Goal: Task Accomplishment & Management: Manage account settings

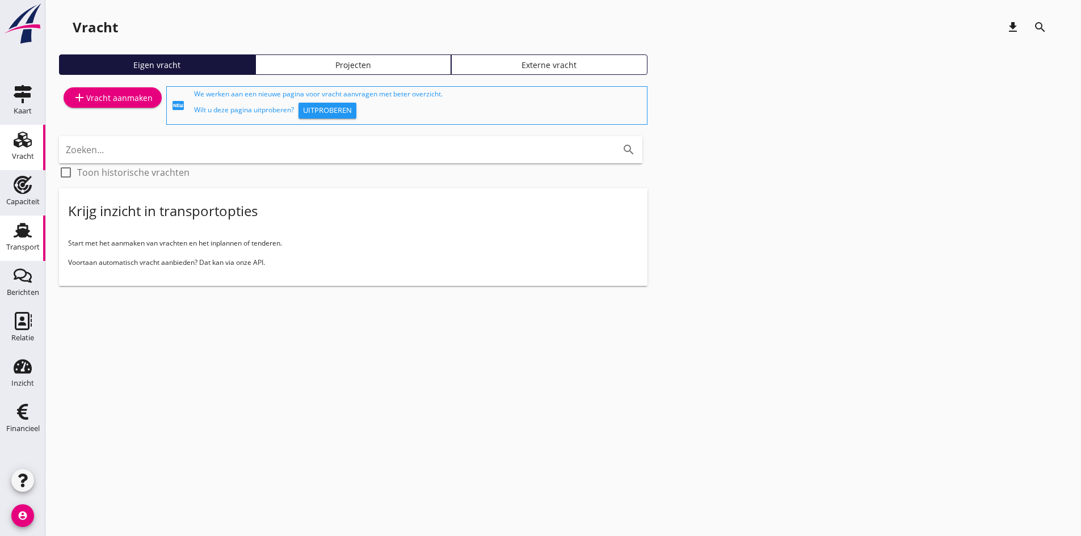
click at [22, 237] on use at bounding box center [23, 230] width 18 height 15
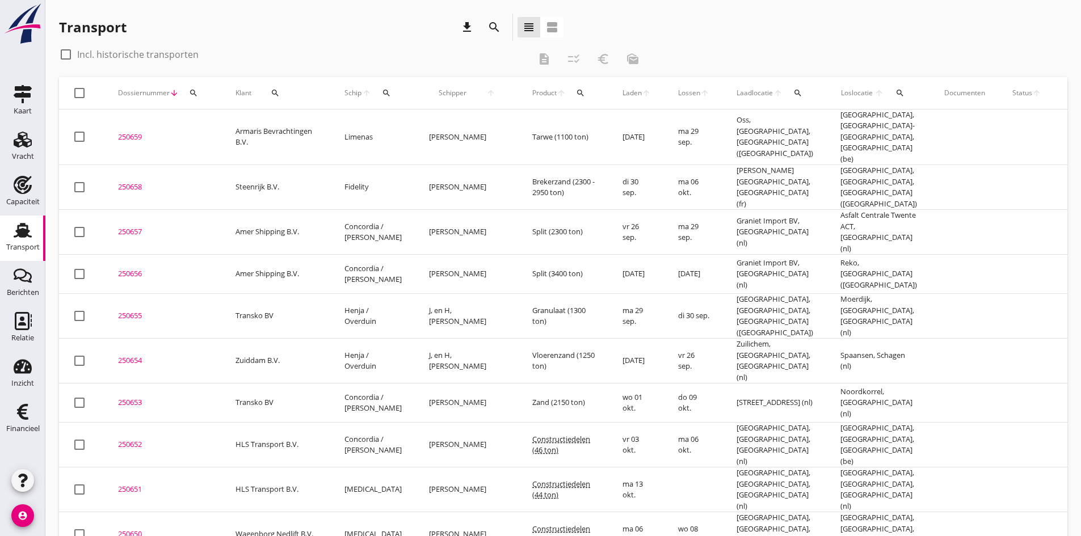
click at [173, 94] on icon "arrow_downward" at bounding box center [174, 93] width 9 height 9
click at [160, 93] on span "Dossiernummer" at bounding box center [144, 93] width 52 height 10
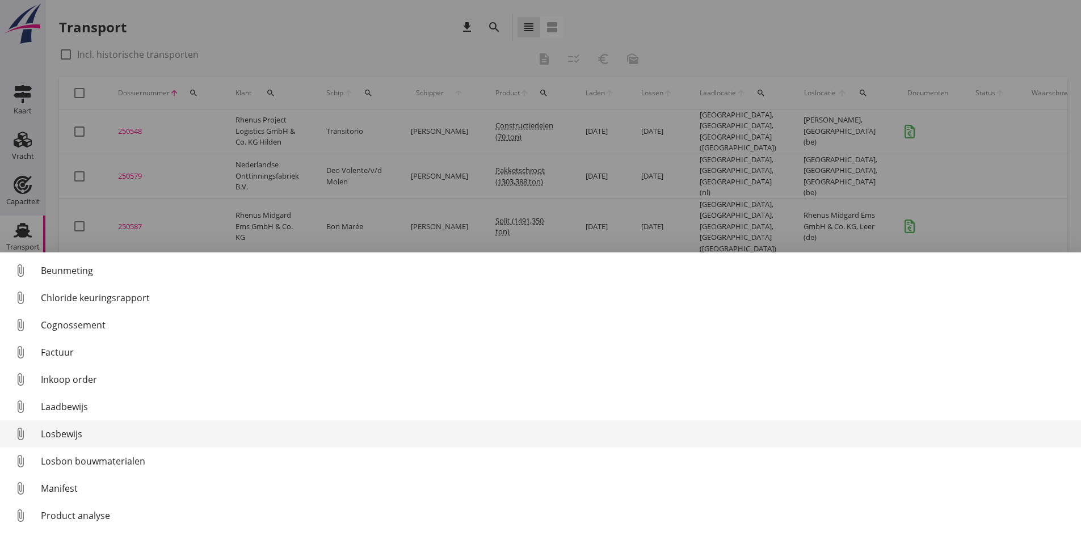
click at [69, 434] on div "Losbewijs" at bounding box center [556, 434] width 1031 height 14
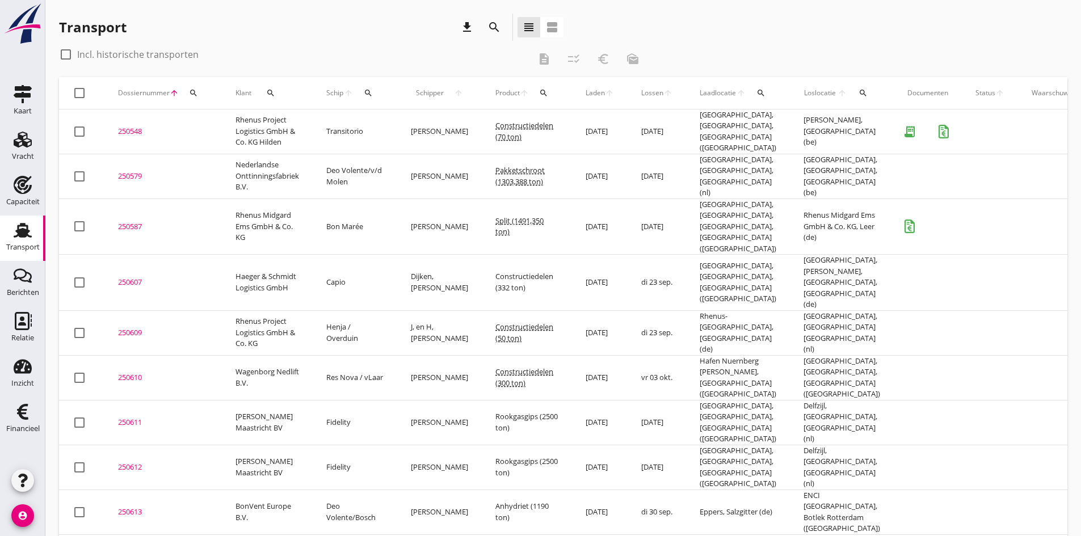
click at [131, 127] on div "250548" at bounding box center [163, 131] width 90 height 11
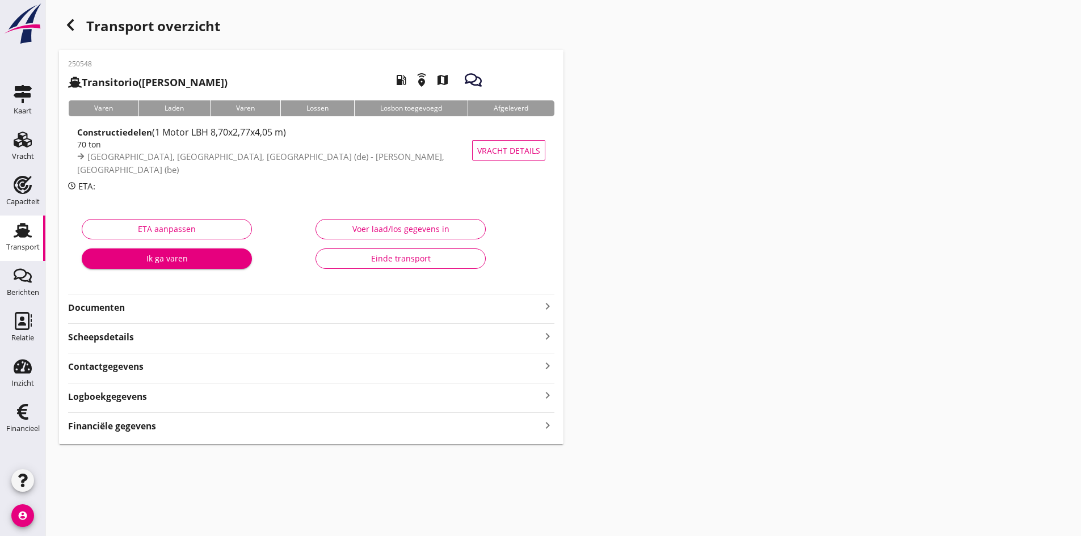
click at [101, 312] on strong "Documenten" at bounding box center [304, 307] width 473 height 13
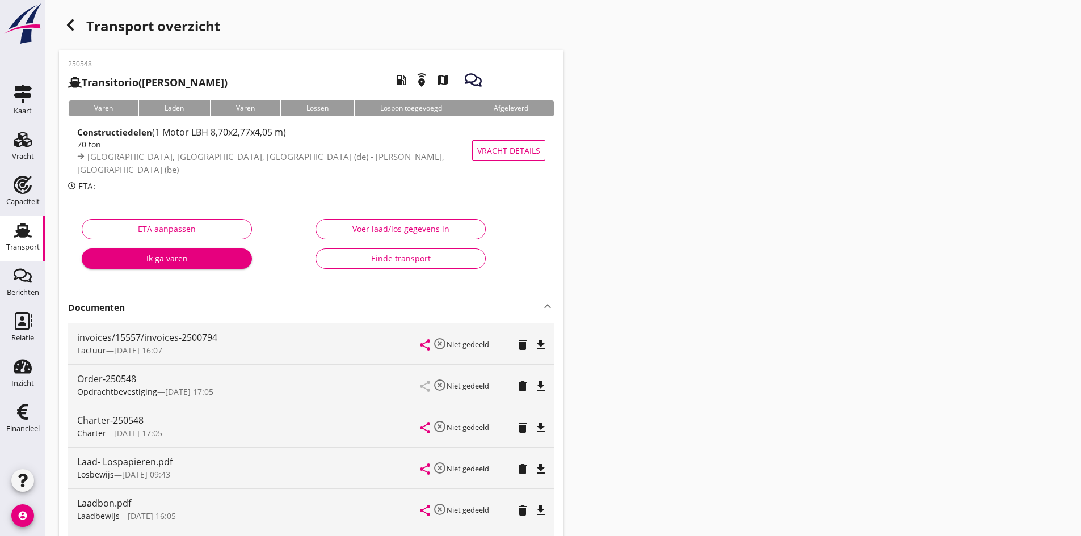
scroll to position [57, 0]
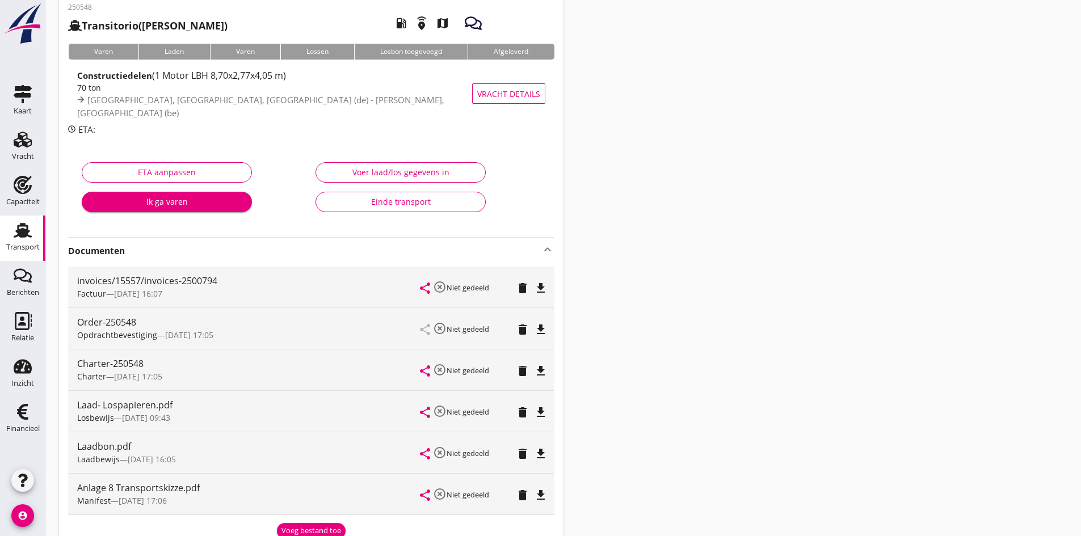
click at [541, 411] on icon "file_download" at bounding box center [541, 413] width 14 height 14
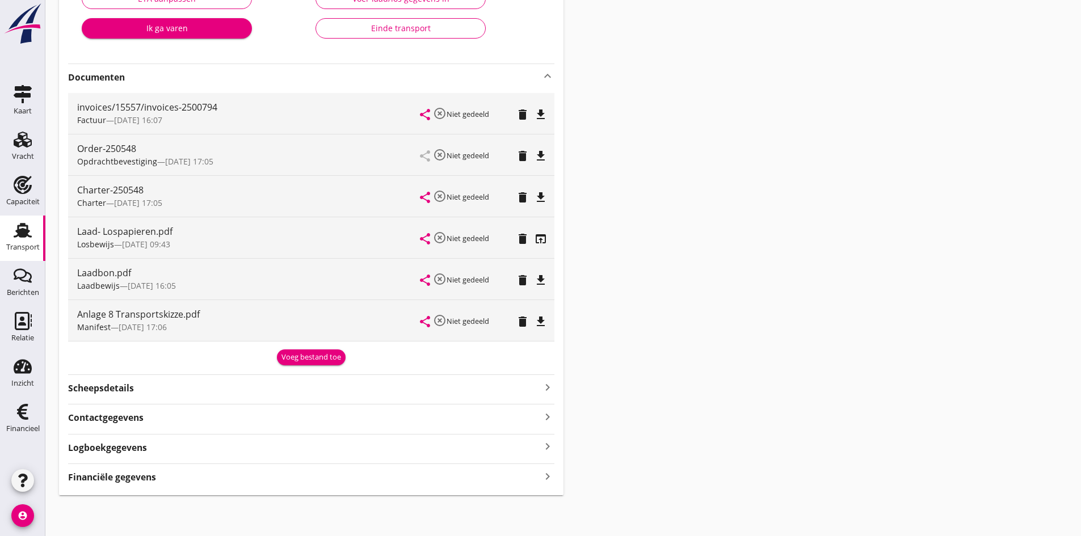
click at [545, 479] on icon "keyboard_arrow_right" at bounding box center [548, 476] width 14 height 15
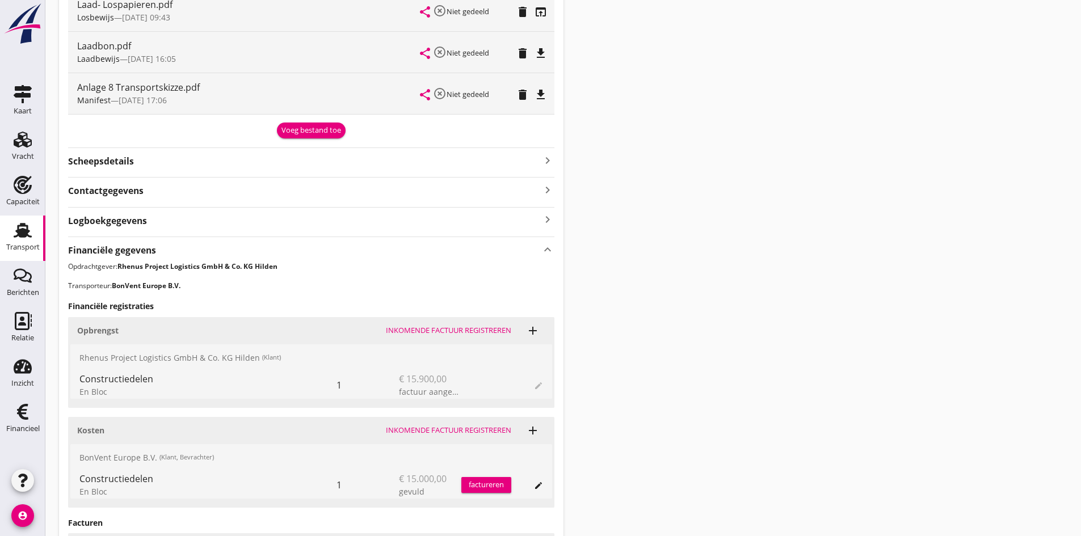
scroll to position [571, 0]
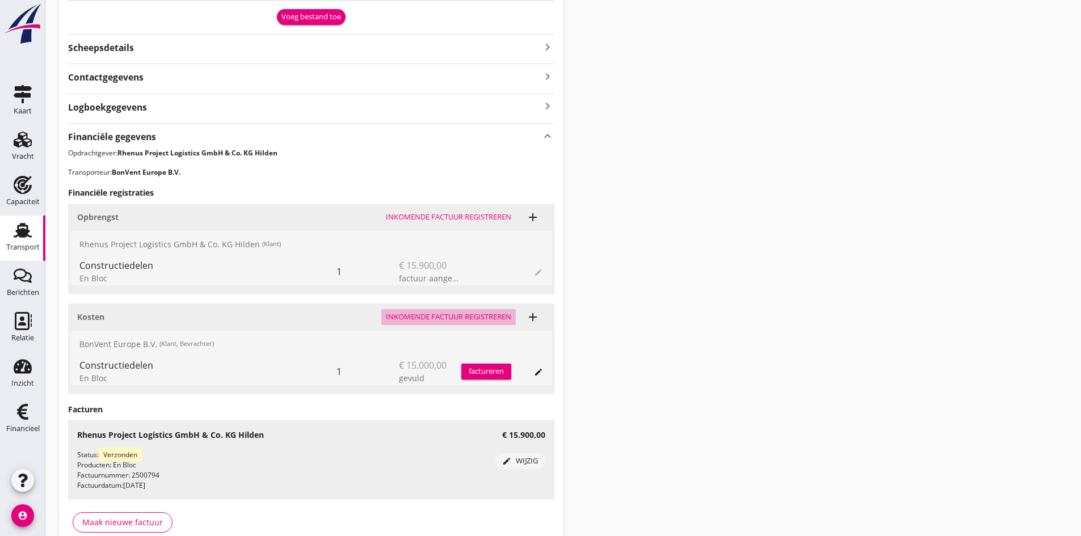
click at [413, 316] on div "Inkomende factuur registreren" at bounding box center [448, 317] width 125 height 11
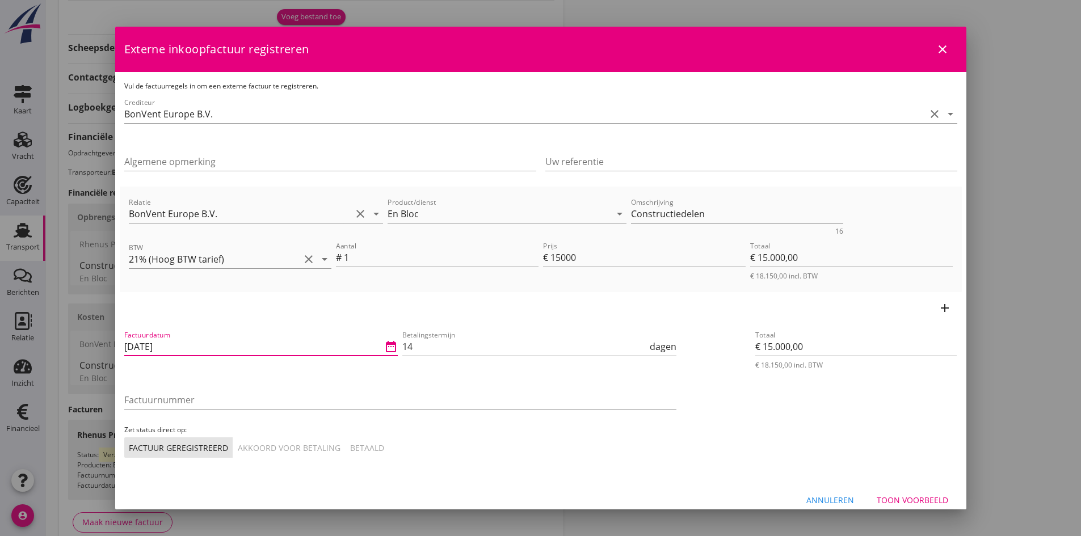
click at [197, 343] on input "[DATE]" at bounding box center [253, 347] width 258 height 18
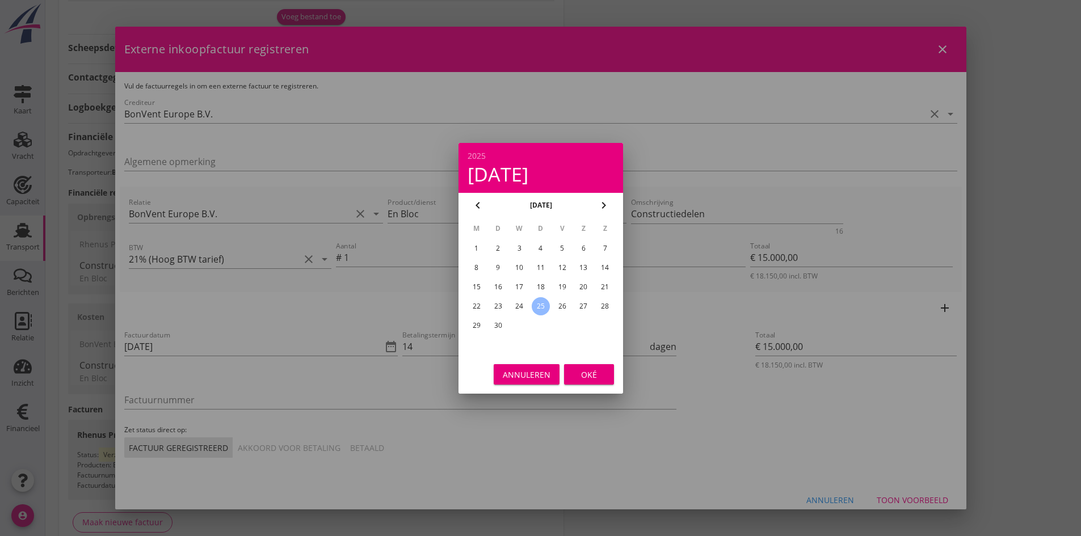
click at [496, 305] on div "23" at bounding box center [498, 306] width 18 height 18
type input "[DATE]"
click at [595, 371] on div "Oké" at bounding box center [589, 374] width 32 height 12
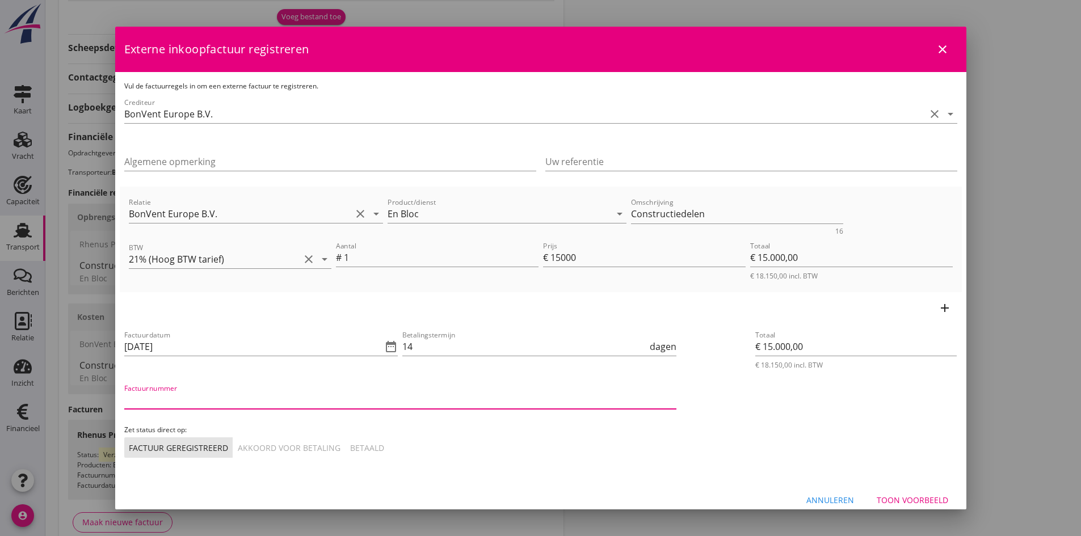
click at [207, 402] on input "Factuurnummer" at bounding box center [400, 400] width 552 height 18
type input "2500517"
click at [266, 443] on div "Akkoord voor betaling" at bounding box center [289, 448] width 103 height 12
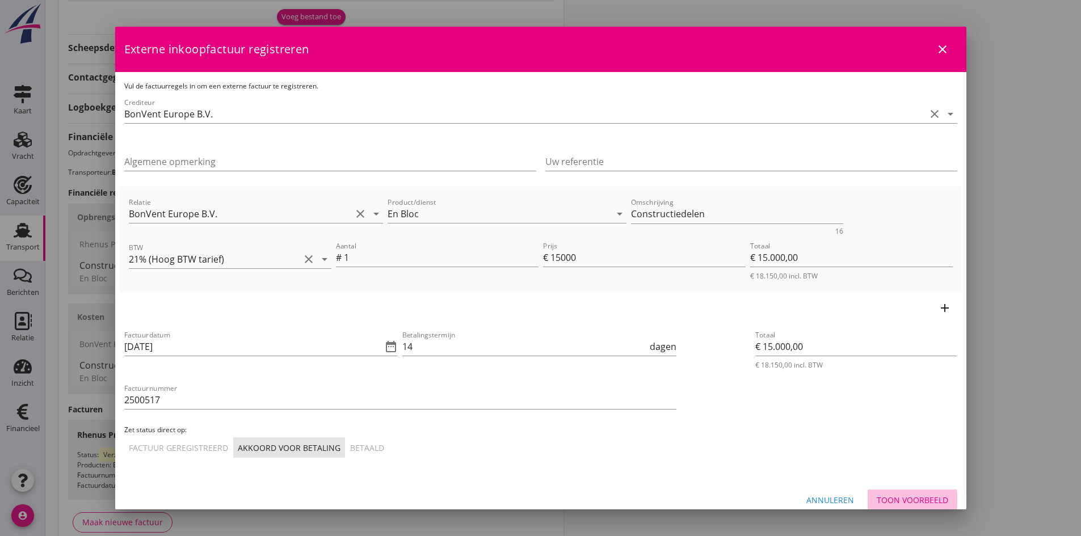
click at [879, 501] on div "Toon voorbeeld" at bounding box center [913, 500] width 72 height 12
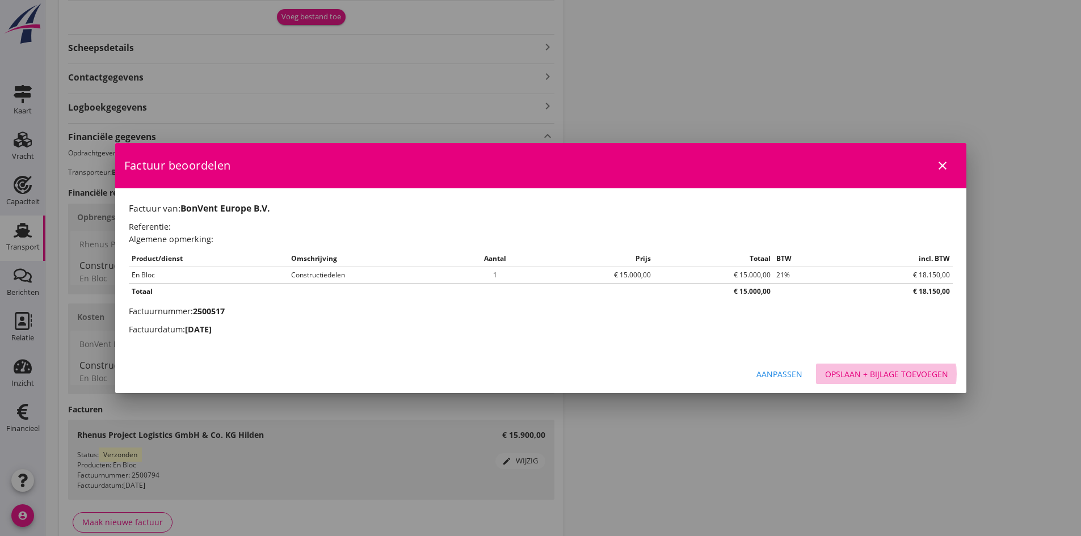
click at [860, 371] on div "Opslaan + bijlage toevoegen" at bounding box center [886, 374] width 123 height 12
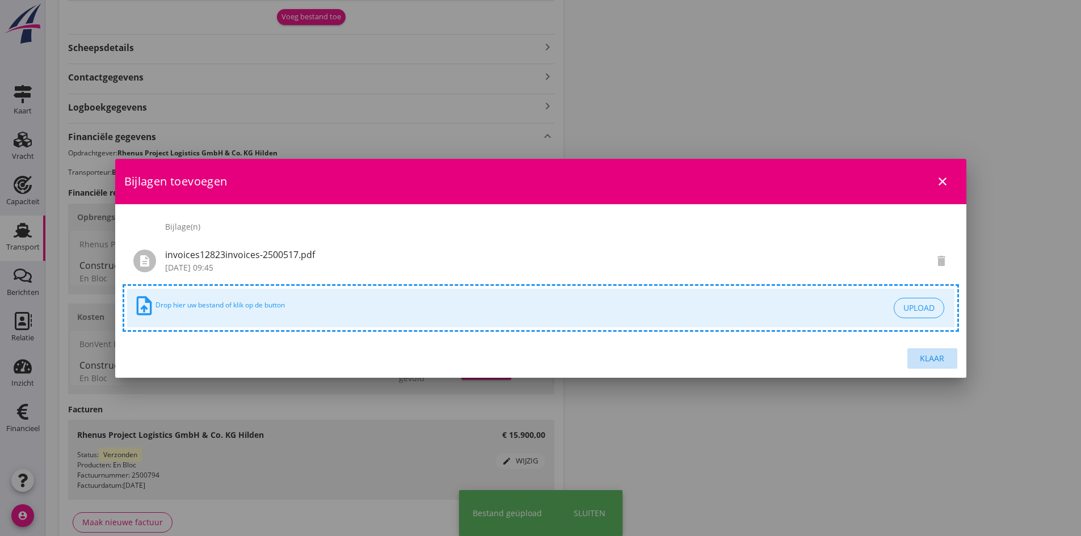
click at [932, 356] on div "Klaar" at bounding box center [933, 358] width 32 height 12
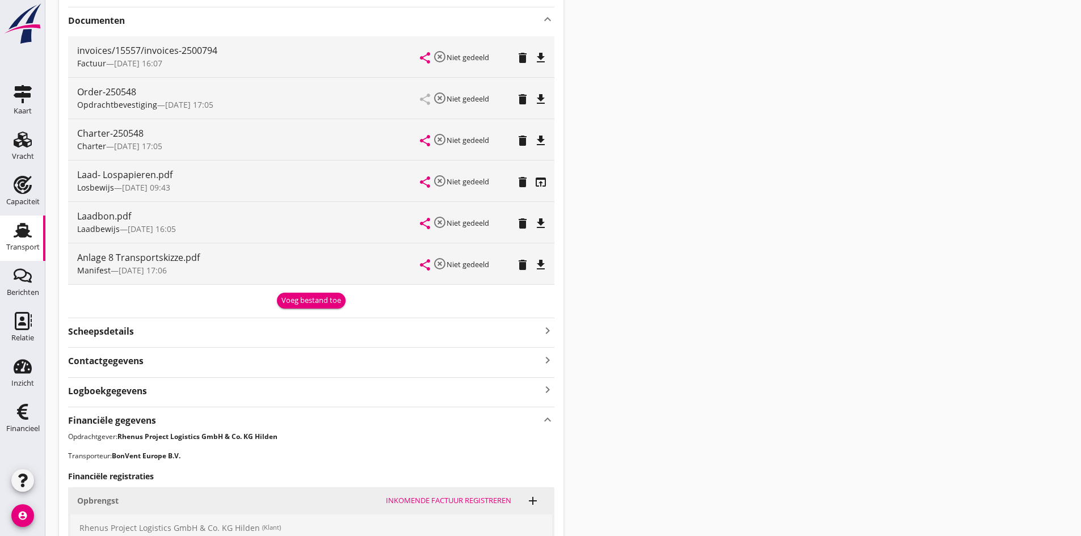
scroll to position [60, 0]
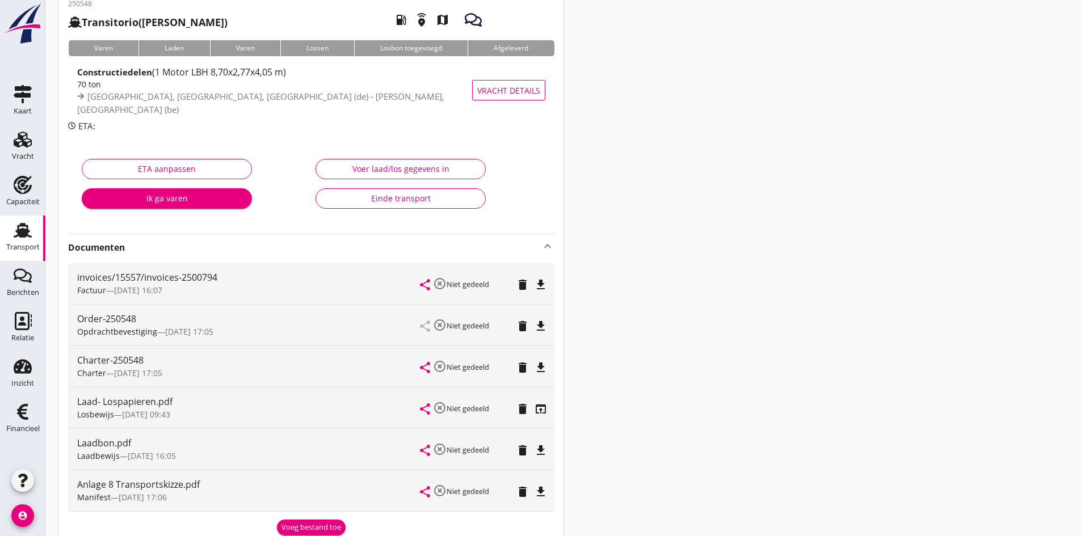
click at [405, 171] on div "Voer laad/los gegevens in" at bounding box center [400, 169] width 151 height 12
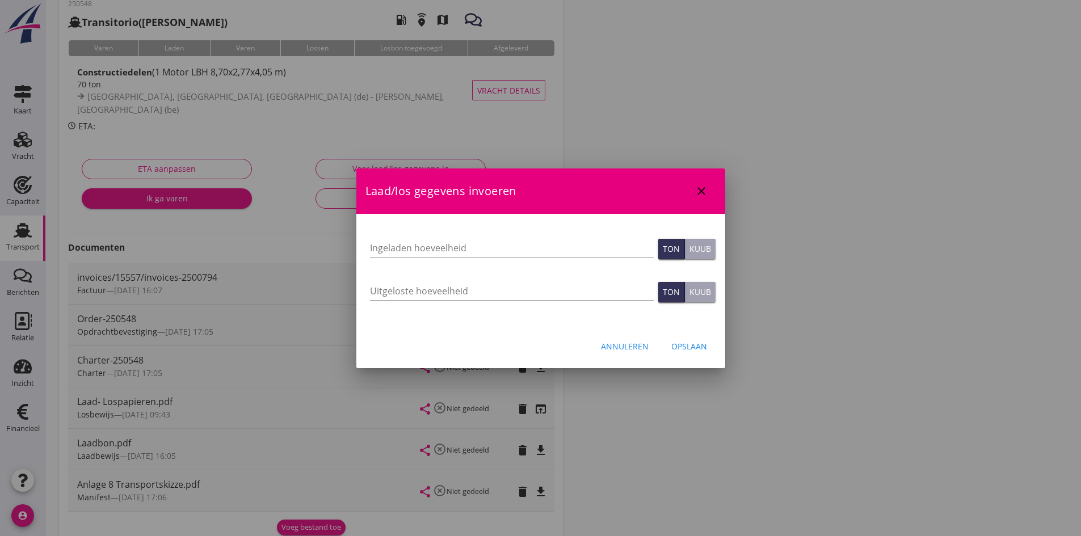
click at [637, 344] on div "Annuleren" at bounding box center [625, 347] width 48 height 12
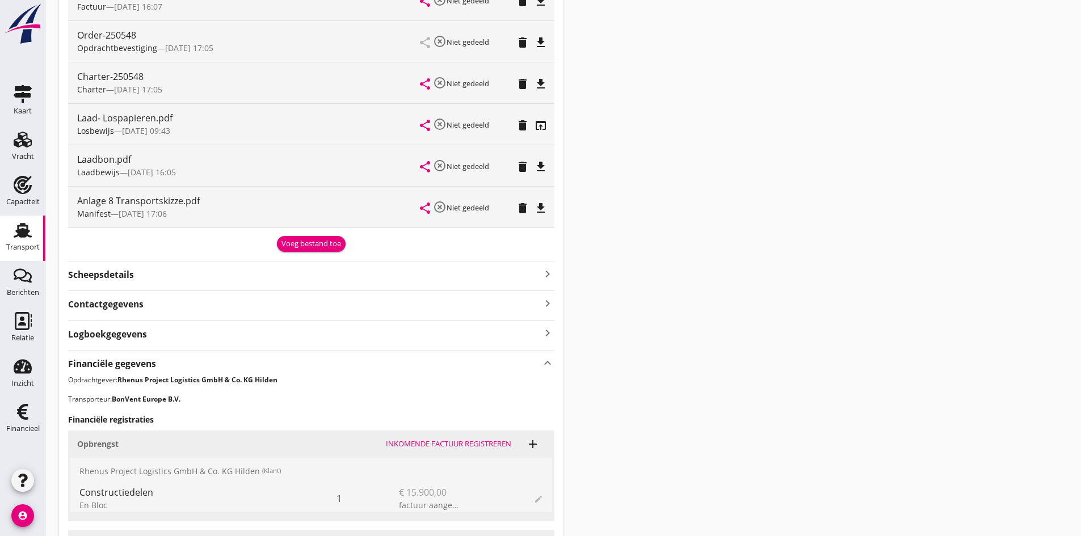
scroll to position [117, 0]
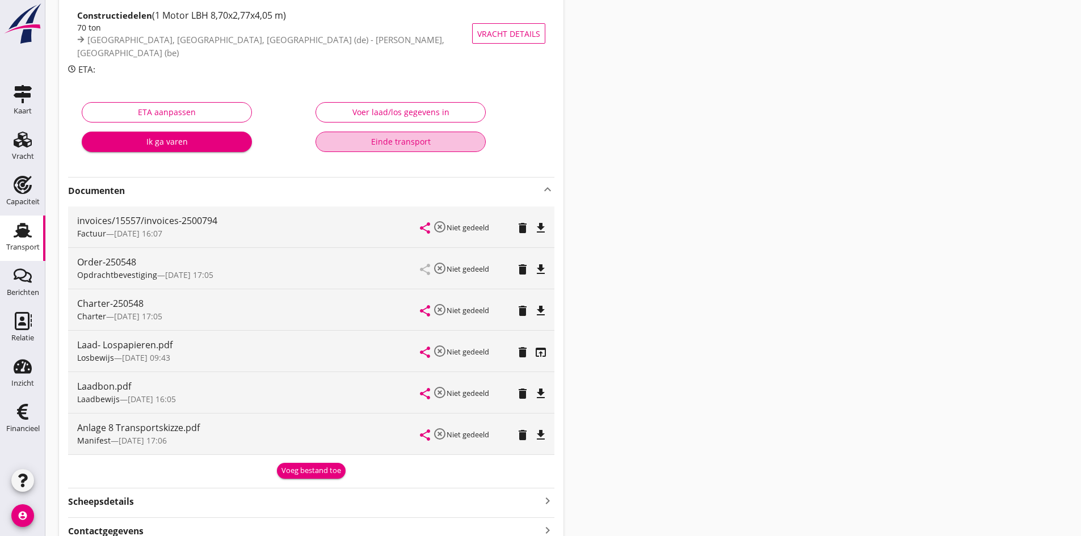
click at [396, 141] on div "Einde transport" at bounding box center [400, 142] width 151 height 12
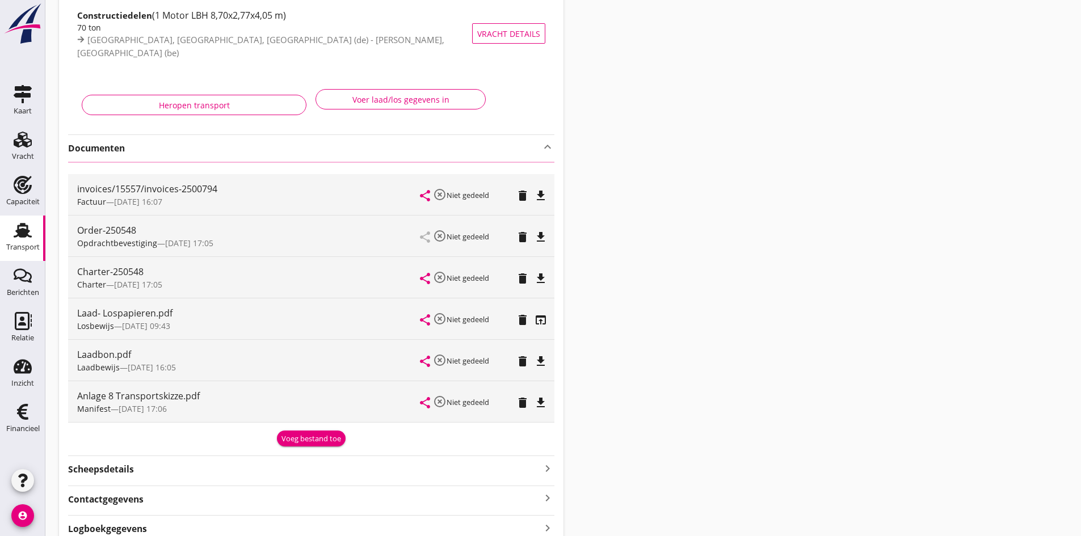
scroll to position [0, 0]
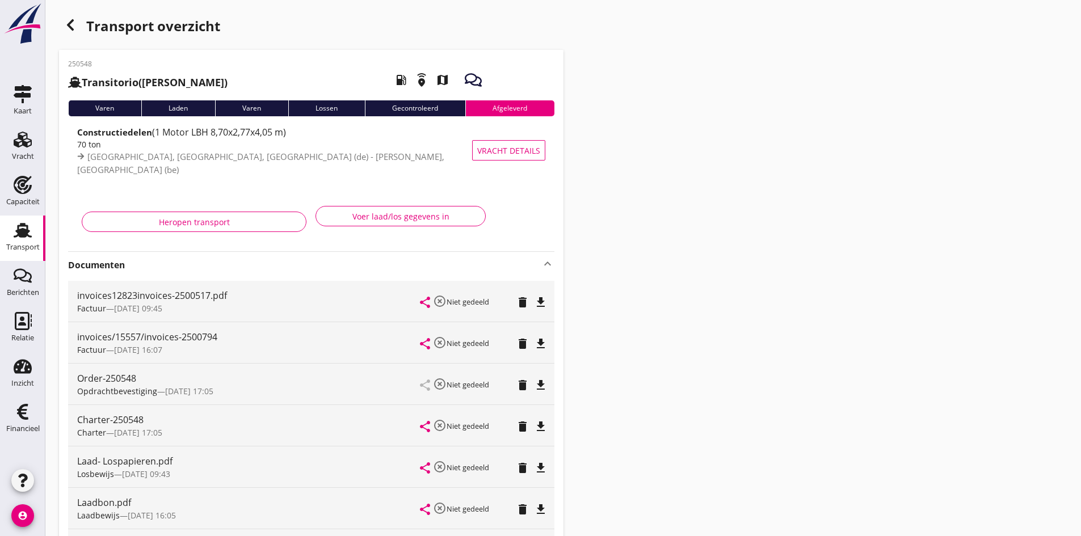
click at [27, 230] on use at bounding box center [23, 230] width 18 height 15
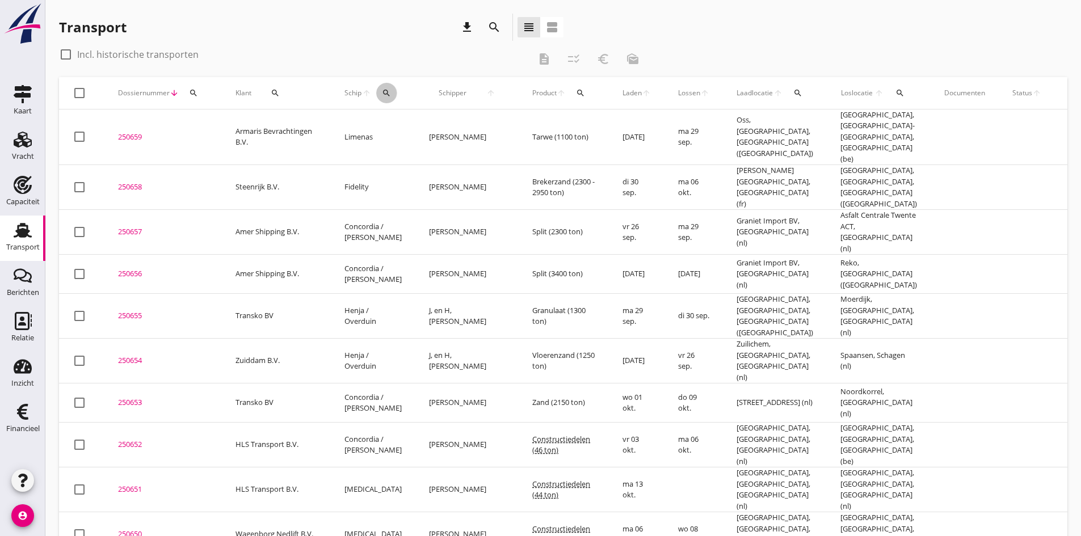
click at [386, 92] on icon "search" at bounding box center [386, 93] width 9 height 9
click at [401, 128] on input "Zoek op (scheeps)naam" at bounding box center [440, 126] width 118 height 18
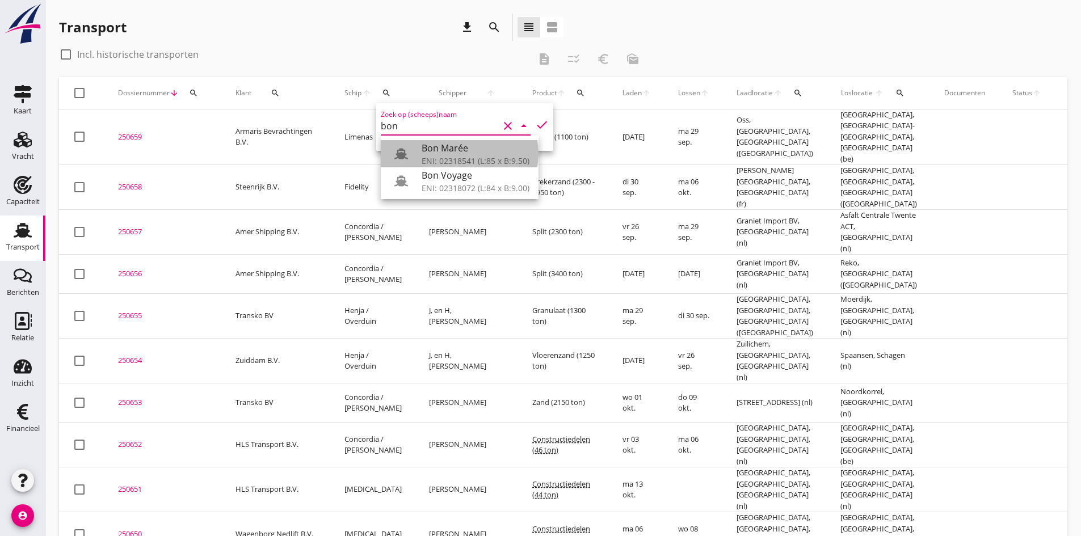
click at [439, 152] on div "Bon Marée" at bounding box center [476, 148] width 108 height 14
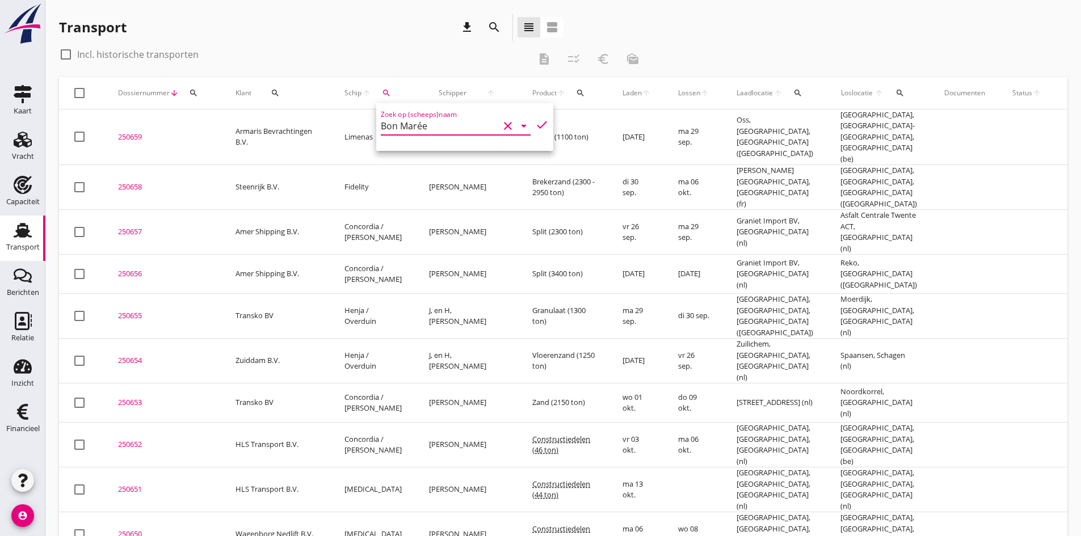
click at [535, 124] on icon "check" at bounding box center [542, 125] width 14 height 14
type input "Bon Marée"
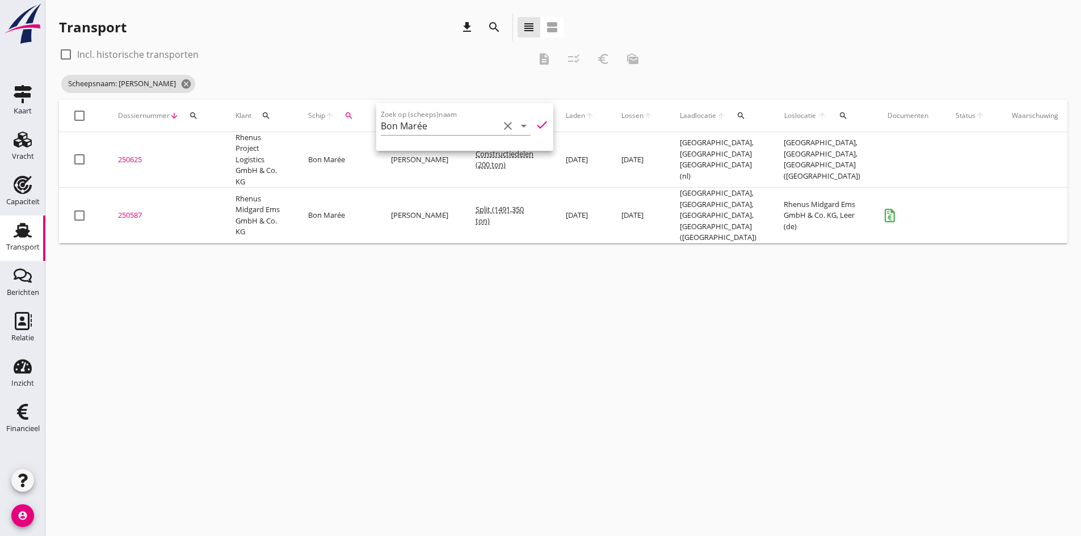
click at [329, 407] on div "cancel You are impersonating another user. Transport download search view_headl…" at bounding box center [563, 268] width 1036 height 536
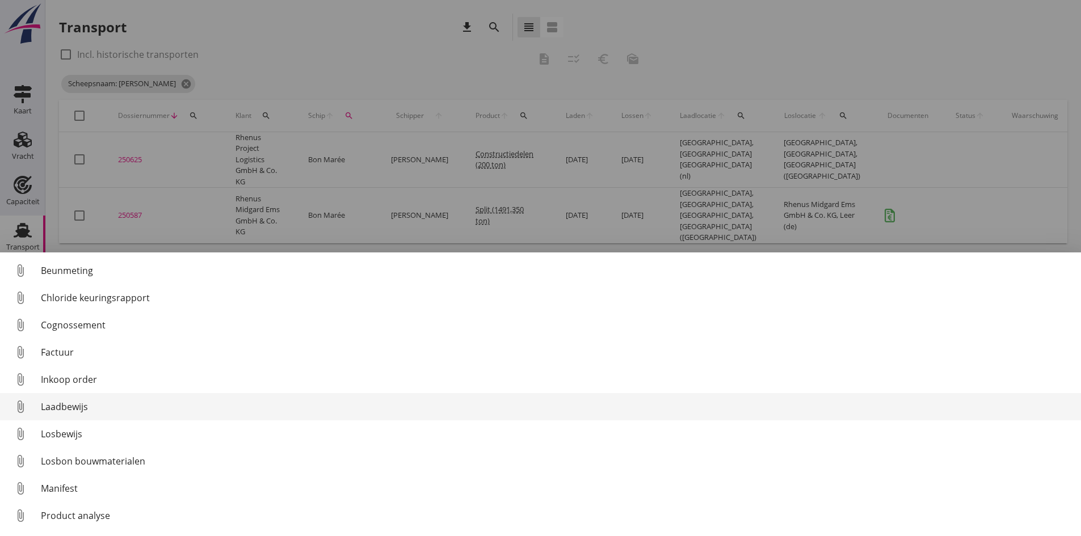
click at [72, 407] on div "Laadbewijs" at bounding box center [556, 407] width 1031 height 14
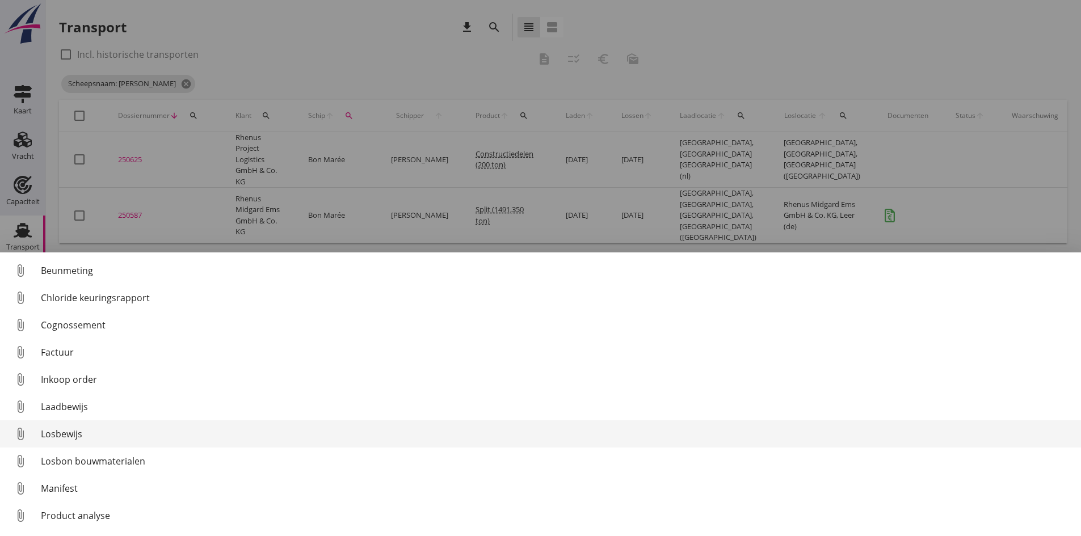
click at [56, 432] on div "Losbewijs" at bounding box center [556, 434] width 1031 height 14
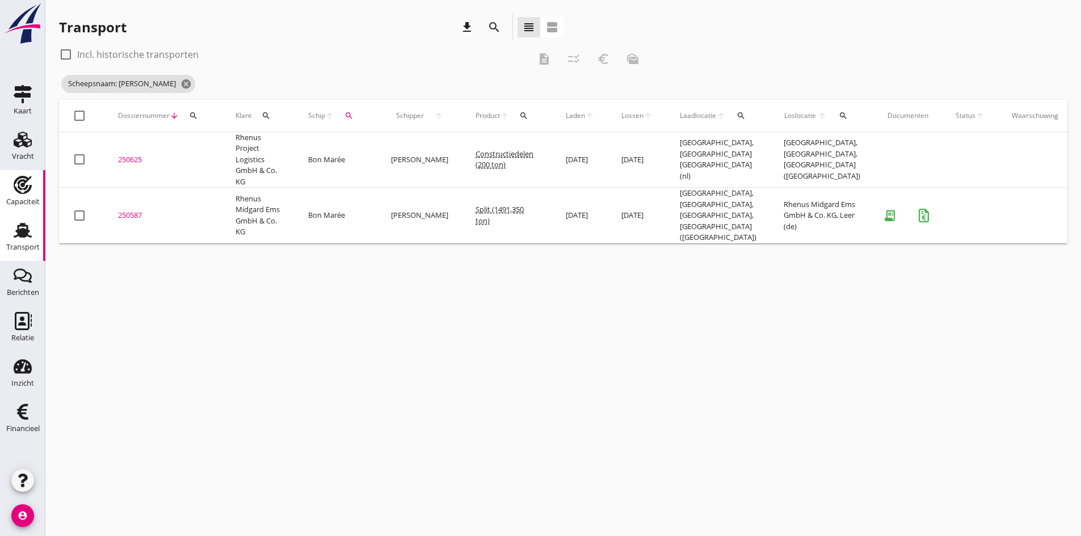
drag, startPoint x: 135, startPoint y: 209, endPoint x: 31, endPoint y: 202, distance: 104.1
click at [135, 210] on div "250587" at bounding box center [163, 215] width 90 height 11
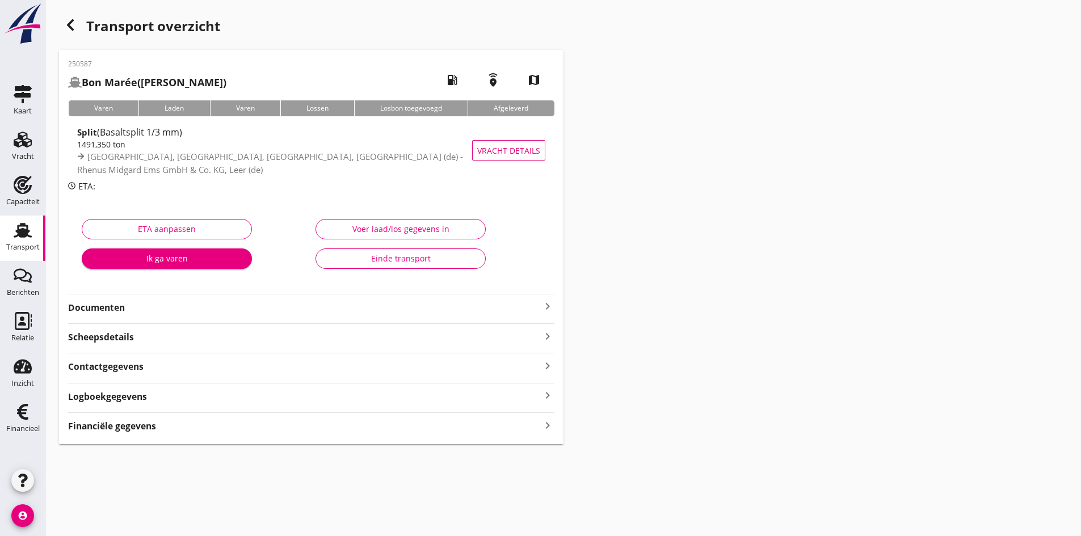
type input "1491.35"
click at [362, 231] on div "Voer laad/los gegevens in" at bounding box center [400, 229] width 151 height 12
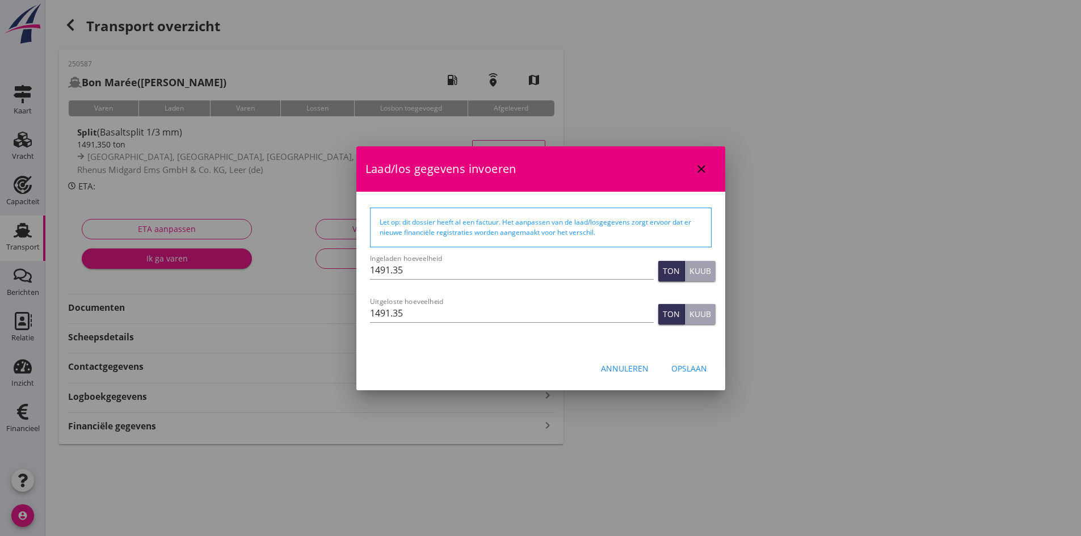
click at [708, 167] on div "close" at bounding box center [701, 169] width 20 height 14
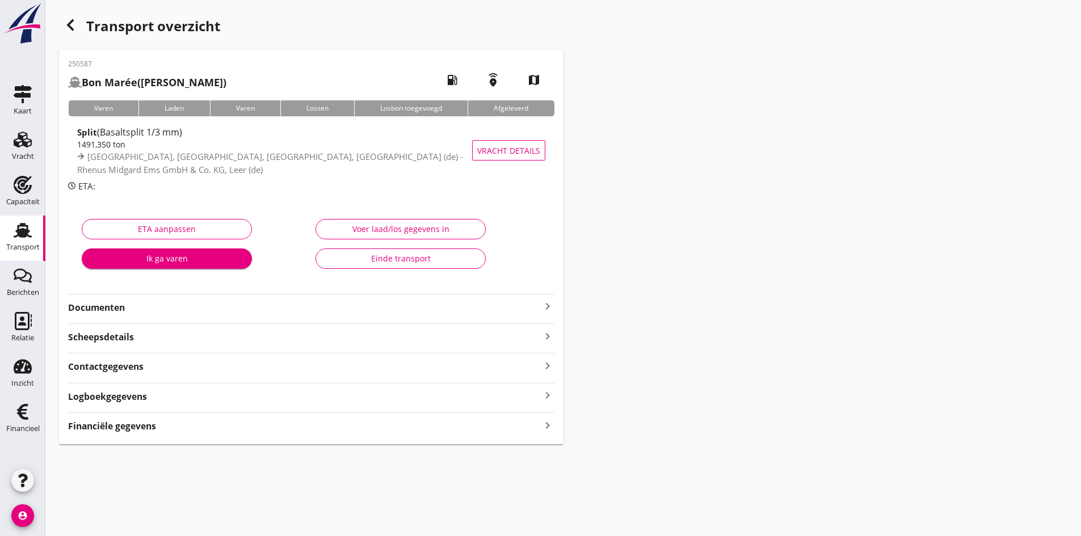
click at [547, 424] on icon "keyboard_arrow_right" at bounding box center [548, 425] width 14 height 15
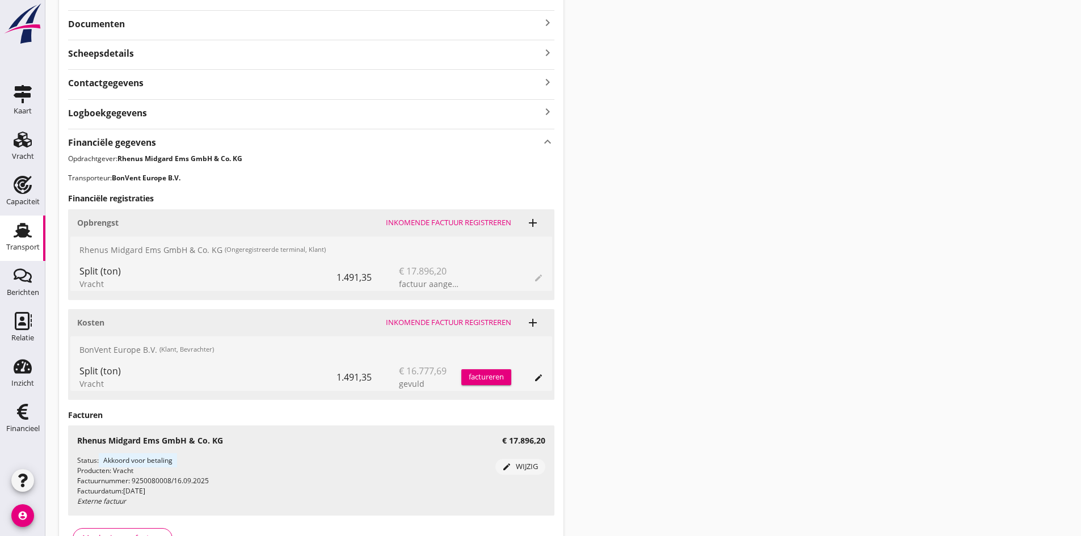
scroll to position [358, 0]
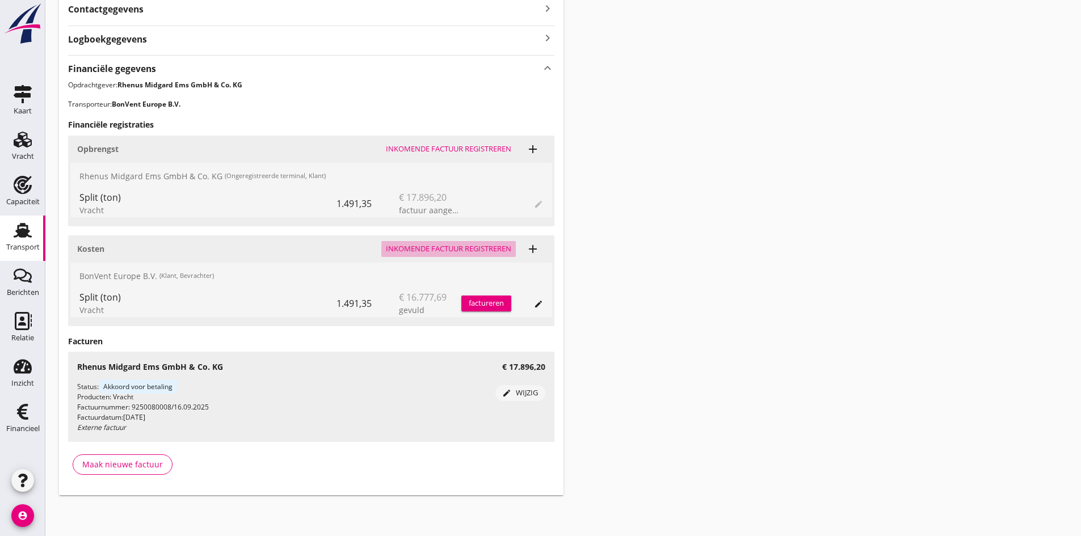
click at [390, 247] on div "Inkomende factuur registreren" at bounding box center [448, 248] width 125 height 11
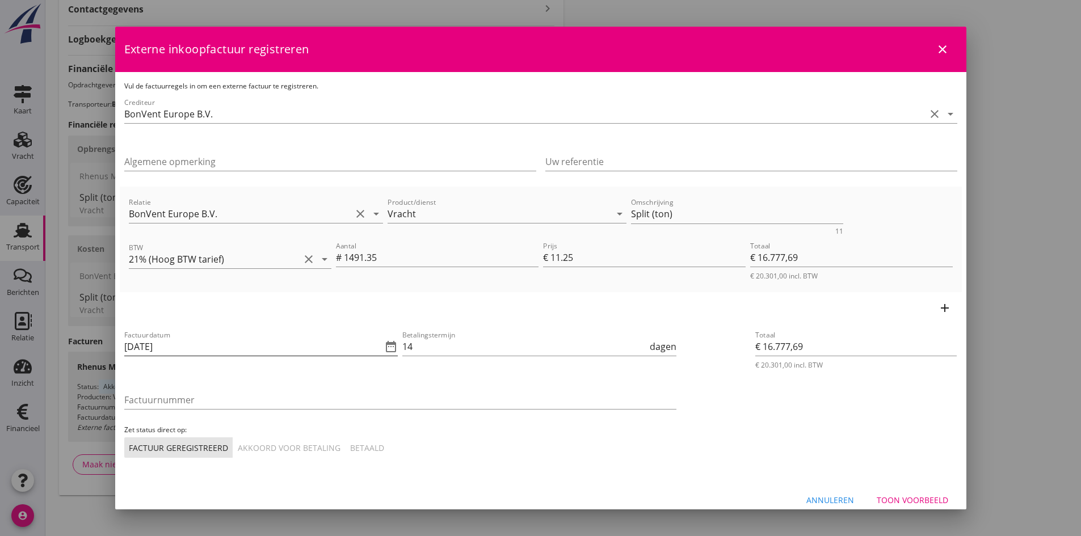
click at [244, 351] on input "[DATE]" at bounding box center [253, 347] width 258 height 18
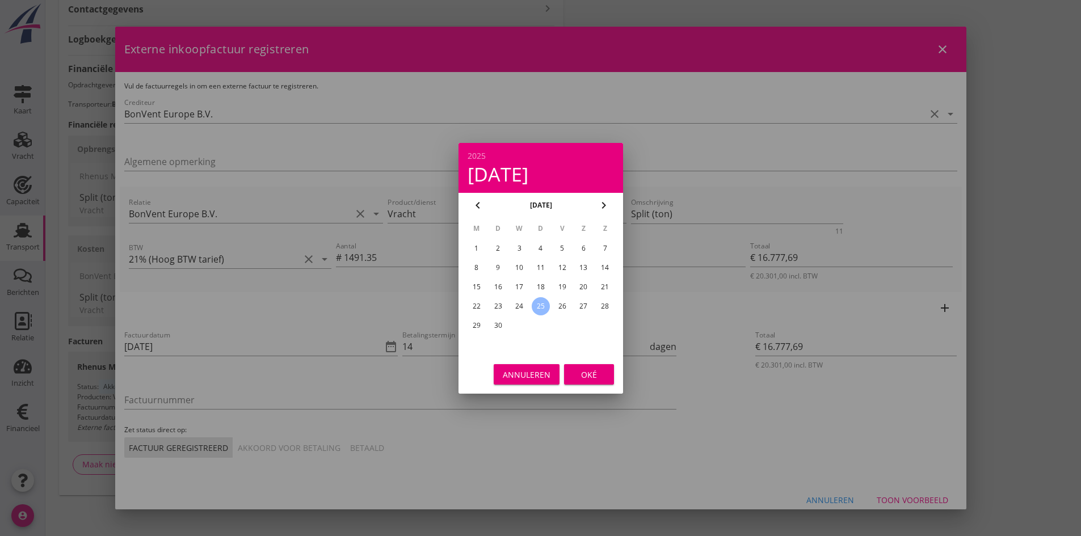
click at [493, 302] on div "23" at bounding box center [498, 306] width 18 height 18
type input "[DATE]"
click at [573, 371] on button "Oké" at bounding box center [589, 374] width 50 height 20
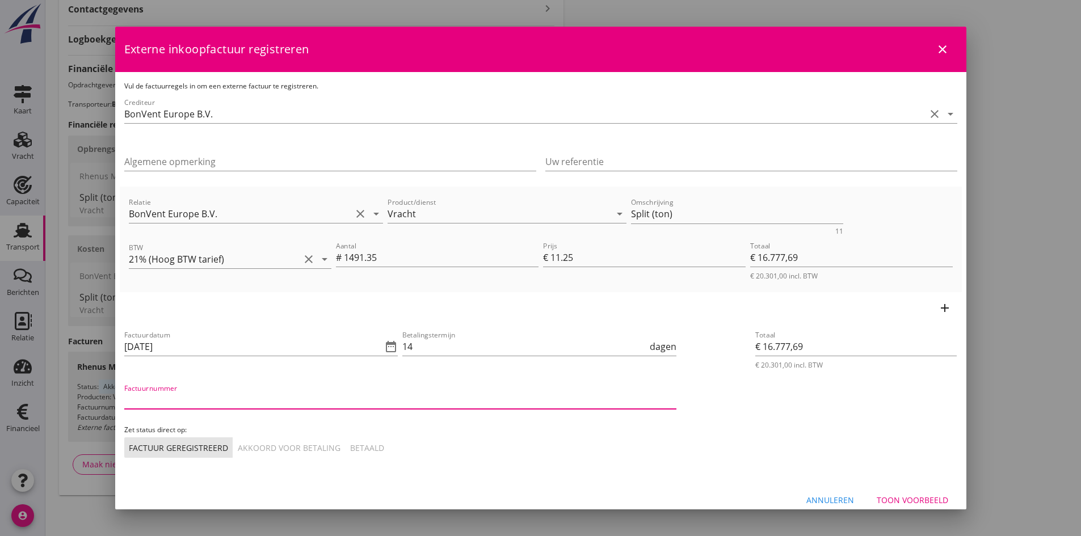
click at [195, 400] on input "Factuurnummer" at bounding box center [400, 400] width 552 height 18
type input "2500519"
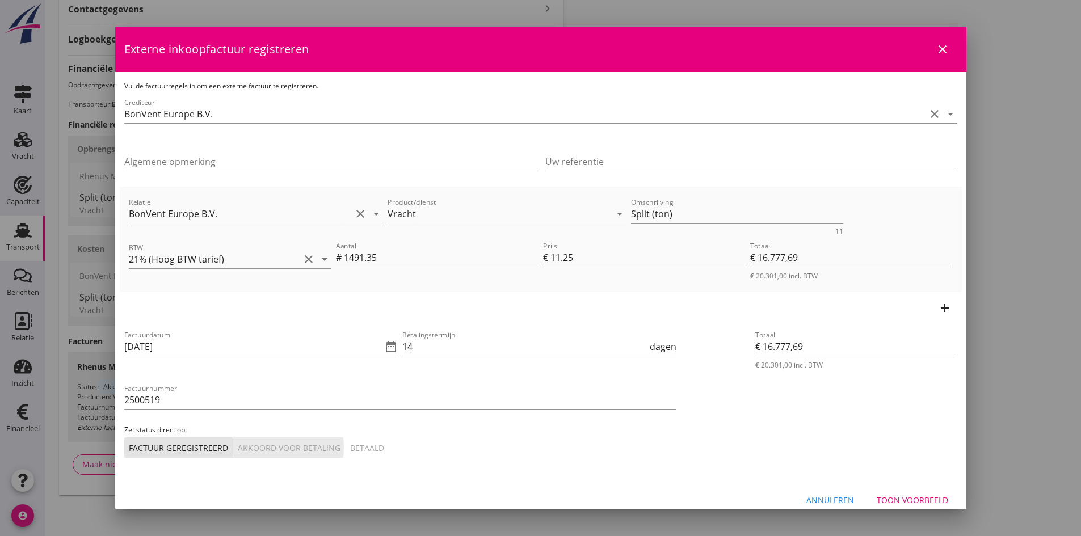
click at [278, 443] on div "Akkoord voor betaling" at bounding box center [289, 448] width 103 height 12
click at [909, 500] on div "Toon voorbeeld" at bounding box center [913, 500] width 72 height 12
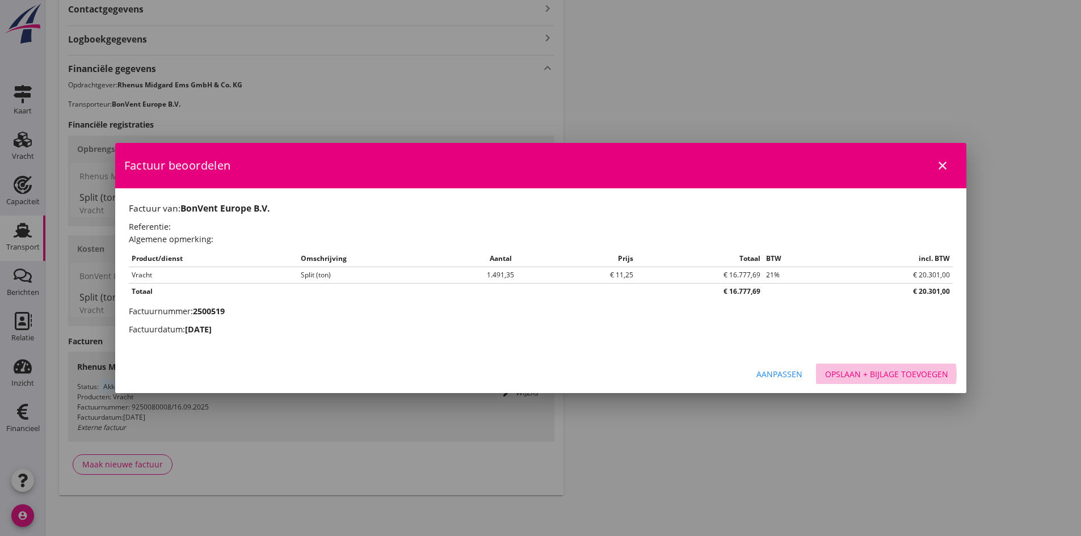
click at [888, 372] on div "Opslaan + bijlage toevoegen" at bounding box center [886, 374] width 123 height 12
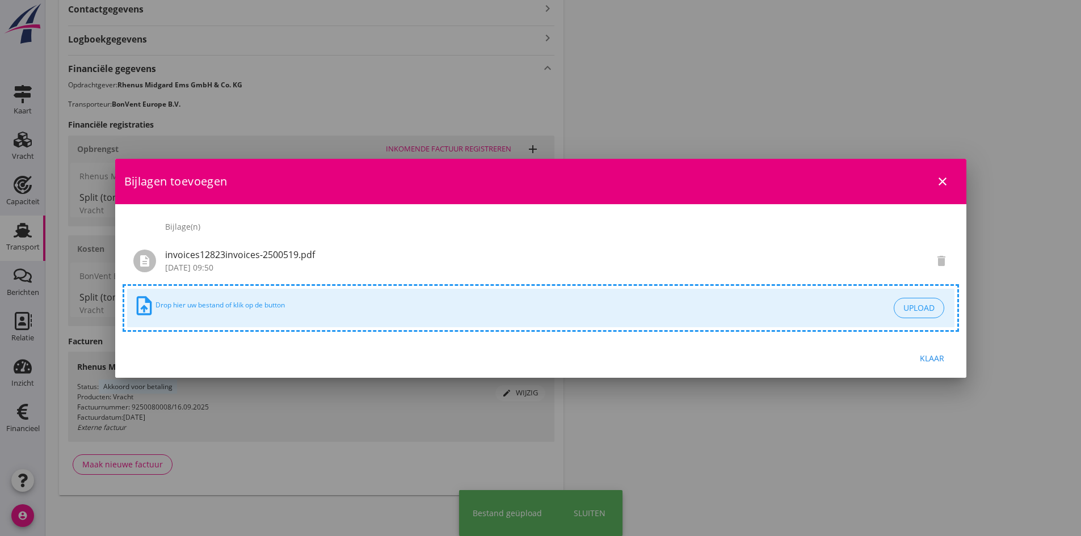
click at [925, 358] on div "Klaar" at bounding box center [933, 358] width 32 height 12
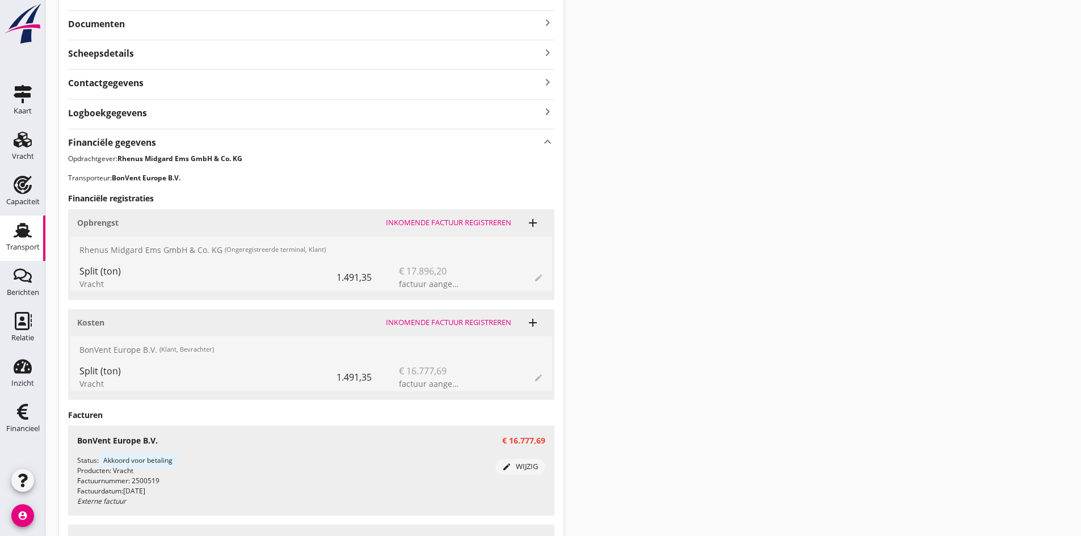
scroll to position [57, 0]
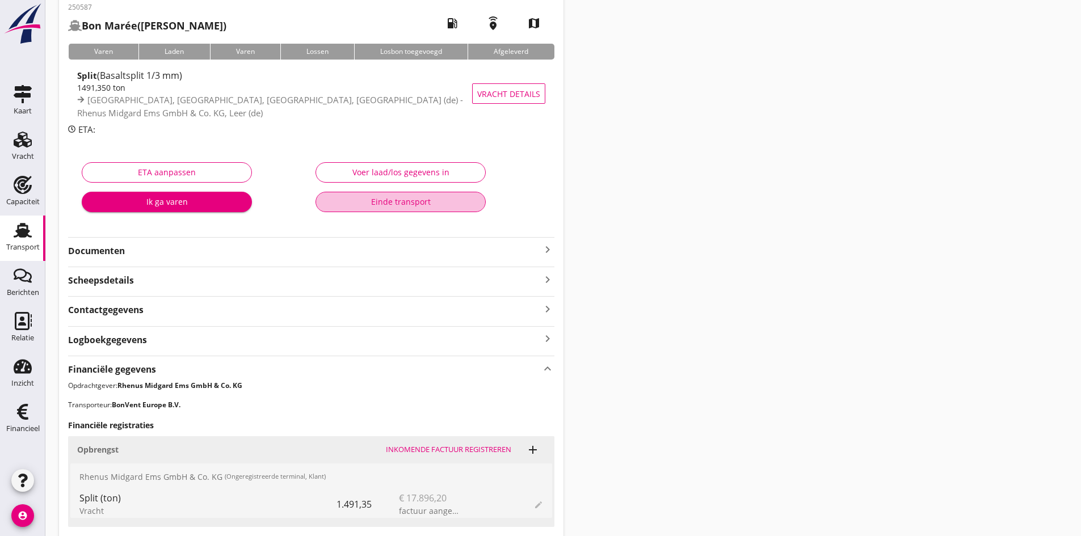
click at [402, 200] on div "Einde transport" at bounding box center [400, 202] width 151 height 12
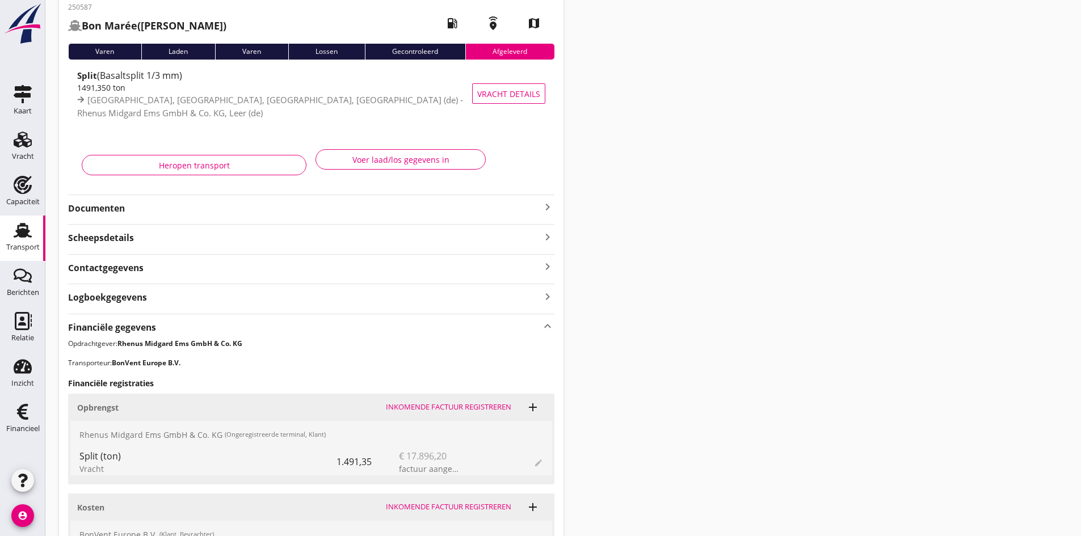
click at [14, 233] on icon "Transport" at bounding box center [23, 230] width 18 height 18
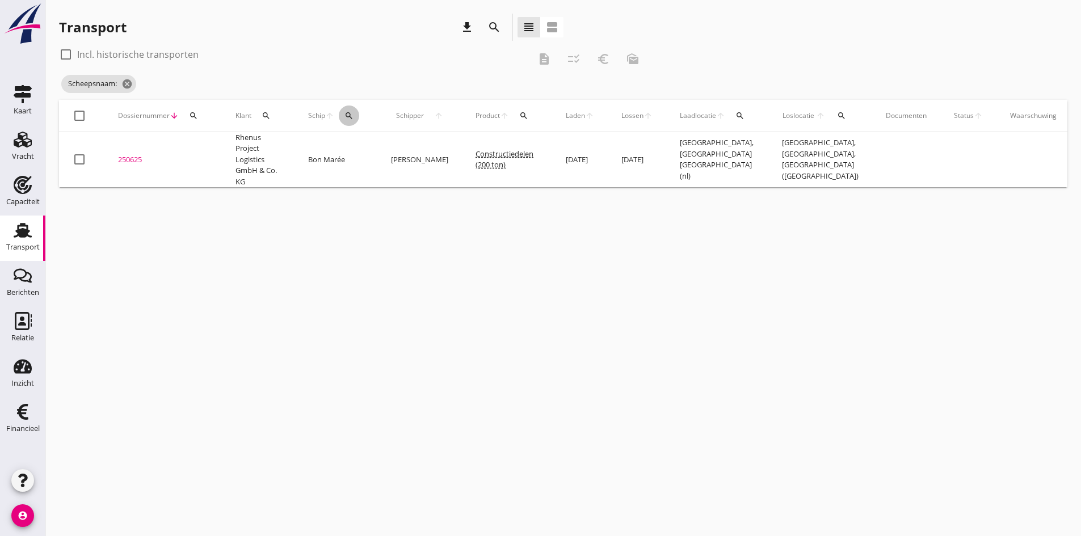
click at [348, 113] on icon "search" at bounding box center [348, 115] width 9 height 9
click at [359, 145] on input "Zoek op (scheeps)naam" at bounding box center [403, 149] width 118 height 18
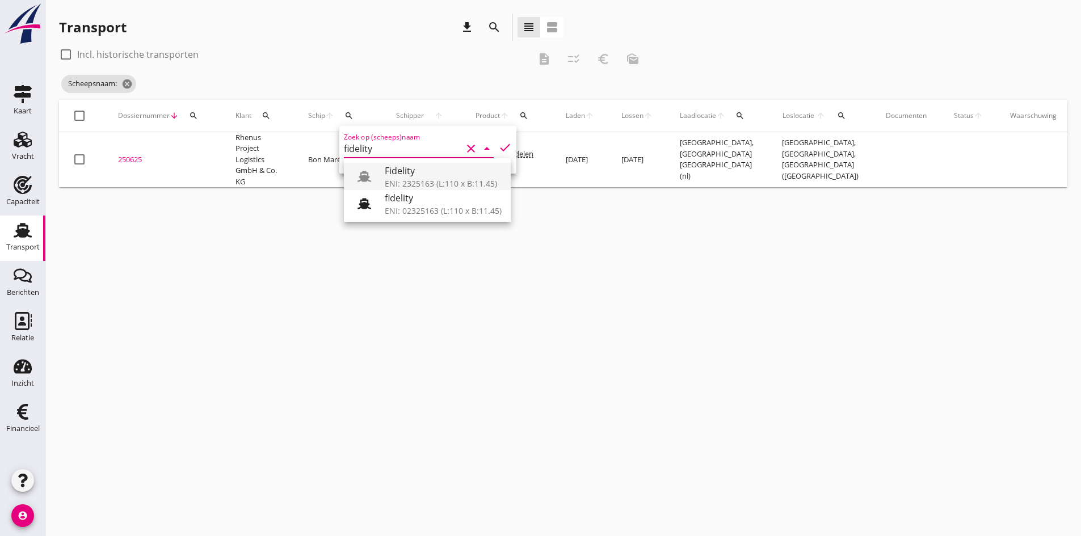
drag, startPoint x: 404, startPoint y: 182, endPoint x: 412, endPoint y: 171, distance: 13.7
click at [404, 182] on div "ENI: 2325163 (L:110 x B:11.45)" at bounding box center [443, 184] width 117 height 12
click at [498, 146] on icon "check" at bounding box center [505, 148] width 14 height 14
type input "Fidelity"
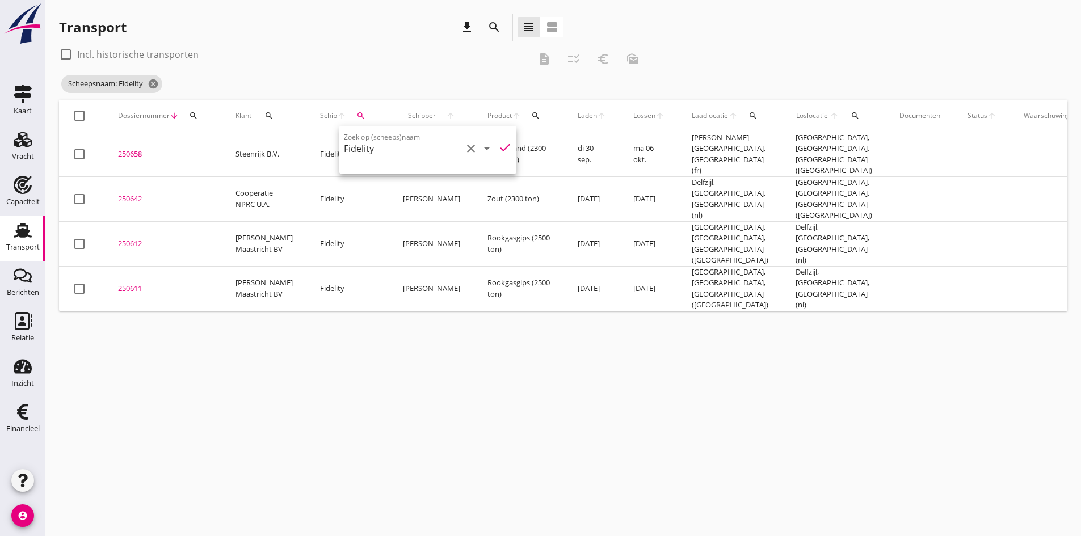
click at [304, 432] on div "cancel You are impersonating another user. Transport download search view_headl…" at bounding box center [563, 268] width 1036 height 536
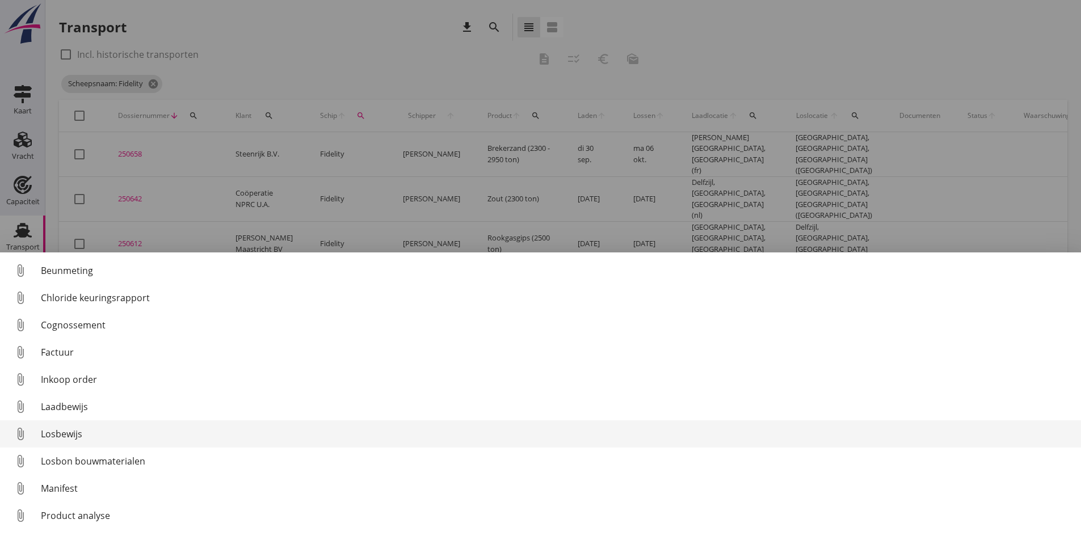
click at [60, 433] on div "Losbewijs" at bounding box center [556, 434] width 1031 height 14
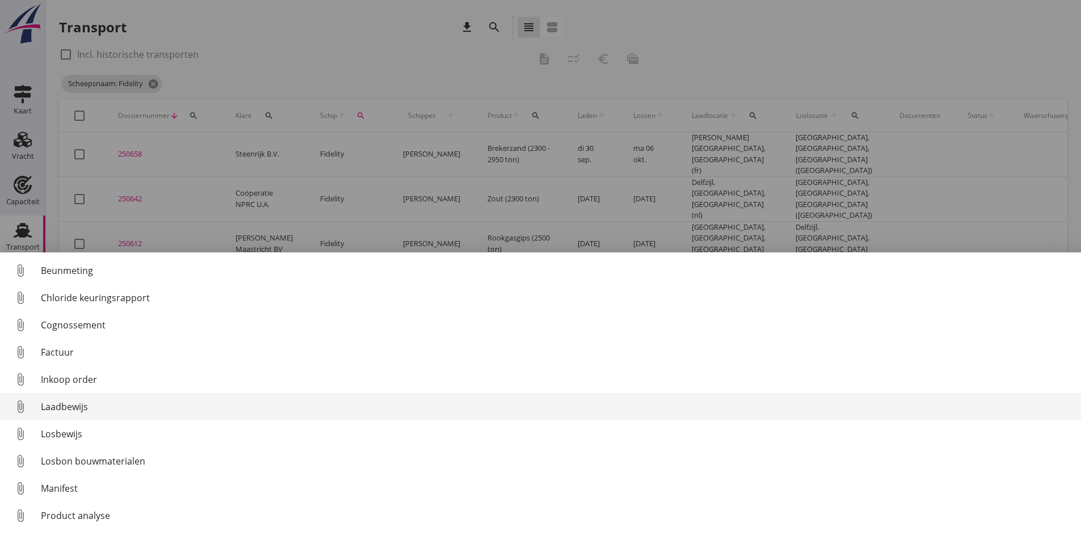
click at [59, 406] on div "Laadbewijs" at bounding box center [556, 407] width 1031 height 14
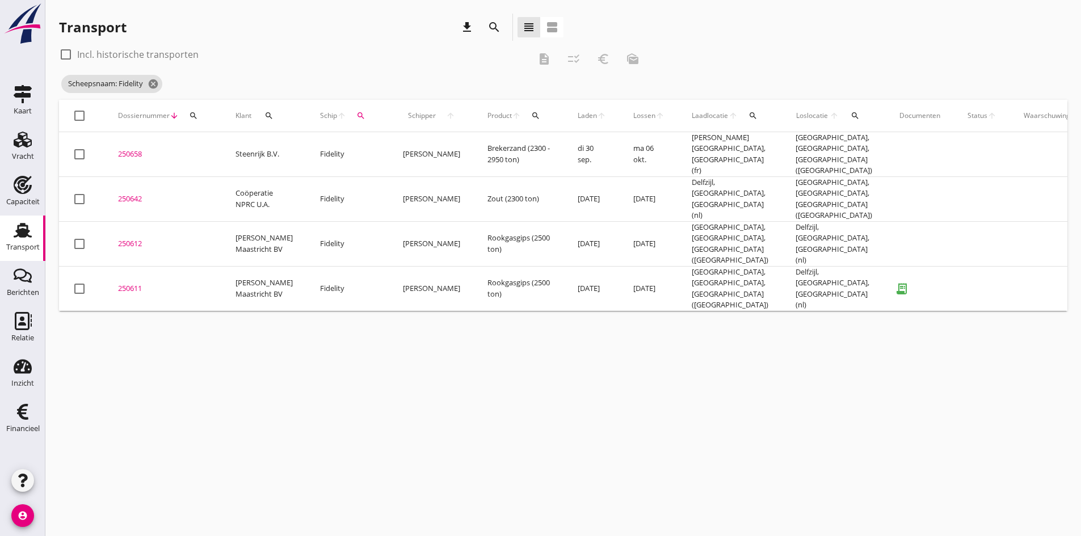
click at [132, 283] on div "250611" at bounding box center [163, 288] width 90 height 11
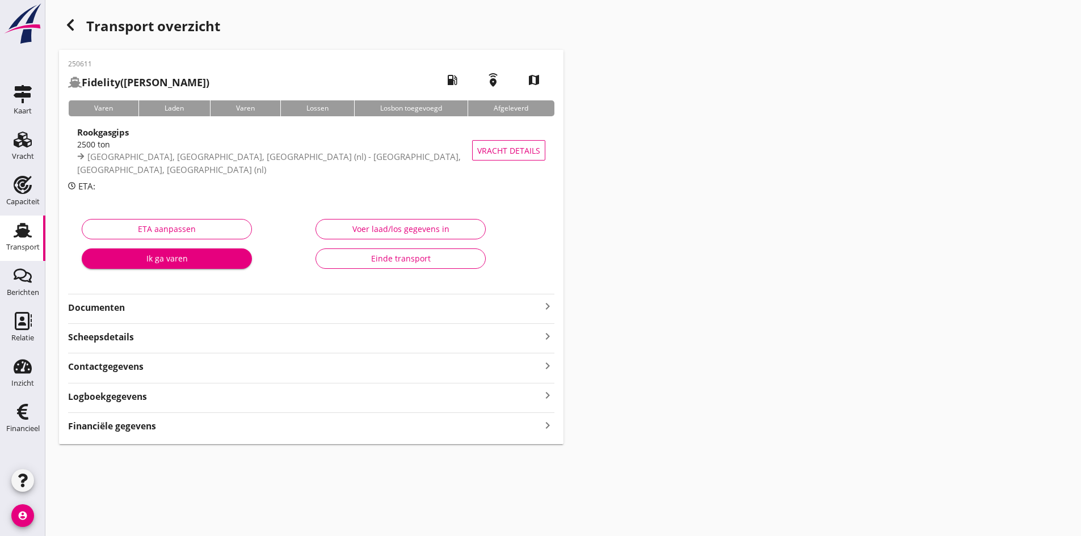
click at [359, 228] on div "Voer laad/los gegevens in" at bounding box center [400, 229] width 151 height 12
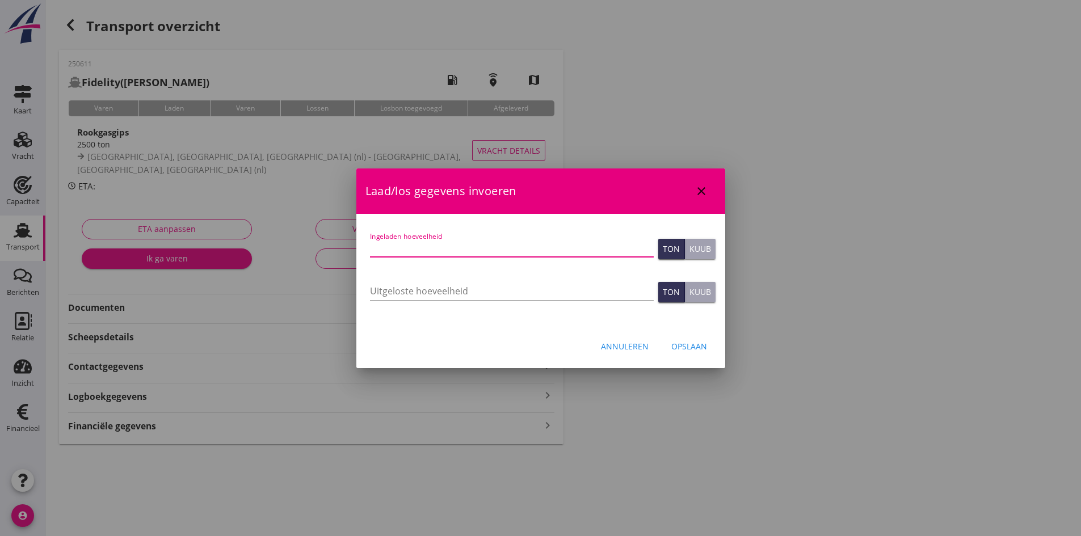
click at [399, 250] on input "Ingeladen hoeveelheid" at bounding box center [512, 248] width 284 height 18
type input "2514"
type input "2514.611"
click at [379, 291] on input "Uitgeloste hoeveelheid" at bounding box center [512, 291] width 284 height 18
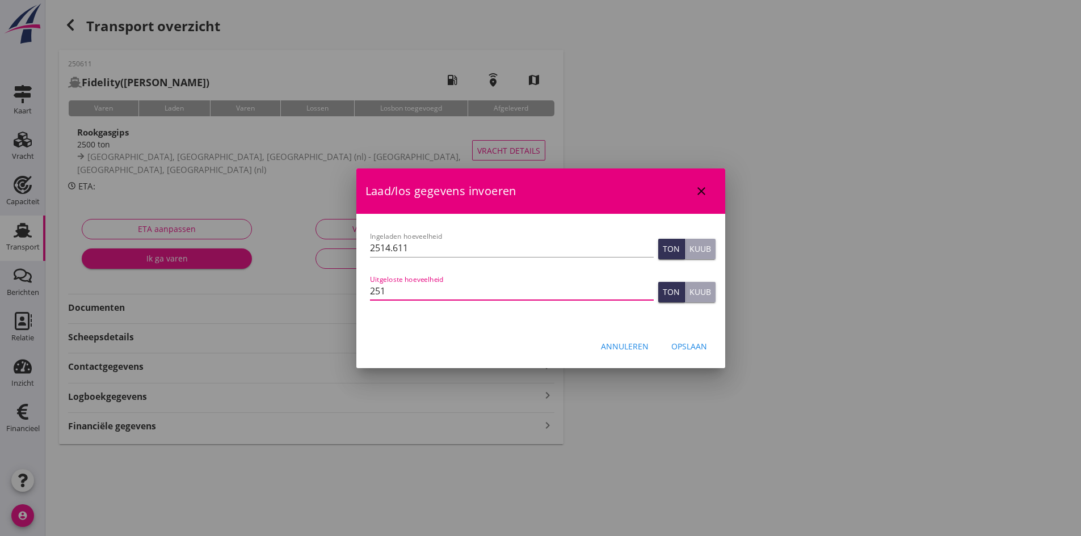
type input "2514"
type input "2514.611"
click at [674, 345] on div "Opslaan" at bounding box center [689, 347] width 36 height 12
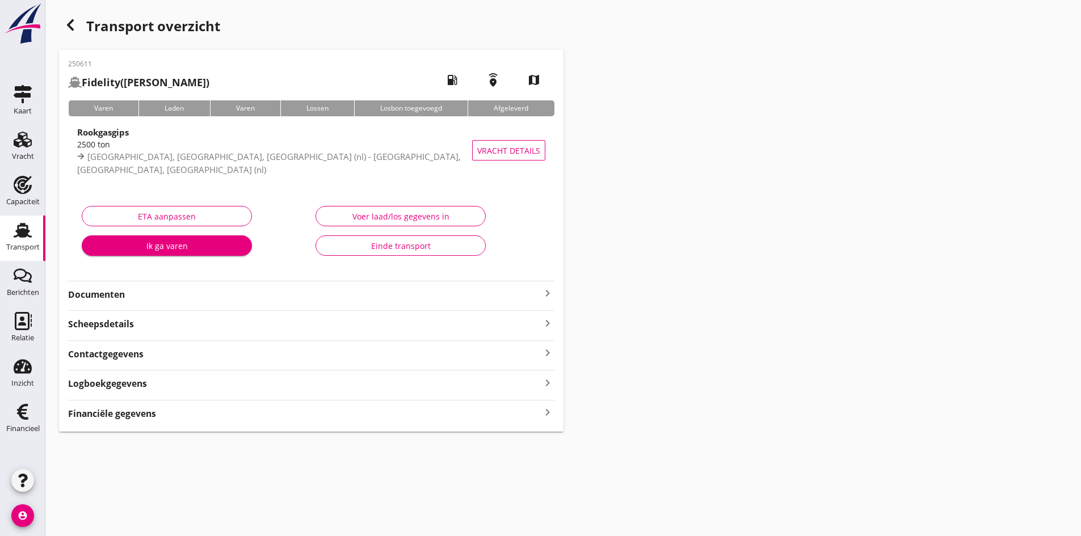
click at [544, 411] on icon "keyboard_arrow_right" at bounding box center [548, 412] width 14 height 15
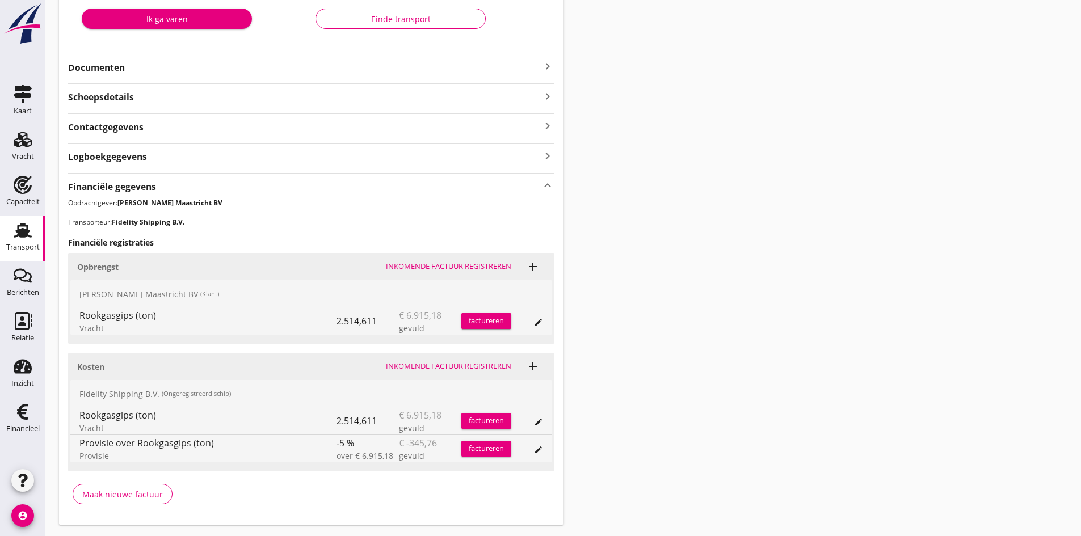
scroll to position [257, 0]
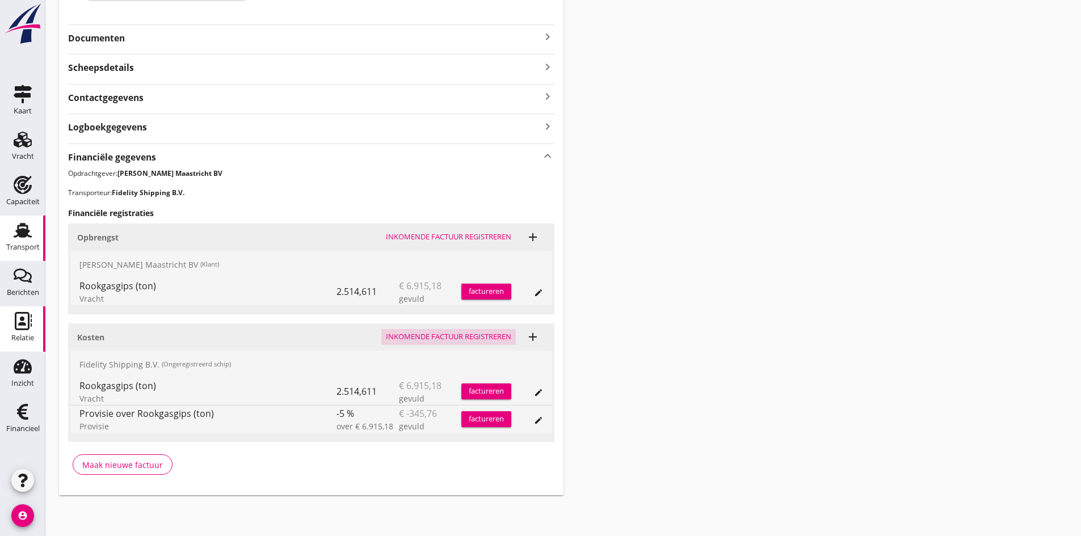
click at [427, 333] on div "Inkomende factuur registreren" at bounding box center [448, 336] width 125 height 11
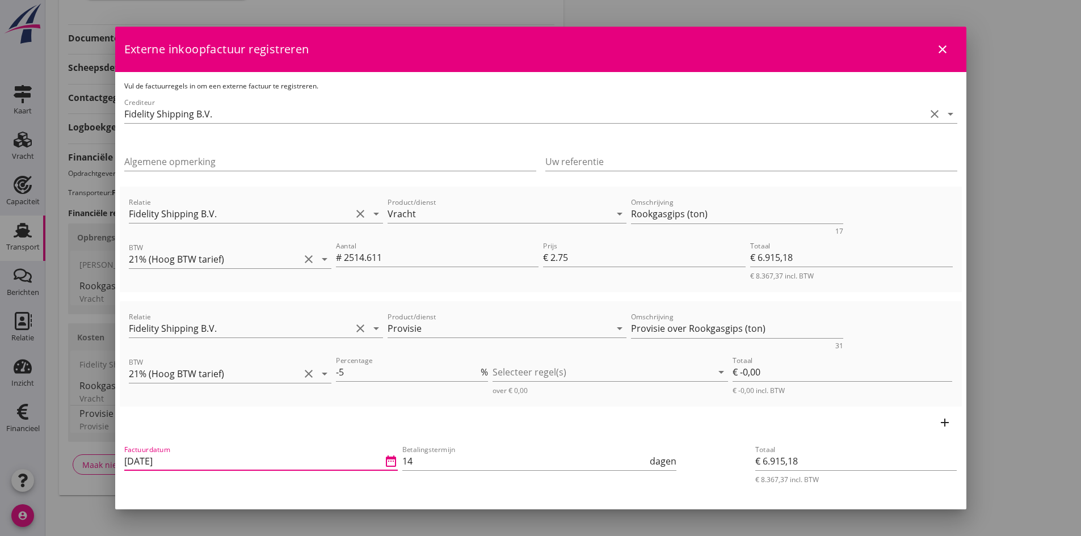
click at [187, 464] on input "[DATE]" at bounding box center [253, 461] width 258 height 18
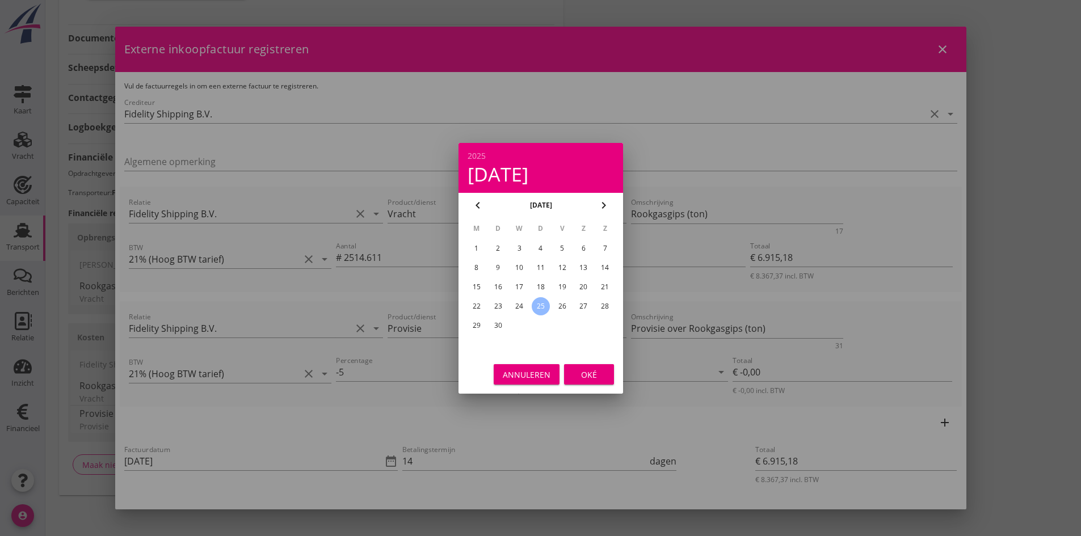
click at [477, 306] on div "22" at bounding box center [476, 306] width 18 height 18
type input "[DATE]"
click at [593, 372] on div "Oké" at bounding box center [589, 374] width 32 height 12
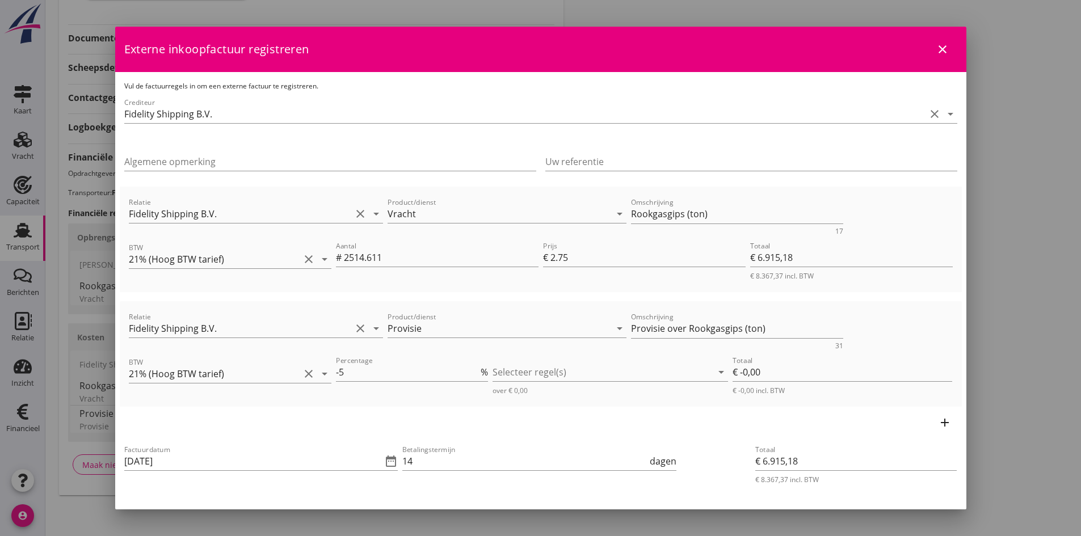
scroll to position [114, 0]
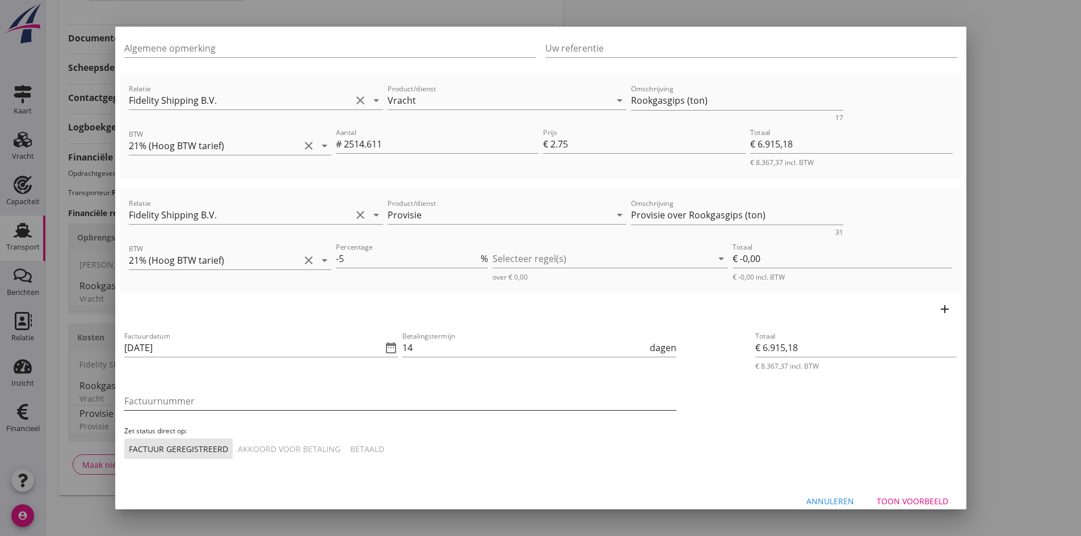
click at [217, 397] on input "Factuurnummer" at bounding box center [400, 401] width 552 height 18
type input "43.2025"
click at [258, 444] on div "Akkoord voor betaling" at bounding box center [289, 449] width 103 height 12
click at [516, 257] on div at bounding box center [603, 259] width 220 height 18
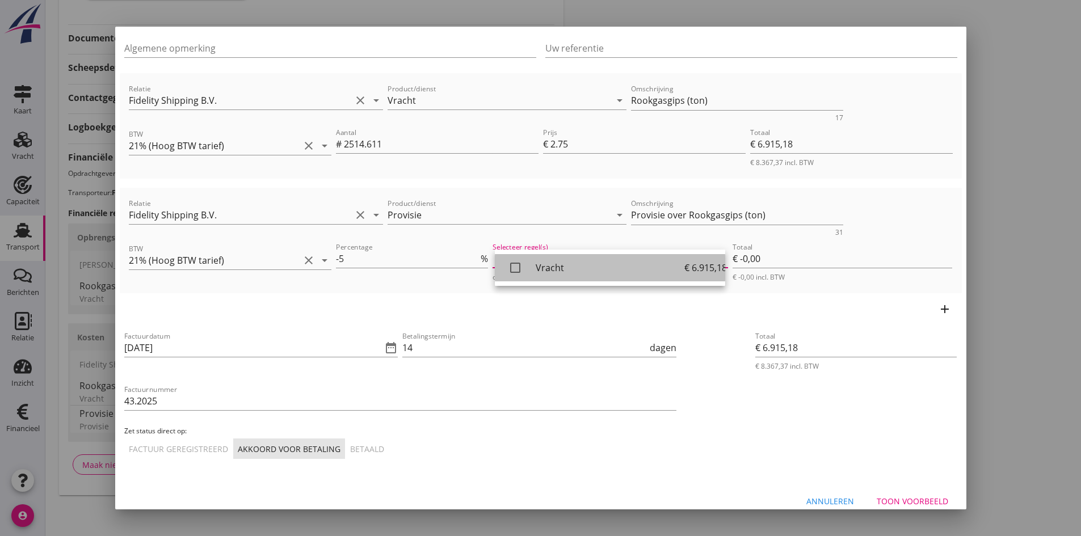
click at [515, 268] on icon "check_box_outline_blank" at bounding box center [515, 268] width 23 height 23
type input "€ -345,76"
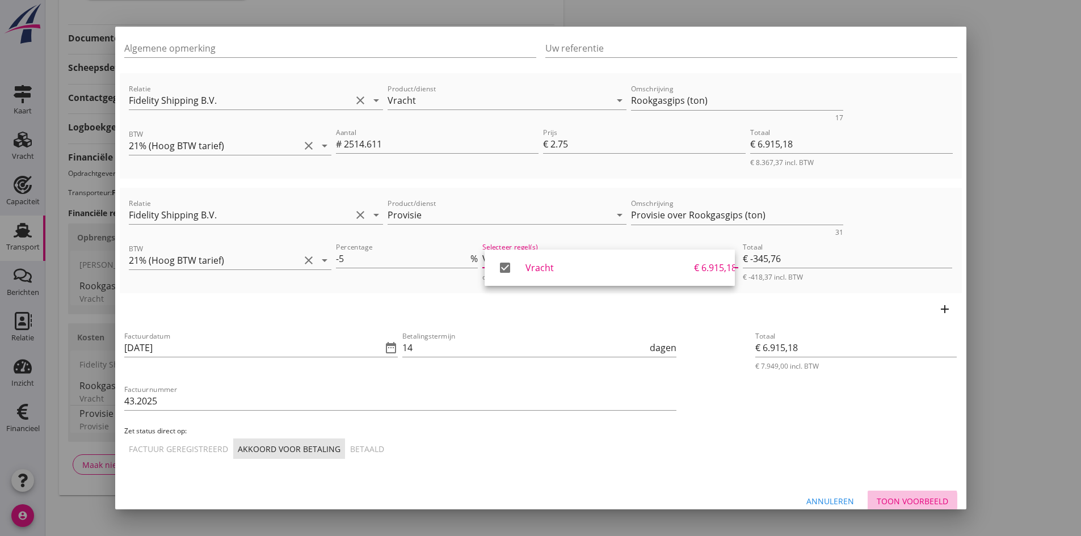
click at [906, 500] on div "Toon voorbeeld" at bounding box center [913, 501] width 72 height 12
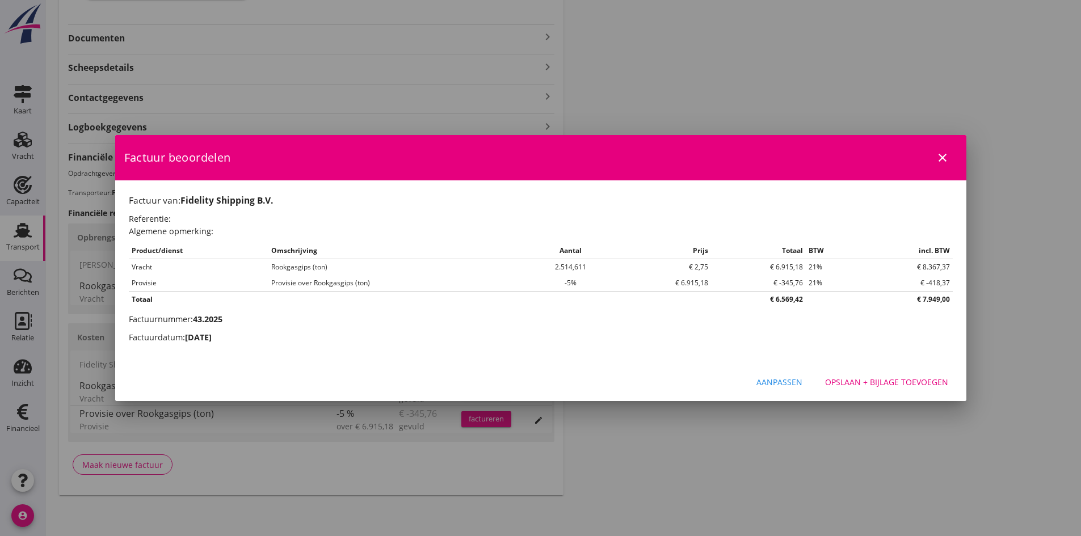
scroll to position [0, 0]
click at [884, 383] on div "Opslaan + bijlage toevoegen" at bounding box center [886, 382] width 123 height 12
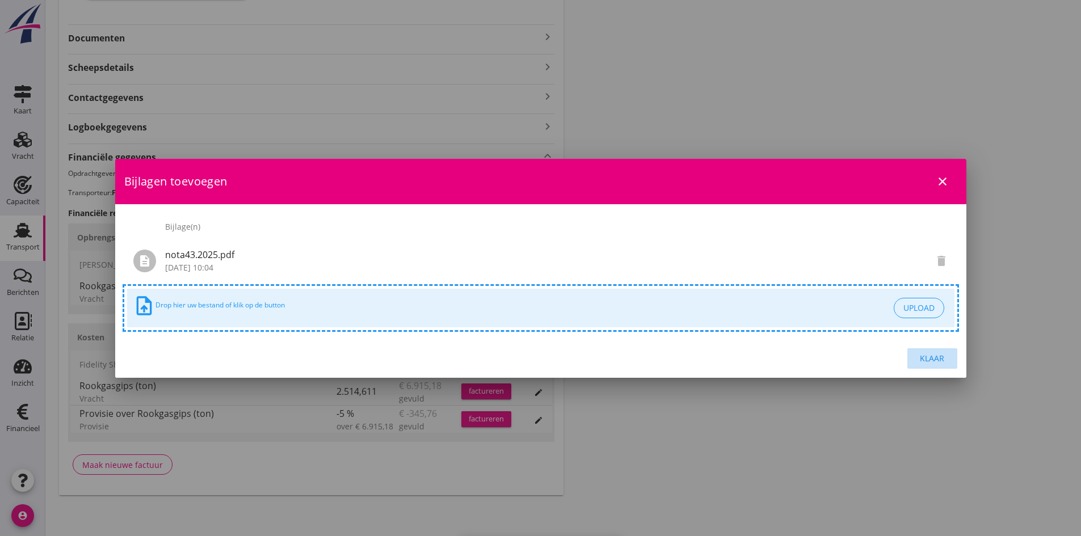
click at [935, 358] on div "Klaar" at bounding box center [933, 358] width 32 height 12
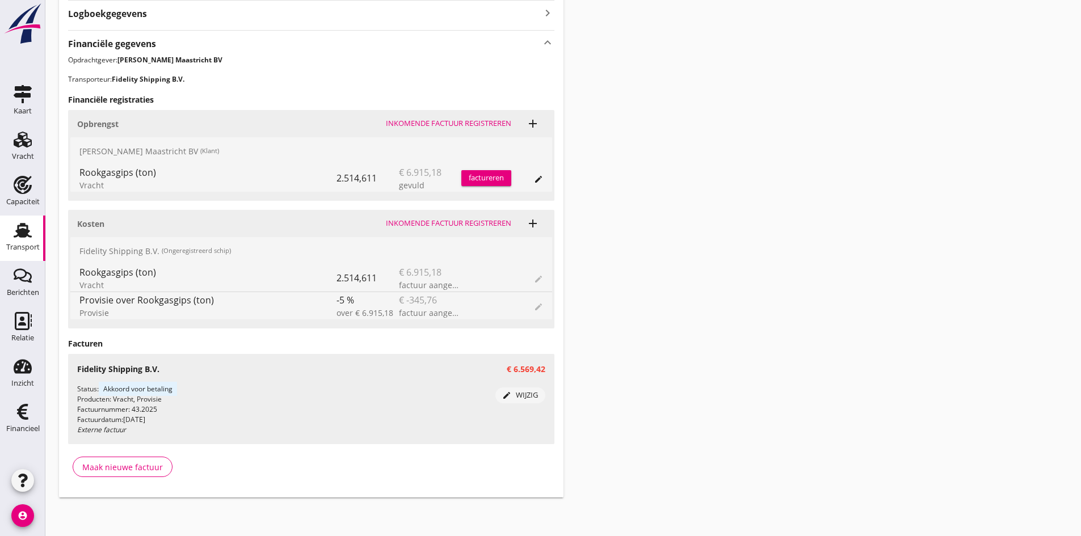
scroll to position [372, 0]
click at [489, 176] on div "factureren" at bounding box center [486, 175] width 50 height 11
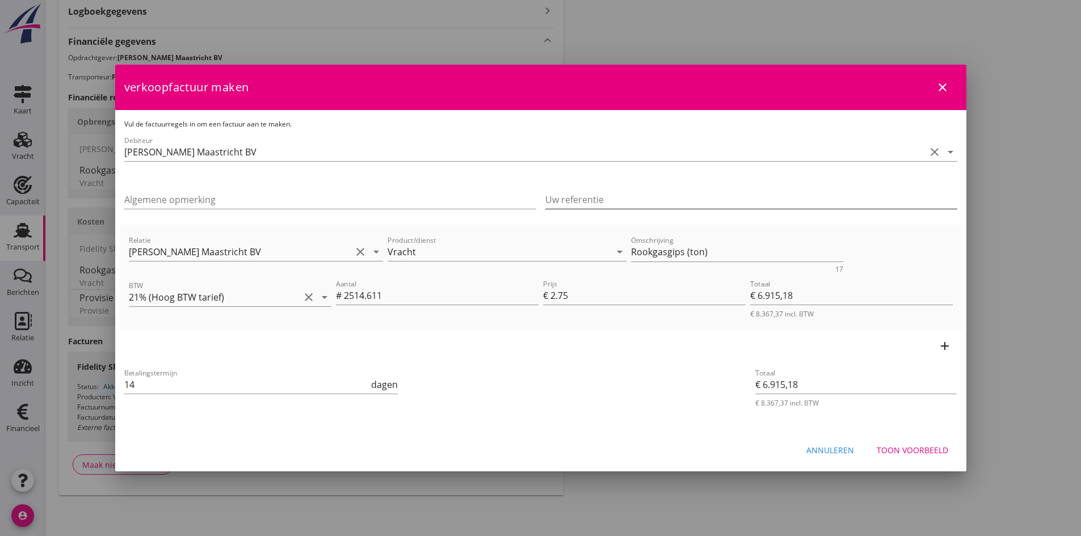
click at [595, 200] on input "Uw referentie" at bounding box center [751, 200] width 412 height 18
type input "684919/35097"
click at [906, 450] on div "Toon voorbeeld" at bounding box center [913, 450] width 72 height 12
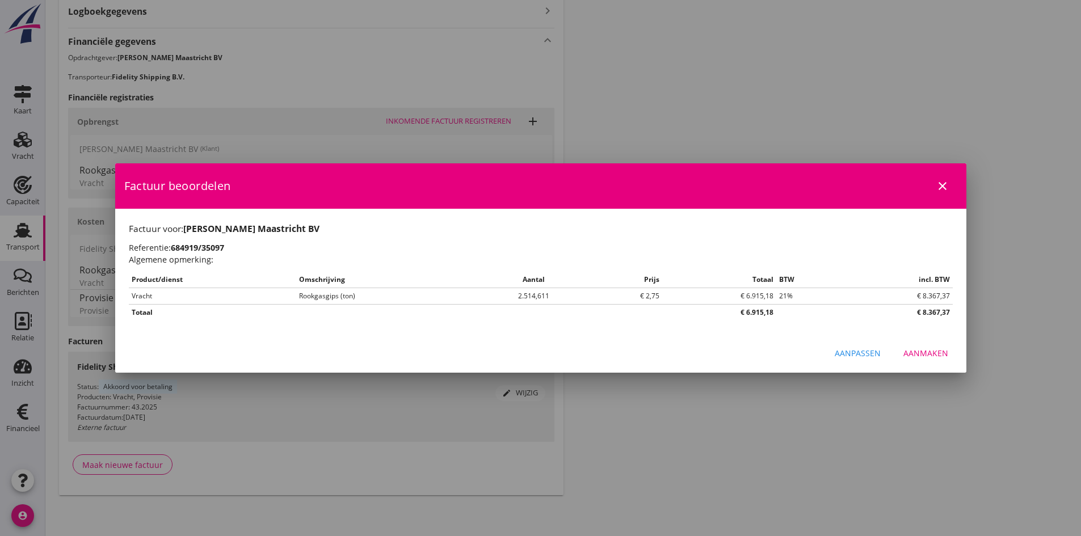
click at [917, 351] on div "Aanmaken" at bounding box center [926, 353] width 45 height 12
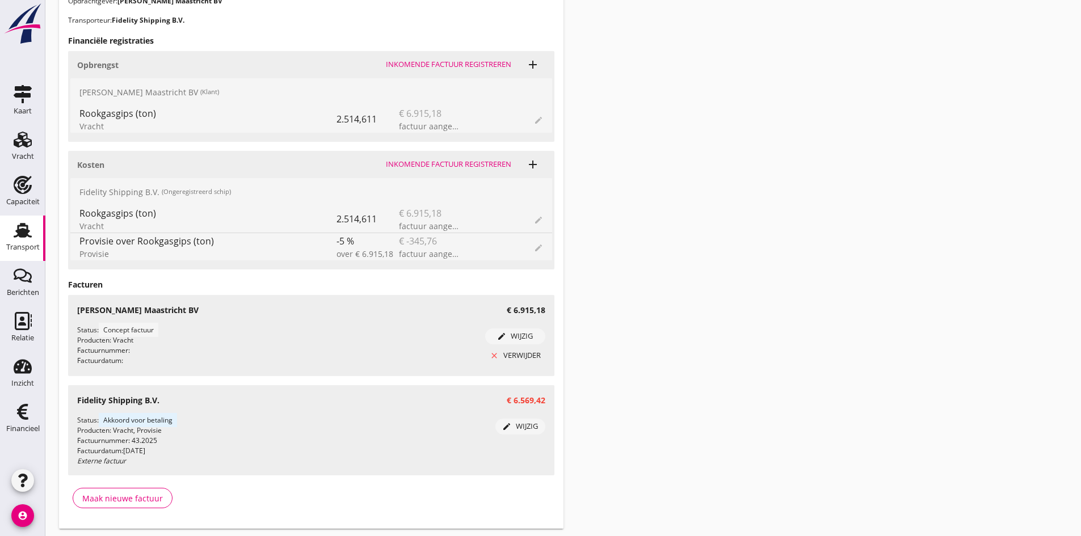
scroll to position [463, 0]
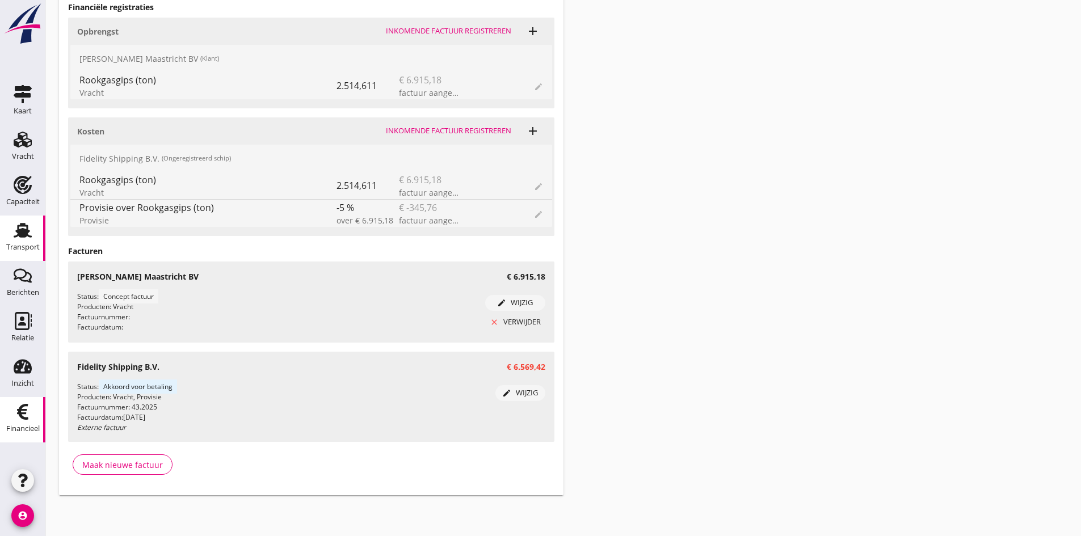
click at [21, 411] on use at bounding box center [22, 412] width 11 height 16
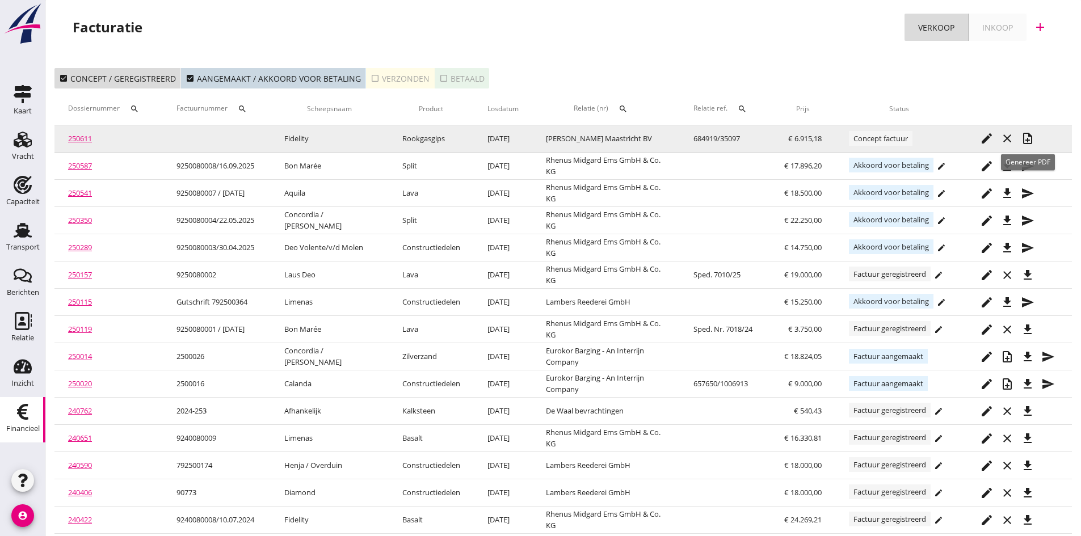
click at [1027, 136] on icon "note_add" at bounding box center [1028, 139] width 14 height 14
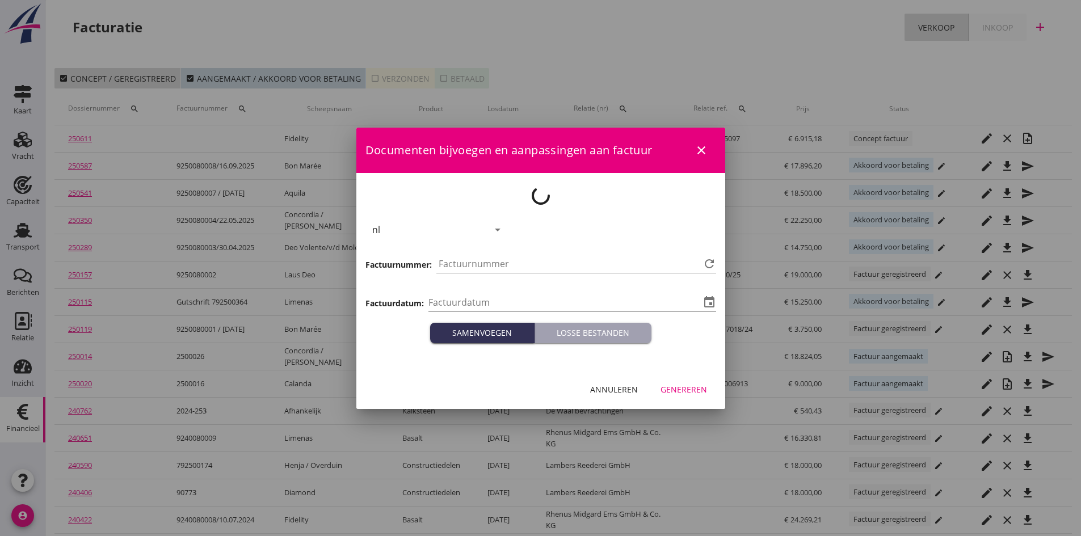
type input "2025-09-25"
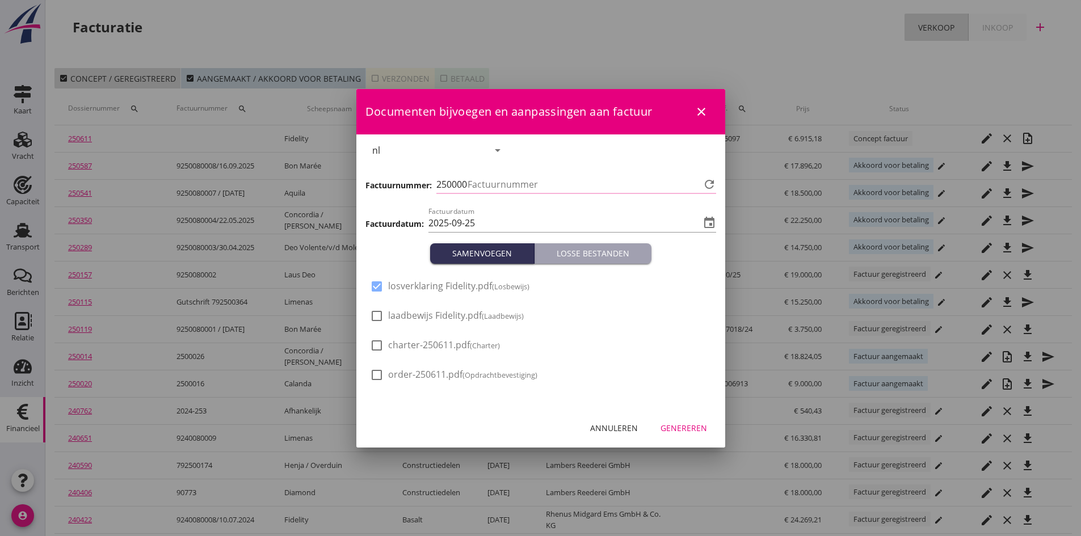
type input "795"
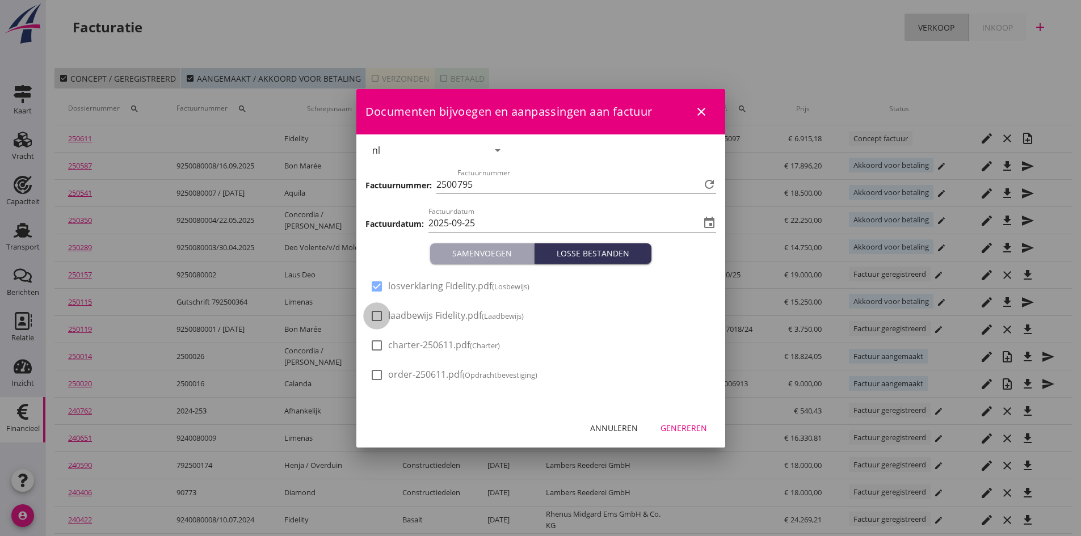
click at [372, 318] on div at bounding box center [376, 315] width 19 height 19
checkbox input "true"
click at [682, 427] on div "Genereren" at bounding box center [684, 428] width 47 height 12
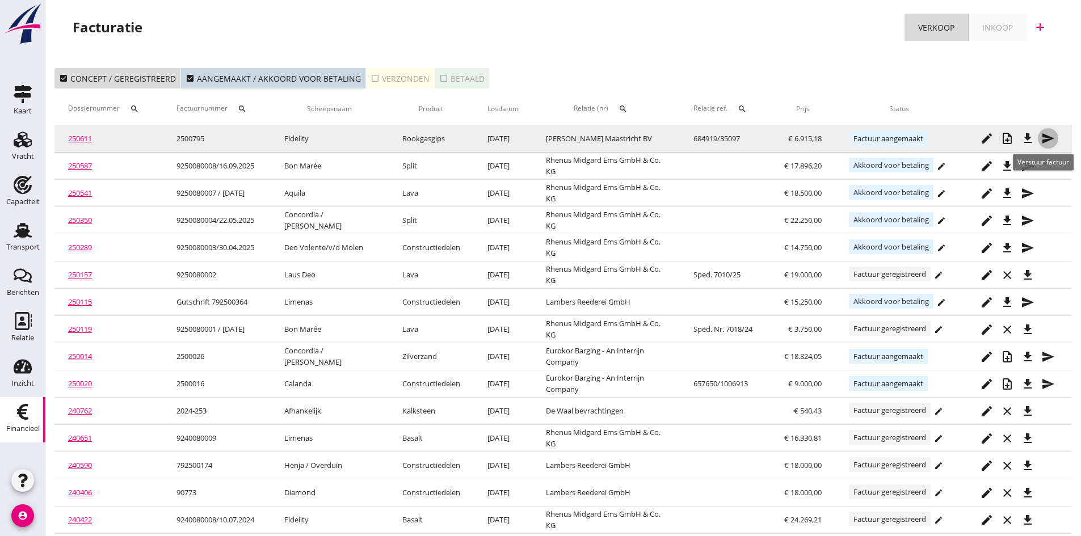
click at [1047, 137] on icon "send" at bounding box center [1048, 139] width 14 height 14
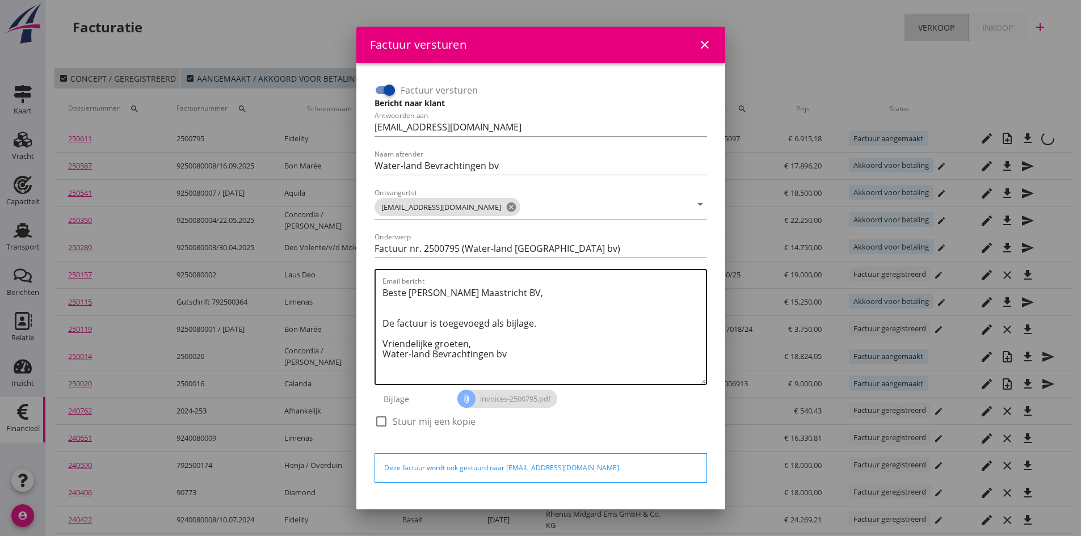
scroll to position [32, 0]
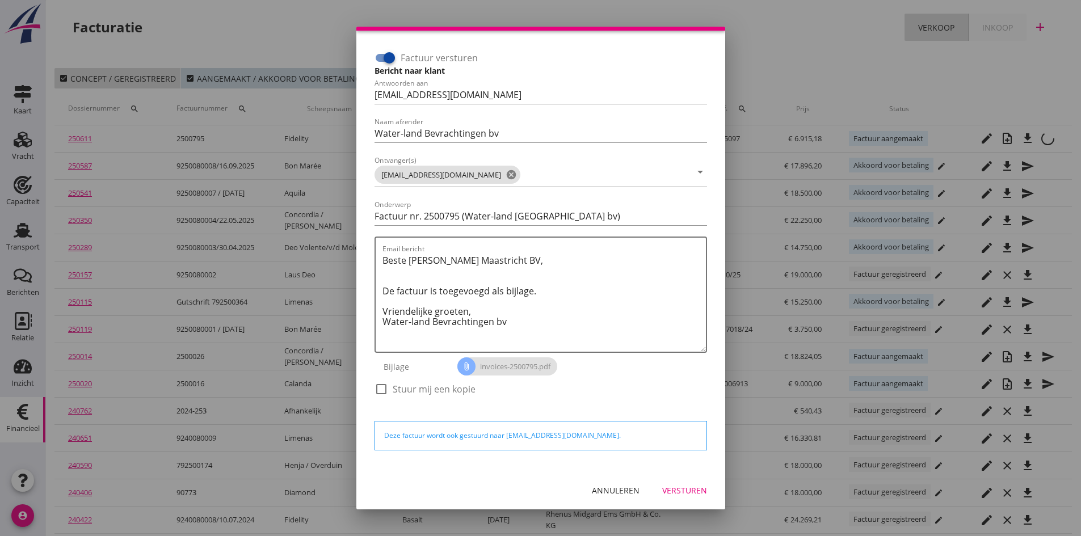
click at [669, 486] on div "Versturen" at bounding box center [684, 491] width 45 height 12
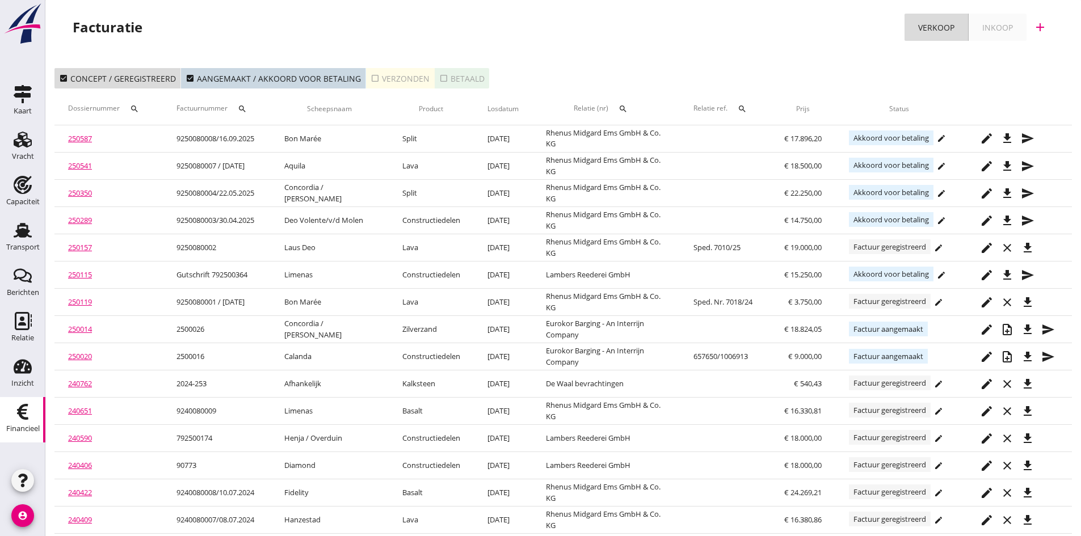
click at [391, 79] on div "check_box_outline_blank Verzonden" at bounding box center [400, 79] width 59 height 12
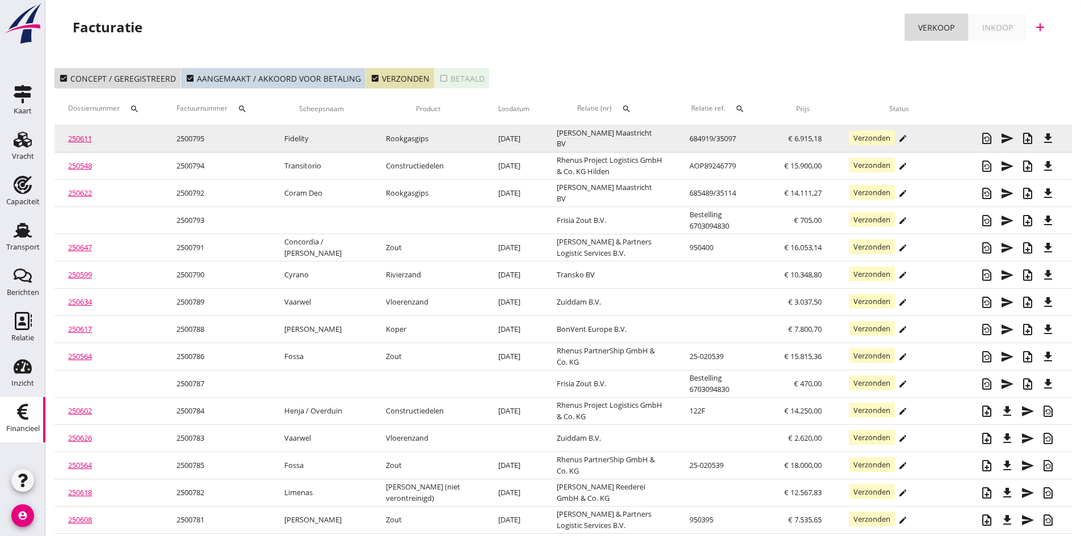
click at [81, 138] on link "250611" at bounding box center [80, 138] width 24 height 10
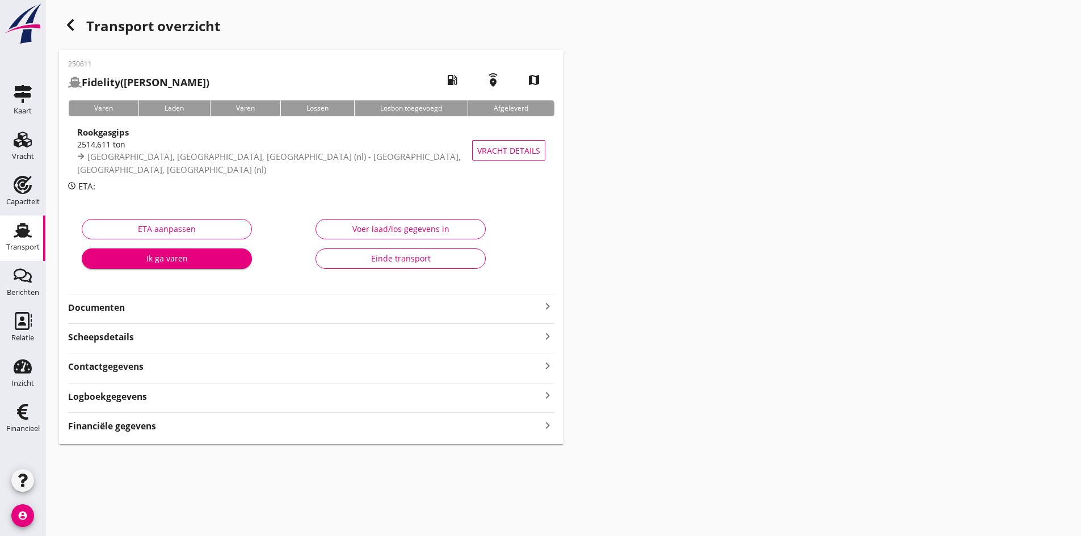
click at [96, 306] on strong "Documenten" at bounding box center [304, 307] width 473 height 13
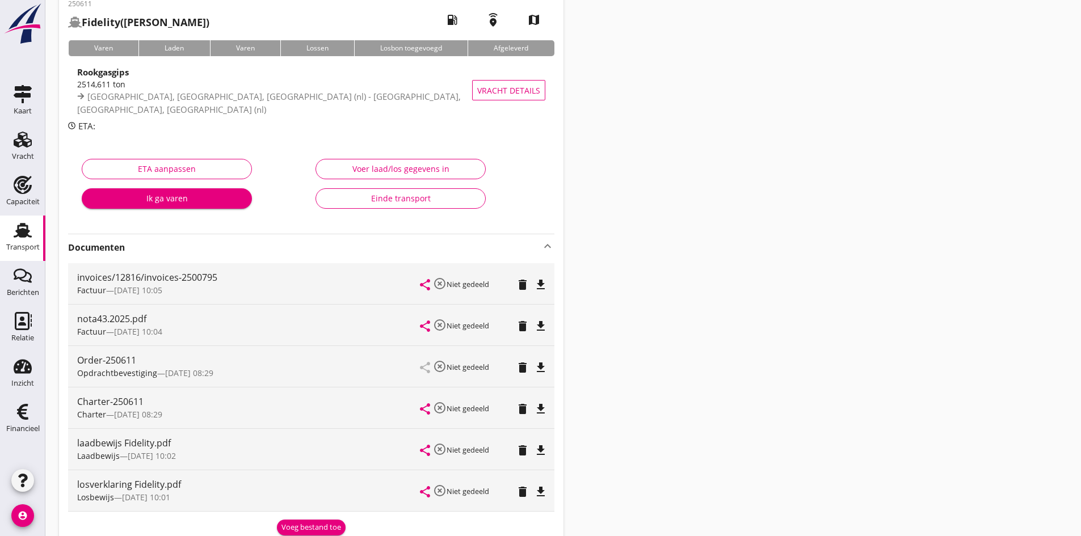
scroll to position [3, 0]
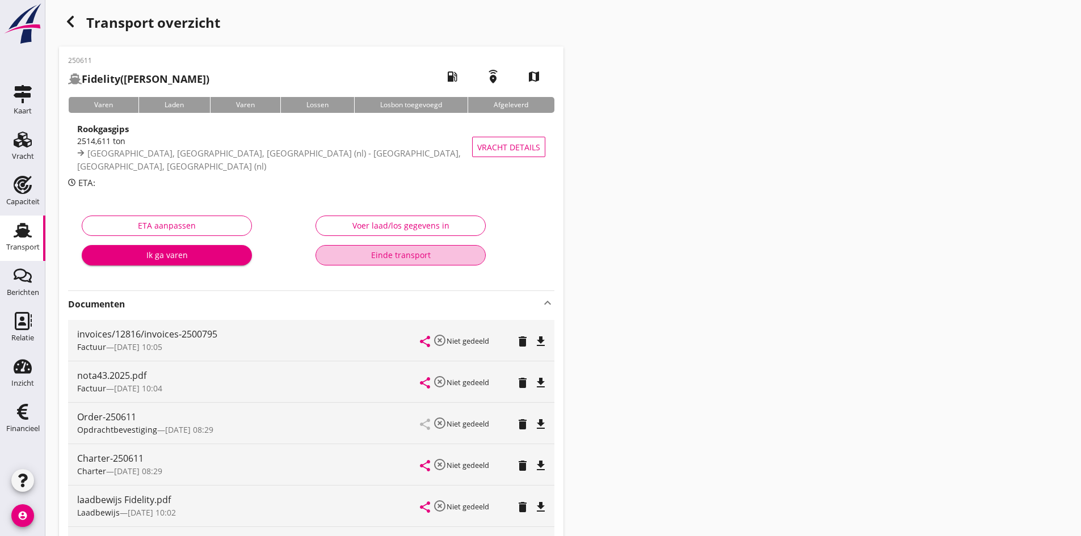
click at [404, 256] on div "Einde transport" at bounding box center [400, 255] width 151 height 12
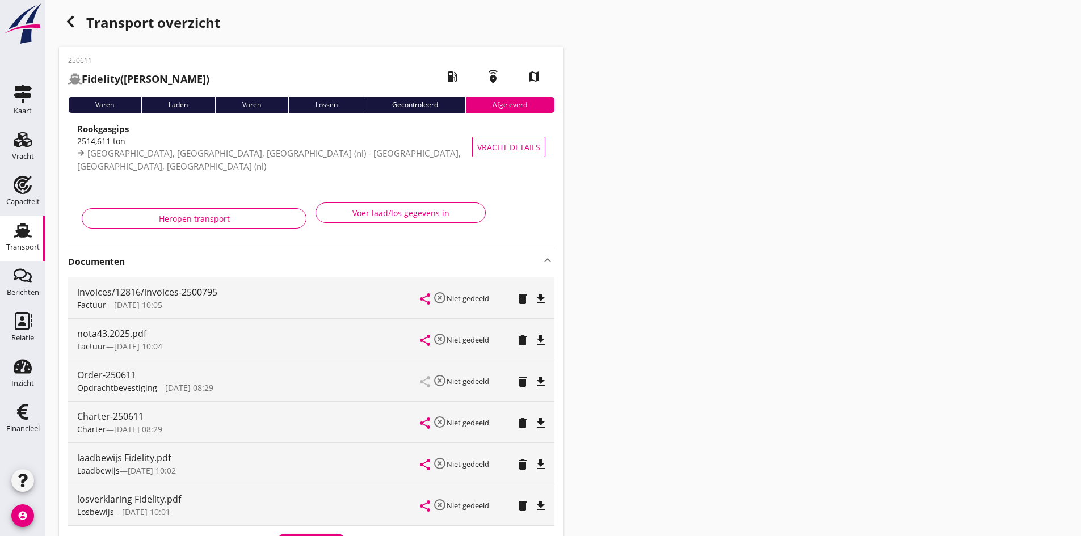
click at [27, 233] on use at bounding box center [23, 230] width 18 height 15
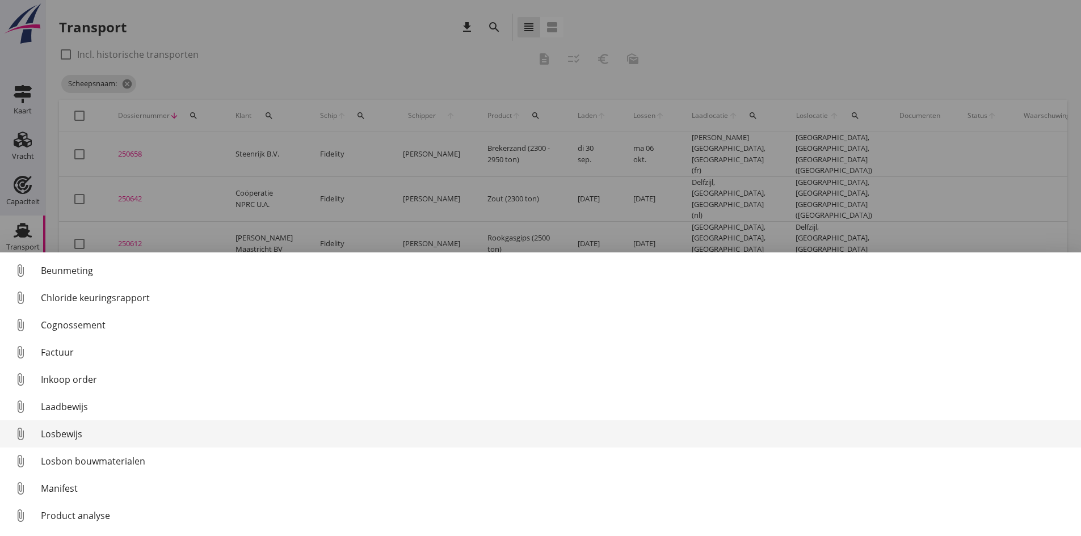
click at [51, 435] on div "Losbewijs" at bounding box center [556, 434] width 1031 height 14
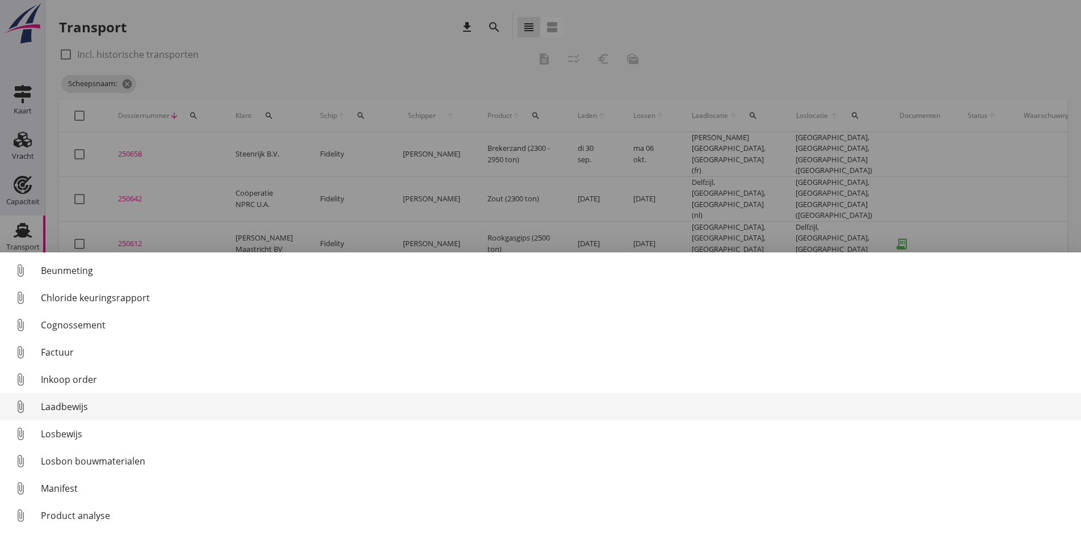
click at [74, 405] on div "Laadbewijs" at bounding box center [556, 407] width 1031 height 14
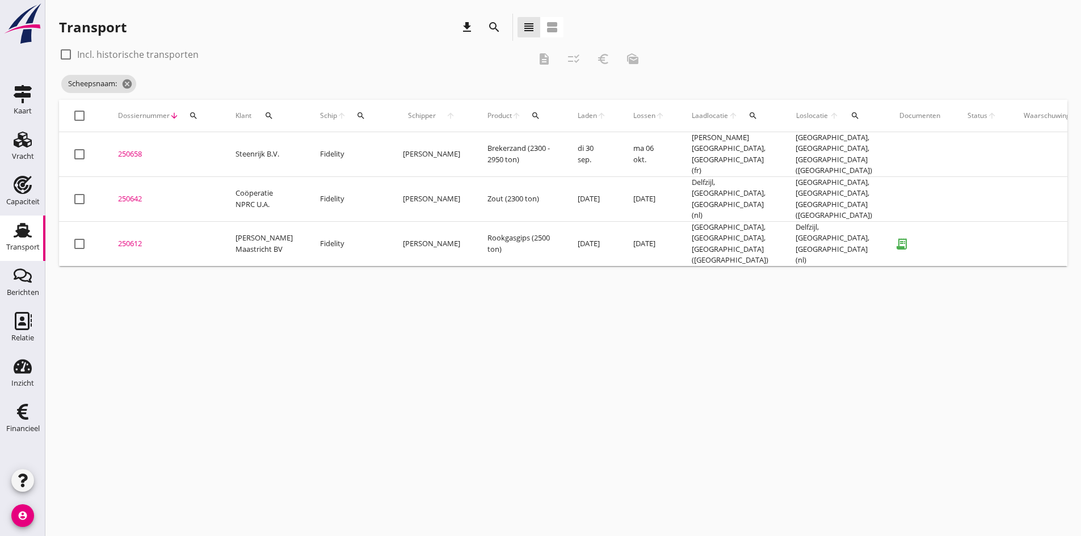
click at [140, 238] on div "250612" at bounding box center [163, 243] width 90 height 11
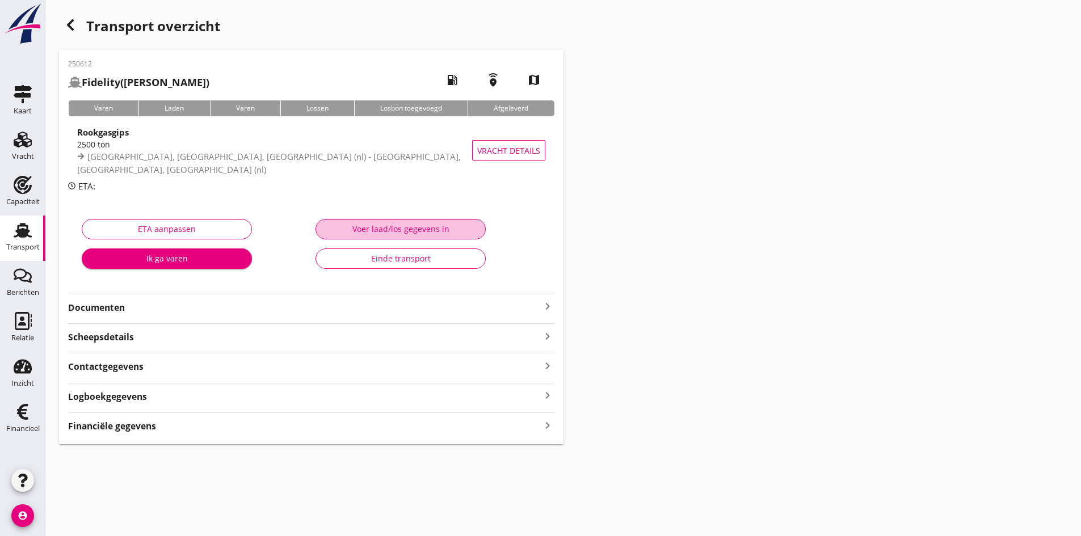
click at [383, 228] on div "Voer laad/los gegevens in" at bounding box center [400, 229] width 151 height 12
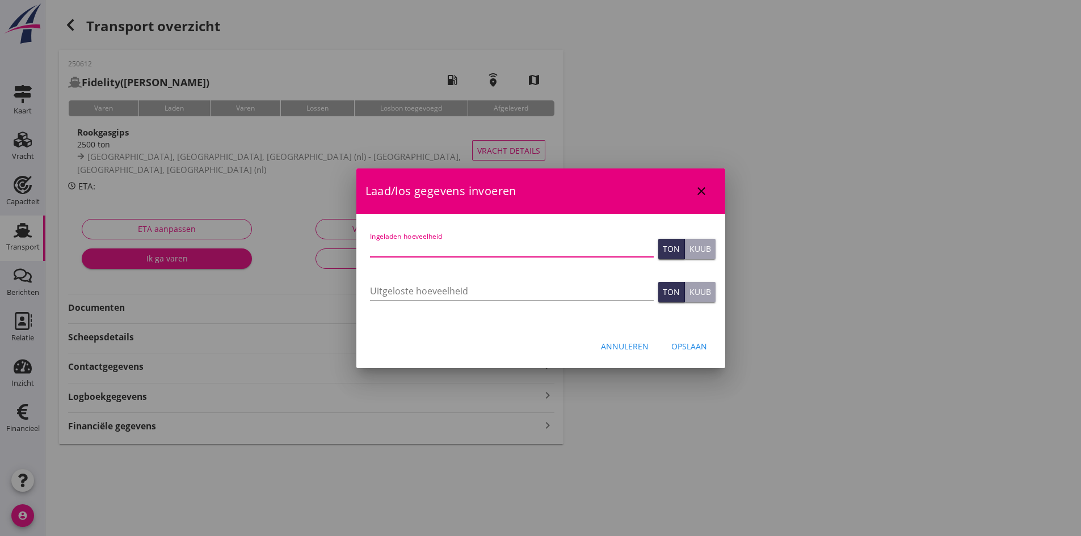
click at [382, 243] on input "Ingeladen hoeveelheid" at bounding box center [512, 248] width 284 height 18
type input "2729"
type input "2729.591"
click at [398, 293] on input "Uitgeloste hoeveelheid" at bounding box center [512, 291] width 284 height 18
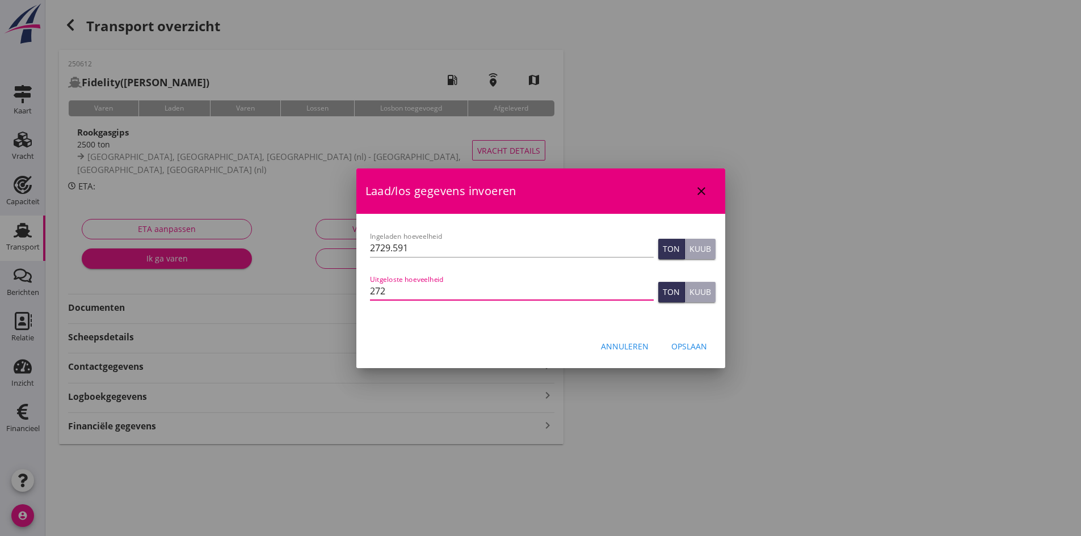
type input "2729"
type input "2729.591"
click at [683, 345] on div "Opslaan" at bounding box center [689, 347] width 36 height 12
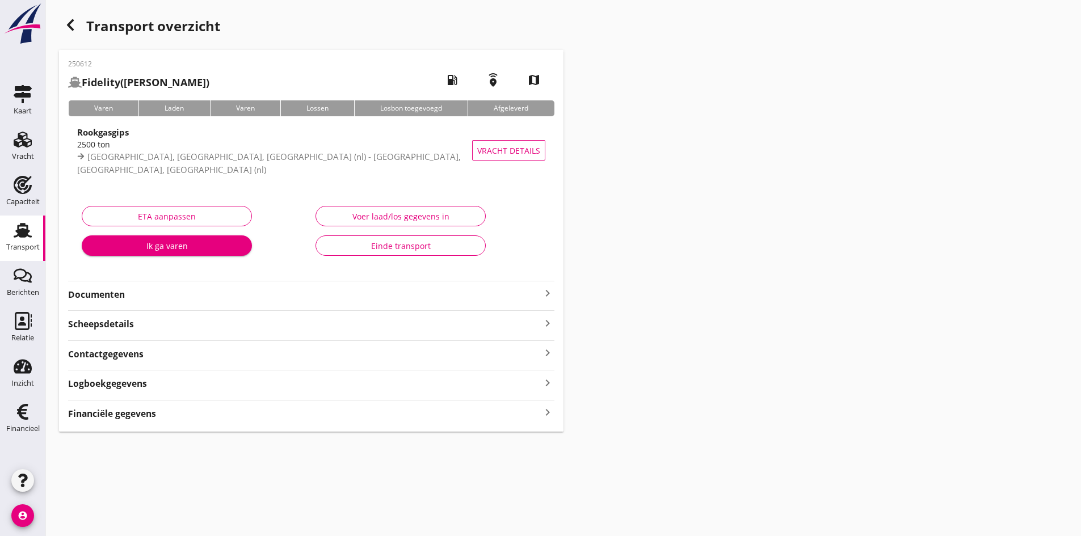
click at [549, 413] on icon "keyboard_arrow_right" at bounding box center [548, 412] width 14 height 15
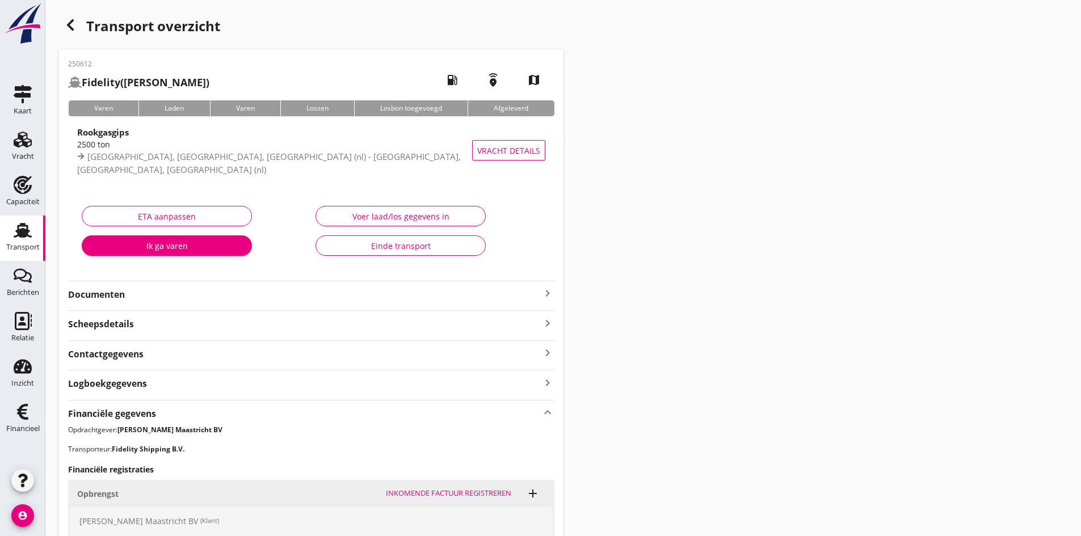
scroll to position [257, 0]
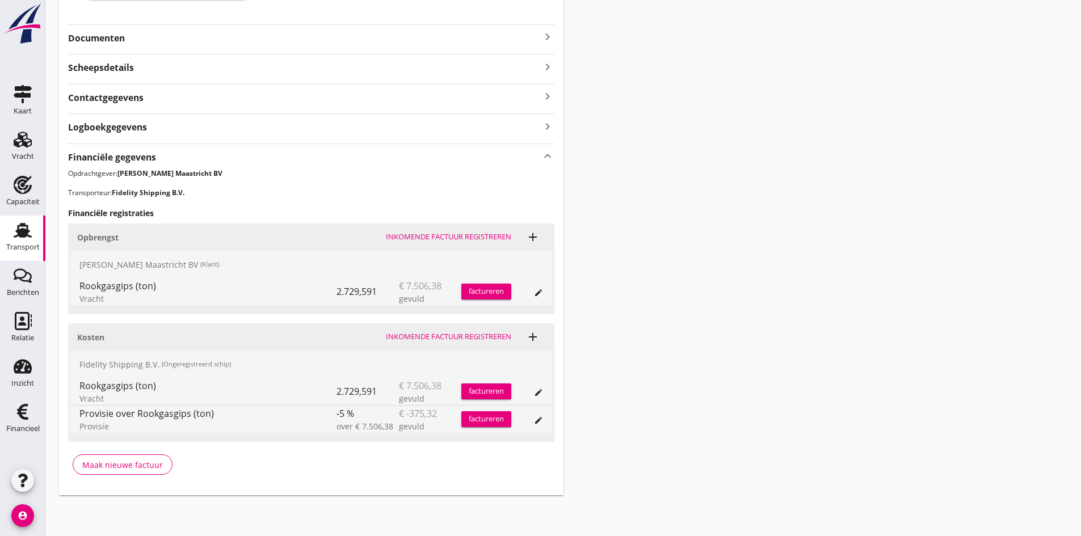
click at [428, 336] on div "Inkomende factuur registreren" at bounding box center [448, 336] width 125 height 11
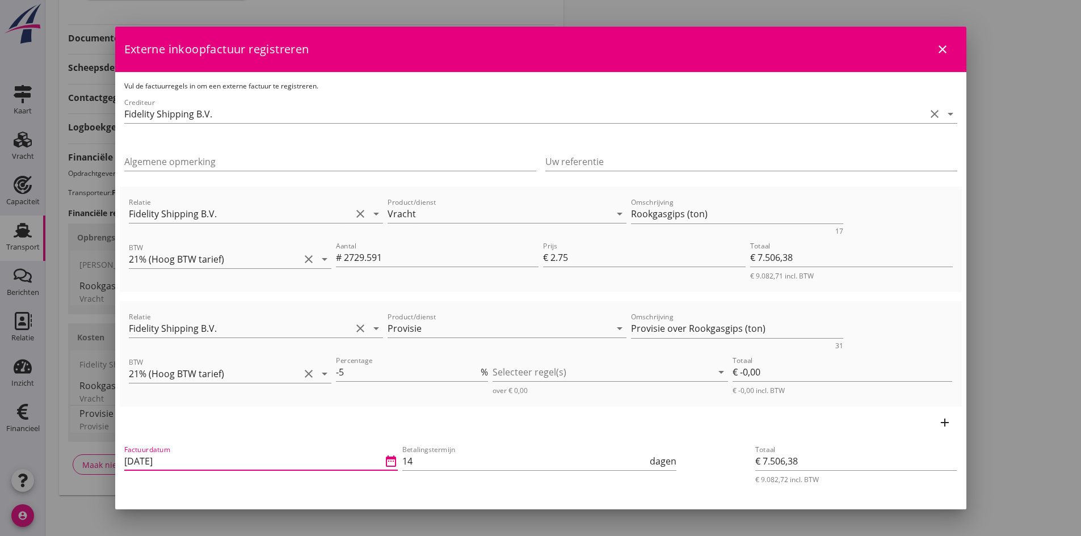
click at [200, 460] on input "[DATE]" at bounding box center [253, 461] width 258 height 18
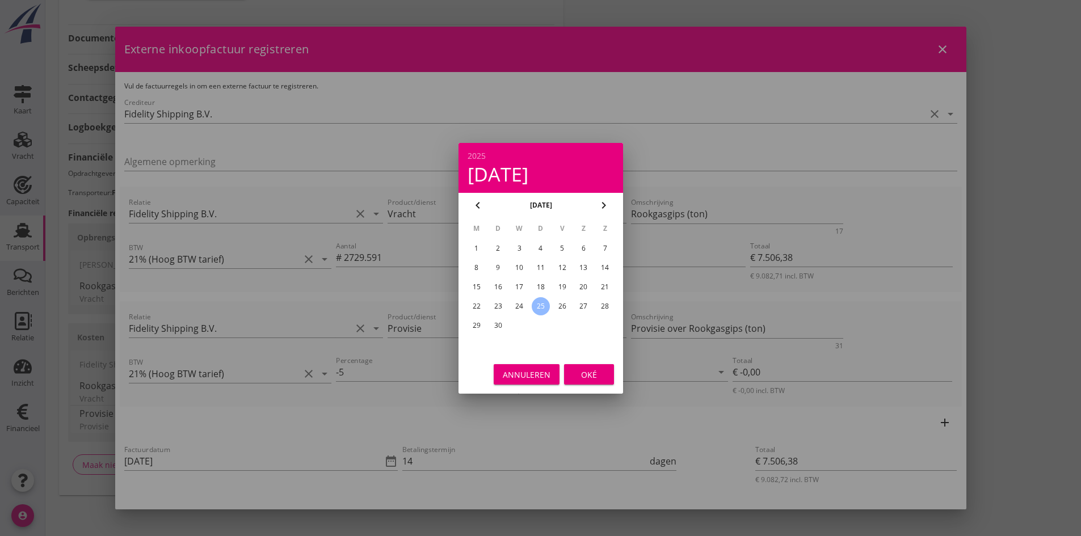
click at [480, 305] on div "22" at bounding box center [476, 306] width 18 height 18
type input "[DATE]"
click at [589, 375] on div "Oké" at bounding box center [589, 374] width 32 height 12
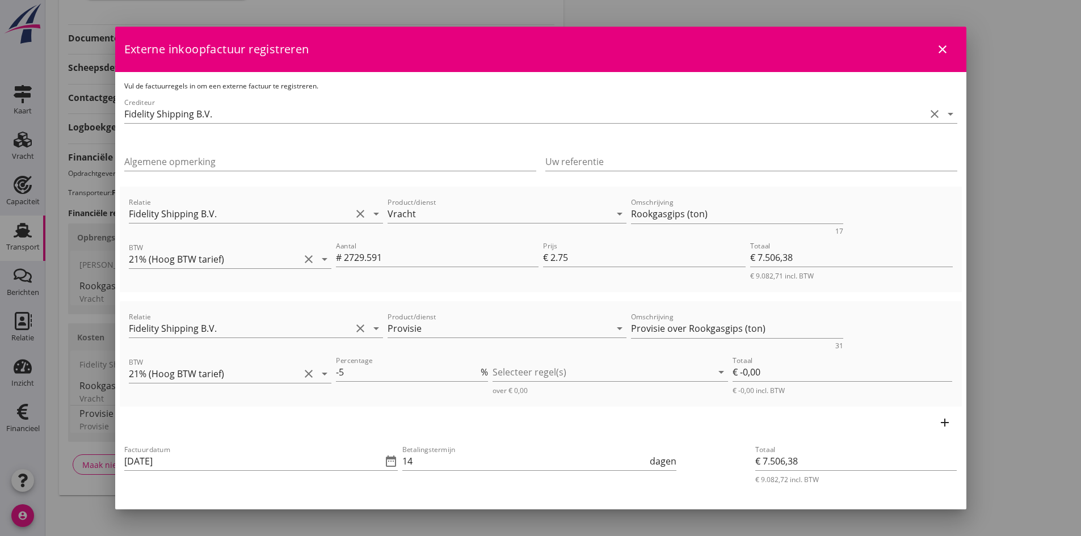
scroll to position [57, 0]
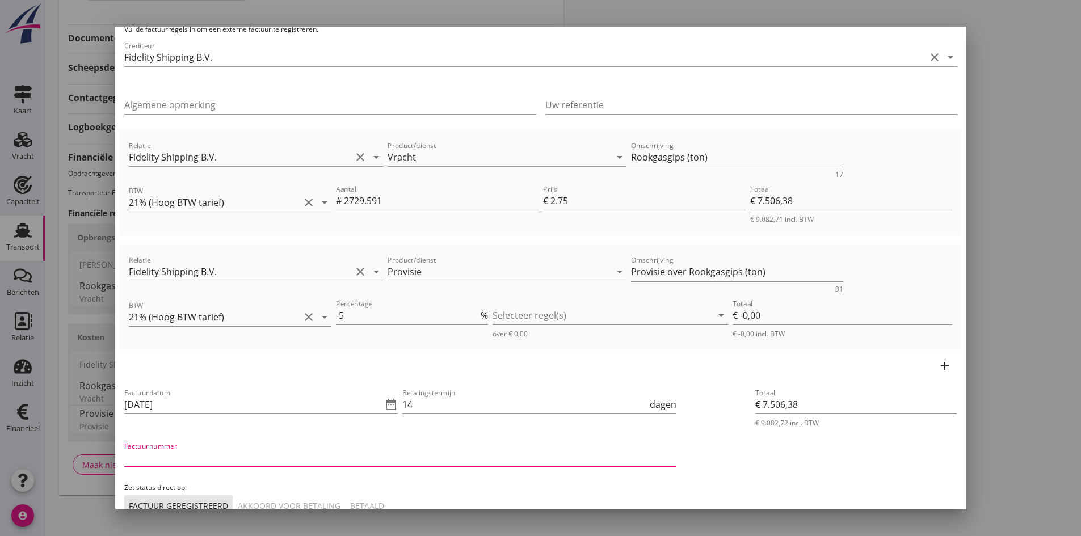
click at [222, 451] on input "Factuurnummer" at bounding box center [400, 458] width 552 height 18
type input "44.2025"
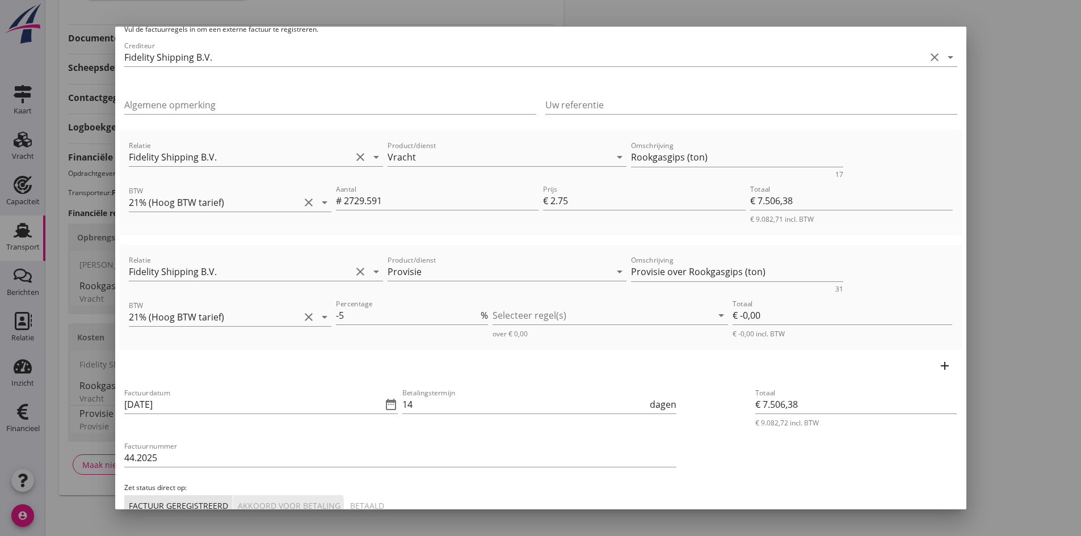
click at [269, 505] on div "Akkoord voor betaling" at bounding box center [289, 506] width 103 height 12
click at [501, 316] on div at bounding box center [603, 315] width 220 height 18
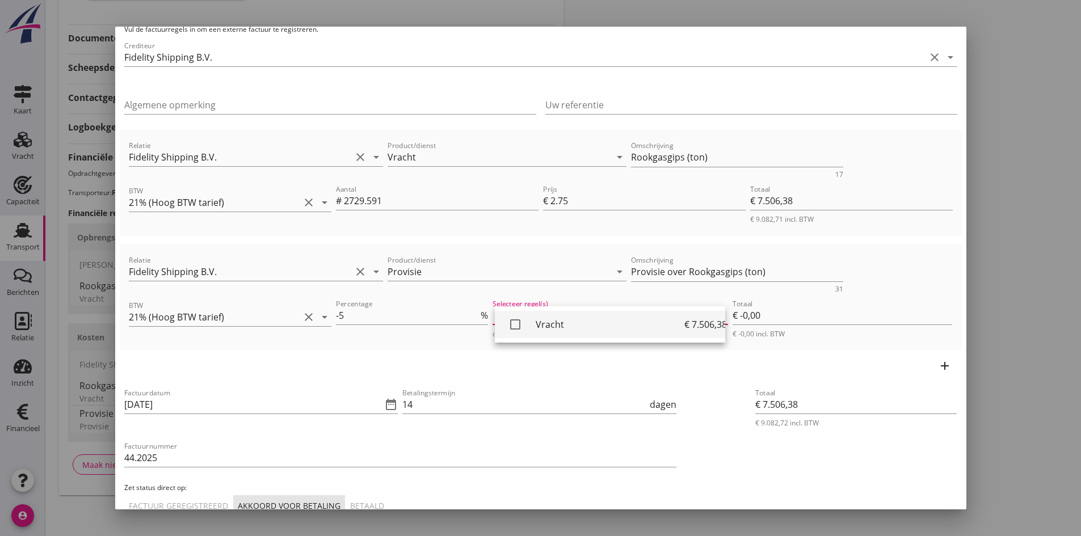
click at [512, 322] on icon "check_box_outline_blank" at bounding box center [515, 324] width 23 height 23
type input "€ -375,32"
click at [883, 442] on div "Totaal € 7.506,38 € 8.628,58 incl. BTW" at bounding box center [856, 451] width 211 height 138
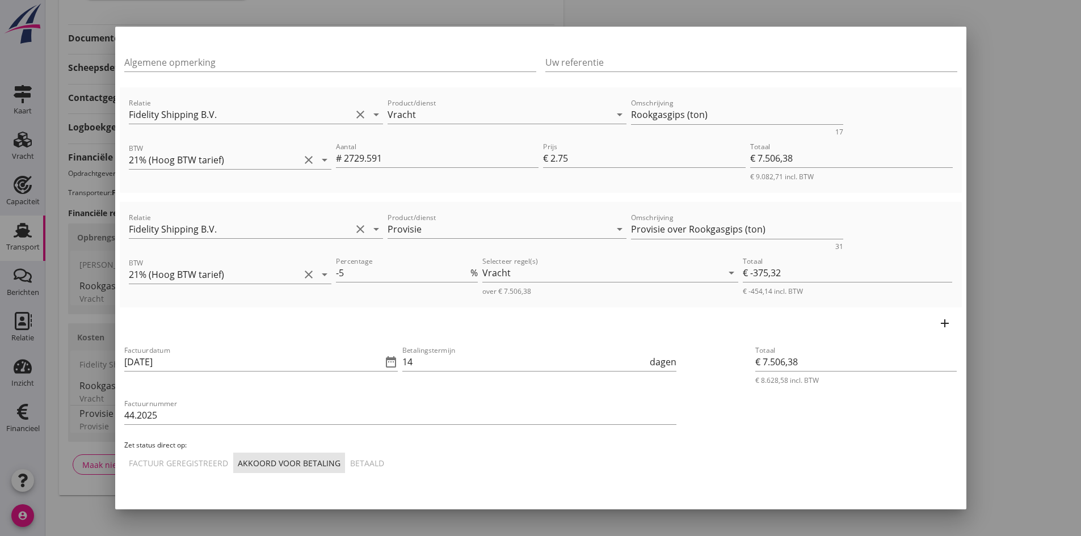
scroll to position [127, 0]
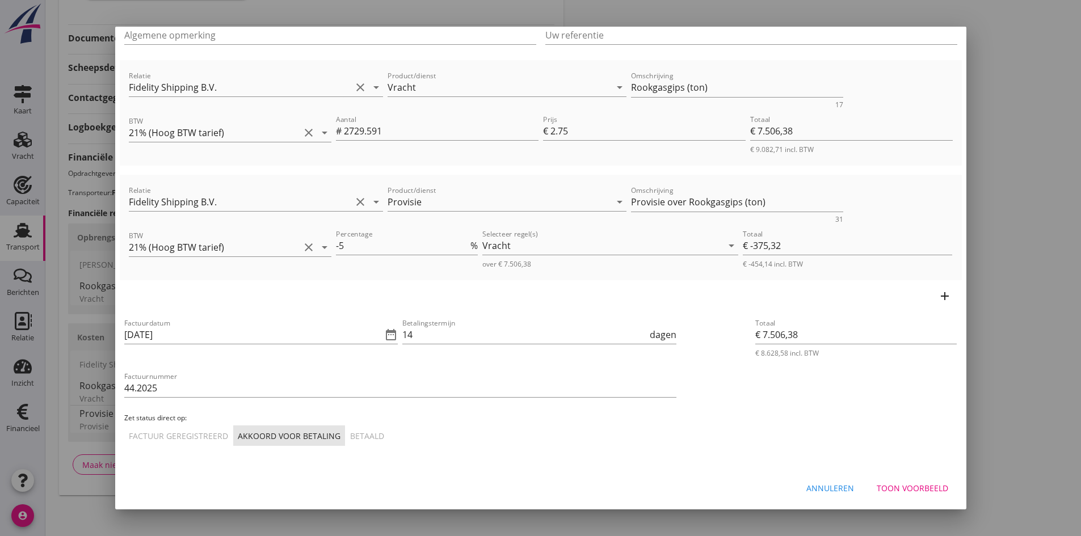
click at [920, 487] on div "Toon voorbeeld" at bounding box center [913, 488] width 72 height 12
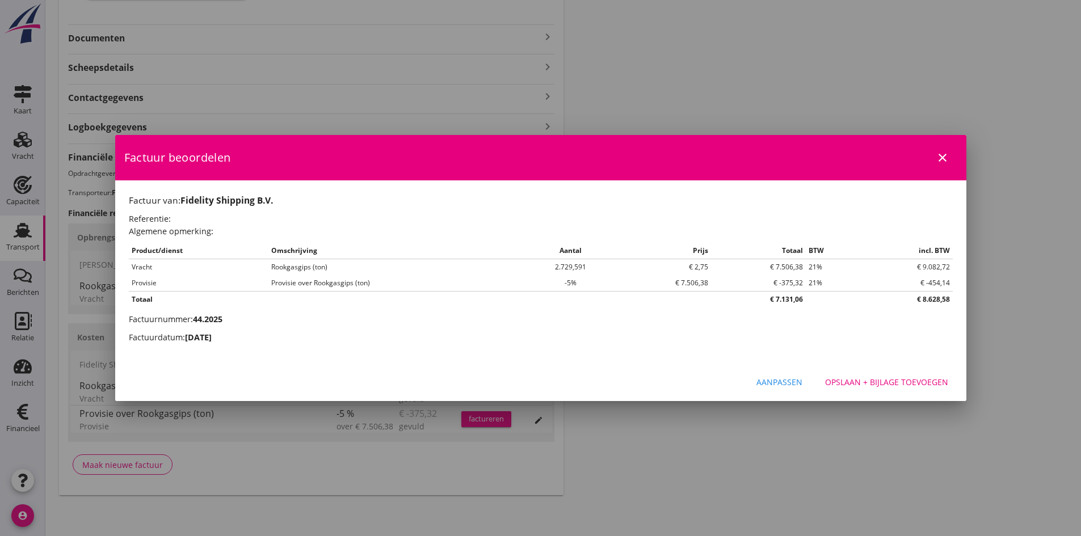
scroll to position [0, 0]
click at [876, 380] on div "Opslaan + bijlage toevoegen" at bounding box center [886, 382] width 123 height 12
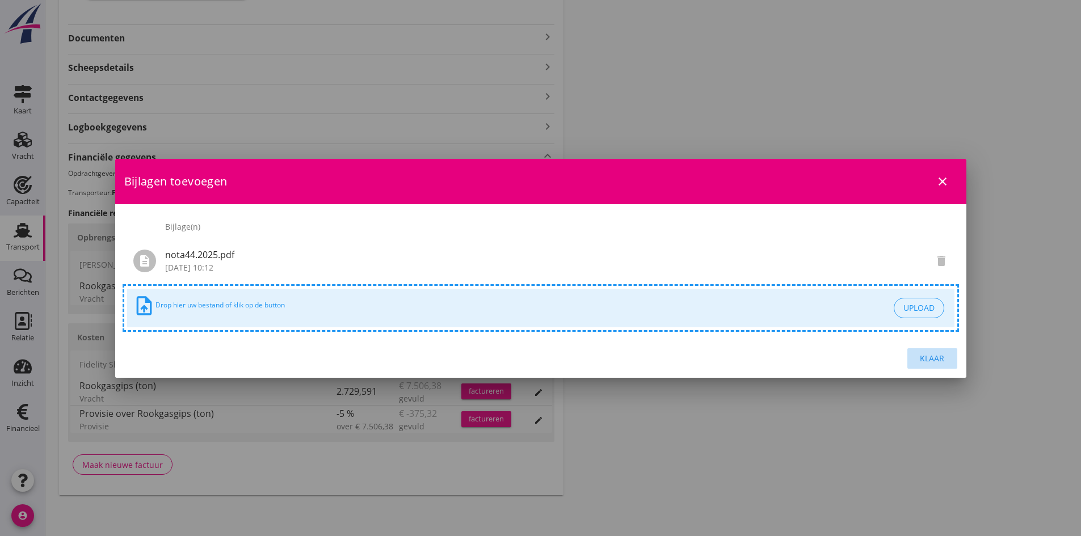
click at [930, 357] on div "Klaar" at bounding box center [933, 358] width 32 height 12
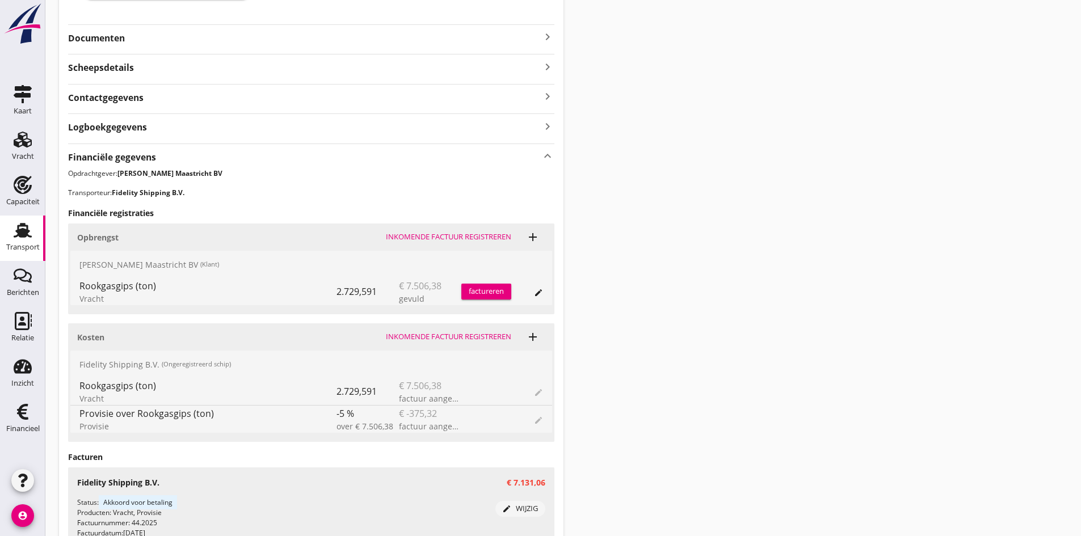
click at [474, 291] on div "factureren" at bounding box center [486, 291] width 50 height 11
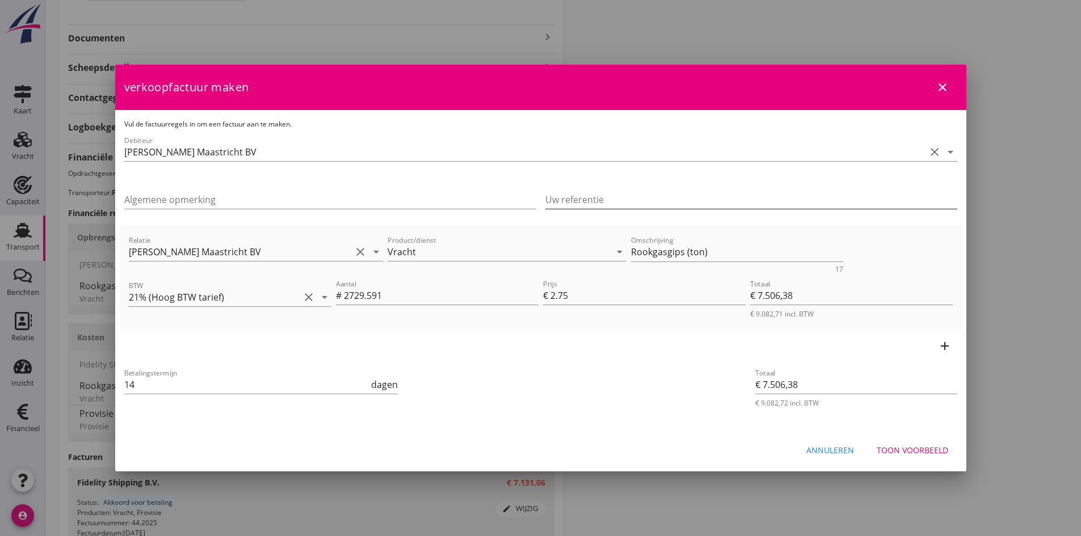
click at [571, 202] on input "Uw referentie" at bounding box center [751, 200] width 412 height 18
type input "684924/35098"
click at [890, 449] on div "Toon voorbeeld" at bounding box center [913, 450] width 72 height 12
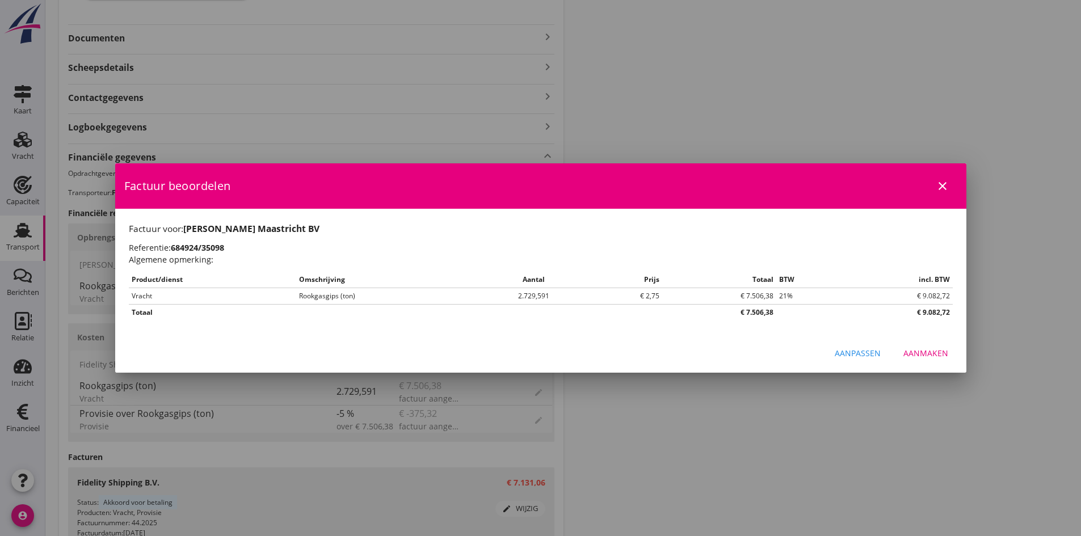
click at [914, 354] on div "Aanmaken" at bounding box center [926, 353] width 45 height 12
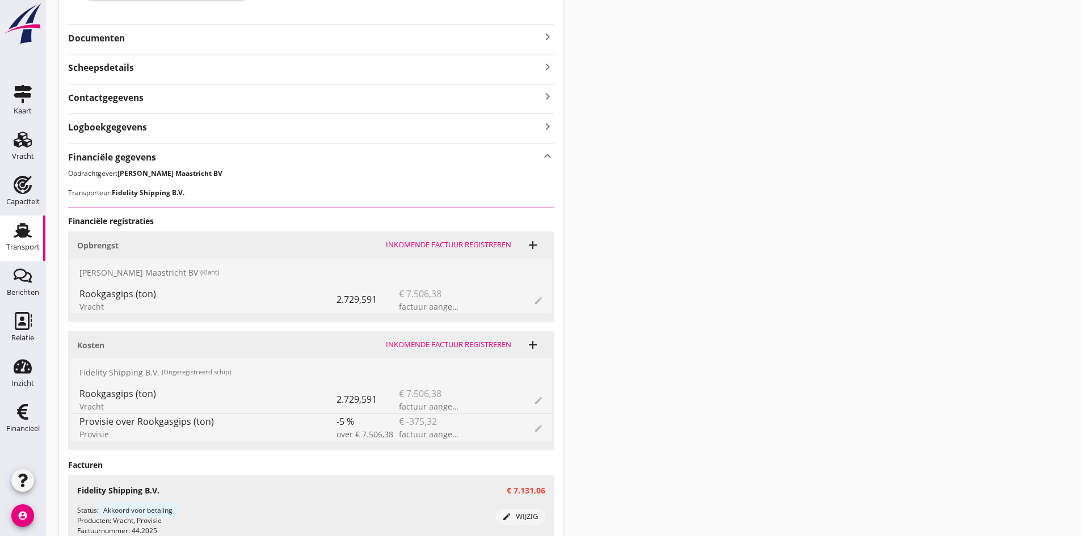
scroll to position [313, 0]
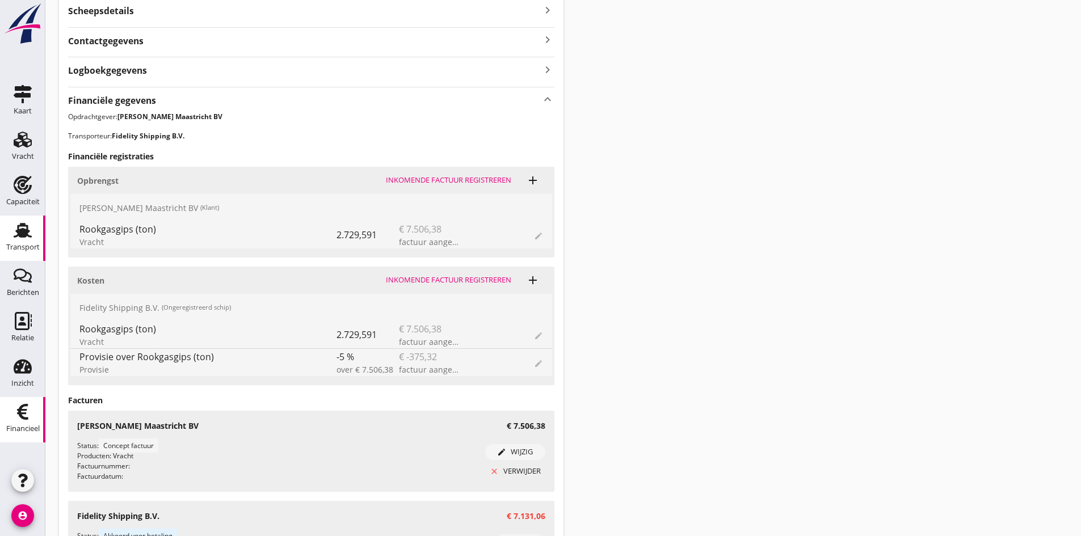
click at [28, 409] on icon "Financieel" at bounding box center [23, 412] width 18 height 18
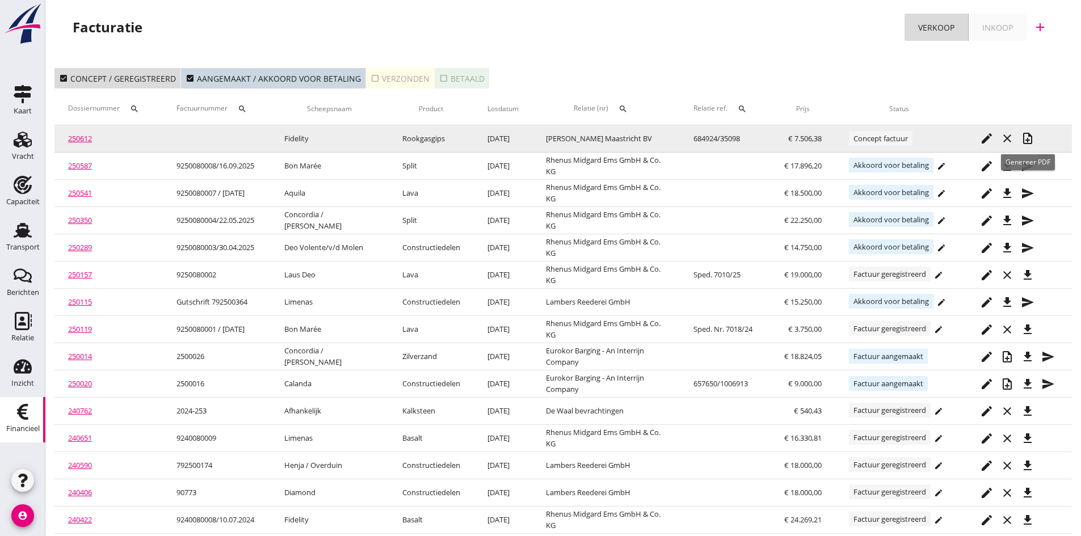
click at [1026, 136] on icon "note_add" at bounding box center [1028, 139] width 14 height 14
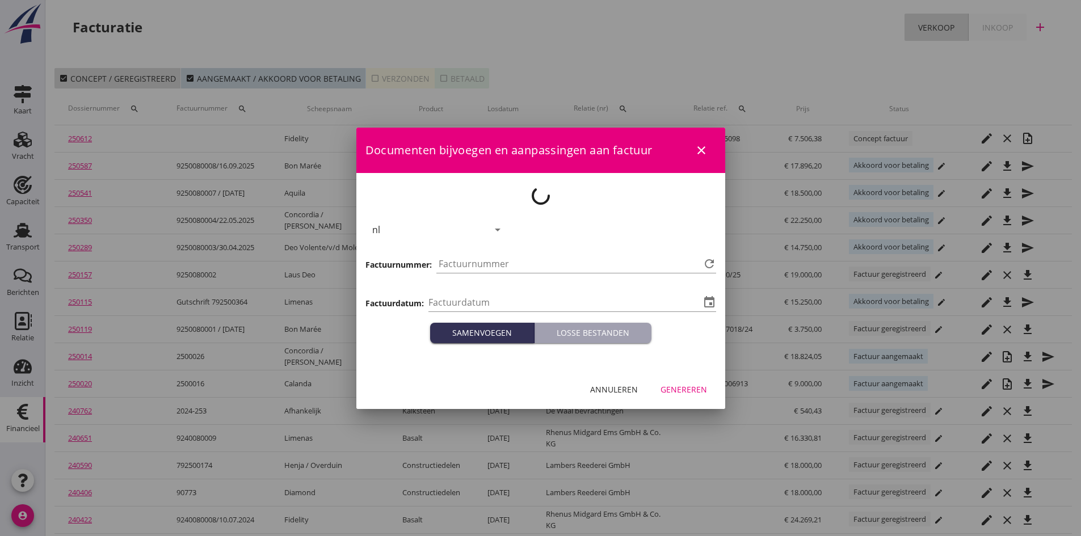
type input "2025-09-25"
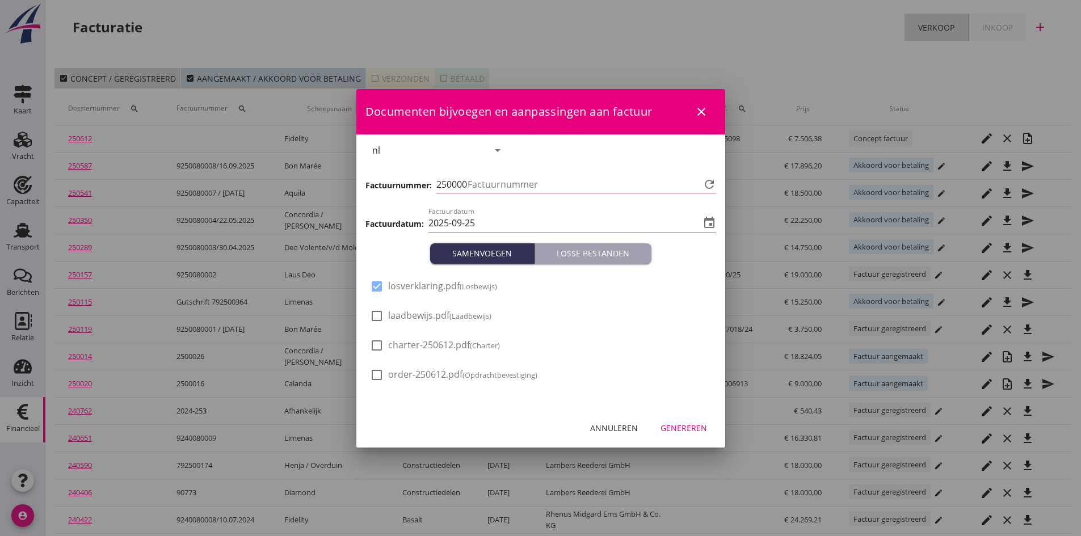
type input "796"
click at [375, 314] on div at bounding box center [376, 315] width 19 height 19
checkbox input "true"
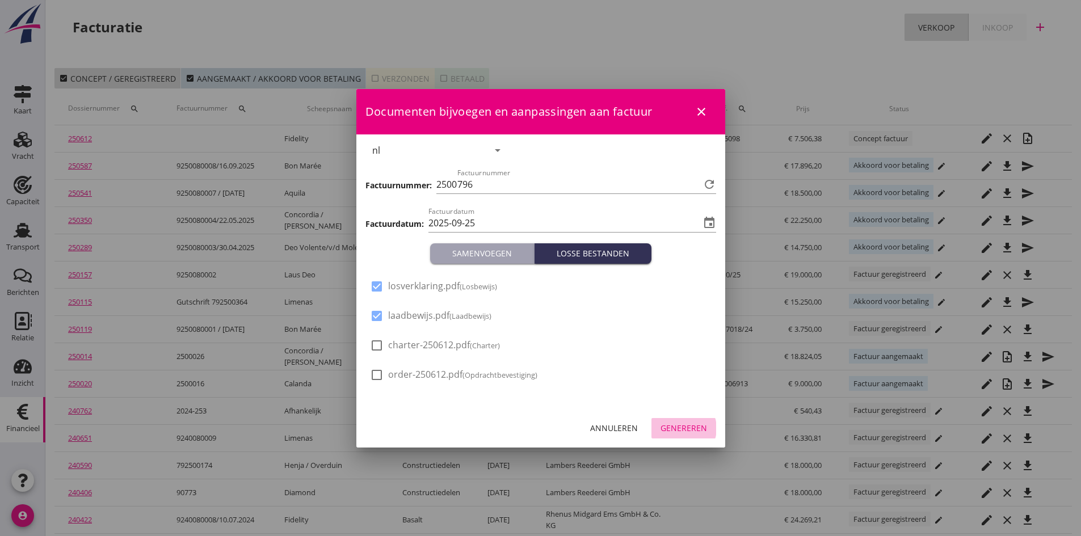
click at [669, 428] on div "Genereren" at bounding box center [684, 428] width 47 height 12
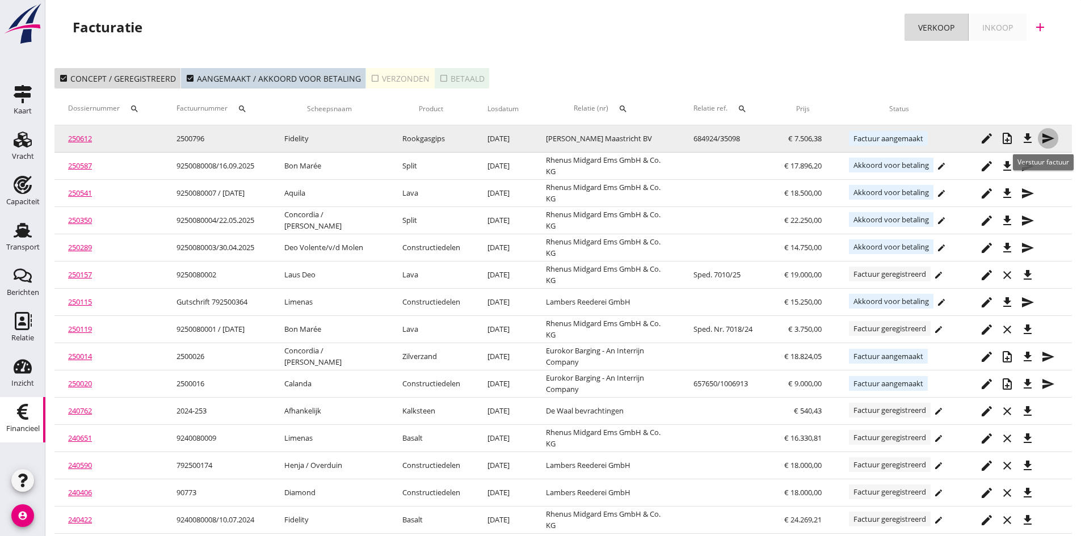
click at [1045, 136] on icon "send" at bounding box center [1048, 139] width 14 height 14
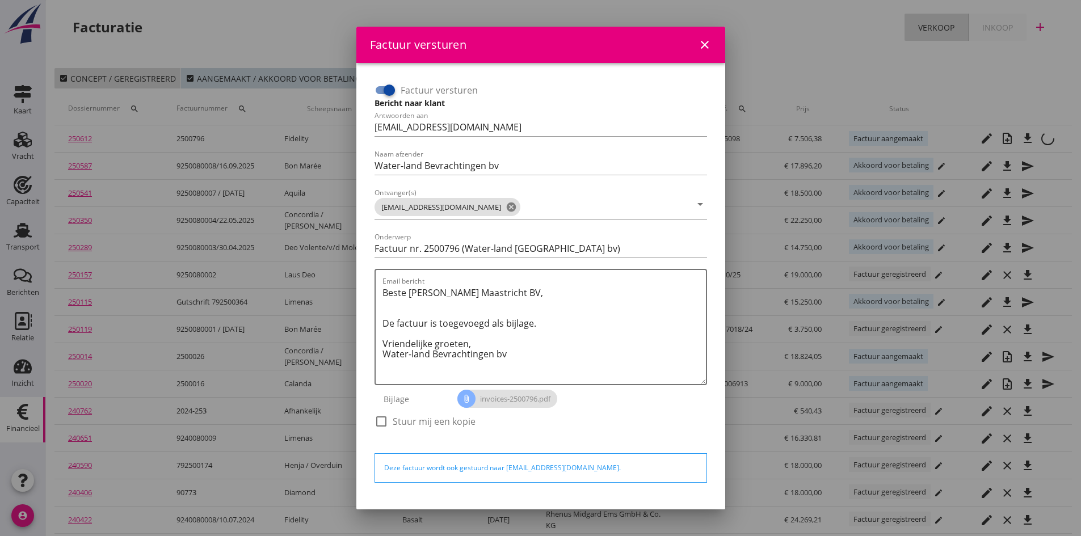
scroll to position [32, 0]
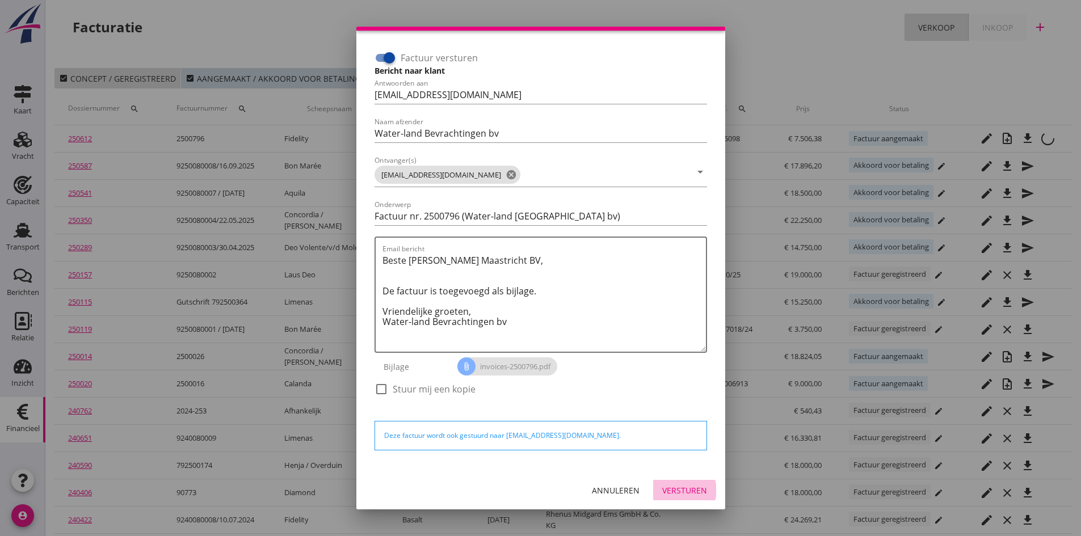
click at [665, 493] on div "Versturen" at bounding box center [684, 491] width 45 height 12
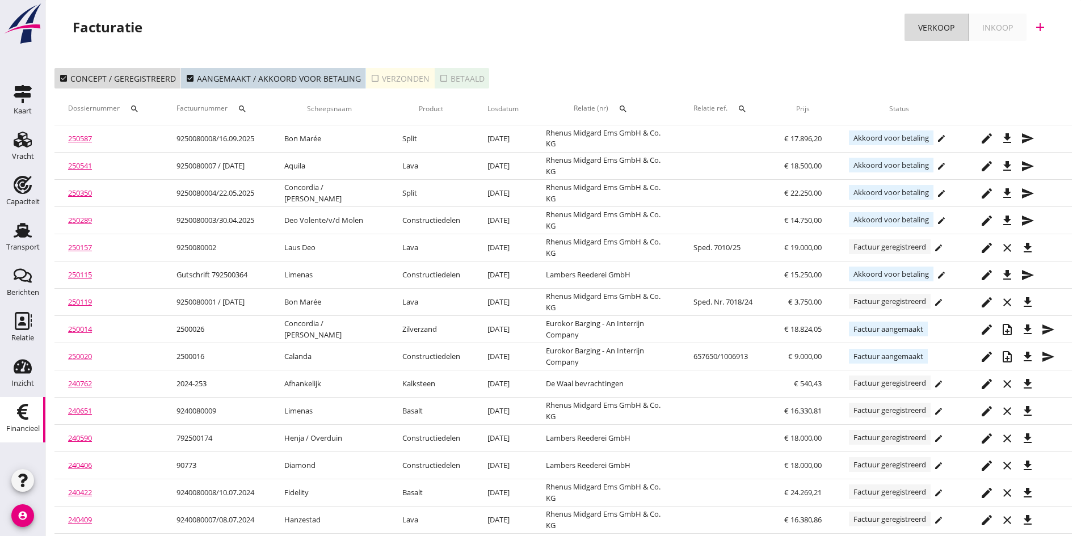
click at [385, 74] on div "check_box_outline_blank Verzonden" at bounding box center [400, 79] width 59 height 12
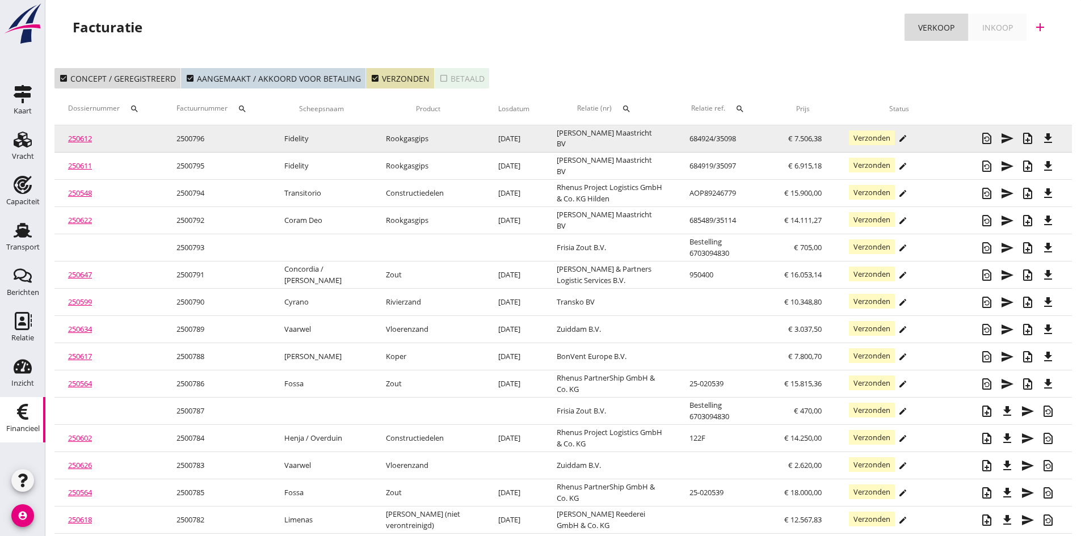
click at [78, 137] on link "250612" at bounding box center [80, 138] width 24 height 10
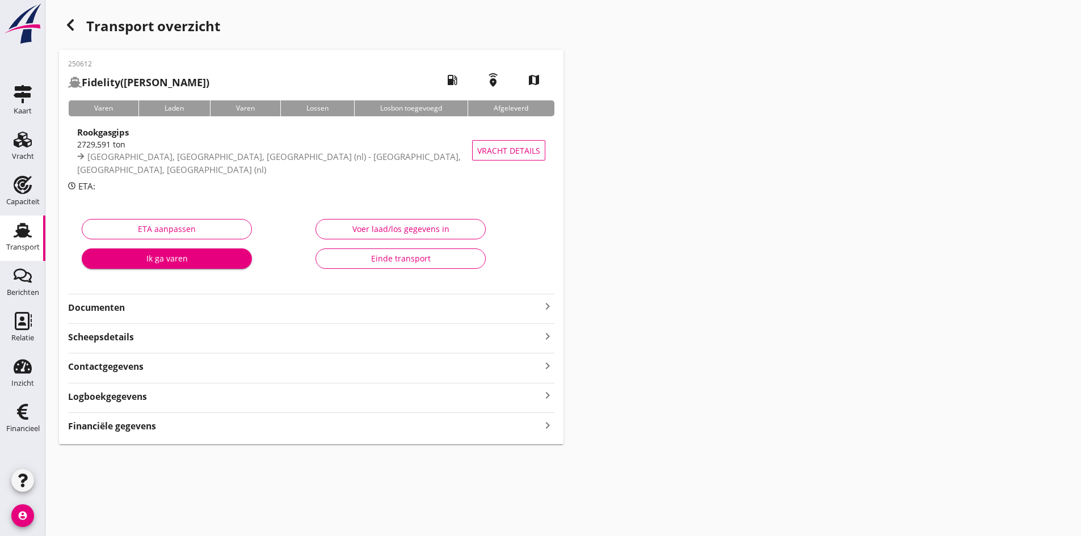
click at [111, 309] on strong "Documenten" at bounding box center [304, 307] width 473 height 13
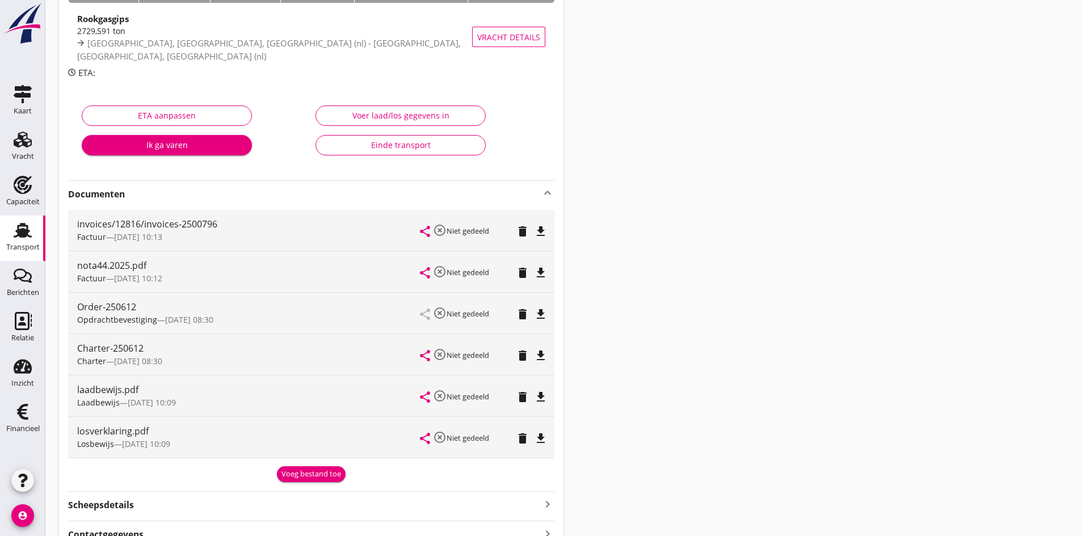
scroll to position [170, 0]
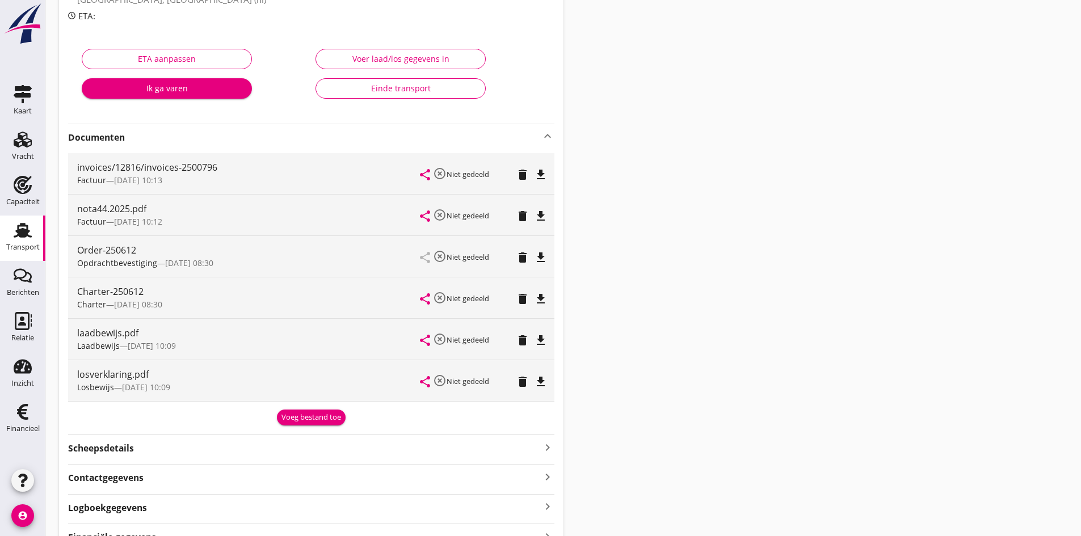
click at [399, 89] on div "Einde transport" at bounding box center [400, 88] width 151 height 12
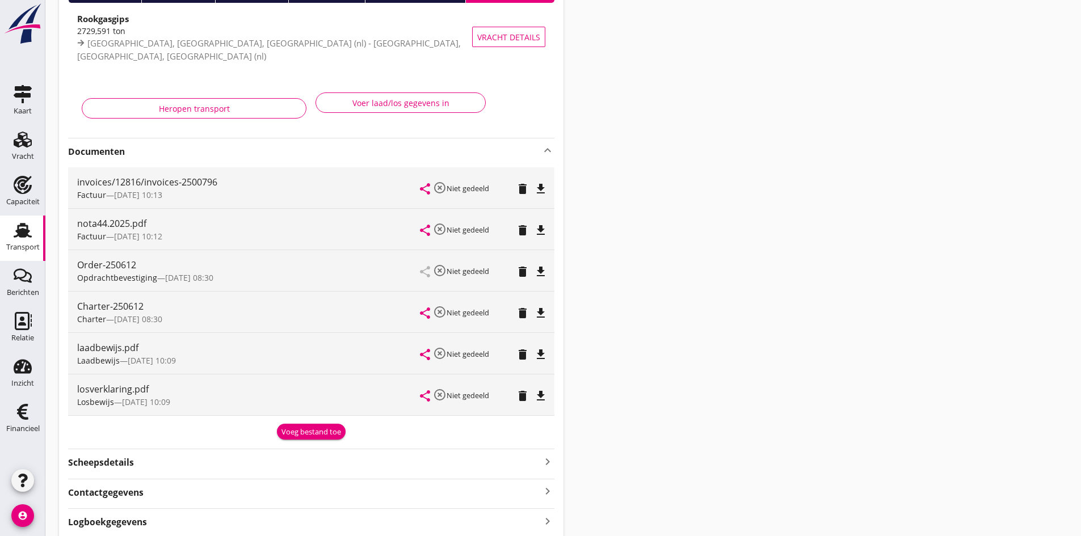
scroll to position [0, 0]
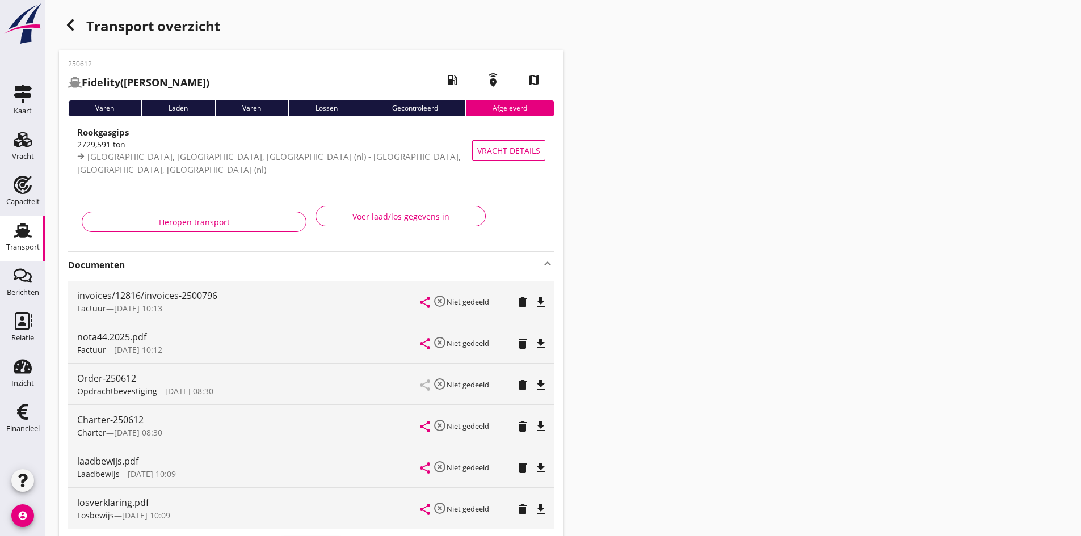
drag, startPoint x: 23, startPoint y: 232, endPoint x: 1, endPoint y: 246, distance: 26.6
click at [23, 232] on use at bounding box center [23, 230] width 18 height 15
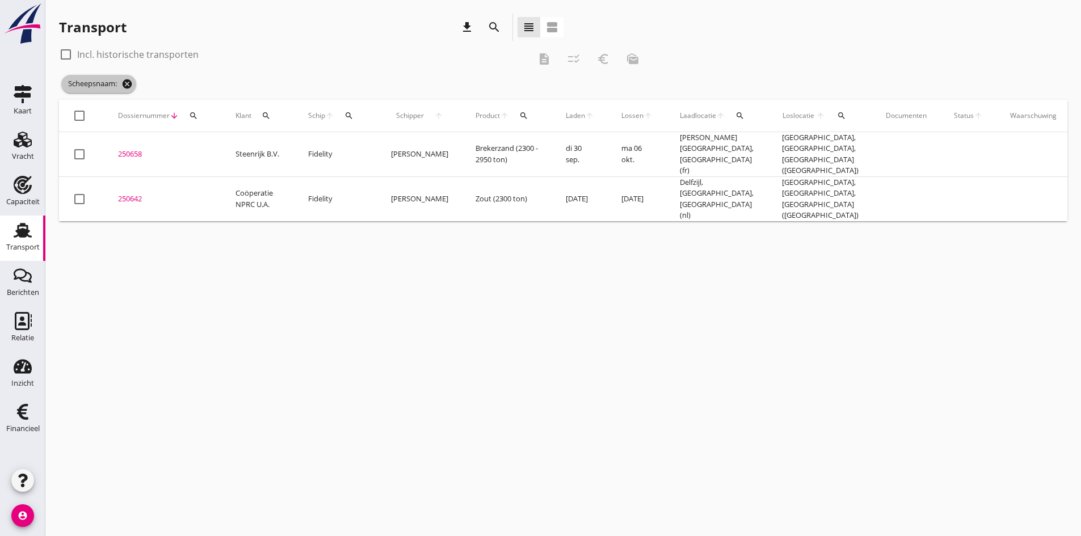
click at [124, 82] on icon "cancel" at bounding box center [126, 83] width 11 height 11
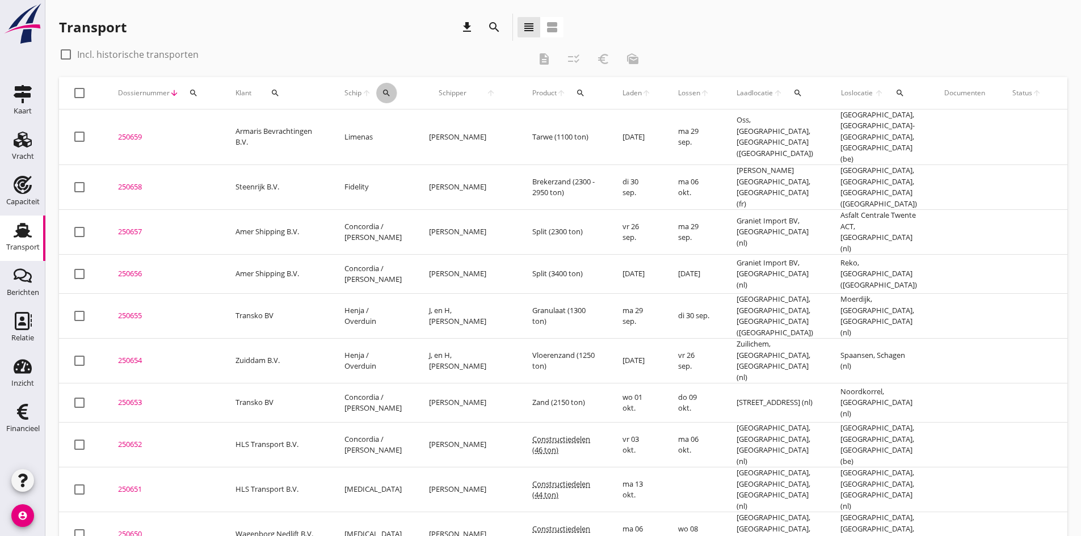
click at [385, 93] on icon "search" at bounding box center [386, 93] width 9 height 9
click at [394, 123] on input "Zoek op (scheeps)naam" at bounding box center [440, 126] width 118 height 18
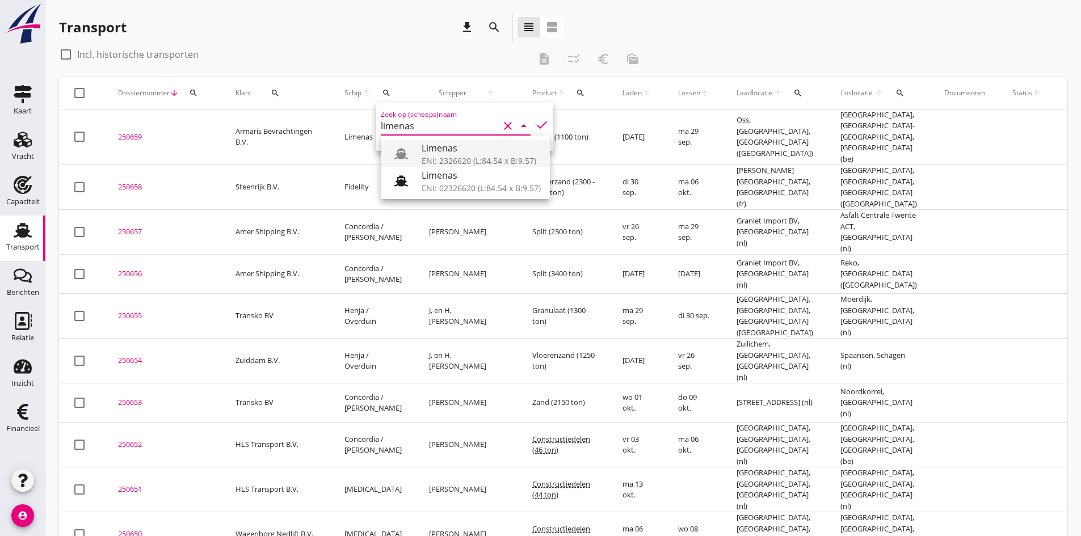
click at [431, 149] on div "Limenas" at bounding box center [481, 148] width 119 height 14
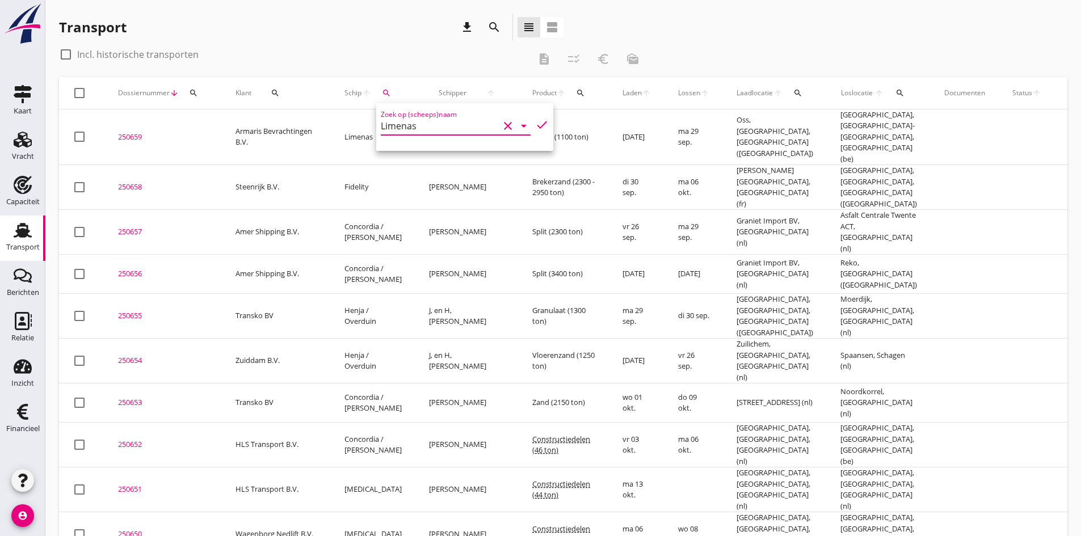
click at [535, 125] on icon "check" at bounding box center [542, 125] width 14 height 14
type input "Limenas"
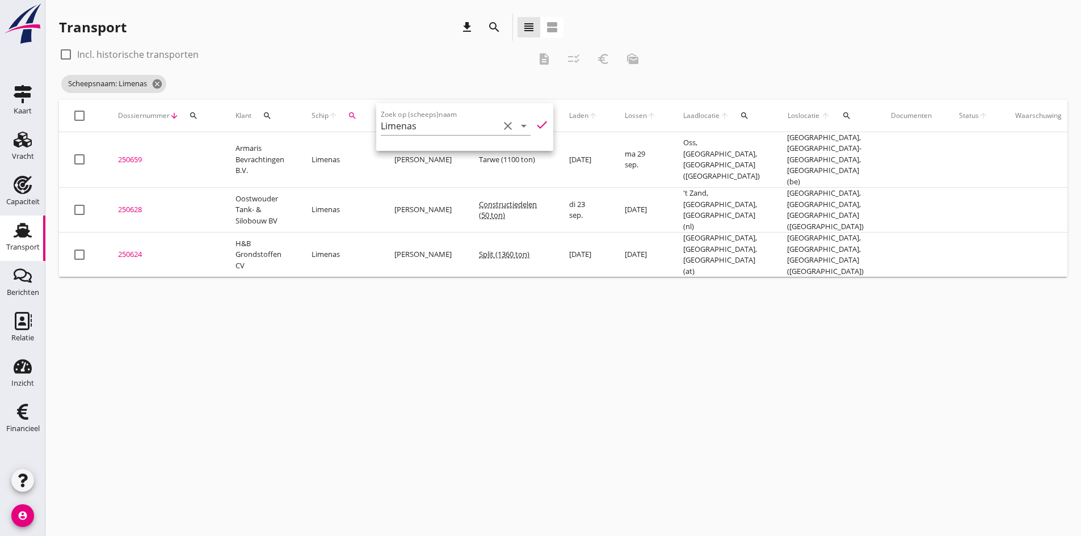
click at [206, 454] on div "cancel You are impersonating another user. Transport download search view_headl…" at bounding box center [563, 268] width 1036 height 536
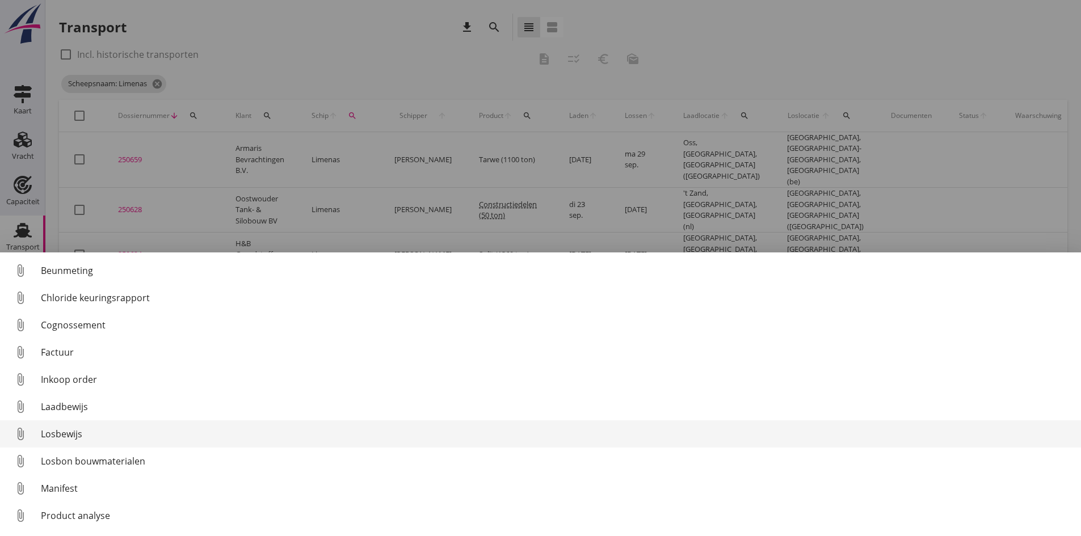
click at [55, 434] on div "Losbewijs" at bounding box center [556, 434] width 1031 height 14
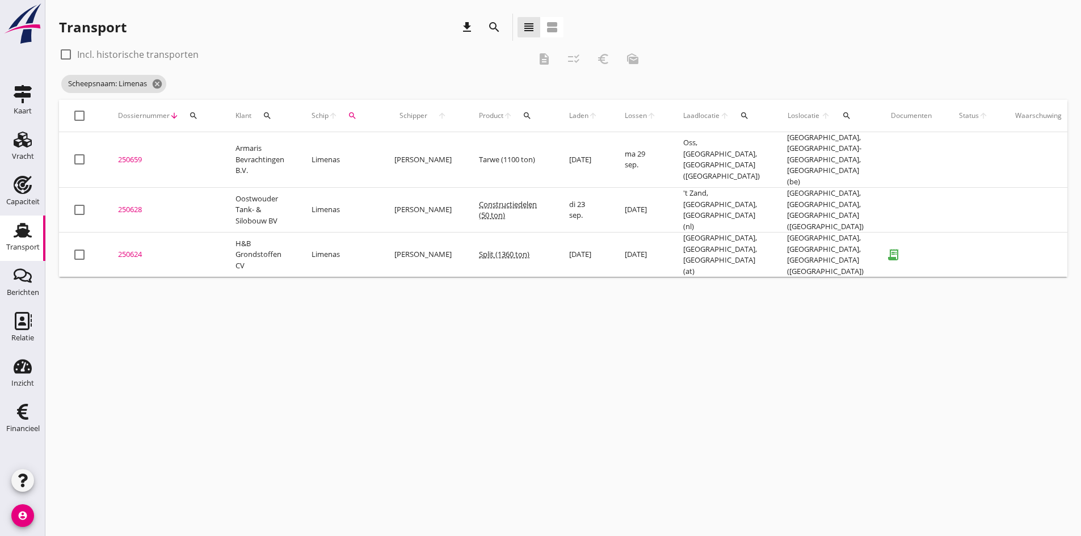
click at [128, 249] on div "250624" at bounding box center [163, 254] width 90 height 11
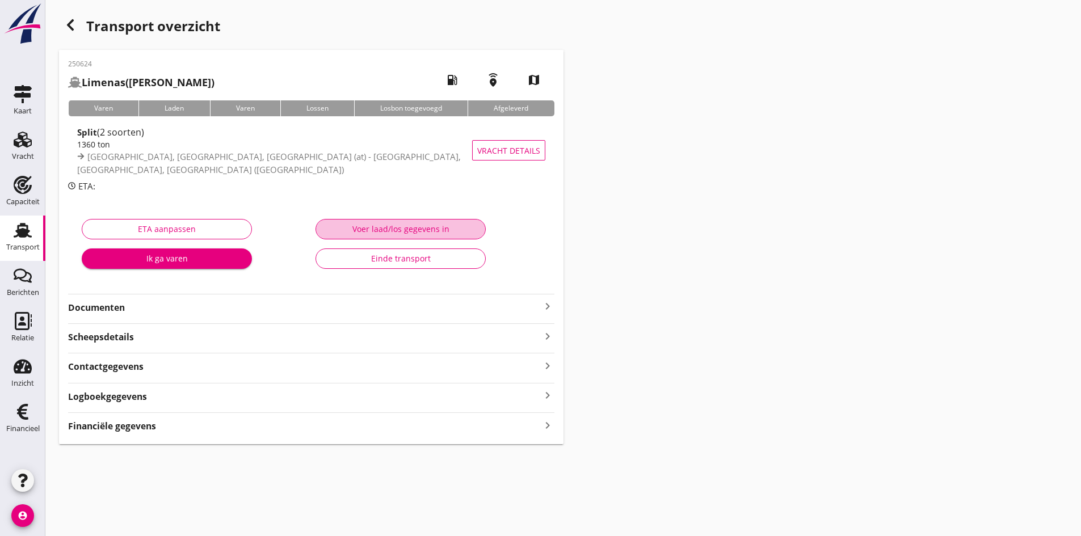
click at [350, 229] on div "Voer laad/los gegevens in" at bounding box center [400, 229] width 151 height 12
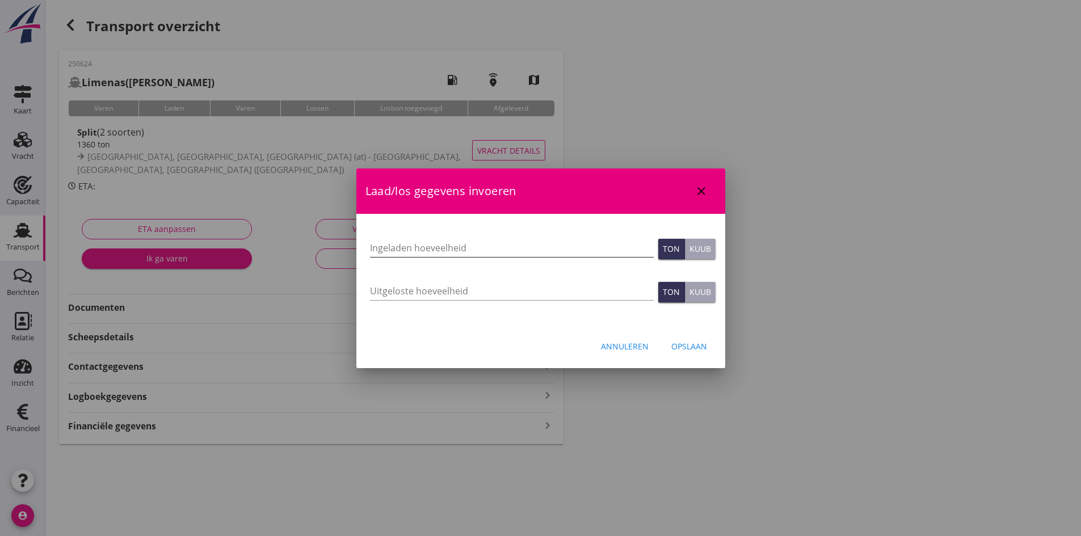
click at [378, 249] on input "Ingeladen hoeveelheid" at bounding box center [512, 248] width 284 height 18
type input "1327"
type input "1327.350"
click at [392, 288] on input "Uitgeloste hoeveelheid" at bounding box center [512, 291] width 284 height 18
type input "1327"
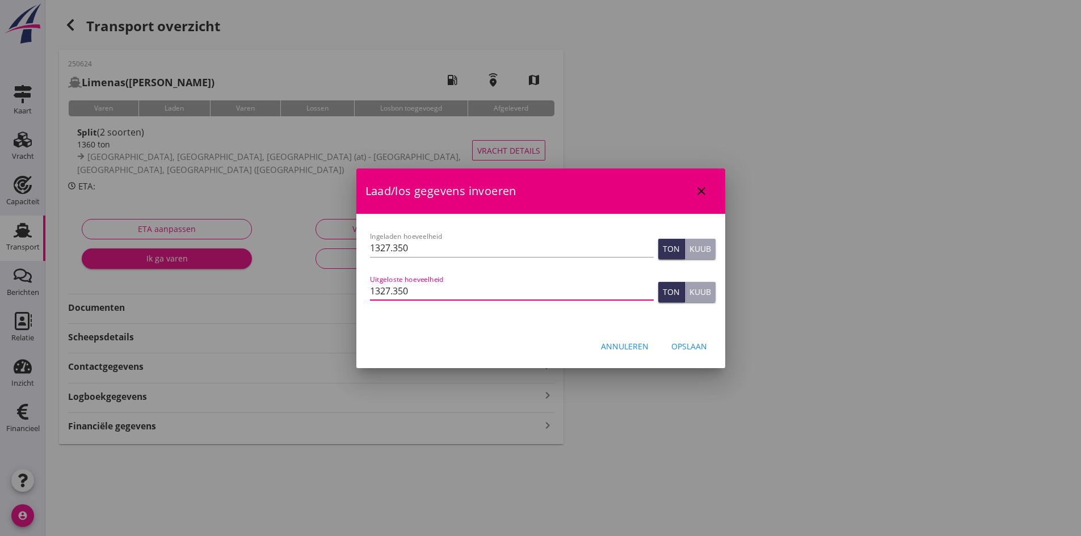
type input "1327.350"
click at [686, 347] on div "Opslaan" at bounding box center [689, 347] width 36 height 12
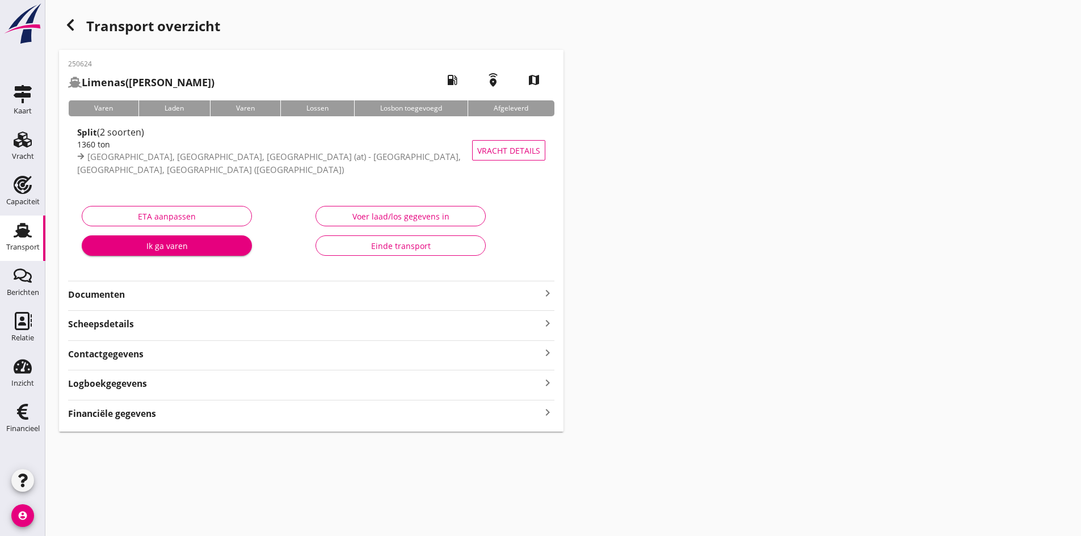
click at [545, 414] on icon "keyboard_arrow_right" at bounding box center [548, 412] width 14 height 15
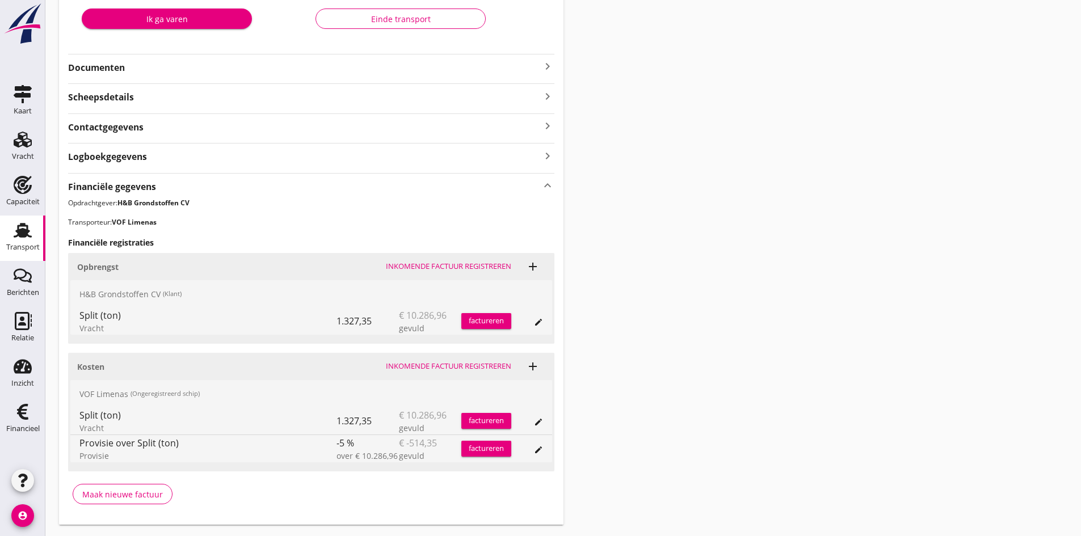
scroll to position [257, 0]
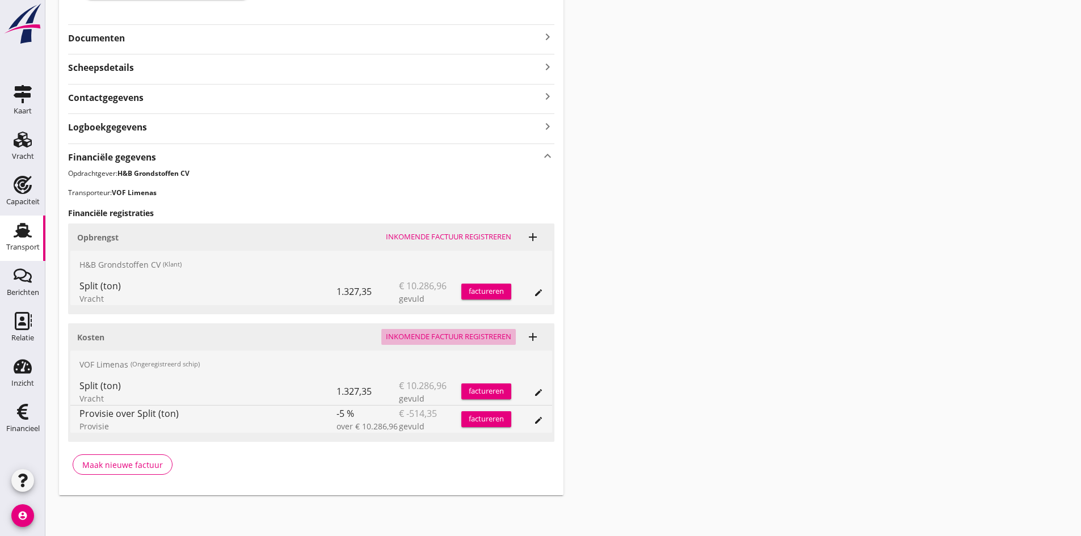
click at [411, 337] on div "Inkomende factuur registreren" at bounding box center [448, 336] width 125 height 11
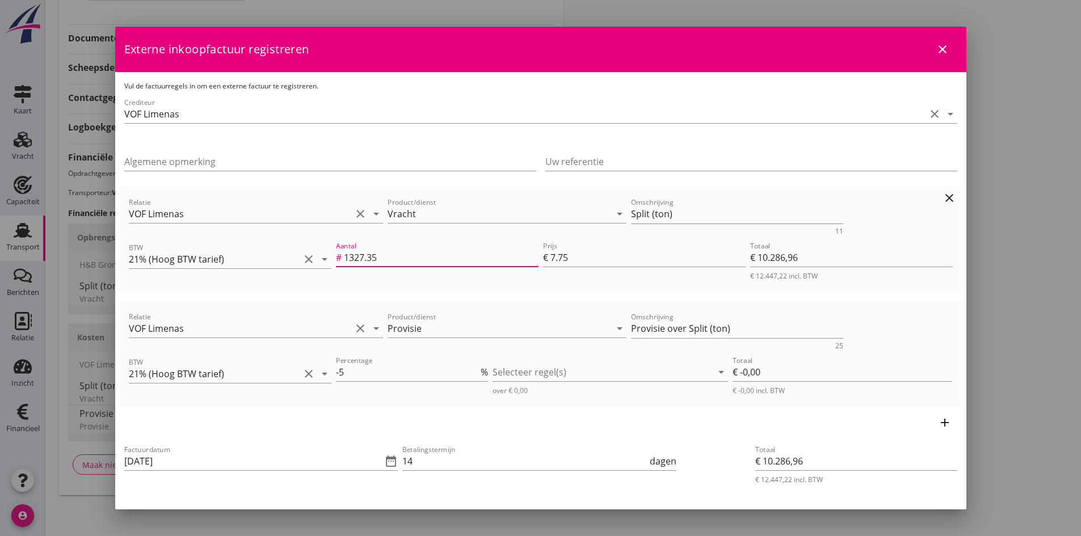
click at [382, 257] on input "1327.35" at bounding box center [441, 258] width 195 height 18
type input "1327.3"
type input "€ 10.286,57"
type input "1327"
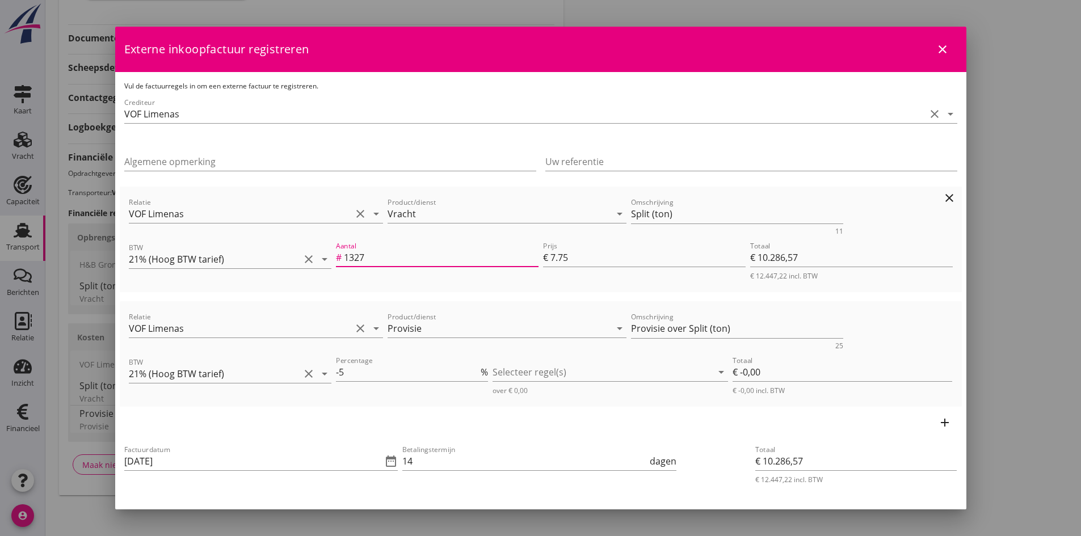
type input "€ 10.284,25"
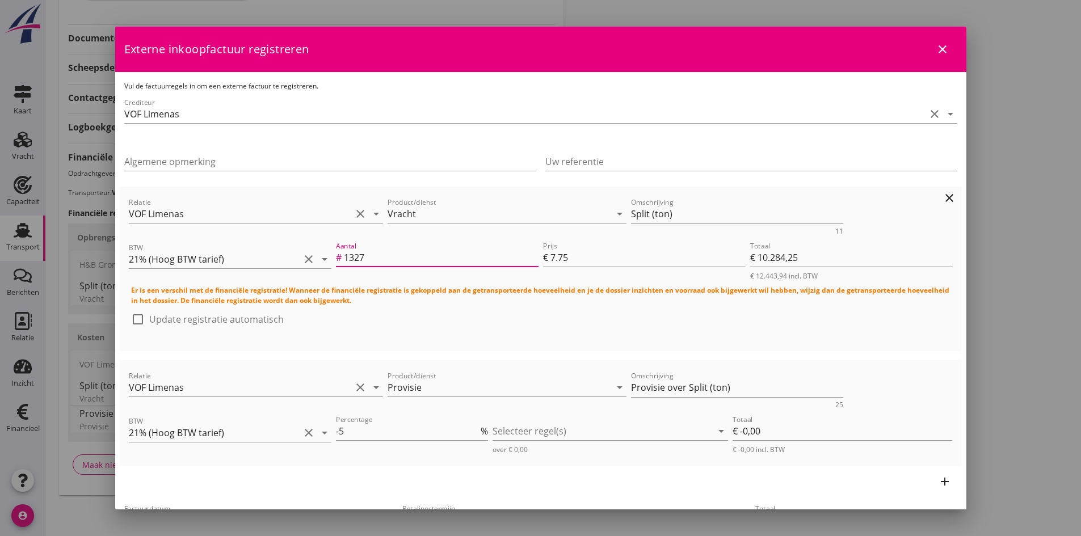
type input "132"
type input "€ 1.023,00"
type input "13"
type input "€ 100,75"
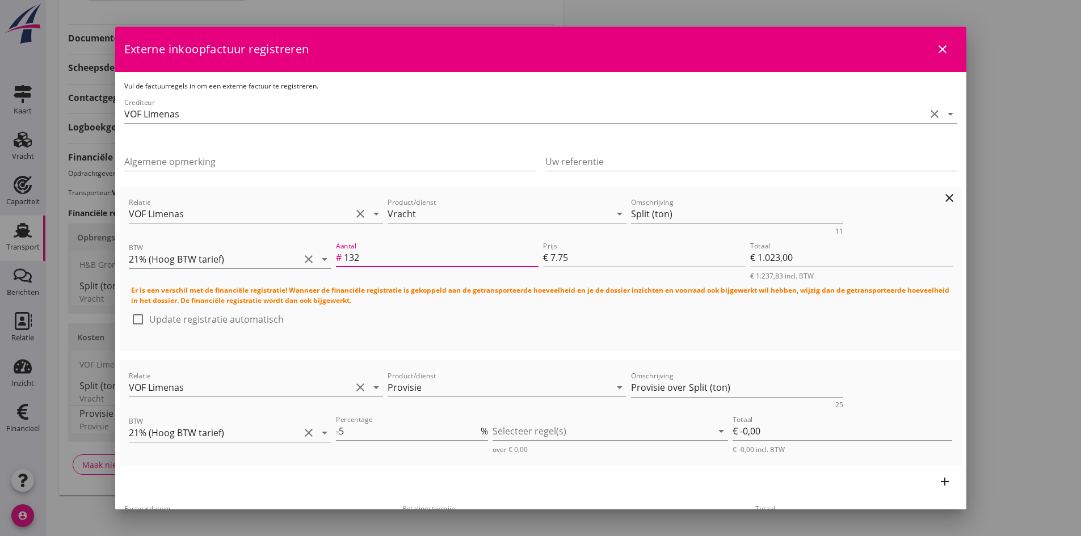
type input "€ 100,75"
type input "135"
type input "€ 1.046,25"
type input "1350"
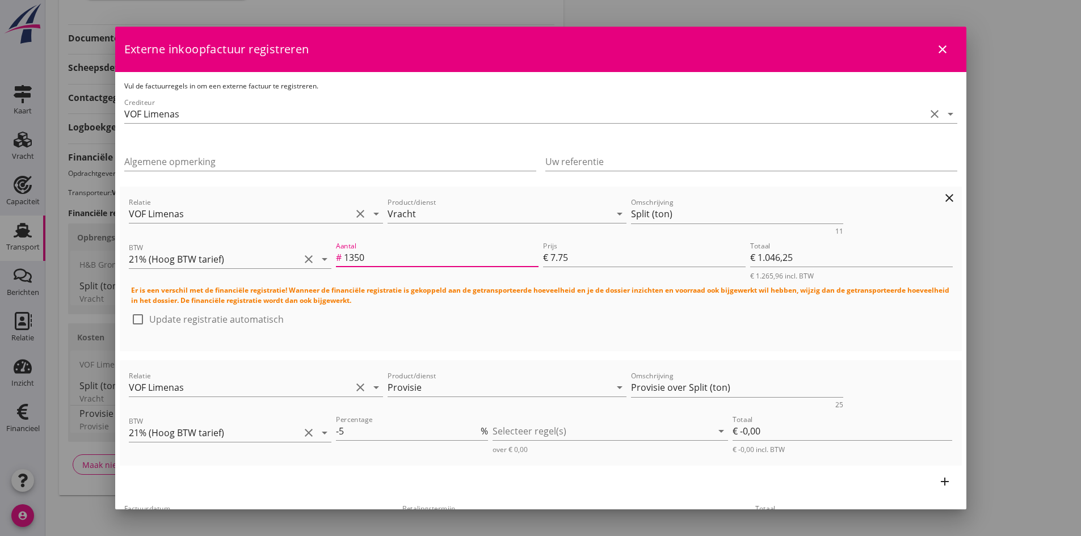
type input "€ 10.462,50"
type input "1350"
click at [136, 318] on div at bounding box center [137, 319] width 19 height 19
checkbox input "true"
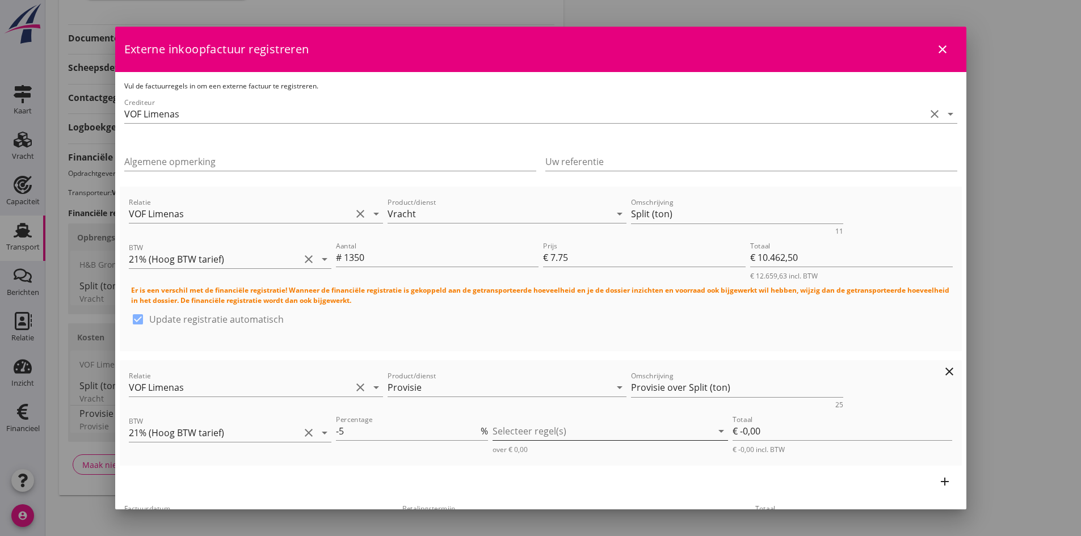
click at [503, 430] on div at bounding box center [603, 431] width 220 height 18
click at [515, 439] on icon "check_box_outline_blank" at bounding box center [515, 440] width 23 height 23
type input "€ -523,13"
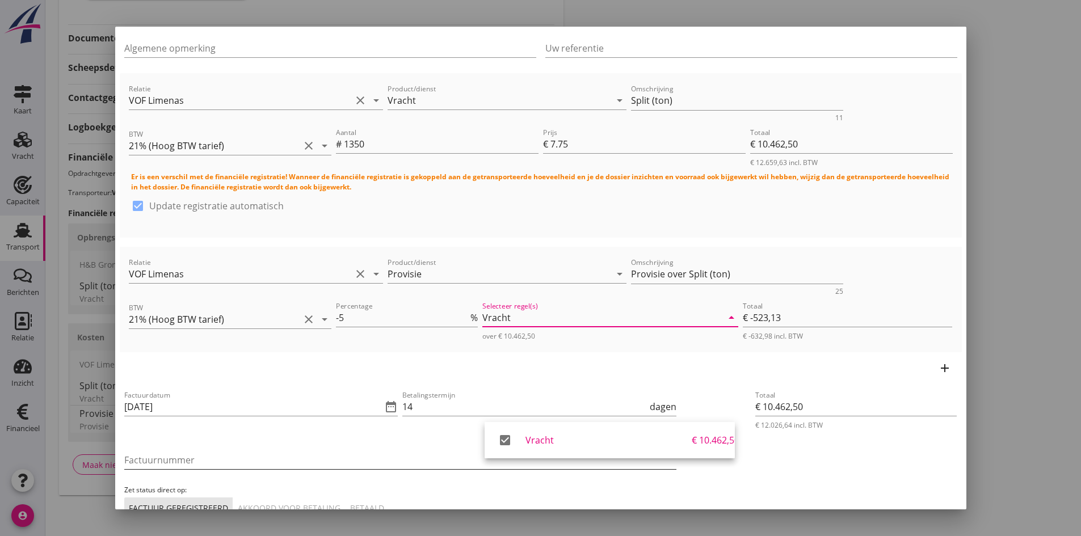
scroll to position [170, 0]
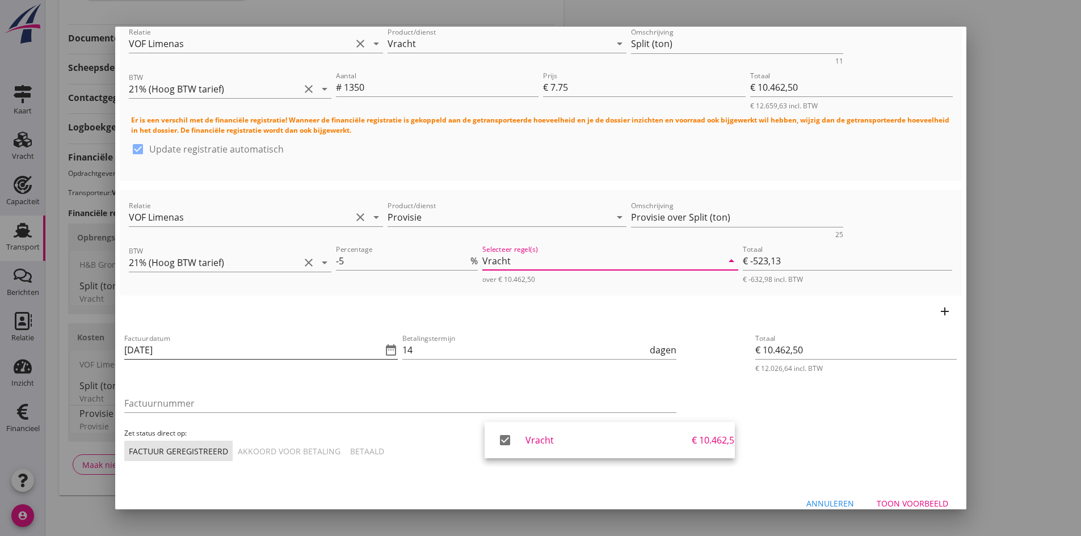
click at [182, 350] on input "[DATE]" at bounding box center [253, 350] width 258 height 18
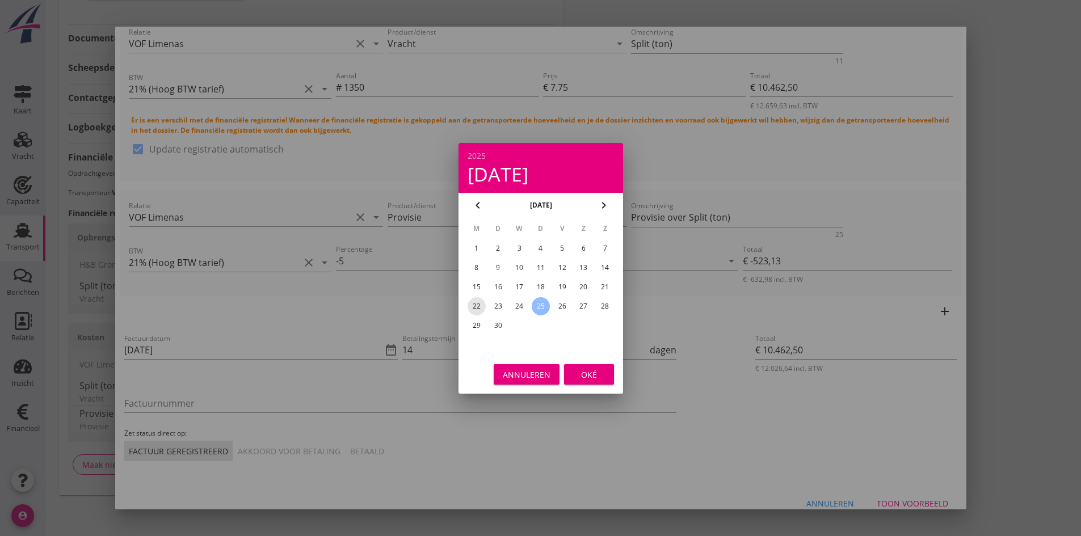
drag, startPoint x: 478, startPoint y: 301, endPoint x: 496, endPoint y: 309, distance: 19.3
click at [480, 304] on div "22" at bounding box center [476, 306] width 18 height 18
type input "[DATE]"
click at [586, 368] on button "Oké" at bounding box center [589, 374] width 50 height 20
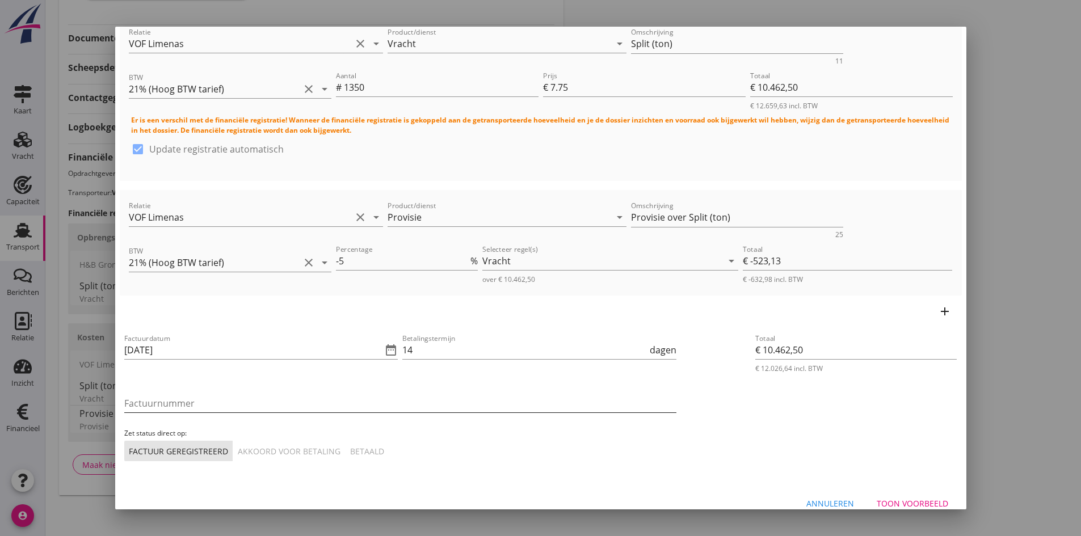
click at [224, 406] on input "Factuurnummer" at bounding box center [400, 403] width 552 height 18
type input "20250038"
click at [286, 448] on div "Akkoord voor betaling" at bounding box center [289, 452] width 103 height 12
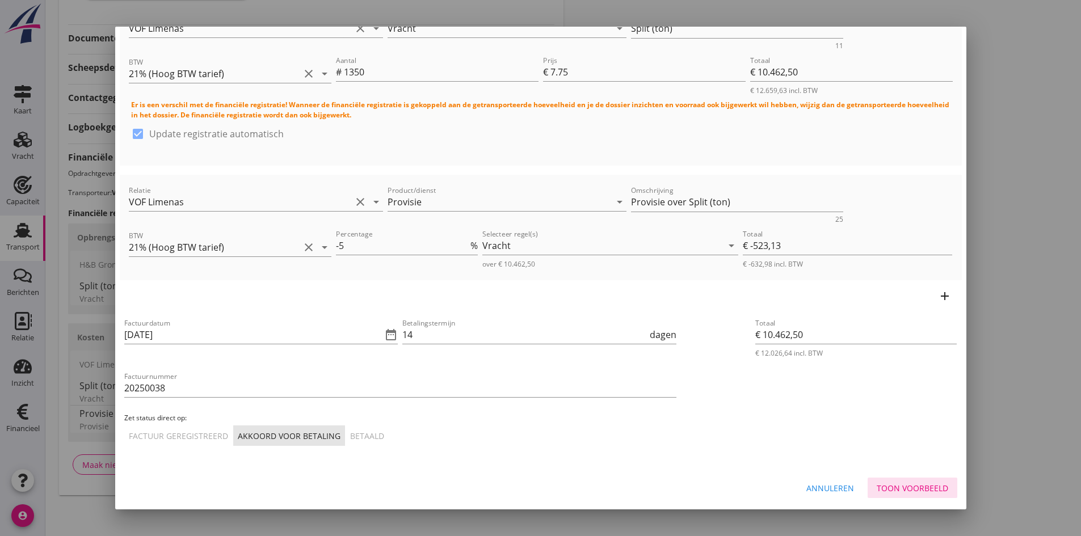
click at [885, 489] on div "Toon voorbeeld" at bounding box center [913, 488] width 72 height 12
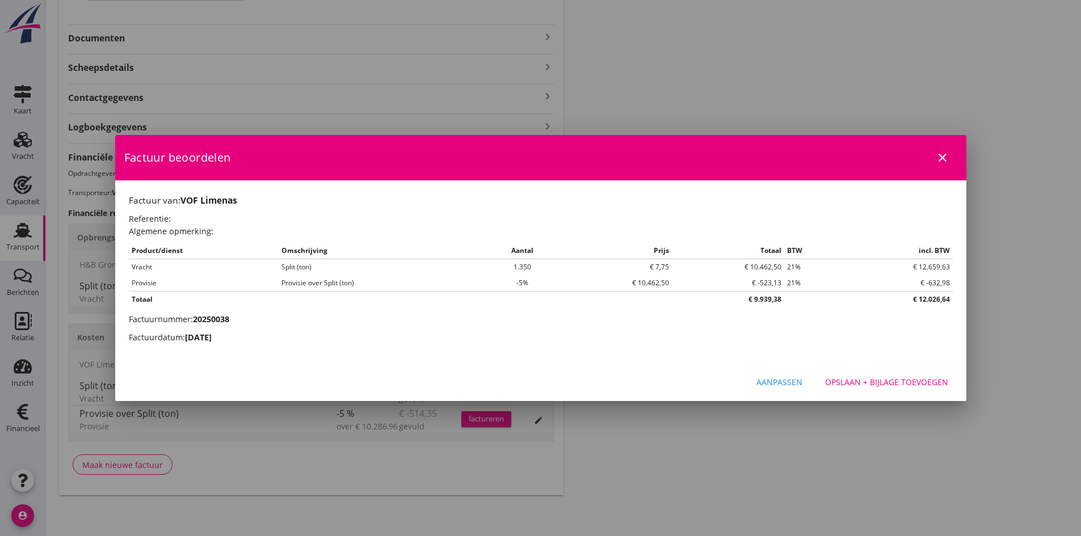
scroll to position [0, 0]
click at [870, 384] on div "Opslaan + bijlage toevoegen" at bounding box center [886, 382] width 123 height 12
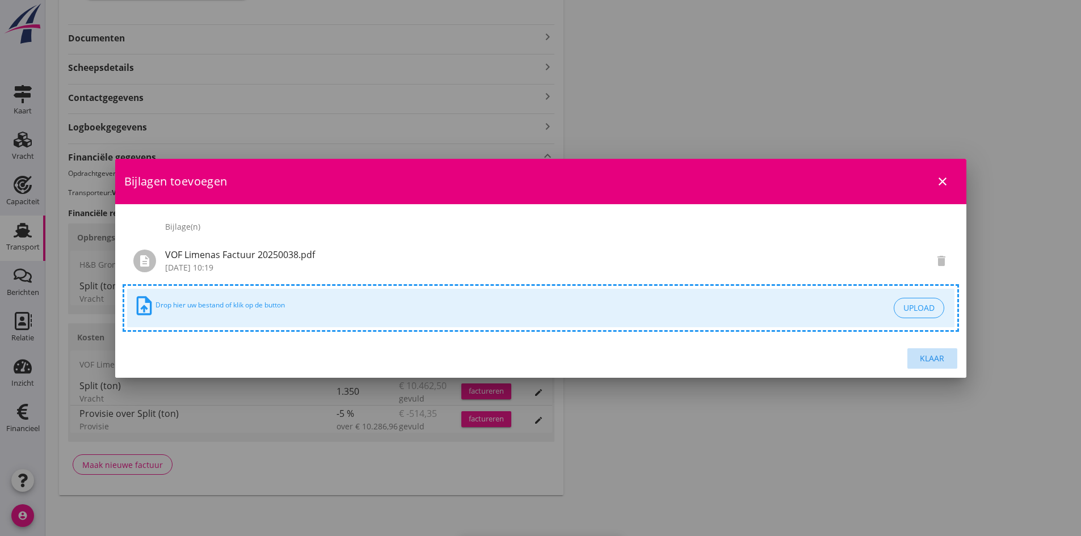
click at [933, 359] on div "Klaar" at bounding box center [933, 358] width 32 height 12
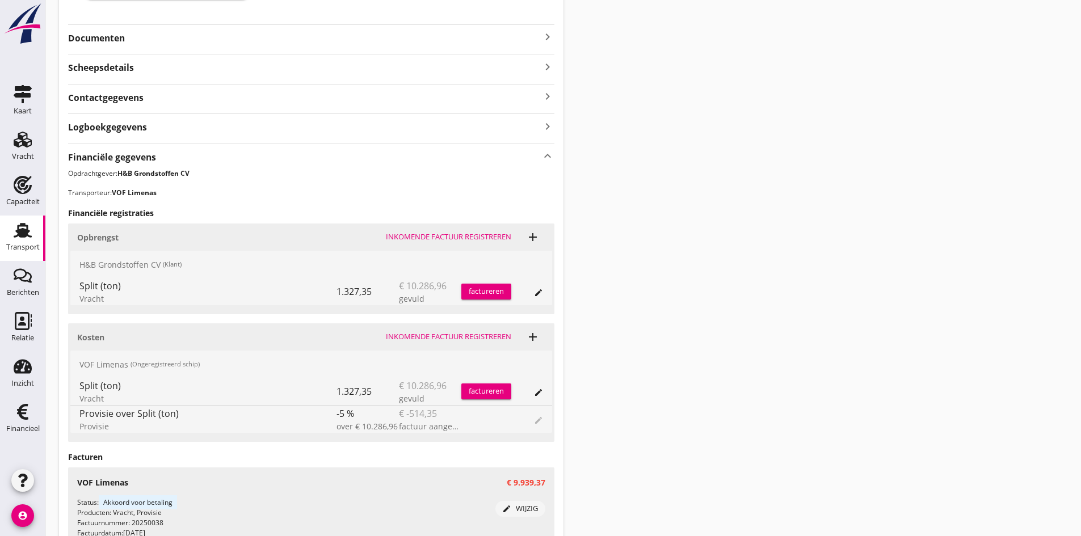
scroll to position [370, 0]
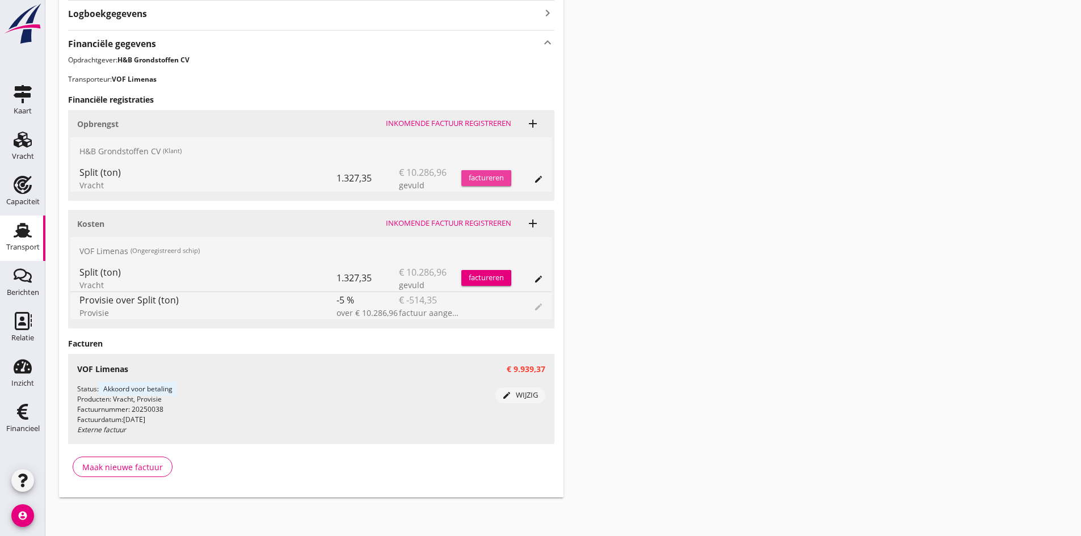
click at [474, 178] on div "factureren" at bounding box center [486, 178] width 50 height 11
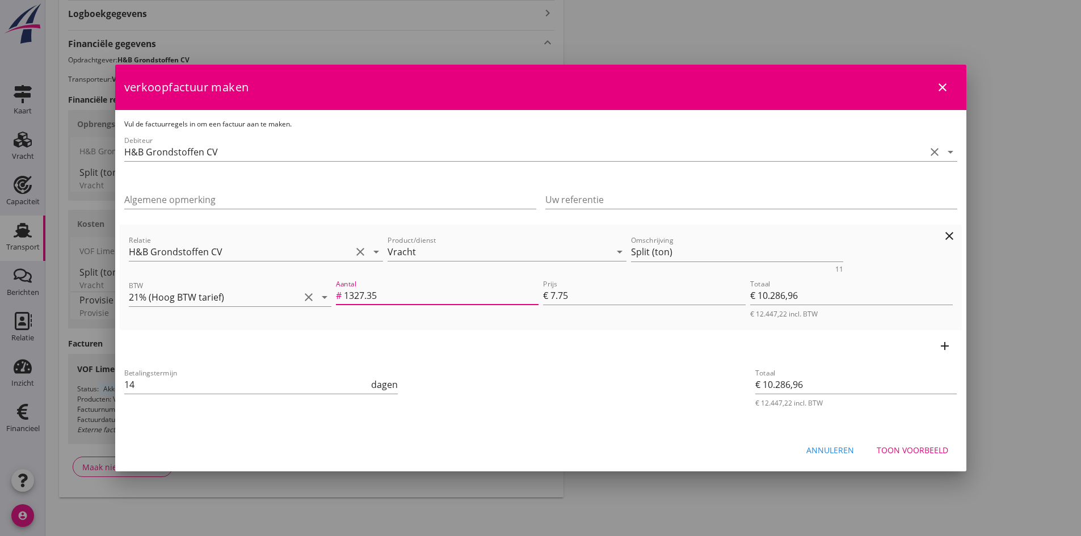
click at [425, 300] on input "1327.35" at bounding box center [441, 296] width 195 height 18
type input "1327.3"
type input "€ 10.286,57"
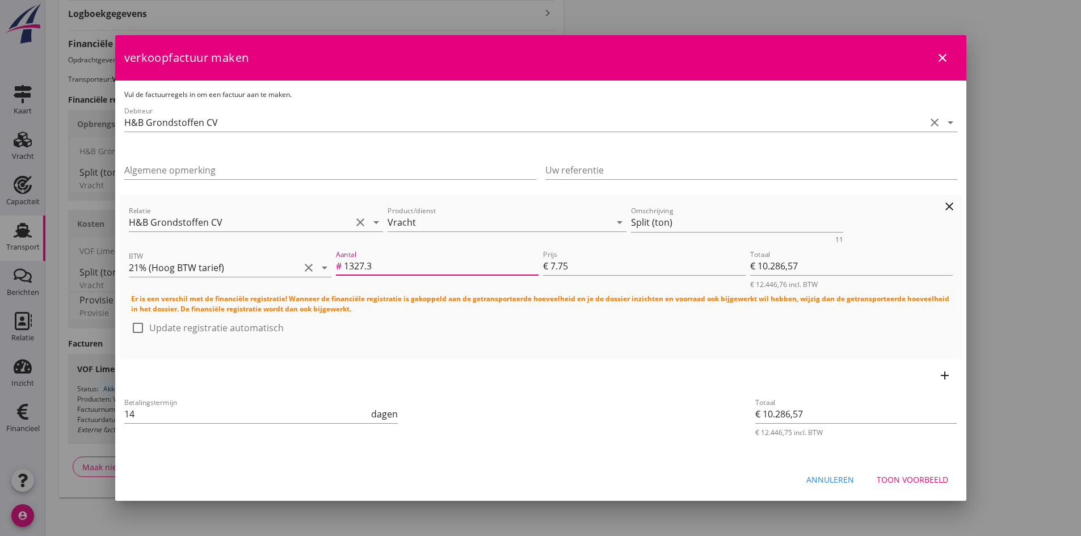
type input "1327"
type input "€ 10.284,25"
type input "132"
type input "€ 1.023,00"
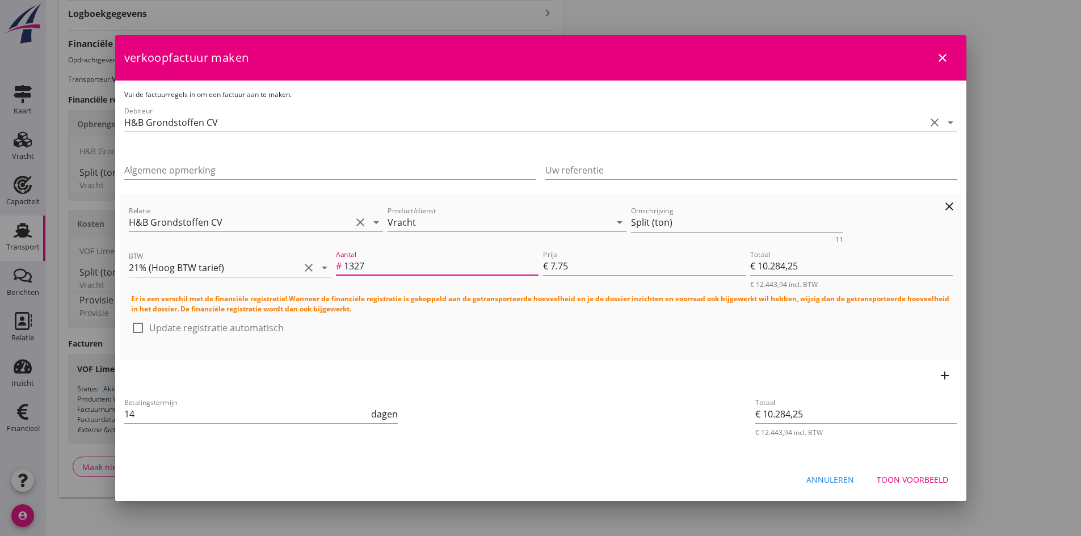
type input "€ 1.023,00"
type input "13"
type input "€ 100,75"
type input "135"
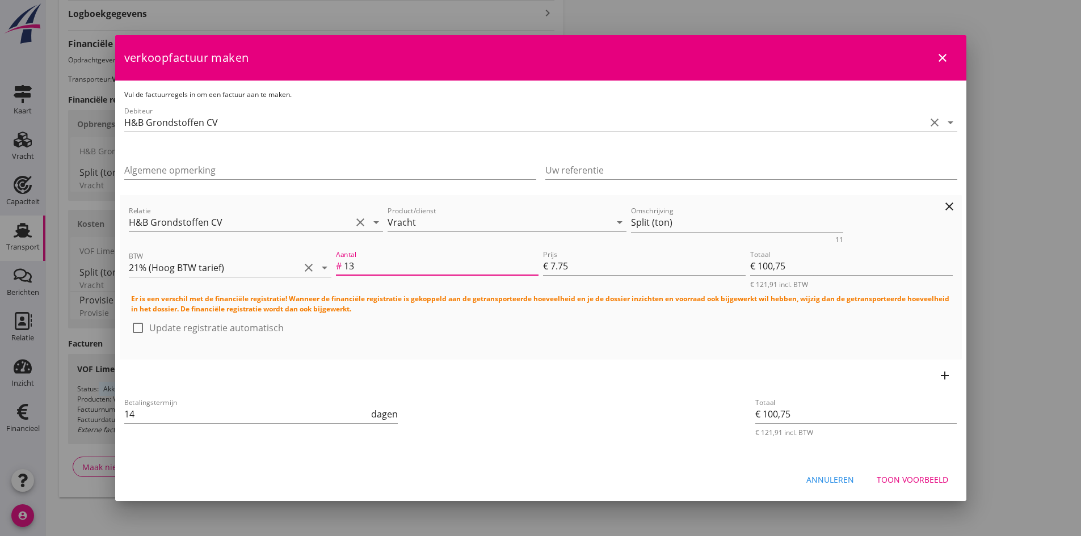
type input "€ 1.046,25"
type input "1350"
type input "€ 10.462,50"
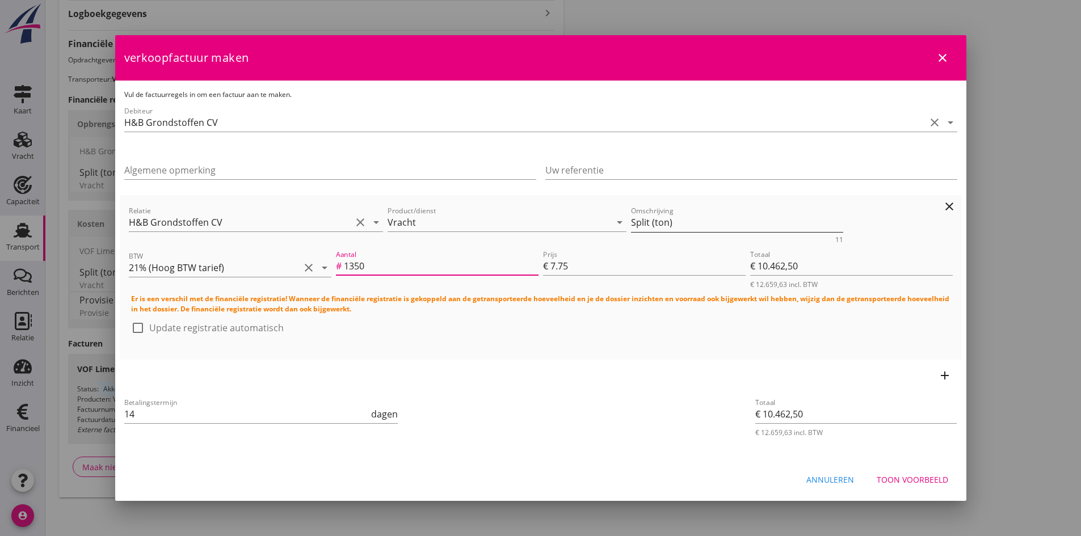
type input "1350"
click at [677, 221] on textarea "Split (ton)" at bounding box center [737, 222] width 212 height 19
type textarea "Split garantie"
click at [138, 326] on div at bounding box center [137, 327] width 19 height 19
checkbox input "true"
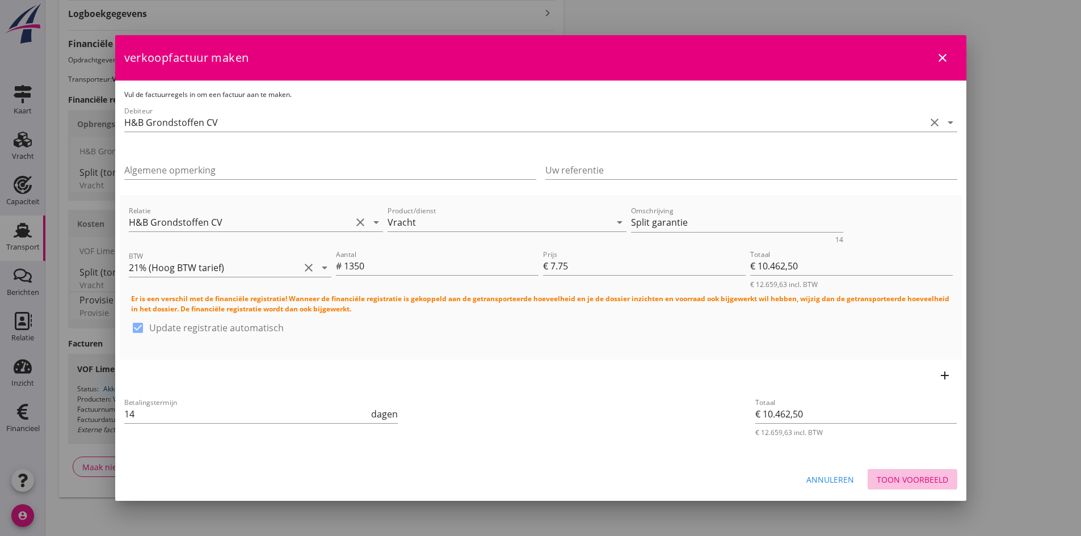
click at [907, 478] on div "Toon voorbeeld" at bounding box center [913, 480] width 72 height 12
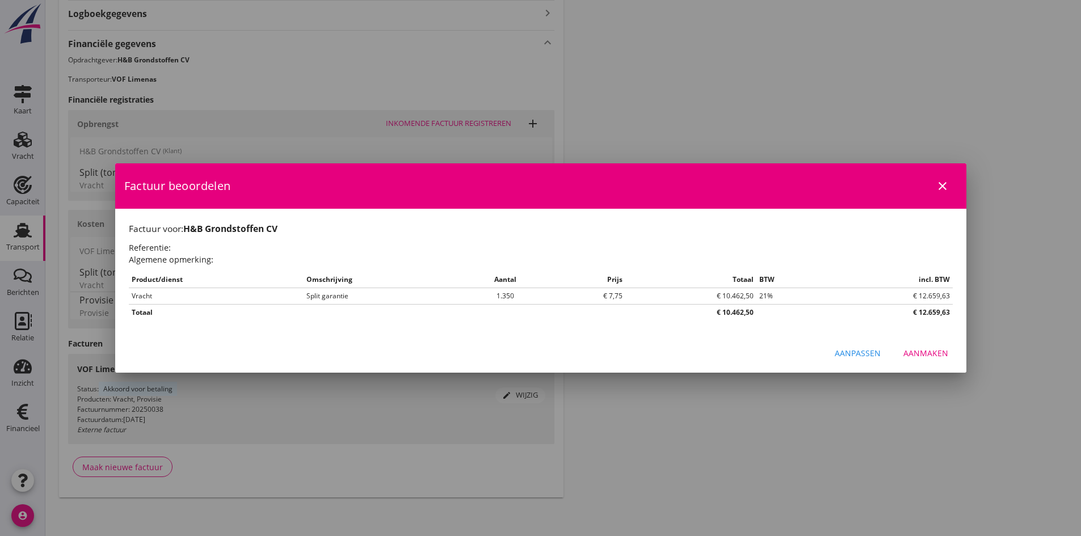
click at [926, 351] on div "Aanmaken" at bounding box center [926, 353] width 45 height 12
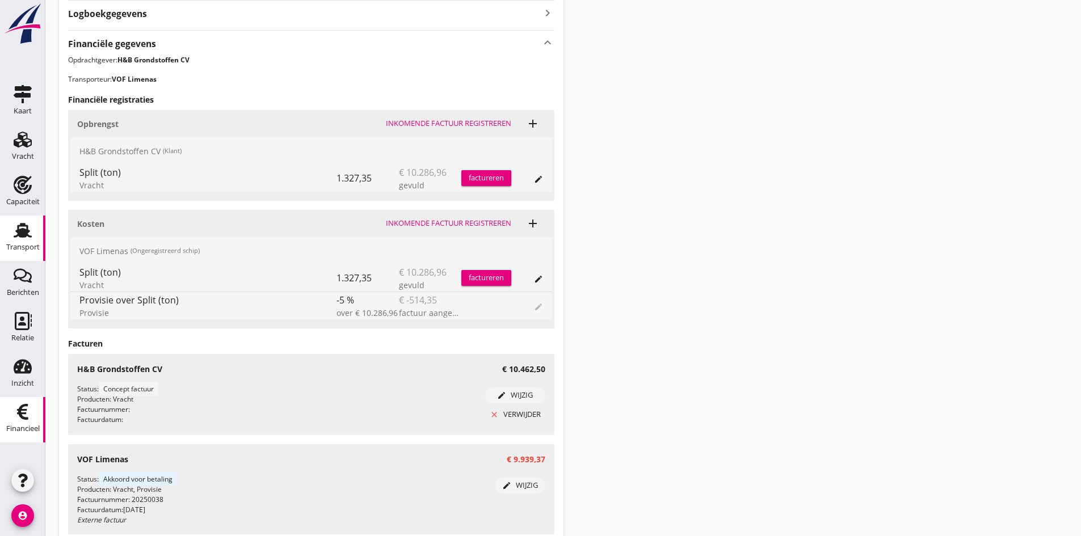
click at [18, 421] on div "Financieel" at bounding box center [22, 429] width 33 height 16
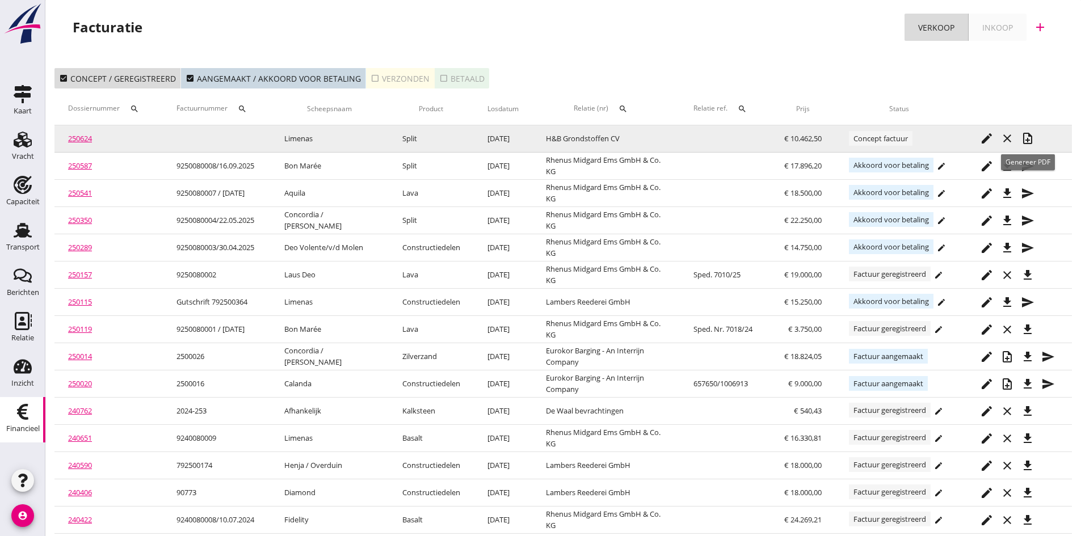
click at [1027, 137] on icon "note_add" at bounding box center [1028, 139] width 14 height 14
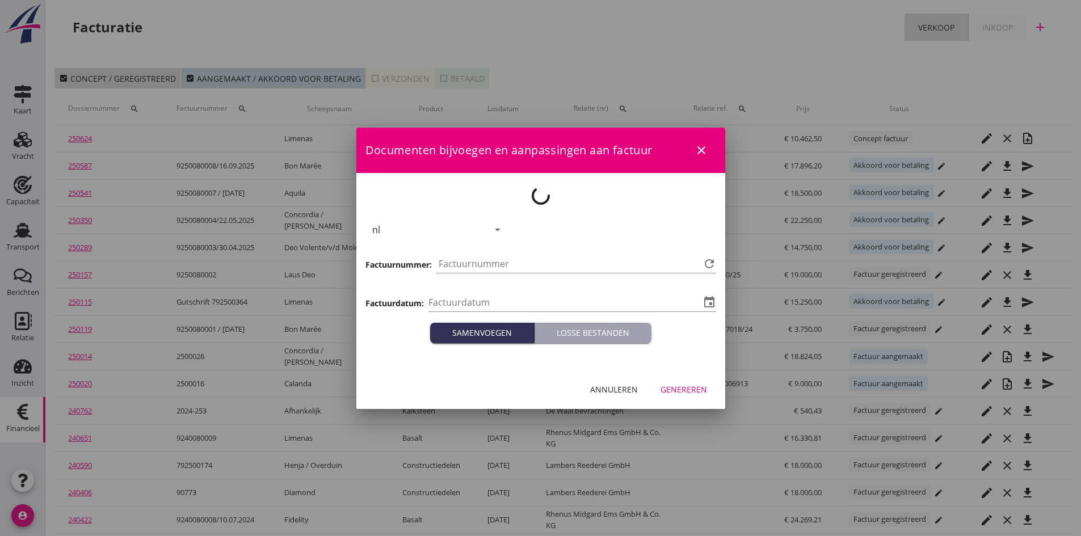
type input "2025-09-25"
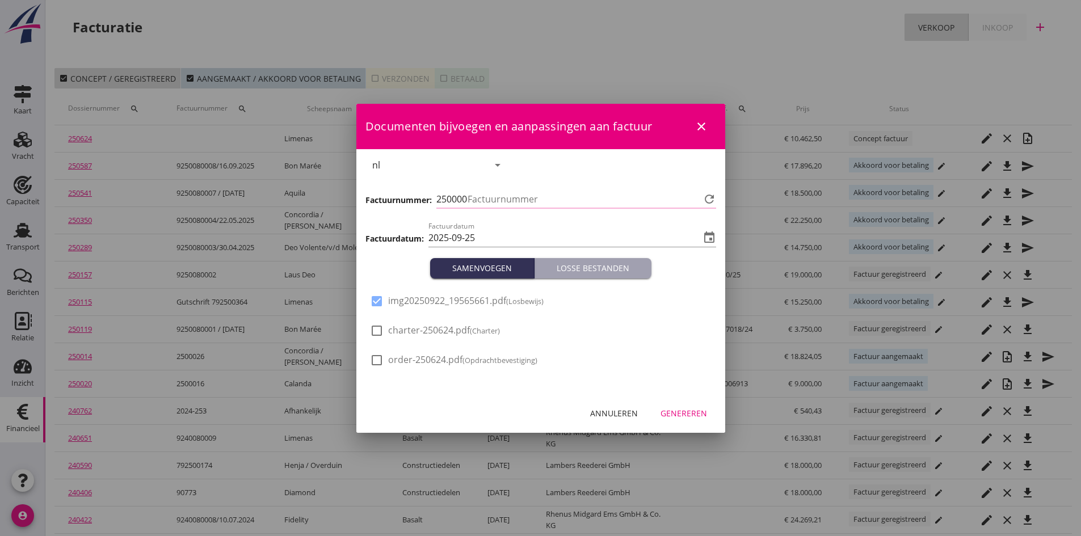
type input "797"
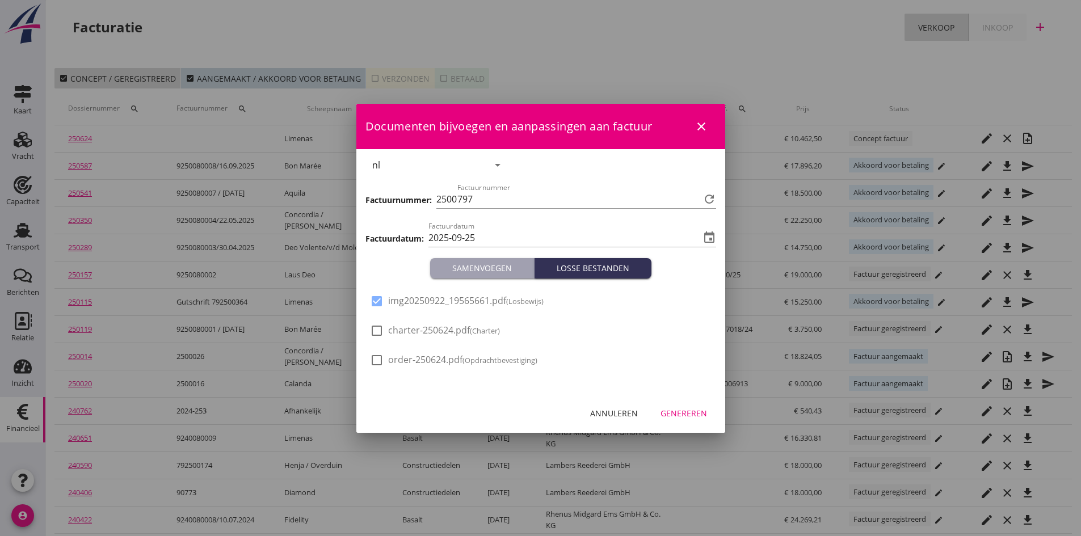
click at [674, 415] on div "Genereren" at bounding box center [684, 413] width 47 height 12
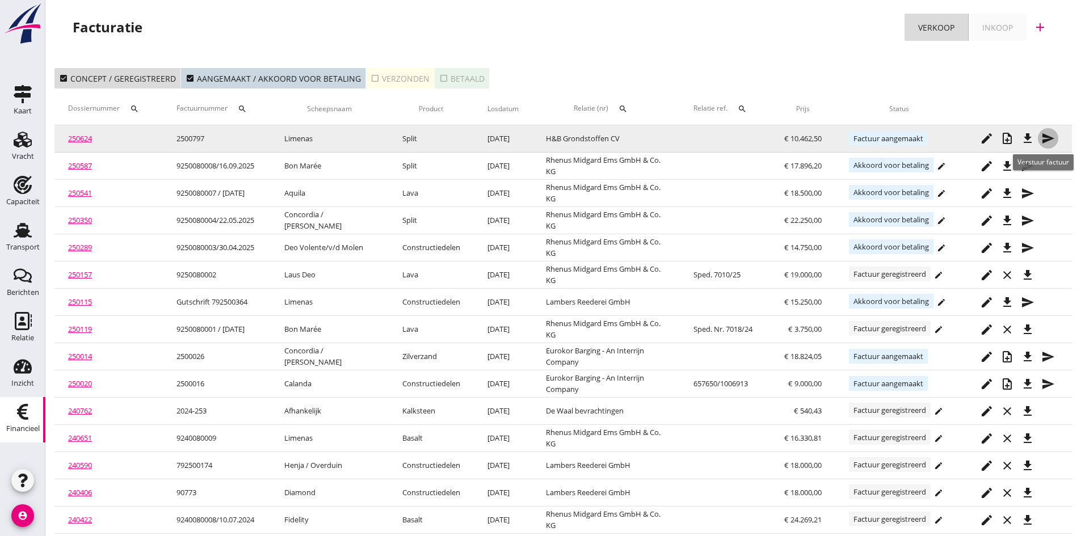
click at [1045, 132] on icon "send" at bounding box center [1048, 139] width 14 height 14
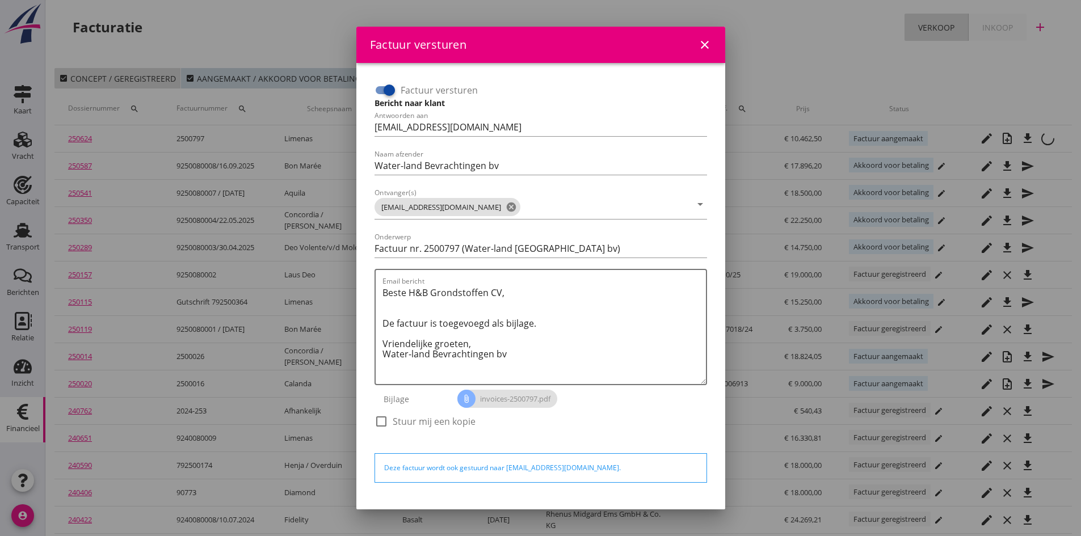
scroll to position [32, 0]
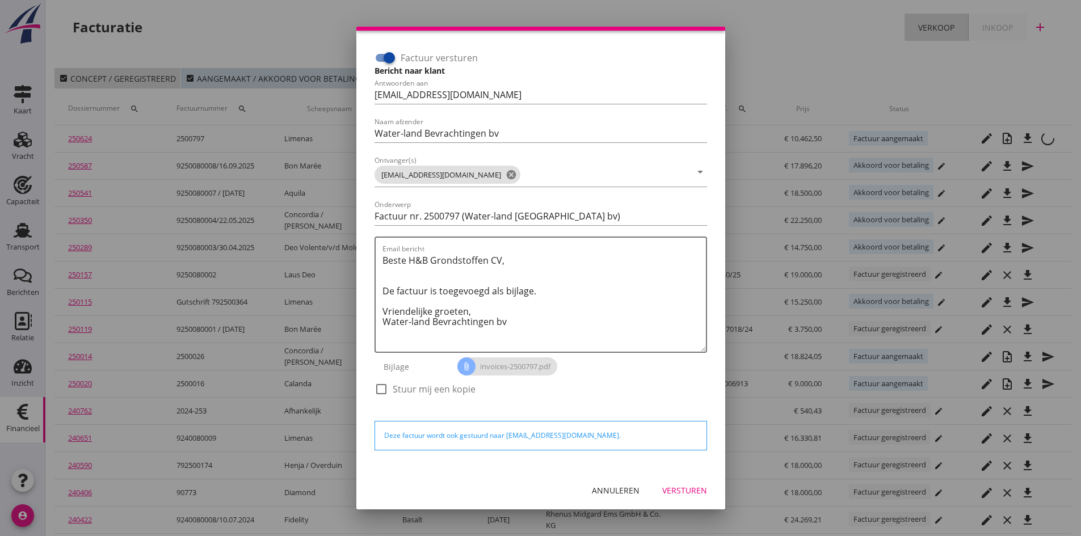
click at [662, 488] on div "Versturen" at bounding box center [684, 491] width 45 height 12
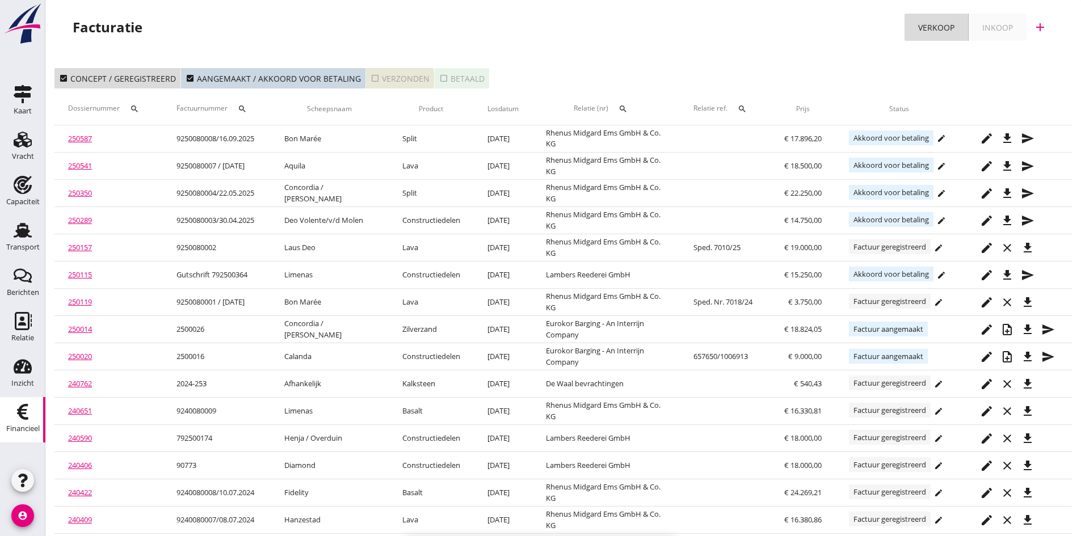
click at [393, 76] on div "check_box_outline_blank Verzonden" at bounding box center [400, 79] width 59 height 12
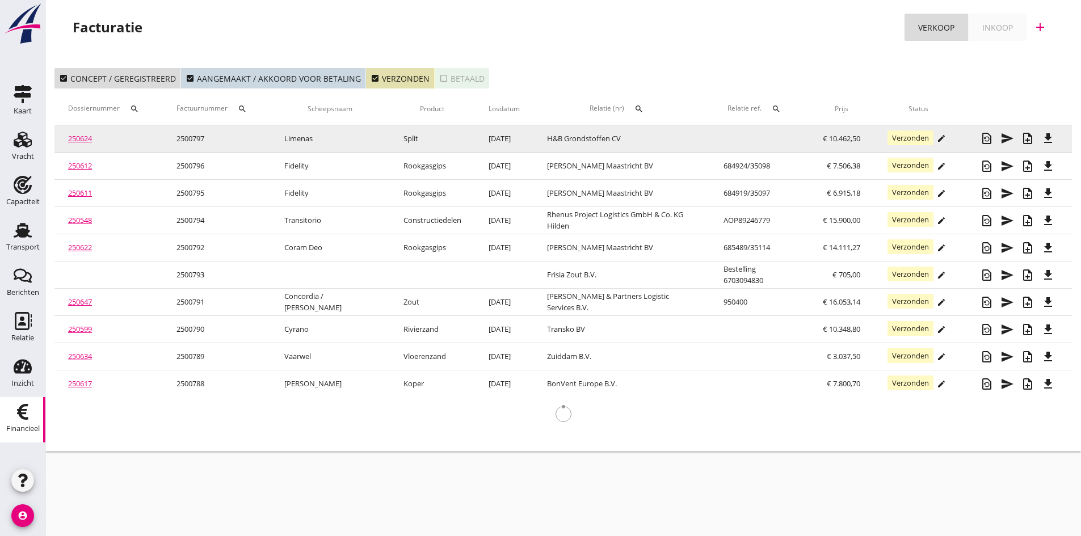
click at [74, 138] on link "250624" at bounding box center [80, 138] width 24 height 10
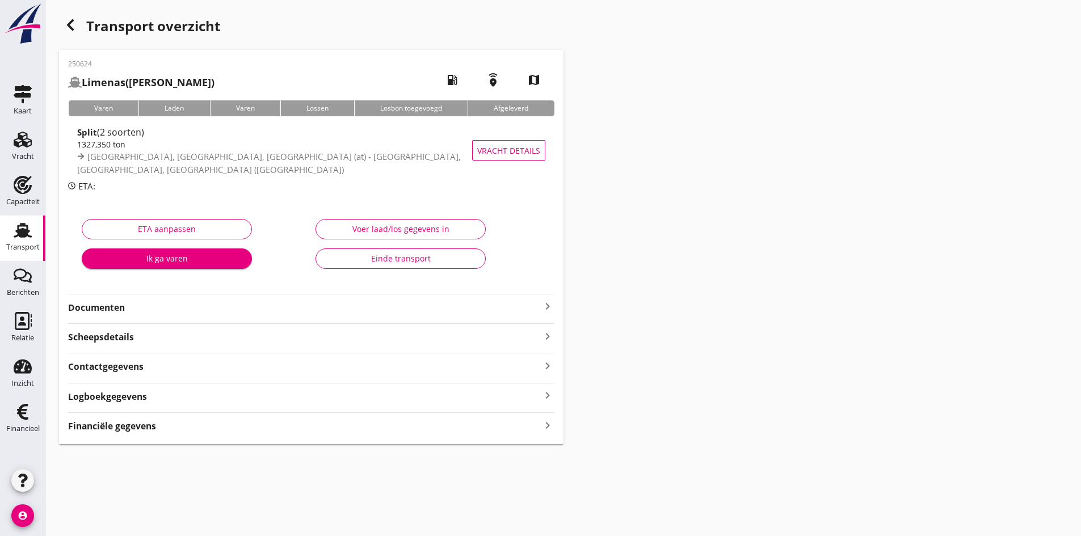
click at [188, 308] on strong "Documenten" at bounding box center [304, 307] width 473 height 13
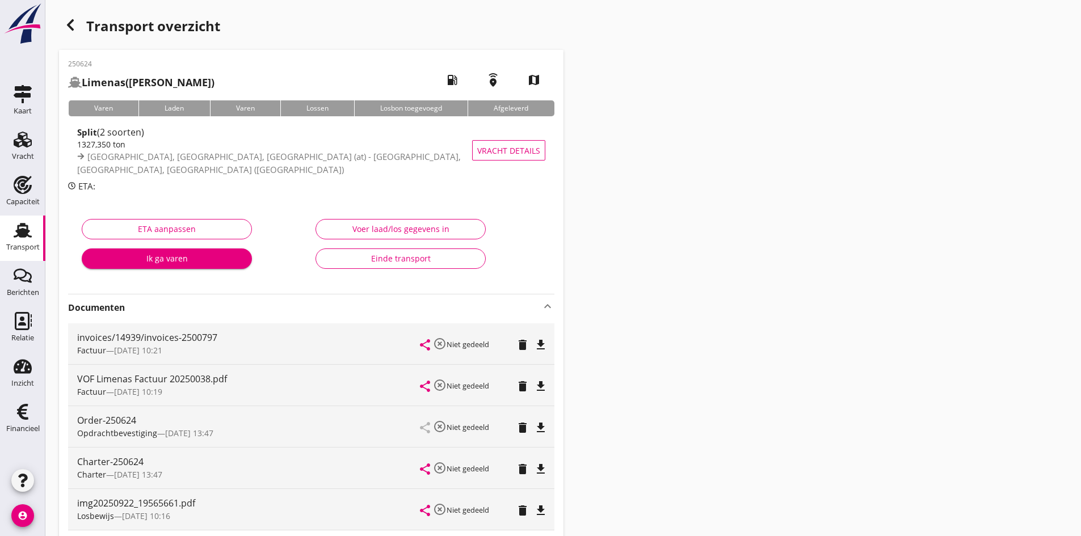
click at [388, 257] on div "Einde transport" at bounding box center [400, 259] width 151 height 12
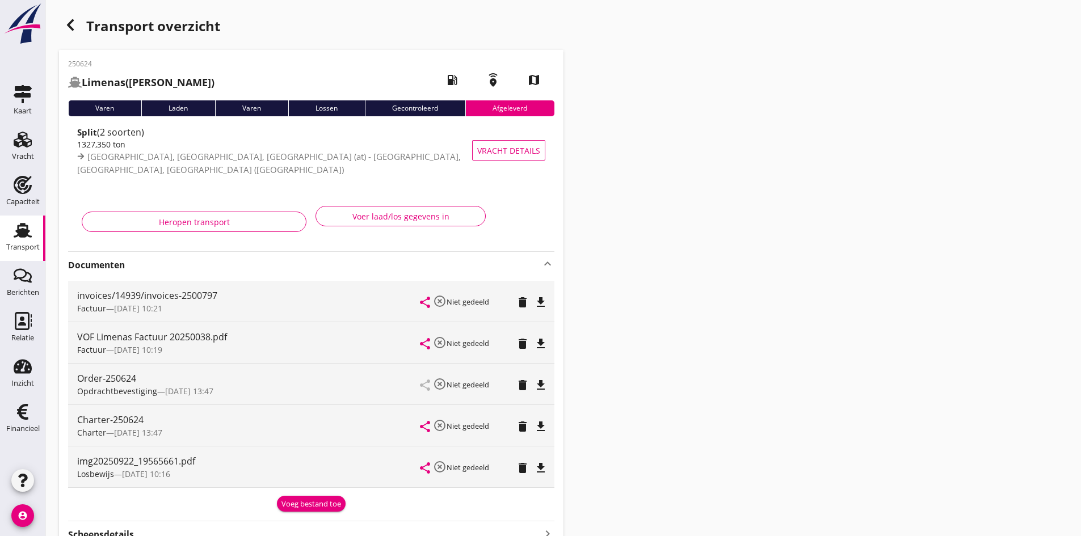
drag, startPoint x: 25, startPoint y: 234, endPoint x: 1, endPoint y: 239, distance: 24.4
click at [25, 234] on use at bounding box center [23, 230] width 18 height 15
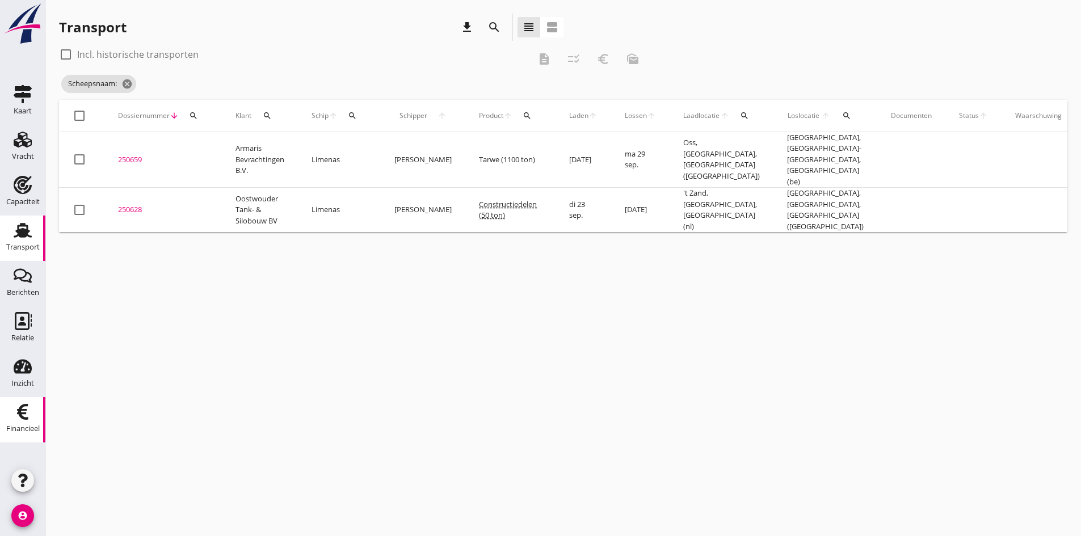
click at [16, 421] on div "Financieel" at bounding box center [22, 429] width 33 height 16
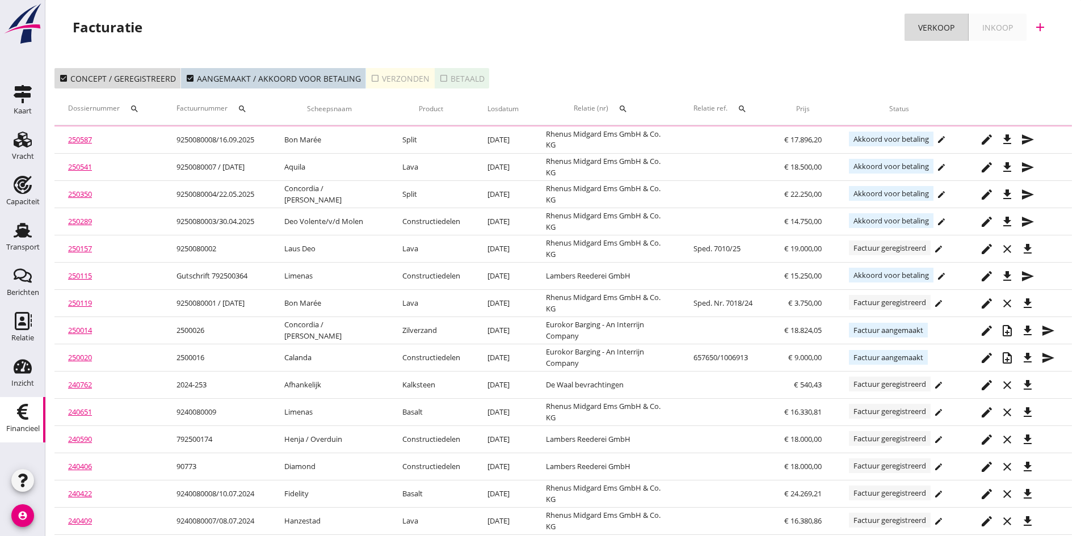
click at [1040, 26] on icon "add" at bounding box center [1040, 27] width 14 height 14
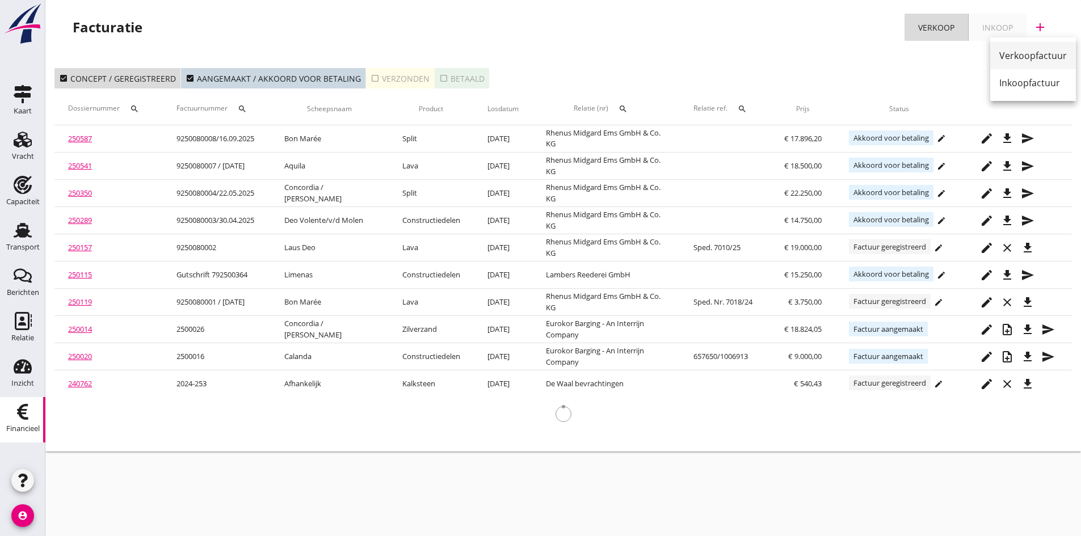
click at [1035, 53] on div "Verkoopfactuur" at bounding box center [1033, 56] width 68 height 14
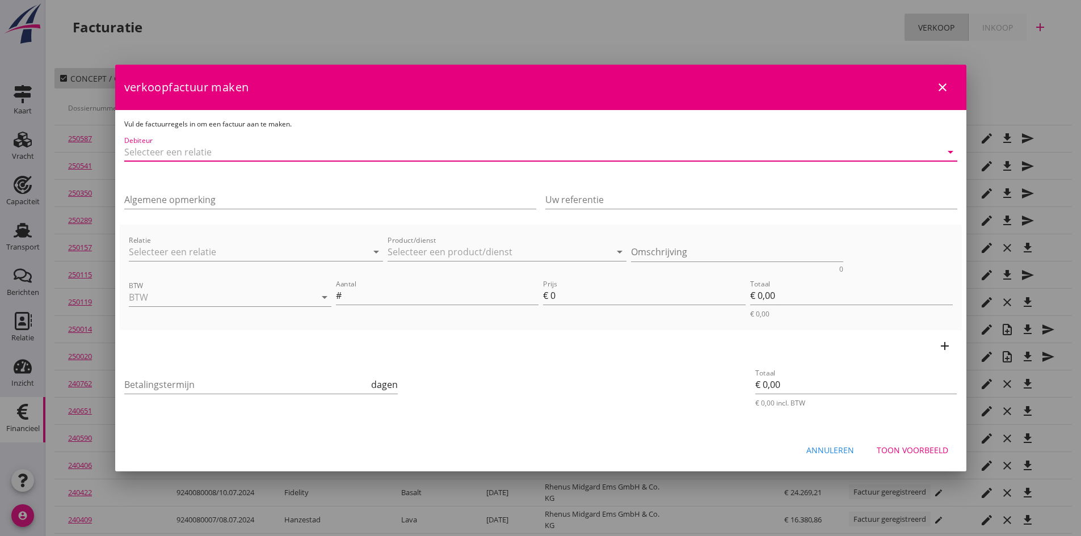
click at [237, 158] on input "Debiteur" at bounding box center [524, 152] width 801 height 18
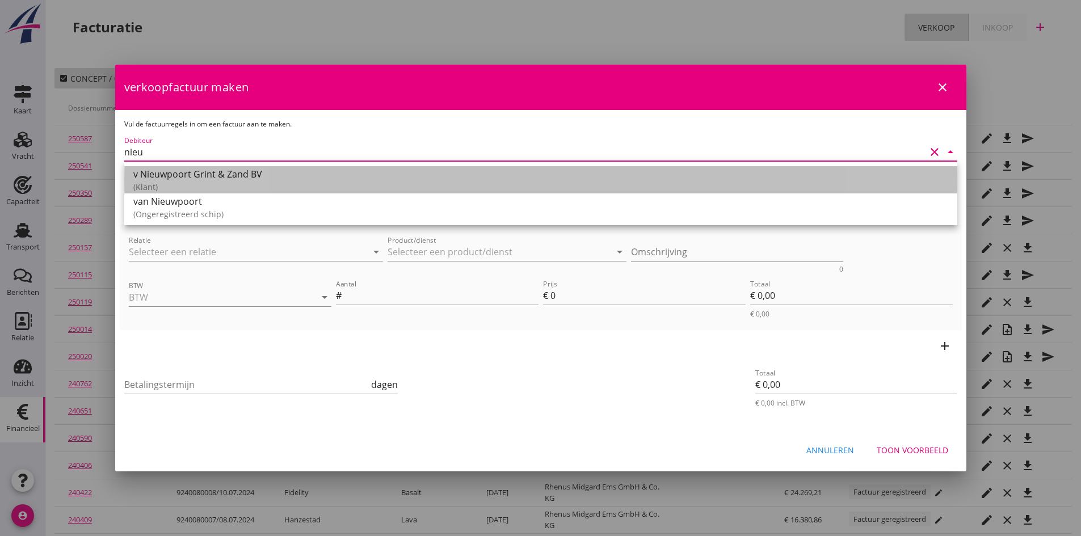
click at [184, 175] on div "v Nieuwpoort Grint & Zand BV" at bounding box center [540, 174] width 815 height 14
type input "v Nieuwpoort Grint & Zand BV"
type input "14"
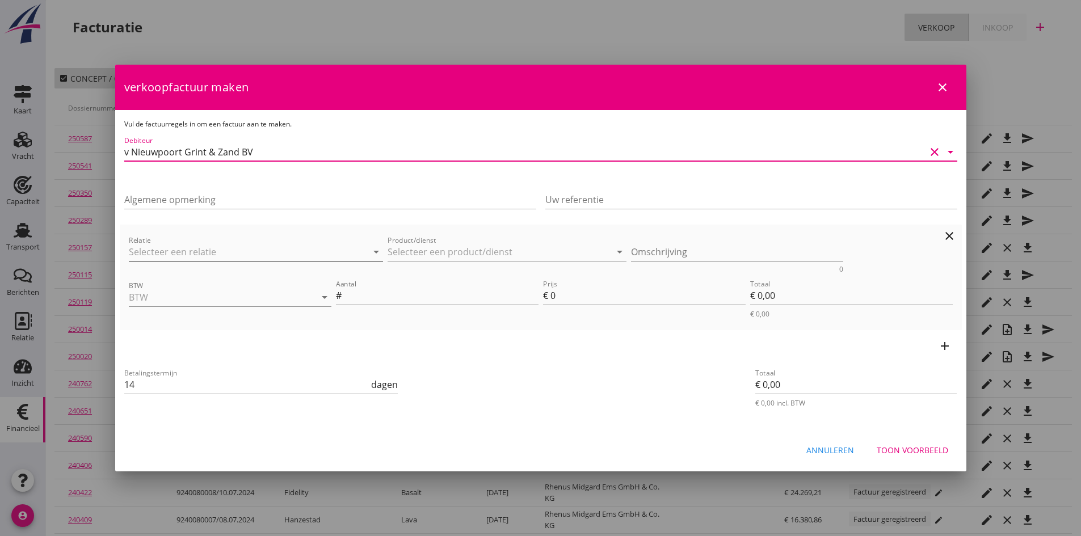
type input "v Nieuwpoort Grint & Zand BV"
click at [183, 249] on input "Relatie" at bounding box center [240, 252] width 223 height 18
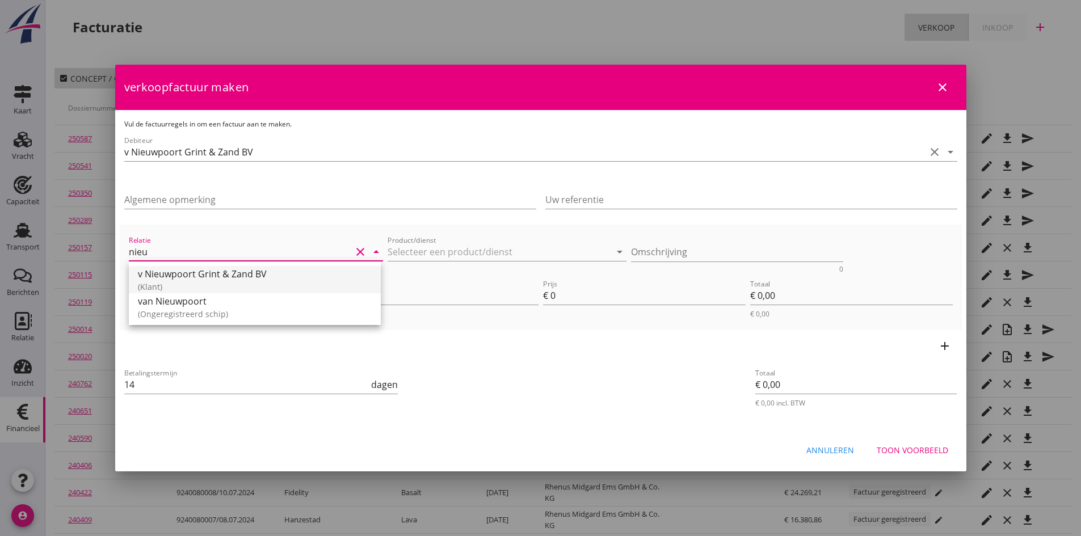
click at [179, 276] on div "v Nieuwpoort Grint & Zand BV" at bounding box center [255, 274] width 234 height 14
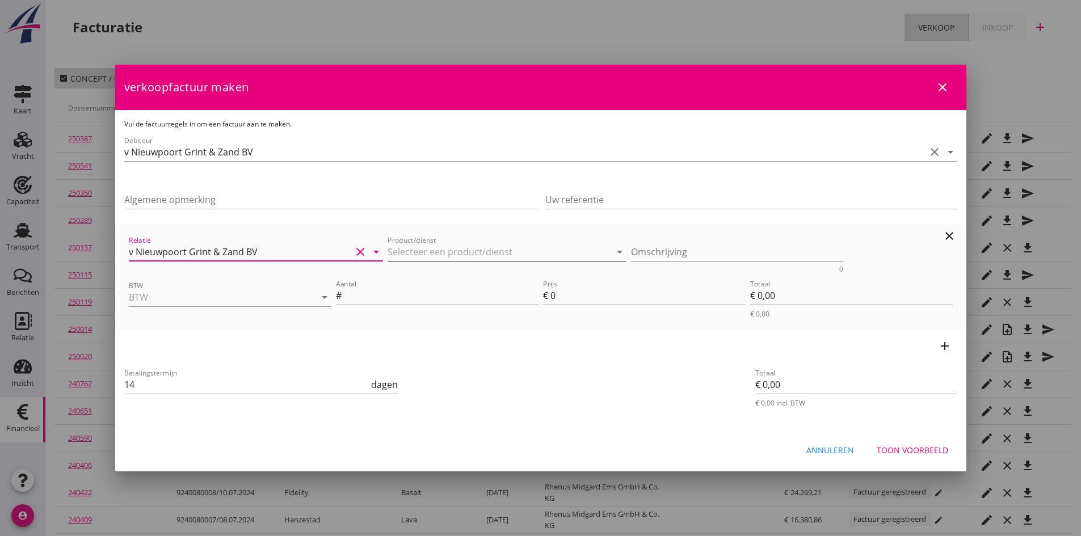
type input "v Nieuwpoort Grint & Zand BV"
click at [404, 250] on input "Product/dienst" at bounding box center [499, 252] width 223 height 18
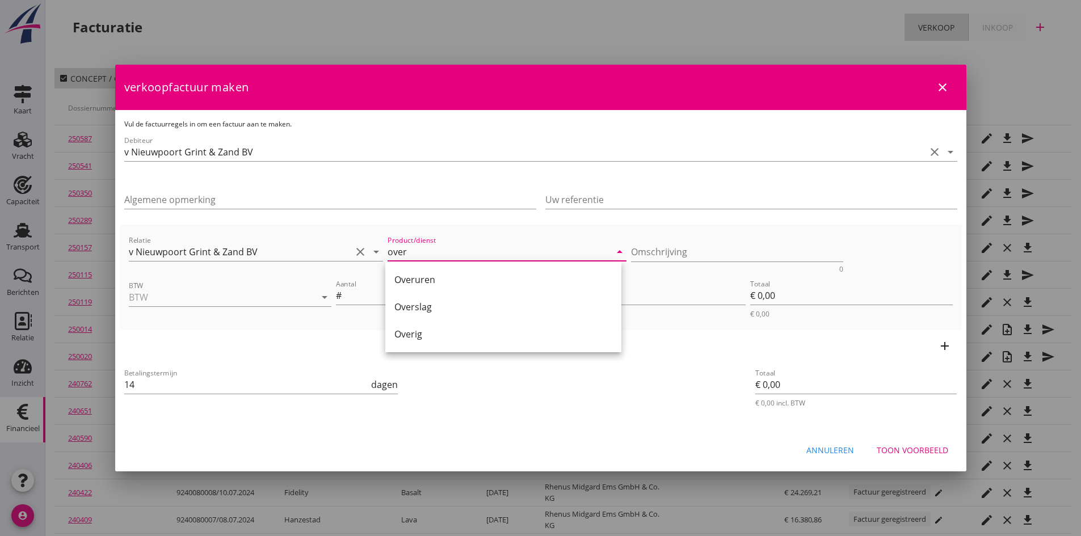
drag, startPoint x: 415, startPoint y: 330, endPoint x: 426, endPoint y: 325, distance: 11.9
click at [416, 330] on div "Overig" at bounding box center [503, 334] width 218 height 14
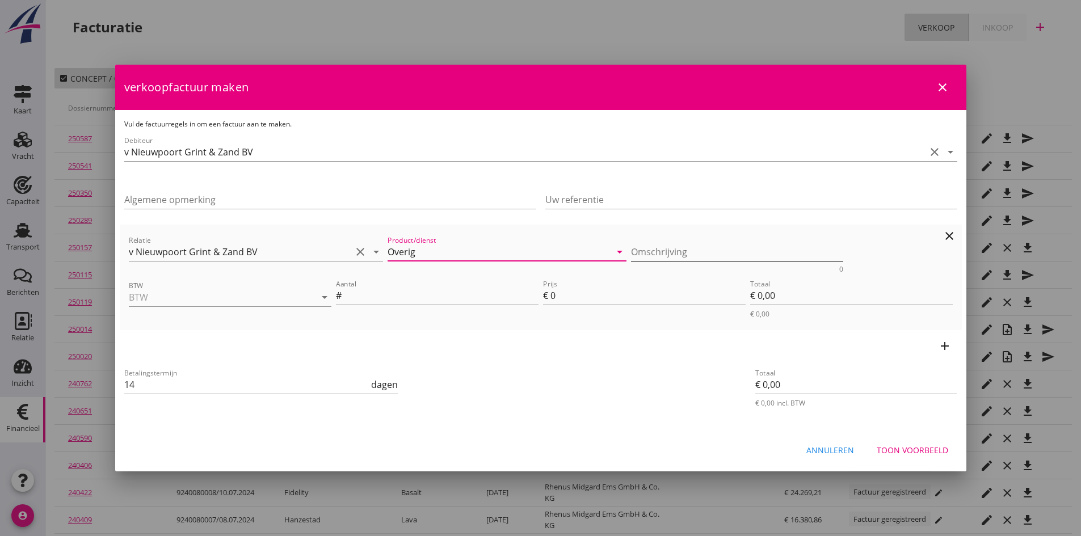
type input "Overig"
click at [645, 249] on textarea "Omschrijving" at bounding box center [737, 252] width 212 height 19
type textarea "ijken m/s [PERSON_NAME] [DATE]"
click at [227, 296] on input "BTW" at bounding box center [214, 297] width 171 height 18
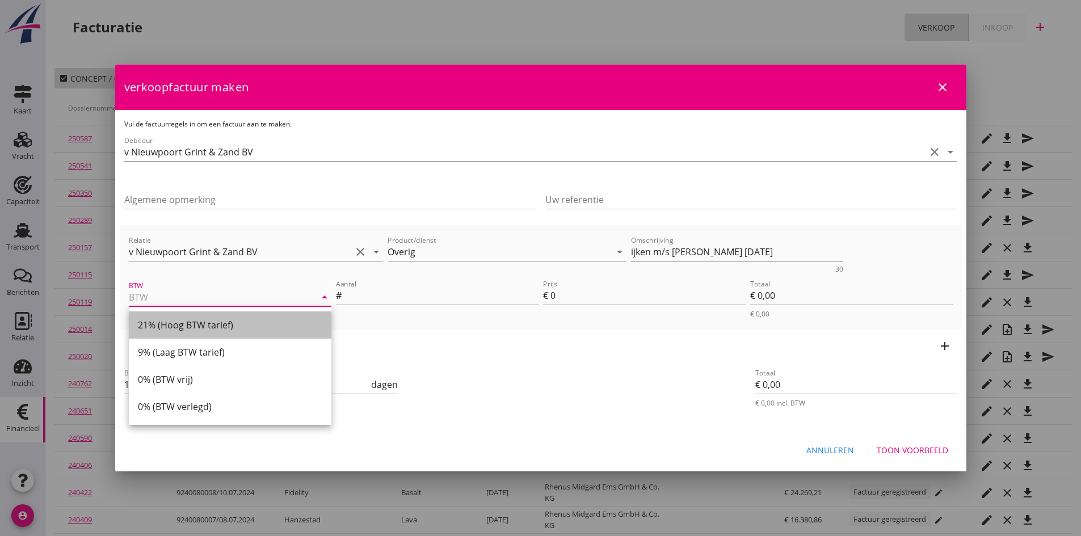
click at [222, 322] on div "21% (Hoog BTW tarief)" at bounding box center [230, 325] width 184 height 14
type input "21% (Hoog BTW tarief)"
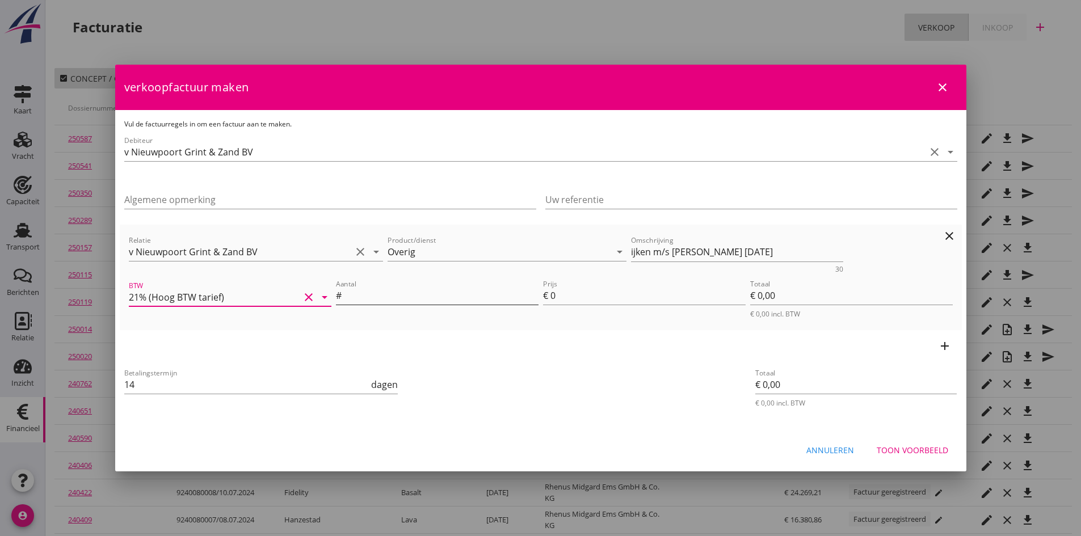
click at [353, 300] on input "Aantal" at bounding box center [441, 296] width 195 height 18
type input "1"
type input "€ 1,00"
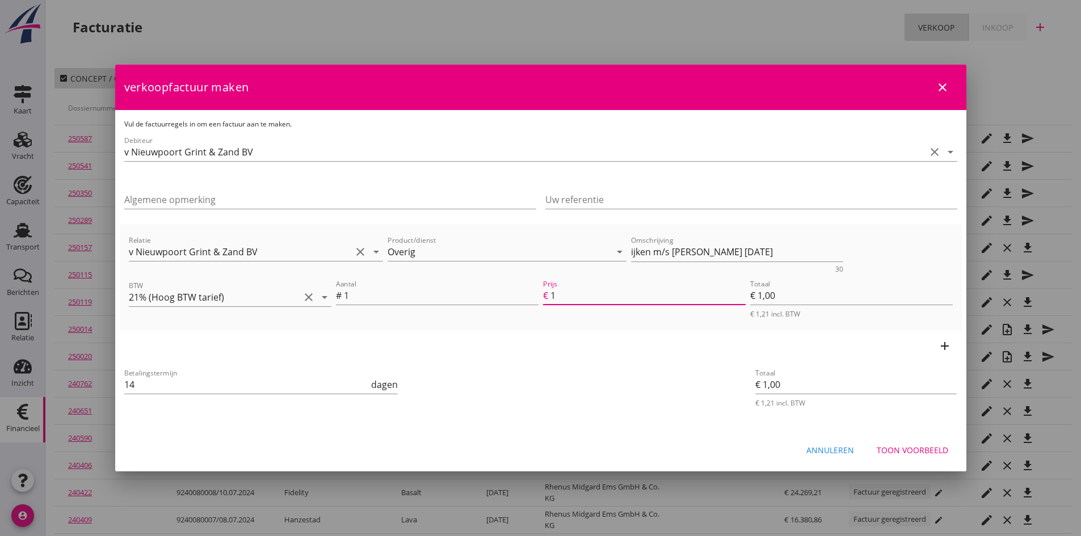
type input "19"
type input "€ 19,00"
type input "190"
type input "€ 190,00"
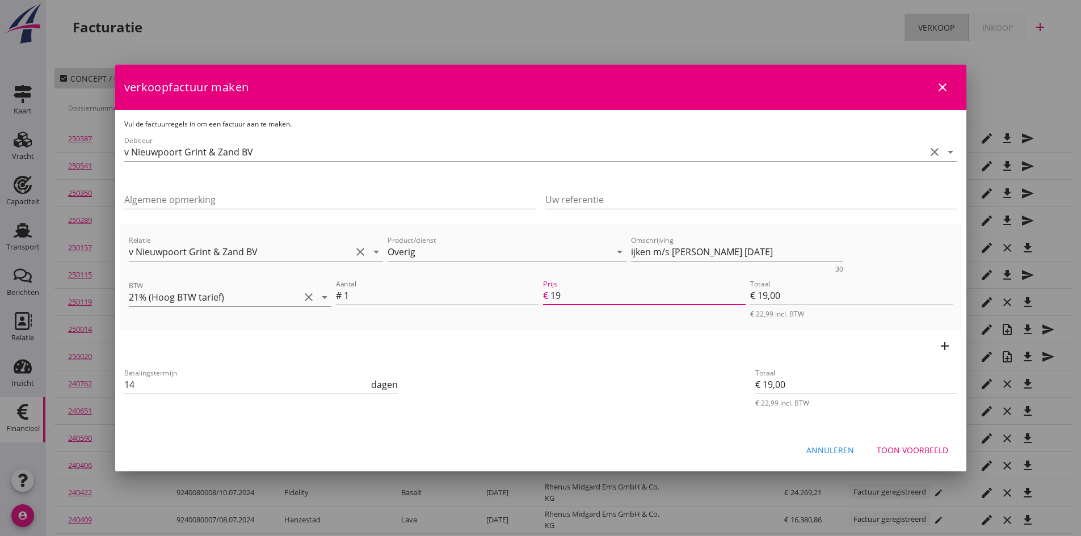
type input "€ 190,00"
type input "190"
click at [941, 343] on icon "add" at bounding box center [945, 346] width 14 height 14
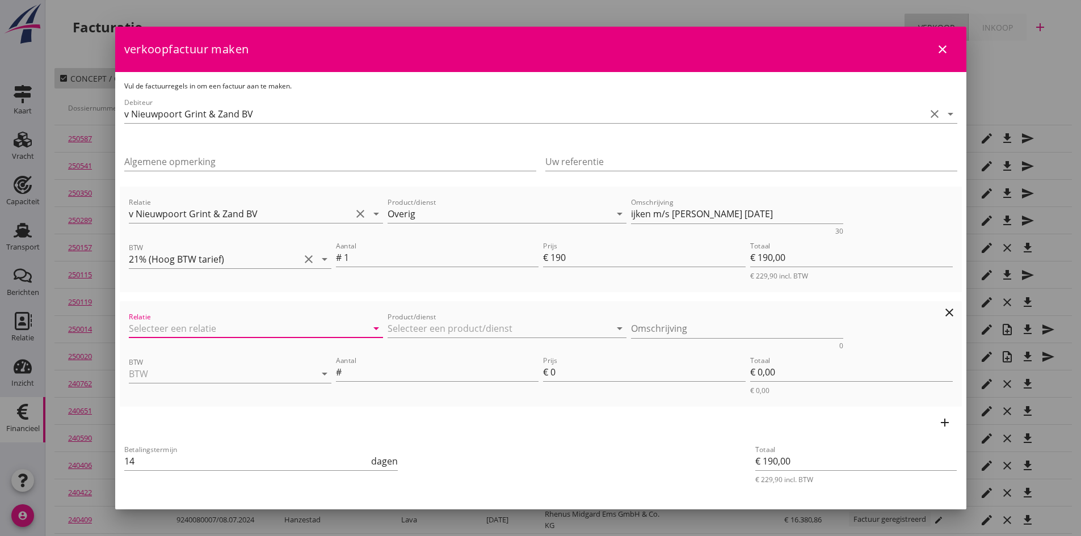
click at [212, 327] on input "Relatie" at bounding box center [240, 329] width 223 height 18
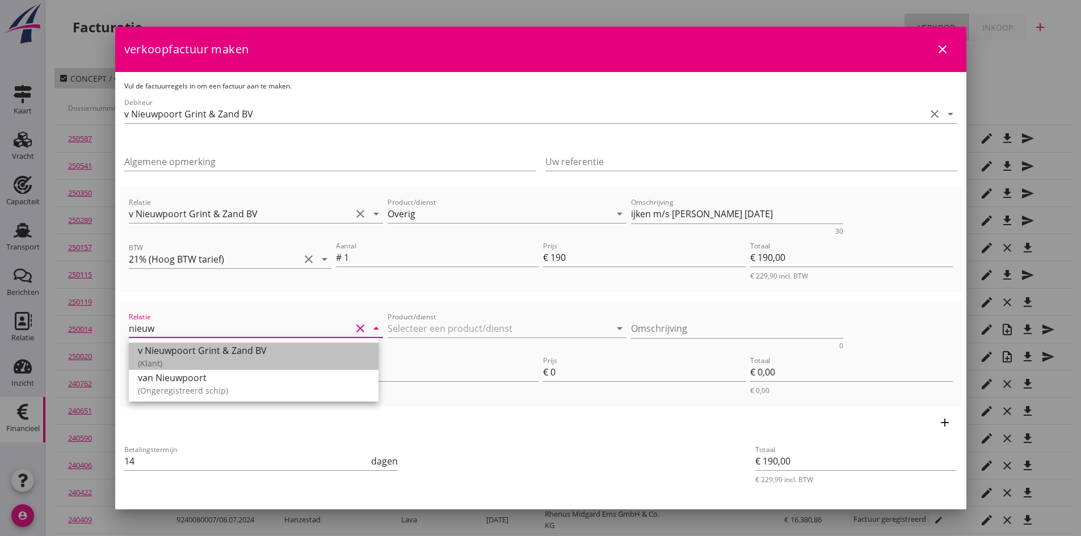
click at [259, 346] on div "v Nieuwpoort Grint & Zand BV" at bounding box center [254, 351] width 232 height 14
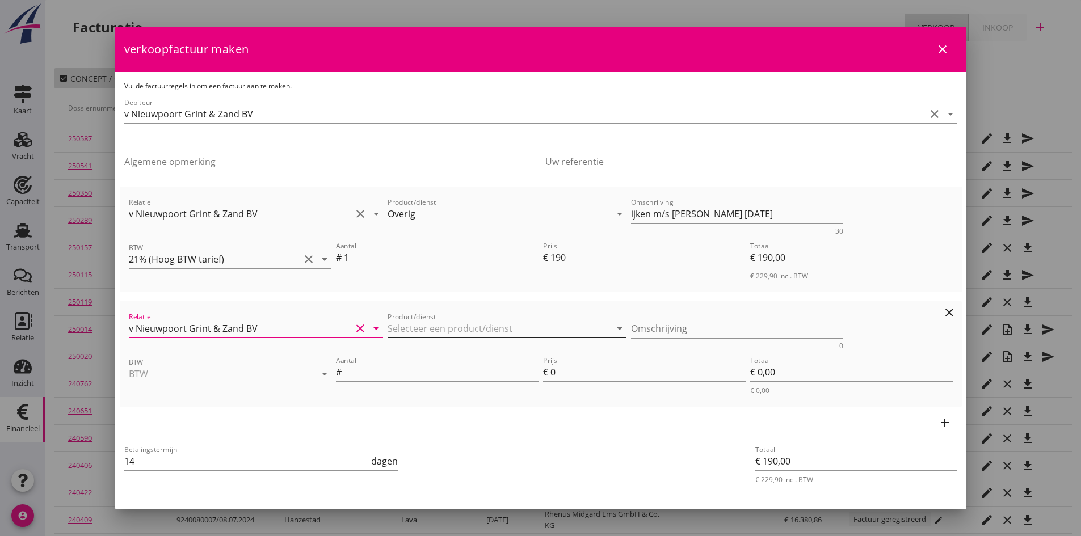
type input "v Nieuwpoort Grint & Zand BV"
click at [411, 330] on input "Product/dienst" at bounding box center [499, 329] width 223 height 18
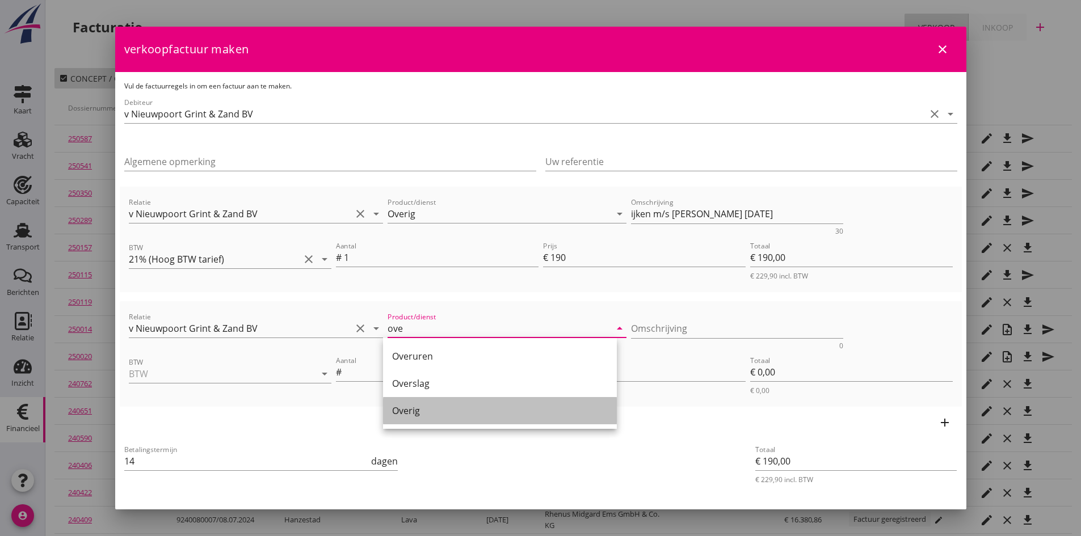
click at [398, 412] on div "Overig" at bounding box center [500, 411] width 216 height 14
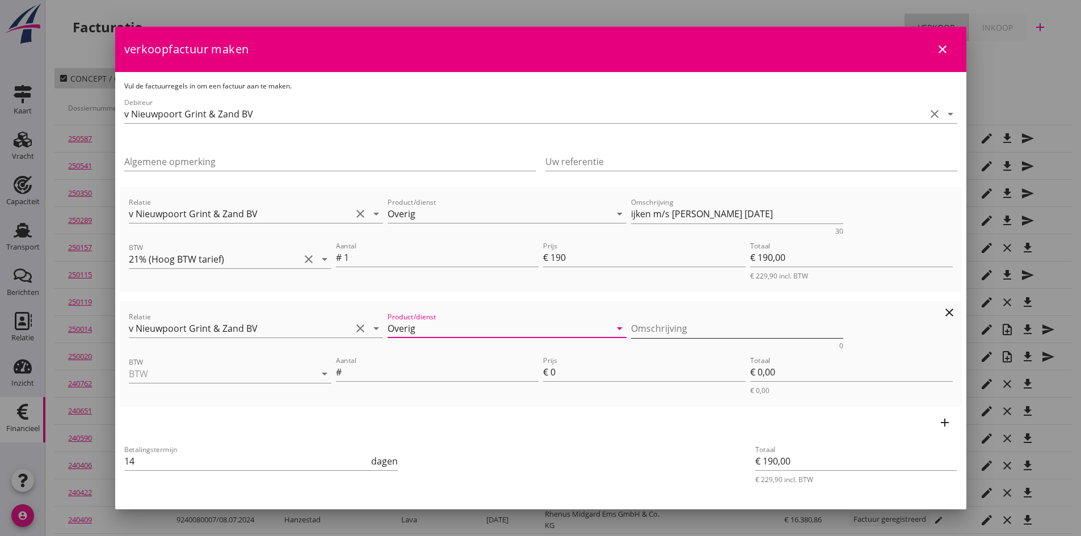
type input "Overig"
click at [634, 323] on textarea "Omschrijving" at bounding box center [737, 329] width 212 height 19
type textarea "ijken m/s [PERSON_NAME] [DATE]"
click at [195, 378] on input "BTW" at bounding box center [214, 374] width 171 height 18
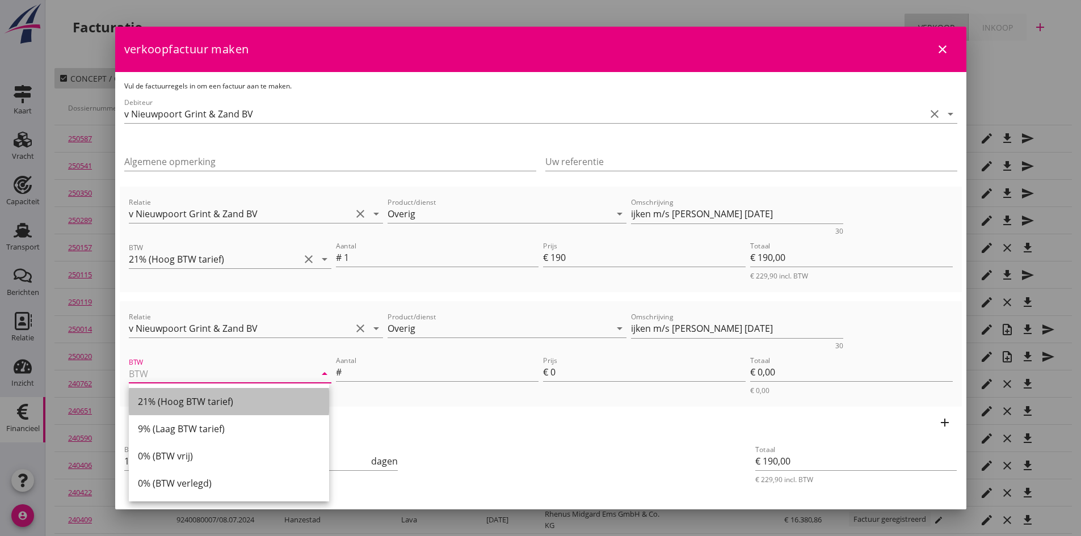
click at [201, 401] on div "21% (Hoog BTW tarief)" at bounding box center [229, 402] width 182 height 14
type input "21% (Hoog BTW tarief)"
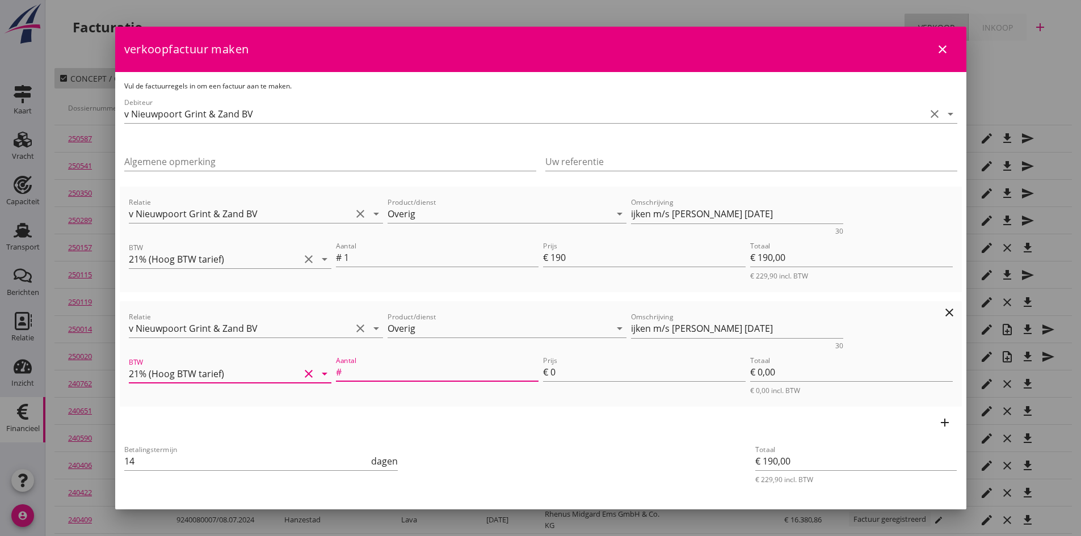
click at [359, 377] on input "Aantal" at bounding box center [441, 372] width 195 height 18
type input "1"
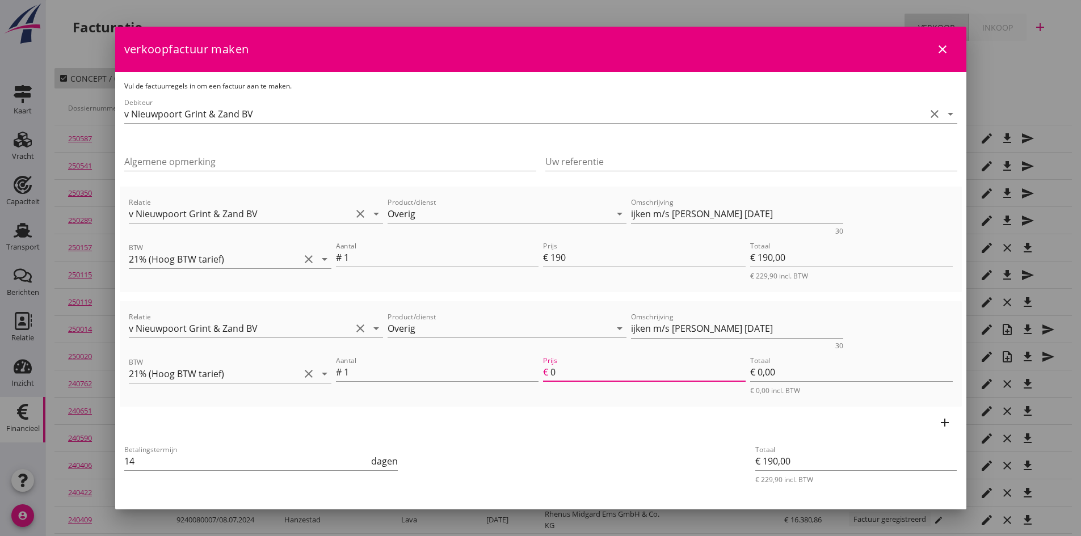
type input "€ 191,00"
type input "1"
type input "€ 1,00"
type input "€ 209,00"
type input "19"
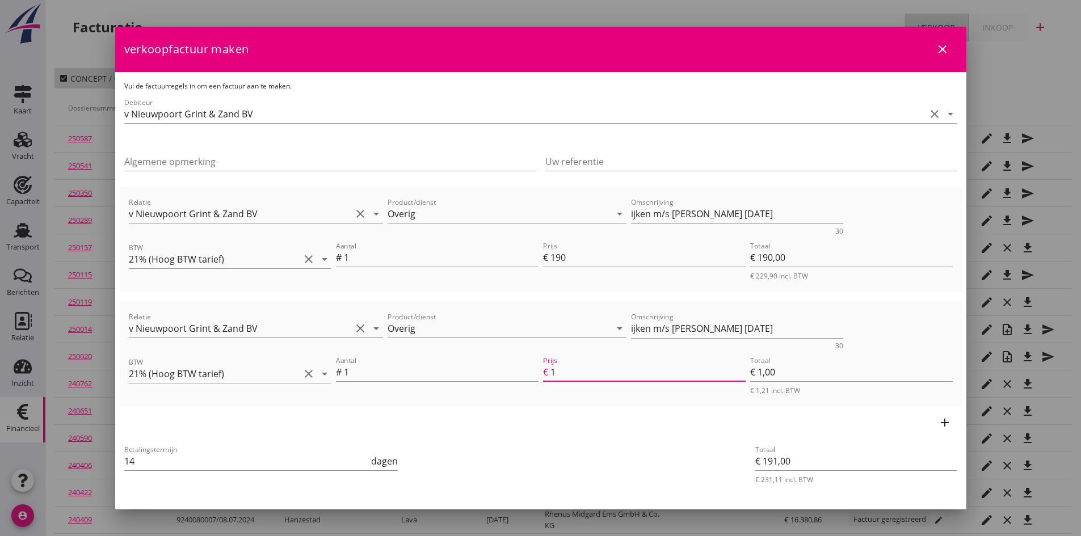
type input "€ 19,00"
type input "190"
type input "€ 380,00"
type input "€ 190,00"
type input "190"
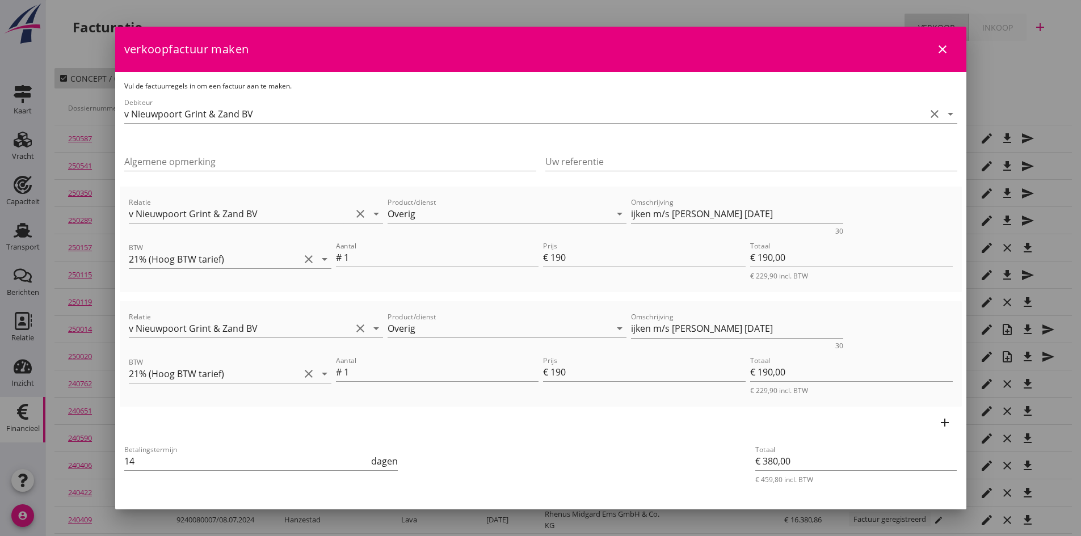
scroll to position [39, 0]
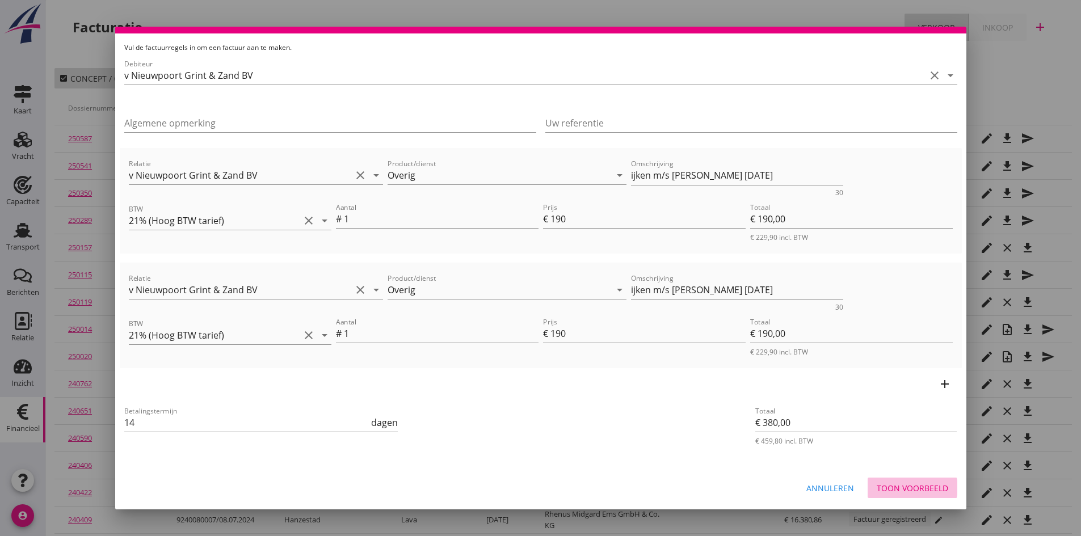
click at [901, 488] on div "Toon voorbeeld" at bounding box center [913, 488] width 72 height 12
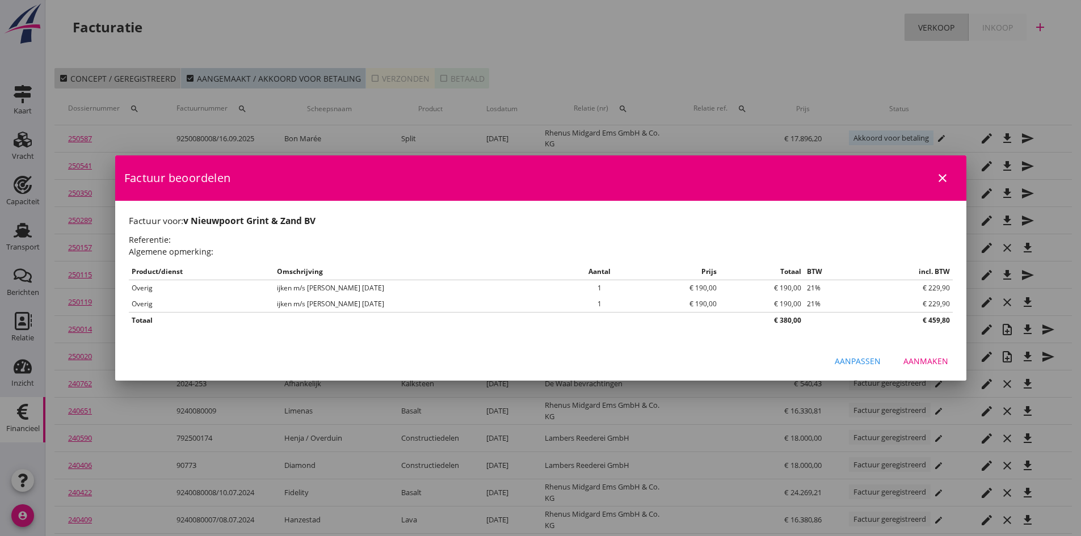
scroll to position [0, 0]
click at [921, 360] on div "Aanmaken" at bounding box center [926, 361] width 45 height 12
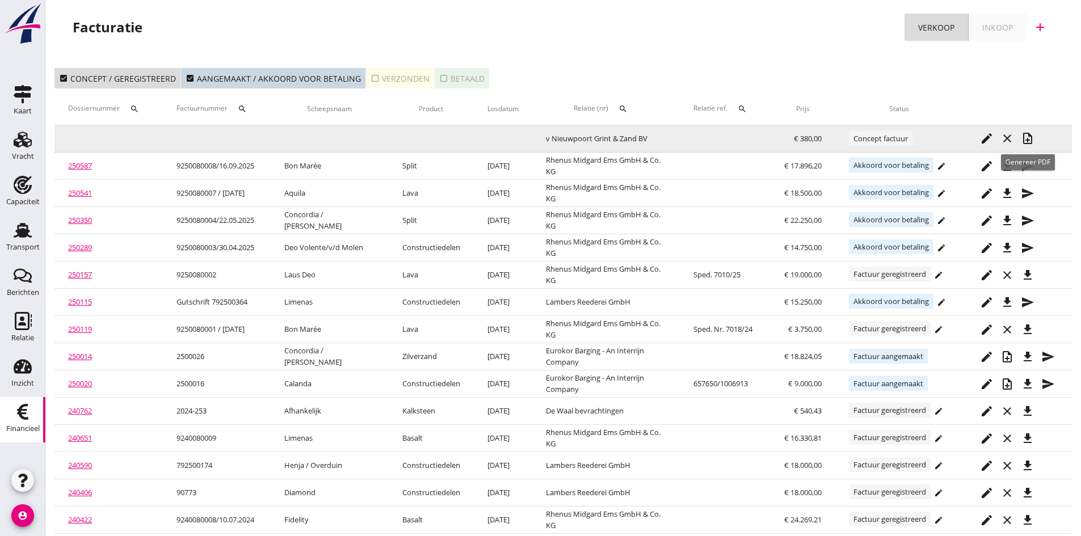
click at [1027, 137] on icon "note_add" at bounding box center [1028, 139] width 14 height 14
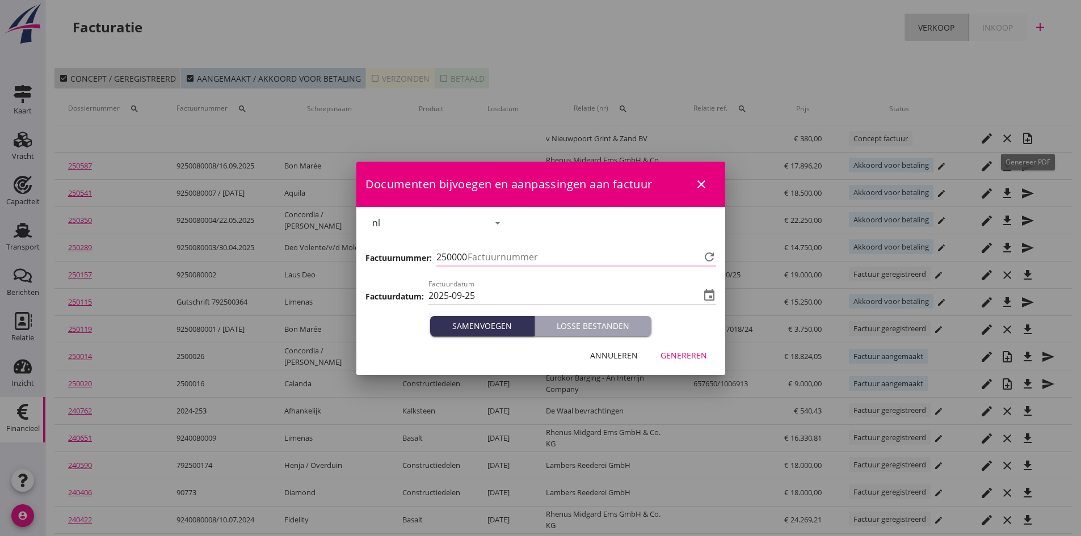
type input "798"
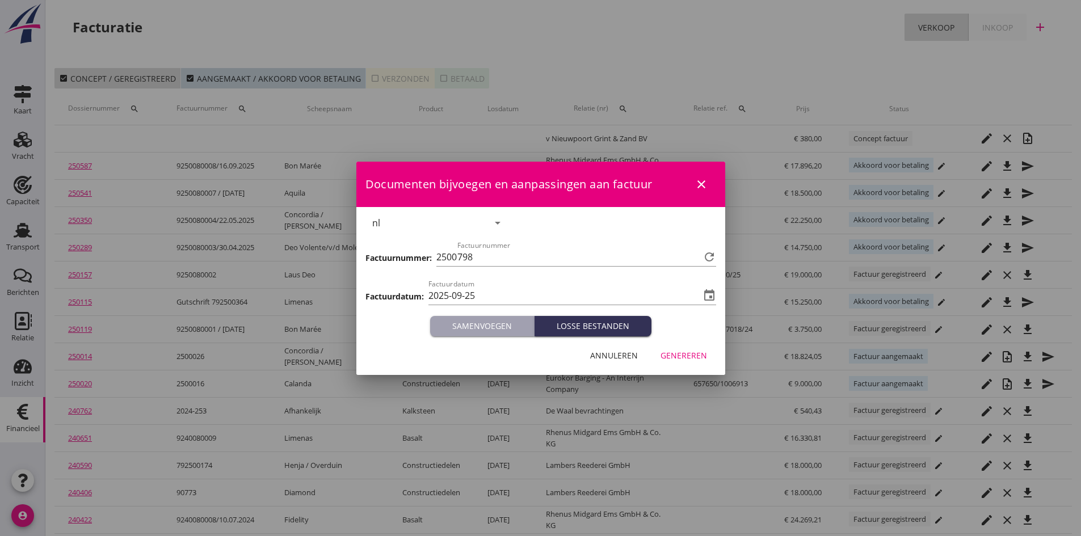
click at [675, 353] on div "Genereren" at bounding box center [684, 356] width 47 height 12
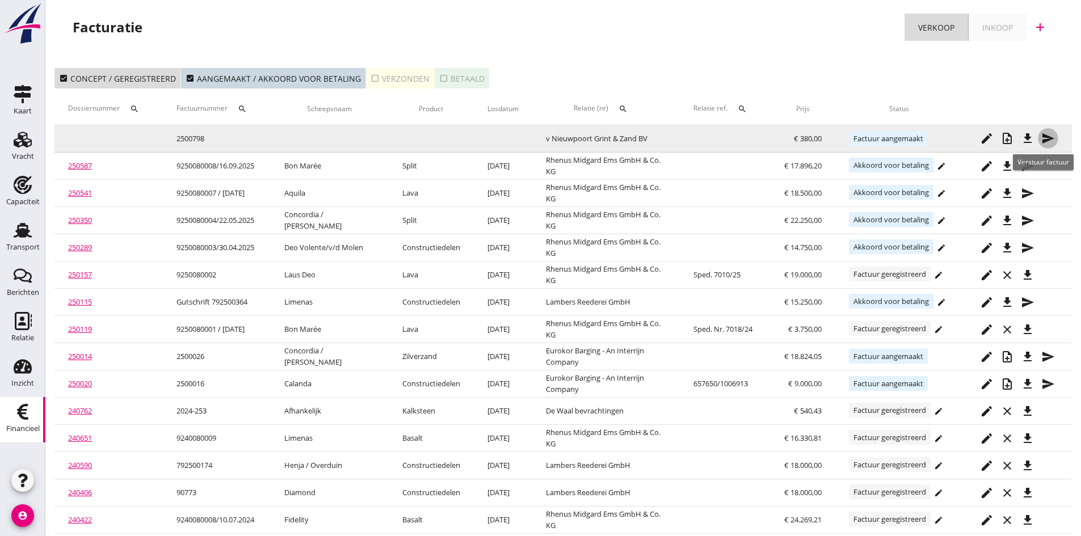
click at [1048, 139] on icon "send" at bounding box center [1048, 139] width 14 height 14
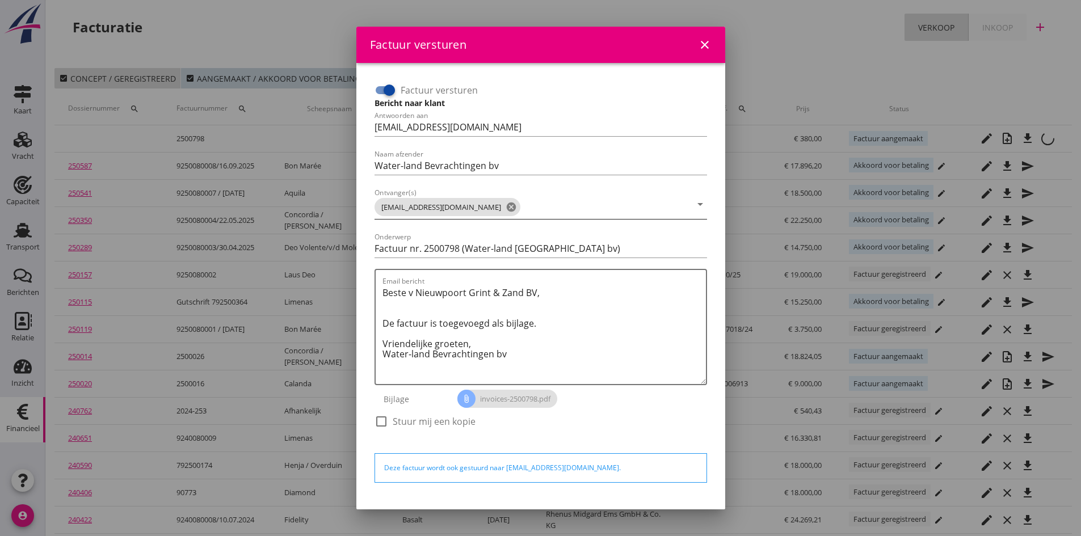
click at [517, 207] on icon "cancel" at bounding box center [511, 206] width 11 height 11
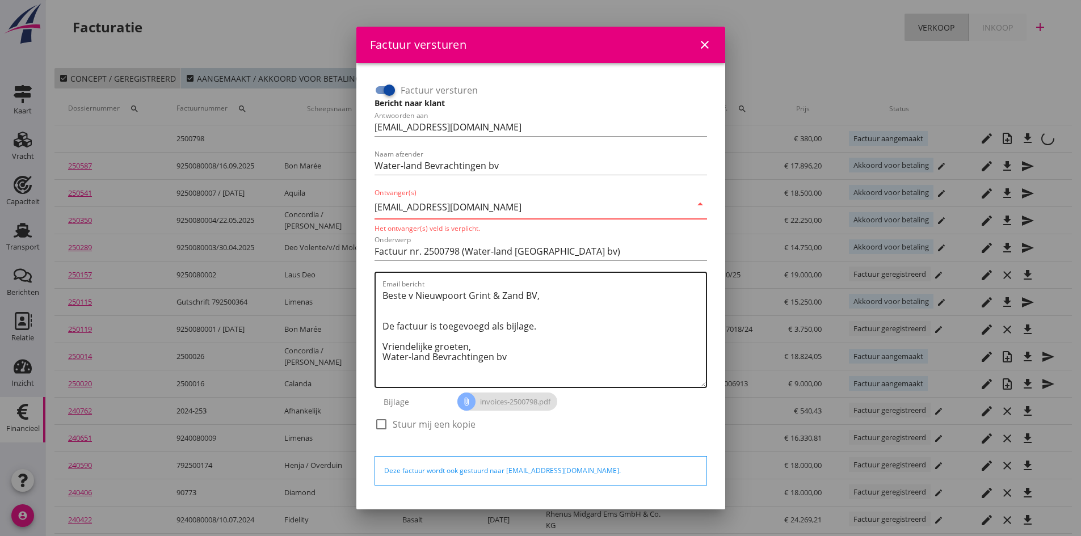
type input "[EMAIL_ADDRESS][DOMAIN_NAME]"
click at [619, 309] on textarea "Beste v Nieuwpoort Grint & Zand BV, De factuur is toegevoegd als bijlage. Vrien…" at bounding box center [544, 337] width 323 height 100
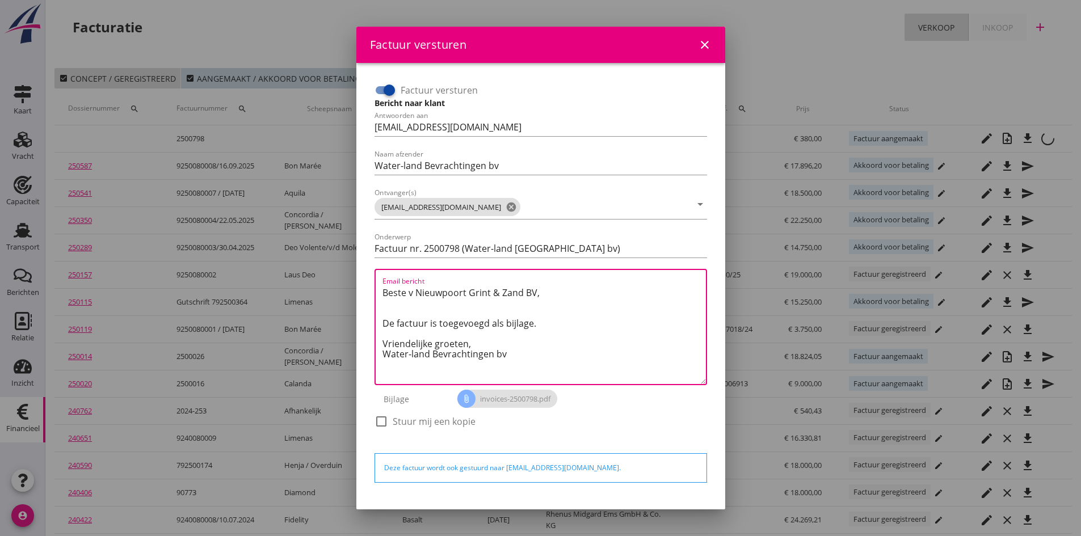
scroll to position [32, 0]
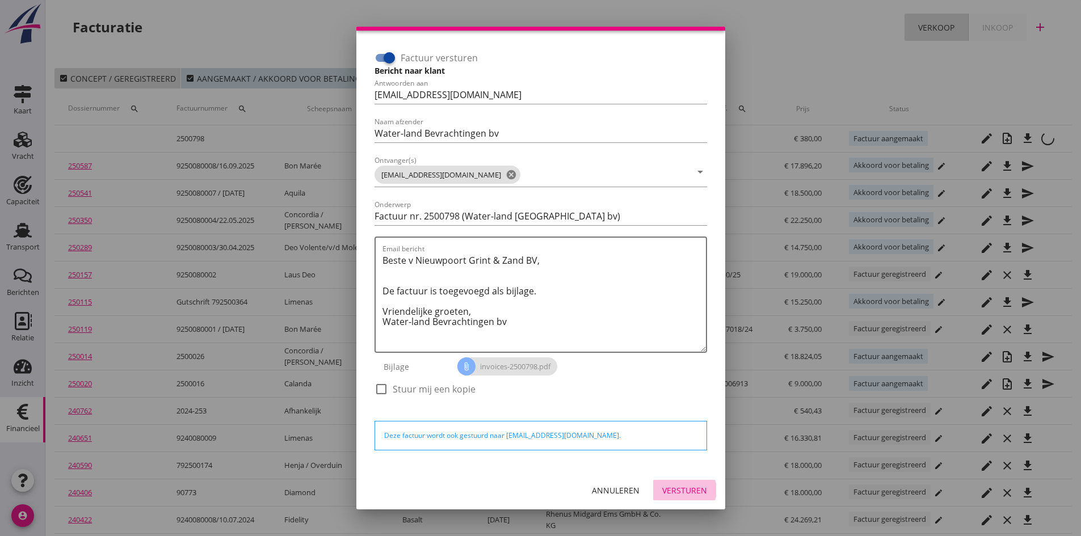
click at [679, 490] on div "Versturen" at bounding box center [684, 491] width 45 height 12
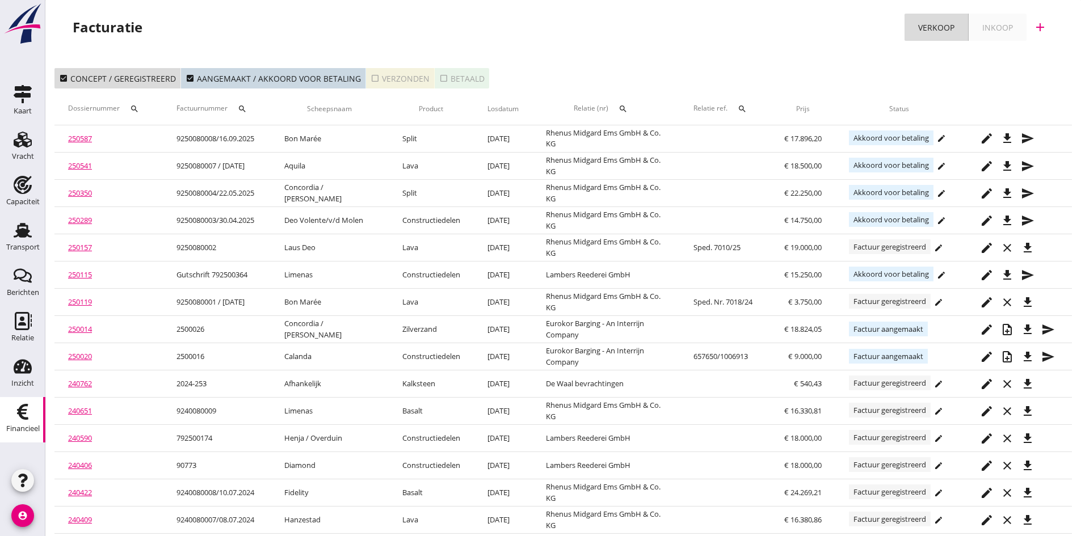
drag, startPoint x: 397, startPoint y: 74, endPoint x: 382, endPoint y: 98, distance: 28.3
click at [397, 74] on div "check_box_outline_blank Verzonden" at bounding box center [400, 79] width 59 height 12
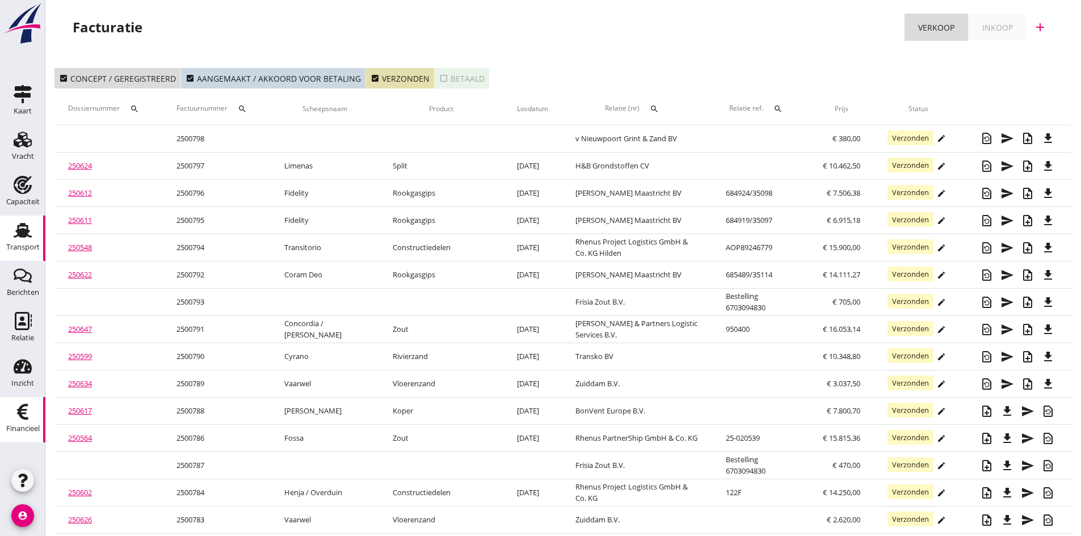
click at [16, 229] on icon "Transport" at bounding box center [23, 230] width 18 height 18
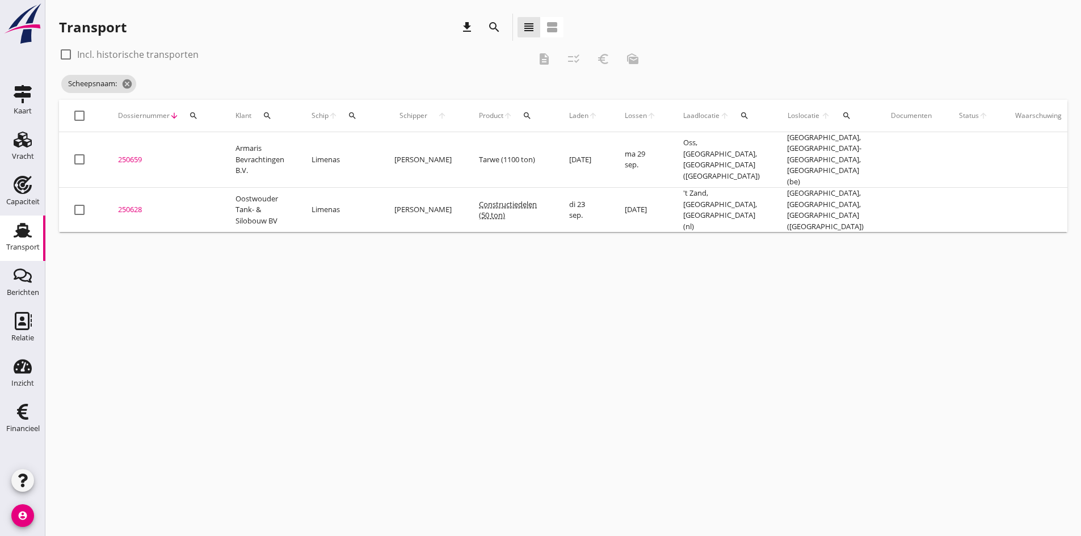
click at [350, 114] on icon "search" at bounding box center [352, 115] width 9 height 9
click at [364, 149] on input "Zoek op (scheeps)naam" at bounding box center [406, 149] width 118 height 18
click at [368, 152] on input "Zoek op (scheeps)naam" at bounding box center [406, 149] width 118 height 18
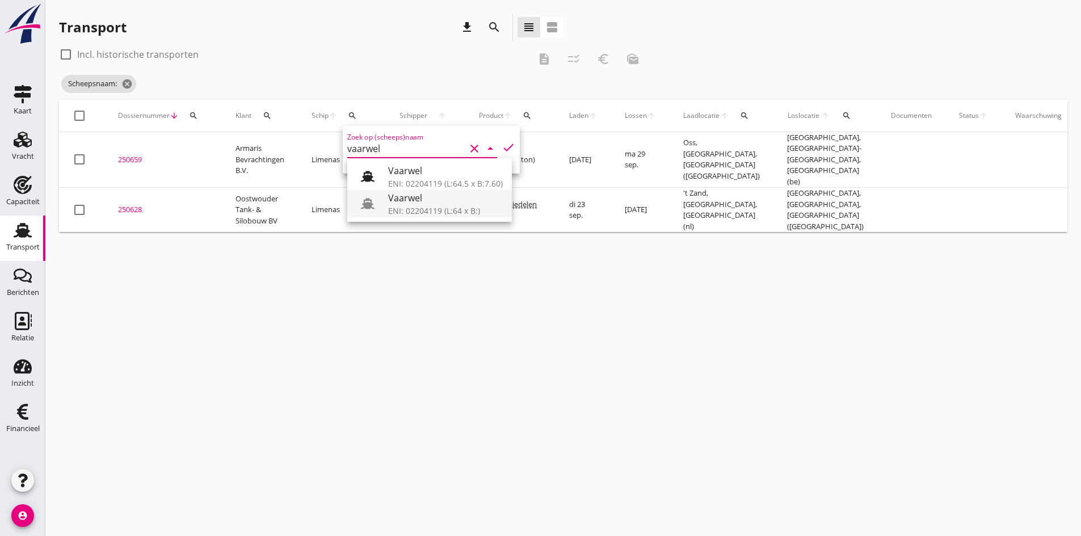
click at [394, 200] on div "Vaarwel" at bounding box center [445, 198] width 115 height 14
click at [502, 146] on icon "check" at bounding box center [509, 148] width 14 height 14
type input "Vaarwel"
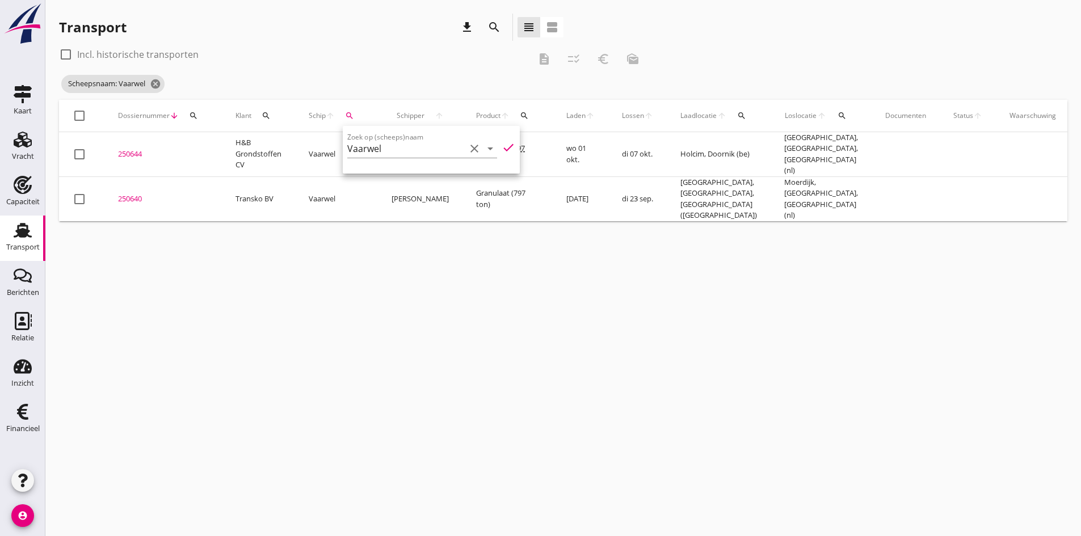
click at [248, 415] on div "cancel You are impersonating another user. Transport download search view_headl…" at bounding box center [563, 268] width 1036 height 536
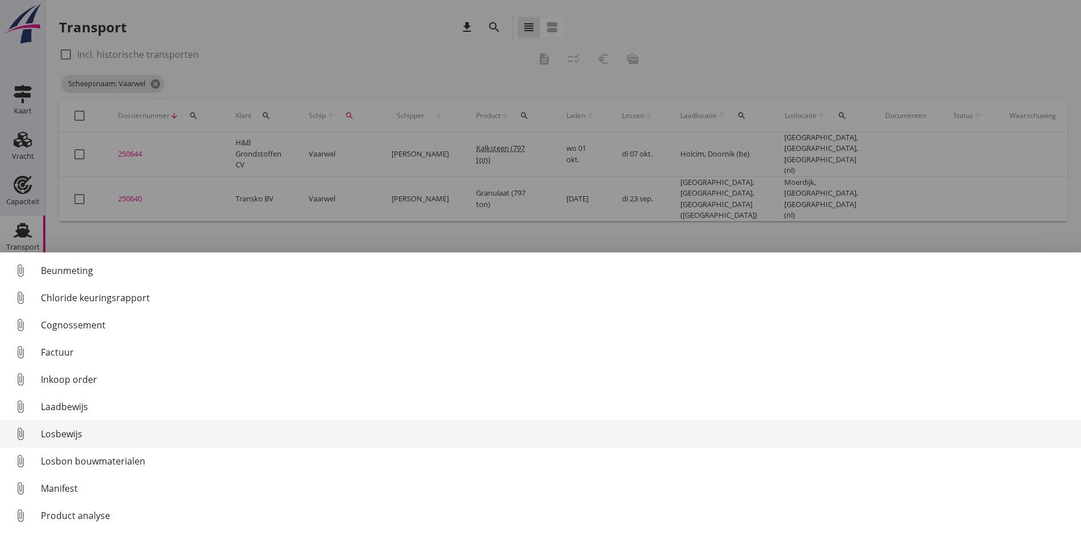
click at [71, 434] on div "Losbewijs" at bounding box center [556, 434] width 1031 height 14
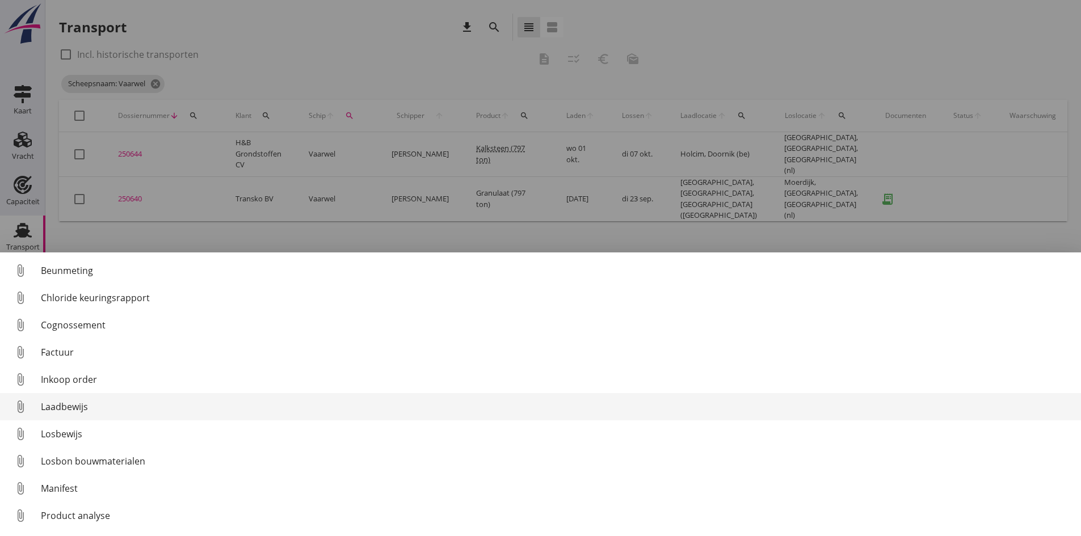
click at [51, 407] on div "Laadbewijs" at bounding box center [556, 407] width 1031 height 14
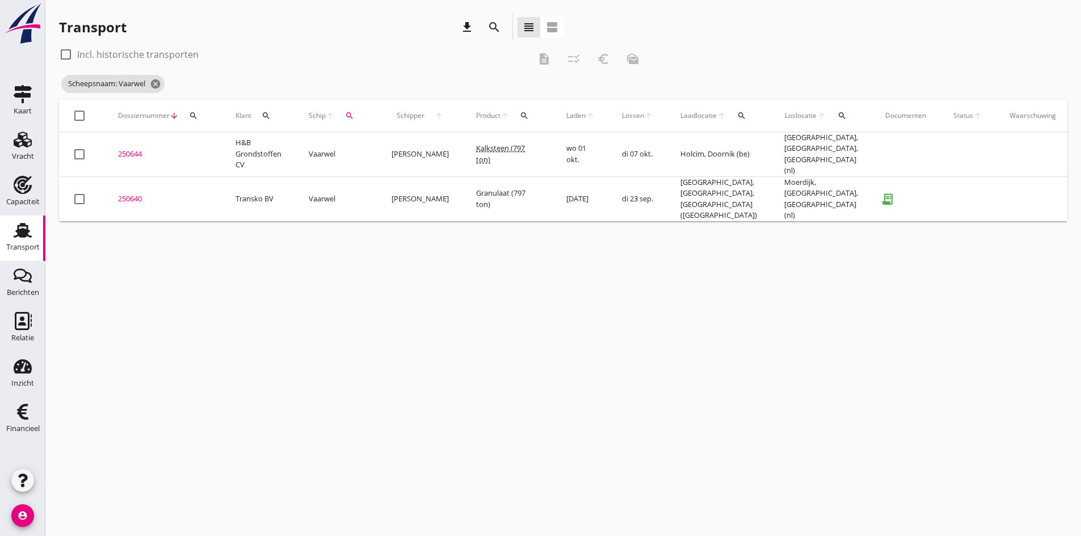
click at [138, 194] on div "250640" at bounding box center [163, 199] width 90 height 11
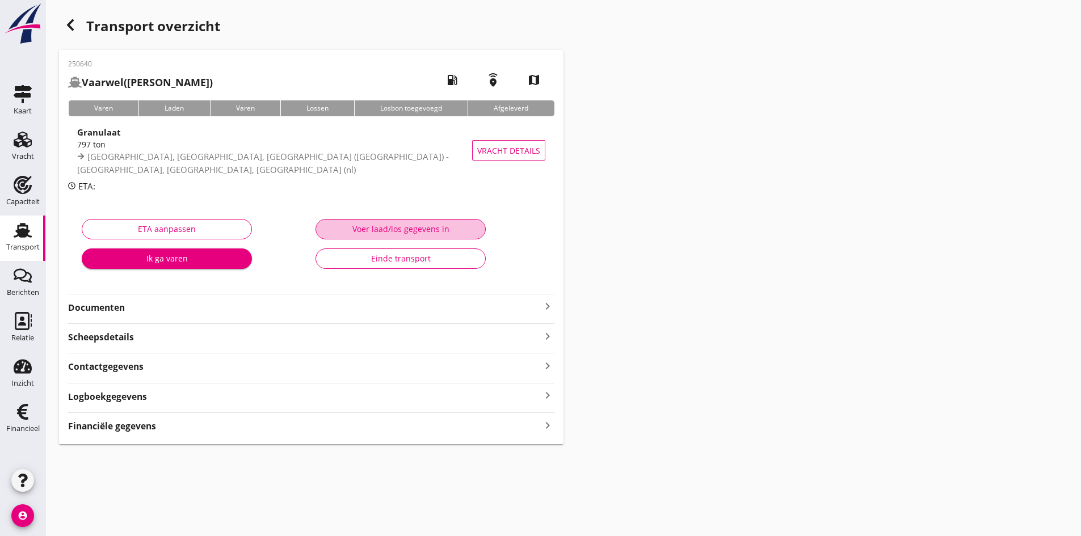
click at [372, 228] on div "Voer laad/los gegevens in" at bounding box center [400, 229] width 151 height 12
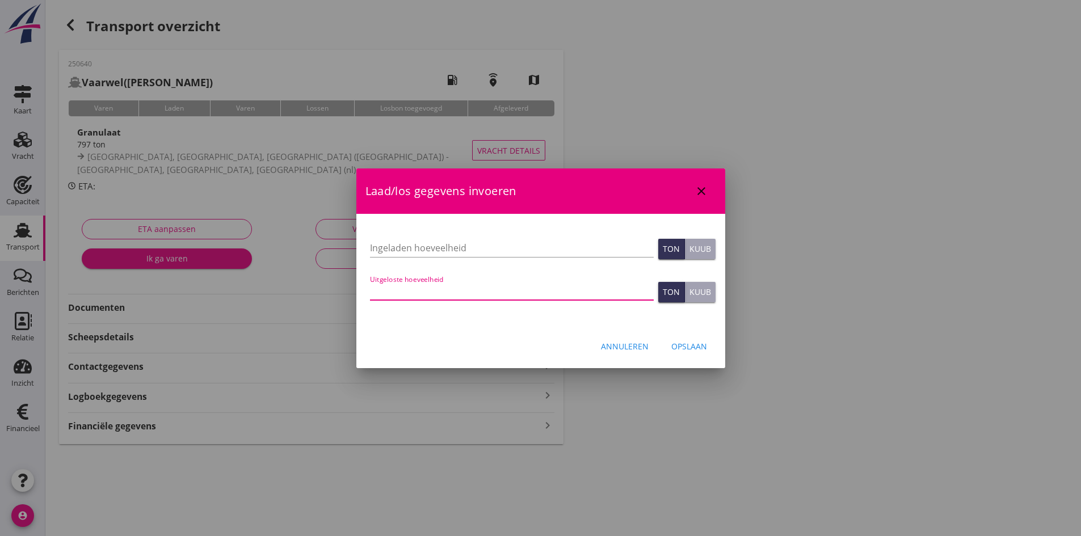
click at [416, 285] on input "Uitgeloste hoeveelheid" at bounding box center [512, 291] width 284 height 18
type input "793"
type input "793.95"
click at [393, 245] on input "Ingeladen hoeveelheid" at bounding box center [512, 248] width 284 height 18
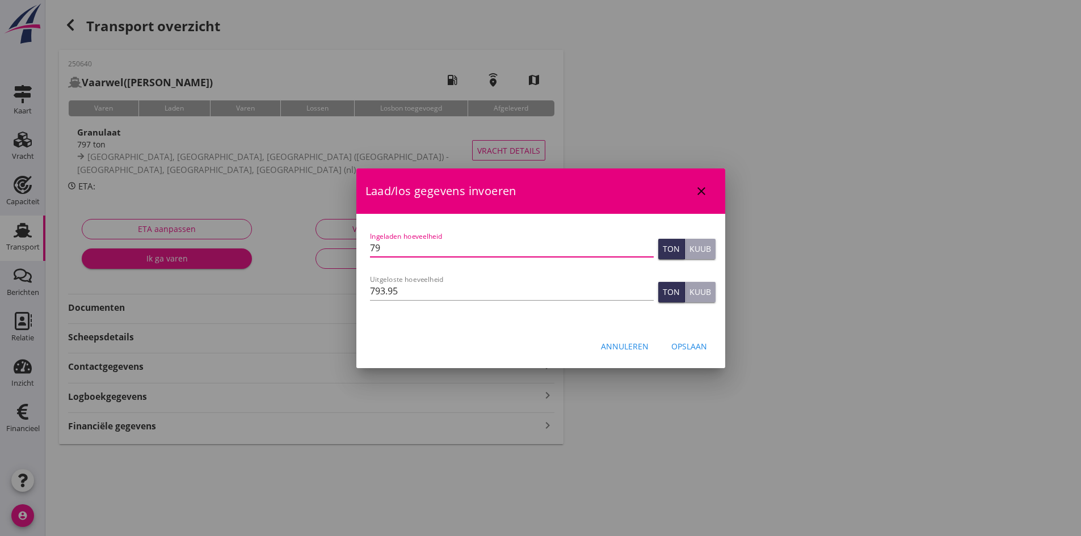
type input "793"
type input "793.95"
click at [681, 344] on div "Opslaan" at bounding box center [689, 347] width 36 height 12
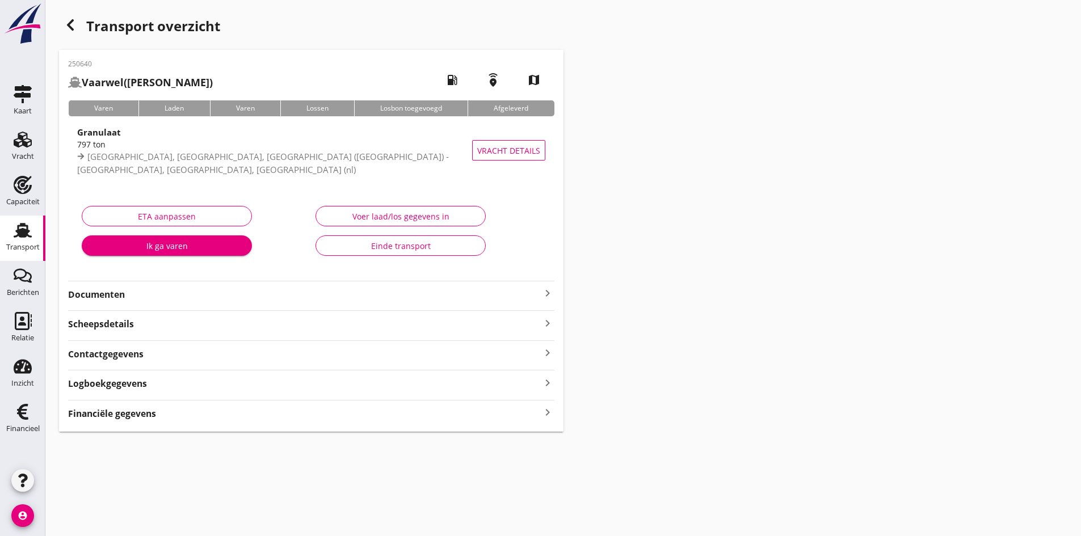
click at [533, 412] on div "Financiële gegevens keyboard_arrow_right" at bounding box center [311, 412] width 486 height 15
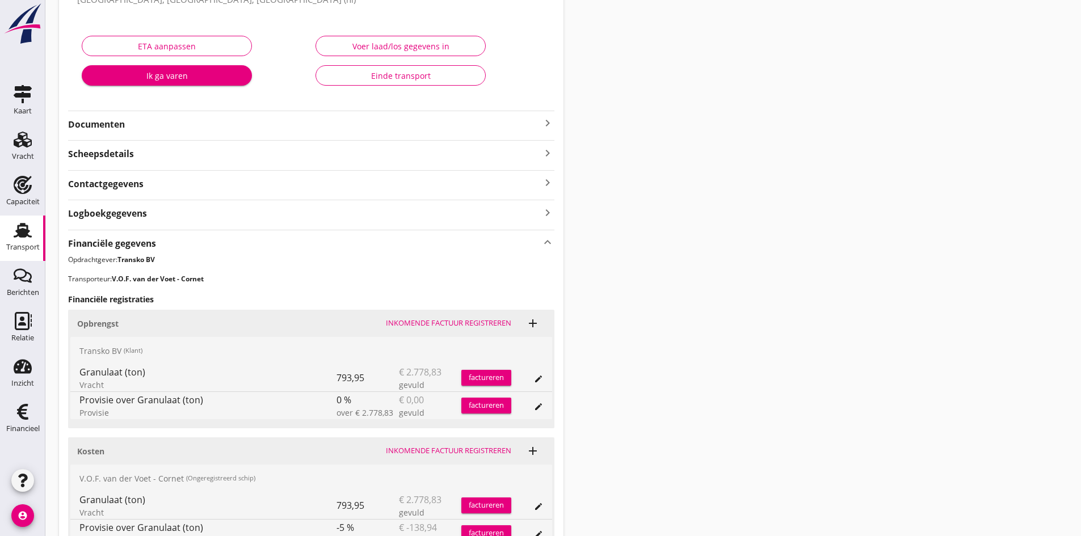
scroll to position [227, 0]
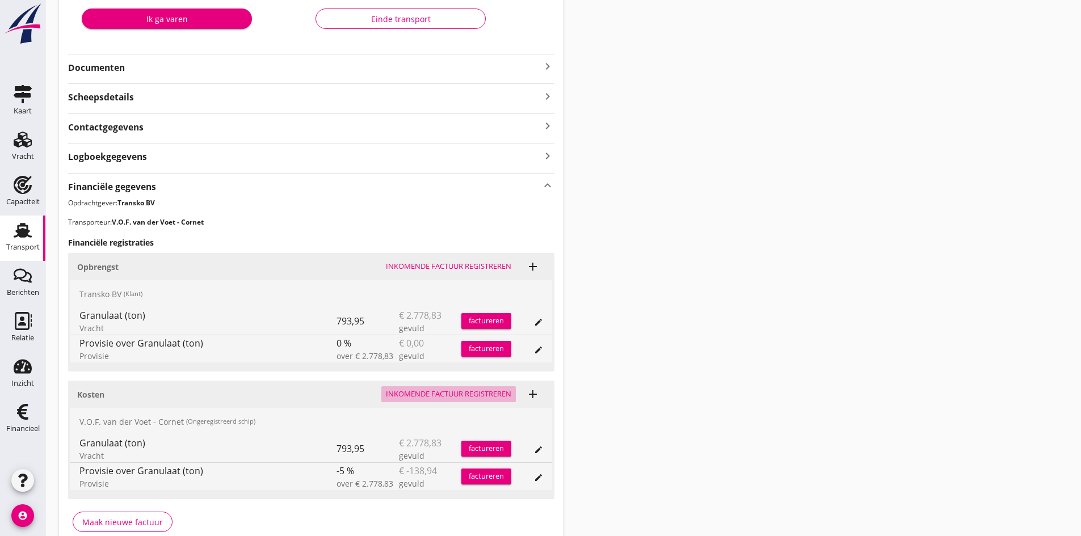
click at [440, 393] on div "Inkomende factuur registreren" at bounding box center [448, 394] width 125 height 11
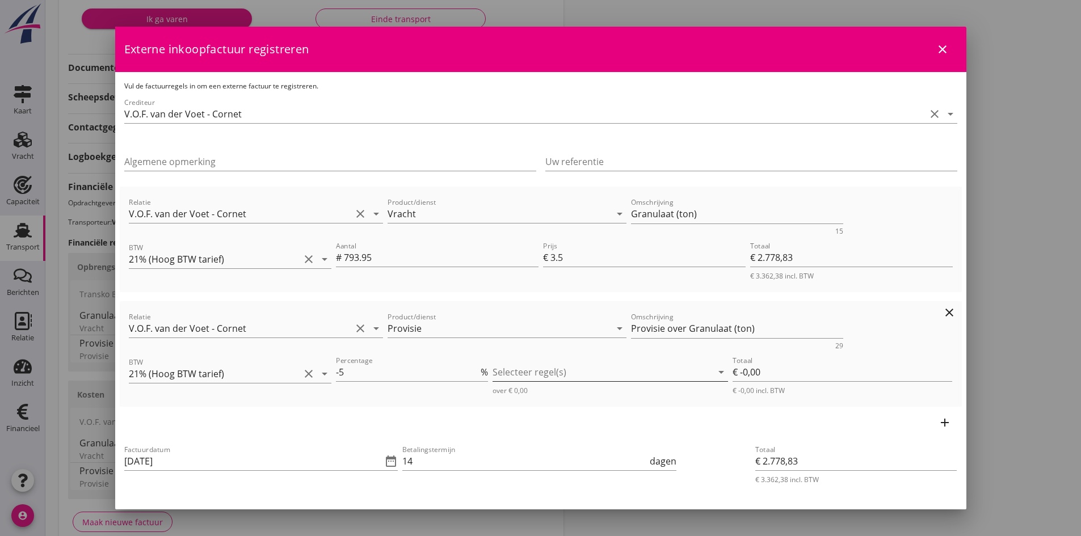
click at [517, 373] on div at bounding box center [603, 372] width 220 height 18
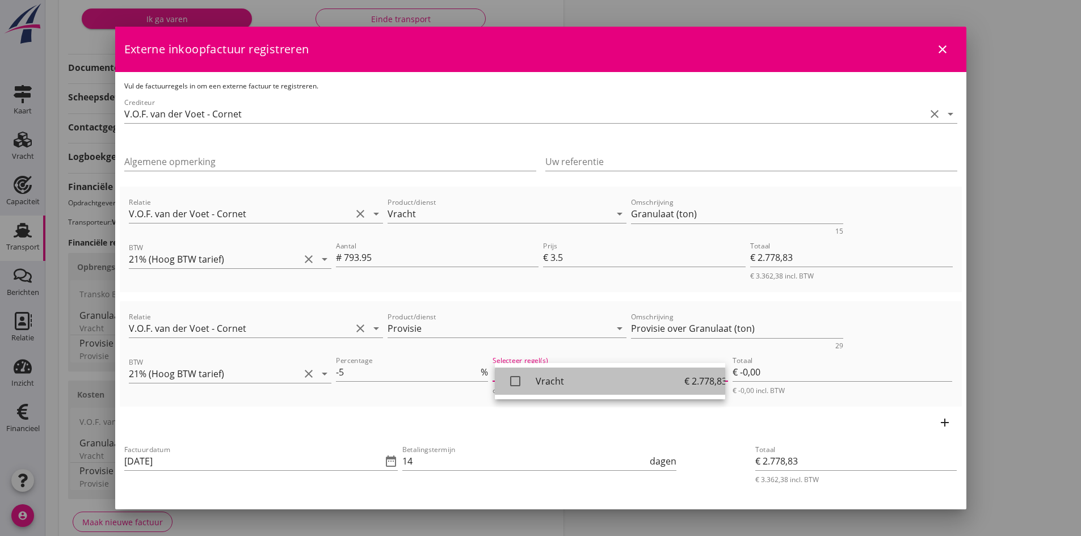
drag, startPoint x: 510, startPoint y: 381, endPoint x: 465, endPoint y: 395, distance: 46.9
click at [510, 382] on icon "check_box_outline_blank" at bounding box center [515, 381] width 23 height 23
type input "€ -138,94"
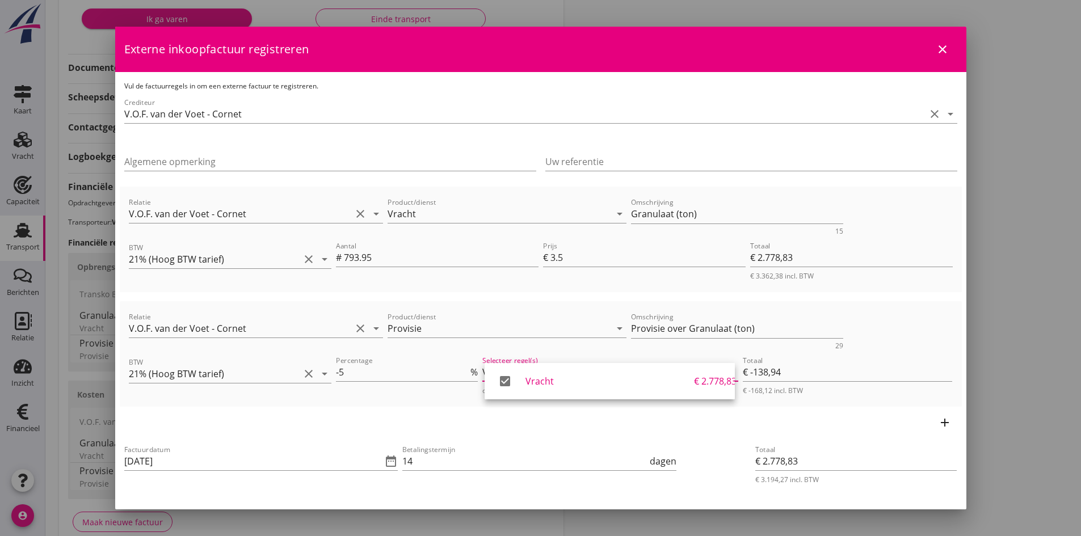
scroll to position [57, 0]
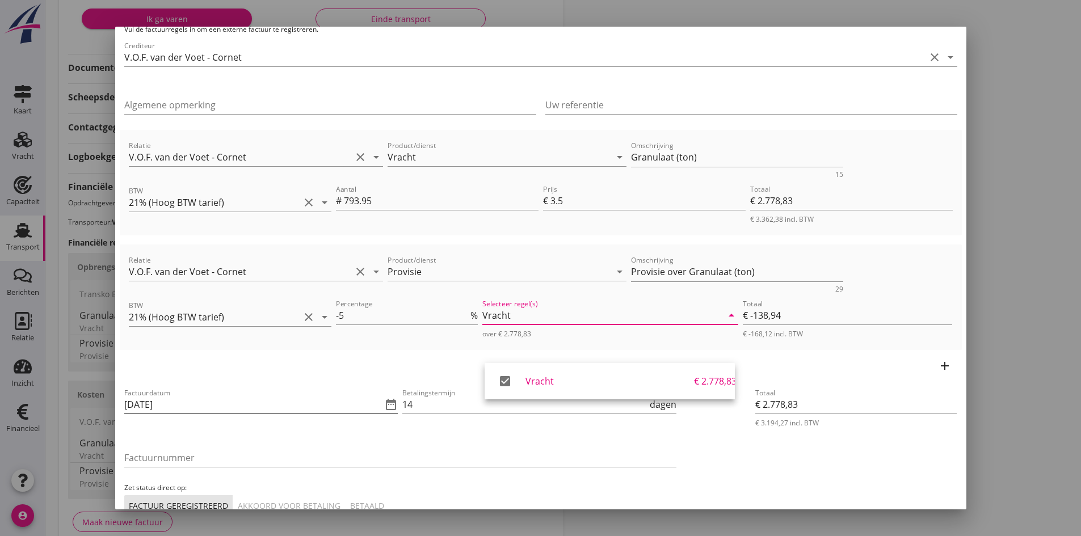
click at [230, 404] on input "[DATE]" at bounding box center [253, 405] width 258 height 18
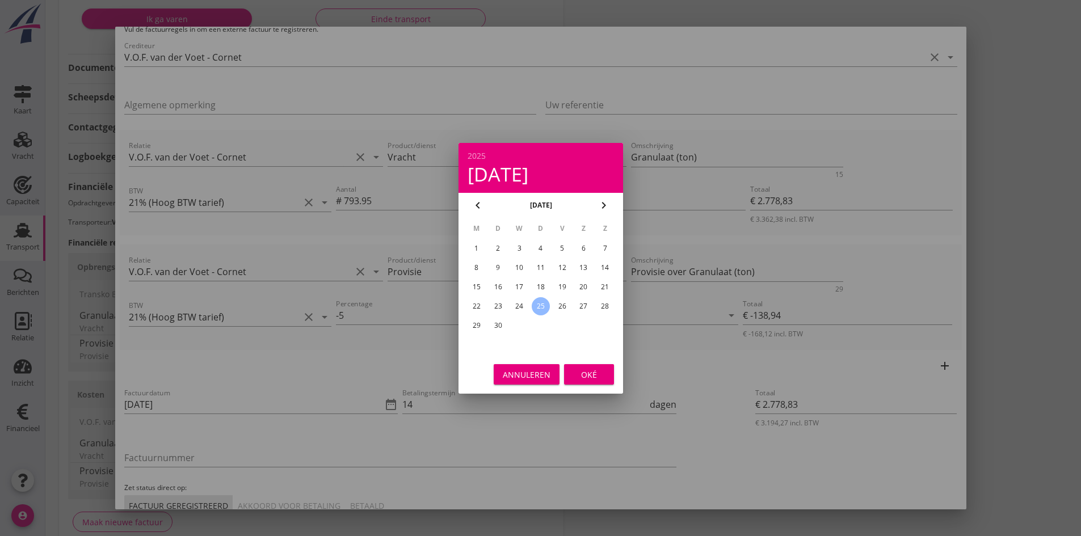
drag, startPoint x: 495, startPoint y: 306, endPoint x: 528, endPoint y: 331, distance: 42.1
click at [496, 306] on div "23" at bounding box center [498, 306] width 18 height 18
type input "[DATE]"
click at [589, 377] on div "Oké" at bounding box center [589, 374] width 32 height 12
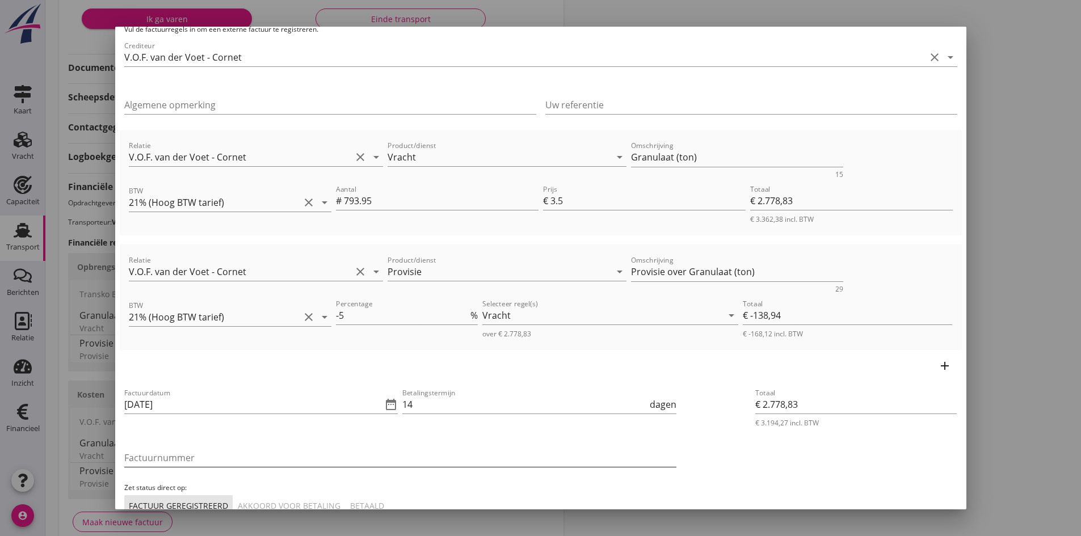
click at [178, 459] on input "Factuurnummer" at bounding box center [400, 458] width 552 height 18
type input "2025037"
click at [285, 504] on div "Akkoord voor betaling" at bounding box center [289, 506] width 103 height 12
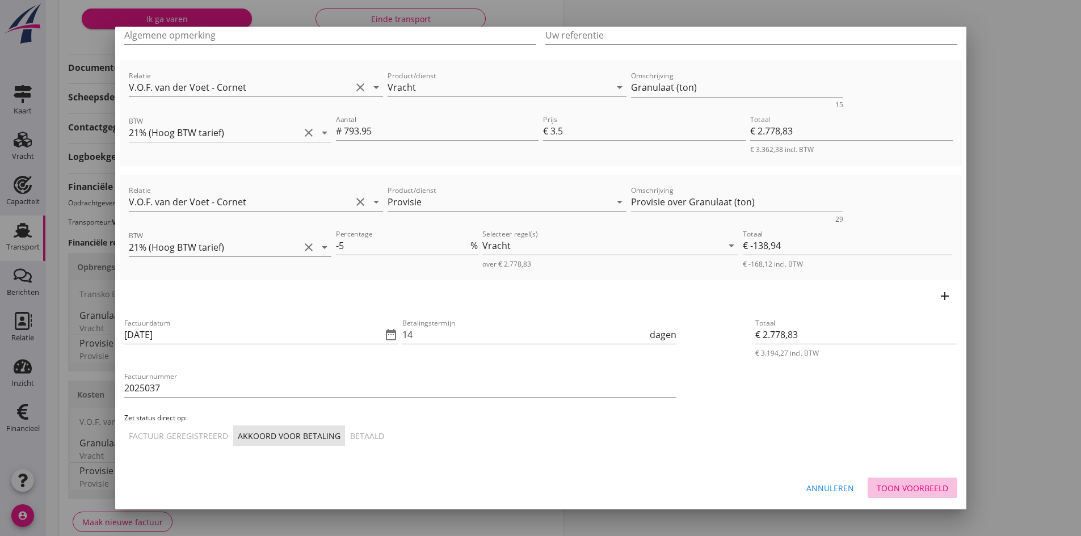
click at [914, 486] on div "Toon voorbeeld" at bounding box center [913, 488] width 72 height 12
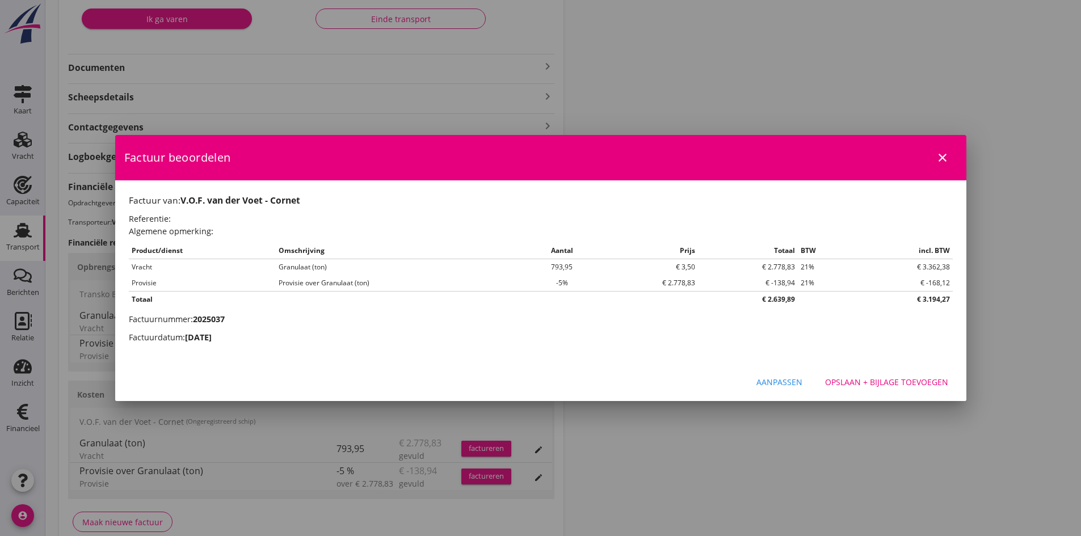
scroll to position [0, 0]
click at [870, 379] on div "Opslaan + bijlage toevoegen" at bounding box center [886, 382] width 123 height 12
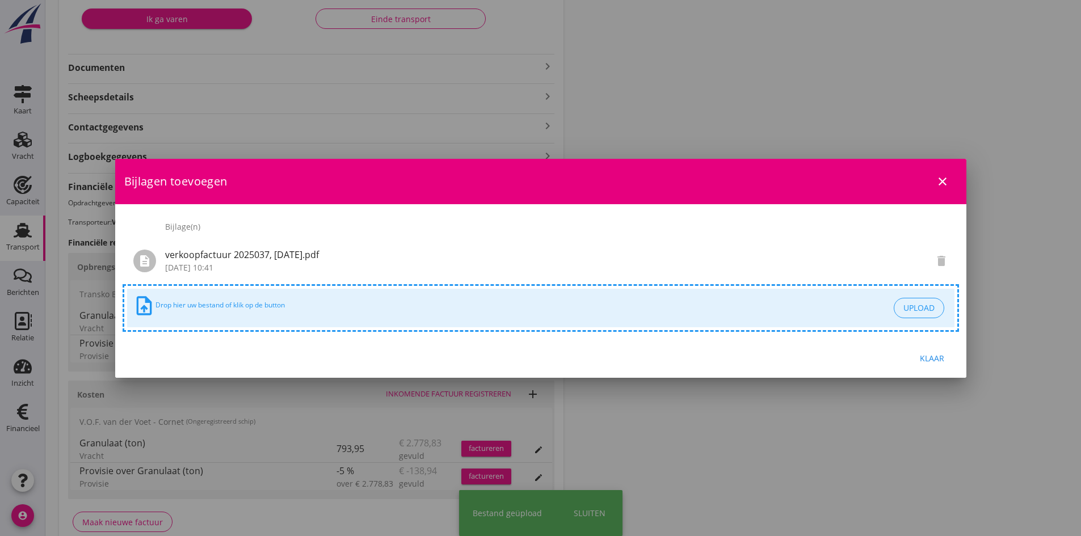
click at [937, 352] on div "Klaar" at bounding box center [933, 358] width 32 height 12
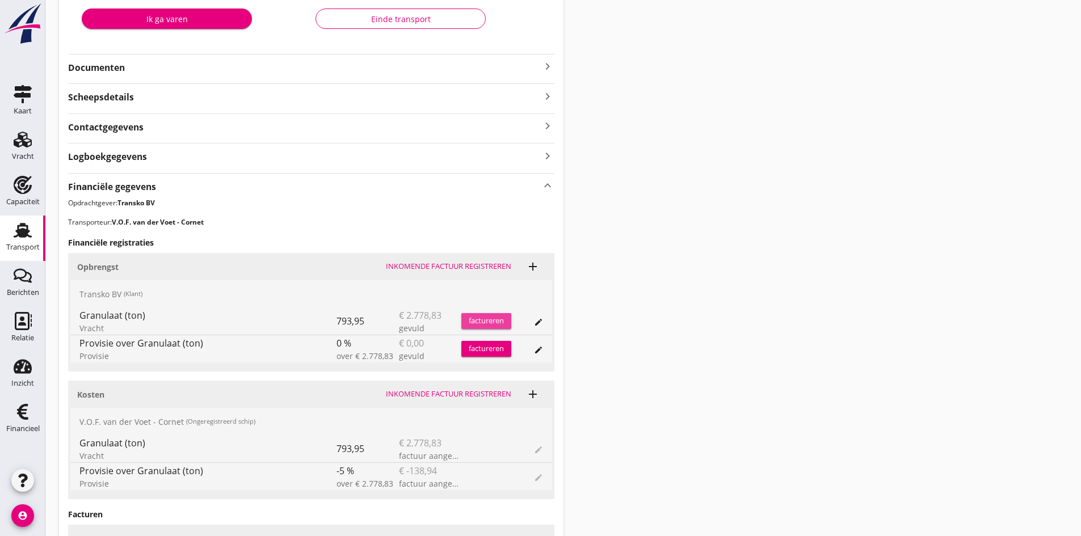
click at [474, 320] on div "factureren" at bounding box center [486, 321] width 50 height 11
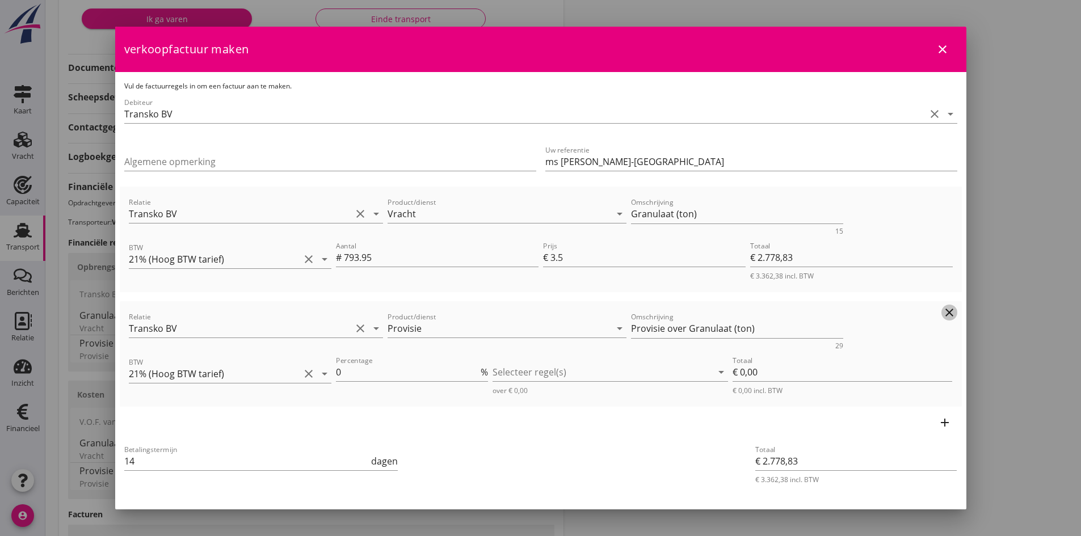
click at [943, 311] on icon "clear" at bounding box center [950, 313] width 14 height 14
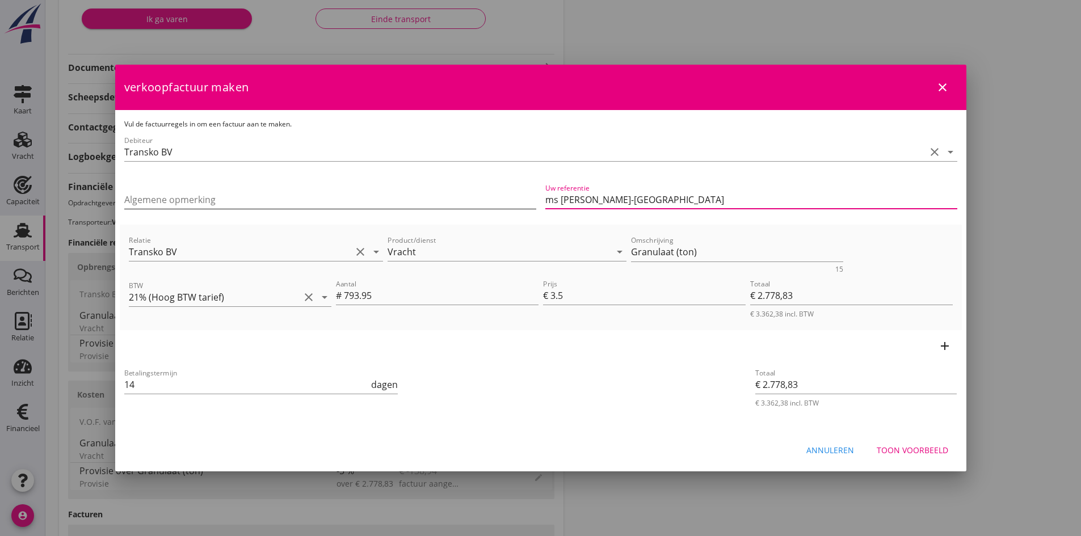
drag, startPoint x: 682, startPoint y: 197, endPoint x: 477, endPoint y: 191, distance: 204.4
click at [477, 191] on div "Algemene opmerking Uw referentie ms [PERSON_NAME]-[GEOGRAPHIC_DATA]" at bounding box center [541, 201] width 842 height 48
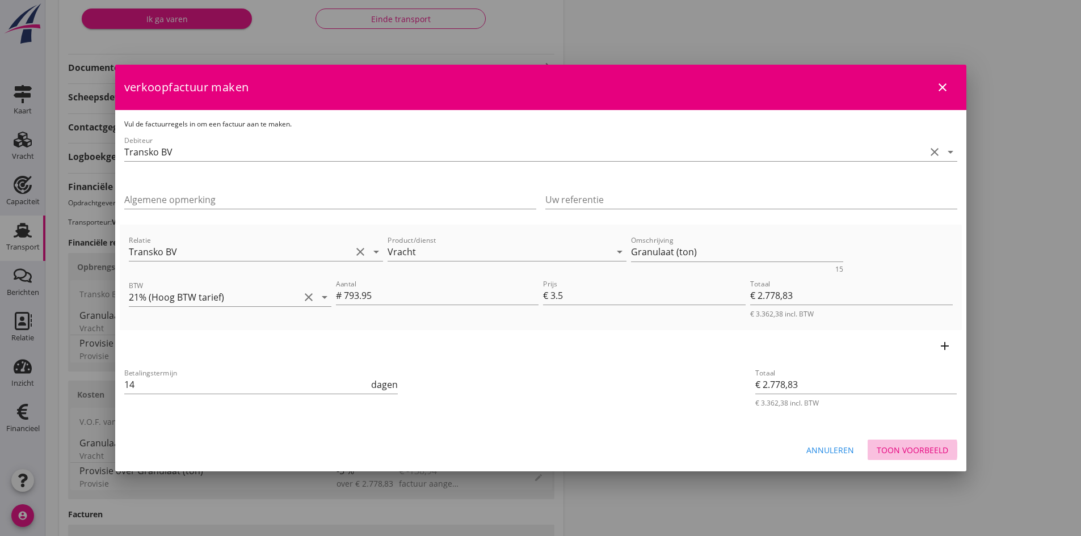
click at [886, 448] on div "Toon voorbeeld" at bounding box center [913, 450] width 72 height 12
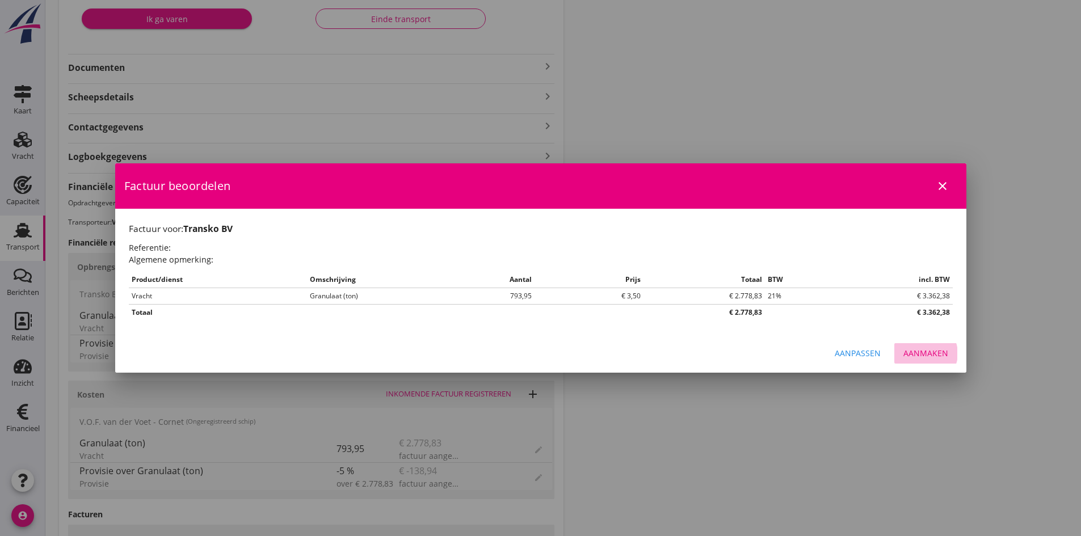
click at [911, 354] on div "Aanmaken" at bounding box center [926, 353] width 45 height 12
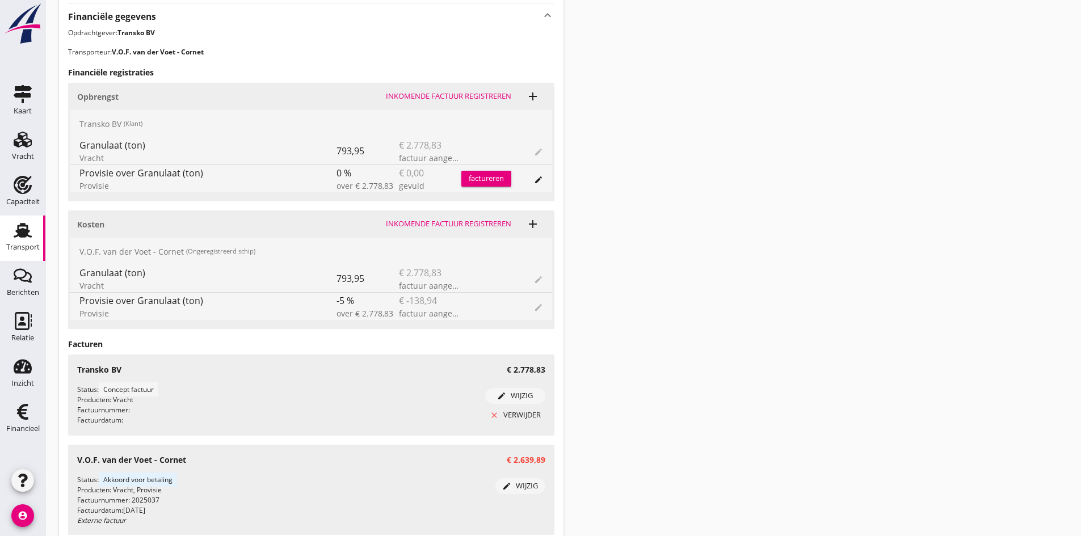
scroll to position [490, 0]
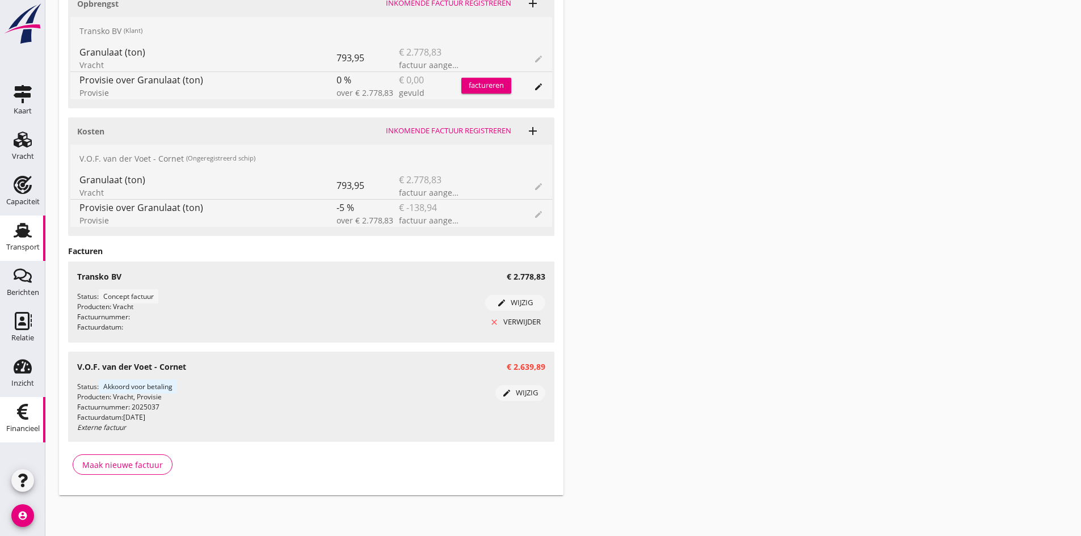
click at [21, 411] on use at bounding box center [22, 412] width 11 height 16
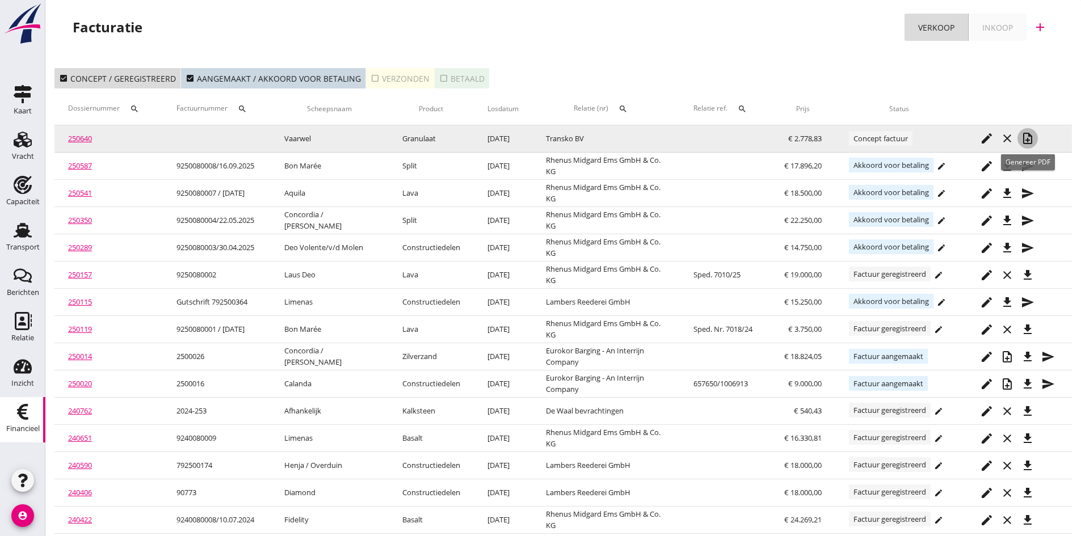
click at [1027, 136] on icon "note_add" at bounding box center [1028, 139] width 14 height 14
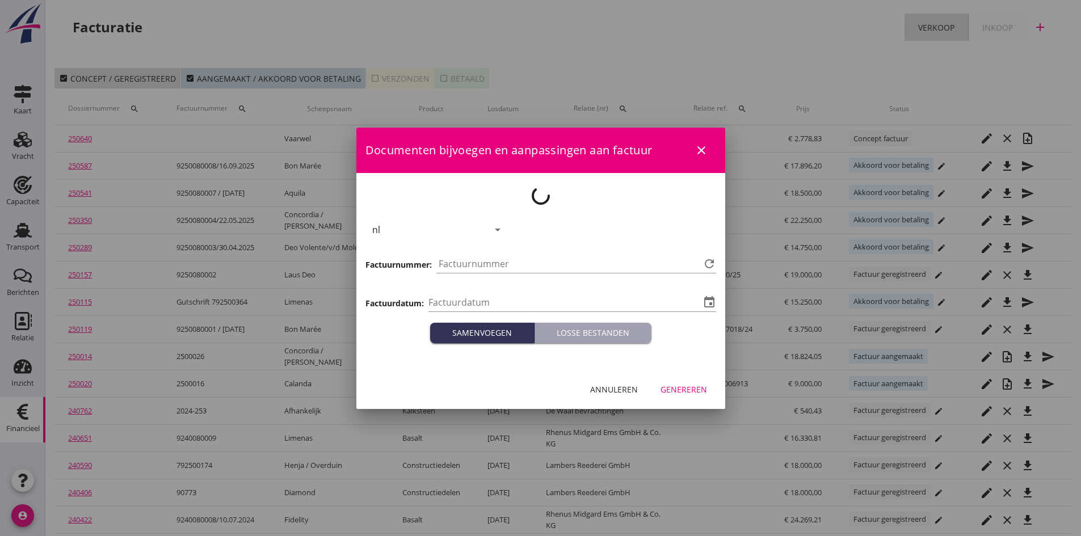
type input "2025-09-25"
type input "799"
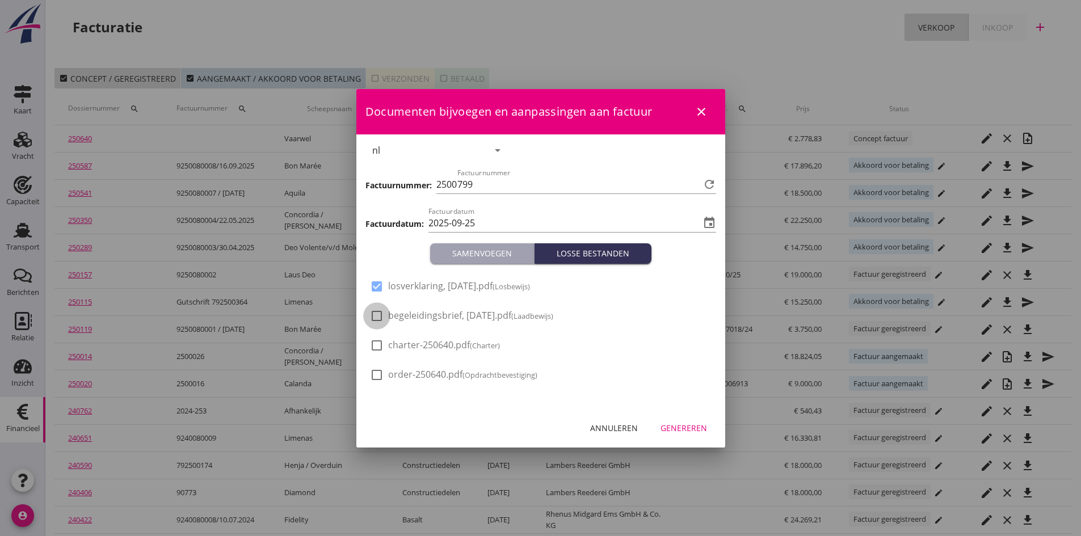
click at [379, 317] on div at bounding box center [376, 315] width 19 height 19
checkbox input "true"
click at [674, 426] on div "Genereren" at bounding box center [684, 428] width 47 height 12
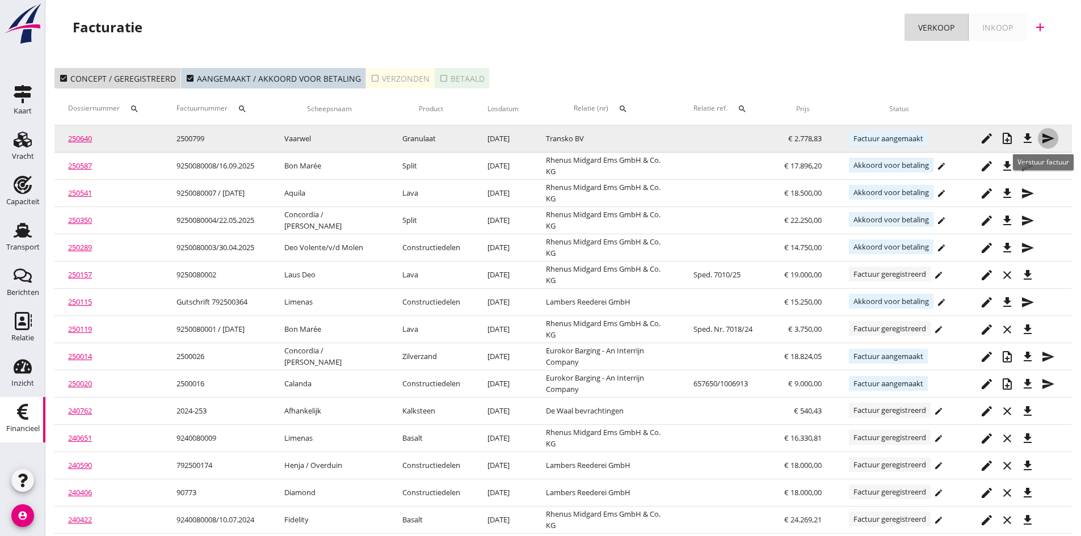
click at [1047, 137] on icon "send" at bounding box center [1048, 139] width 14 height 14
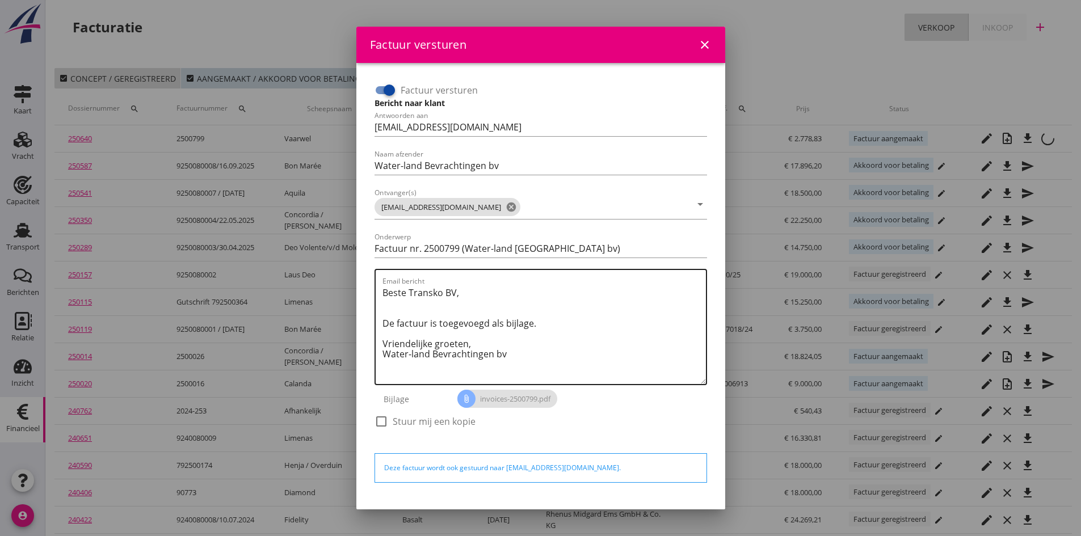
scroll to position [32, 0]
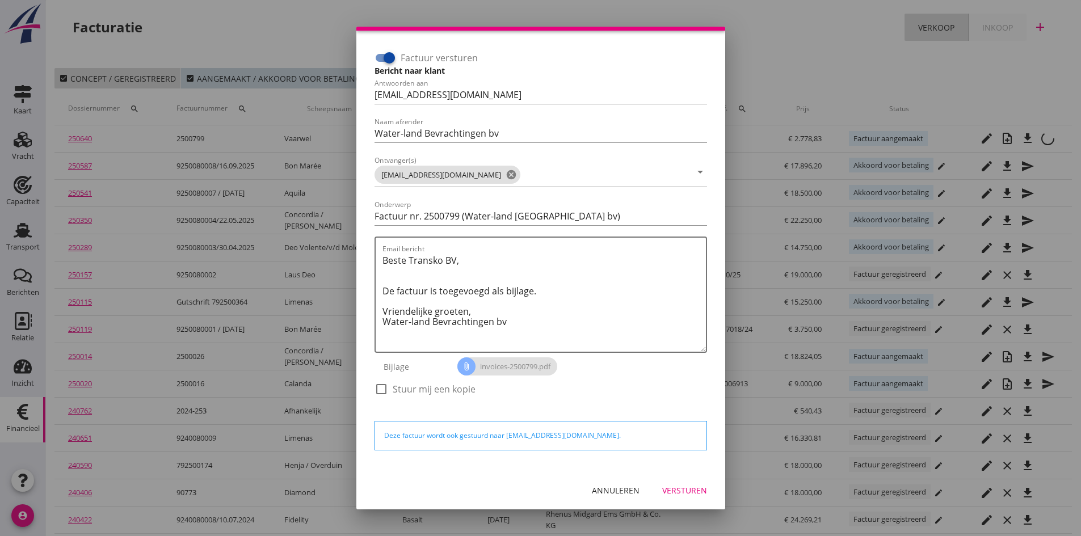
click at [665, 491] on div "Versturen" at bounding box center [684, 491] width 45 height 12
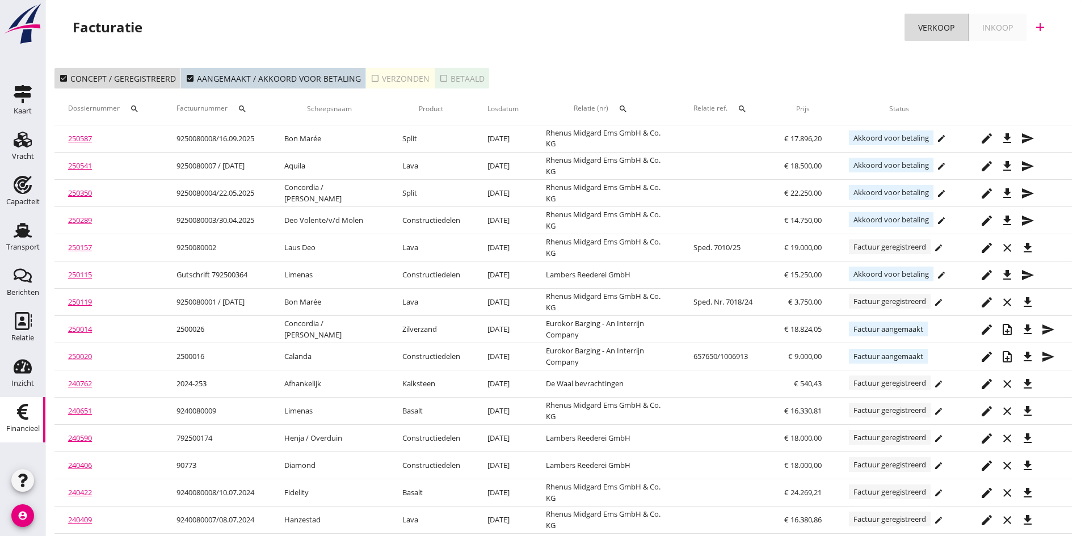
click at [396, 75] on div "check_box_outline_blank Verzonden" at bounding box center [400, 79] width 59 height 12
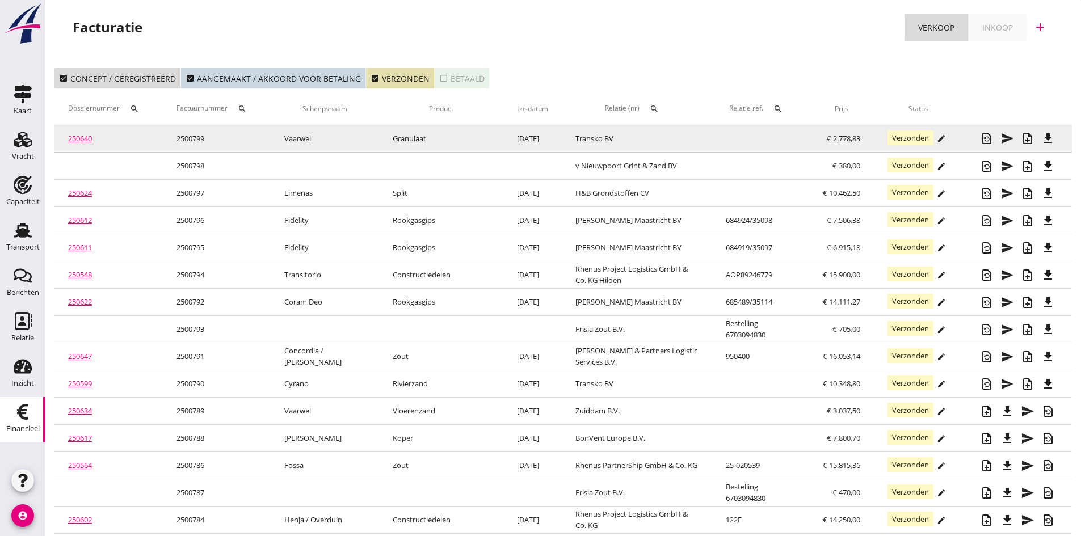
click at [81, 139] on link "250640" at bounding box center [80, 138] width 24 height 10
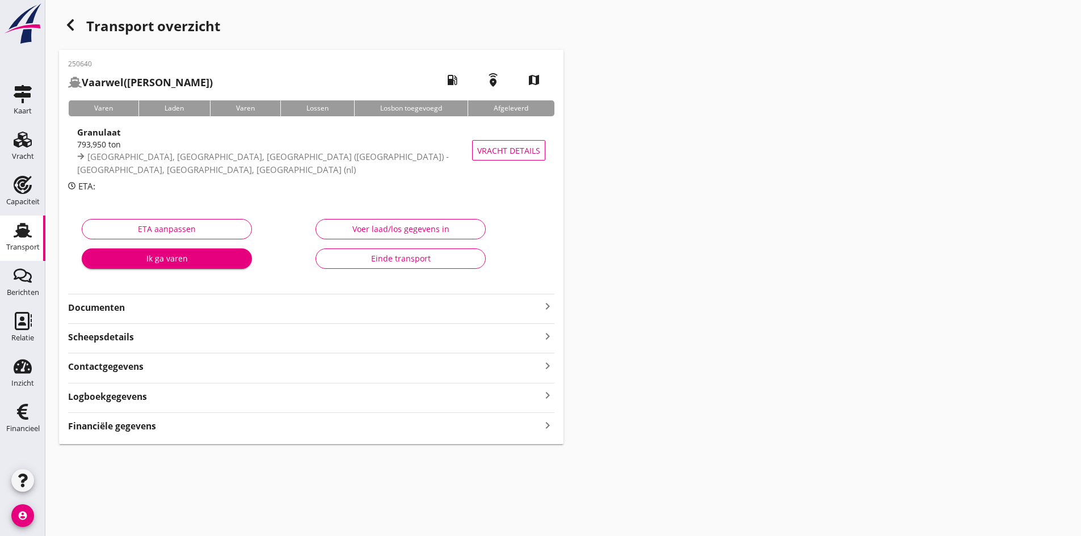
click at [537, 306] on strong "Documenten" at bounding box center [304, 307] width 473 height 13
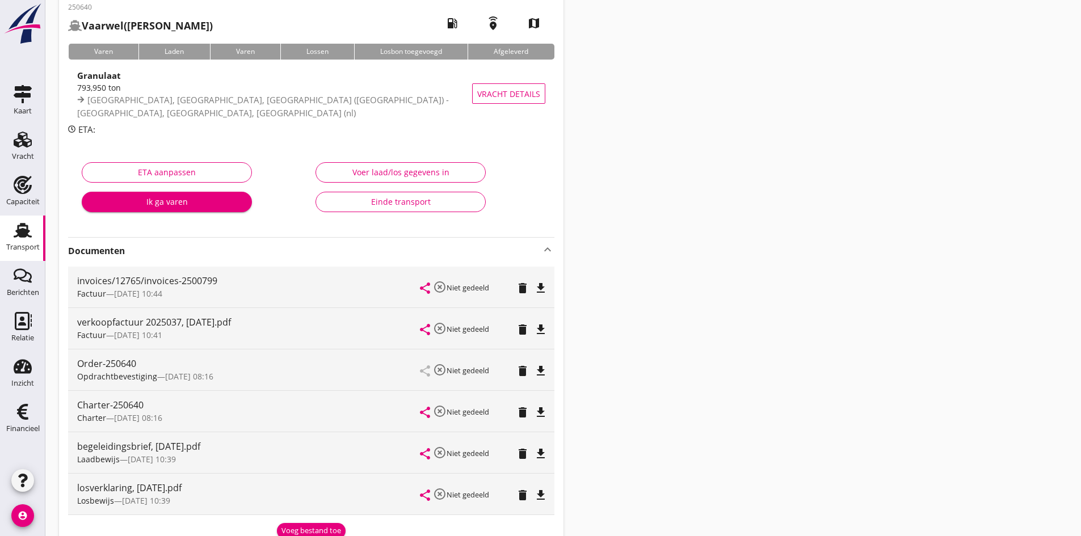
scroll to position [114, 0]
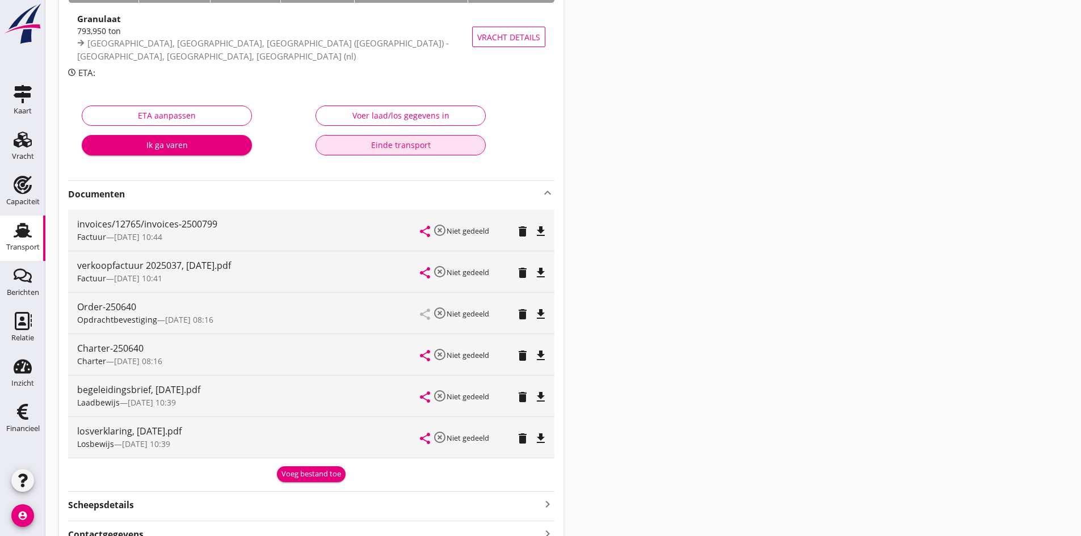
click at [384, 143] on div "Einde transport" at bounding box center [400, 145] width 151 height 12
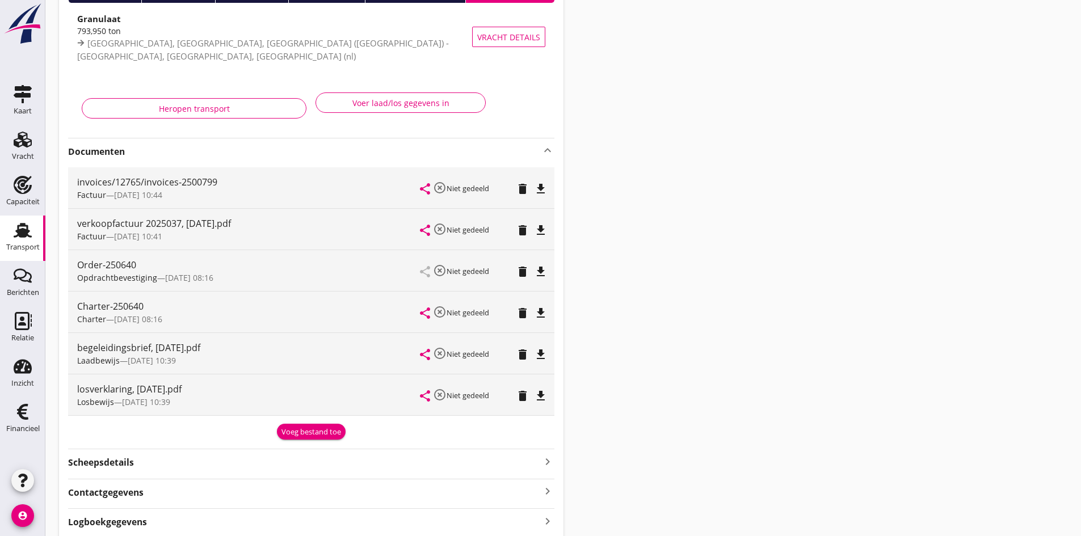
click at [25, 233] on use at bounding box center [23, 230] width 18 height 15
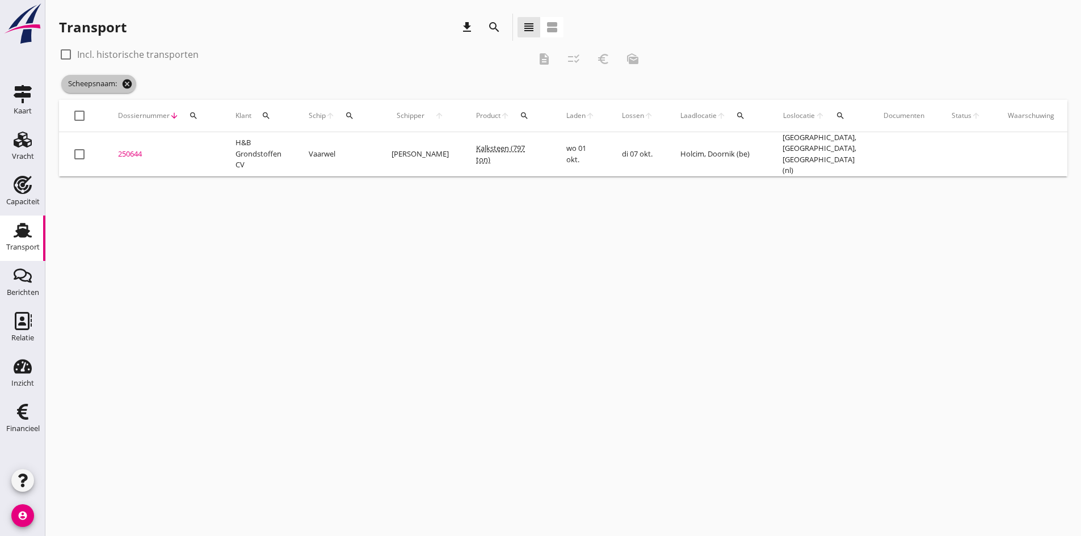
click at [128, 85] on icon "cancel" at bounding box center [126, 83] width 11 height 11
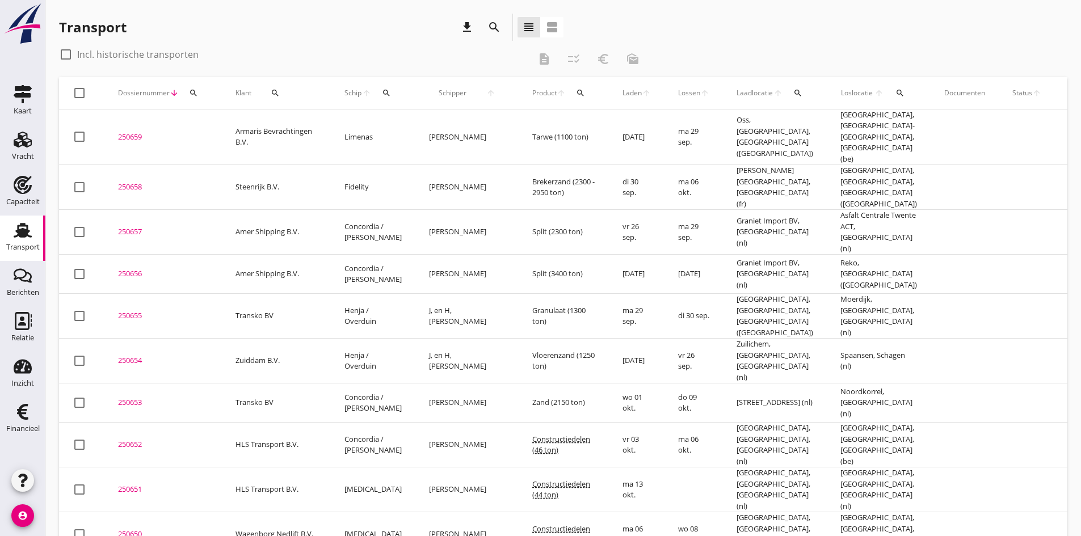
click at [385, 95] on icon "search" at bounding box center [386, 93] width 9 height 9
click at [376, 83] on button "search" at bounding box center [386, 93] width 21 height 20
click at [384, 93] on icon "search" at bounding box center [386, 93] width 9 height 9
click at [400, 123] on input "Zoek op (scheeps)naam" at bounding box center [440, 126] width 118 height 18
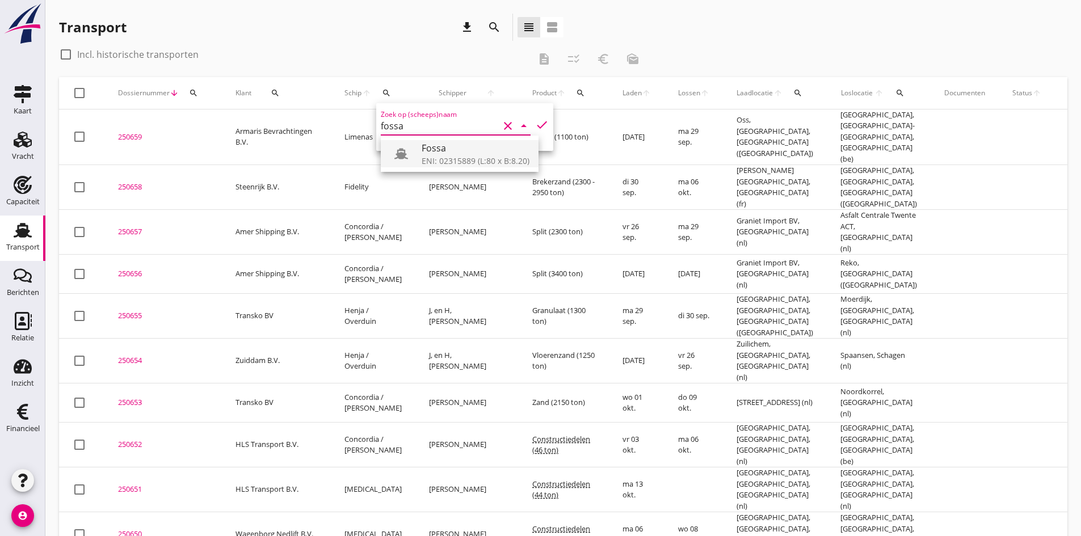
click at [424, 149] on div "Fossa" at bounding box center [476, 148] width 108 height 14
click at [535, 124] on icon "check" at bounding box center [542, 125] width 14 height 14
type input "Fossa"
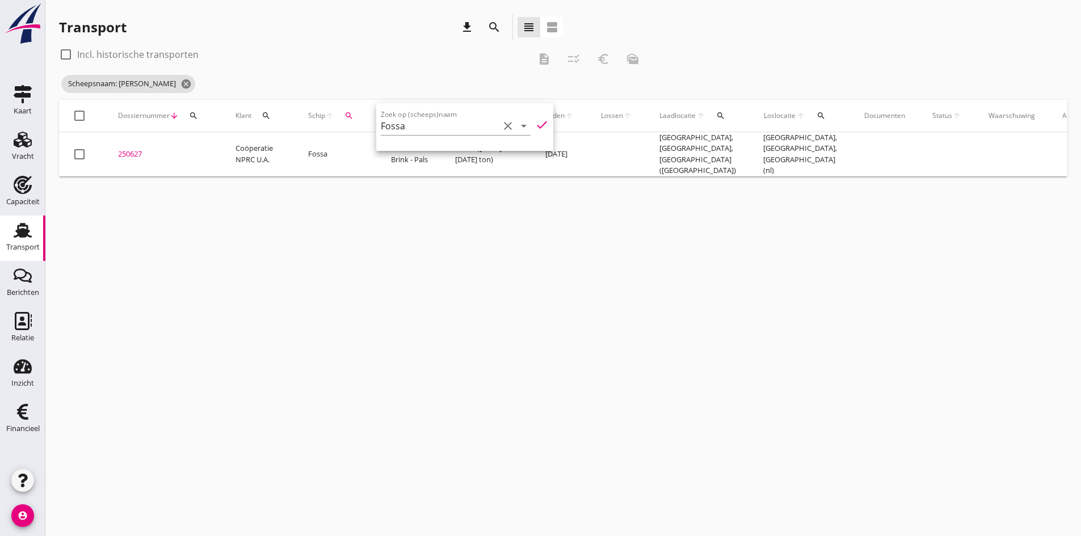
click at [221, 332] on div "cancel You are impersonating another user. Transport download search view_headl…" at bounding box center [563, 268] width 1036 height 536
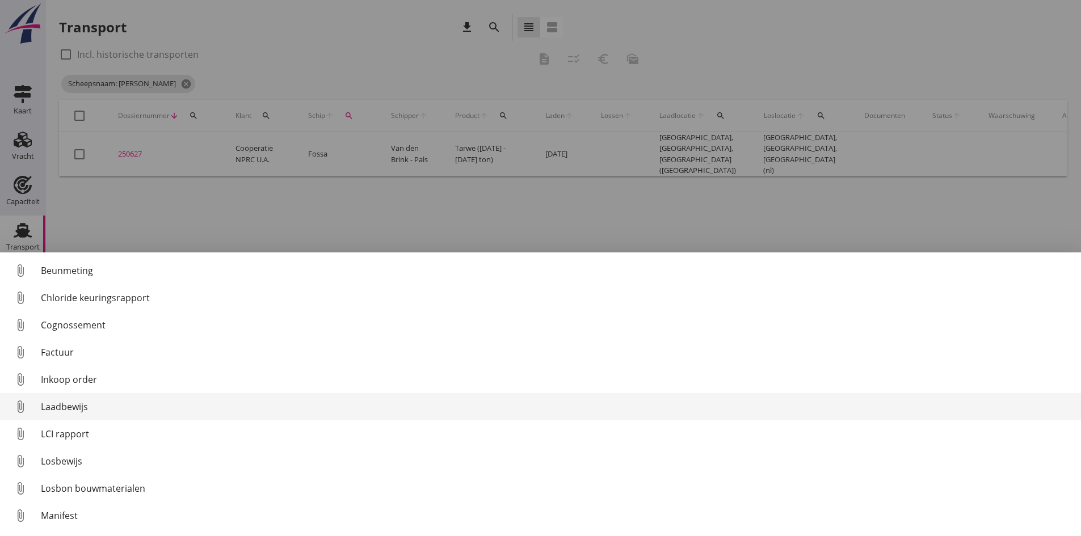
click at [77, 407] on div "Laadbewijs" at bounding box center [556, 407] width 1031 height 14
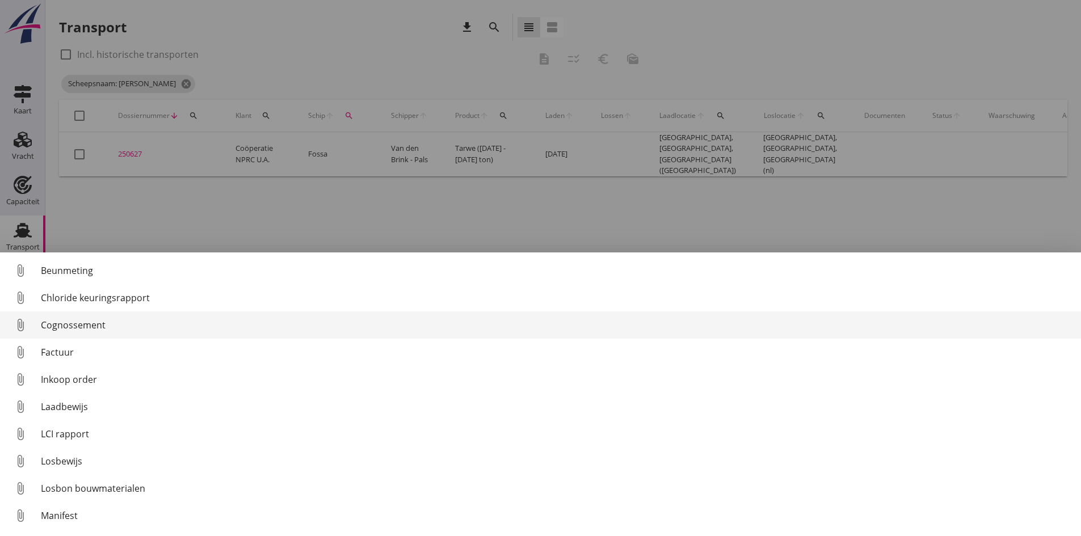
click at [79, 326] on div "Cognossement" at bounding box center [556, 325] width 1031 height 14
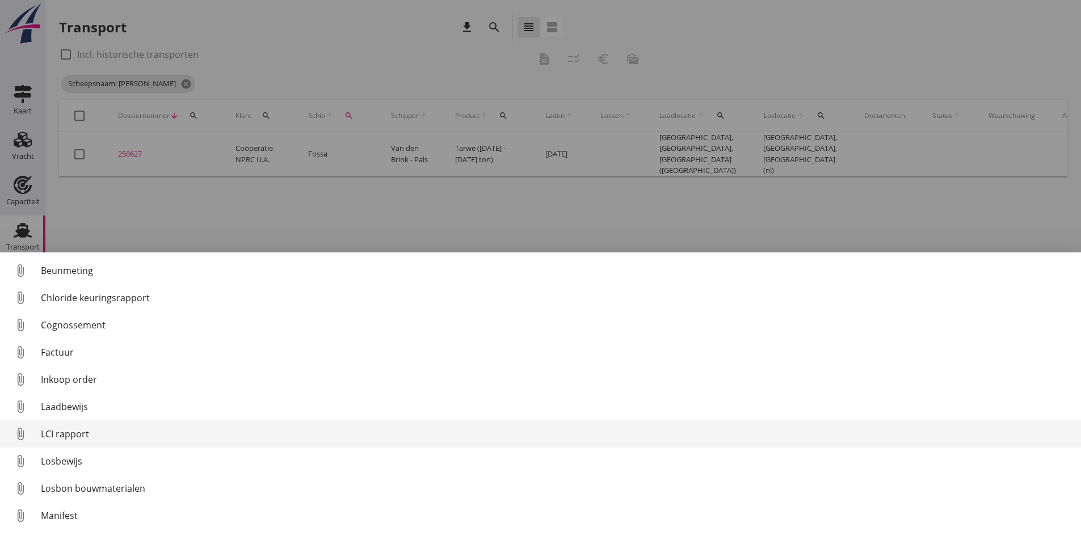
click at [60, 433] on div "LCI rapport" at bounding box center [556, 434] width 1031 height 14
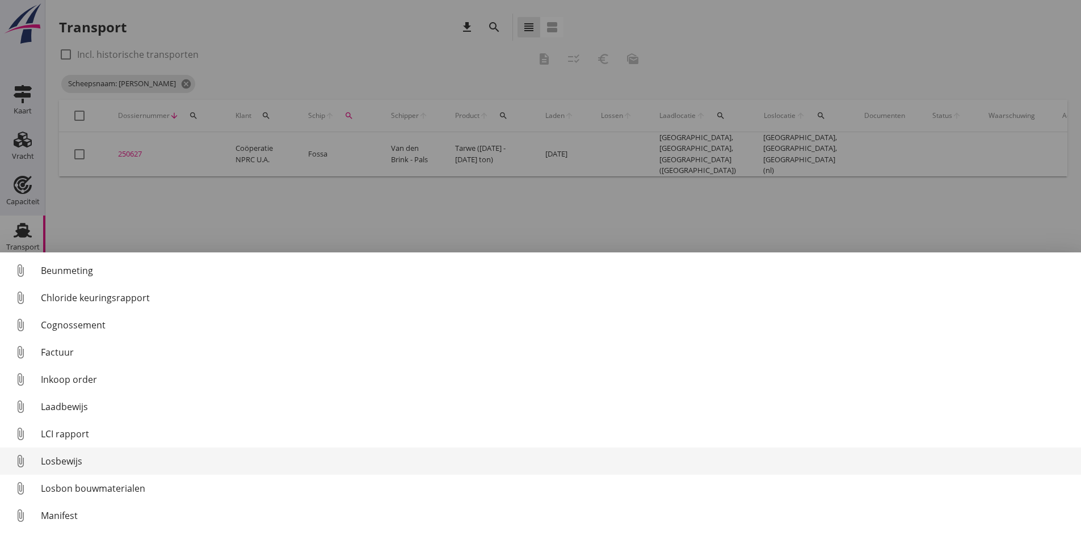
click at [71, 460] on div "Losbewijs" at bounding box center [556, 462] width 1031 height 14
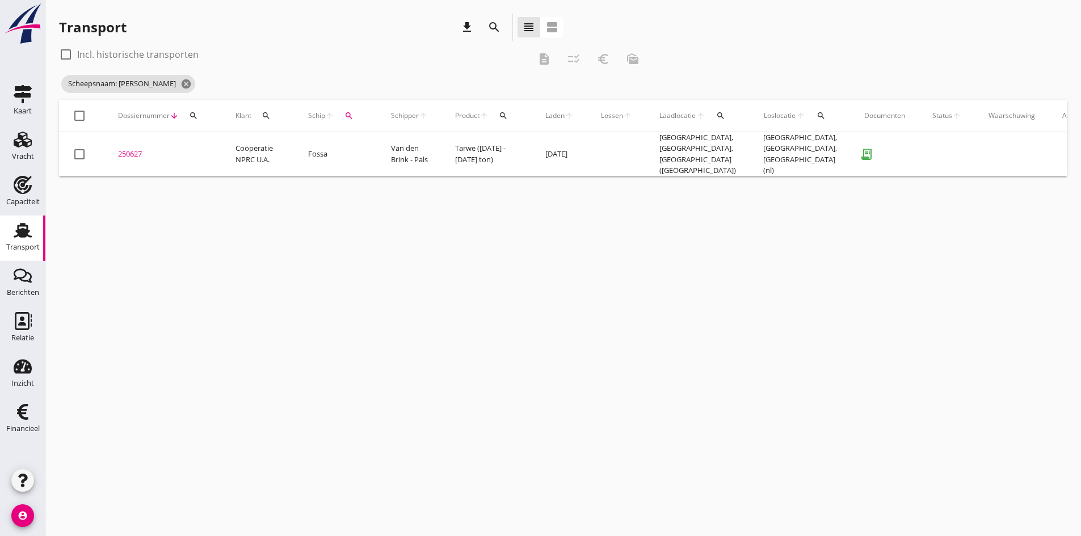
click at [133, 152] on div "250627" at bounding box center [163, 154] width 90 height 11
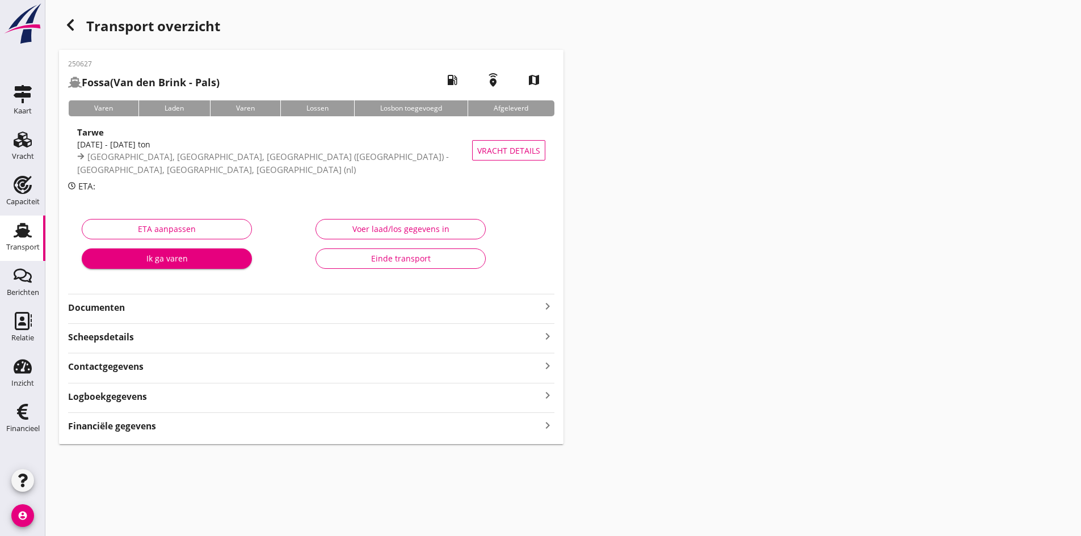
click at [394, 229] on div "Voer laad/los gegevens in" at bounding box center [400, 229] width 151 height 12
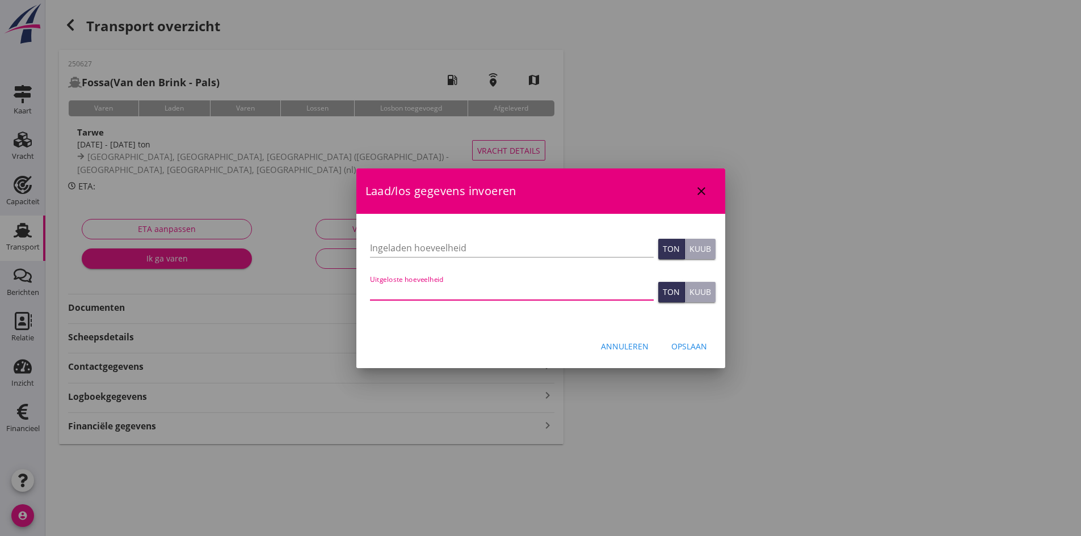
click at [403, 288] on input "Uitgeloste hoeveelheid" at bounding box center [512, 291] width 284 height 18
type input "1099"
type input "1099.548"
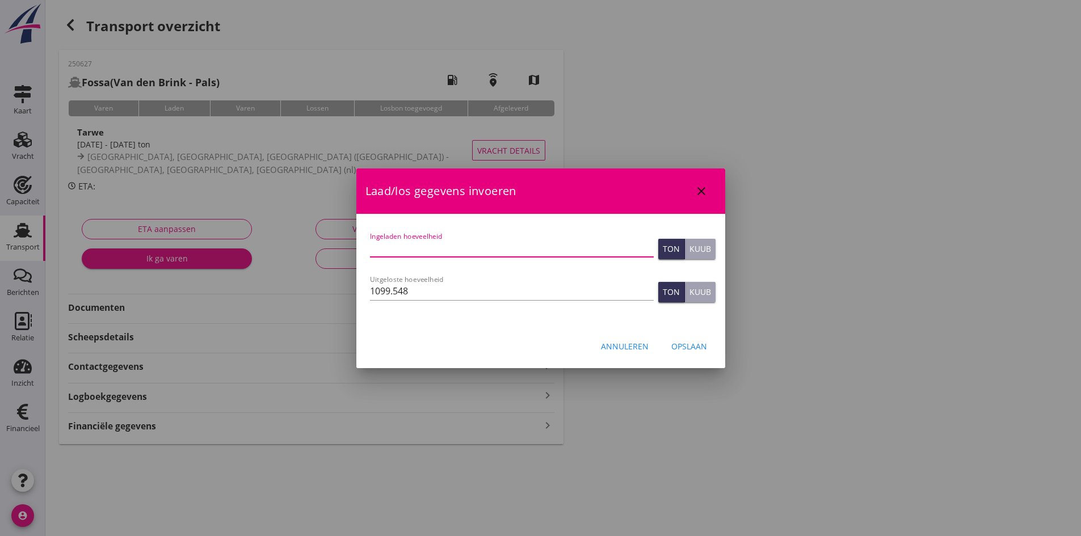
click at [396, 250] on input "Ingeladen hoeveelheid" at bounding box center [512, 248] width 284 height 18
type input "1096"
type input "1096.560"
click at [675, 346] on div "Opslaan" at bounding box center [689, 347] width 36 height 12
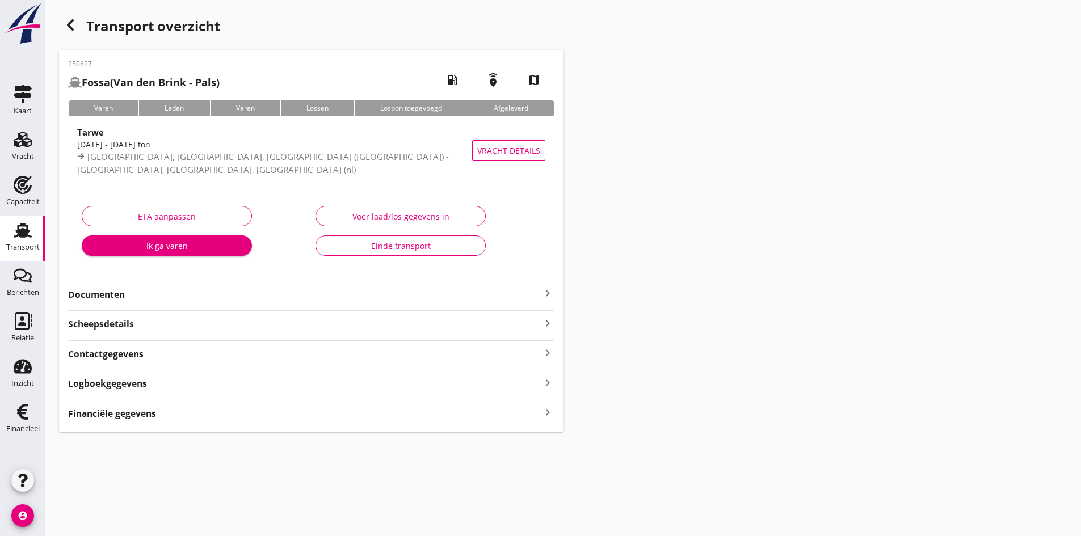
click at [545, 412] on icon "keyboard_arrow_right" at bounding box center [548, 412] width 14 height 15
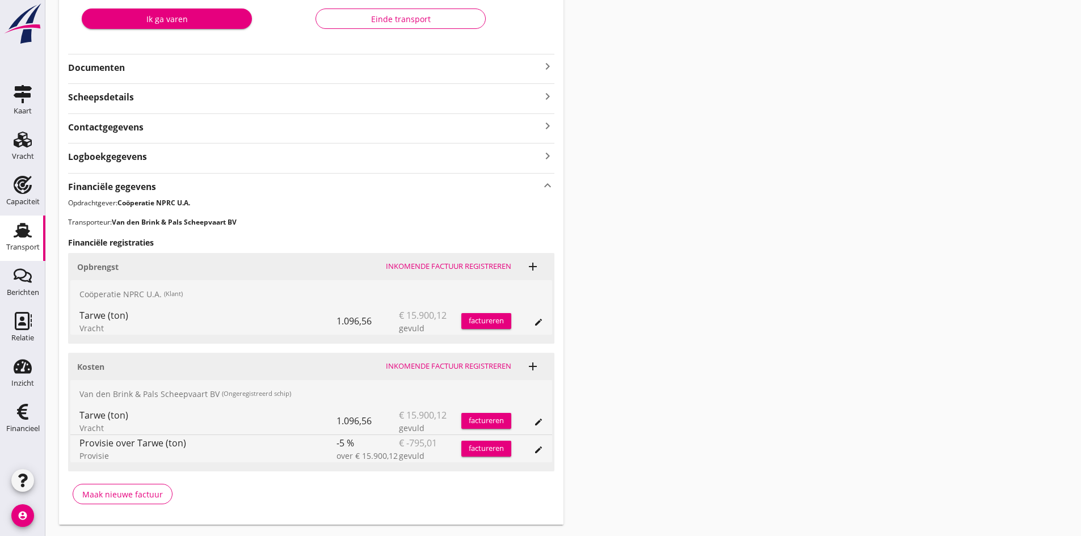
scroll to position [257, 0]
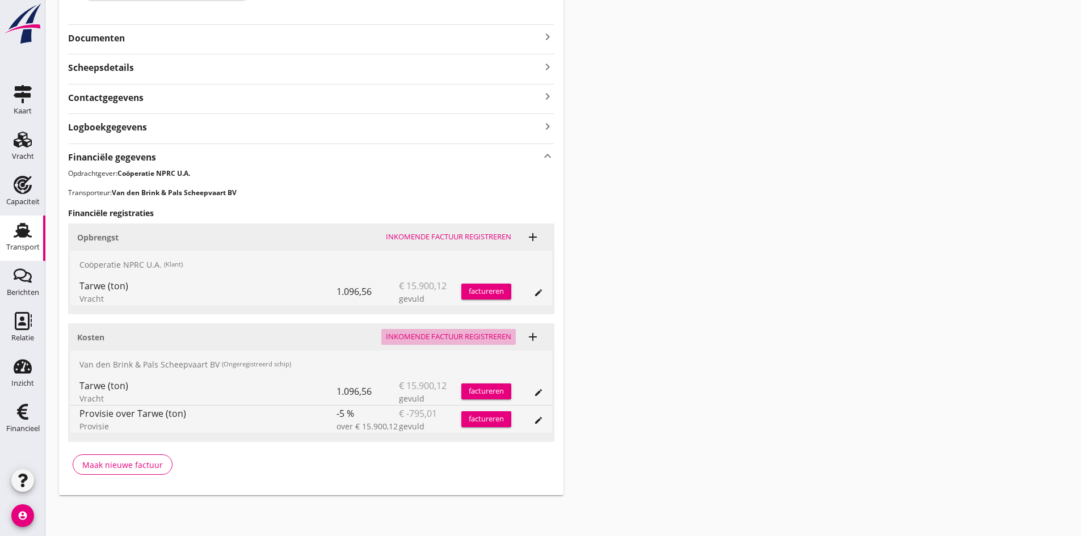
click at [422, 334] on div "Inkomende factuur registreren" at bounding box center [448, 336] width 125 height 11
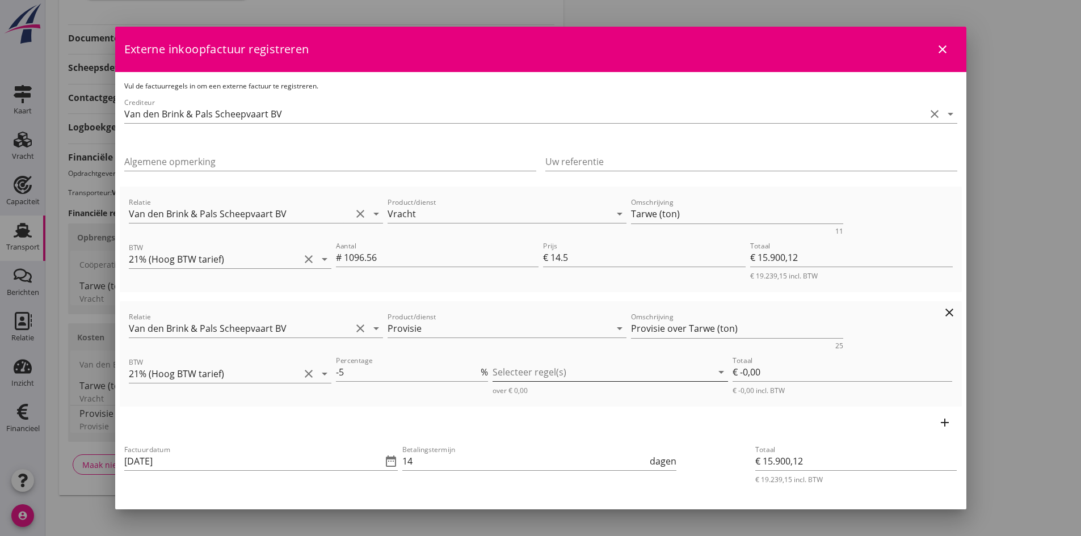
click at [508, 375] on div at bounding box center [603, 372] width 220 height 18
click at [512, 380] on icon "check_box_outline_blank" at bounding box center [515, 381] width 23 height 23
type input "€ -795,01"
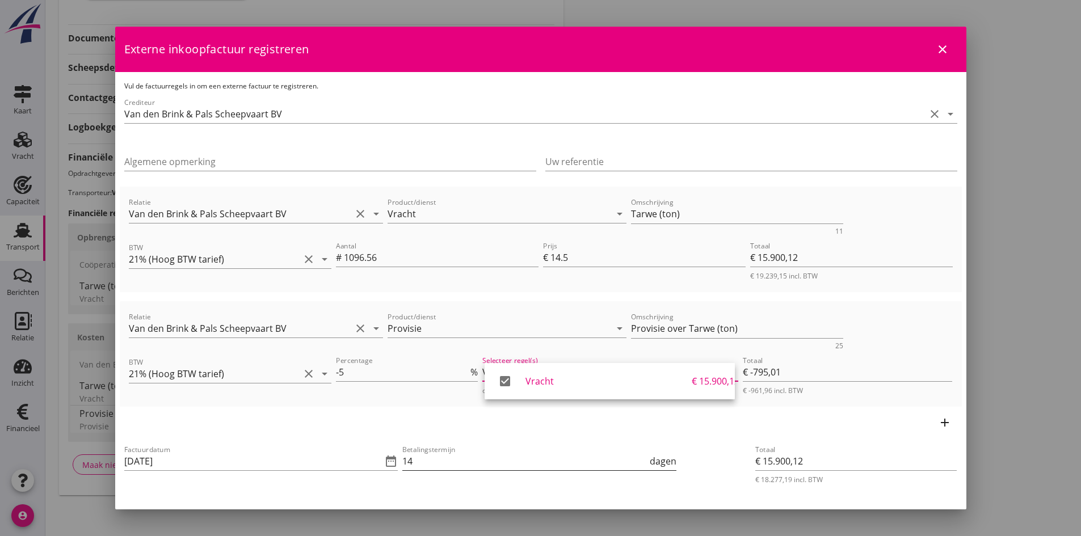
scroll to position [57, 0]
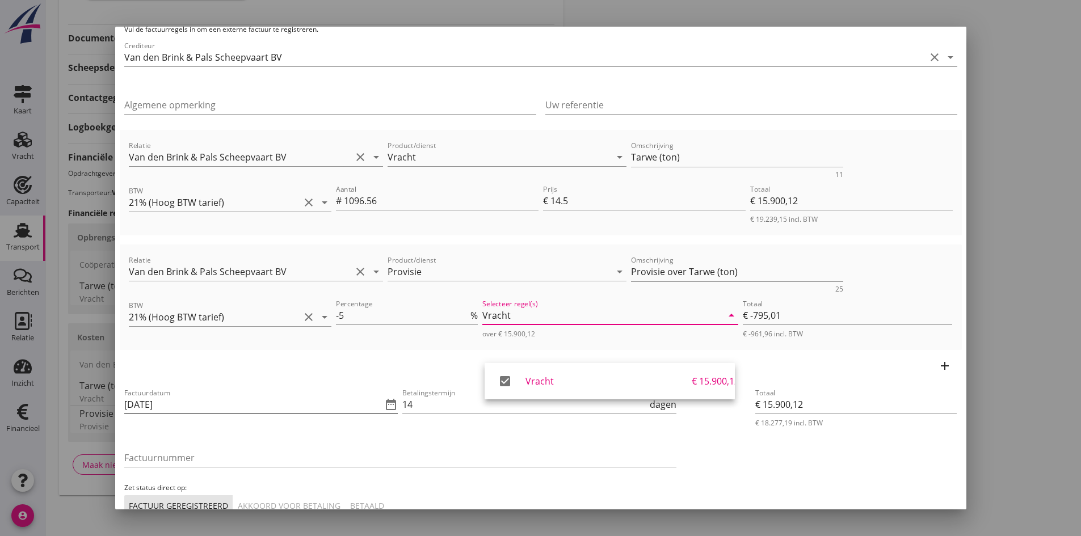
click at [225, 405] on input "[DATE]" at bounding box center [253, 405] width 258 height 18
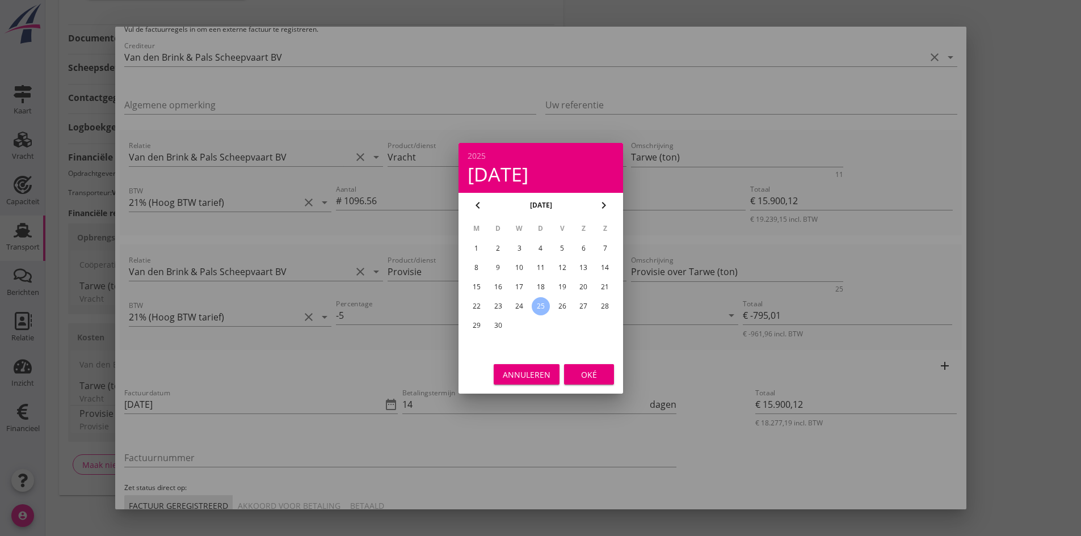
click at [495, 306] on div "23" at bounding box center [498, 306] width 18 height 18
type input "[DATE]"
click at [586, 369] on div "Oké" at bounding box center [589, 374] width 32 height 12
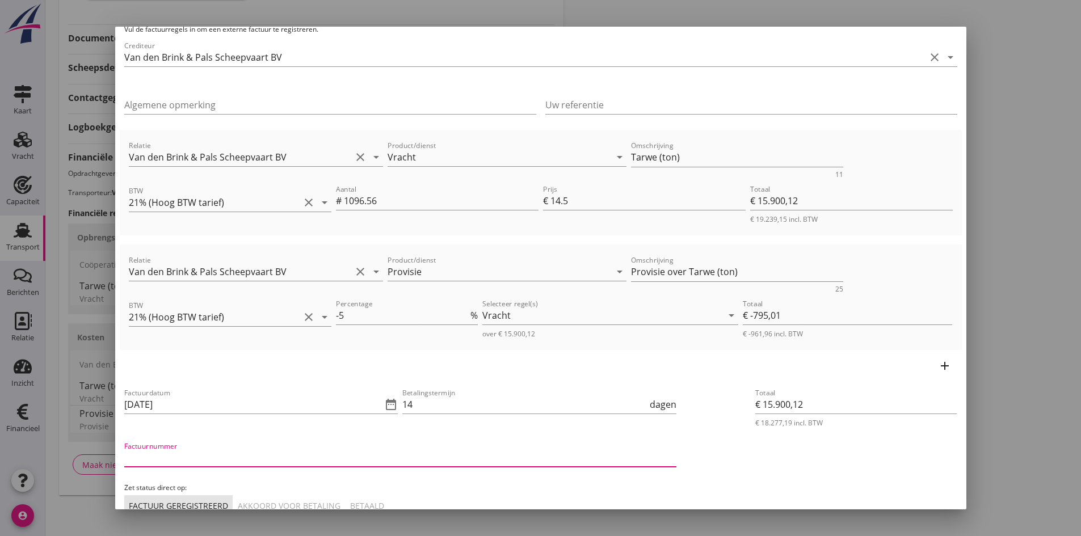
click at [236, 458] on input "Factuurnummer" at bounding box center [400, 458] width 552 height 18
type input "reis2525"
click at [300, 504] on div "Akkoord voor betaling" at bounding box center [289, 506] width 103 height 12
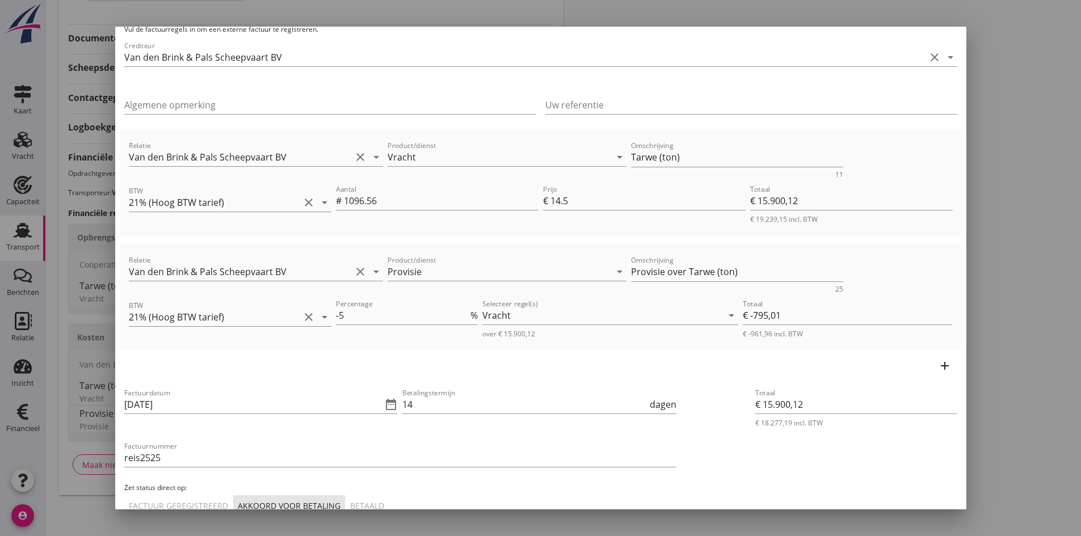
scroll to position [127, 0]
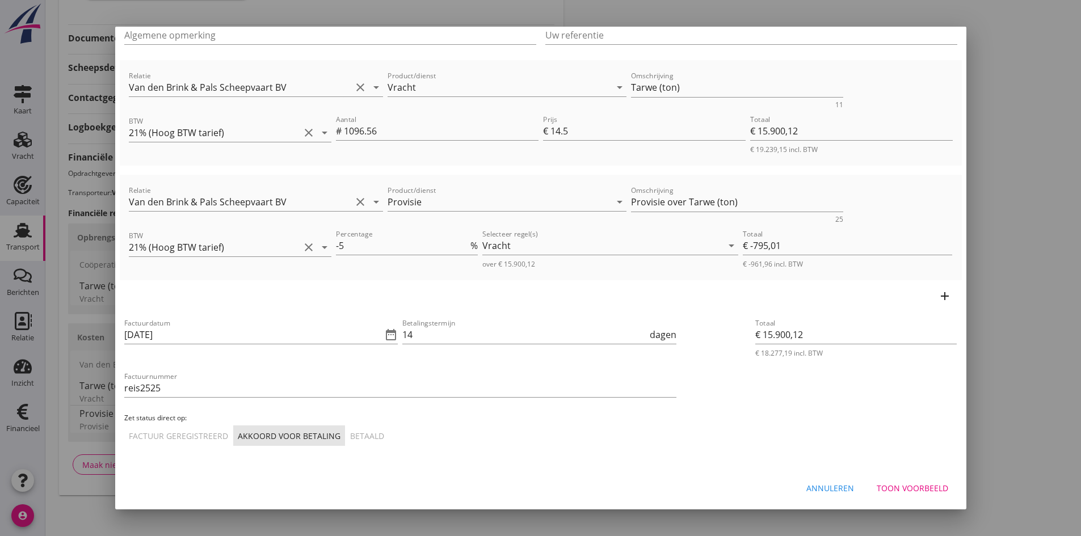
click at [901, 488] on div "Toon voorbeeld" at bounding box center [913, 488] width 72 height 12
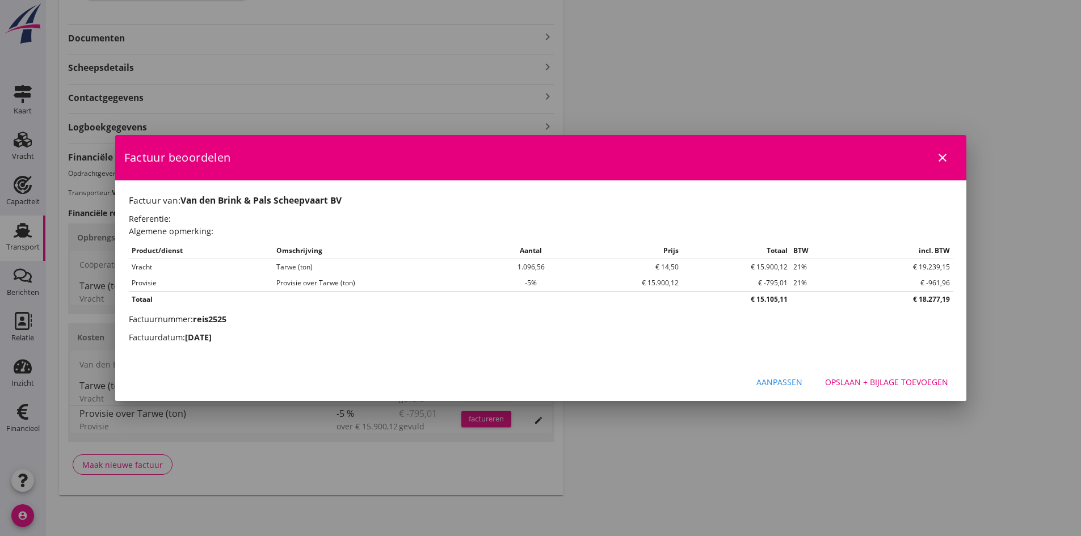
scroll to position [0, 0]
click at [871, 384] on div "Opslaan + bijlage toevoegen" at bounding box center [886, 382] width 123 height 12
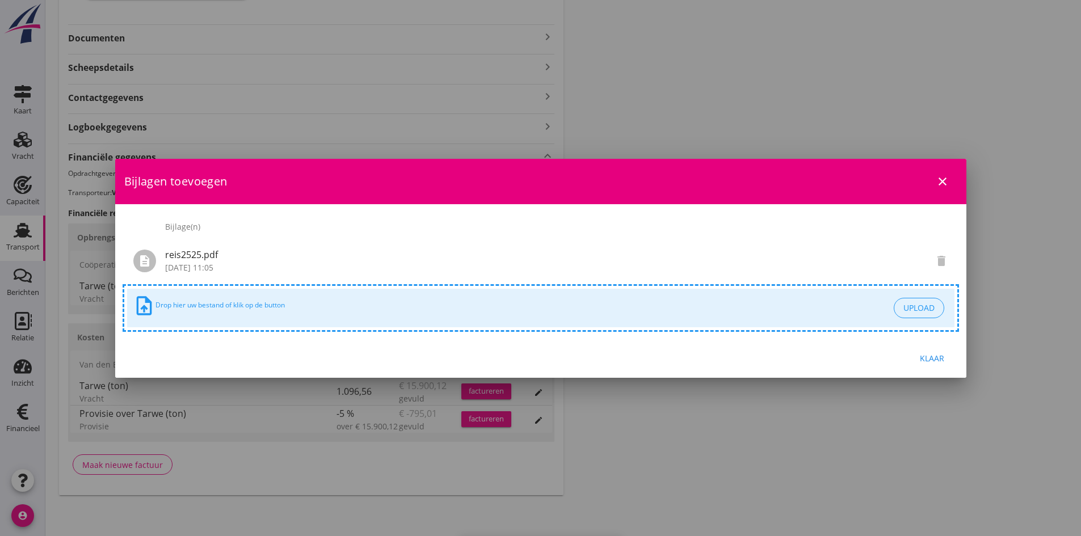
click at [928, 359] on div "Klaar" at bounding box center [933, 358] width 32 height 12
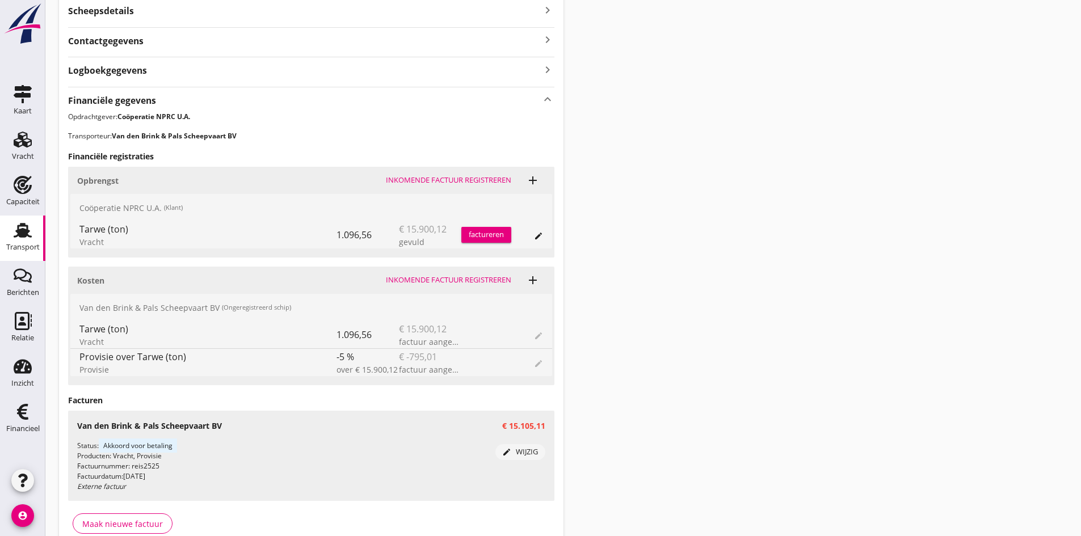
scroll to position [372, 0]
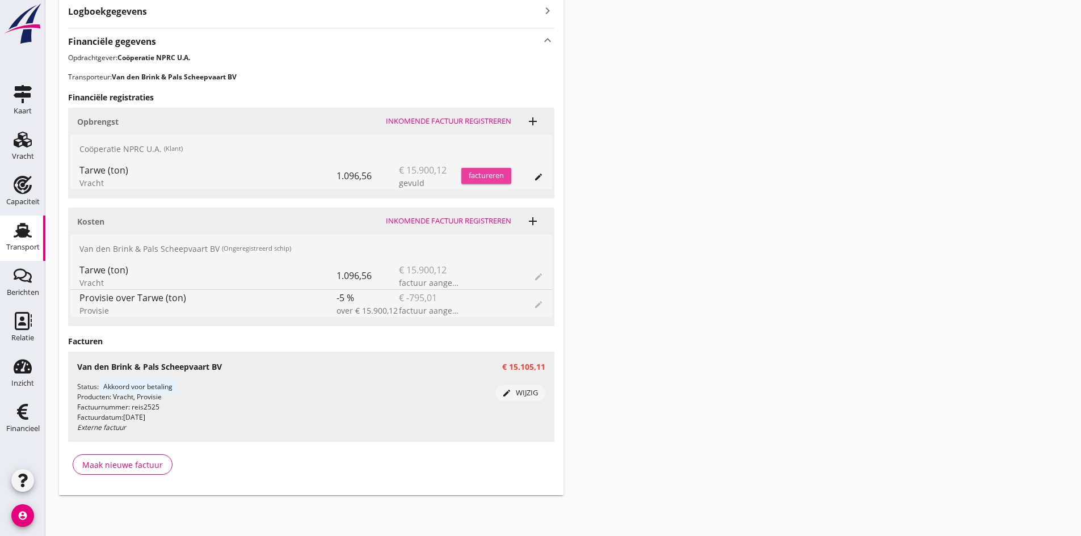
click at [473, 174] on div "factureren" at bounding box center [486, 175] width 50 height 11
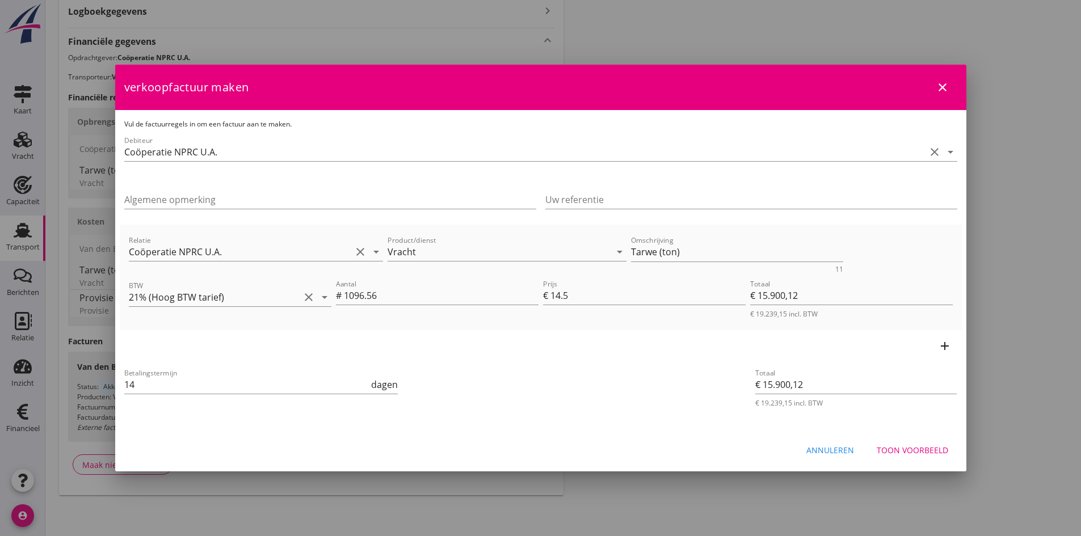
scroll to position [77, 0]
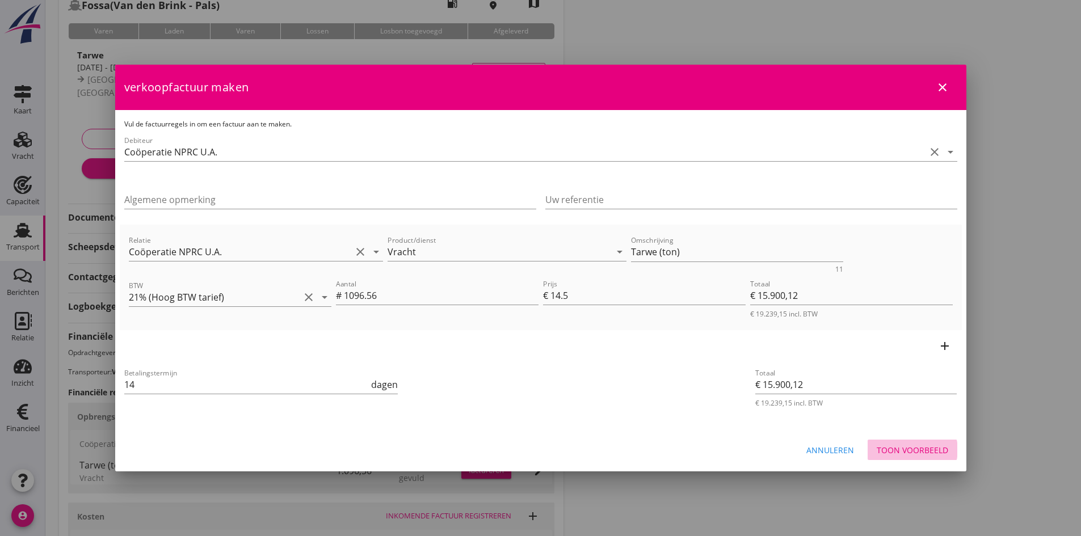
click at [890, 449] on div "Toon voorbeeld" at bounding box center [913, 450] width 72 height 12
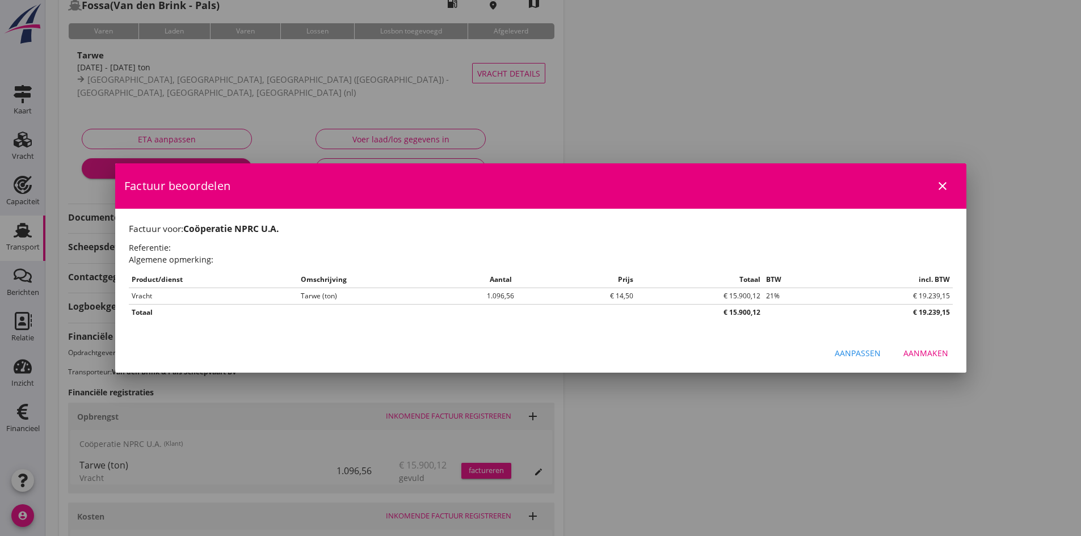
click at [921, 350] on div "Aanmaken" at bounding box center [926, 353] width 45 height 12
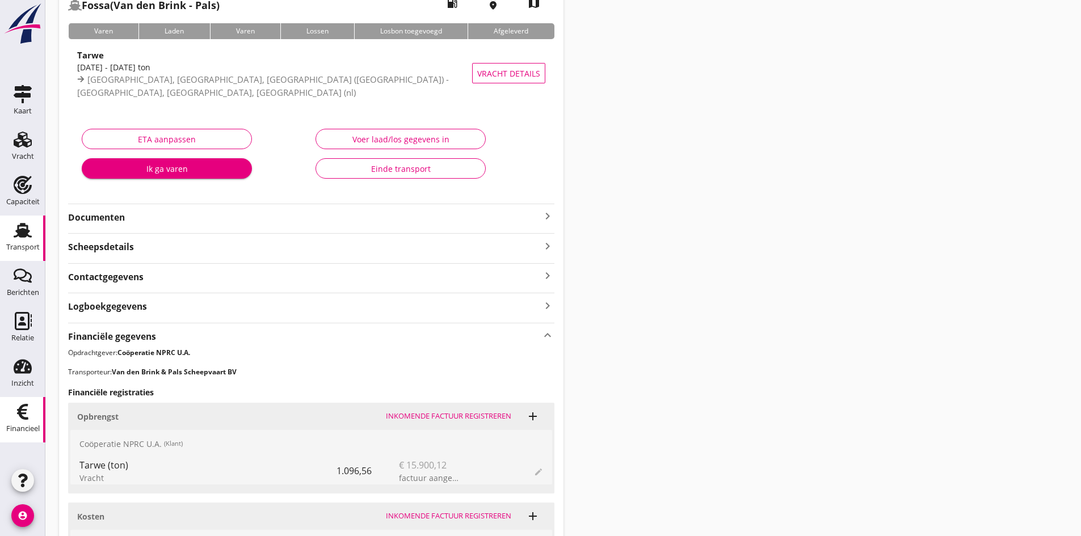
click at [20, 414] on use at bounding box center [22, 412] width 11 height 16
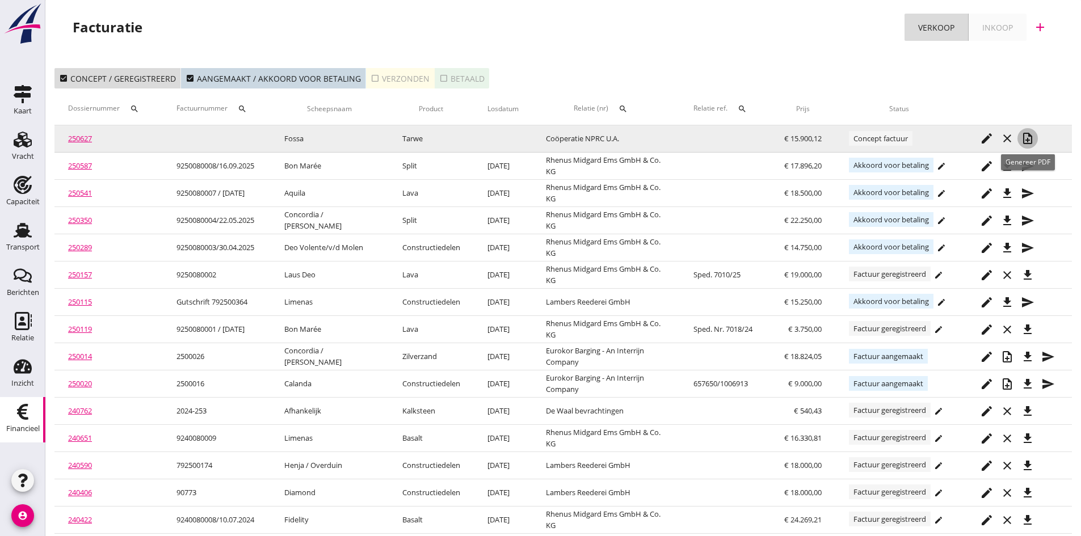
click at [1030, 137] on icon "note_add" at bounding box center [1028, 139] width 14 height 14
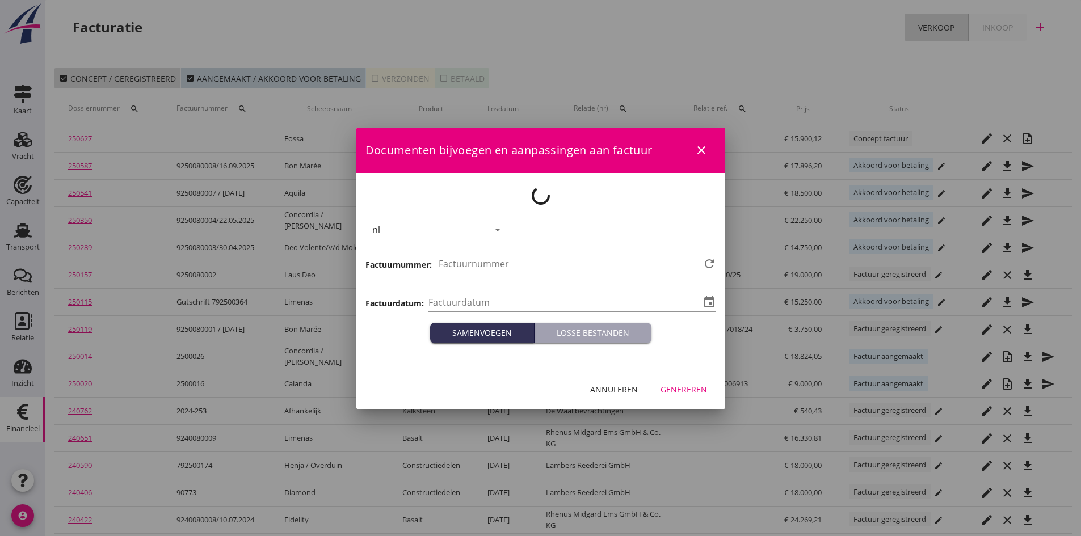
type input "2025-09-25"
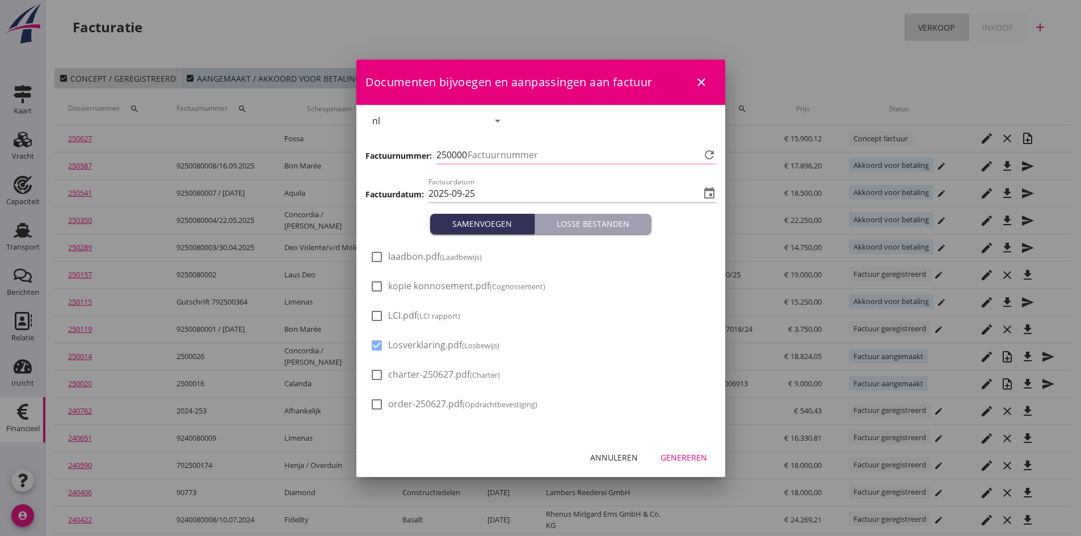
type input "800"
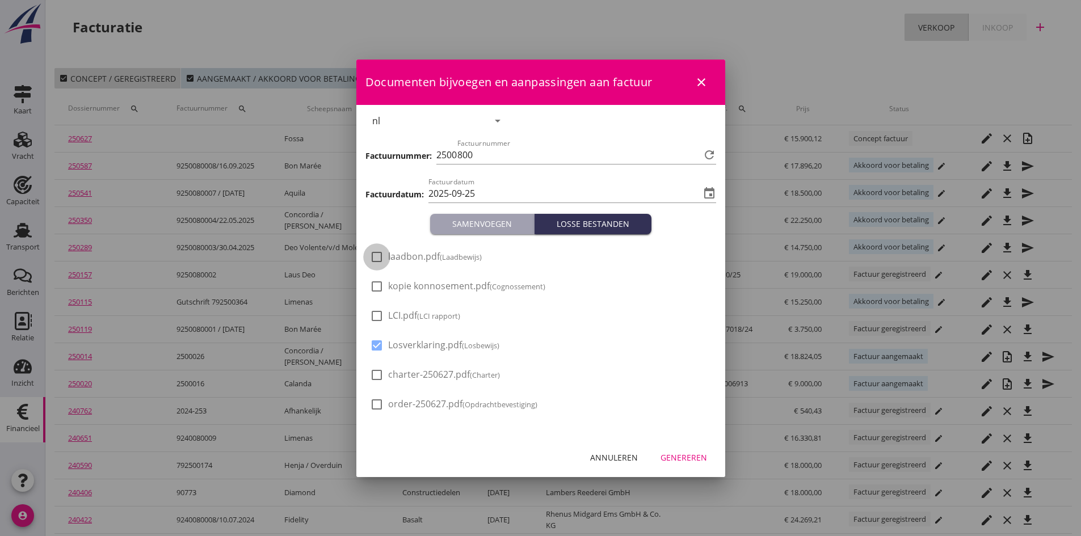
drag, startPoint x: 372, startPoint y: 256, endPoint x: 372, endPoint y: 266, distance: 10.2
click at [372, 258] on div at bounding box center [376, 256] width 19 height 19
checkbox input "true"
click at [375, 285] on div at bounding box center [376, 286] width 19 height 19
checkbox input "true"
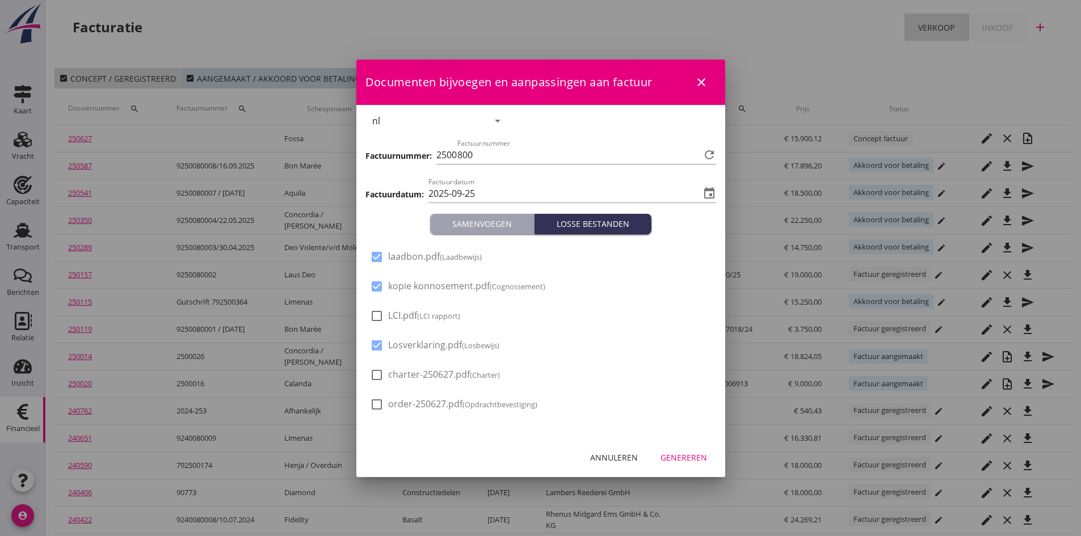
click at [376, 317] on div at bounding box center [376, 315] width 19 height 19
checkbox input "true"
click at [675, 457] on div "Genereren" at bounding box center [684, 458] width 47 height 12
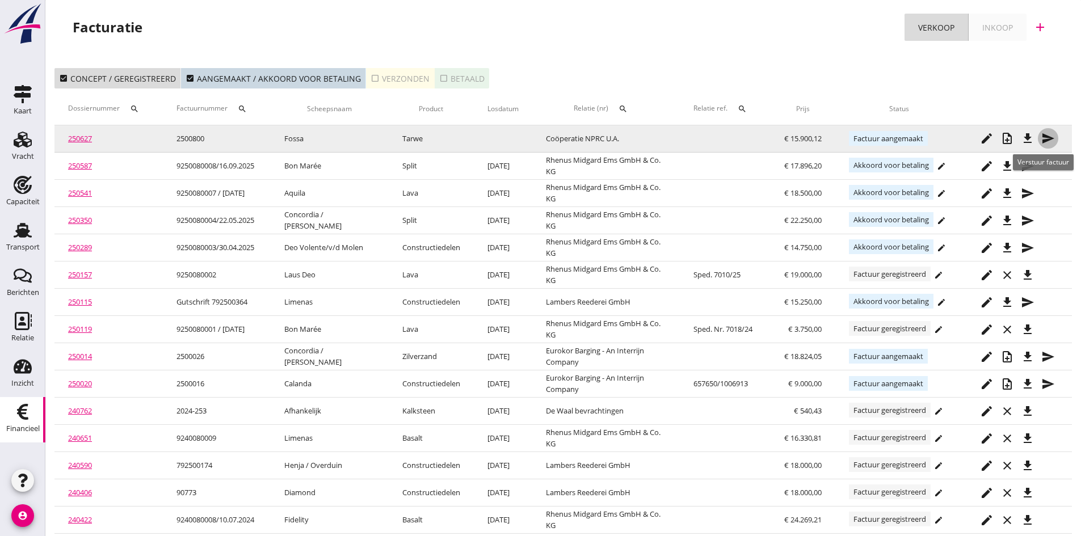
click at [1043, 136] on icon "send" at bounding box center [1048, 139] width 14 height 14
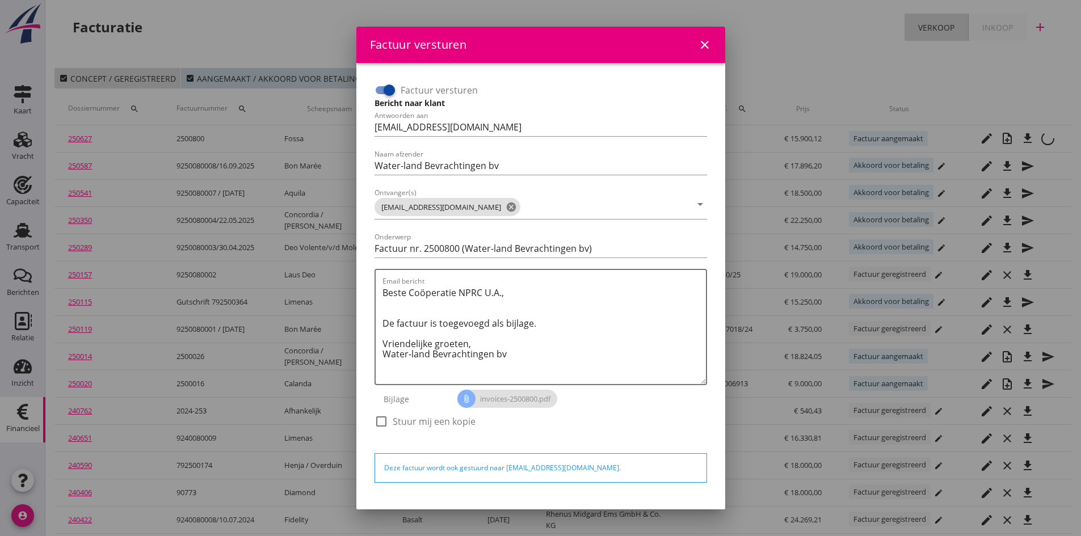
scroll to position [32, 0]
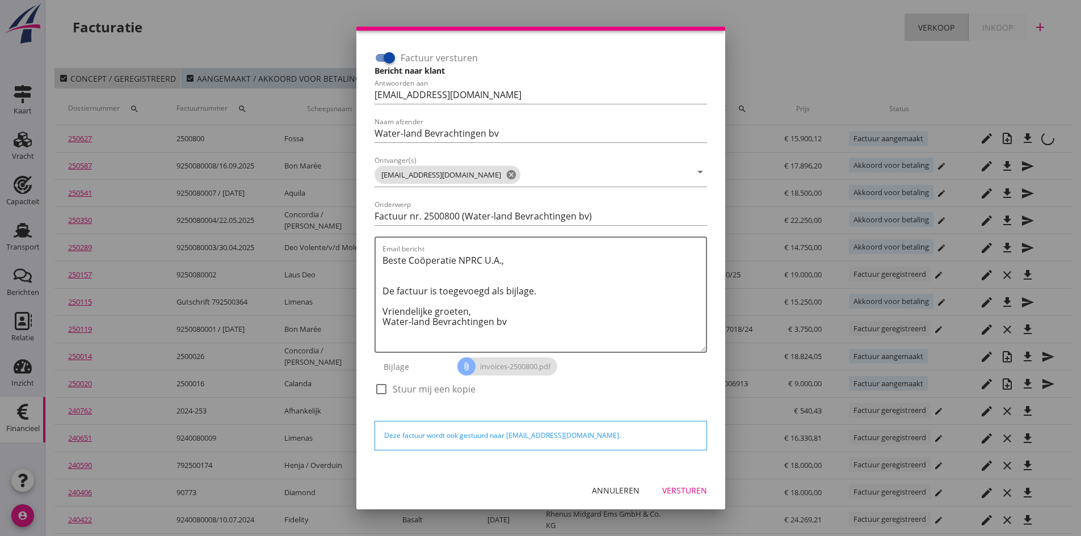
click at [678, 491] on div "Versturen" at bounding box center [684, 491] width 45 height 12
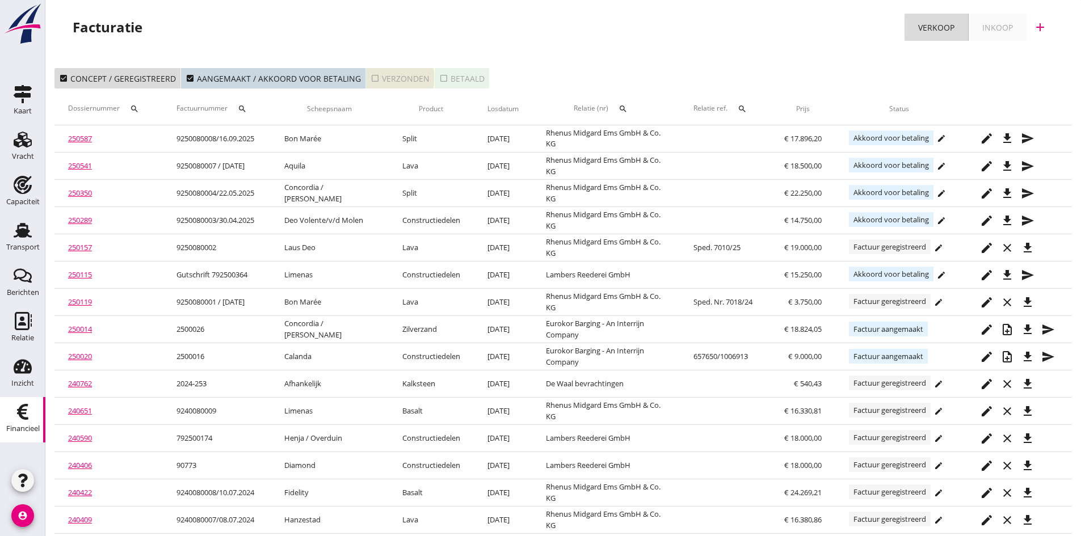
click at [398, 75] on div "check_box_outline_blank Verzonden" at bounding box center [400, 79] width 59 height 12
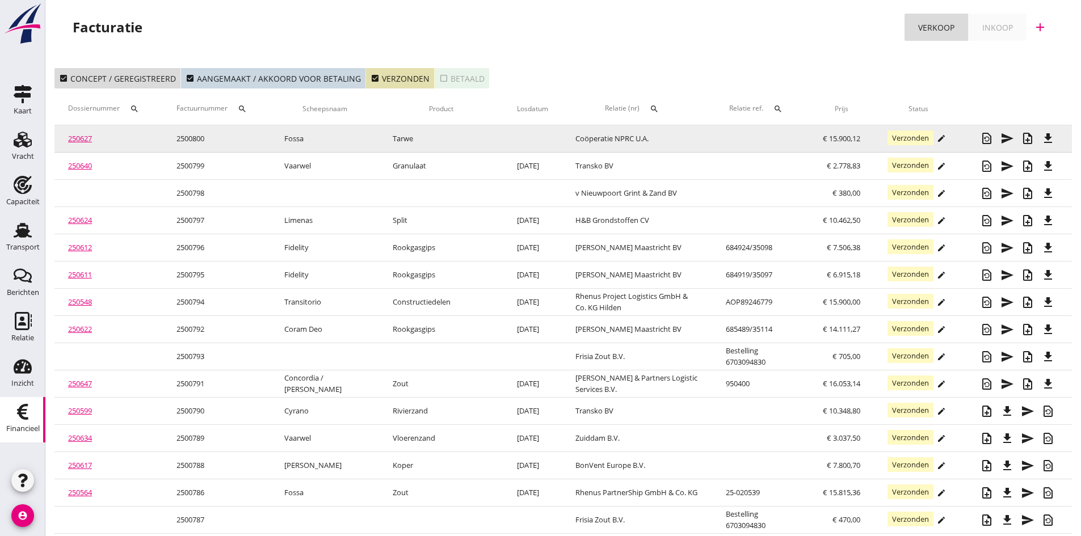
click at [74, 136] on link "250627" at bounding box center [80, 138] width 24 height 10
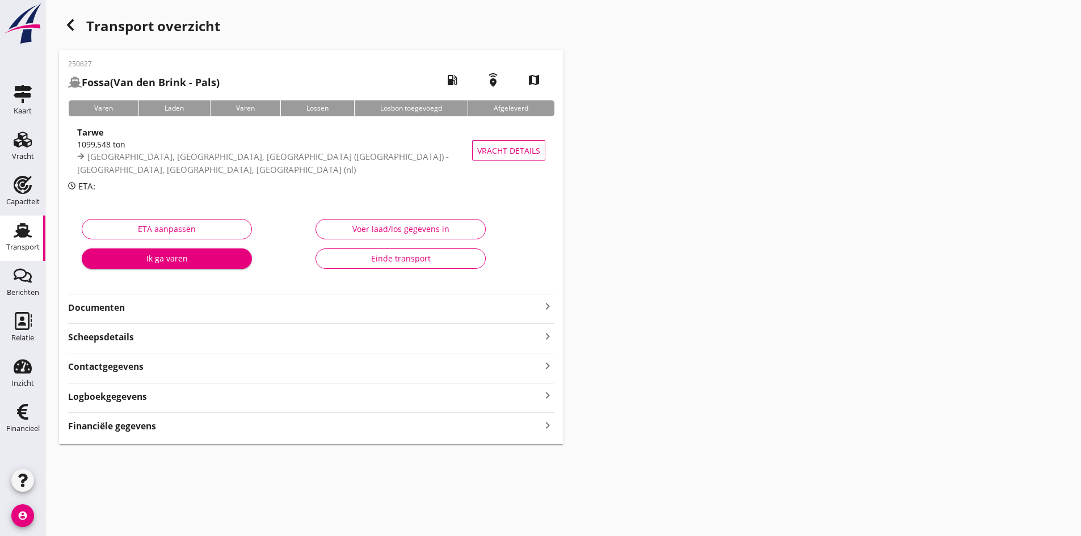
click at [171, 310] on strong "Documenten" at bounding box center [304, 307] width 473 height 13
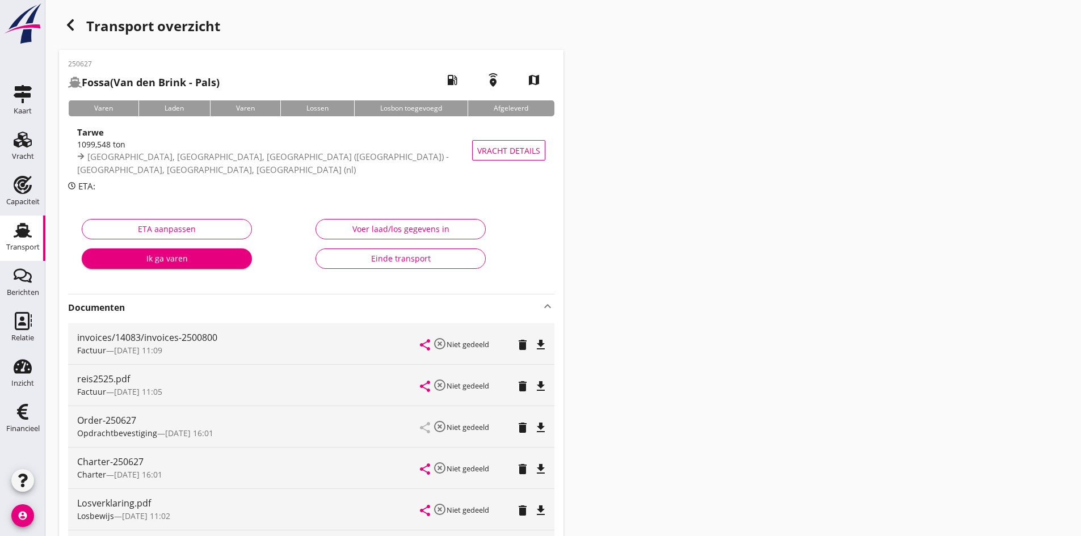
click at [428, 253] on div "Einde transport" at bounding box center [400, 259] width 151 height 12
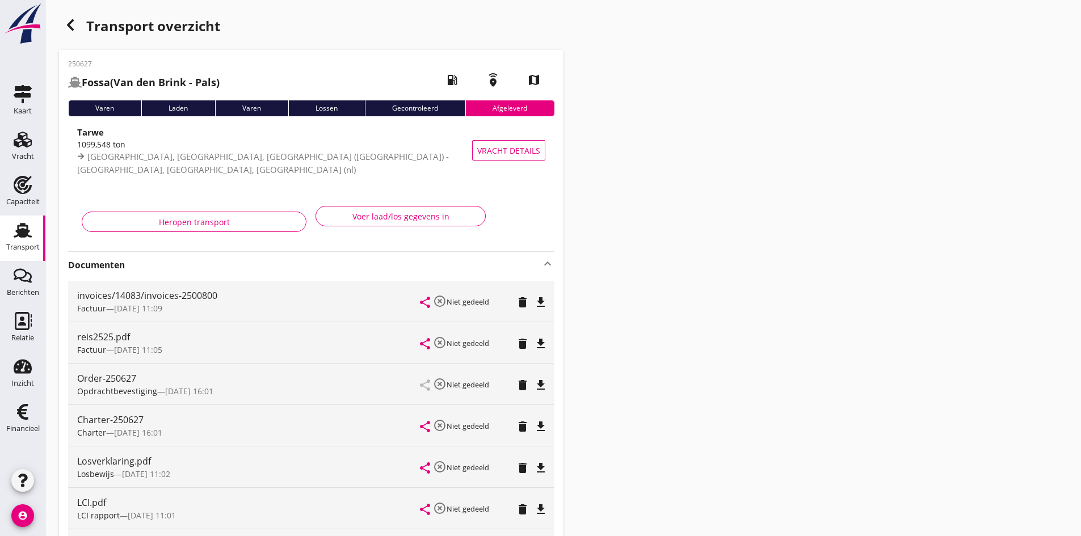
drag, startPoint x: 20, startPoint y: 230, endPoint x: 2, endPoint y: 240, distance: 20.1
click at [20, 230] on use at bounding box center [23, 230] width 18 height 15
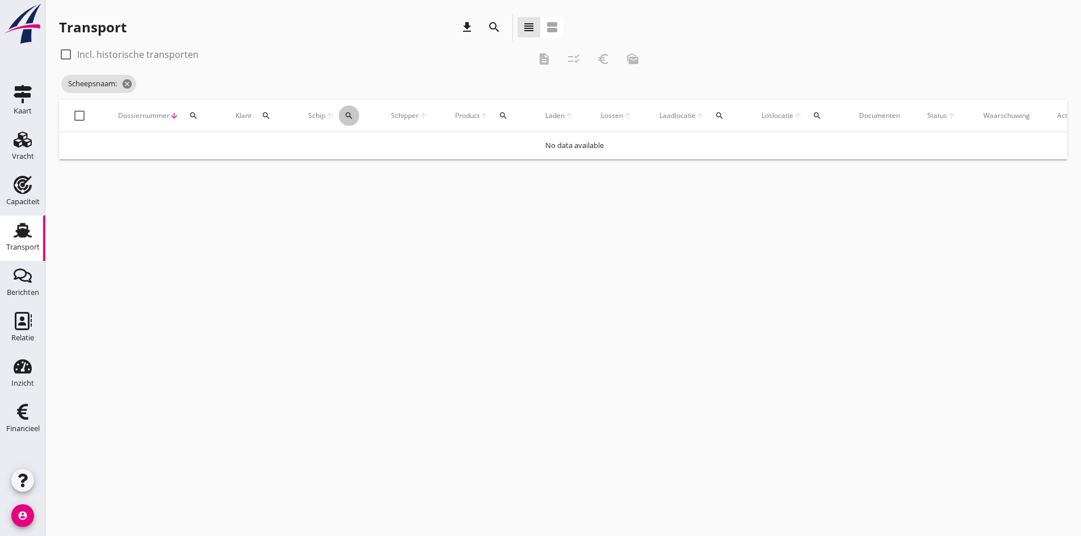
click at [347, 114] on icon "search" at bounding box center [348, 115] width 9 height 9
click at [360, 146] on input "Zoek op (scheeps)naam" at bounding box center [403, 149] width 118 height 18
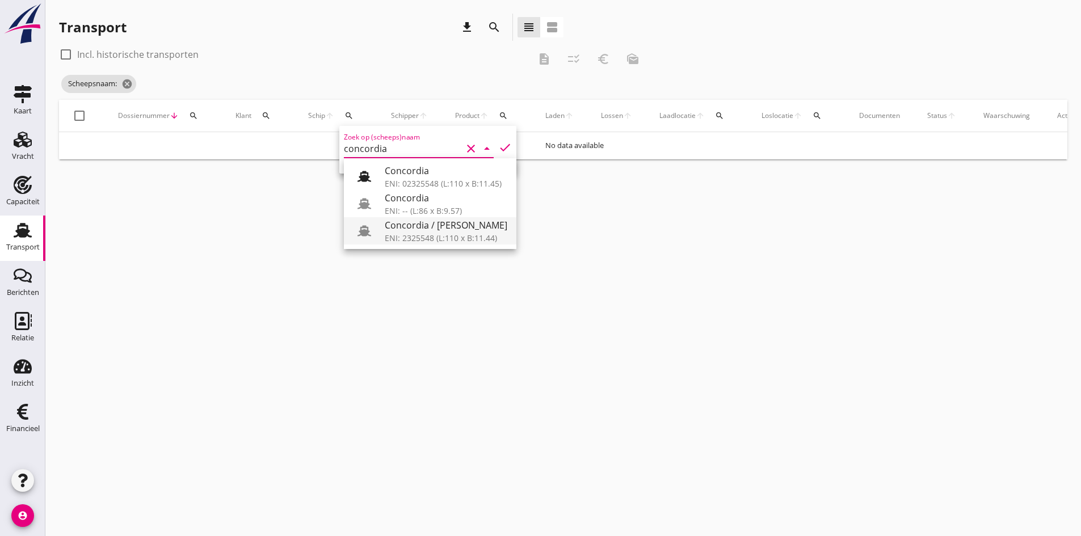
click at [400, 227] on div "Concordia / [PERSON_NAME]" at bounding box center [446, 226] width 123 height 14
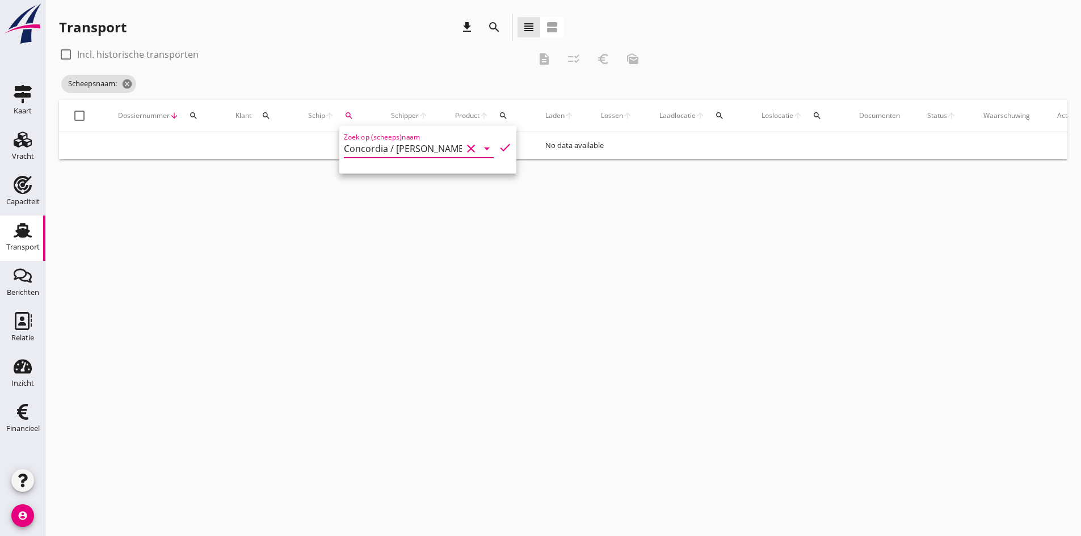
click at [498, 145] on icon "check" at bounding box center [505, 148] width 14 height 14
type input "Concordia / [PERSON_NAME]"
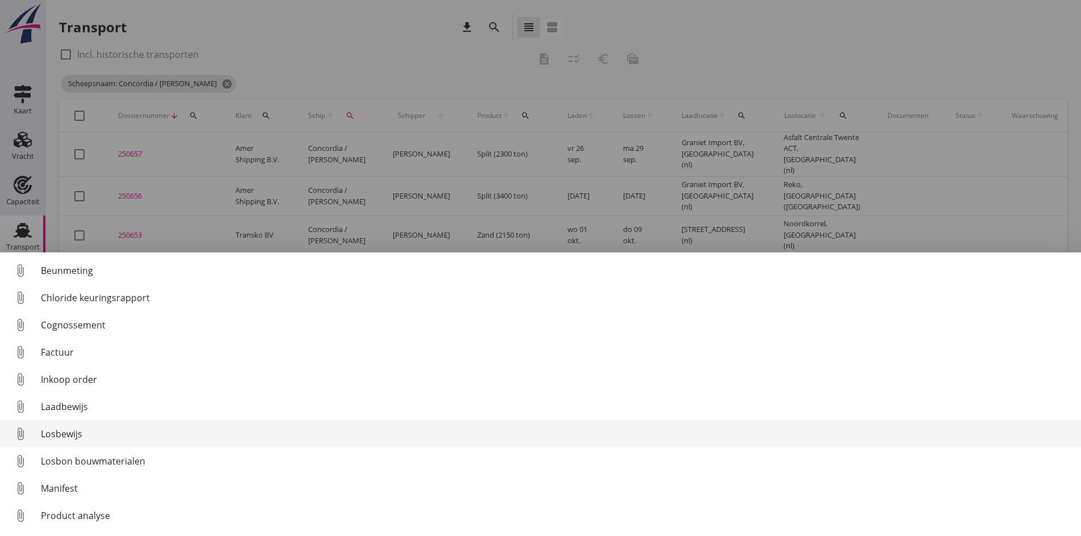
click at [68, 430] on div "Losbewijs" at bounding box center [556, 434] width 1031 height 14
click at [66, 433] on div "Losbewijs" at bounding box center [556, 434] width 1031 height 14
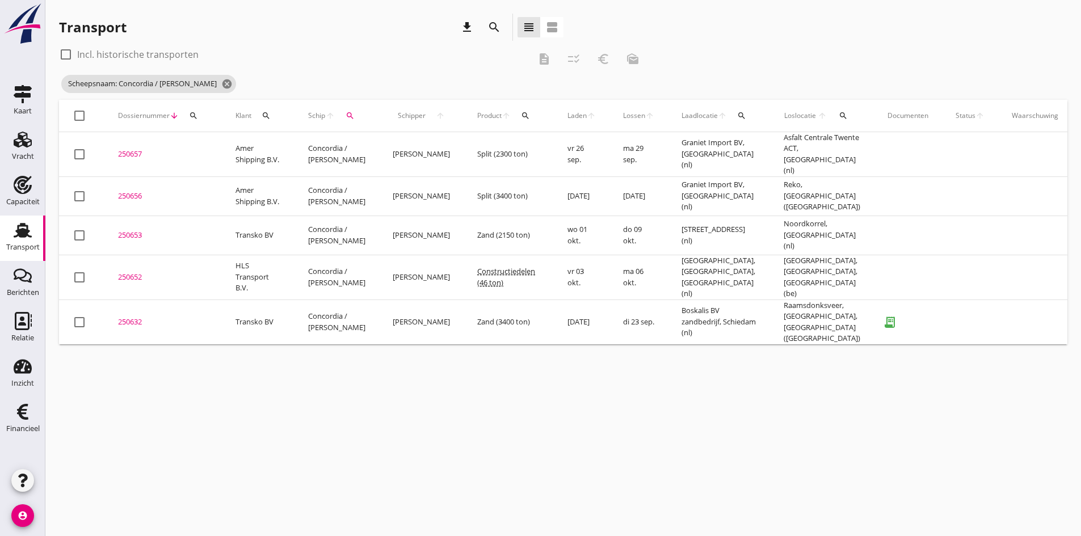
click at [128, 317] on div "250632" at bounding box center [163, 322] width 90 height 11
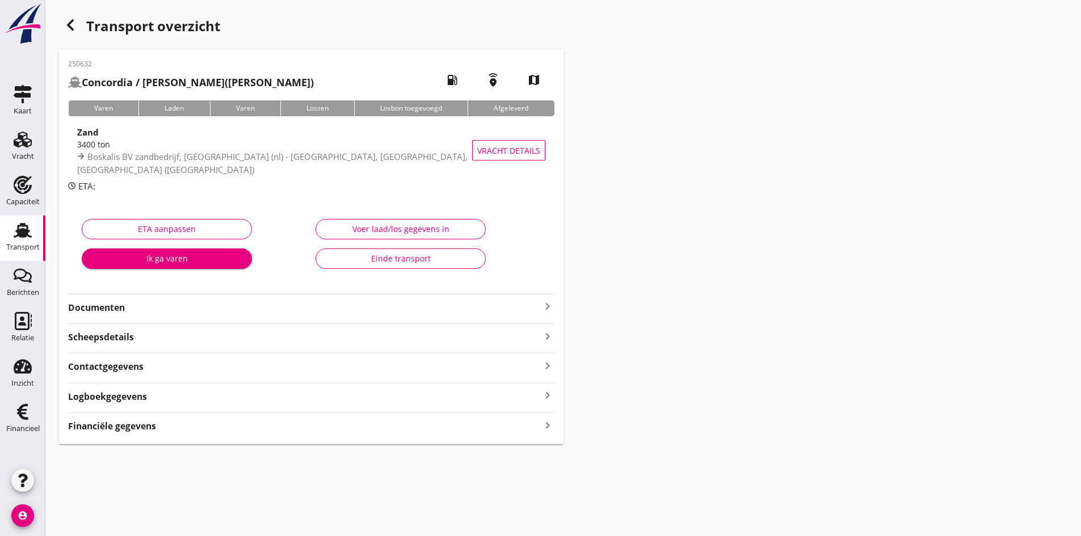
click at [147, 428] on strong "Financiële gegevens" at bounding box center [112, 426] width 88 height 13
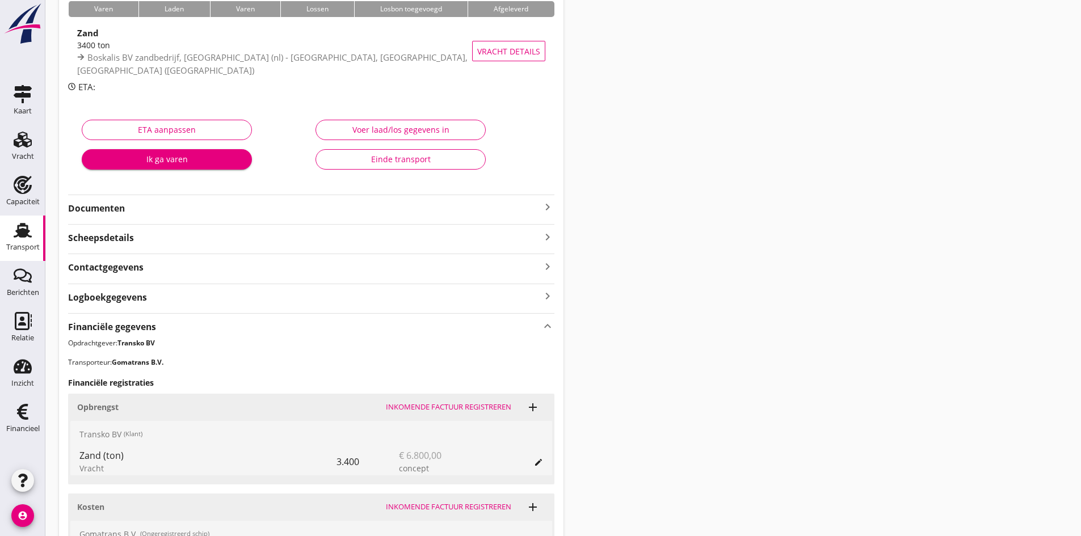
scroll to position [43, 0]
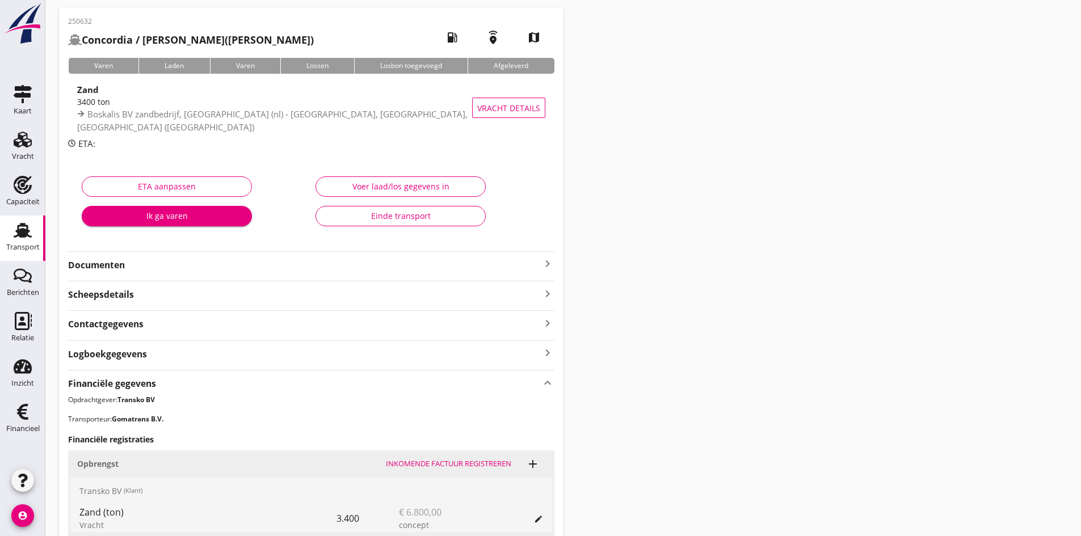
click at [373, 182] on div "Voer laad/los gegevens in" at bounding box center [400, 186] width 151 height 12
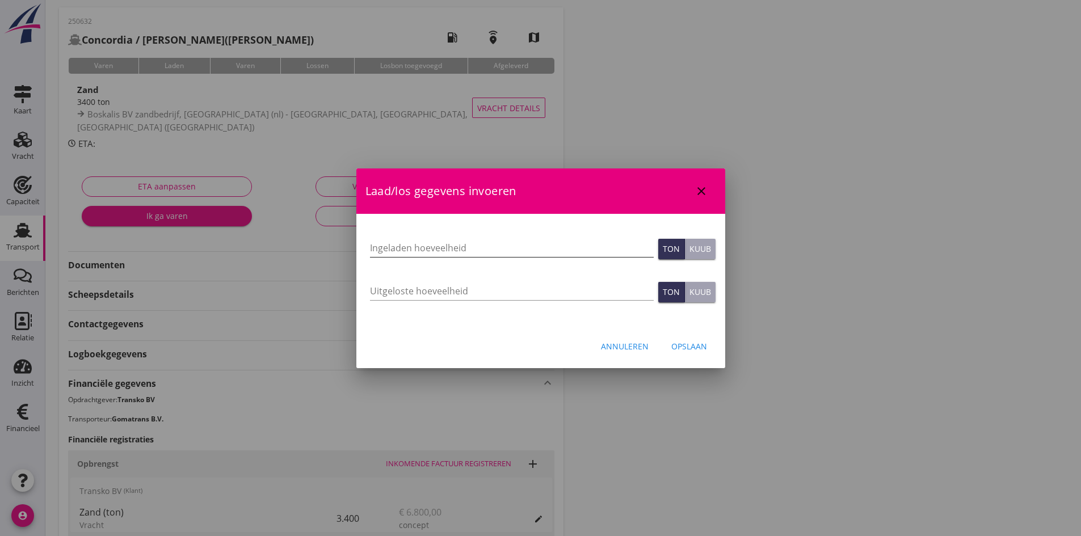
click at [373, 242] on input "Ingeladen hoeveelheid" at bounding box center [512, 248] width 284 height 18
type input "3408"
type button "ton"
click at [393, 289] on input "Uitgeloste hoeveelheid" at bounding box center [512, 291] width 284 height 18
type input "3408"
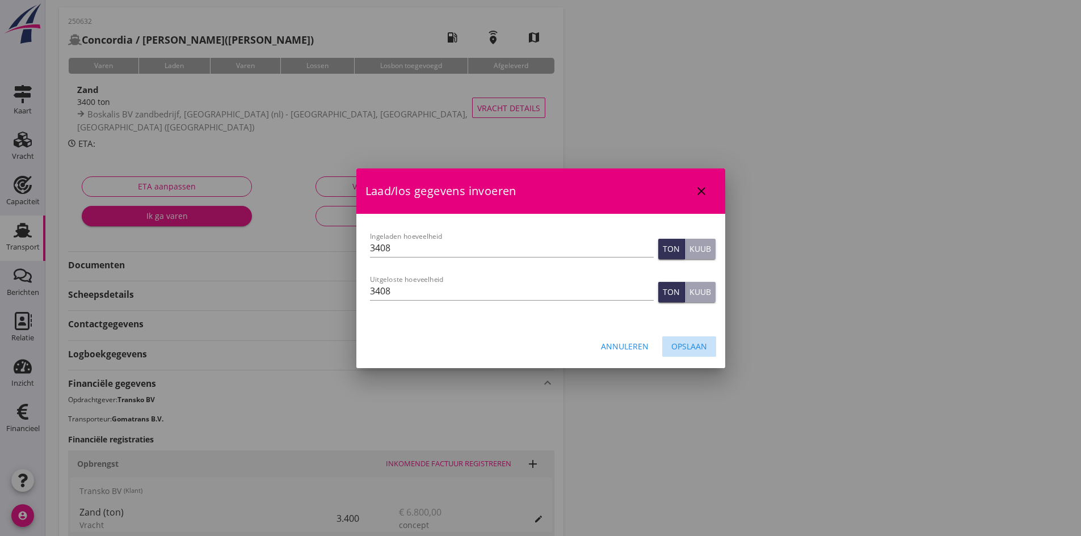
click at [683, 347] on div "Opslaan" at bounding box center [689, 347] width 36 height 12
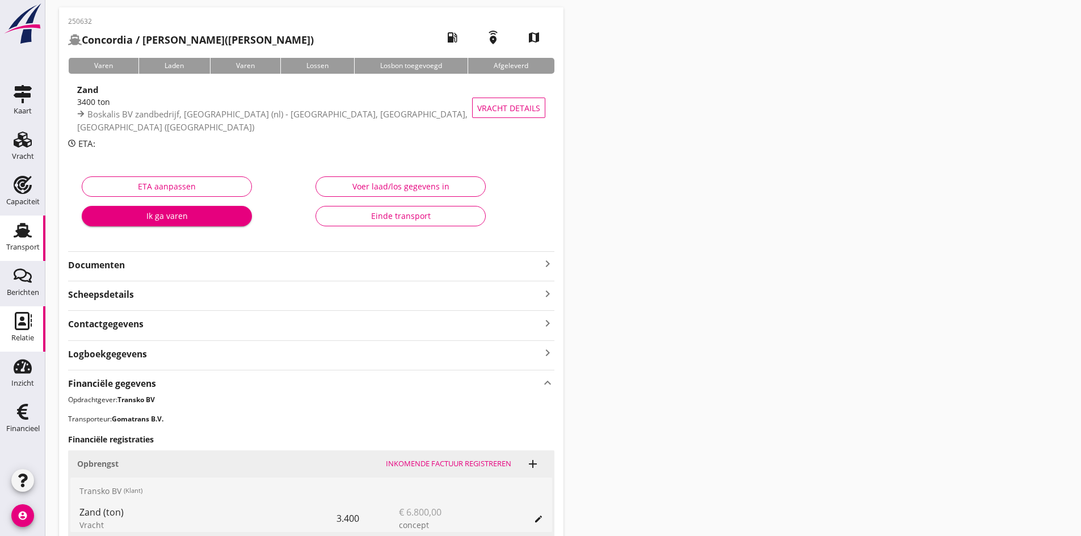
scroll to position [0, 0]
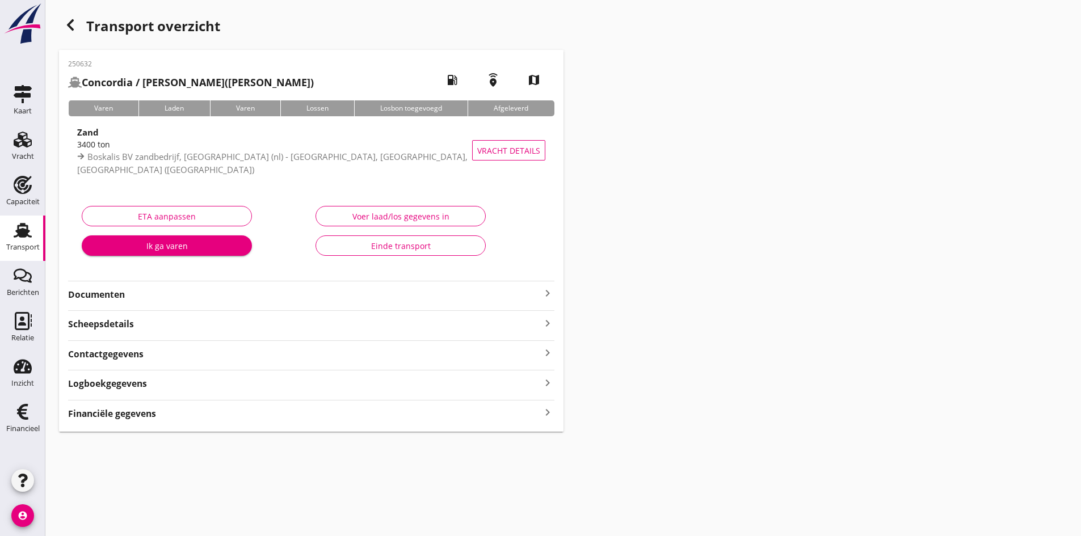
click at [533, 411] on div "Financiële gegevens keyboard_arrow_right" at bounding box center [311, 412] width 486 height 15
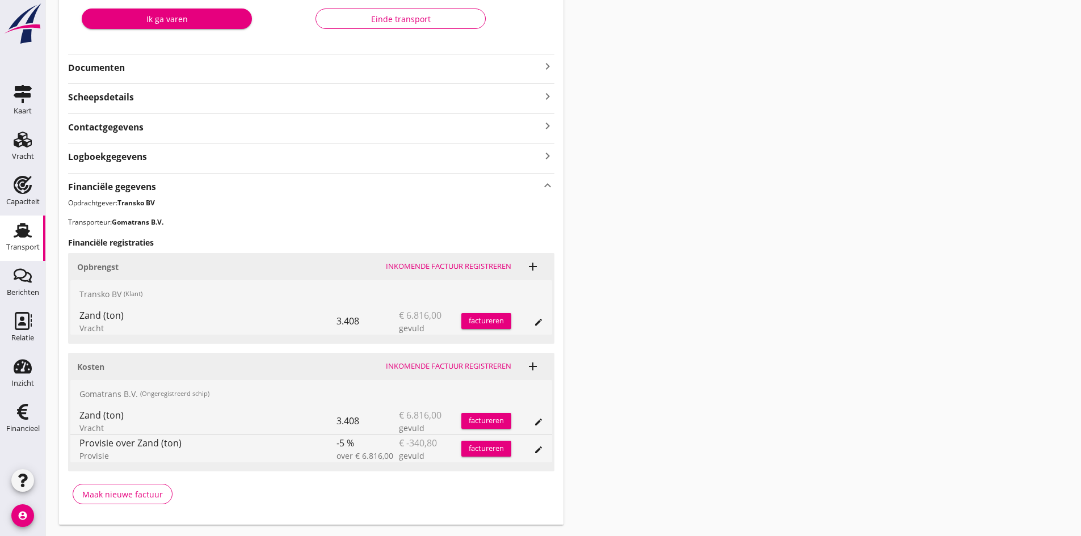
scroll to position [257, 0]
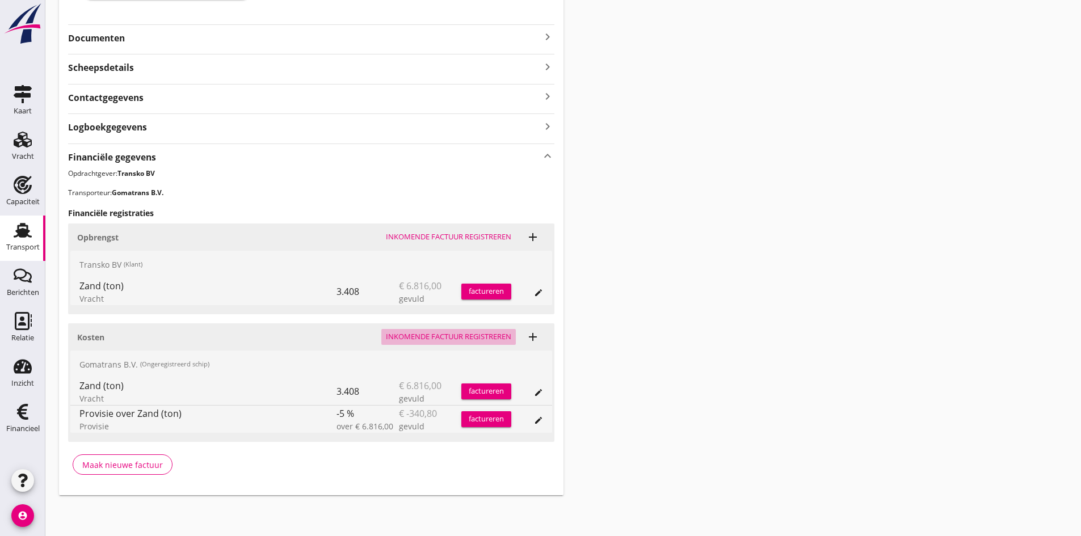
click at [403, 333] on div "Inkomende factuur registreren" at bounding box center [448, 336] width 125 height 11
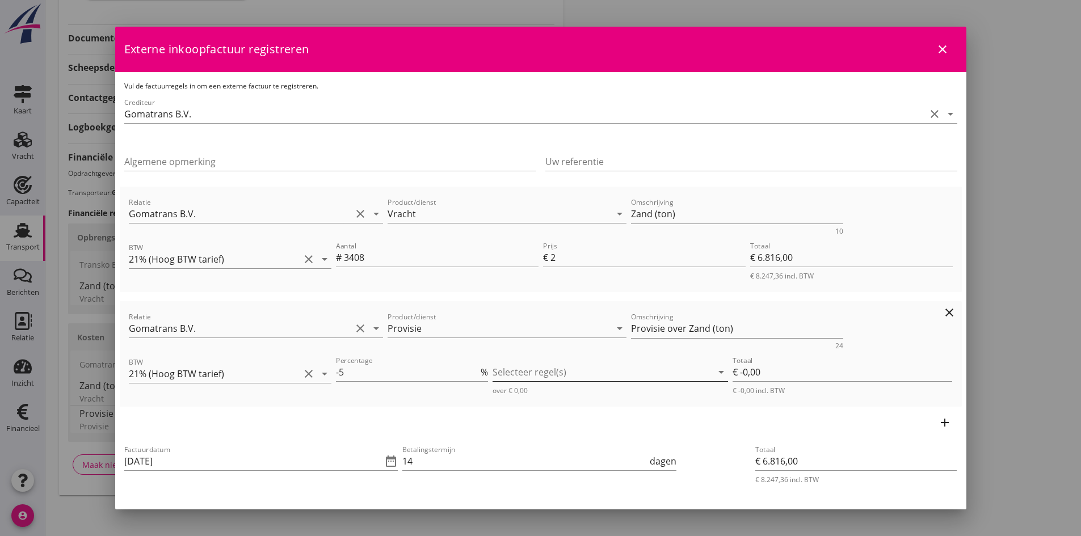
click at [506, 375] on div at bounding box center [603, 372] width 220 height 18
click at [513, 380] on icon "check_box_outline_blank" at bounding box center [515, 381] width 23 height 23
type input "€ -340,80"
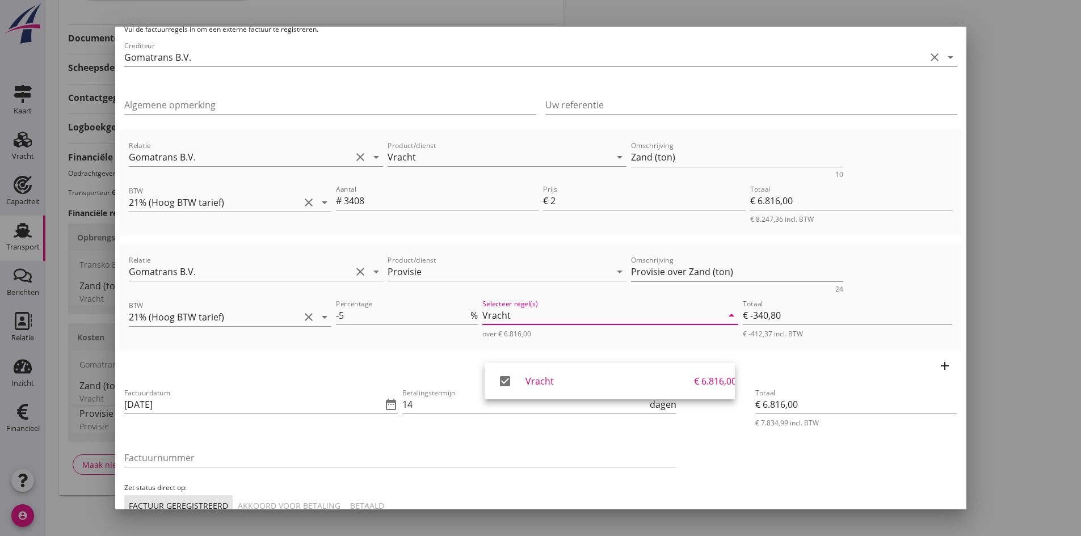
scroll to position [114, 0]
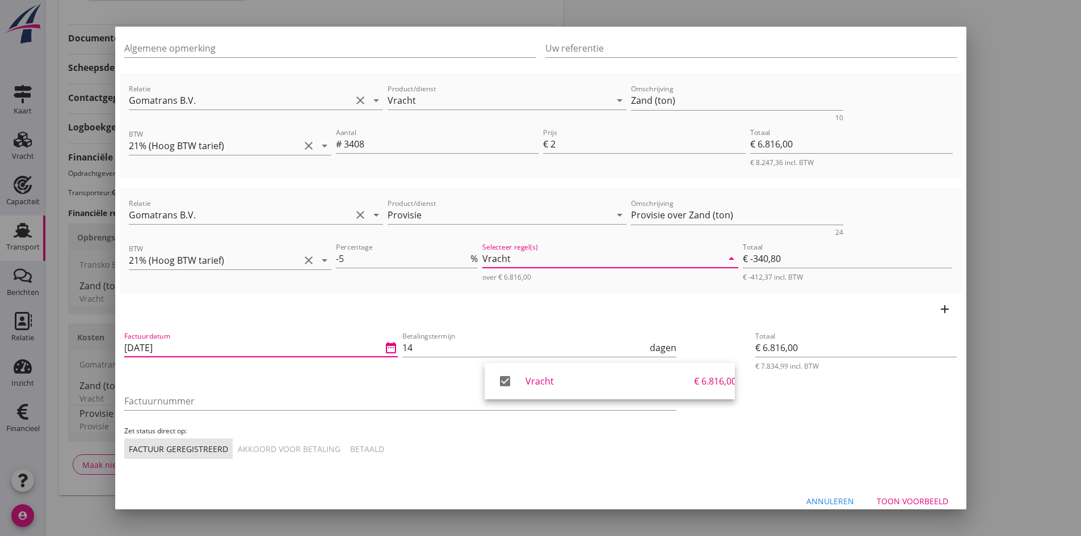
click at [192, 352] on input "[DATE]" at bounding box center [253, 348] width 258 height 18
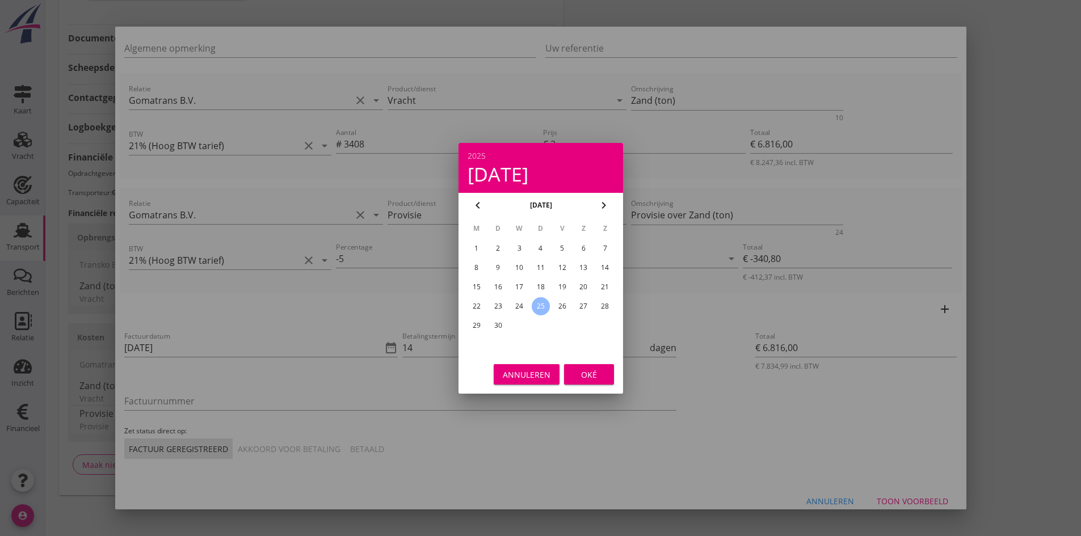
click at [498, 304] on div "23" at bounding box center [498, 306] width 18 height 18
type input "[DATE]"
click at [574, 370] on div "Oké" at bounding box center [589, 374] width 32 height 12
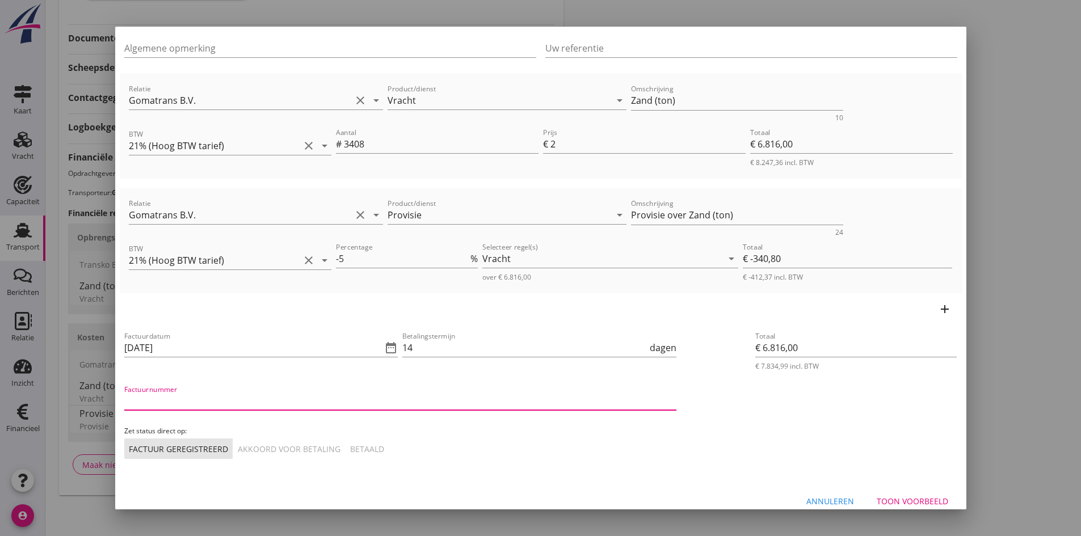
click at [217, 399] on input "Factuurnummer" at bounding box center [400, 401] width 552 height 18
type input "2025-38"
click at [299, 450] on div "Akkoord voor betaling" at bounding box center [289, 449] width 103 height 12
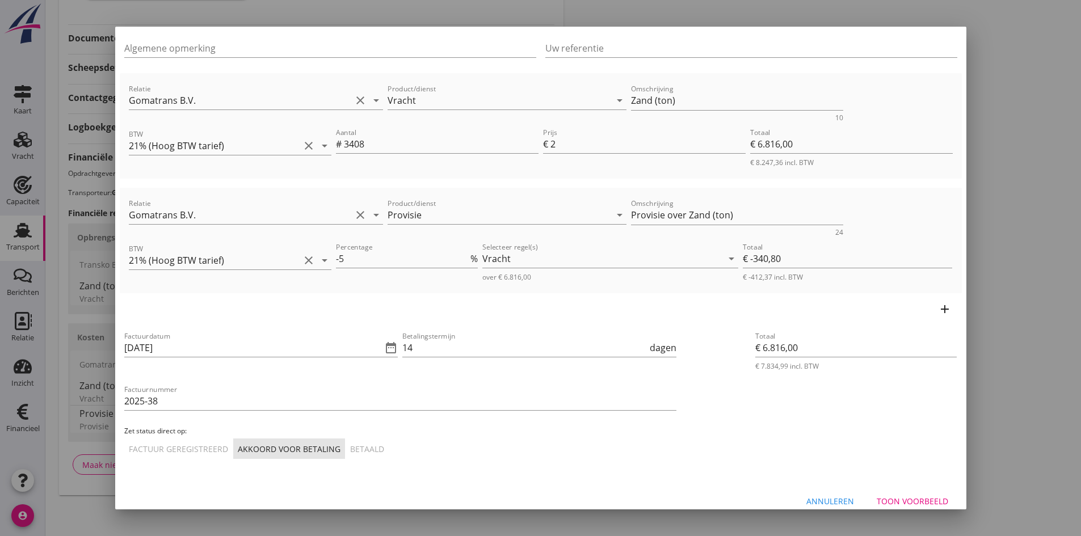
click at [882, 498] on div "Toon voorbeeld" at bounding box center [913, 501] width 72 height 12
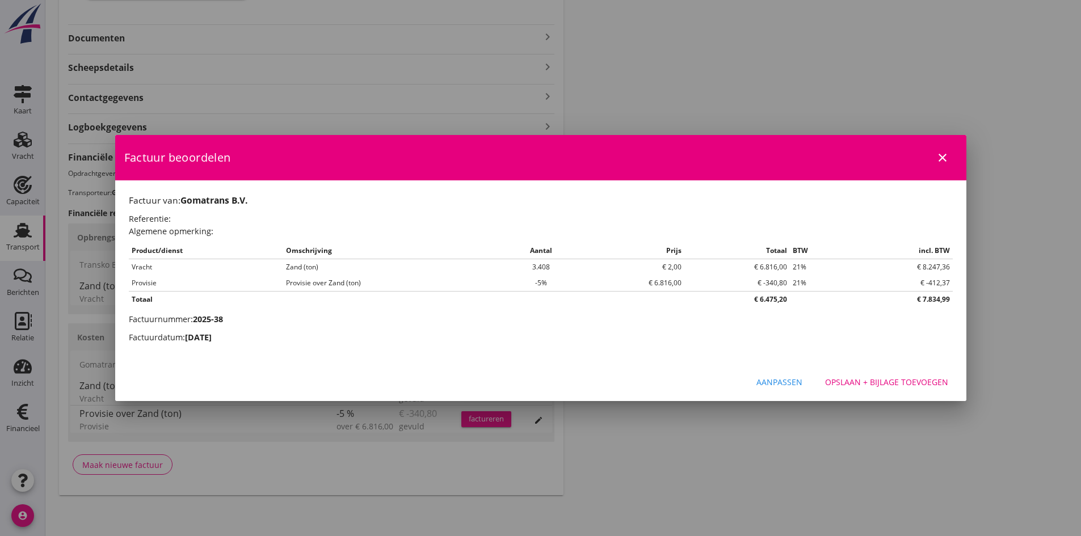
scroll to position [0, 0]
click at [883, 380] on div "Opslaan + bijlage toevoegen" at bounding box center [886, 382] width 123 height 12
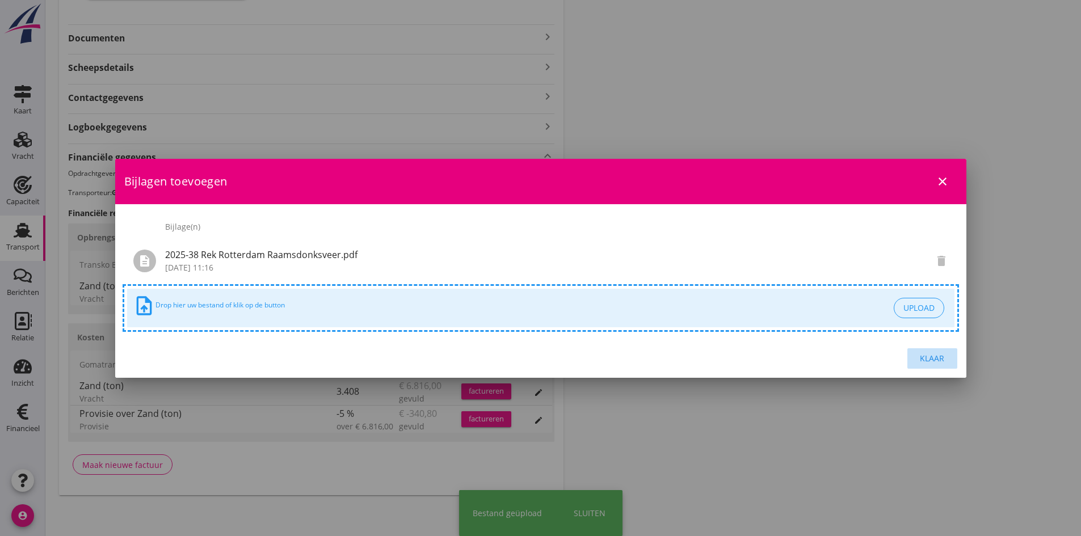
click at [930, 359] on div "Klaar" at bounding box center [933, 358] width 32 height 12
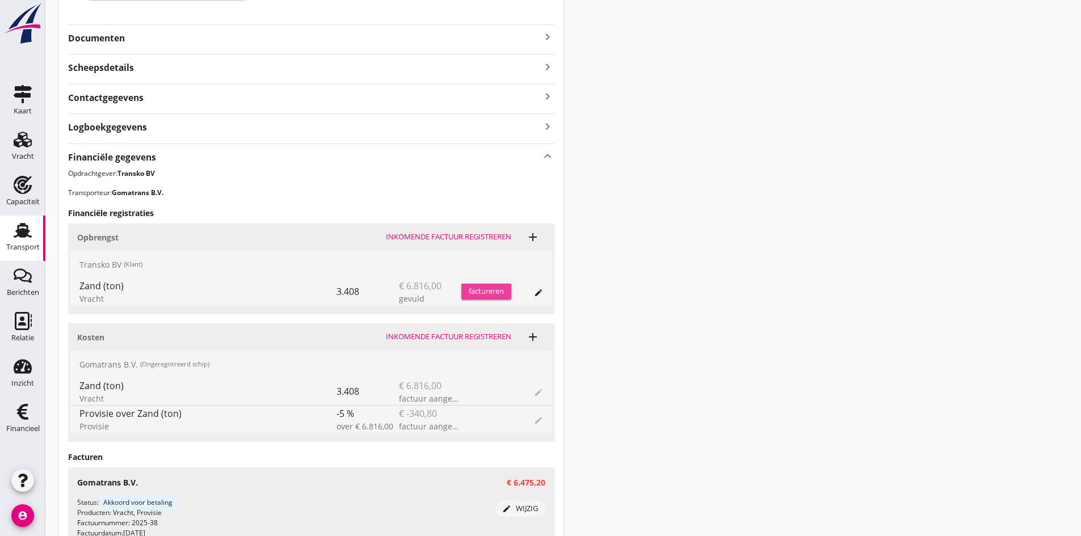
click at [490, 289] on div "factureren" at bounding box center [486, 291] width 50 height 11
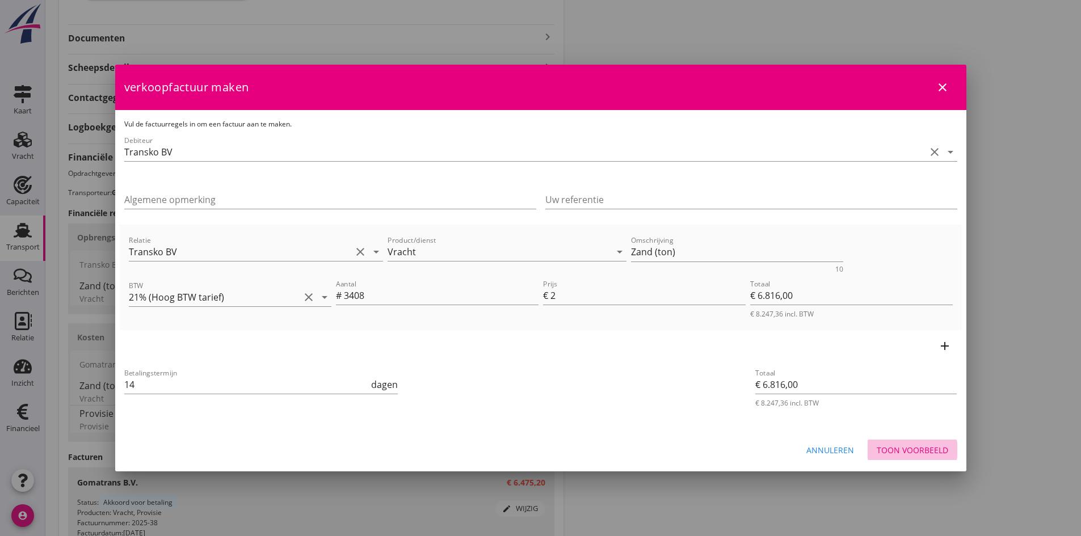
click at [887, 446] on div "Toon voorbeeld" at bounding box center [913, 450] width 72 height 12
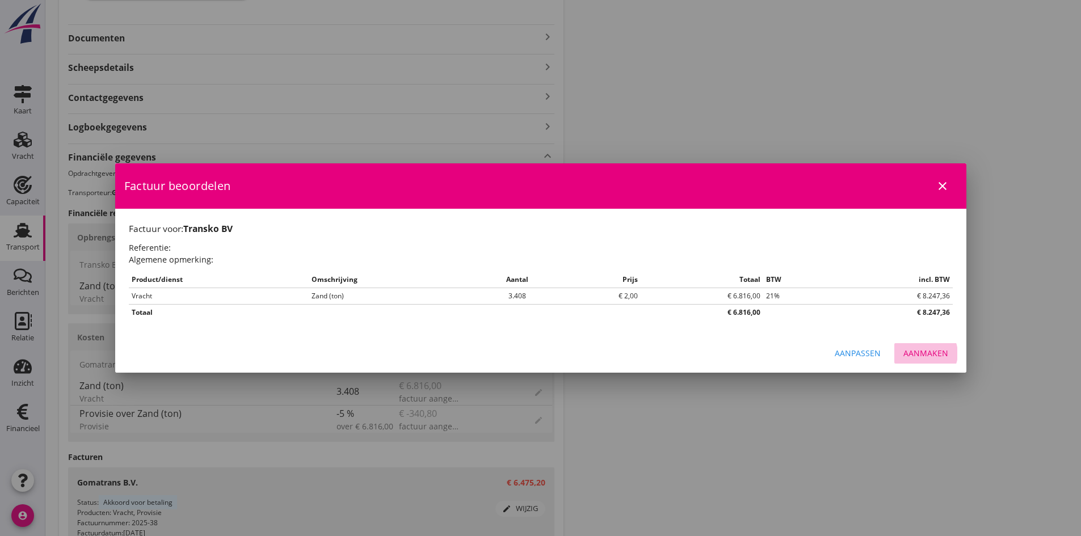
click at [921, 350] on div "Aanmaken" at bounding box center [926, 353] width 45 height 12
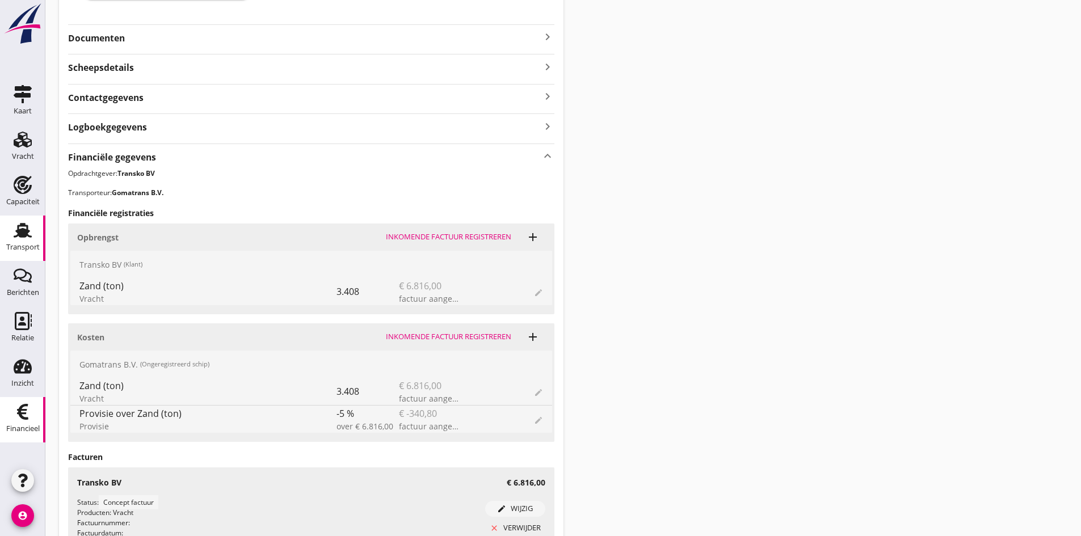
click at [27, 415] on icon "Financieel" at bounding box center [23, 412] width 18 height 18
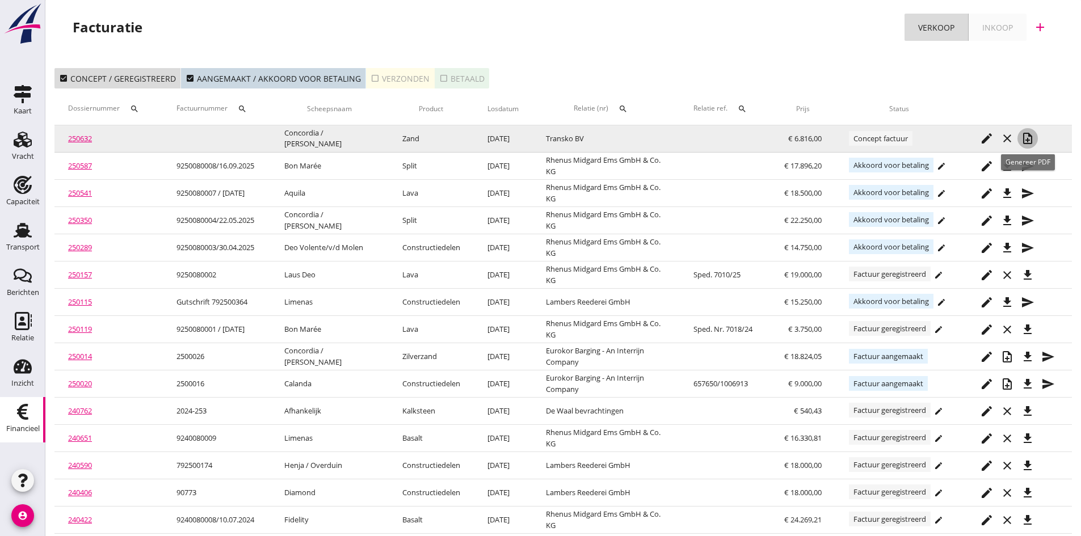
click at [1026, 136] on icon "note_add" at bounding box center [1028, 139] width 14 height 14
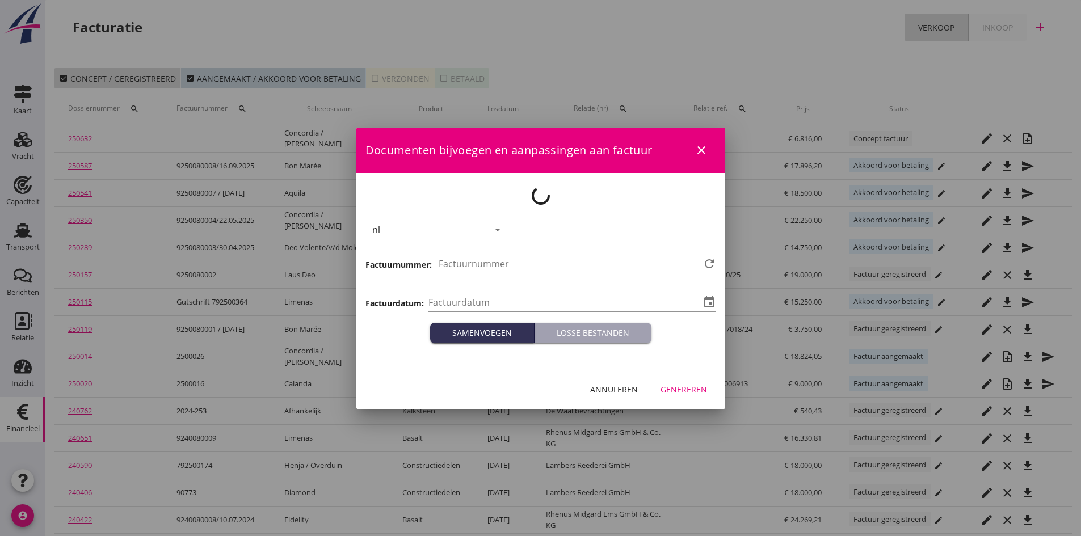
type input "2025-09-25"
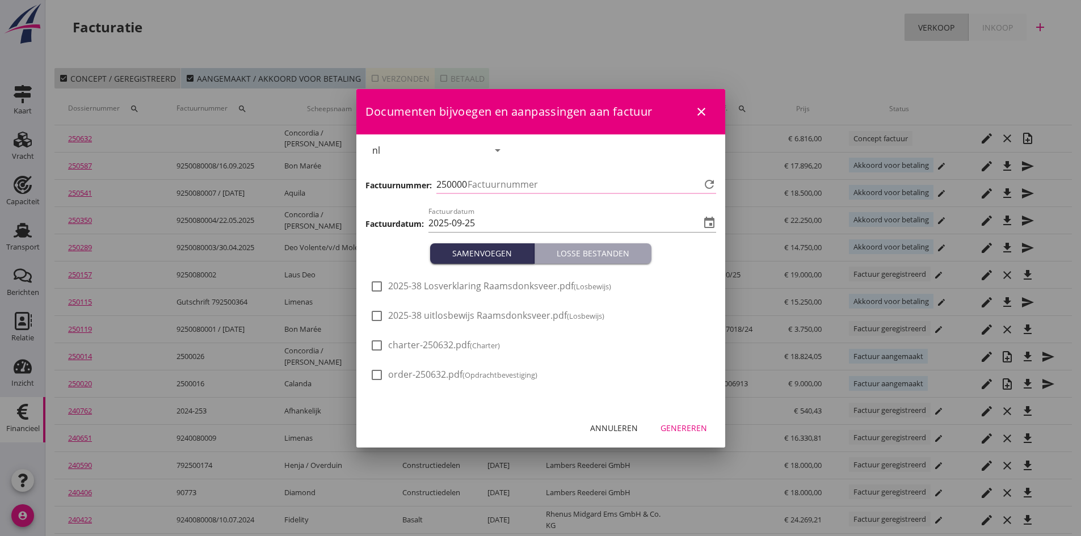
type input "801"
click at [375, 289] on div at bounding box center [376, 286] width 19 height 19
checkbox input "true"
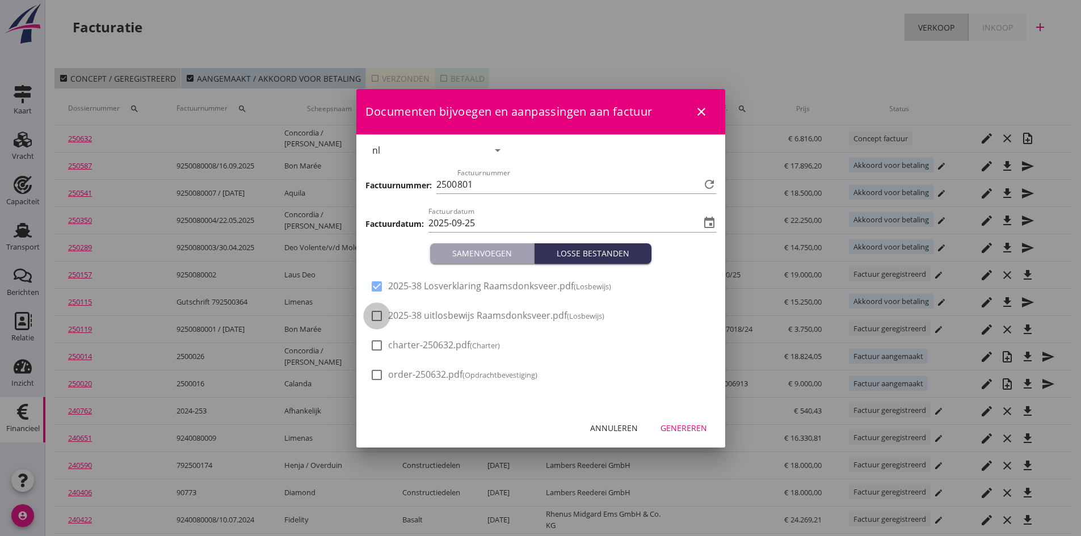
drag, startPoint x: 374, startPoint y: 315, endPoint x: 437, endPoint y: 356, distance: 75.4
click at [374, 316] on div at bounding box center [376, 315] width 19 height 19
checkbox input "true"
click at [683, 428] on div "Genereren" at bounding box center [684, 428] width 47 height 12
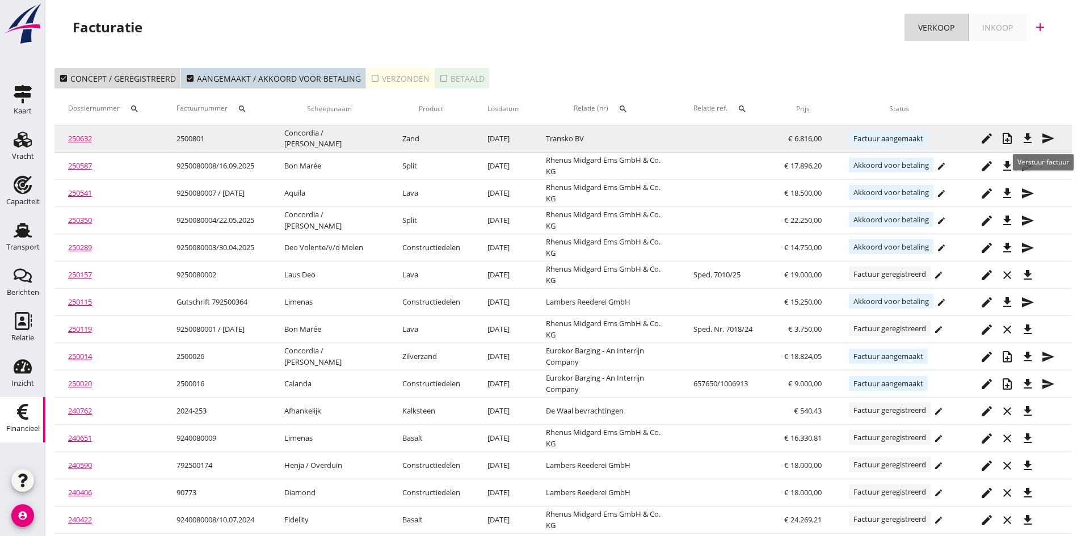
click at [1047, 137] on icon "send" at bounding box center [1048, 139] width 14 height 14
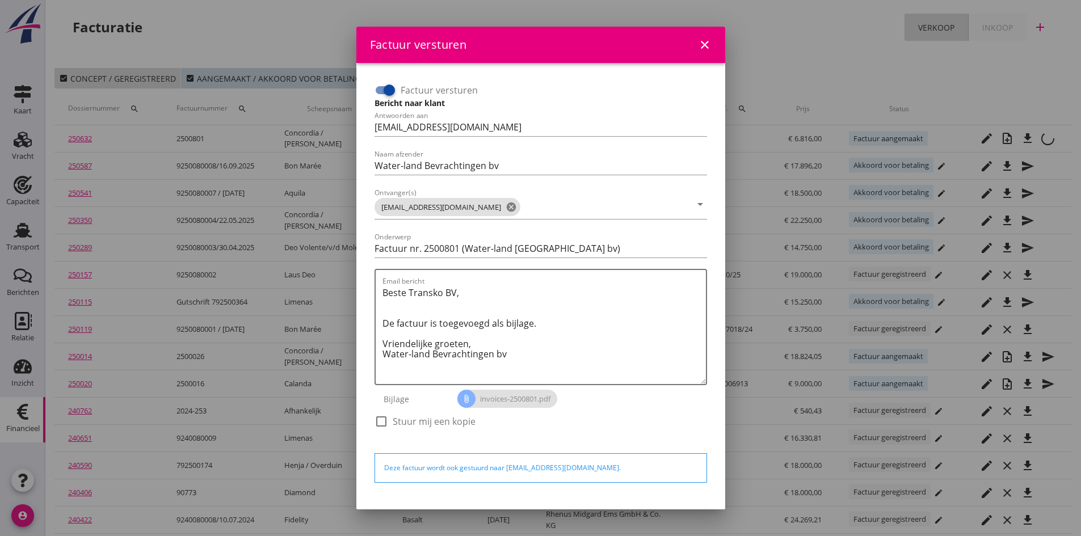
scroll to position [32, 0]
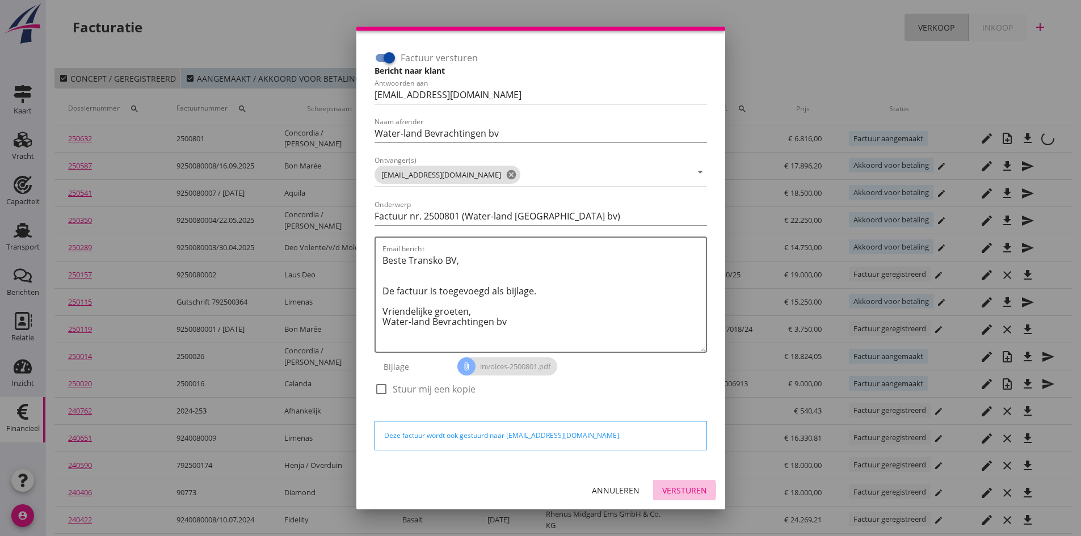
click at [665, 490] on div "Versturen" at bounding box center [684, 491] width 45 height 12
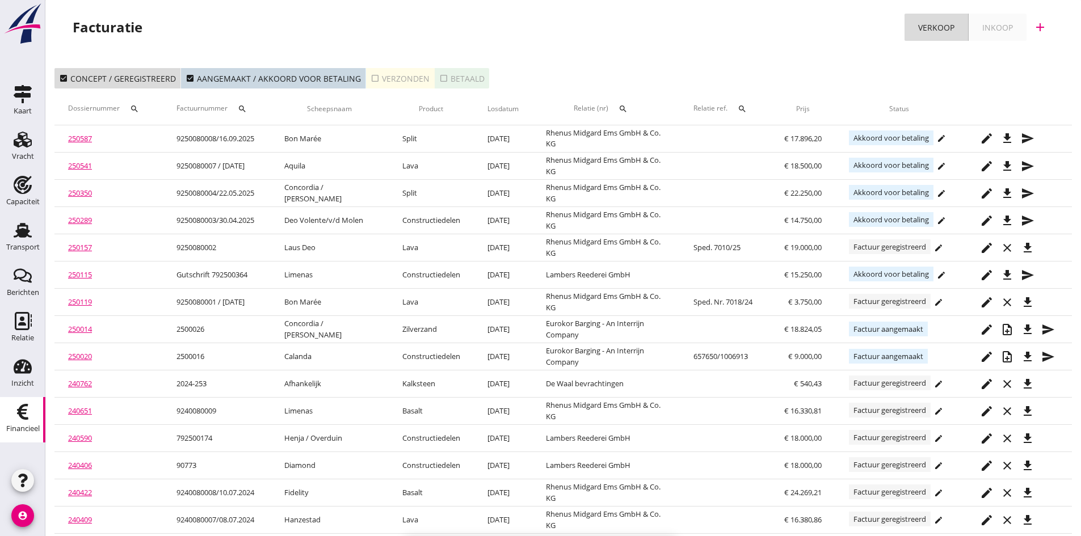
click at [400, 82] on div "check_box_outline_blank Verzonden" at bounding box center [400, 79] width 59 height 12
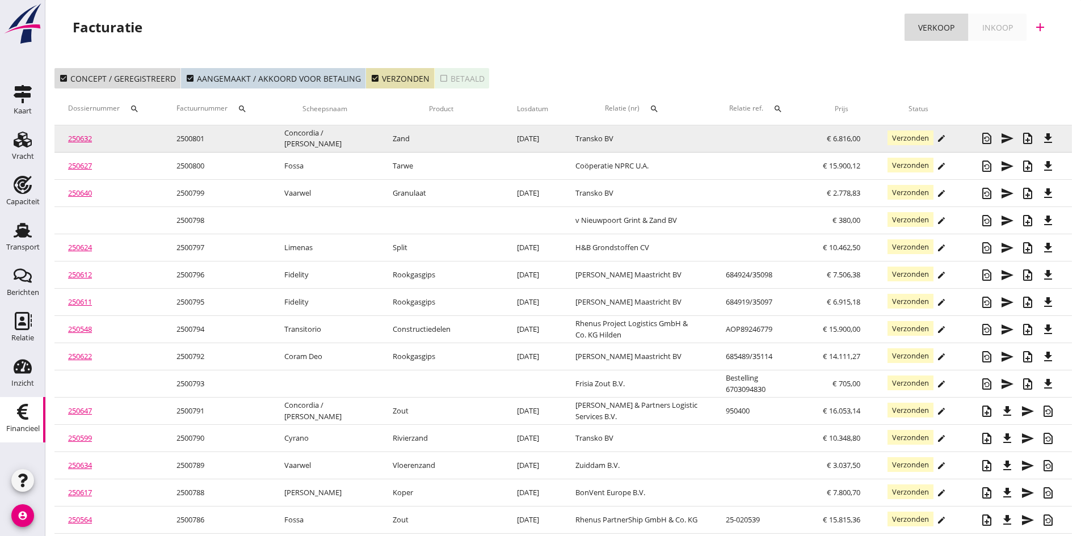
click at [79, 137] on link "250632" at bounding box center [80, 138] width 24 height 10
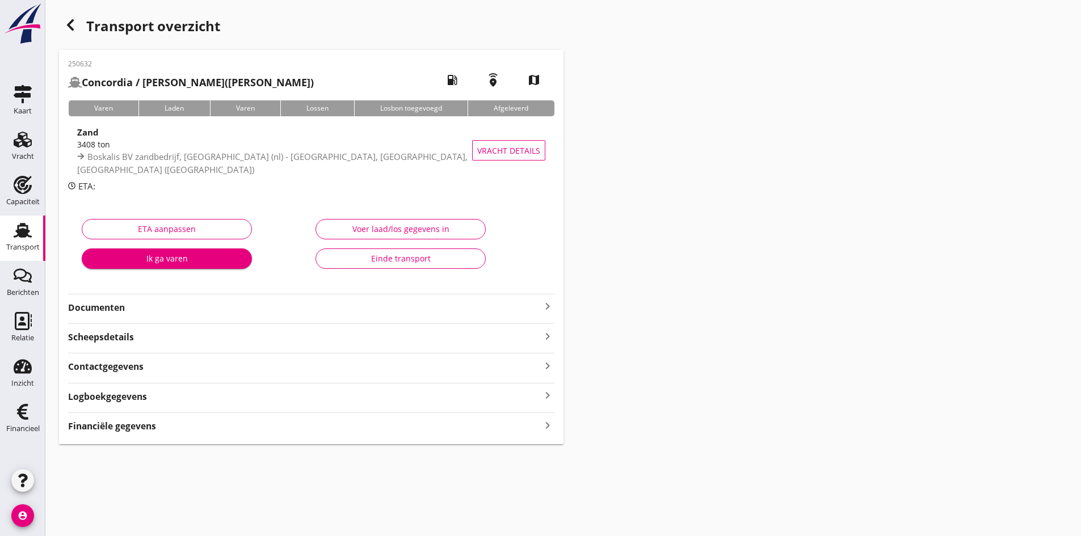
click at [99, 310] on strong "Documenten" at bounding box center [304, 307] width 473 height 13
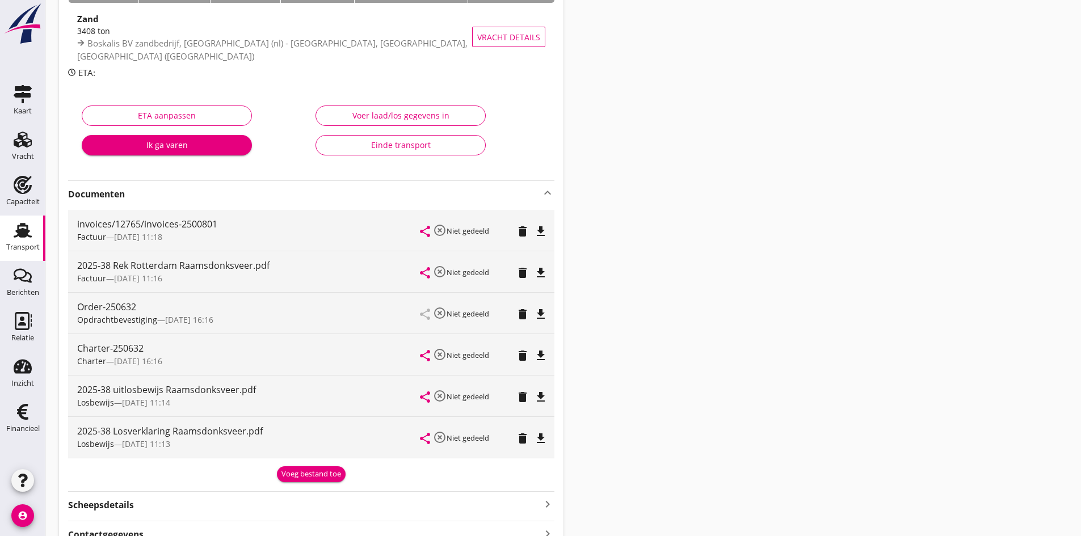
scroll to position [57, 0]
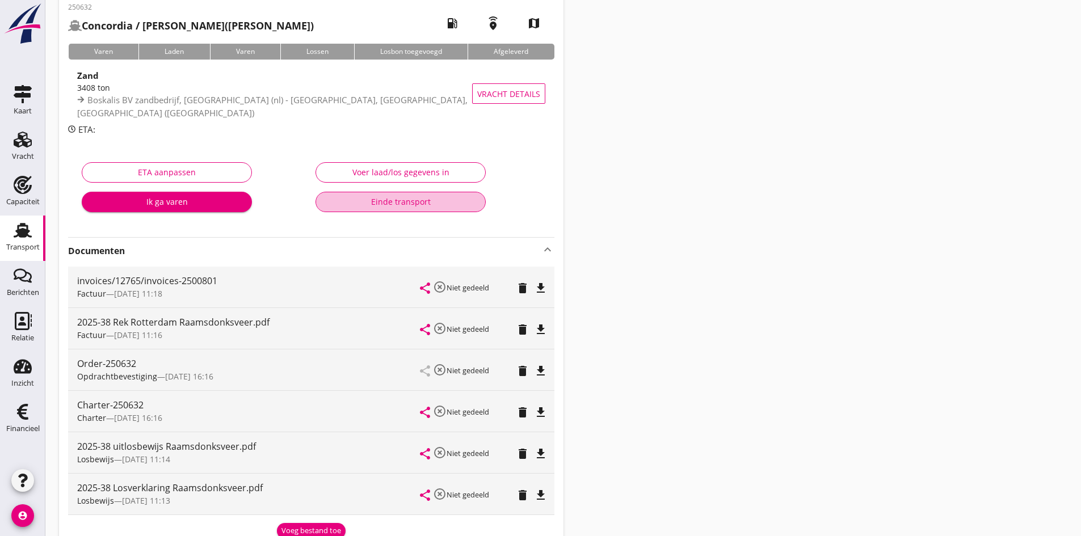
click at [394, 201] on div "Einde transport" at bounding box center [400, 202] width 151 height 12
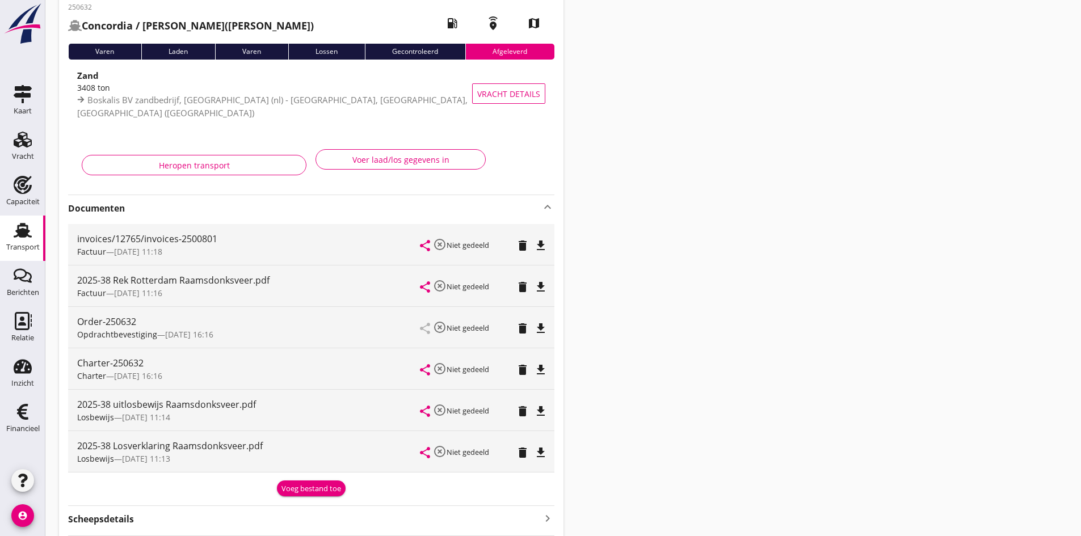
click at [27, 232] on use at bounding box center [23, 230] width 18 height 15
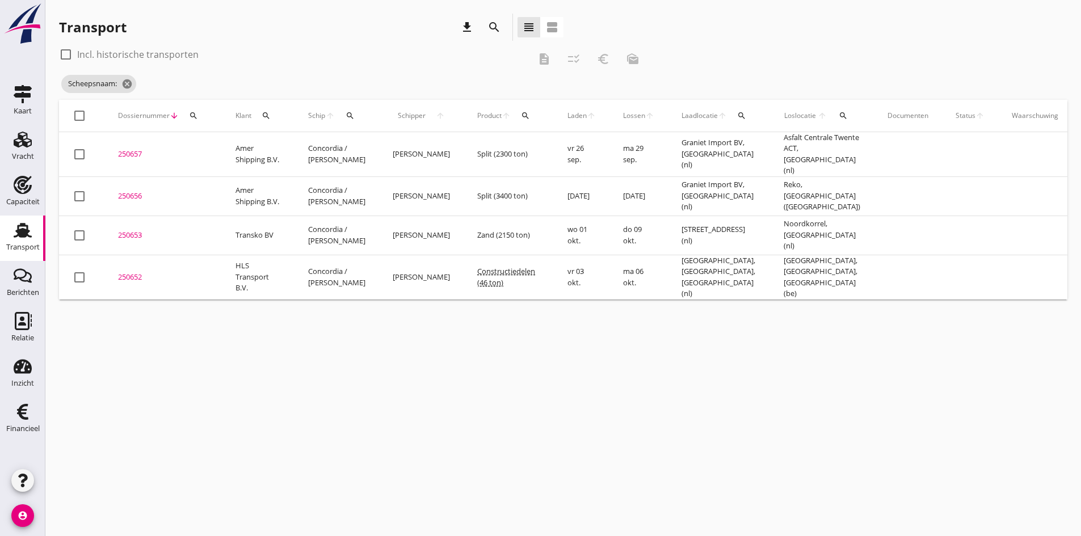
click at [351, 114] on icon "search" at bounding box center [350, 115] width 9 height 9
click at [359, 152] on input "Zoek op (scheeps)naam" at bounding box center [403, 149] width 118 height 18
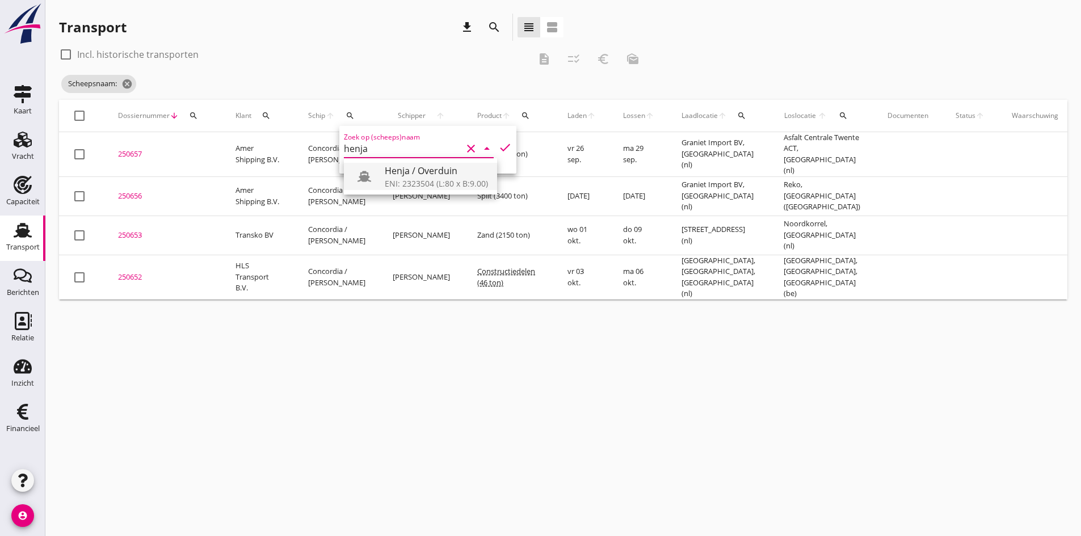
click at [401, 182] on div "ENI: 2323504 (L:80 x B:9.00)" at bounding box center [436, 184] width 103 height 12
click at [498, 148] on icon "check" at bounding box center [505, 148] width 14 height 14
type input "Henja / Overduin"
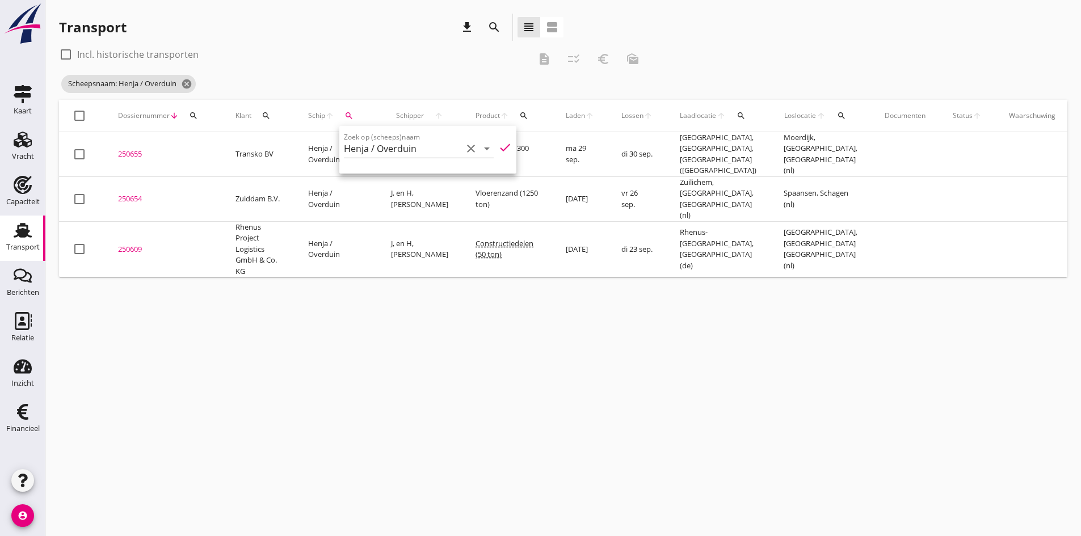
click at [266, 398] on div "cancel You are impersonating another user. Transport download search view_headl…" at bounding box center [563, 268] width 1036 height 536
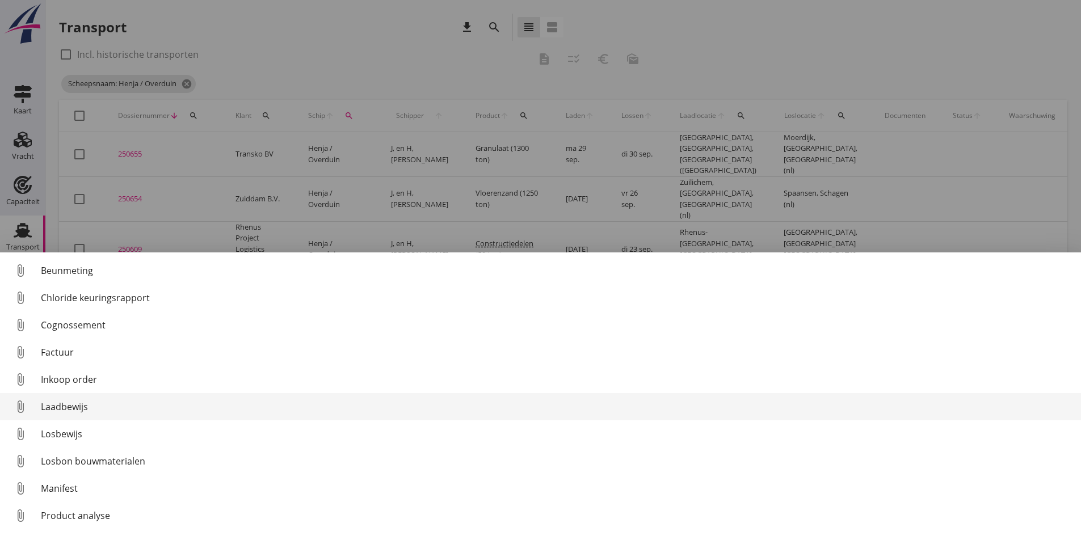
click at [64, 404] on div "Laadbewijs" at bounding box center [556, 407] width 1031 height 14
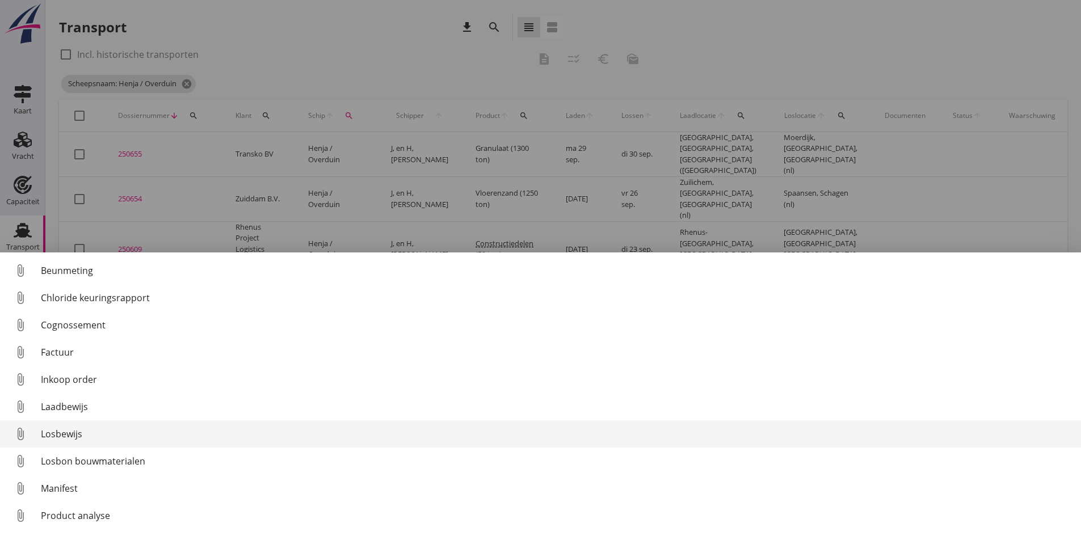
click at [66, 436] on div "Losbewijs" at bounding box center [556, 434] width 1031 height 14
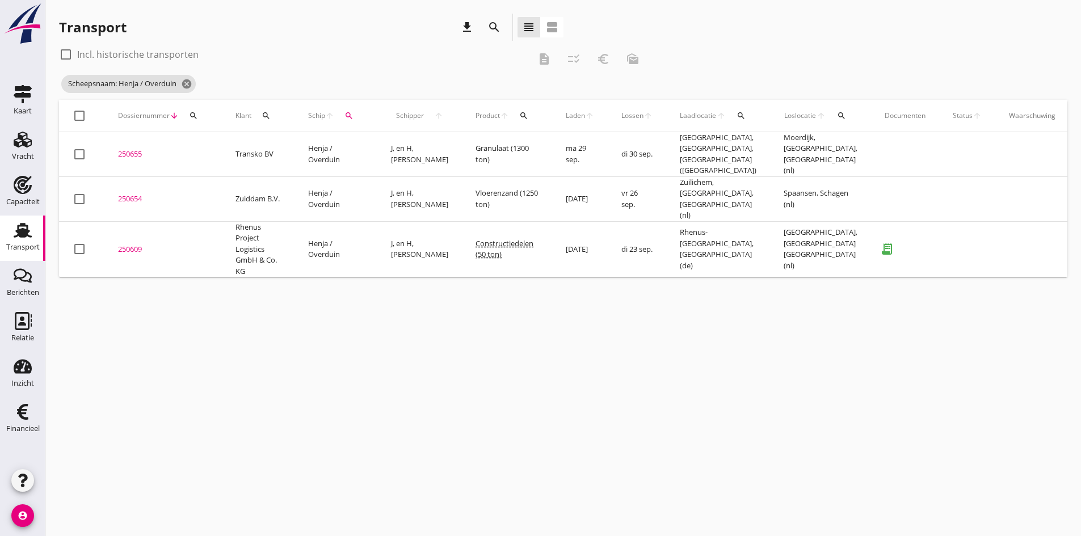
click at [127, 244] on div "250609" at bounding box center [163, 249] width 90 height 11
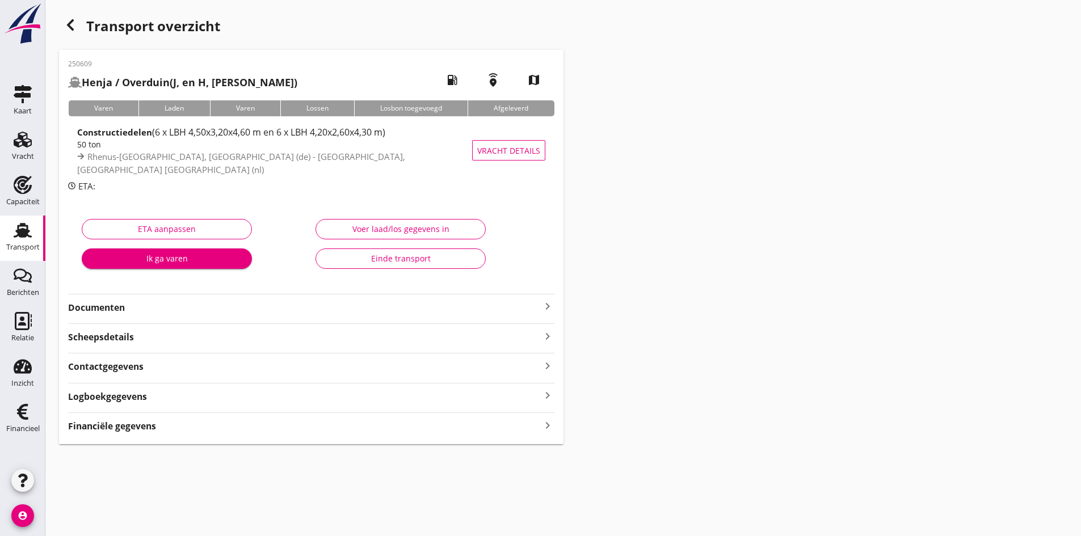
click at [545, 427] on icon "keyboard_arrow_right" at bounding box center [548, 425] width 14 height 15
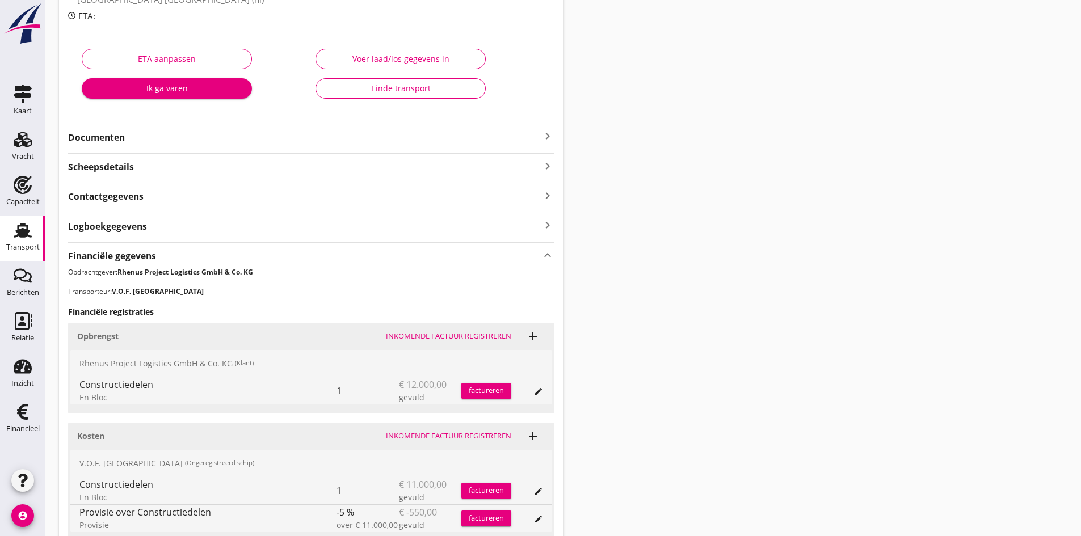
scroll to position [270, 0]
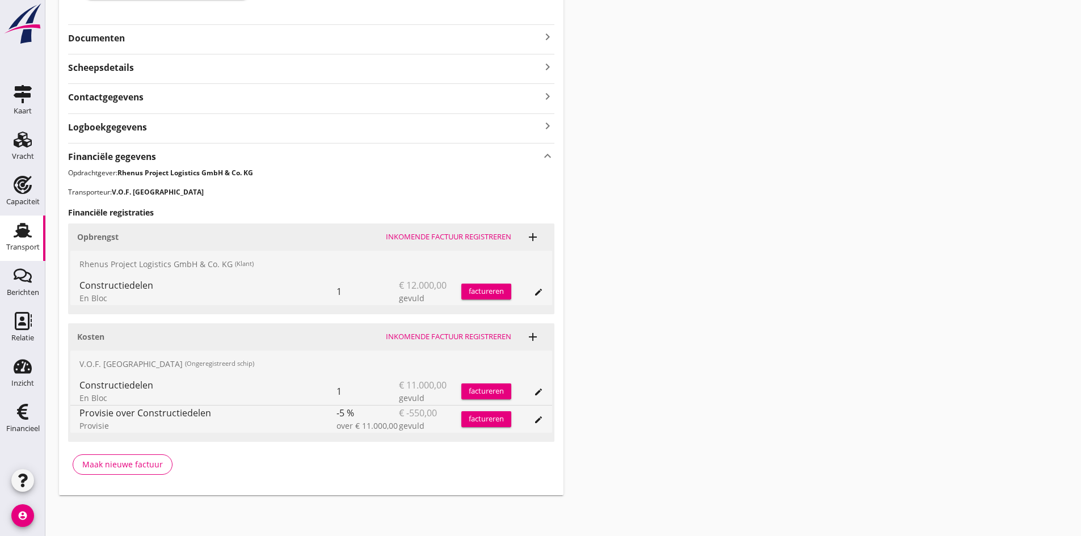
click at [418, 334] on div "Inkomende factuur registreren" at bounding box center [448, 336] width 125 height 11
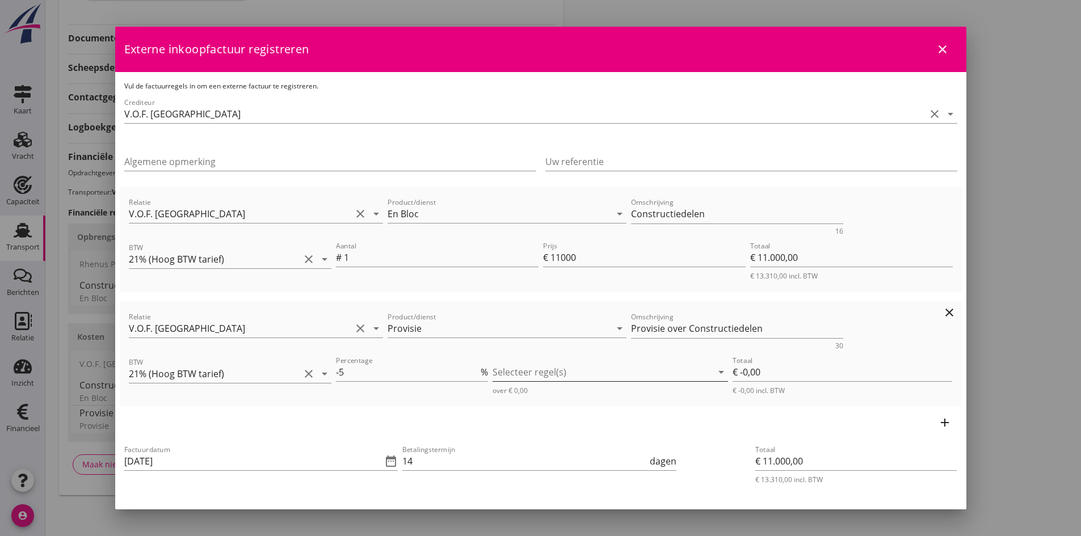
click at [509, 371] on div at bounding box center [603, 372] width 220 height 18
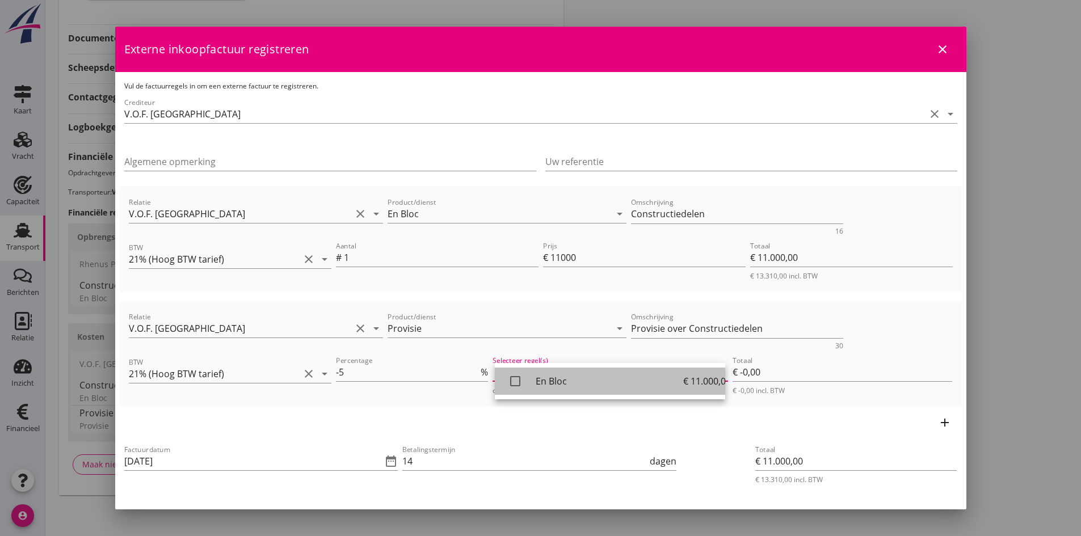
drag, startPoint x: 512, startPoint y: 379, endPoint x: 481, endPoint y: 390, distance: 33.7
click at [512, 380] on icon "check_box_outline_blank" at bounding box center [515, 381] width 23 height 23
type input "€ -550,00"
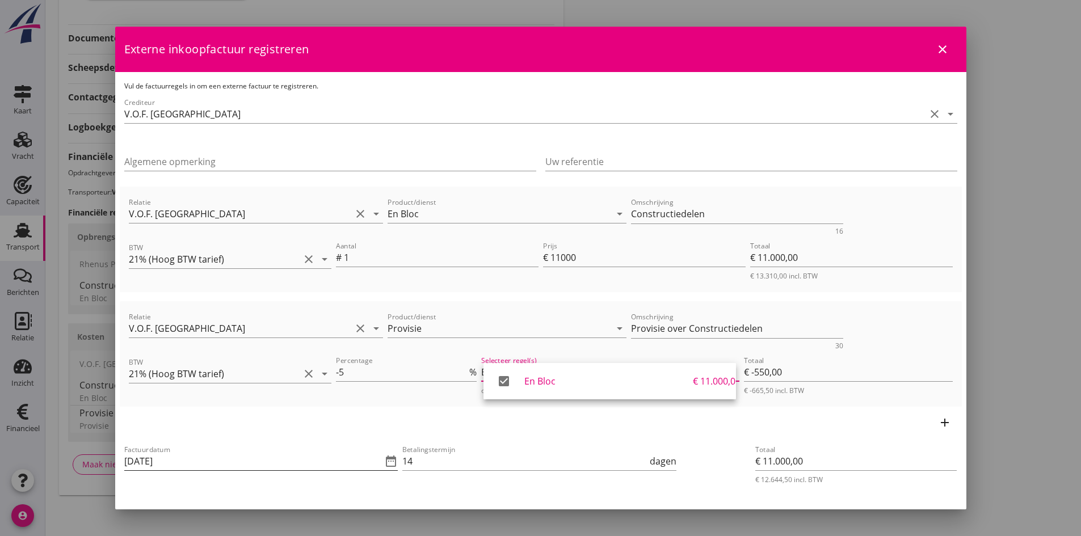
click at [222, 457] on input "[DATE]" at bounding box center [253, 461] width 258 height 18
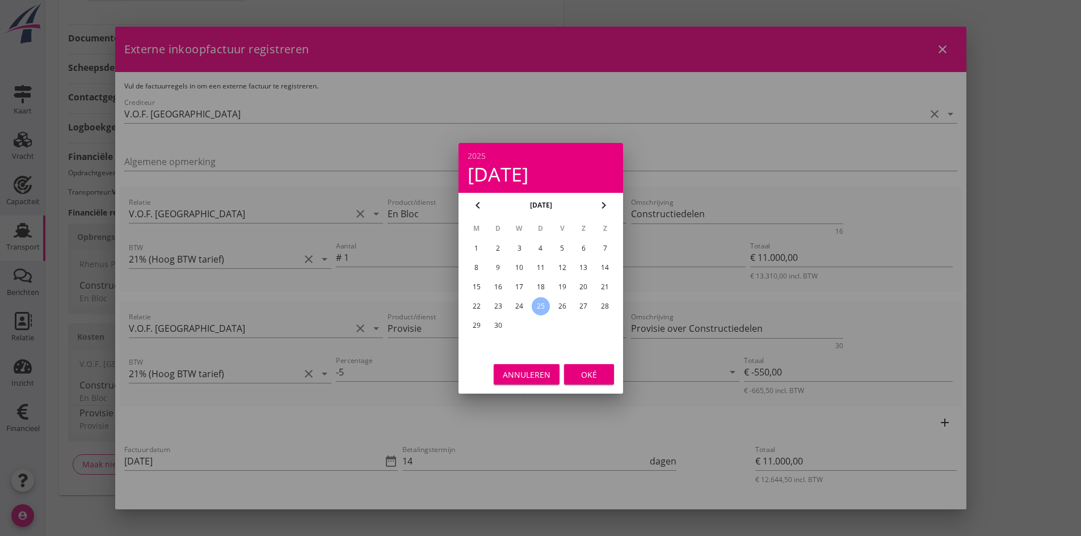
click at [495, 304] on div "23" at bounding box center [498, 306] width 18 height 18
type input "[DATE]"
click at [579, 371] on div "Oké" at bounding box center [589, 374] width 32 height 12
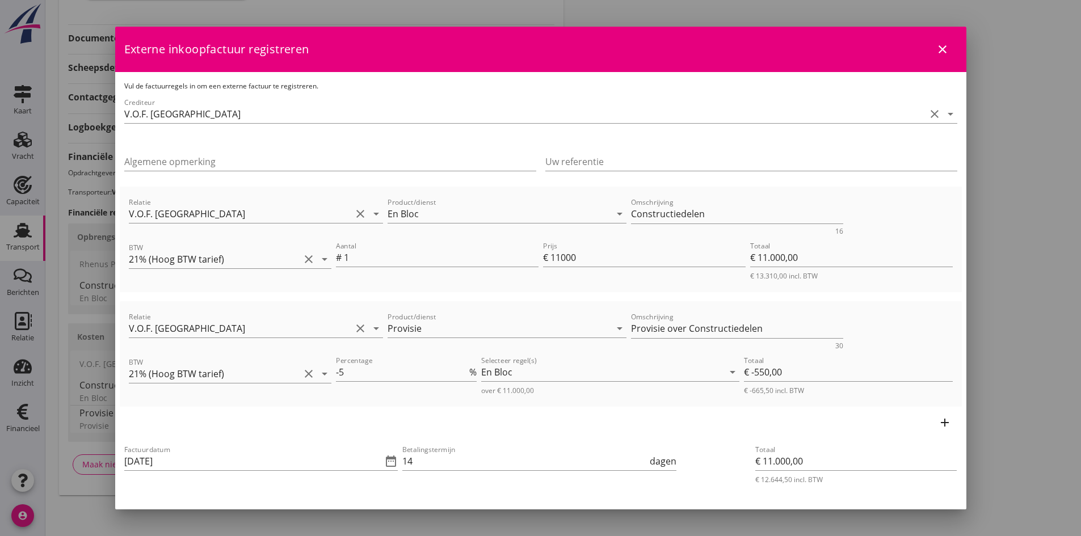
scroll to position [114, 0]
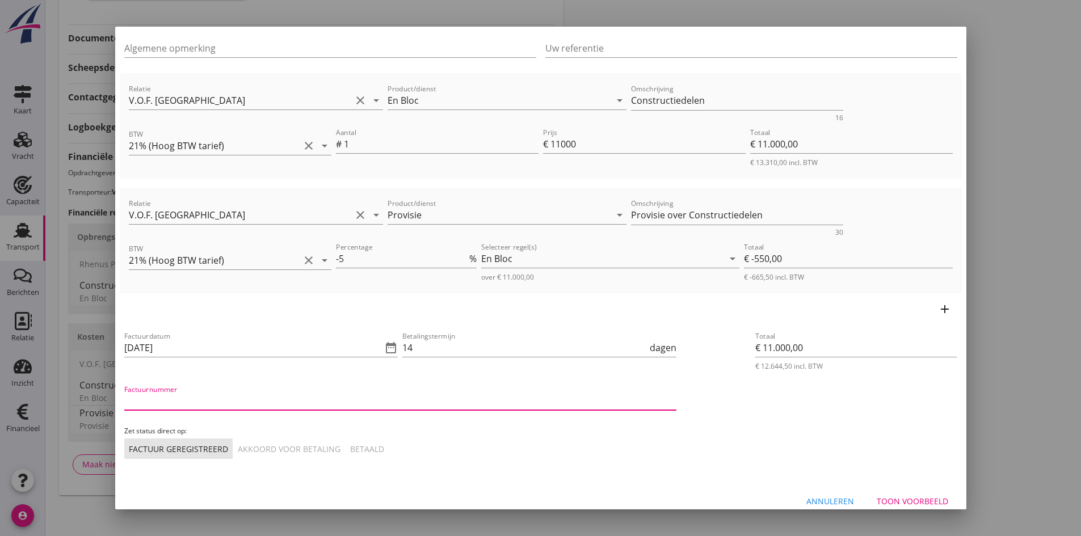
click at [250, 402] on input "Factuurnummer" at bounding box center [400, 401] width 552 height 18
type input "reis 31"
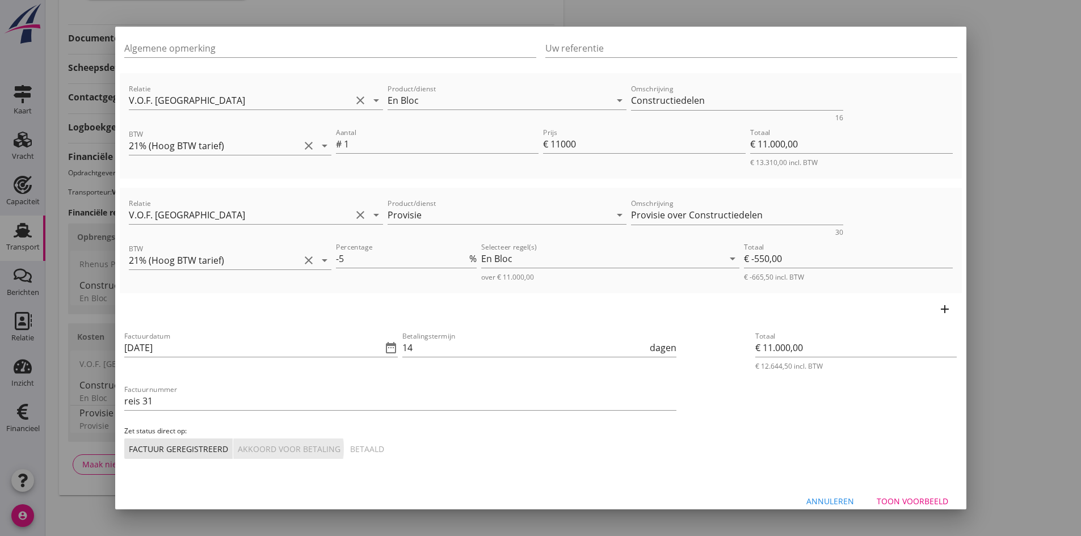
click at [285, 454] on div "Akkoord voor betaling" at bounding box center [289, 449] width 103 height 12
click at [902, 501] on div "Toon voorbeeld" at bounding box center [913, 501] width 72 height 12
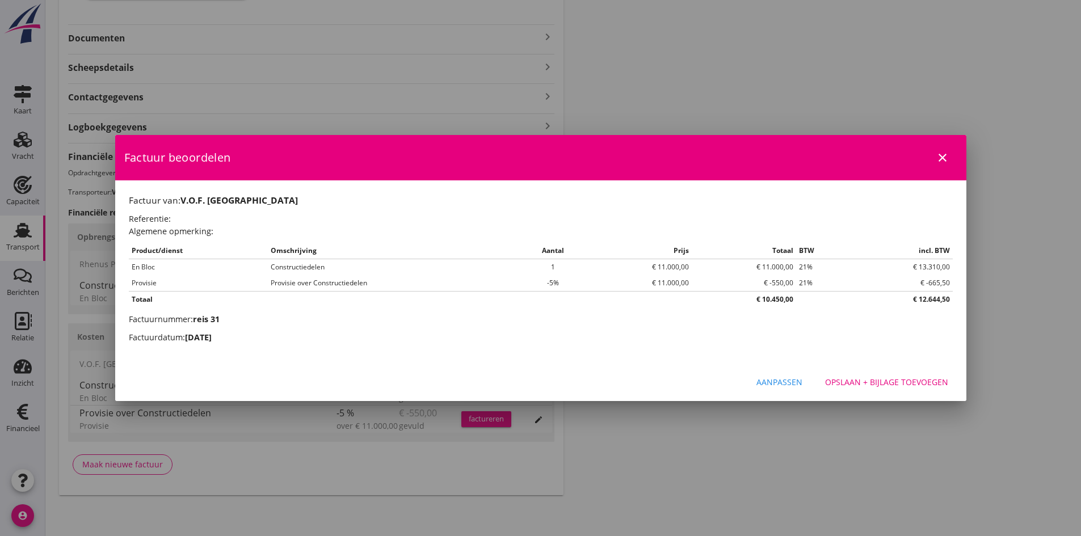
scroll to position [0, 0]
click at [844, 381] on div "Opslaan + bijlage toevoegen" at bounding box center [886, 382] width 123 height 12
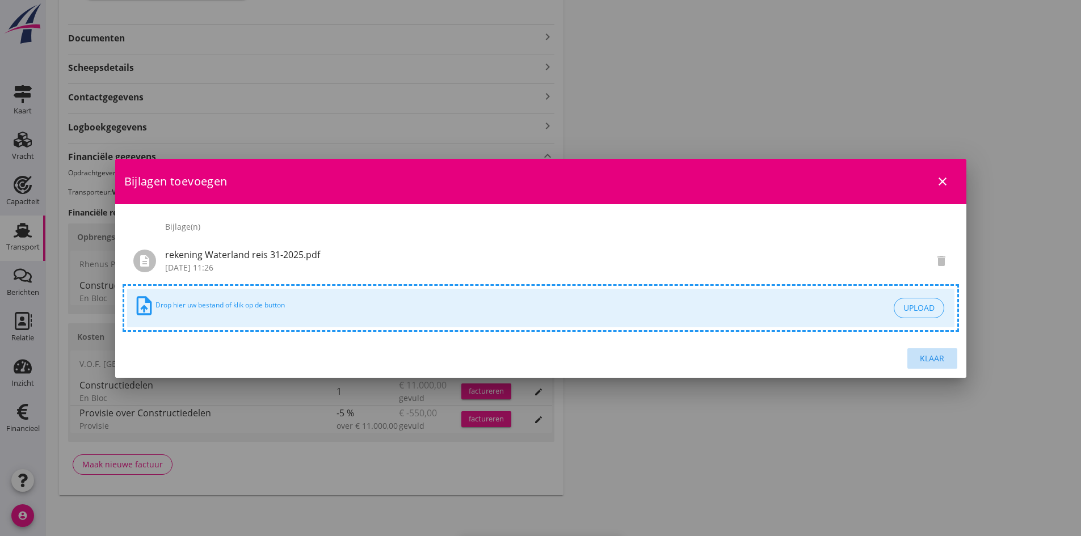
click at [934, 354] on div "Klaar" at bounding box center [933, 358] width 32 height 12
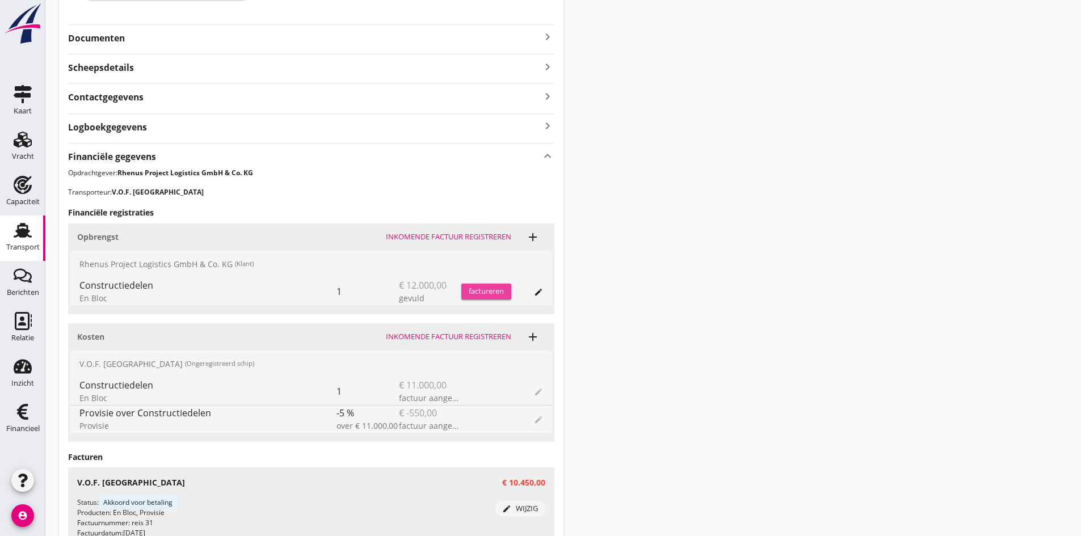
click at [484, 292] on div "factureren" at bounding box center [486, 291] width 50 height 11
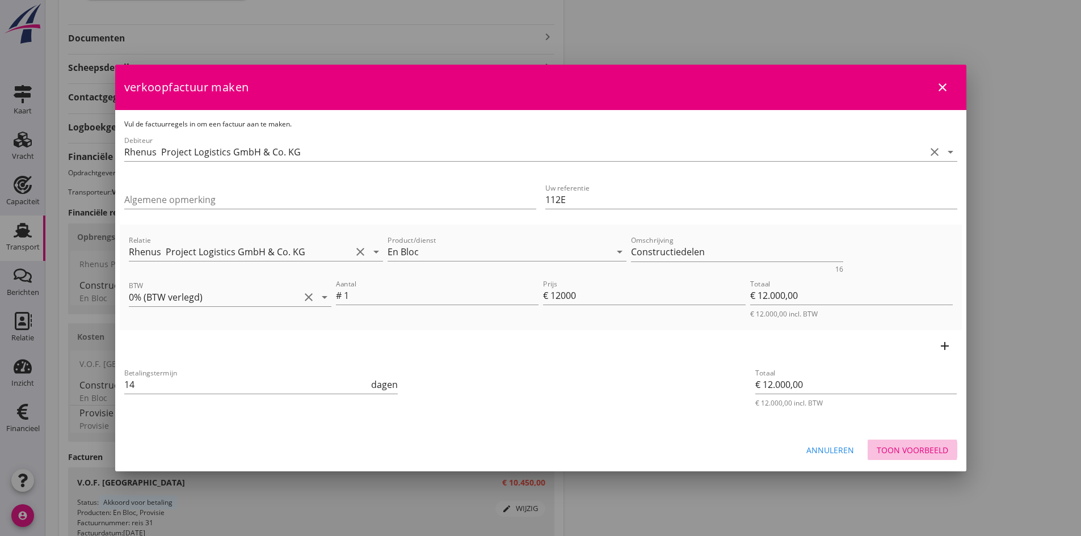
click at [895, 447] on div "Toon voorbeeld" at bounding box center [913, 450] width 72 height 12
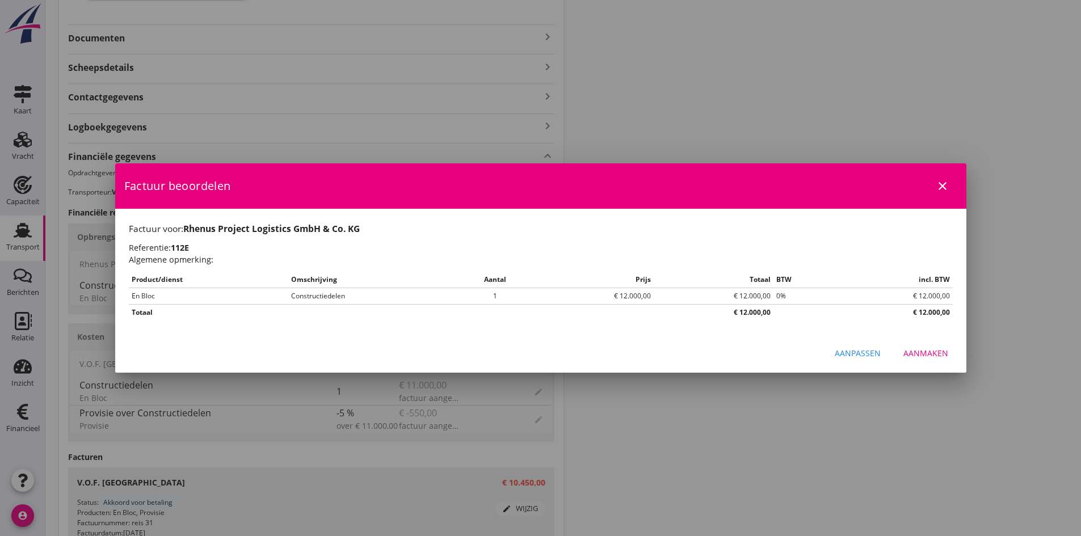
click at [917, 353] on div "Aanmaken" at bounding box center [926, 353] width 45 height 12
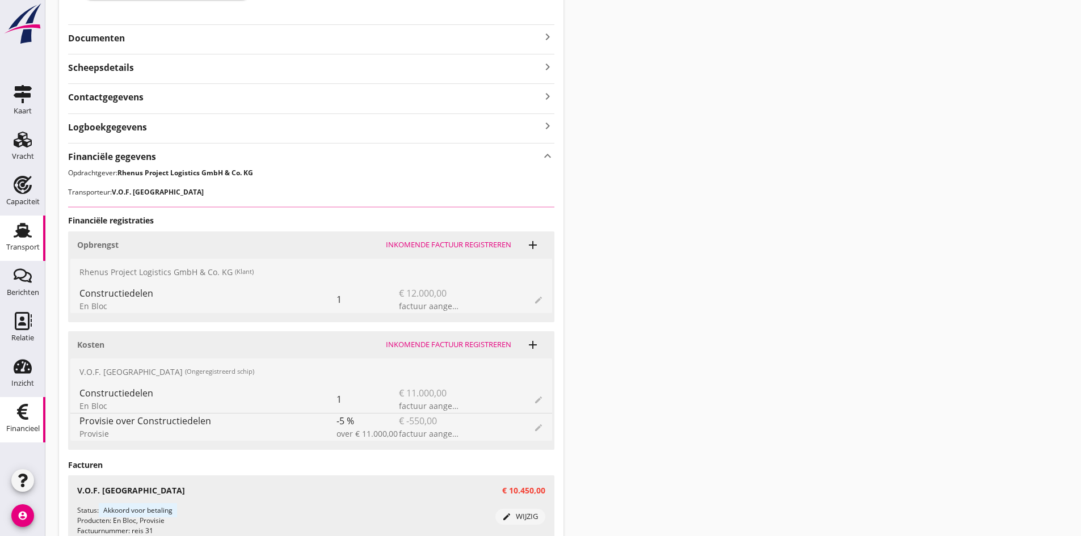
click at [17, 413] on use at bounding box center [22, 412] width 11 height 16
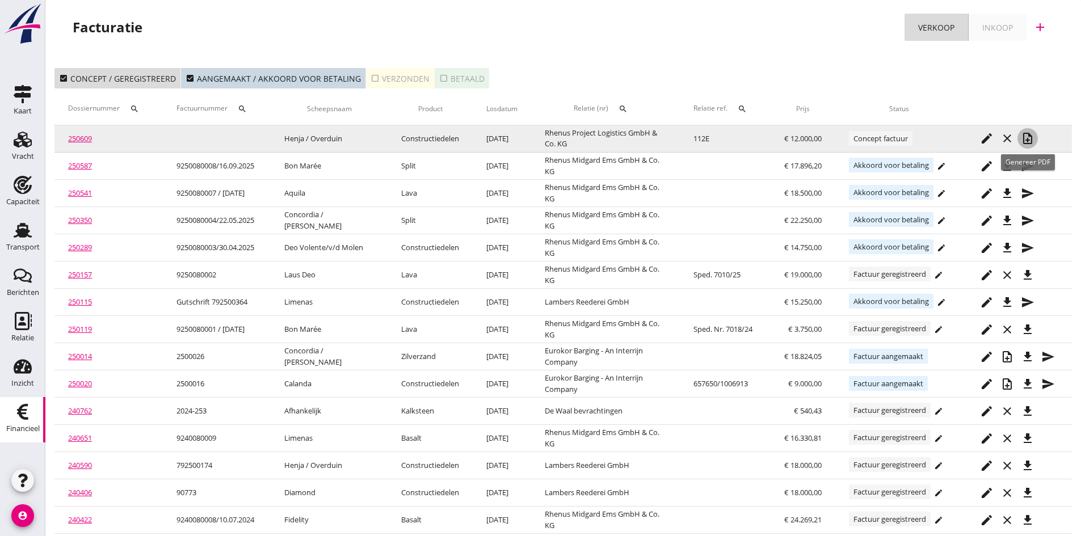
click at [1026, 137] on icon "note_add" at bounding box center [1028, 139] width 14 height 14
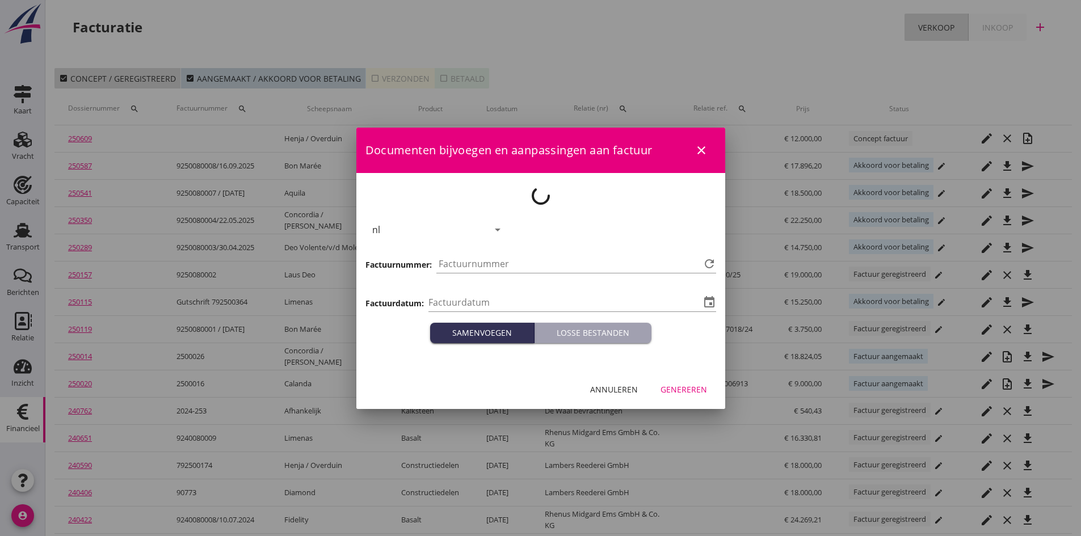
type input "2025-09-25"
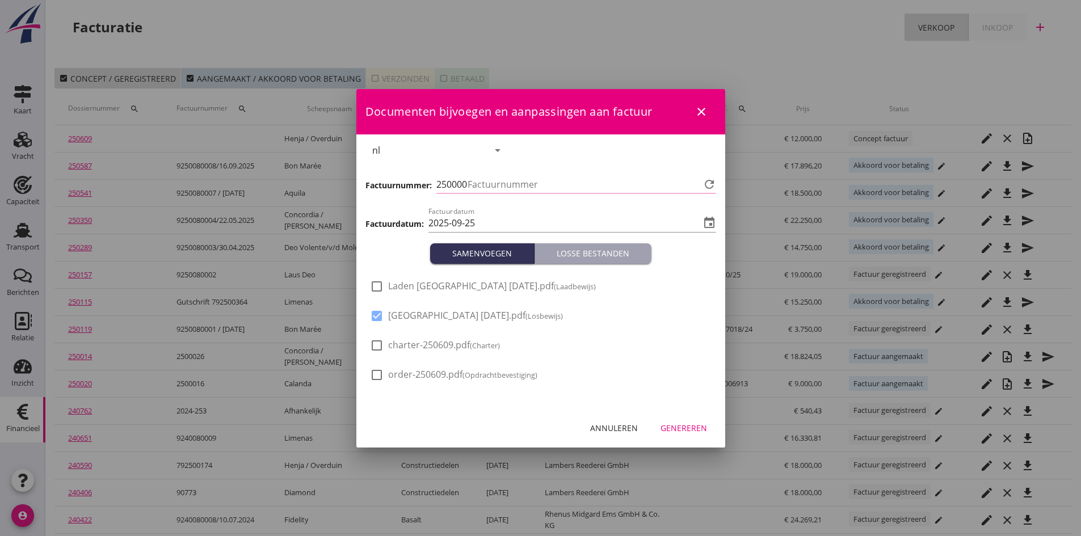
type input "802"
click at [376, 284] on div at bounding box center [376, 286] width 19 height 19
checkbox input "true"
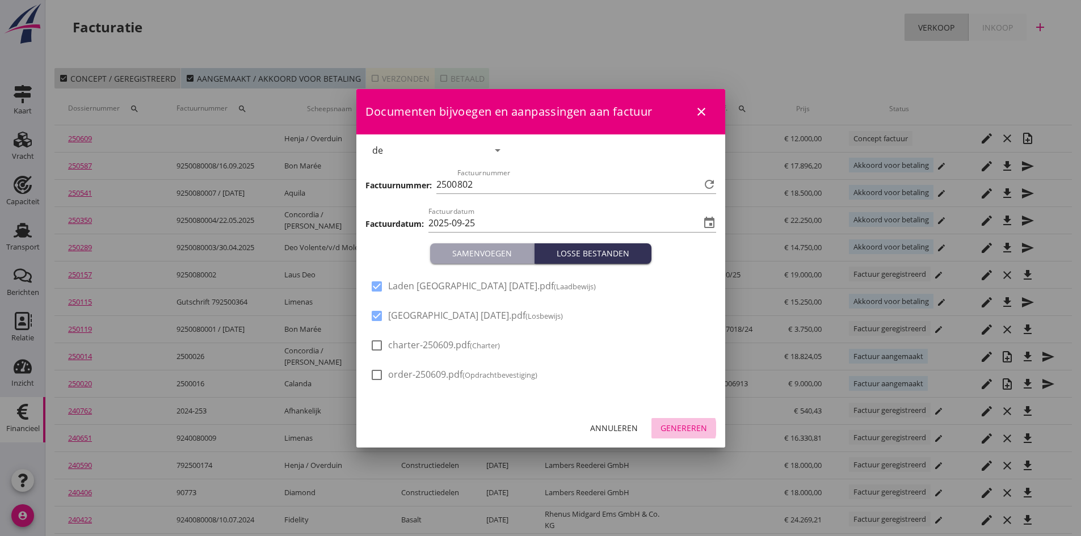
click at [680, 426] on div "Genereren" at bounding box center [684, 428] width 47 height 12
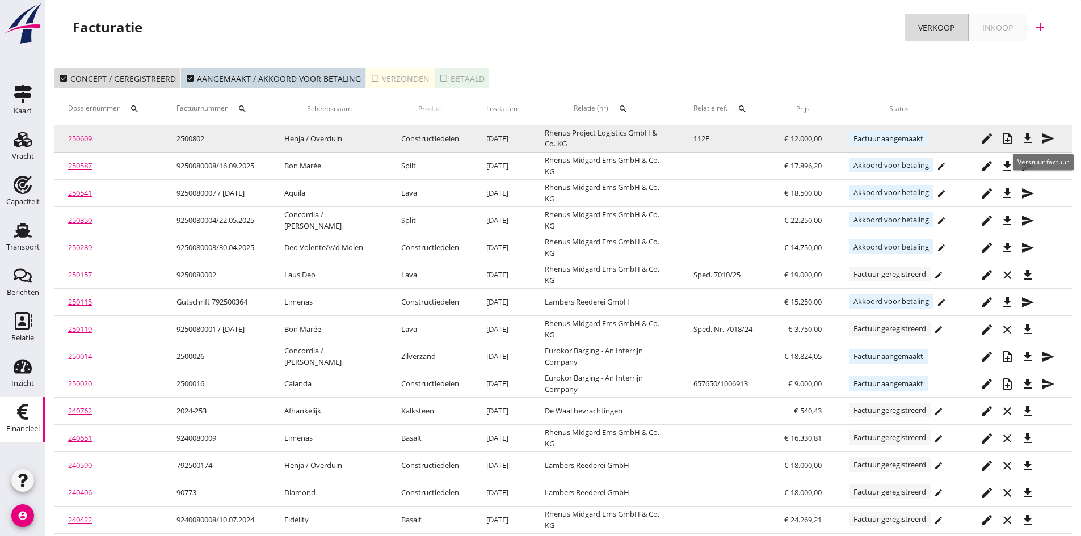
click at [1043, 135] on icon "send" at bounding box center [1048, 139] width 14 height 14
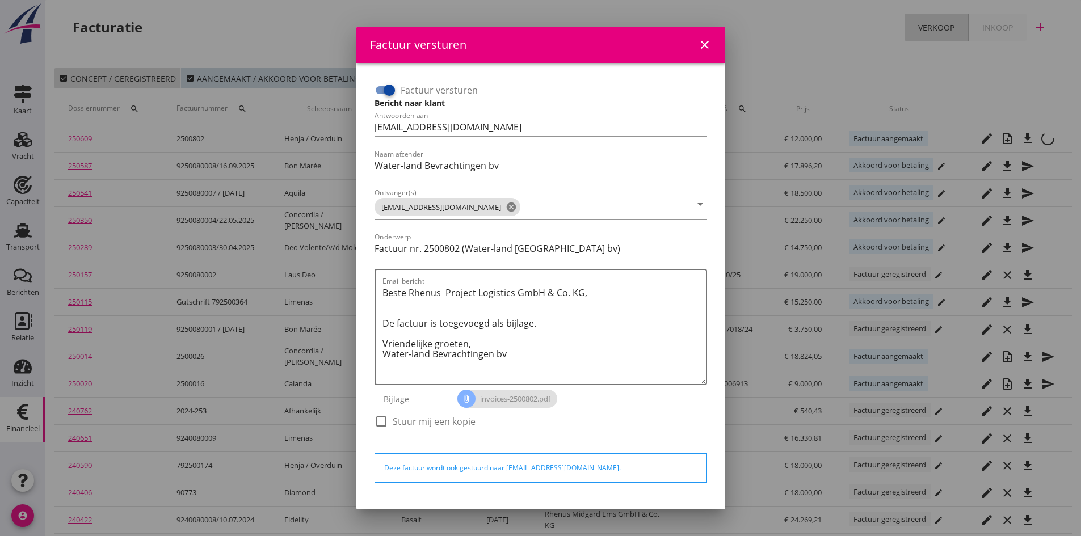
scroll to position [32, 0]
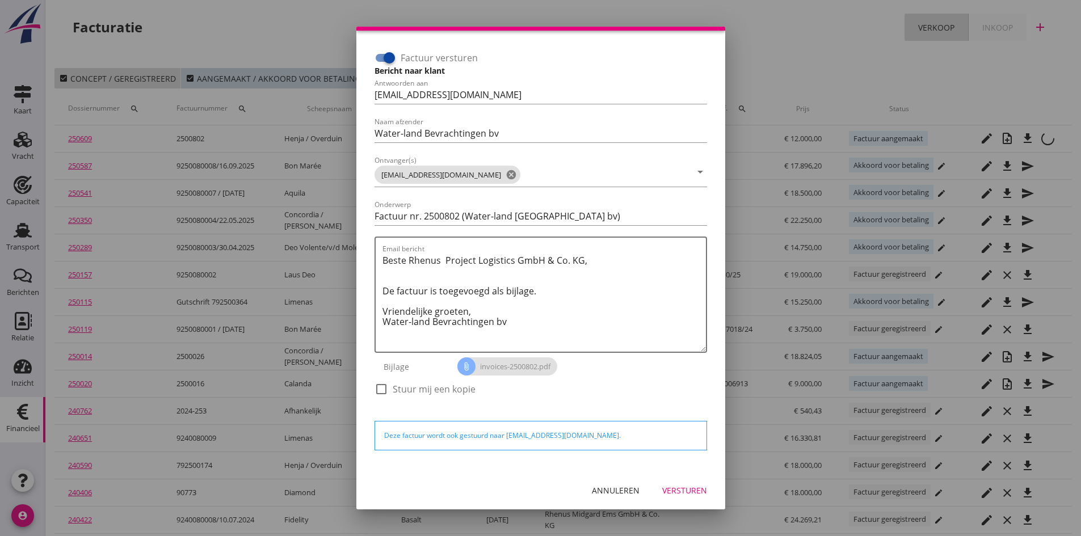
click at [662, 488] on div "Versturen" at bounding box center [684, 491] width 45 height 12
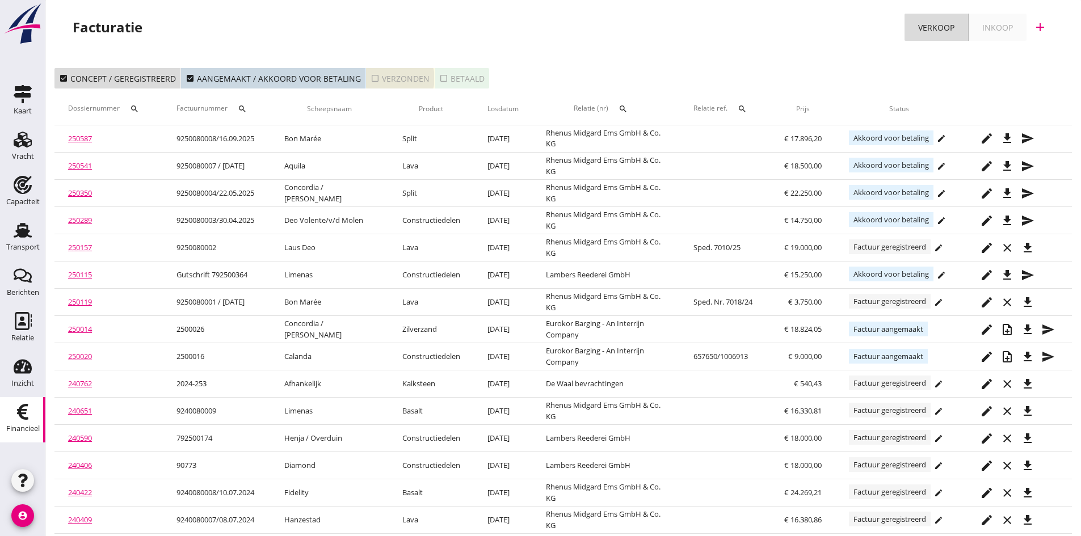
click at [396, 80] on div "check_box_outline_blank Verzonden" at bounding box center [400, 79] width 59 height 12
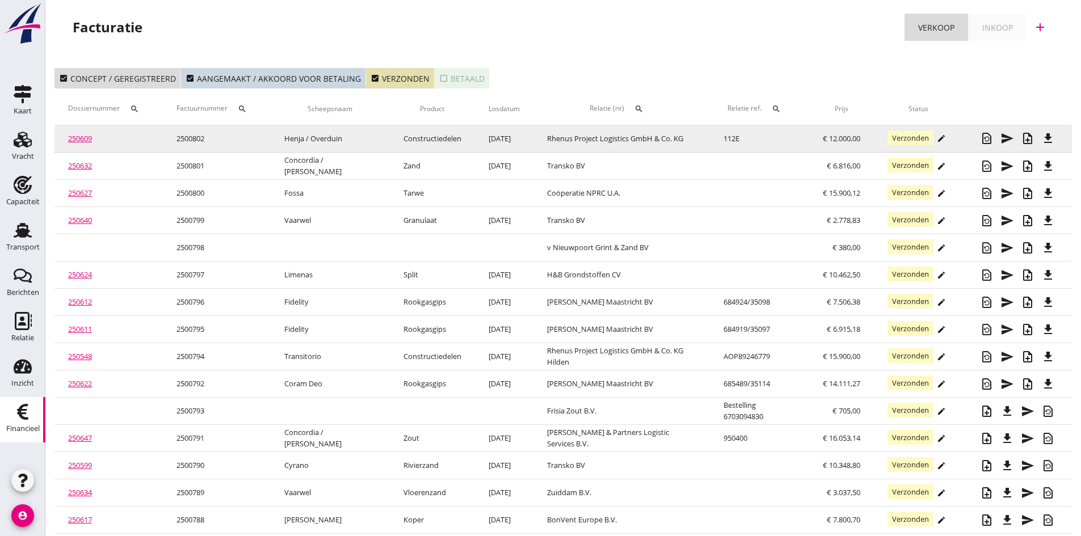
click at [81, 138] on link "250609" at bounding box center [80, 138] width 24 height 10
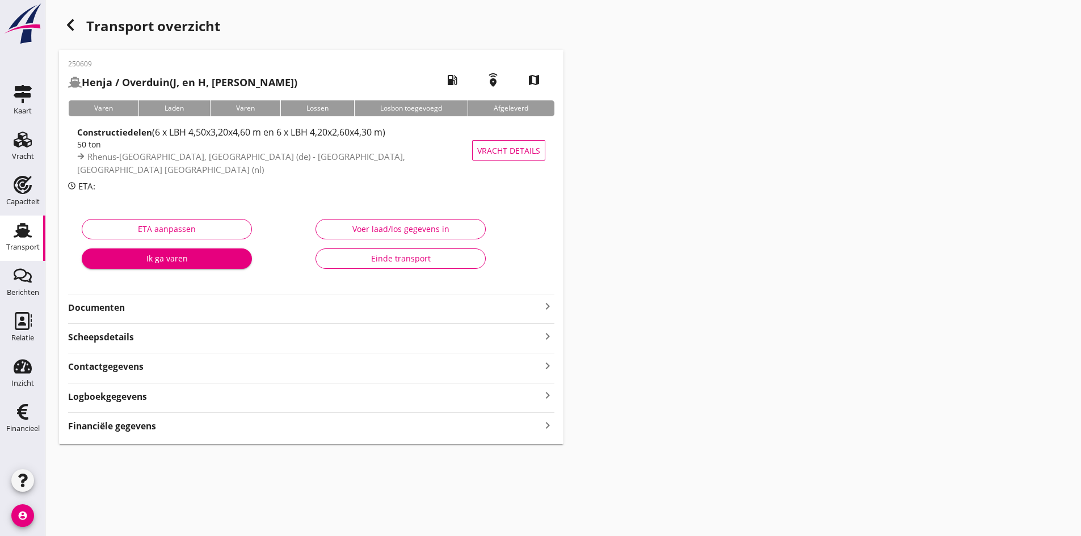
click at [220, 306] on strong "Documenten" at bounding box center [304, 307] width 473 height 13
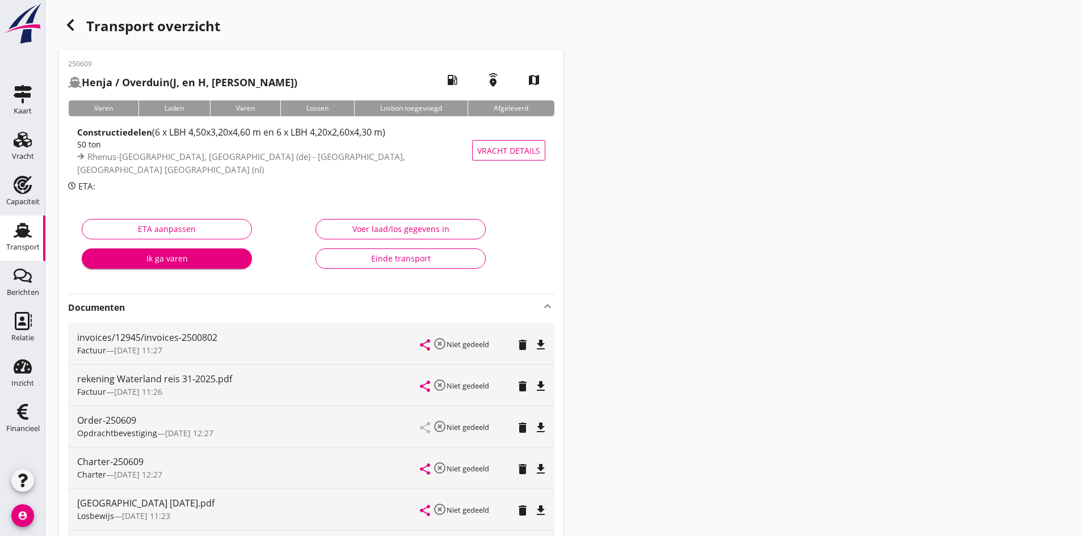
scroll to position [114, 0]
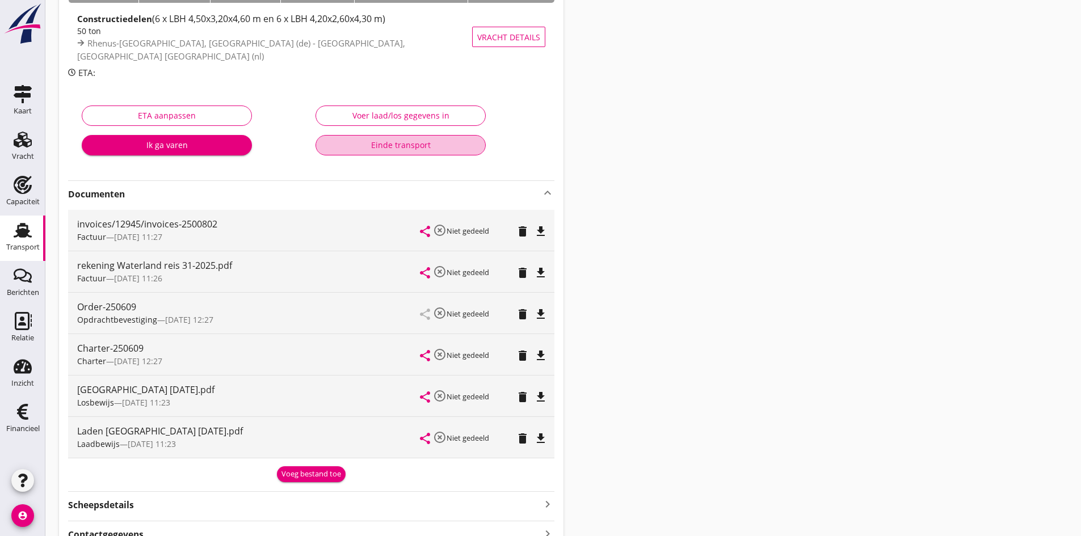
click at [404, 146] on div "Einde transport" at bounding box center [400, 145] width 151 height 12
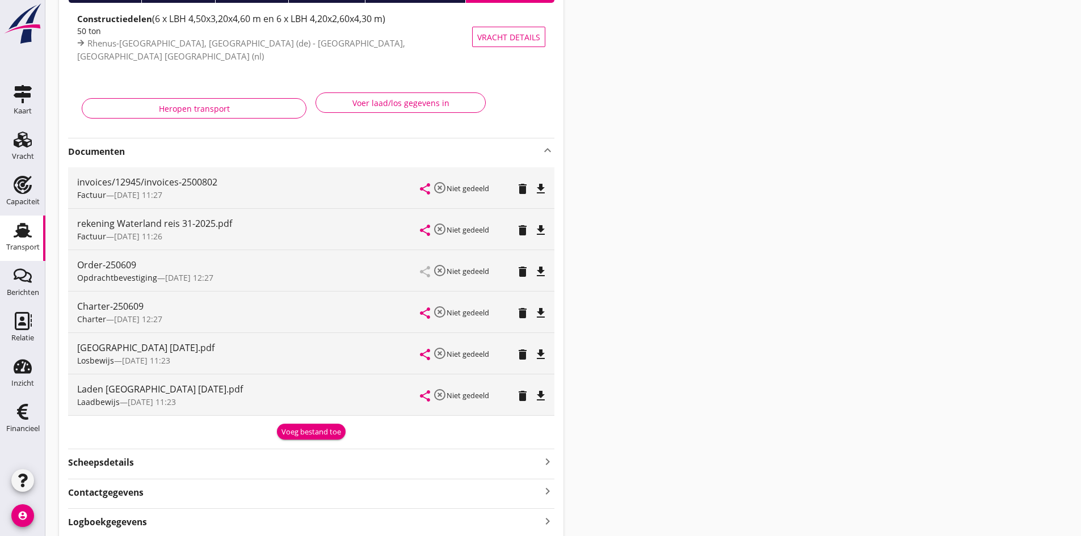
click at [24, 236] on use at bounding box center [23, 230] width 18 height 15
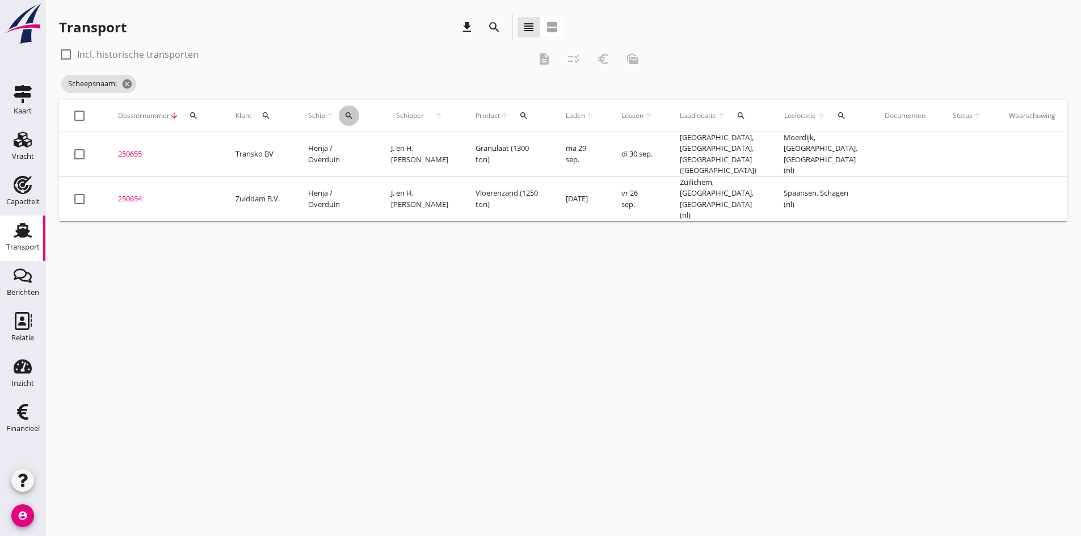
click at [347, 113] on icon "search" at bounding box center [348, 115] width 9 height 9
click at [356, 144] on input "Zoek op (scheeps)naam" at bounding box center [403, 149] width 118 height 18
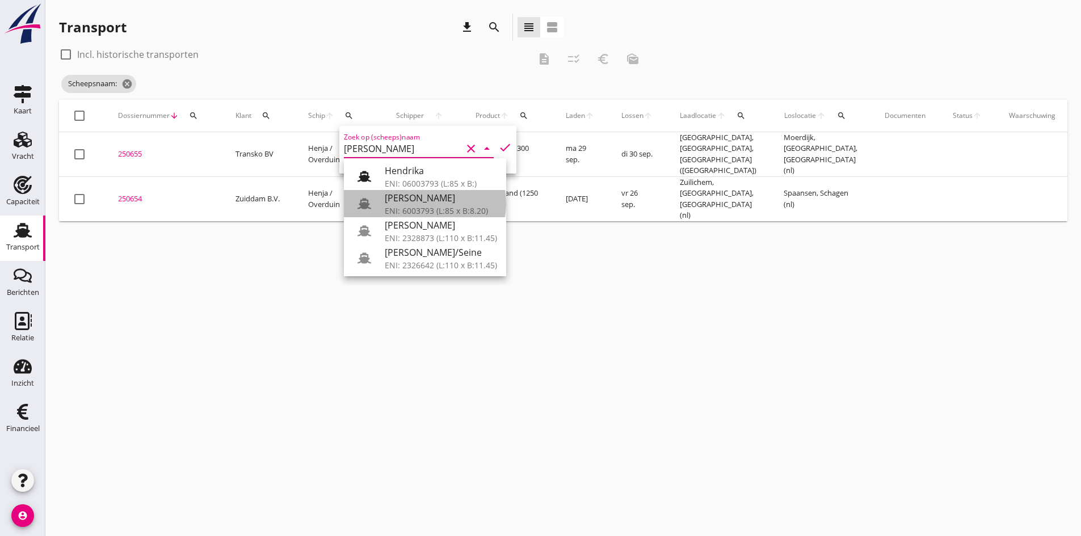
click at [394, 198] on div "[PERSON_NAME]" at bounding box center [441, 198] width 112 height 14
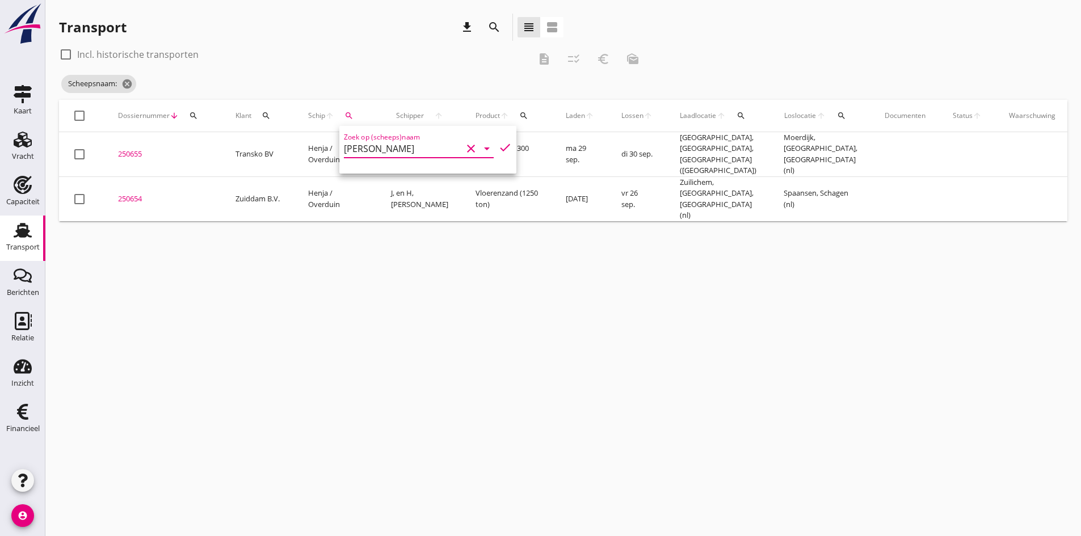
click at [498, 145] on icon "check" at bounding box center [505, 148] width 14 height 14
type input "[PERSON_NAME]"
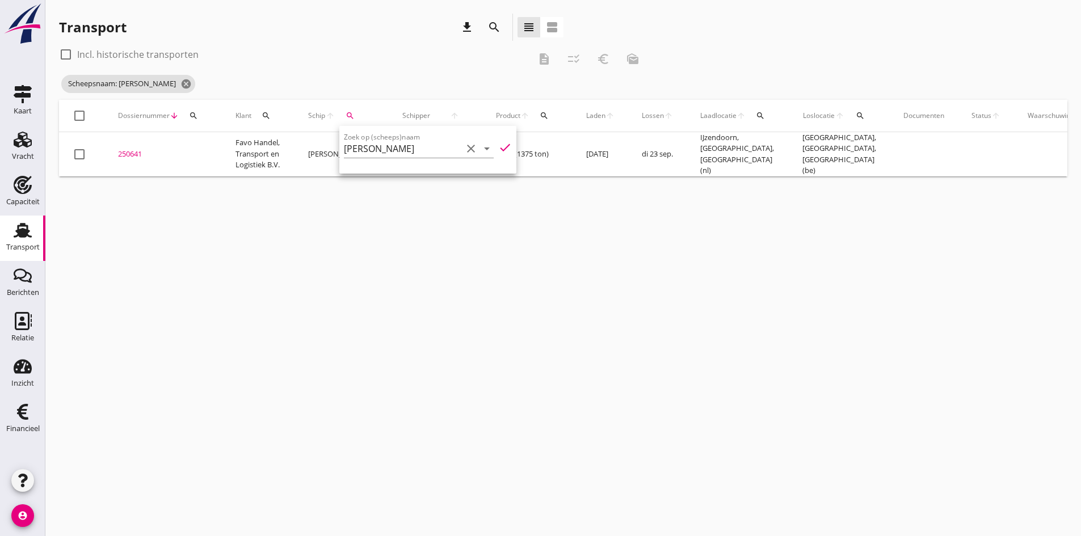
click at [232, 402] on div "cancel You are impersonating another user. Transport download search view_headl…" at bounding box center [563, 268] width 1036 height 536
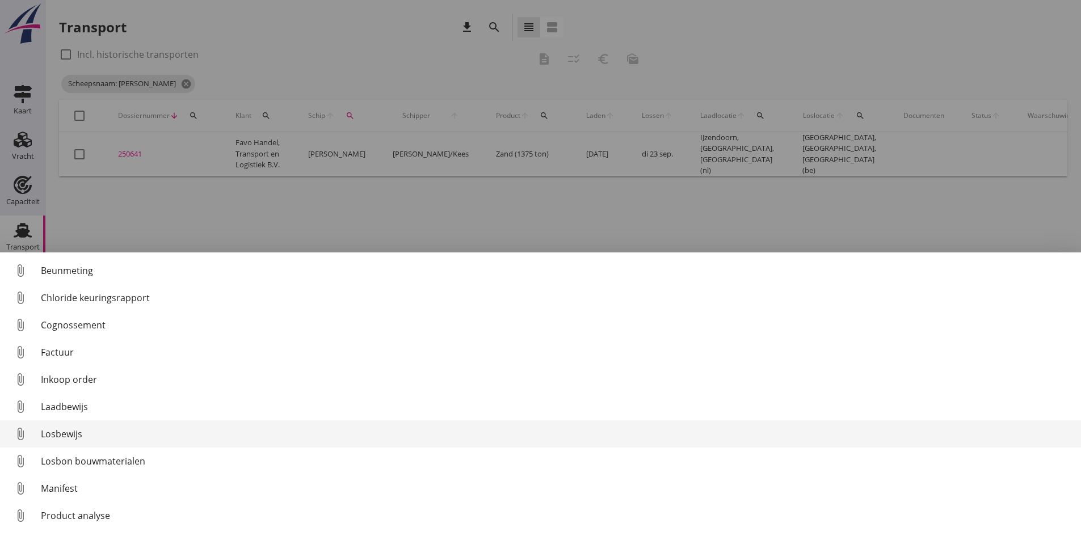
click at [77, 433] on div "Losbewijs" at bounding box center [556, 434] width 1031 height 14
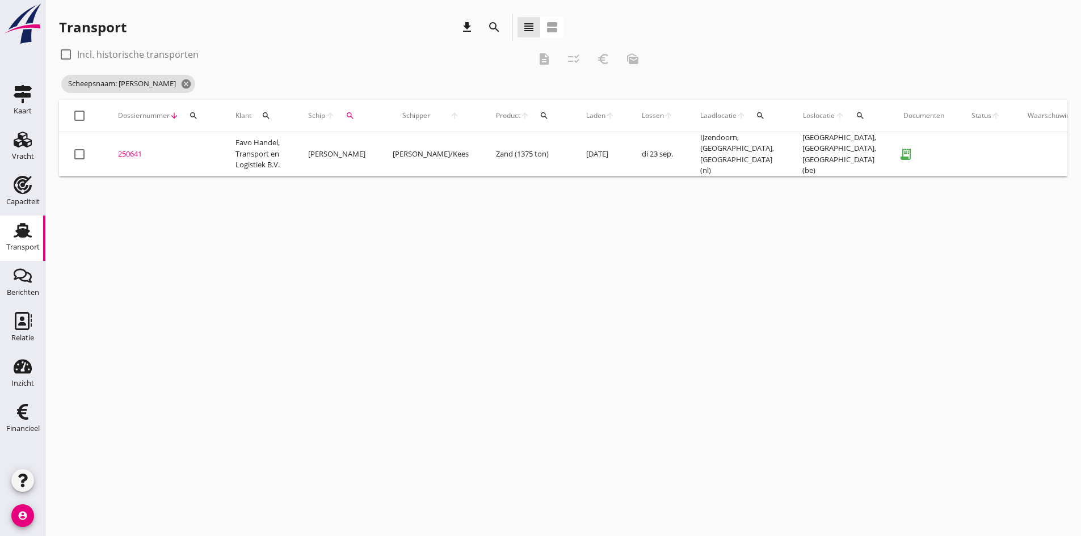
click at [136, 152] on div "250641" at bounding box center [163, 154] width 90 height 11
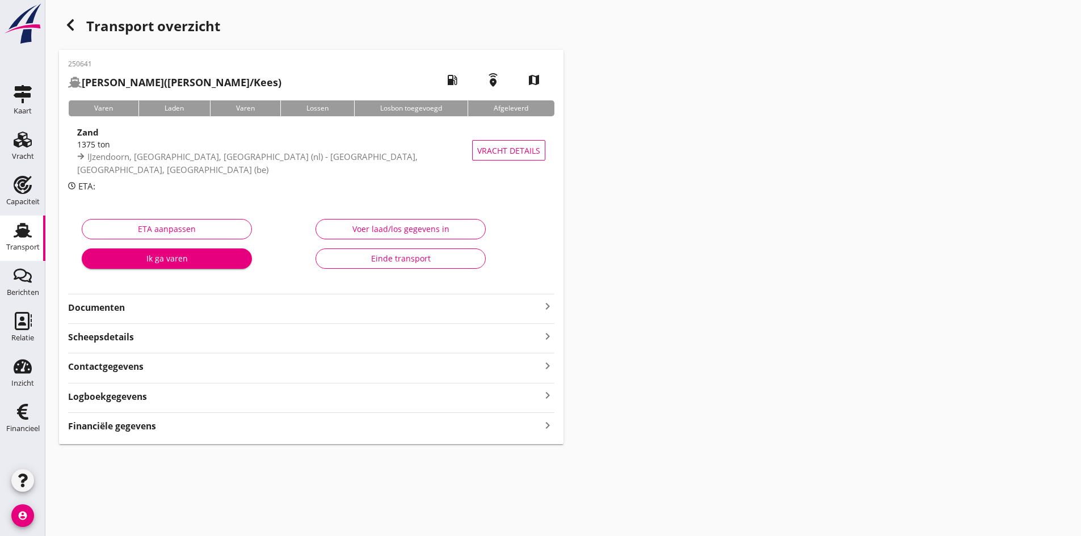
click at [362, 227] on div "Voer laad/los gegevens in" at bounding box center [400, 229] width 151 height 12
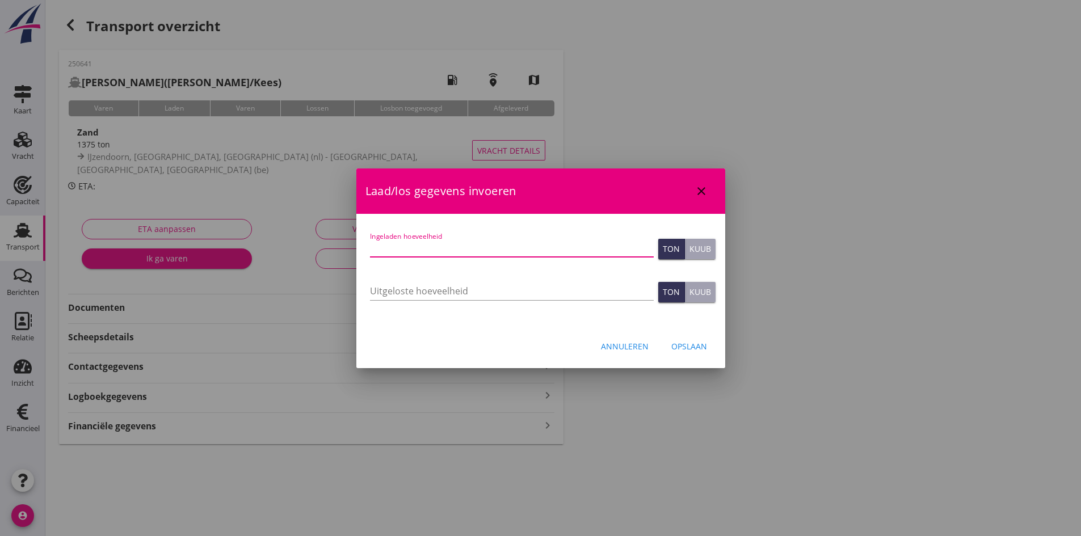
click at [443, 249] on input "Ingeladen hoeveelheid" at bounding box center [512, 248] width 284 height 18
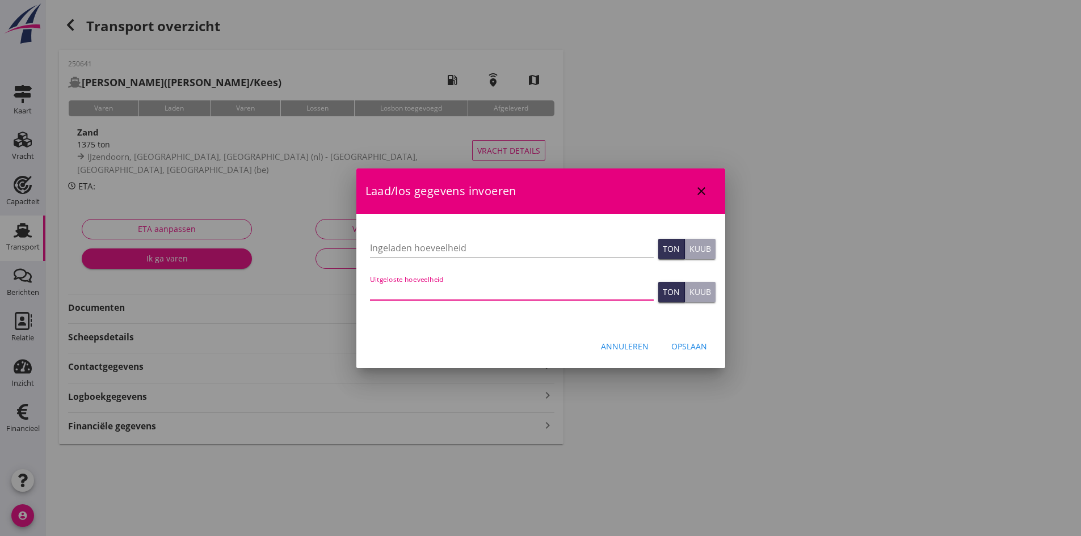
click at [388, 293] on input "Uitgeloste hoeveelheid" at bounding box center [512, 291] width 284 height 18
type input "1355"
type input "1355.569"
click at [407, 244] on input "Ingeladen hoeveelheid" at bounding box center [512, 248] width 284 height 18
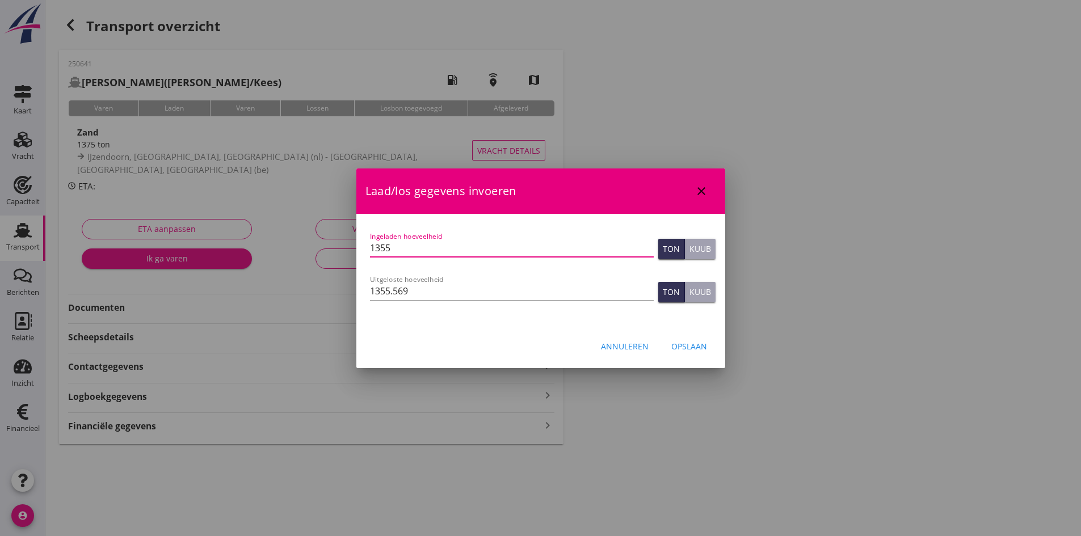
type input "1355"
click at [685, 346] on div "Opslaan" at bounding box center [689, 347] width 36 height 12
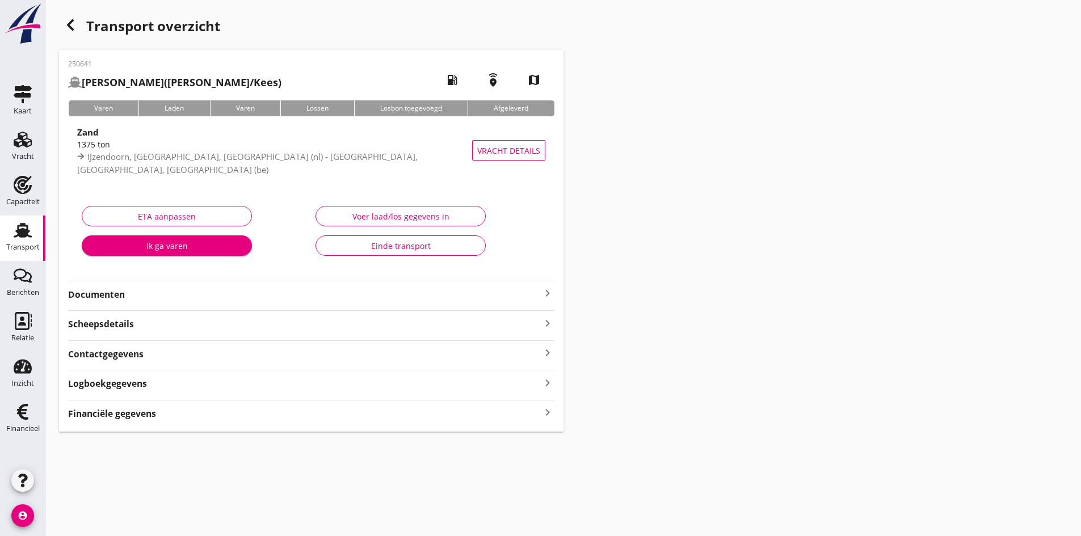
click at [544, 412] on icon "keyboard_arrow_right" at bounding box center [548, 412] width 14 height 15
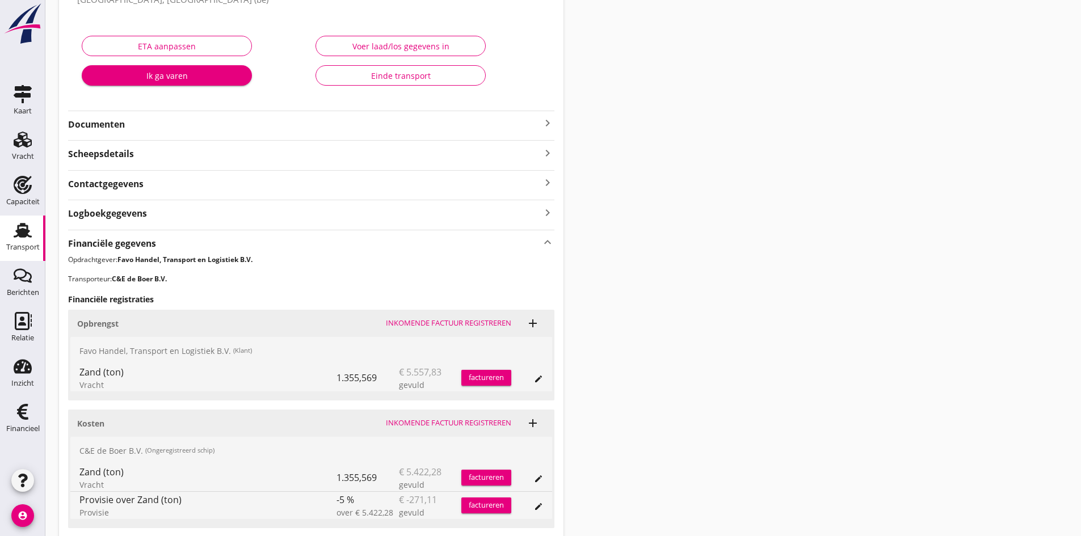
scroll to position [257, 0]
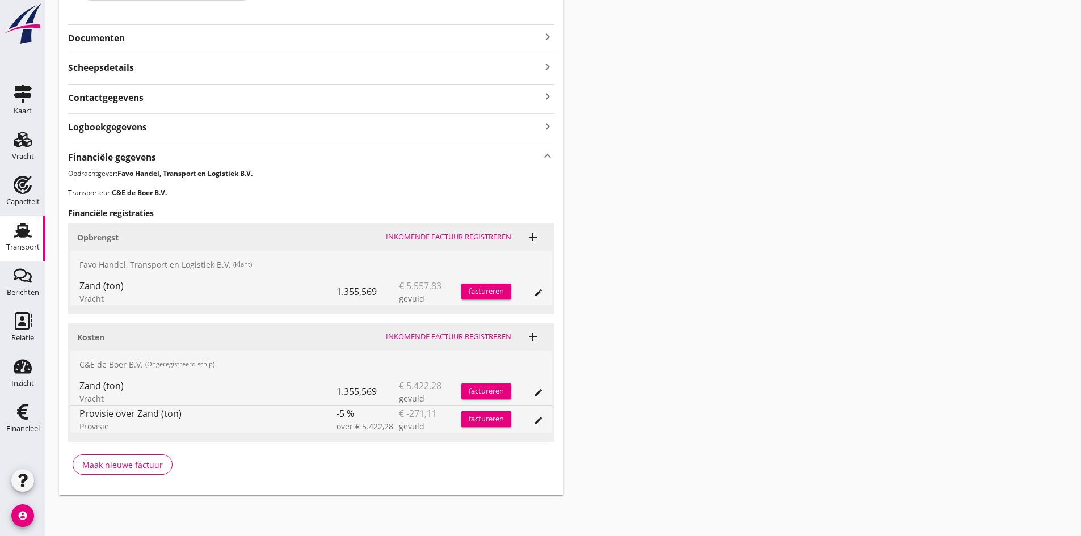
click at [438, 335] on div "Inkomende factuur registreren" at bounding box center [448, 336] width 125 height 11
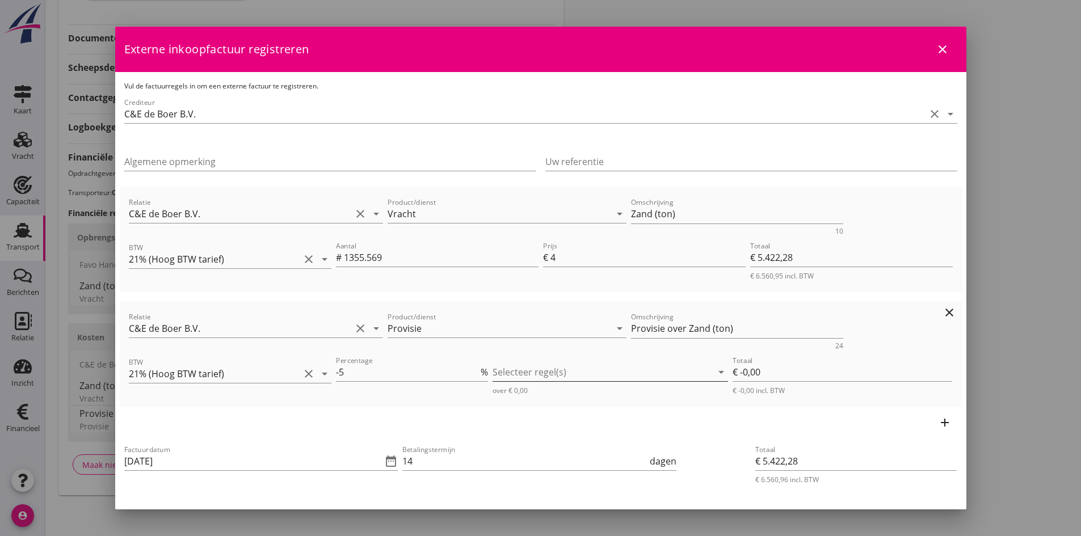
click at [504, 375] on div at bounding box center [603, 372] width 220 height 18
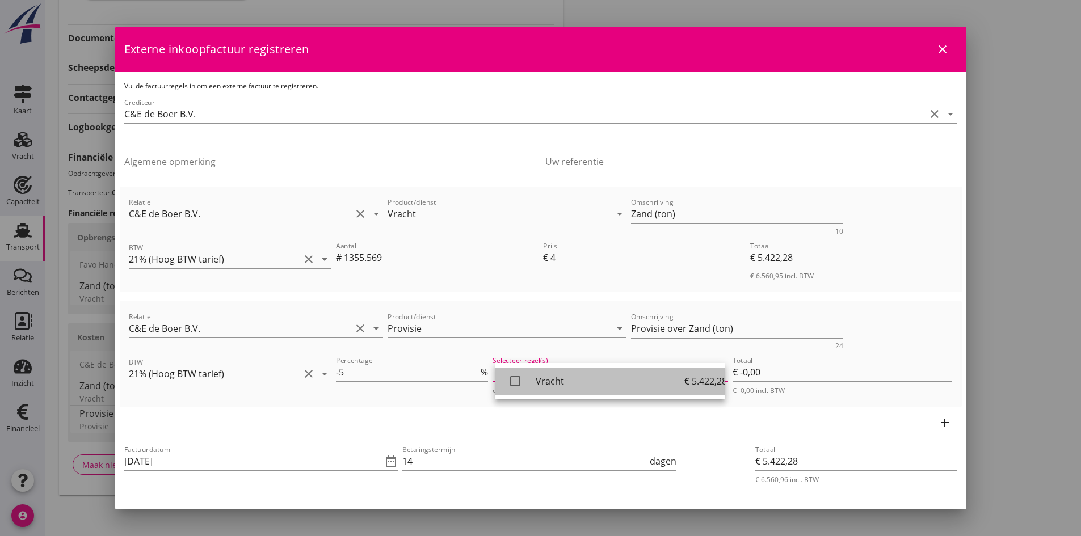
click at [511, 379] on icon "check_box_outline_blank" at bounding box center [515, 381] width 23 height 23
type input "€ -271,11"
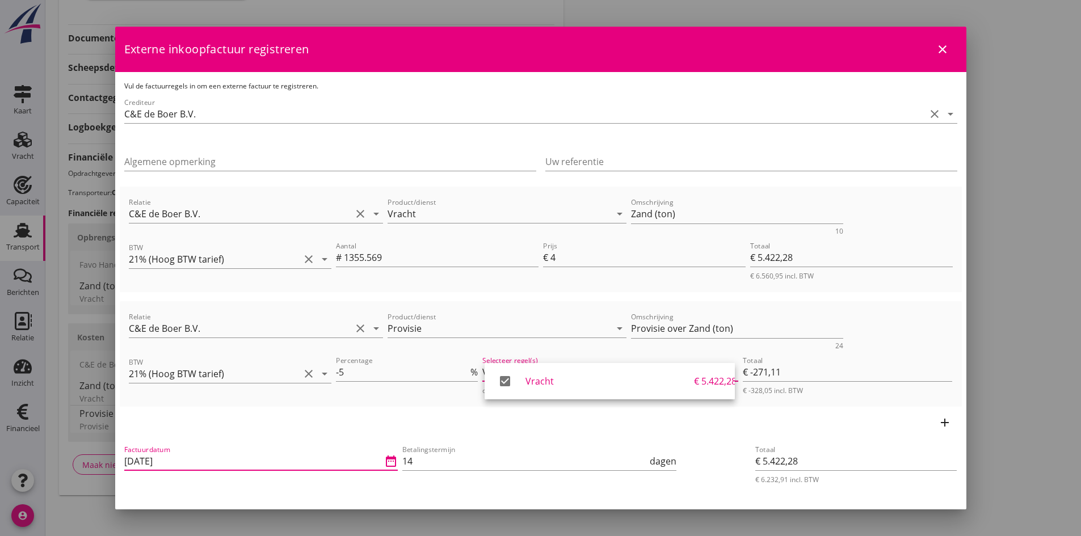
click at [213, 456] on input "[DATE]" at bounding box center [253, 461] width 258 height 18
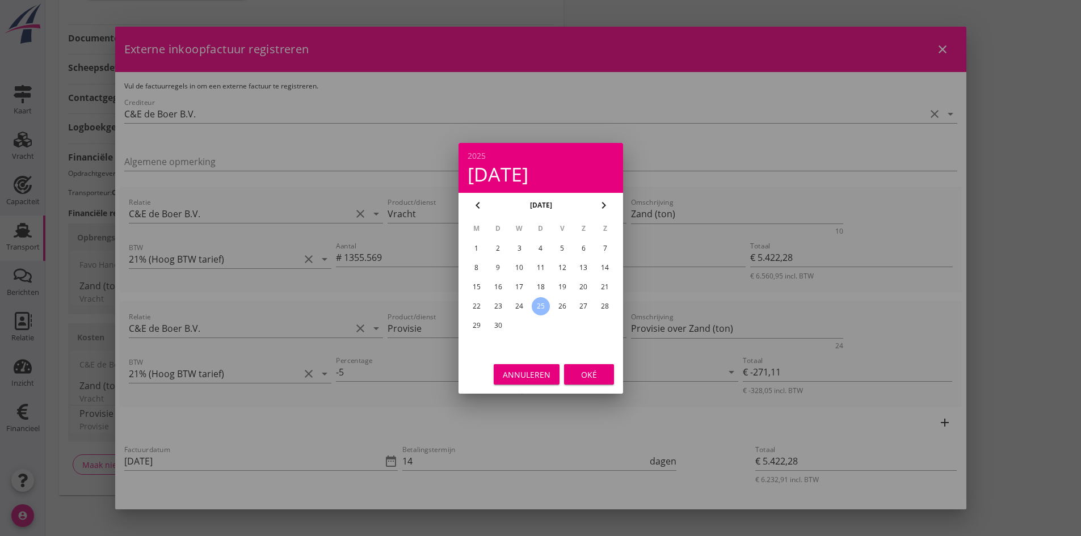
click at [518, 303] on div "24" at bounding box center [519, 306] width 18 height 18
type input "[DATE]"
click at [577, 373] on div "Oké" at bounding box center [589, 374] width 32 height 12
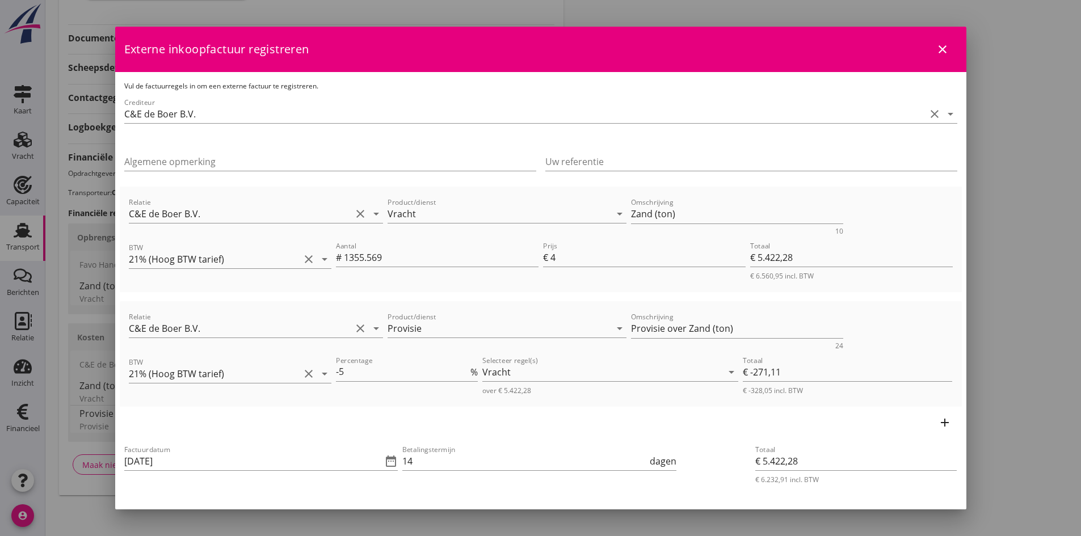
scroll to position [114, 0]
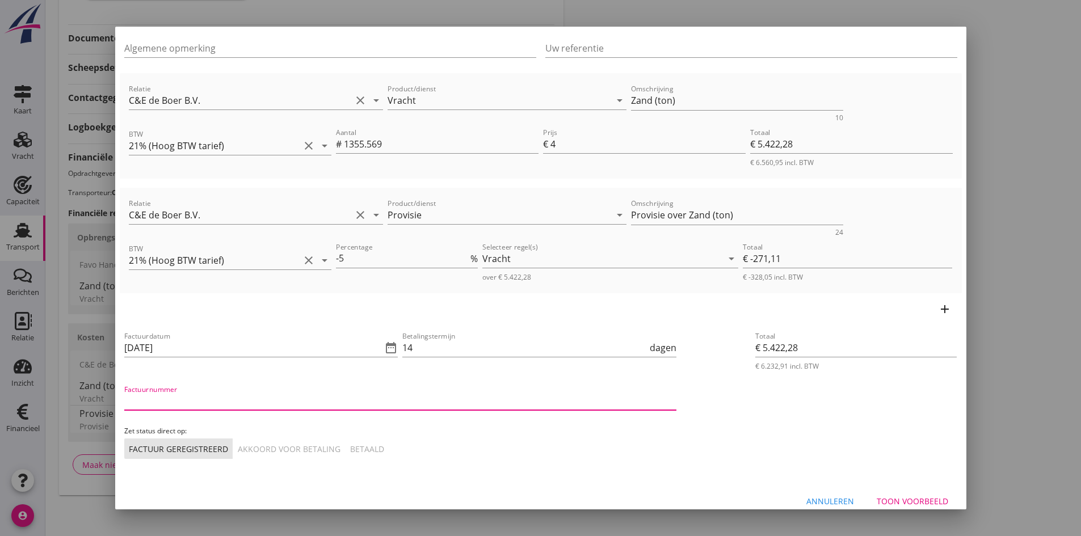
click at [213, 401] on input "Factuurnummer" at bounding box center [400, 401] width 552 height 18
type input "202557"
click at [296, 448] on div "Akkoord voor betaling" at bounding box center [289, 449] width 103 height 12
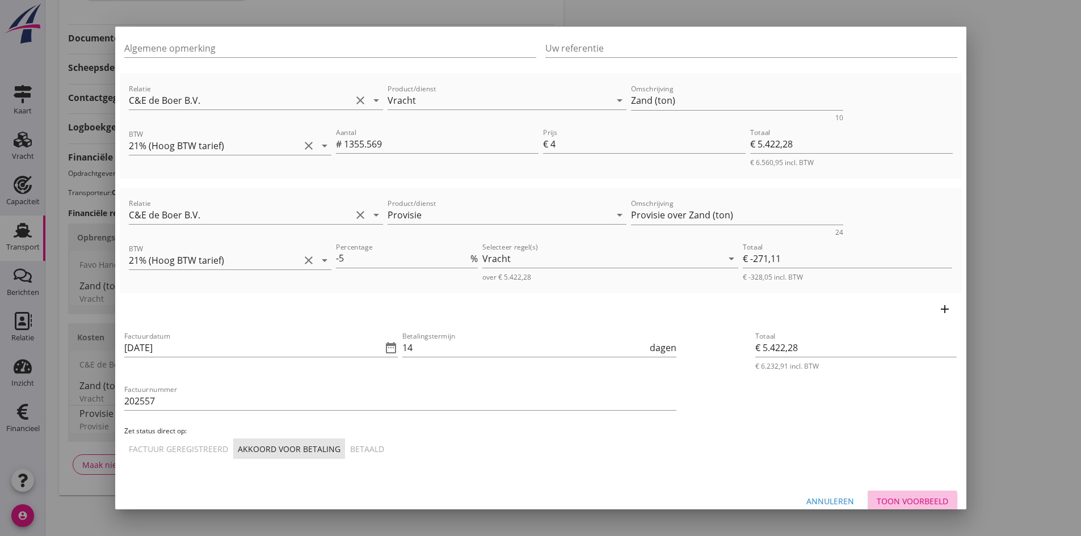
click at [877, 498] on div "Toon voorbeeld" at bounding box center [913, 501] width 72 height 12
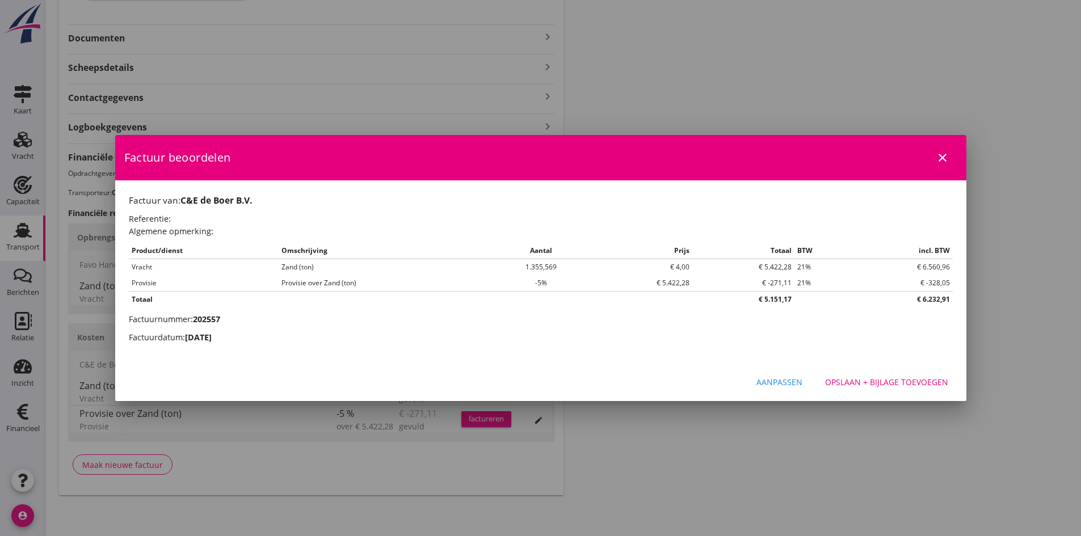
scroll to position [0, 0]
click at [859, 383] on div "Opslaan + bijlage toevoegen" at bounding box center [886, 382] width 123 height 12
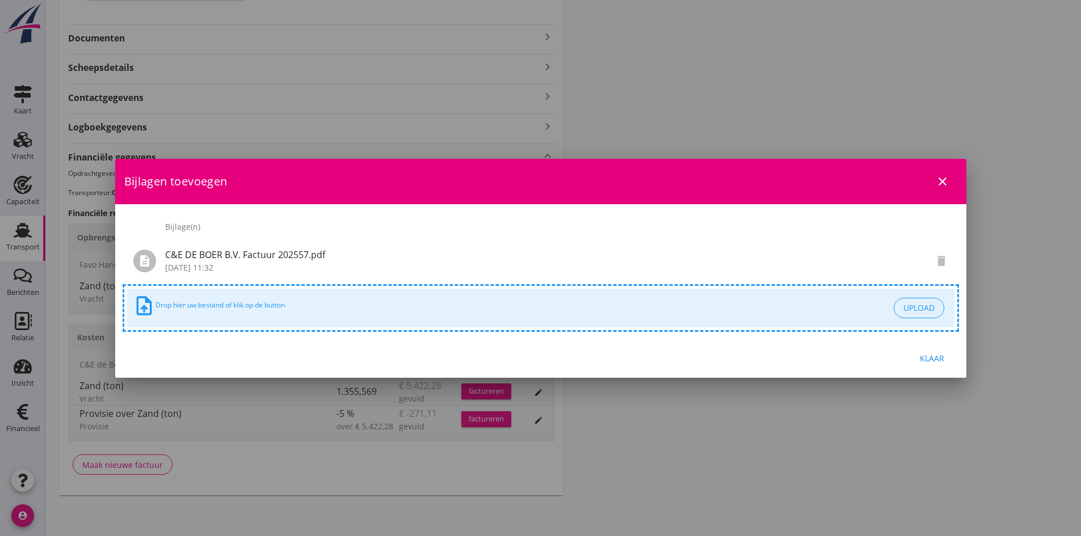
click at [938, 359] on div "Klaar" at bounding box center [933, 358] width 32 height 12
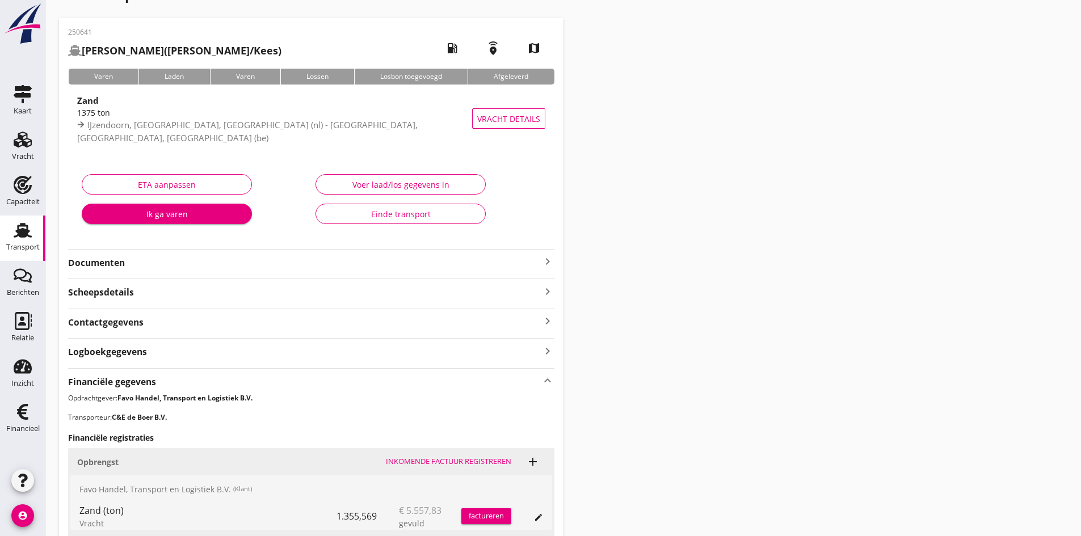
scroll to position [145, 0]
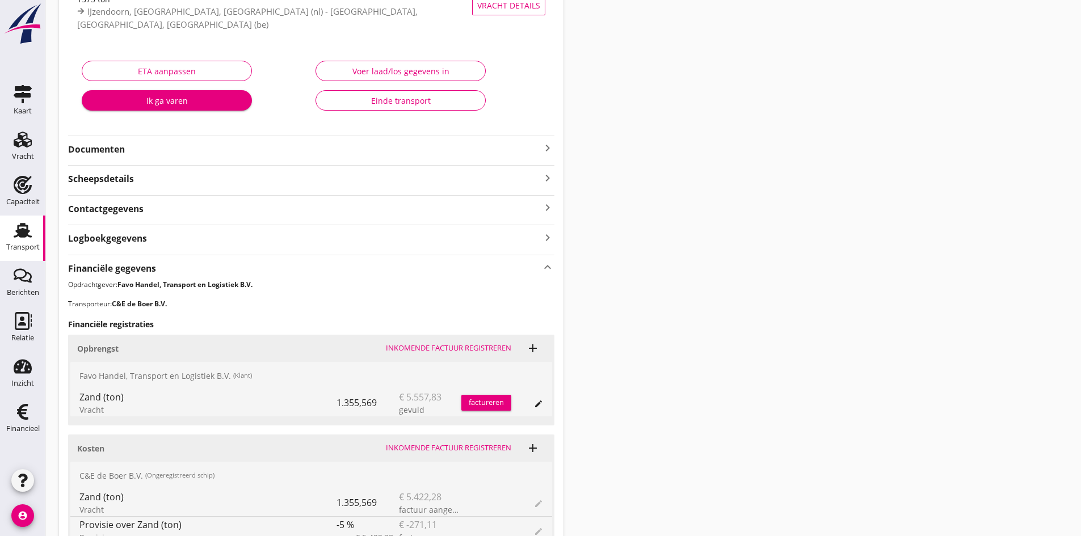
click at [490, 400] on div "factureren" at bounding box center [486, 402] width 50 height 11
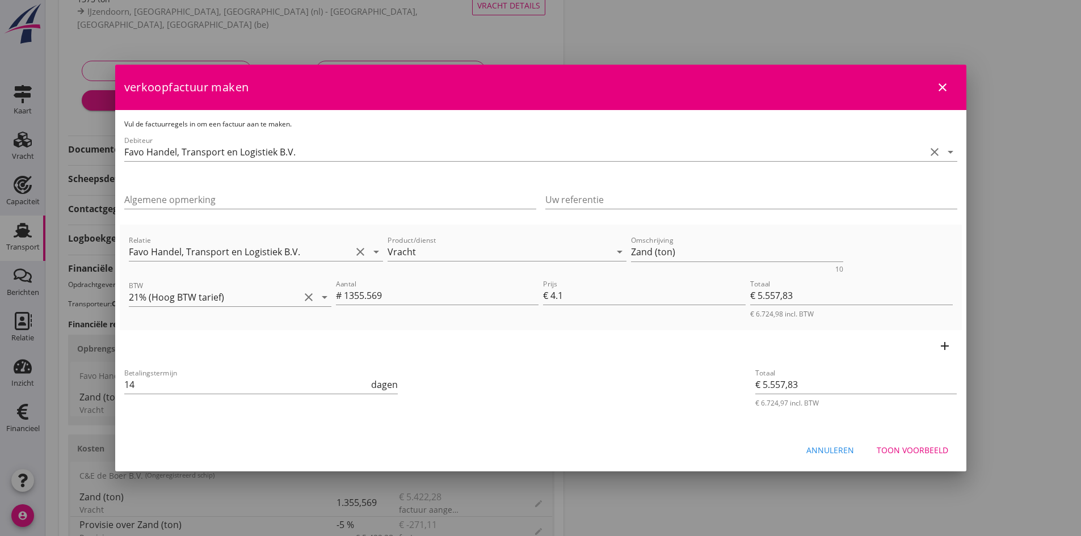
click at [894, 449] on div "Toon voorbeeld" at bounding box center [913, 450] width 72 height 12
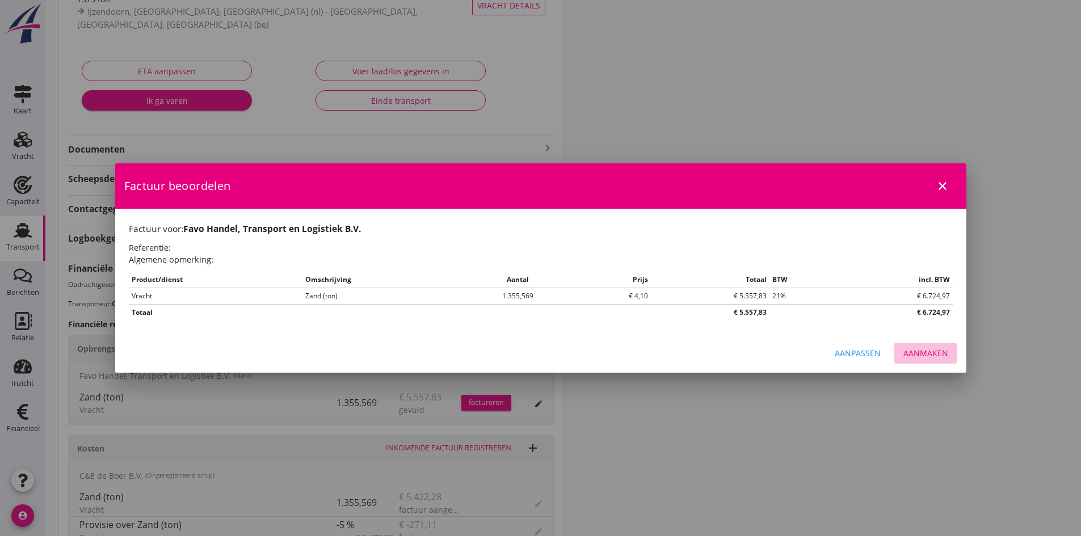
click at [910, 348] on div "Aanmaken" at bounding box center [926, 353] width 45 height 12
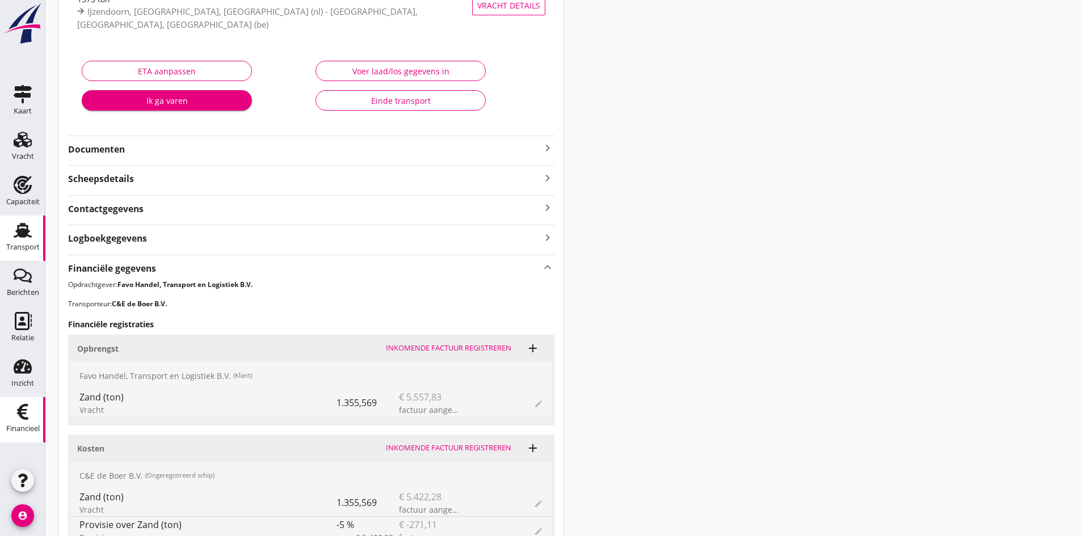
click at [32, 413] on div "Financieel" at bounding box center [22, 412] width 27 height 18
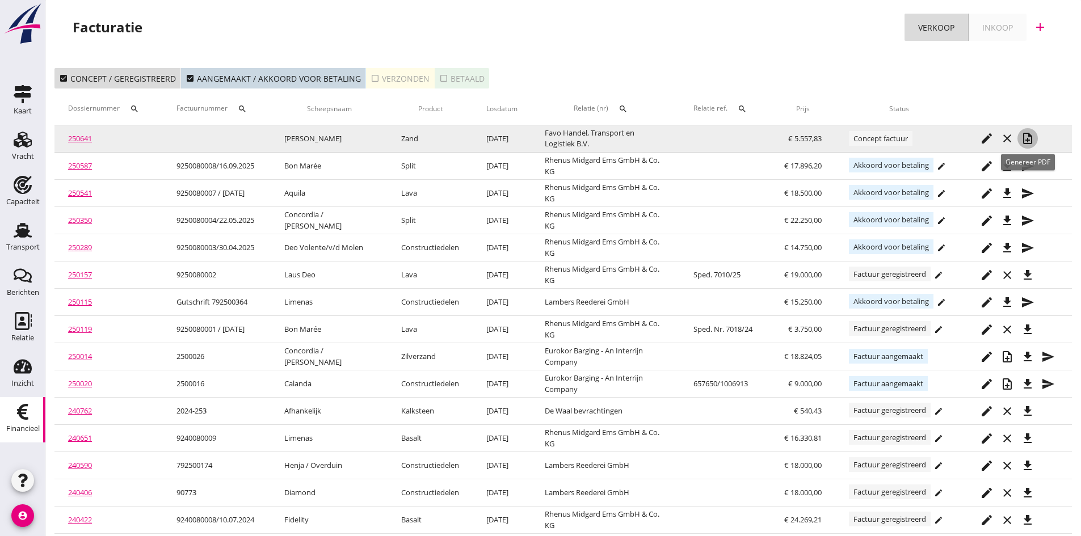
click at [1029, 137] on icon "note_add" at bounding box center [1028, 139] width 14 height 14
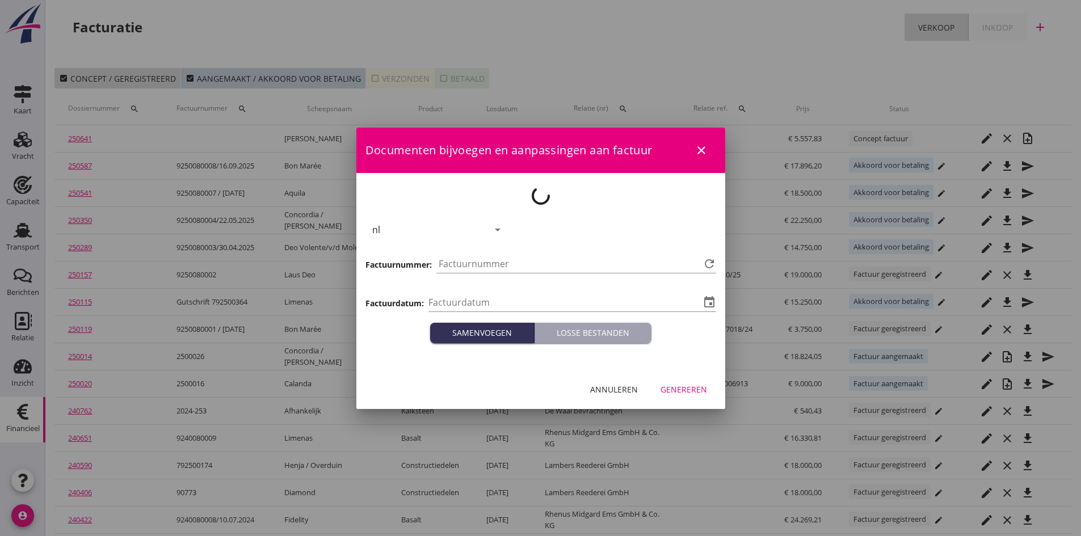
type input "2025-09-25"
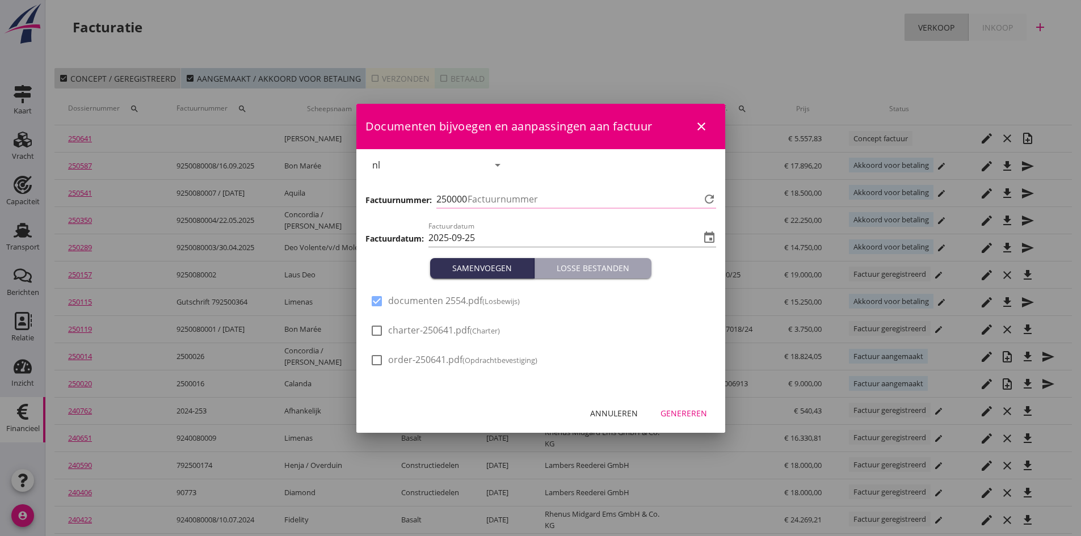
type input "803"
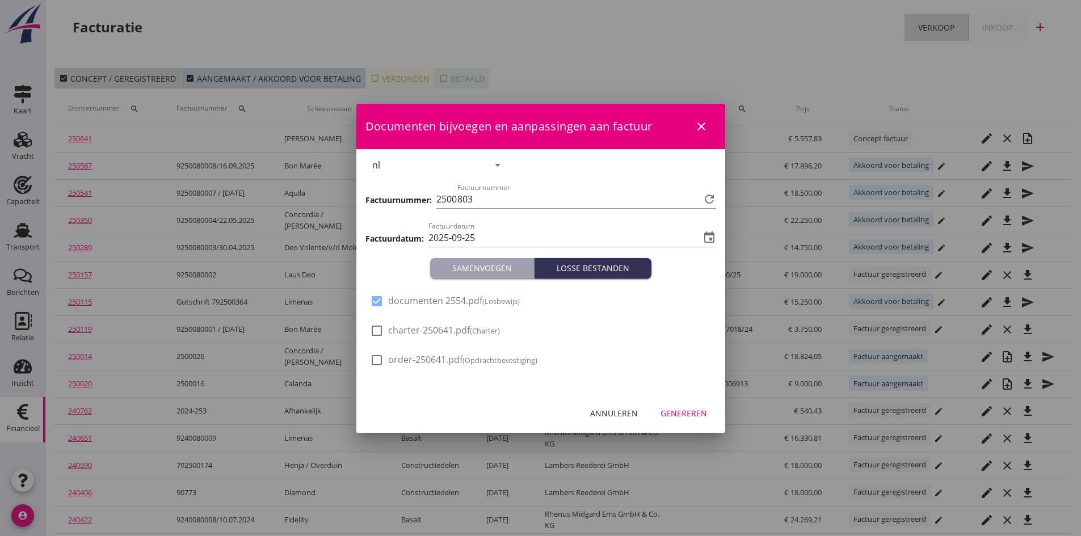
click at [673, 415] on div "Genereren" at bounding box center [684, 413] width 47 height 12
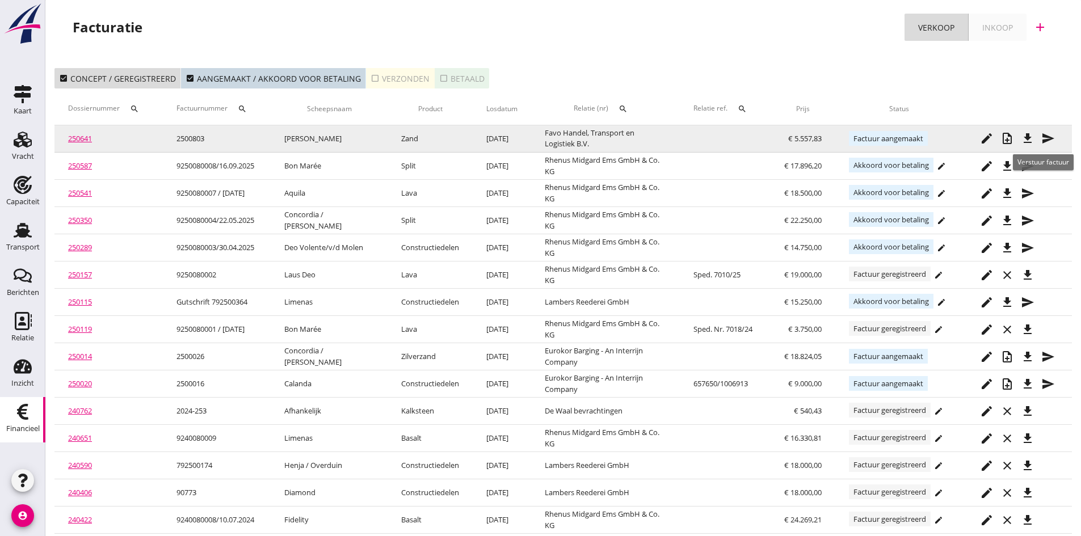
click at [1045, 135] on icon "send" at bounding box center [1048, 139] width 14 height 14
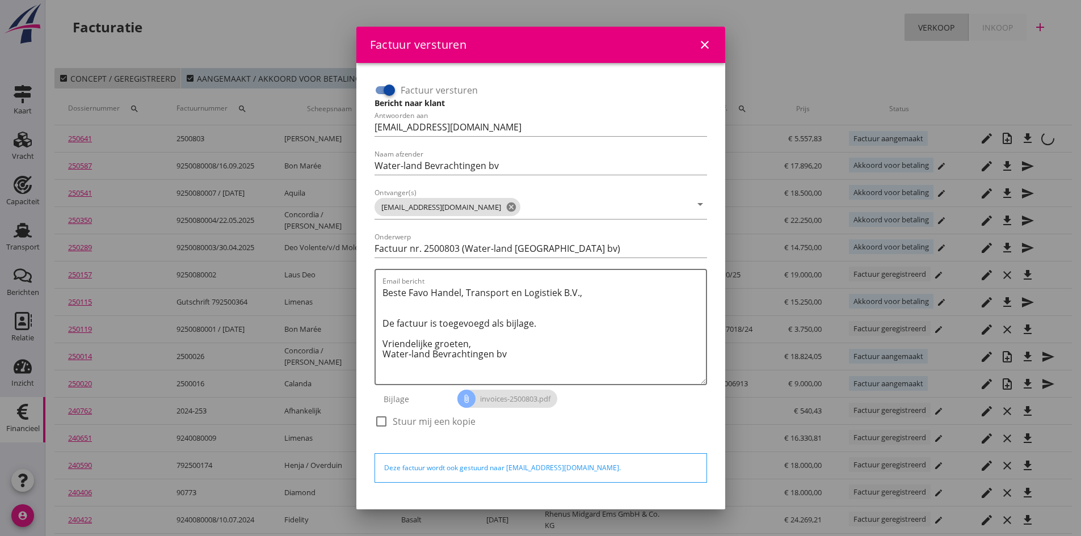
scroll to position [32, 0]
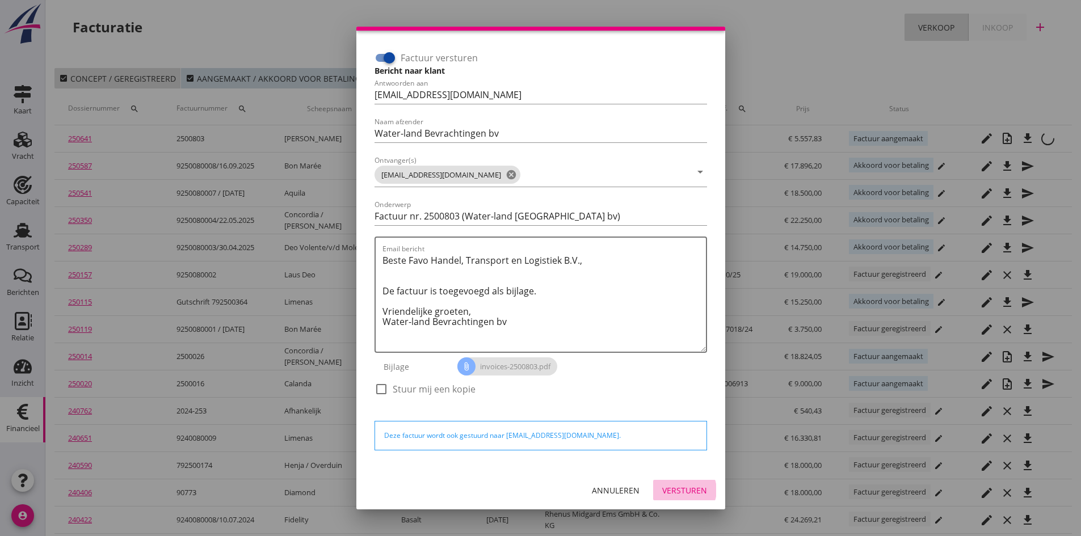
click at [678, 491] on div "Versturen" at bounding box center [684, 491] width 45 height 12
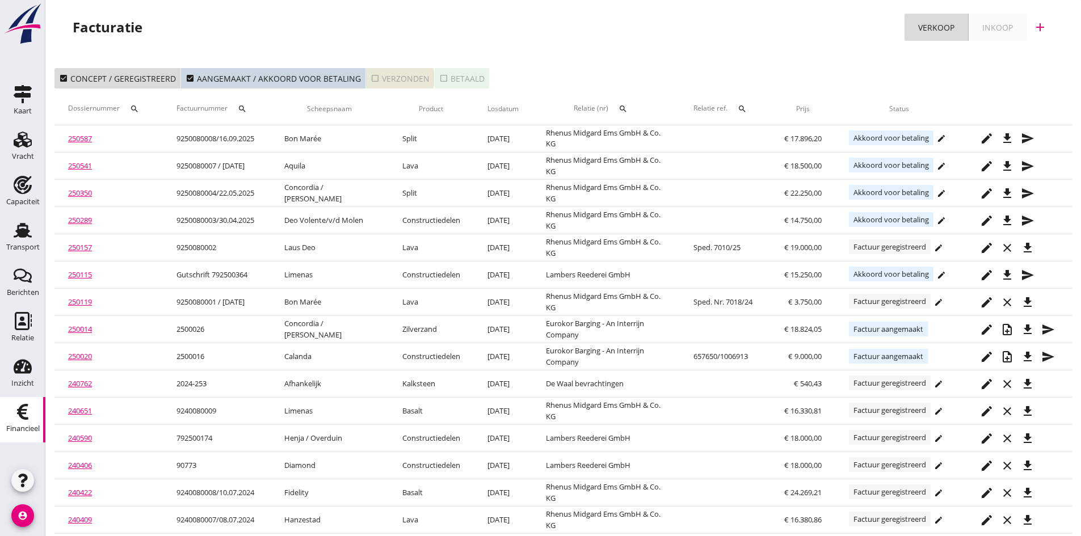
click at [383, 75] on div "check_box_outline_blank Verzonden" at bounding box center [400, 79] width 59 height 12
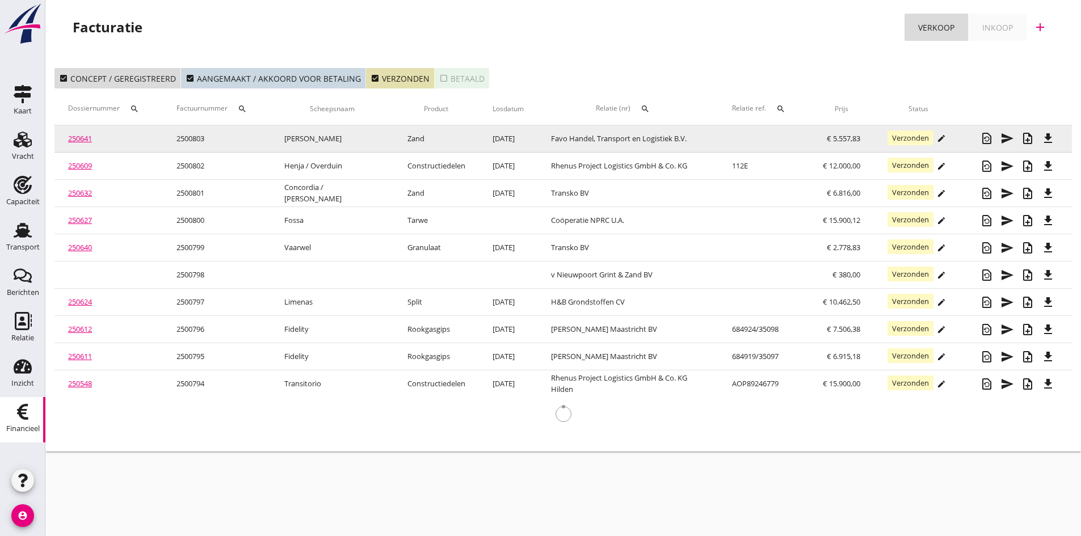
click at [78, 140] on link "250641" at bounding box center [80, 138] width 24 height 10
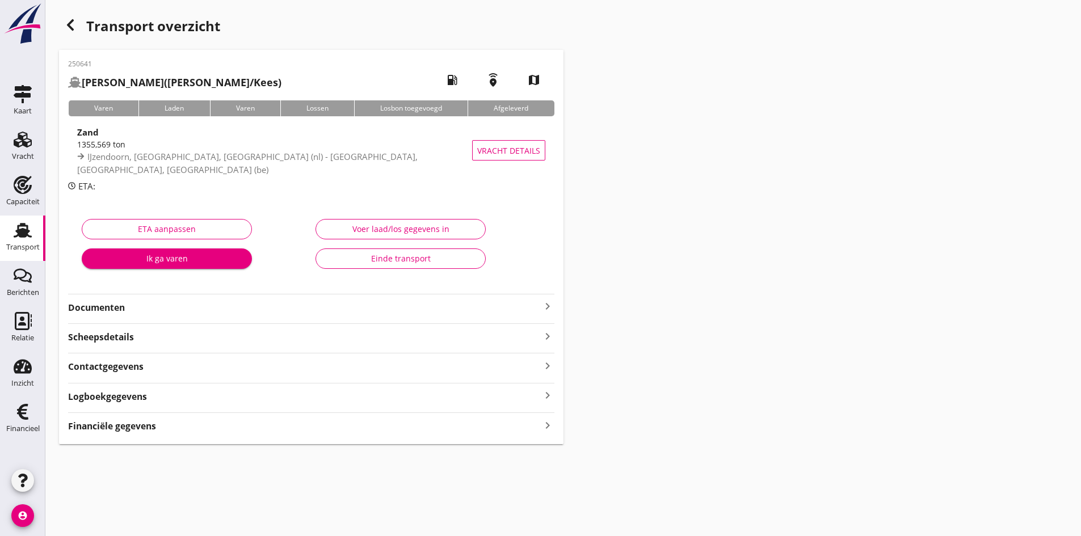
click at [114, 309] on strong "Documenten" at bounding box center [304, 307] width 473 height 13
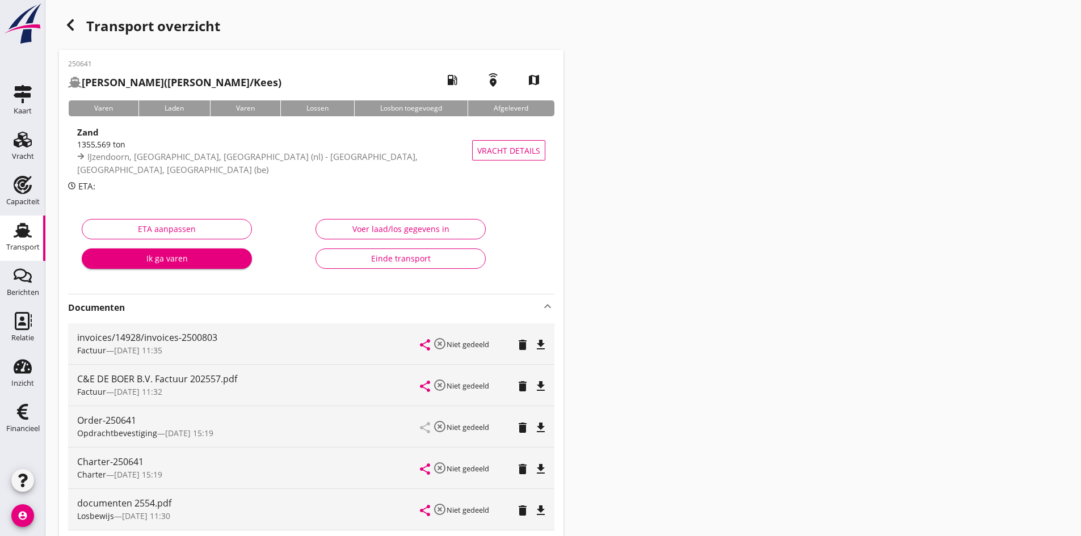
scroll to position [114, 0]
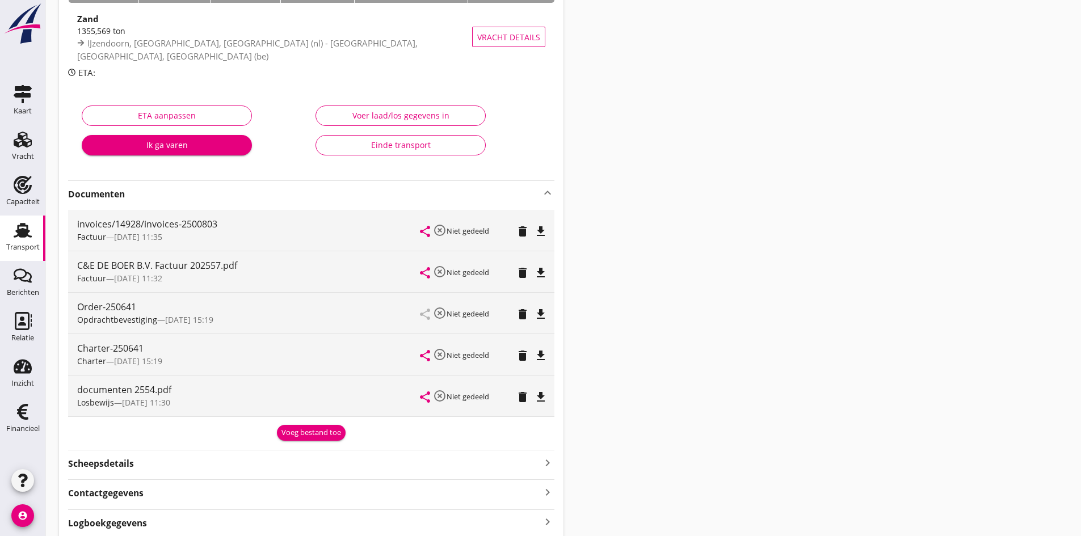
click at [398, 145] on div "Einde transport" at bounding box center [400, 145] width 151 height 12
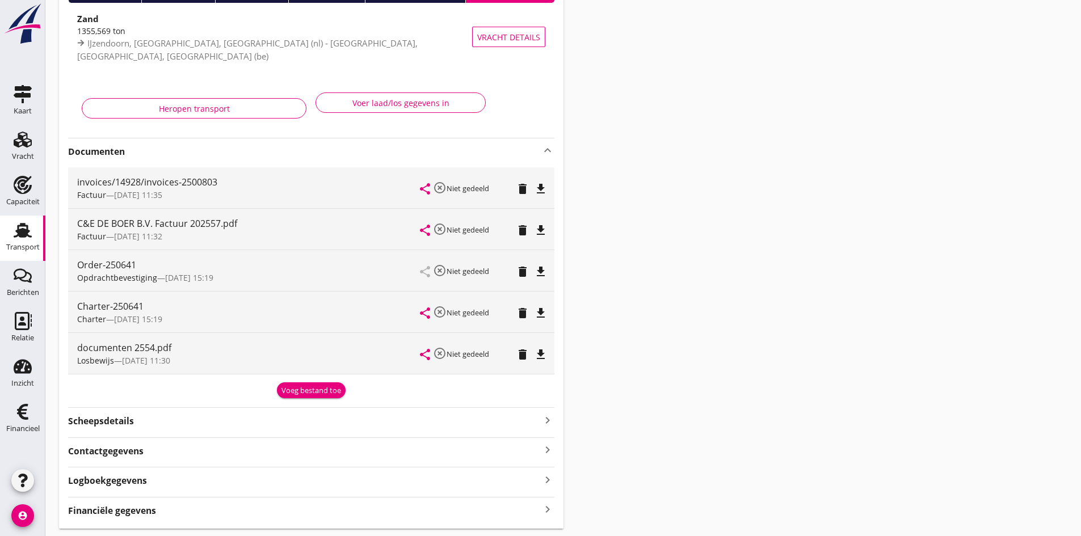
scroll to position [0, 0]
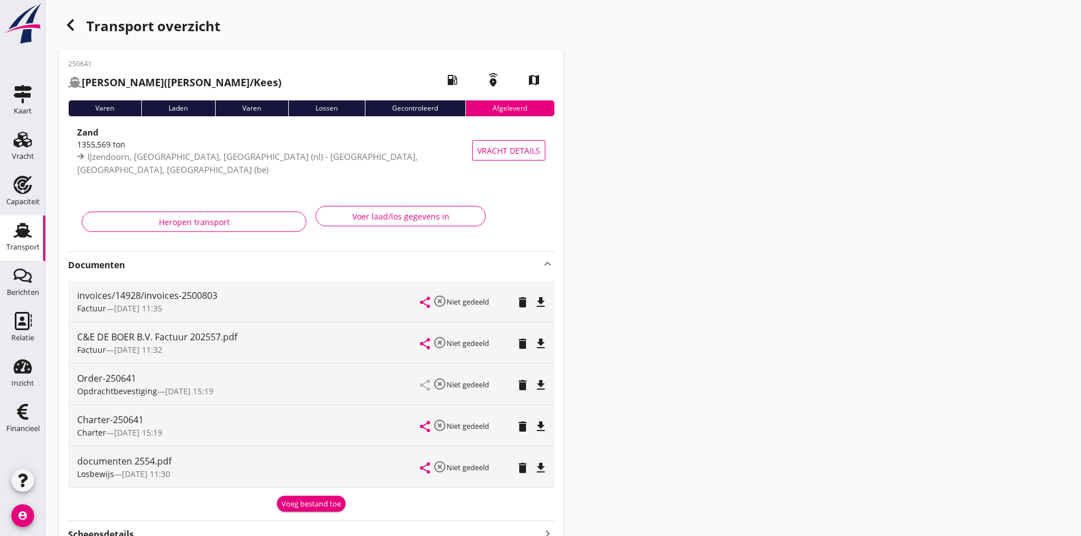
click at [24, 229] on use at bounding box center [23, 230] width 18 height 15
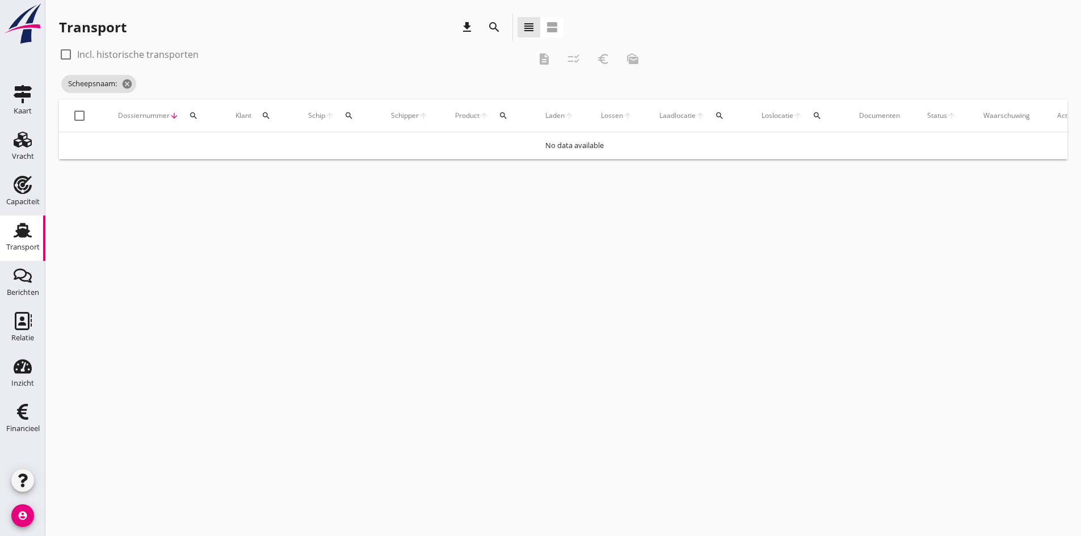
click at [354, 117] on div "search" at bounding box center [349, 115] width 20 height 9
click at [364, 146] on input "Zoek op (scheeps)naam" at bounding box center [403, 149] width 118 height 18
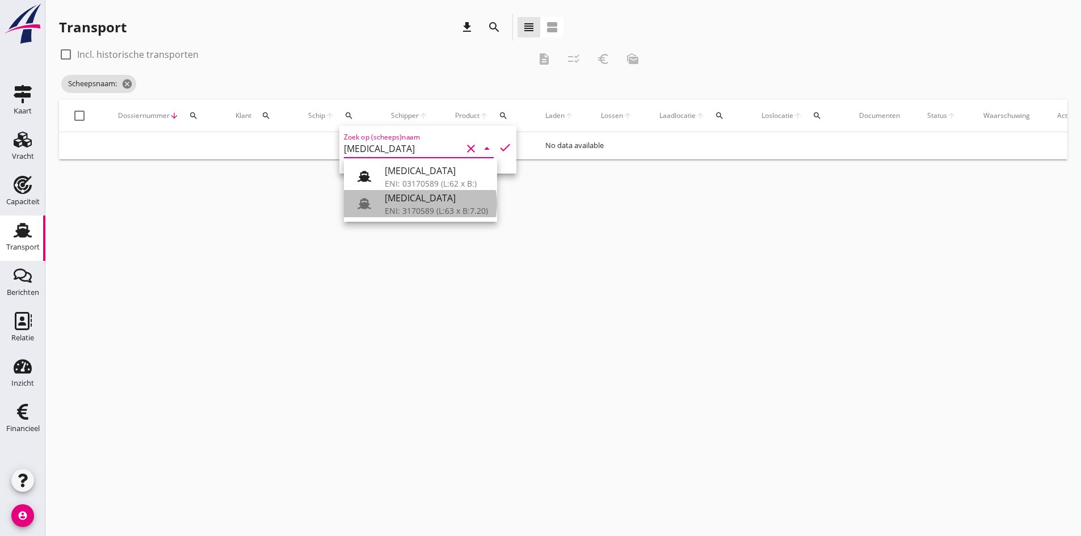
click at [416, 207] on div "ENI: 3170589 (L:63 x B:7.20)" at bounding box center [436, 211] width 103 height 12
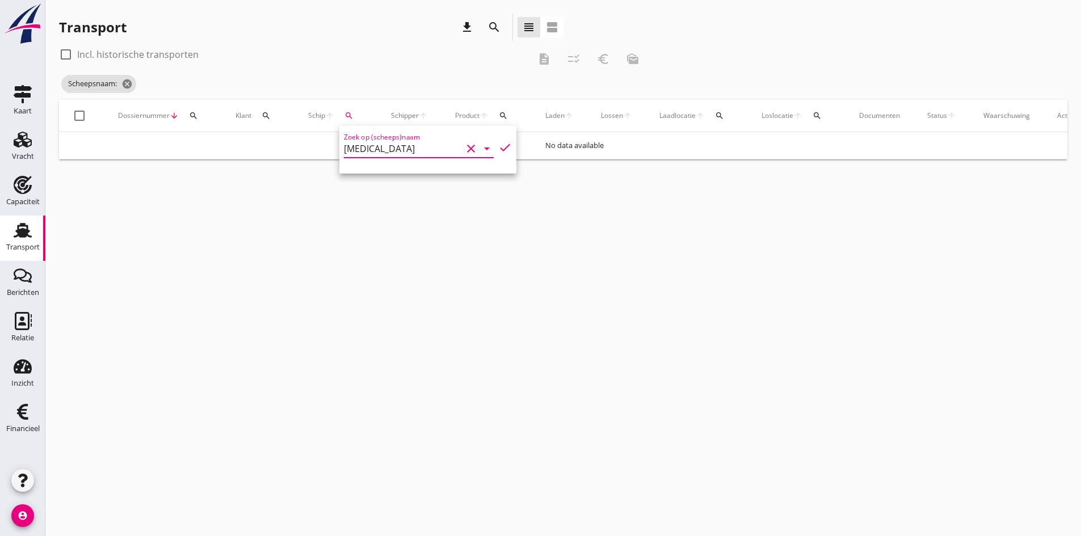
click at [498, 146] on icon "check" at bounding box center [505, 148] width 14 height 14
type input "[MEDICAL_DATA]"
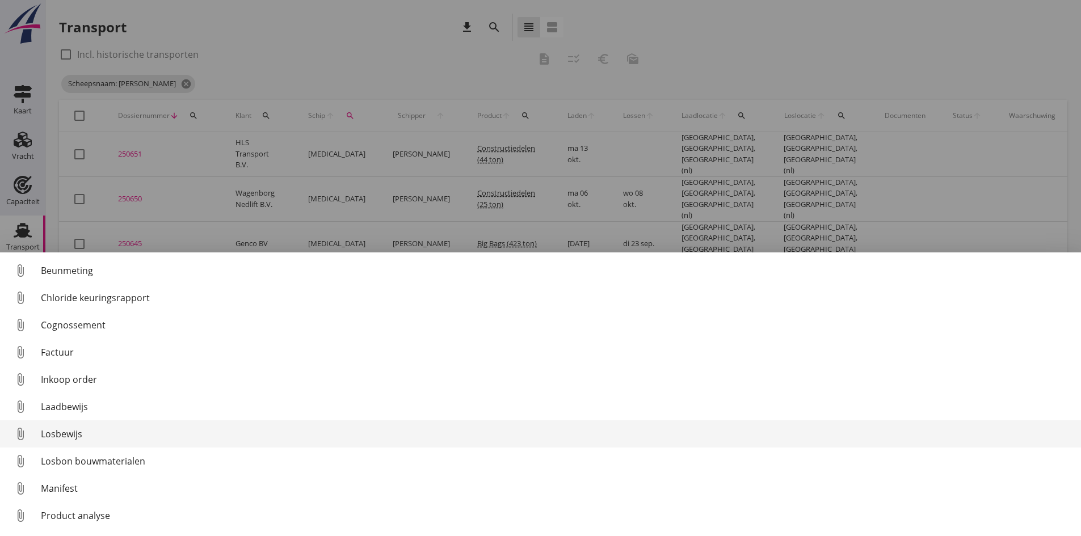
click at [59, 436] on div "Losbewijs" at bounding box center [556, 434] width 1031 height 14
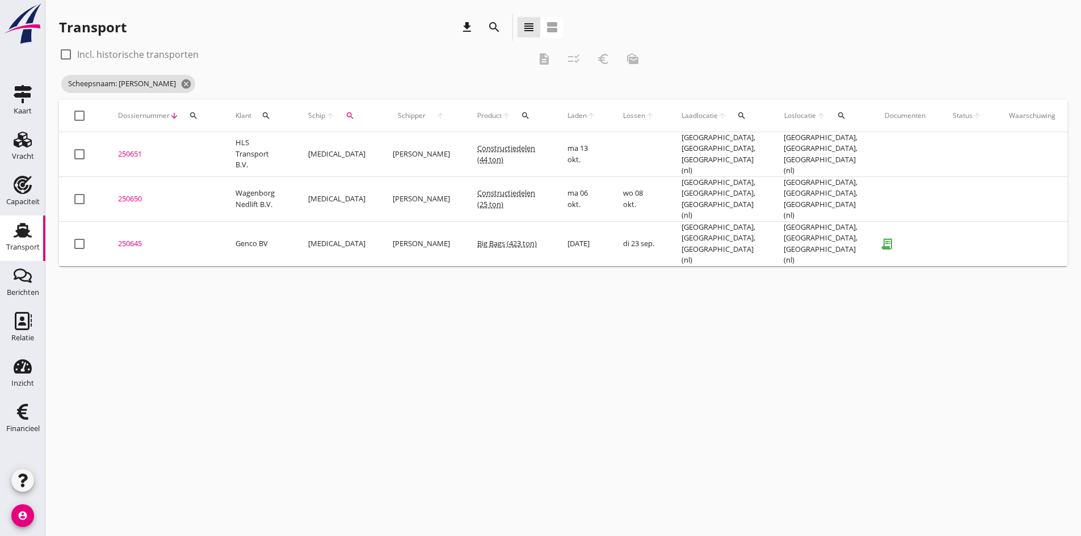
click at [130, 238] on div "250645" at bounding box center [163, 243] width 90 height 11
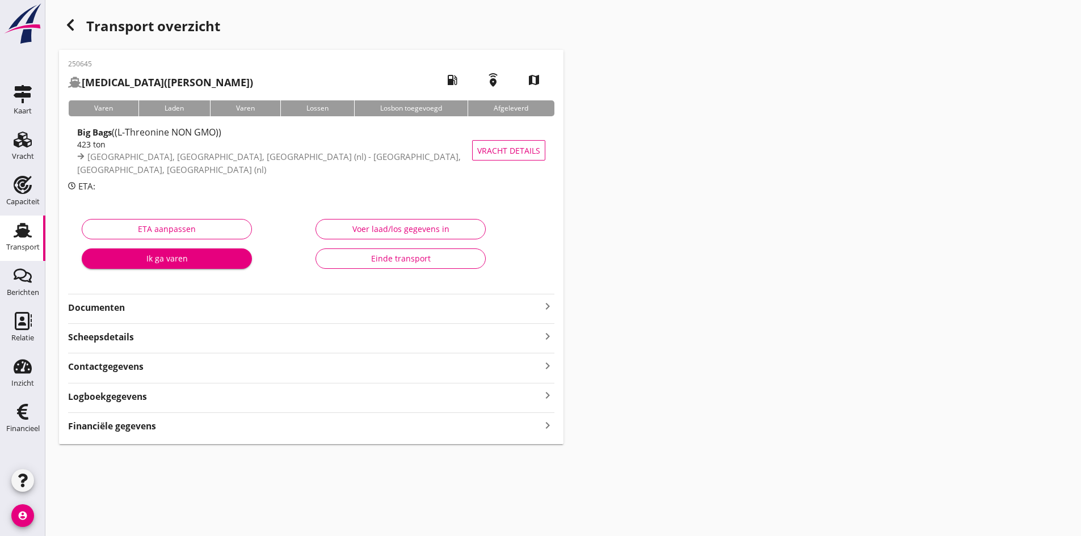
click at [522, 427] on div "Financiële gegevens keyboard_arrow_right" at bounding box center [311, 425] width 486 height 15
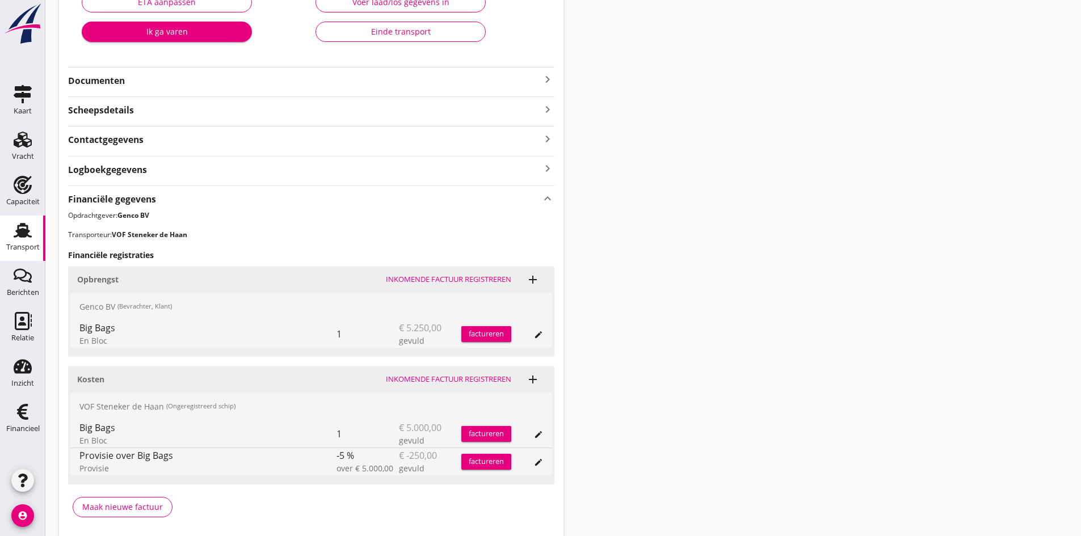
scroll to position [270, 0]
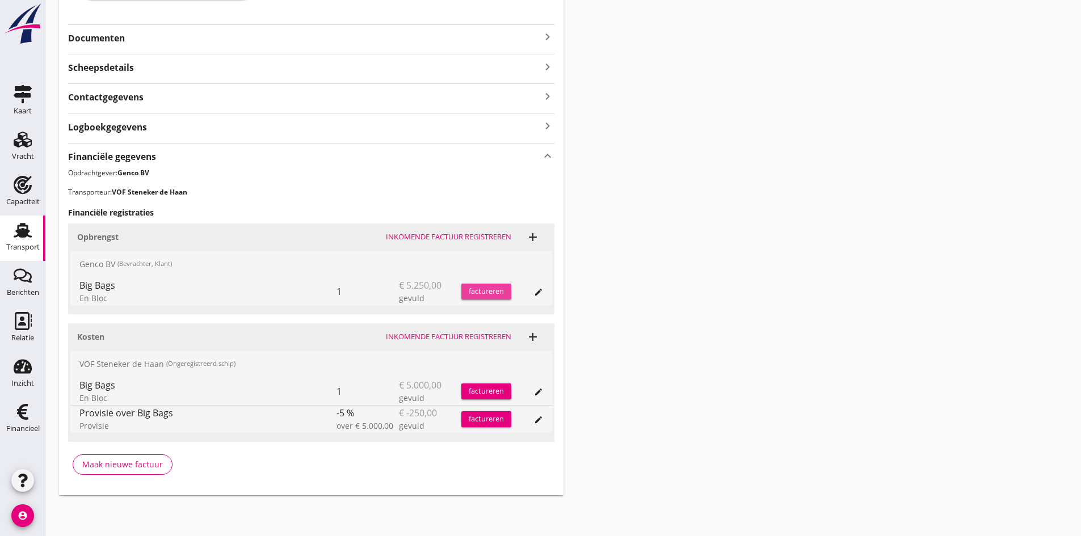
click at [480, 288] on div "factureren" at bounding box center [486, 291] width 50 height 11
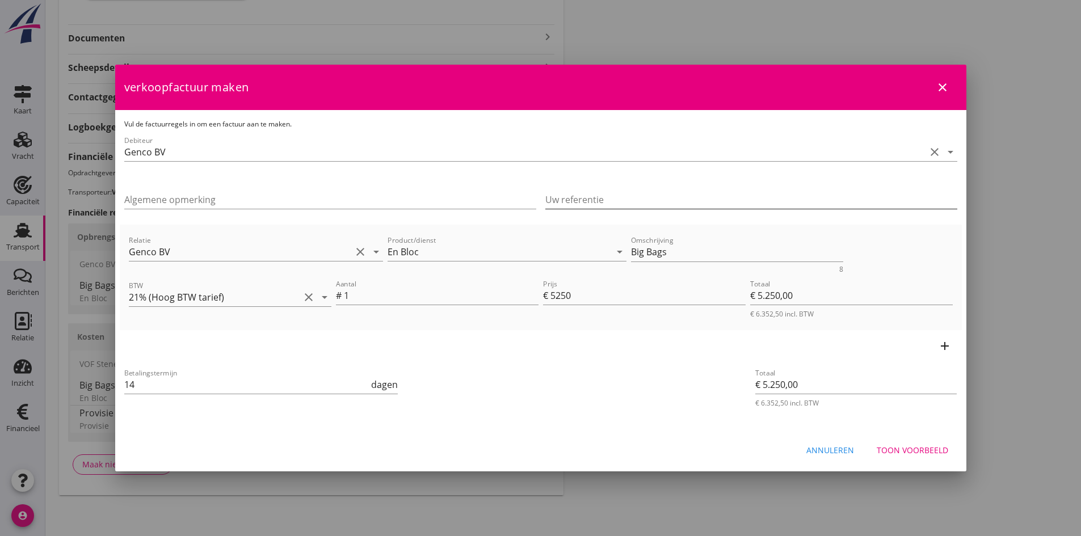
click at [572, 194] on input "Uw referentie" at bounding box center [751, 200] width 412 height 18
type input "GC25-0340"
click at [928, 452] on div "Toon voorbeeld" at bounding box center [913, 450] width 72 height 12
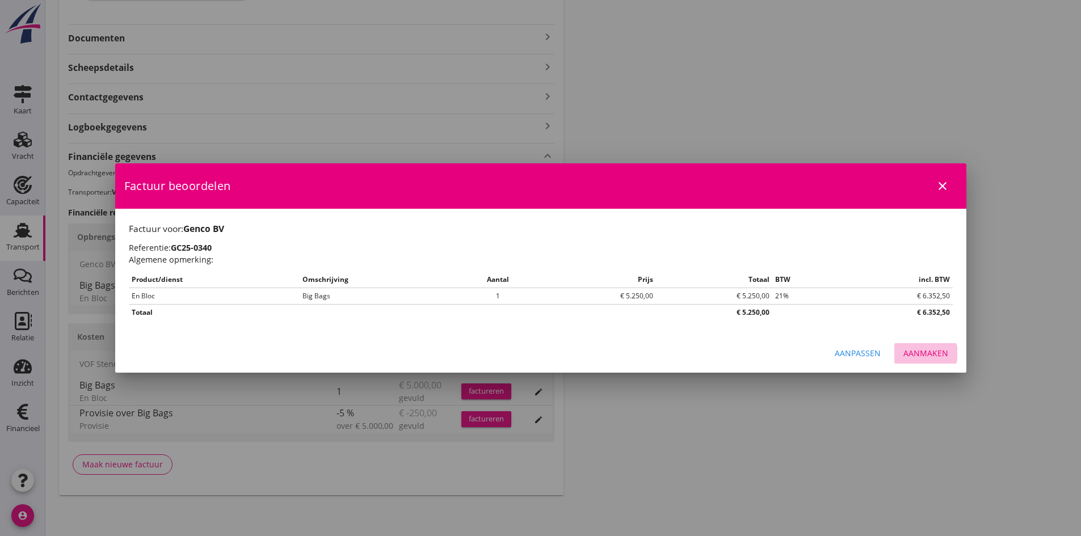
click at [932, 348] on div "Aanmaken" at bounding box center [926, 353] width 45 height 12
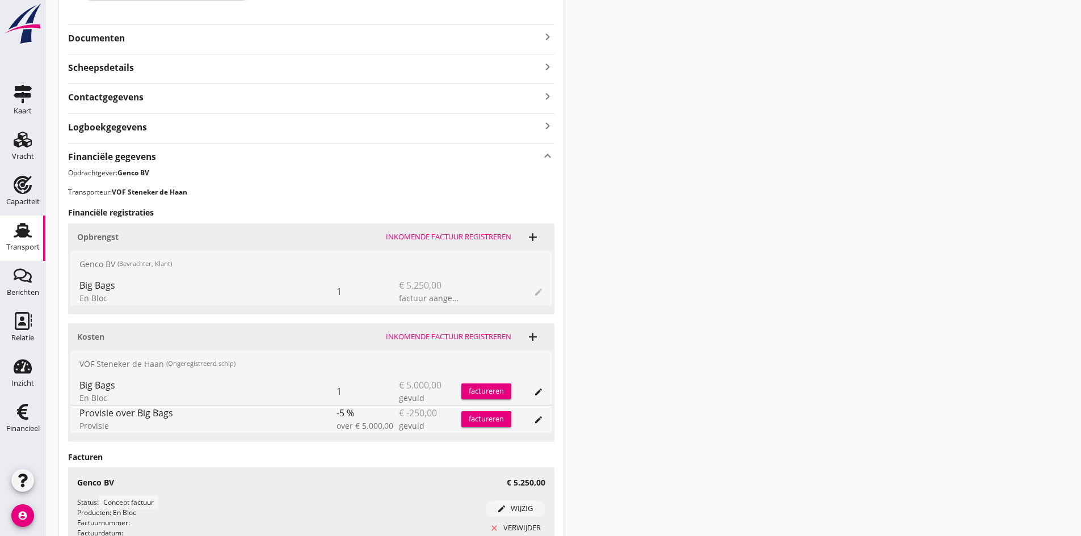
click at [436, 333] on div "Inkomende factuur registreren" at bounding box center [448, 336] width 125 height 11
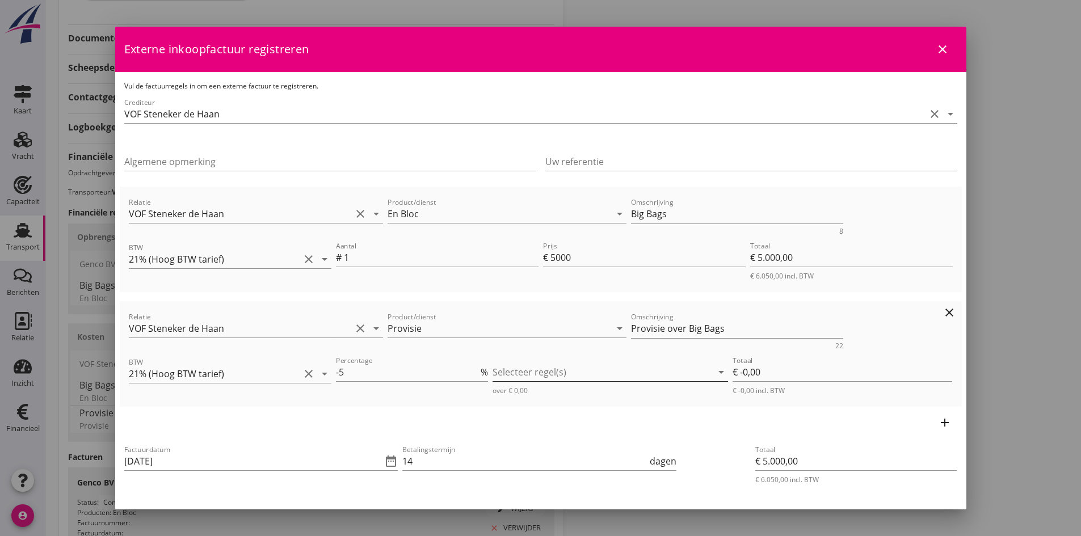
click at [515, 372] on div at bounding box center [603, 372] width 220 height 18
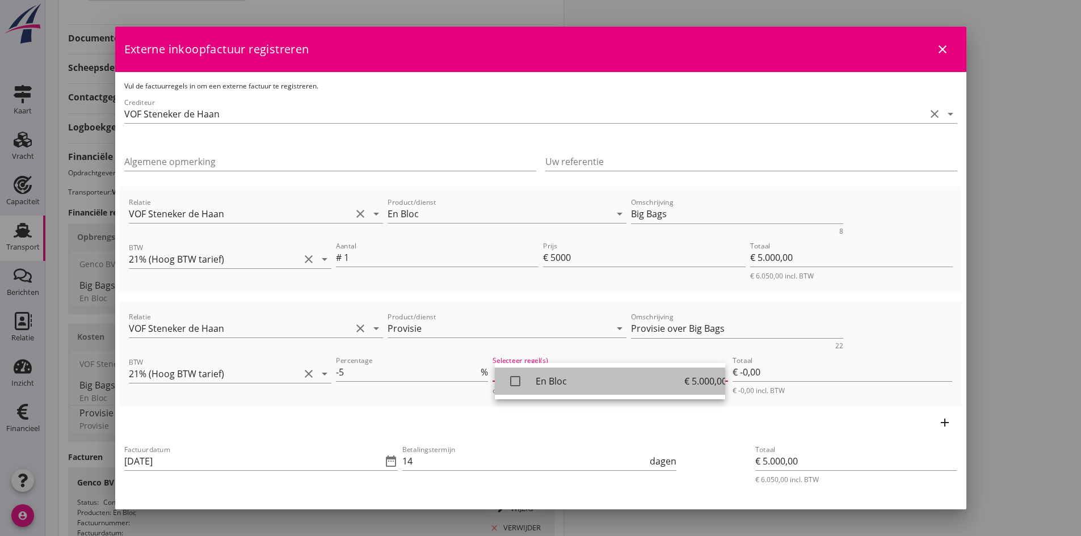
click at [512, 380] on icon "check_box_outline_blank" at bounding box center [515, 381] width 23 height 23
type input "€ -250,00"
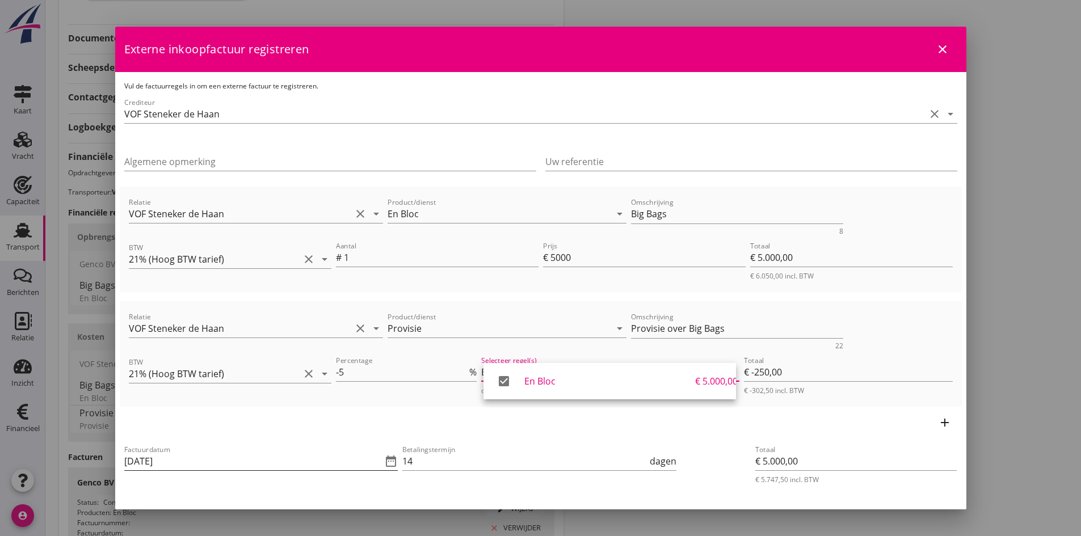
click at [219, 458] on input "[DATE]" at bounding box center [253, 461] width 258 height 18
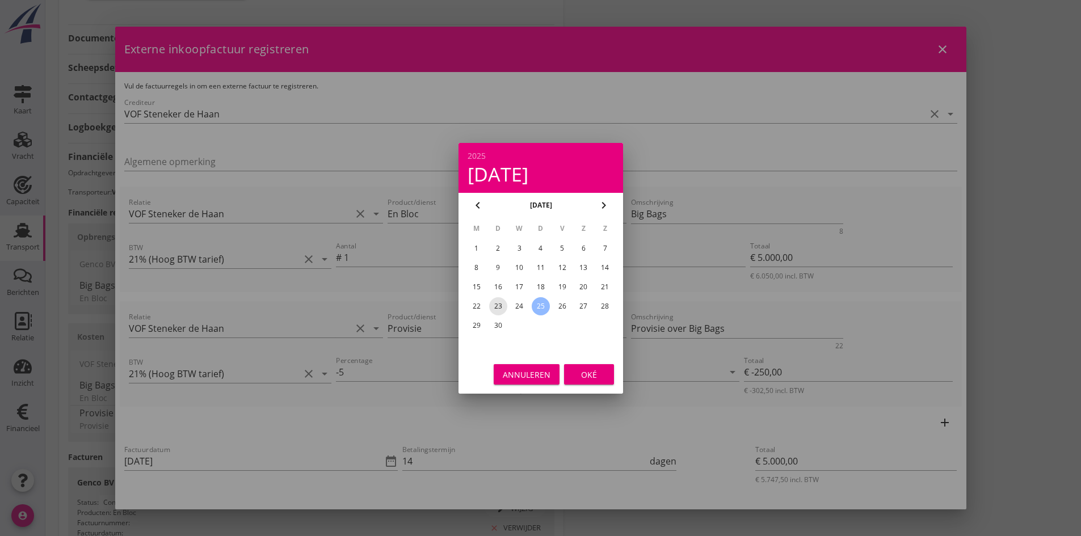
drag, startPoint x: 497, startPoint y: 304, endPoint x: 522, endPoint y: 320, distance: 29.6
click at [498, 306] on div "23" at bounding box center [498, 306] width 18 height 18
type input "[DATE]"
click at [577, 372] on div "Oké" at bounding box center [589, 374] width 32 height 12
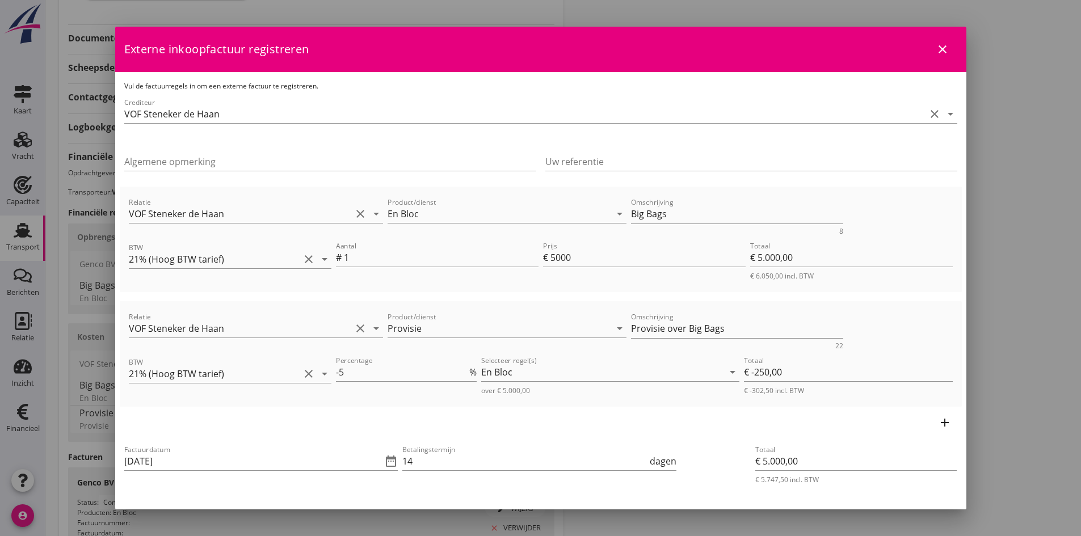
scroll to position [114, 0]
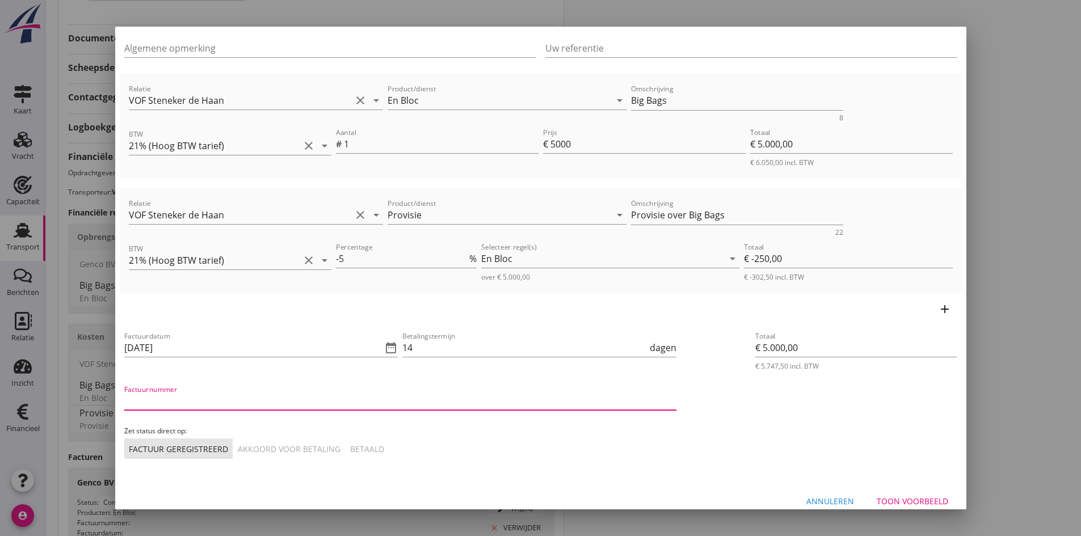
click at [243, 405] on input "Factuurnummer" at bounding box center [400, 401] width 552 height 18
type input "factuur 25"
click at [308, 453] on div "Akkoord voor betaling" at bounding box center [289, 449] width 103 height 12
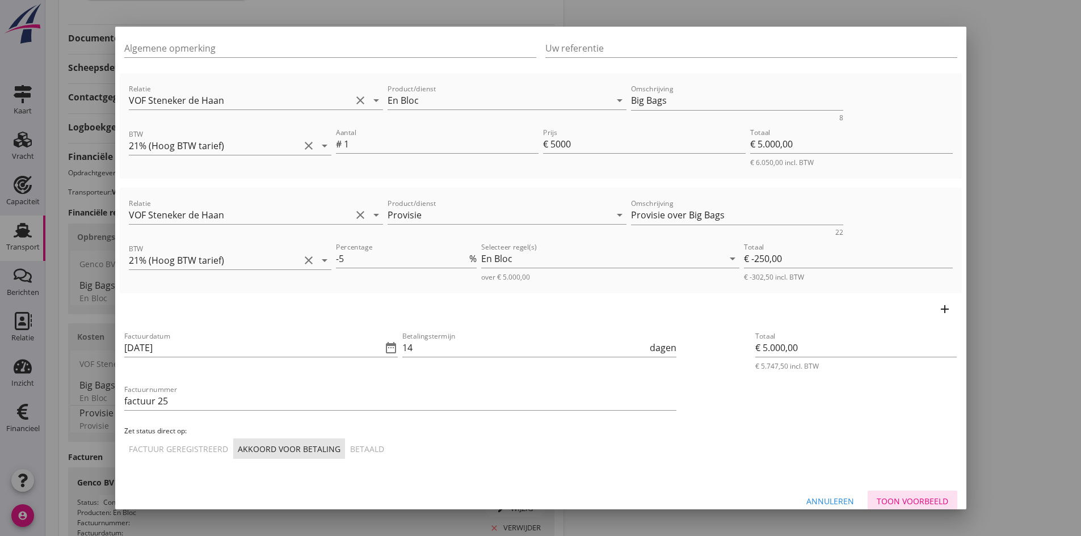
click at [885, 499] on div "Toon voorbeeld" at bounding box center [913, 501] width 72 height 12
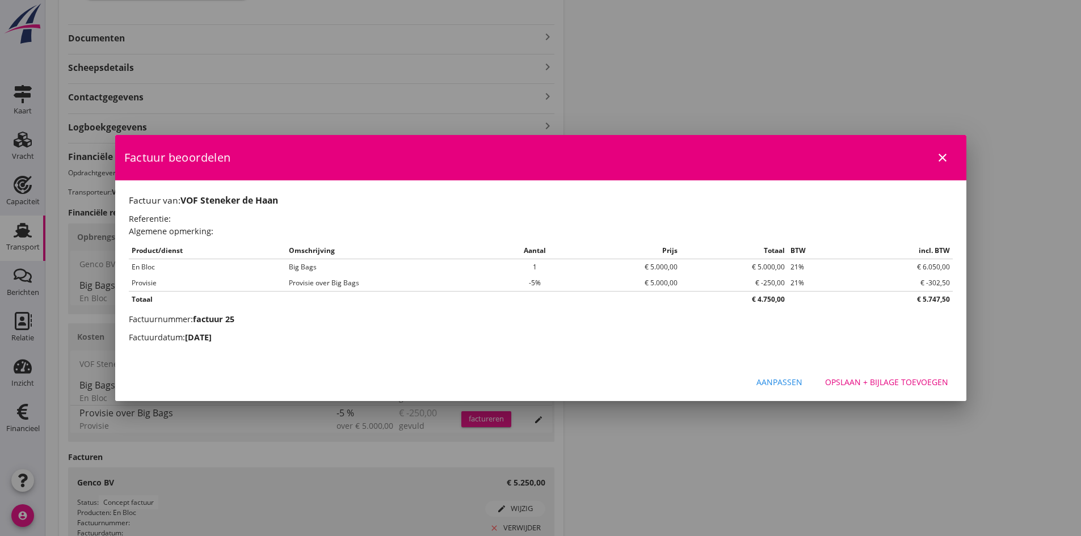
scroll to position [0, 0]
click at [848, 381] on div "Opslaan + bijlage toevoegen" at bounding box center [886, 382] width 123 height 12
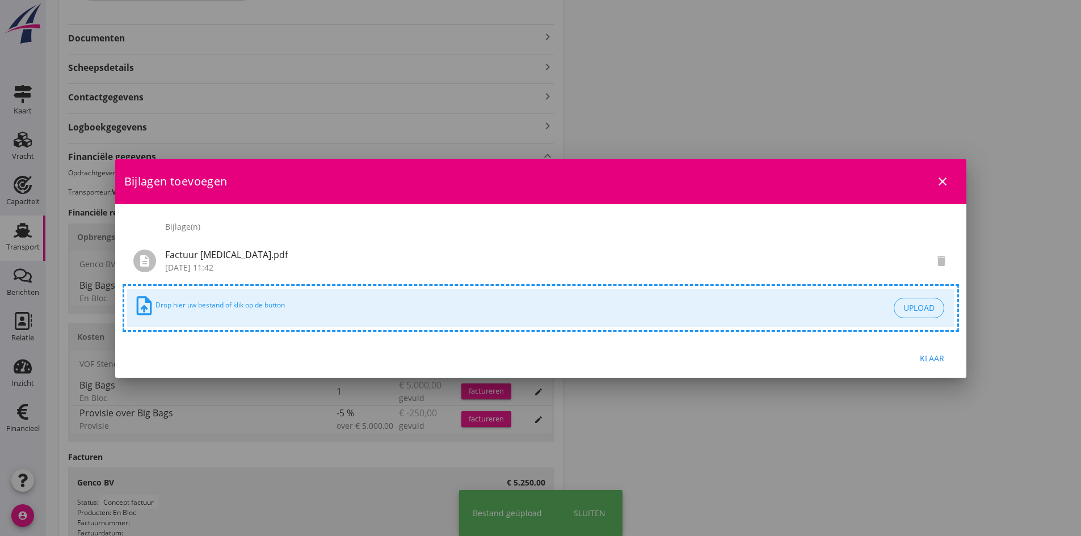
click at [935, 355] on div "Klaar" at bounding box center [933, 358] width 32 height 12
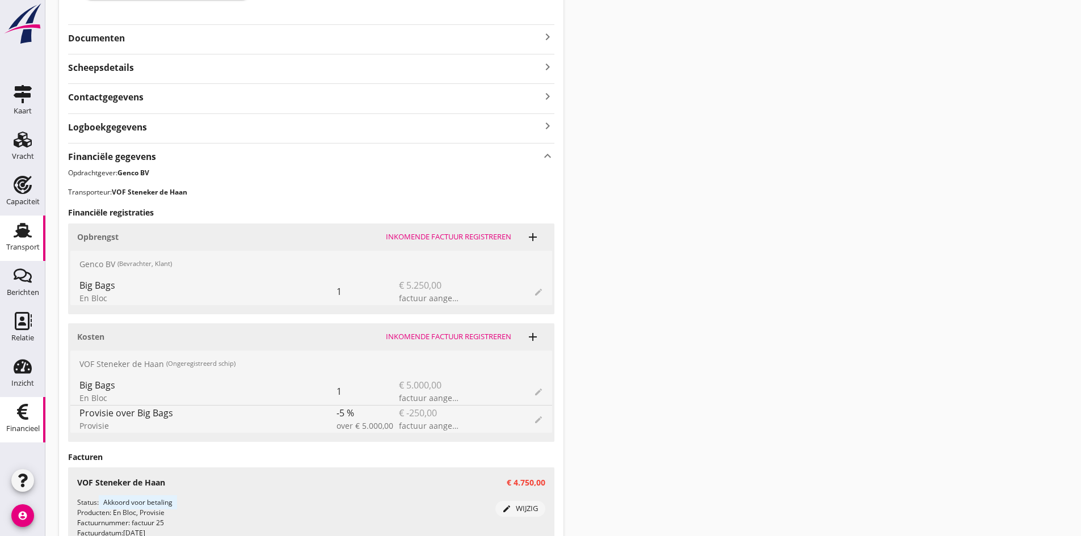
click at [23, 414] on use at bounding box center [22, 412] width 11 height 16
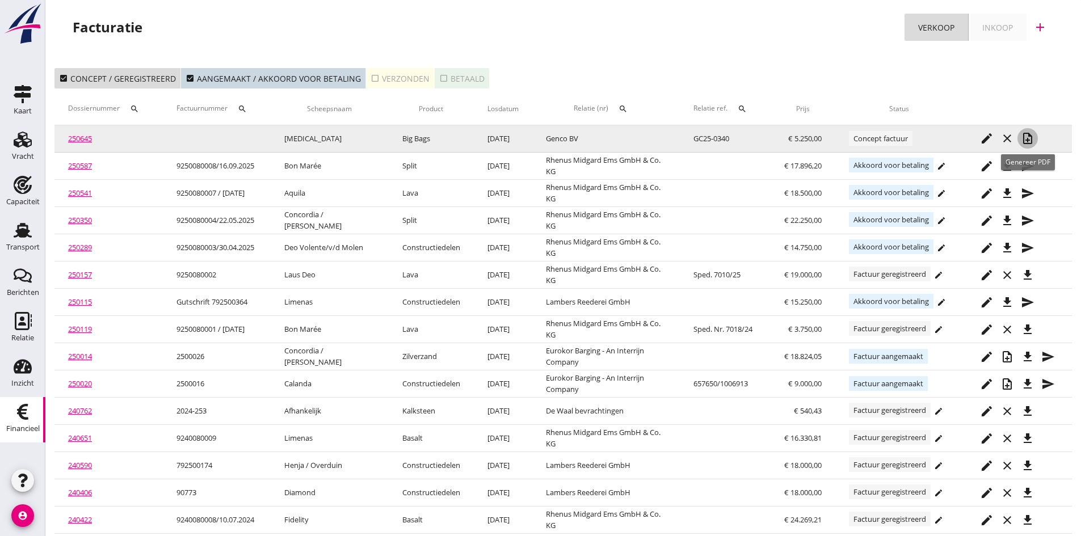
click at [1028, 136] on icon "note_add" at bounding box center [1028, 139] width 14 height 14
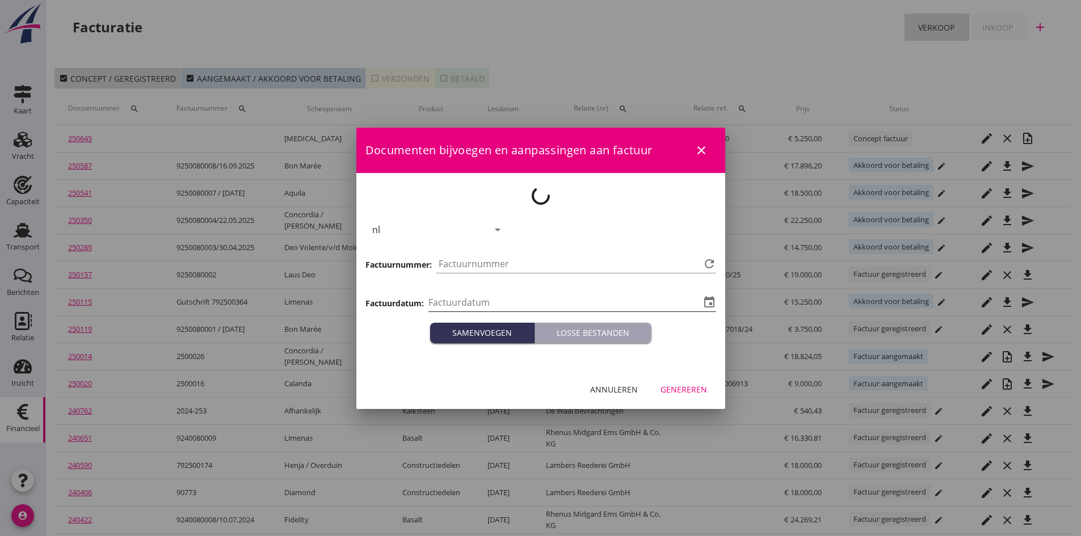
type input "2025-09-25"
type input "804"
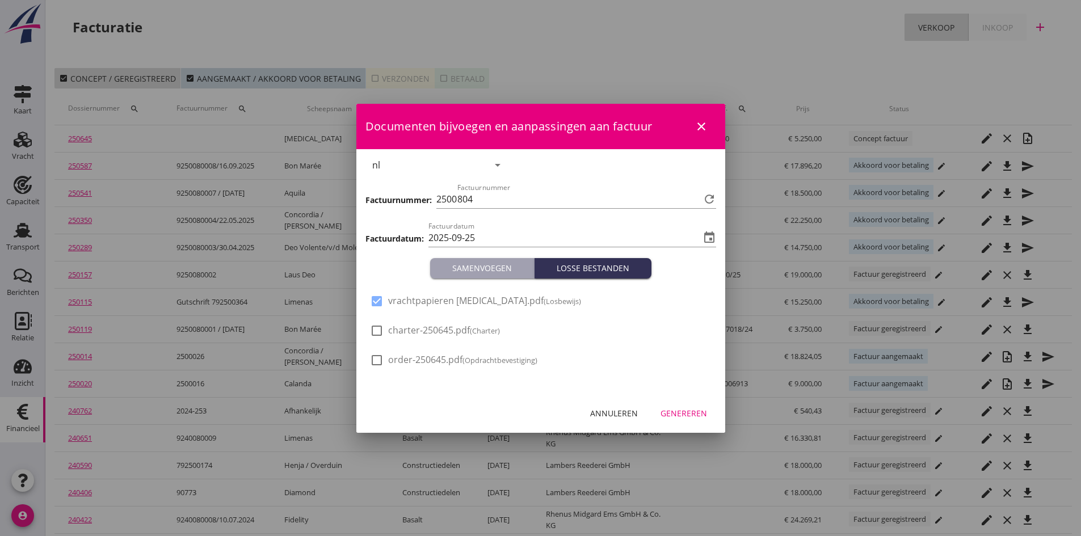
click at [678, 410] on div "Genereren" at bounding box center [684, 413] width 47 height 12
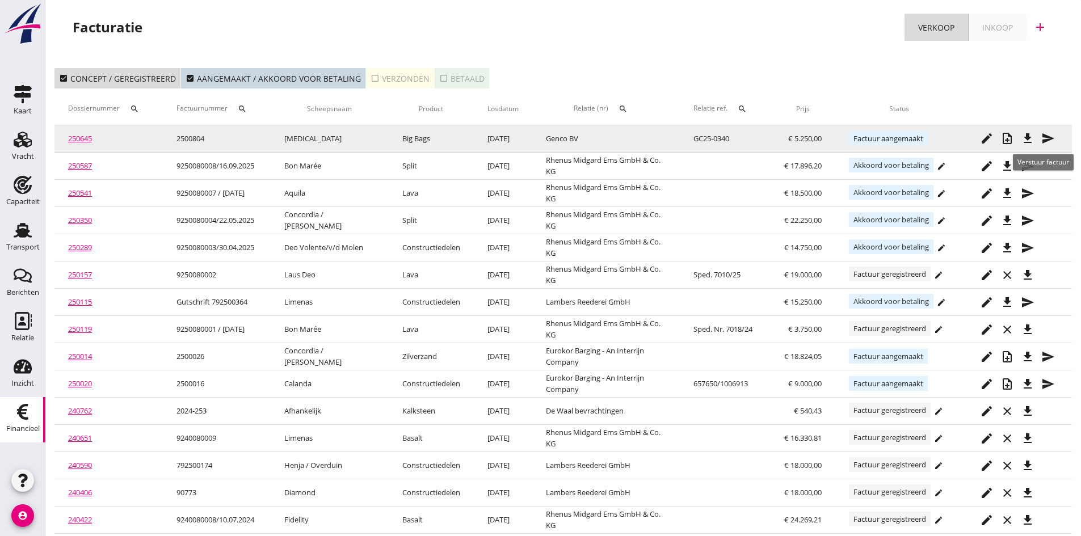
click at [1045, 137] on icon "send" at bounding box center [1048, 139] width 14 height 14
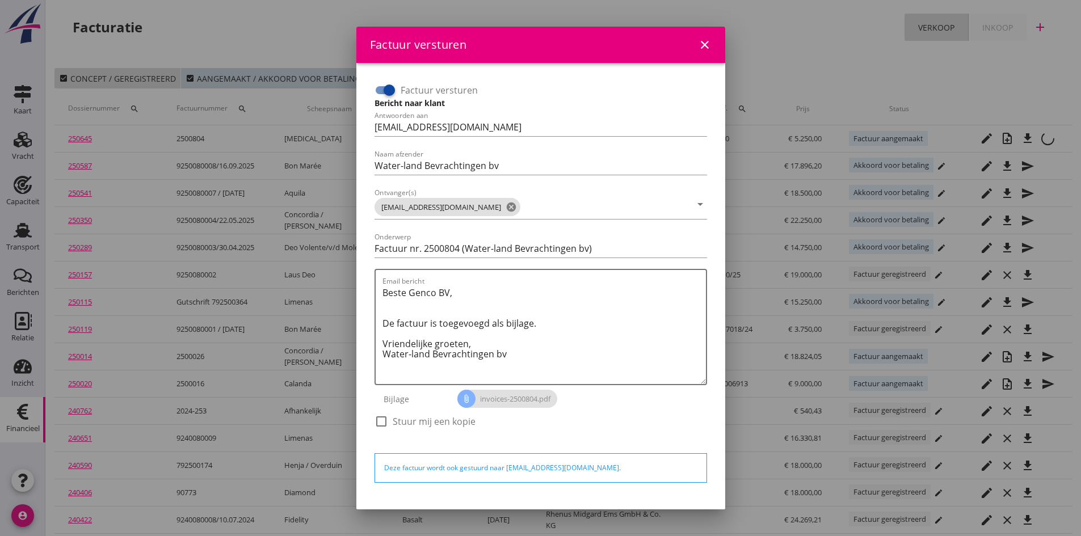
scroll to position [32, 0]
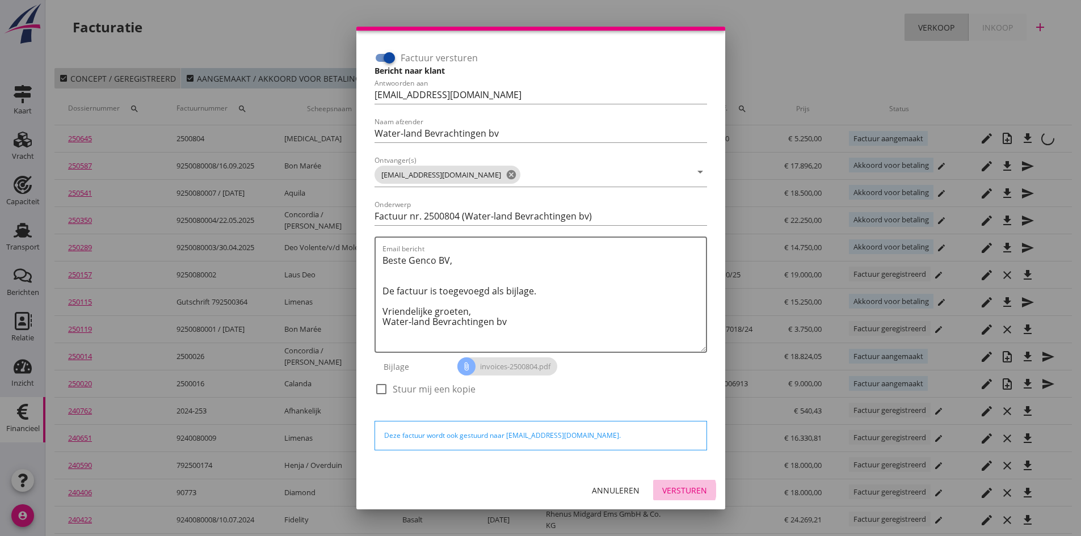
click at [662, 491] on div "Versturen" at bounding box center [684, 491] width 45 height 12
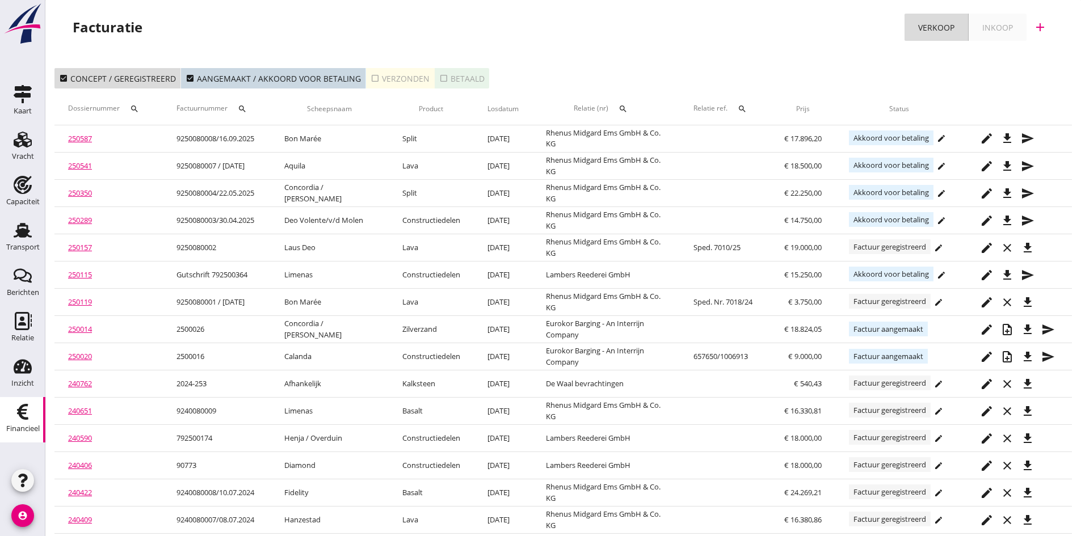
click at [386, 79] on div "check_box_outline_blank Verzonden" at bounding box center [400, 79] width 59 height 12
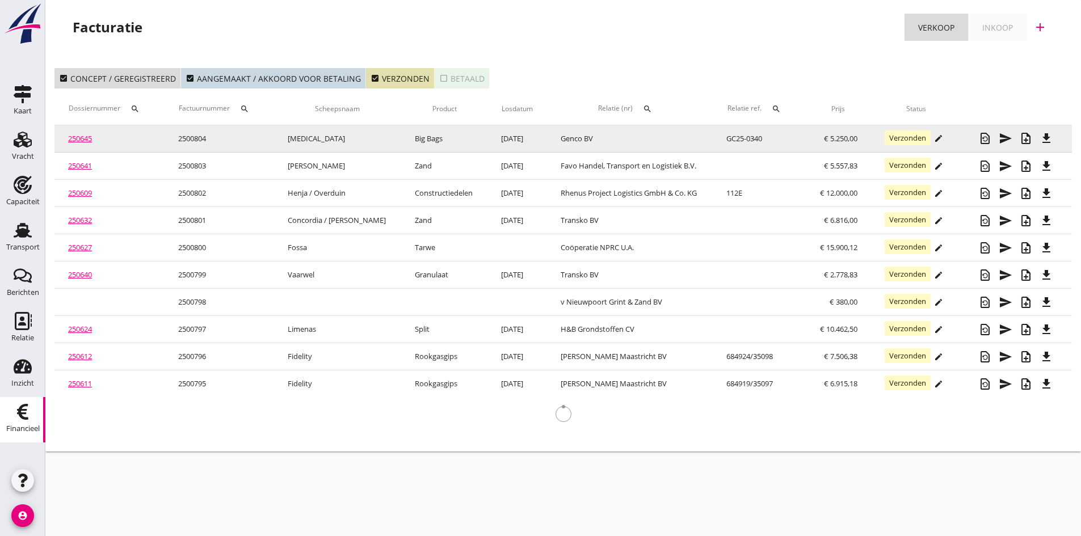
click at [81, 137] on link "250645" at bounding box center [80, 138] width 24 height 10
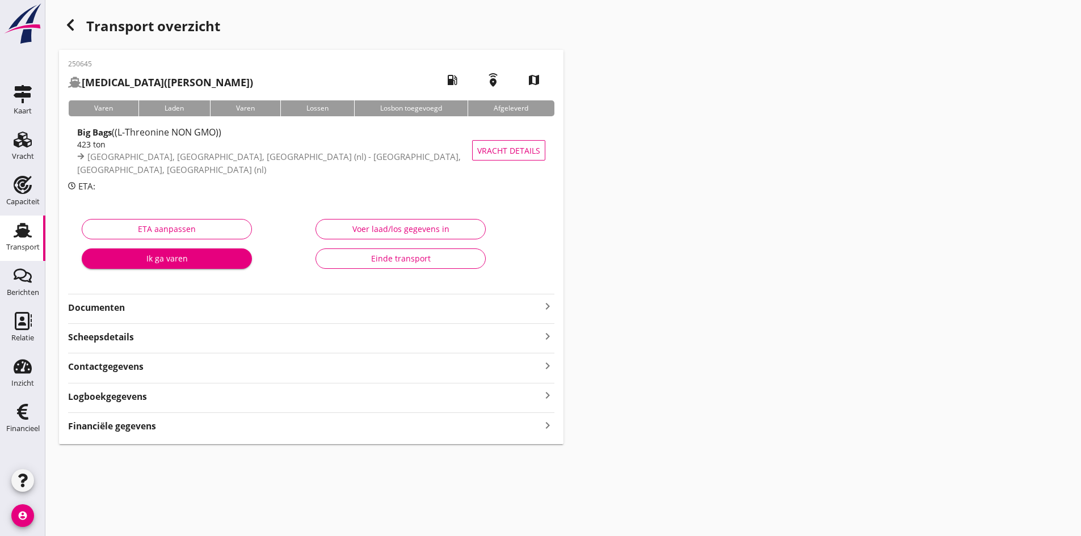
click at [137, 307] on strong "Documenten" at bounding box center [304, 307] width 473 height 13
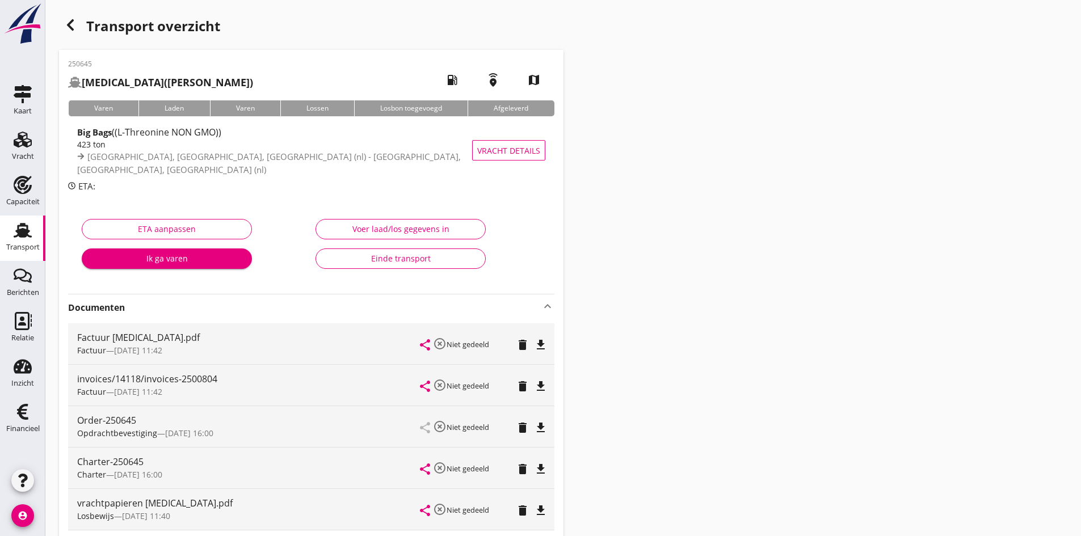
click at [539, 384] on icon "file_download" at bounding box center [541, 387] width 14 height 14
click at [23, 325] on use at bounding box center [23, 321] width 17 height 18
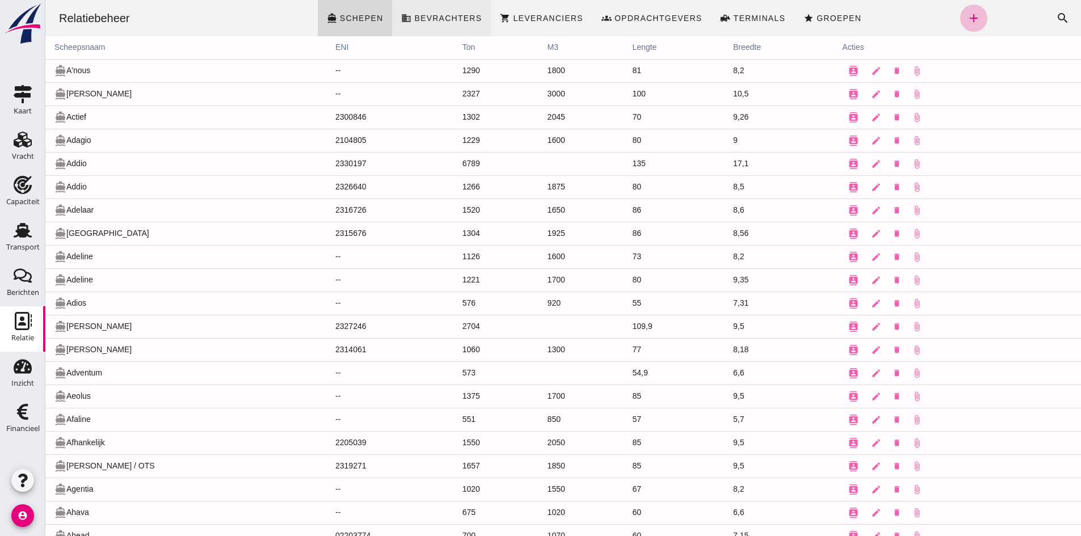
click at [467, 19] on span "Bevrachters" at bounding box center [448, 18] width 68 height 9
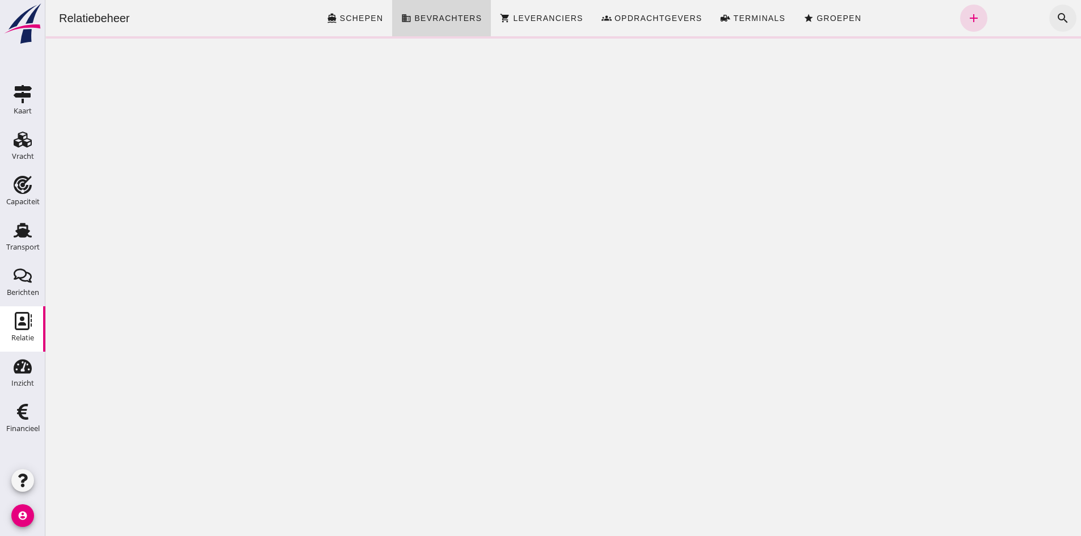
click at [1049, 15] on button "search" at bounding box center [1062, 18] width 27 height 27
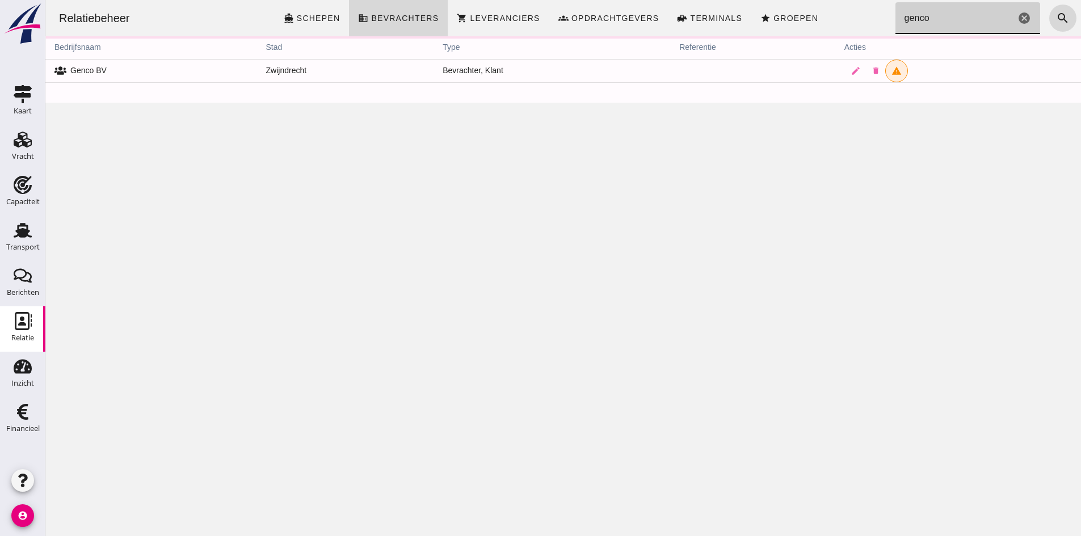
type input "genco"
click at [851, 69] on icon "edit" at bounding box center [856, 71] width 10 height 10
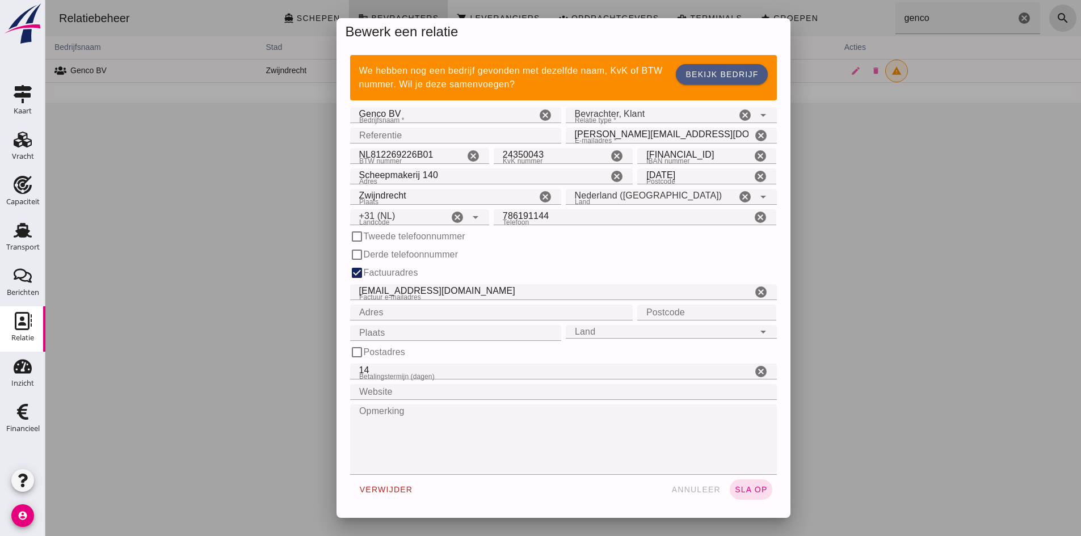
type input "+31 (NL)"
click at [427, 176] on input "Scheepmakerij 140" at bounding box center [479, 177] width 258 height 16
type input "Scheepmakerij 100"
click at [384, 114] on input "Genco BV" at bounding box center [443, 115] width 186 height 16
type input "Genco Scheepvaart B.V."
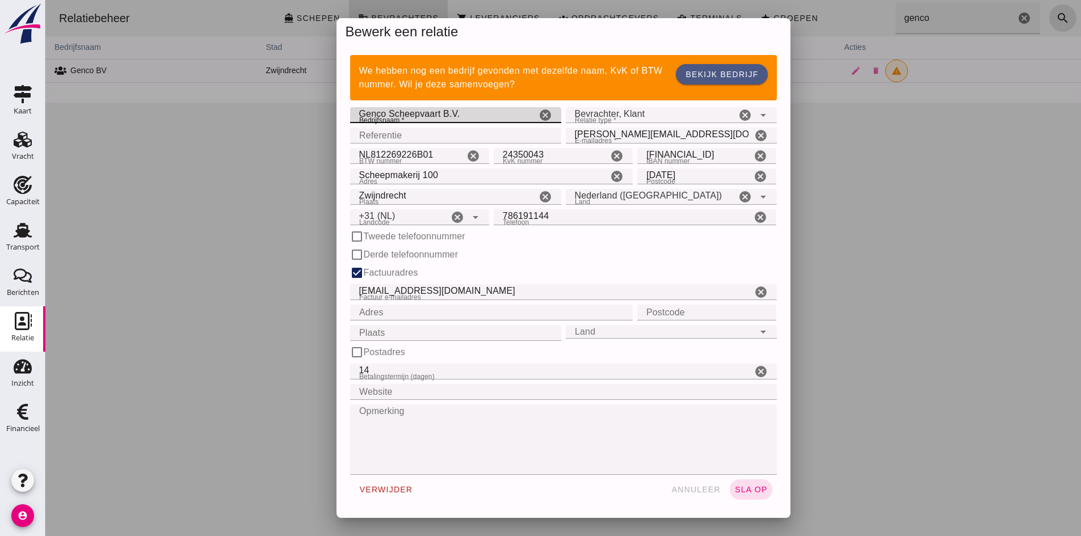
click at [365, 390] on input "Website" at bounding box center [560, 392] width 420 height 16
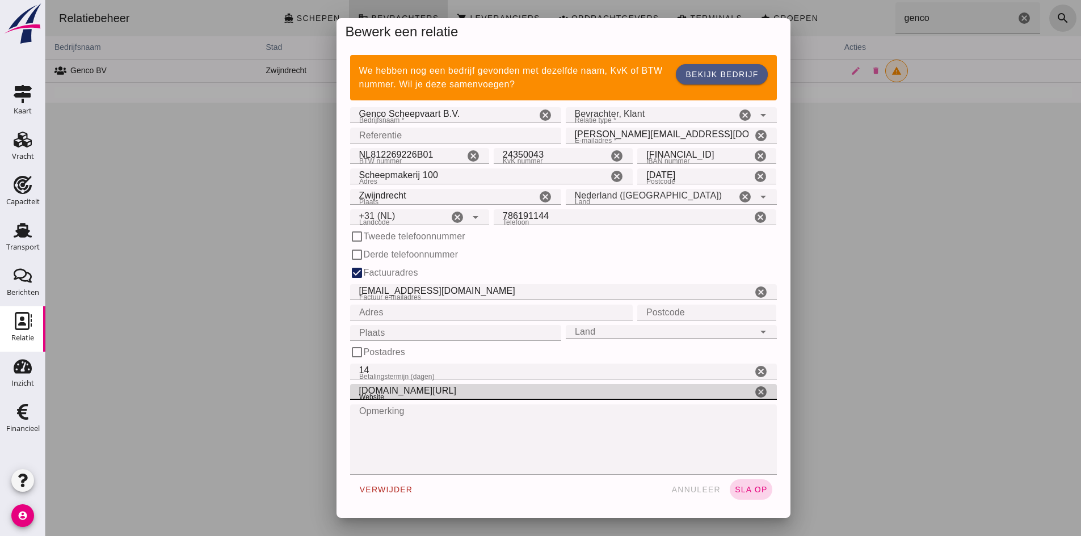
type input "[DOMAIN_NAME][URL]"
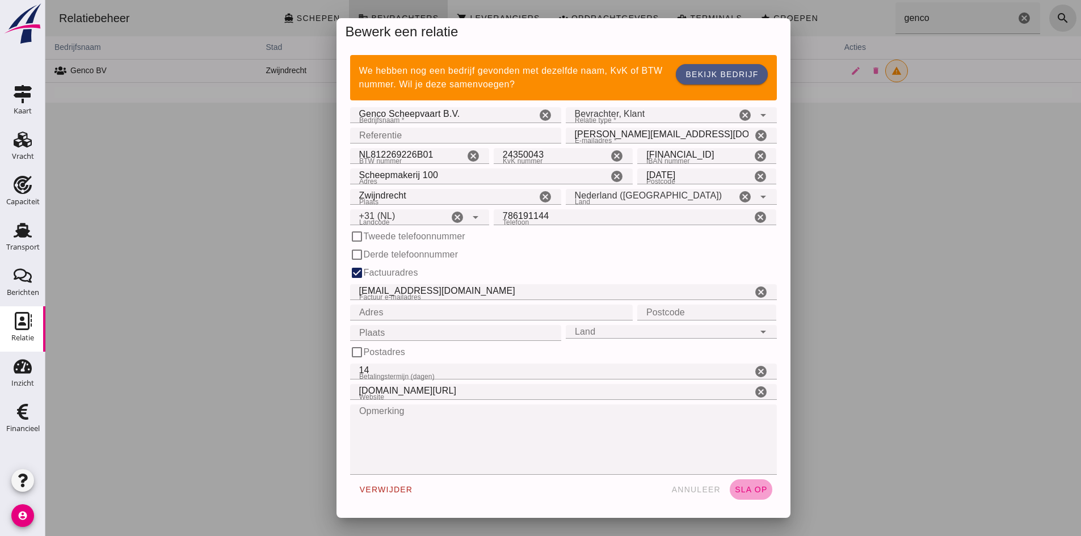
click at [743, 490] on span "sla op" at bounding box center [750, 489] width 33 height 9
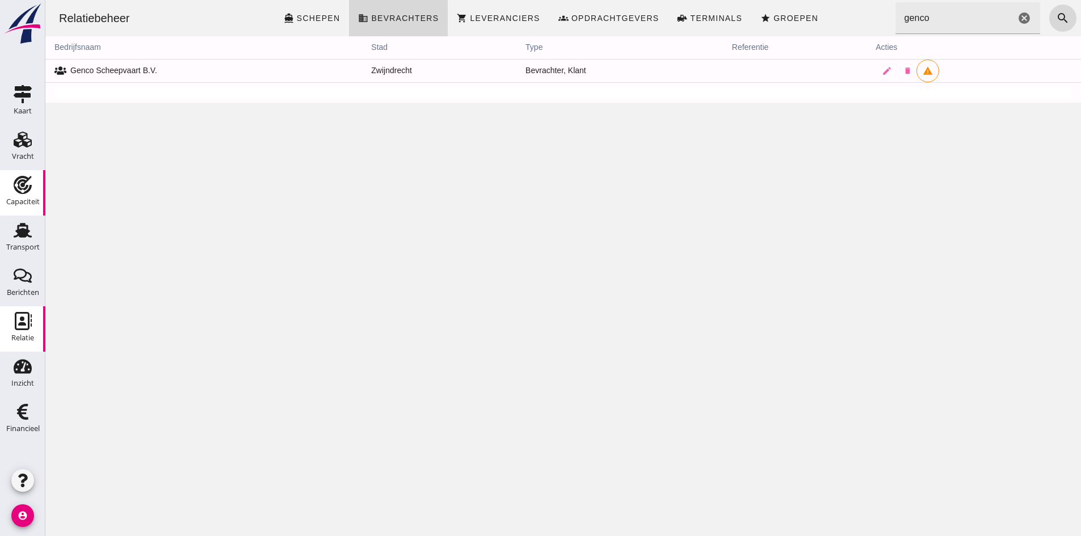
drag, startPoint x: 18, startPoint y: 225, endPoint x: 19, endPoint y: 207, distance: 18.2
click at [18, 225] on use at bounding box center [23, 230] width 18 height 15
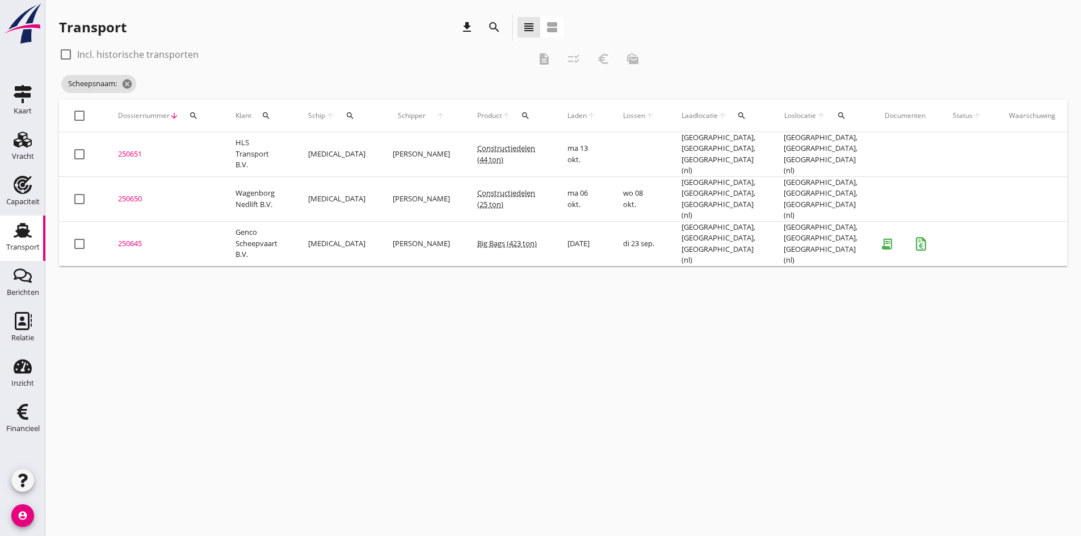
click at [133, 238] on div "250645" at bounding box center [163, 243] width 90 height 11
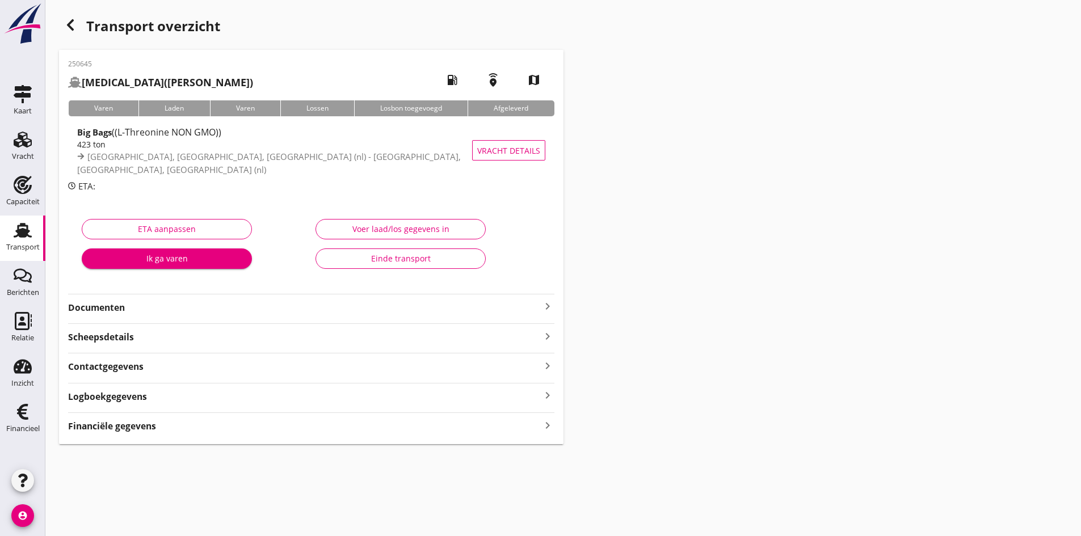
click at [343, 313] on strong "Documenten" at bounding box center [304, 307] width 473 height 13
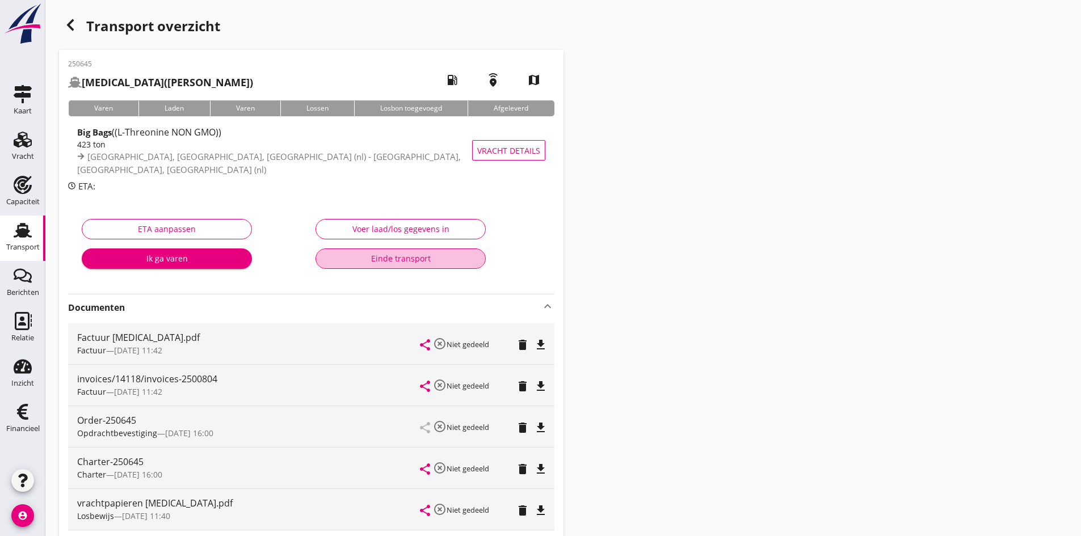
click at [399, 258] on div "Einde transport" at bounding box center [400, 259] width 151 height 12
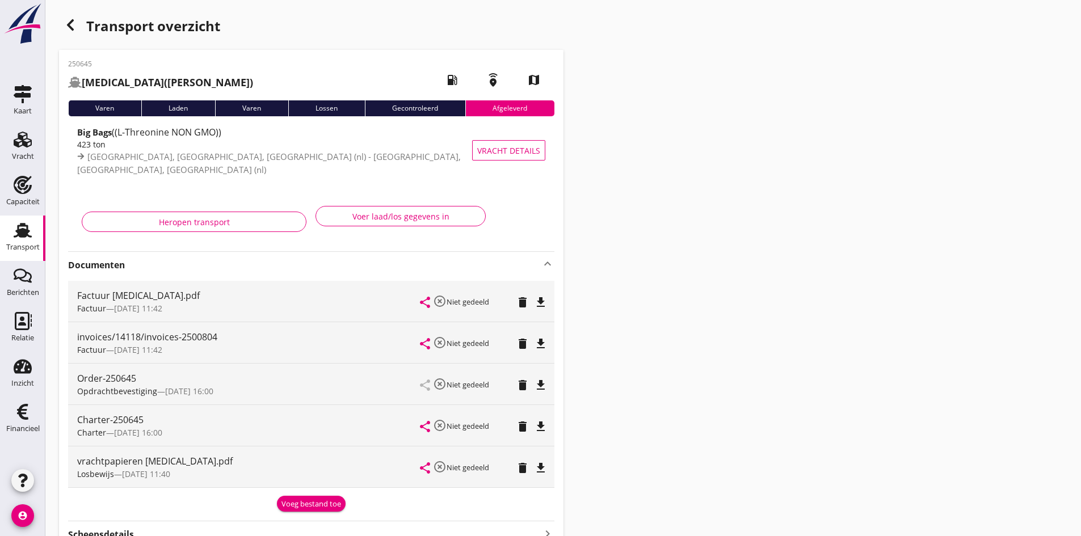
click at [27, 230] on use at bounding box center [23, 230] width 18 height 15
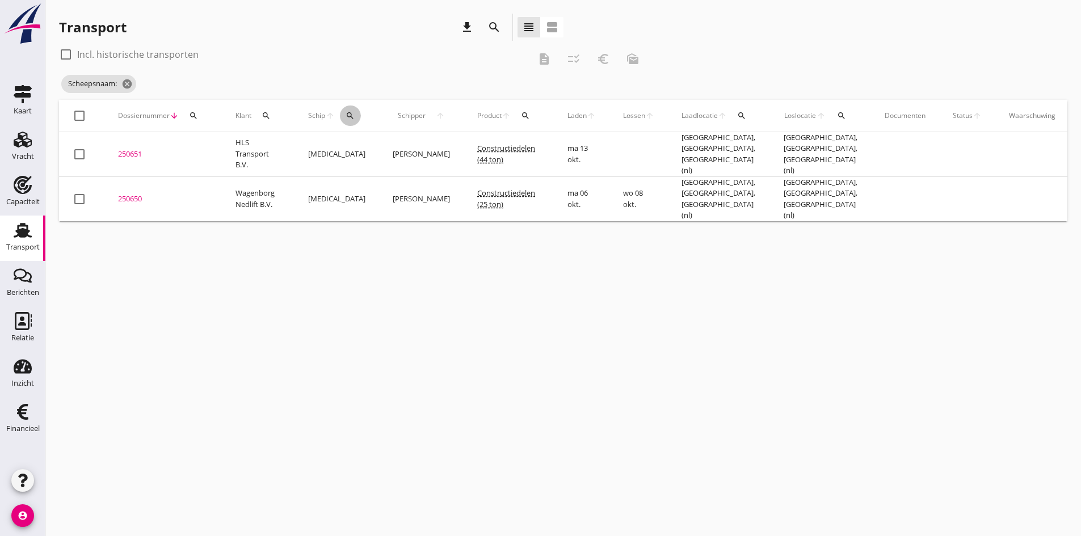
click at [347, 115] on icon "search" at bounding box center [350, 115] width 9 height 9
click at [360, 145] on input "Zoek op (scheeps)naam" at bounding box center [403, 149] width 118 height 18
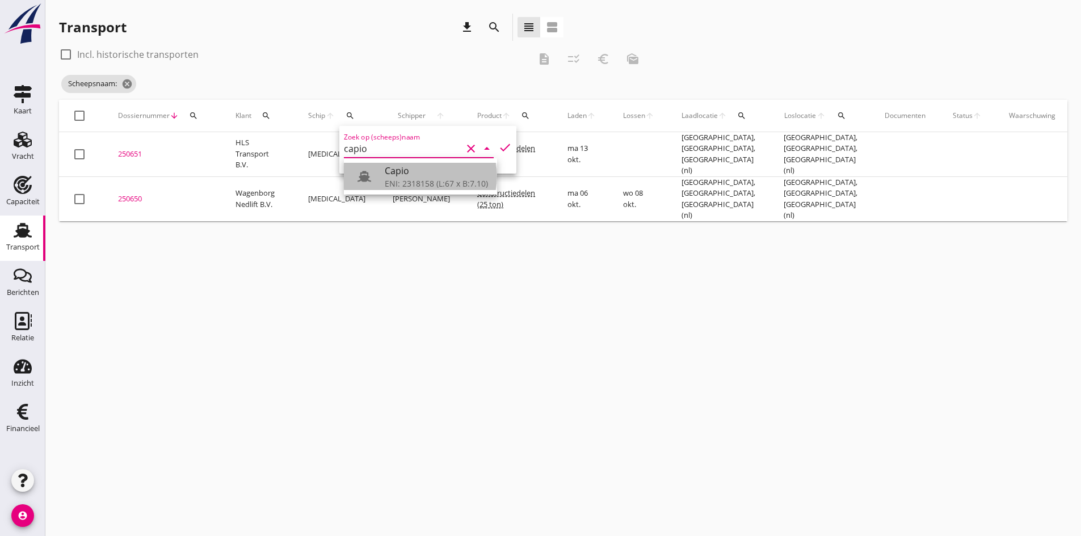
click at [409, 177] on div "Capio" at bounding box center [436, 171] width 103 height 14
click at [498, 145] on icon "check" at bounding box center [505, 148] width 14 height 14
type input "Capio"
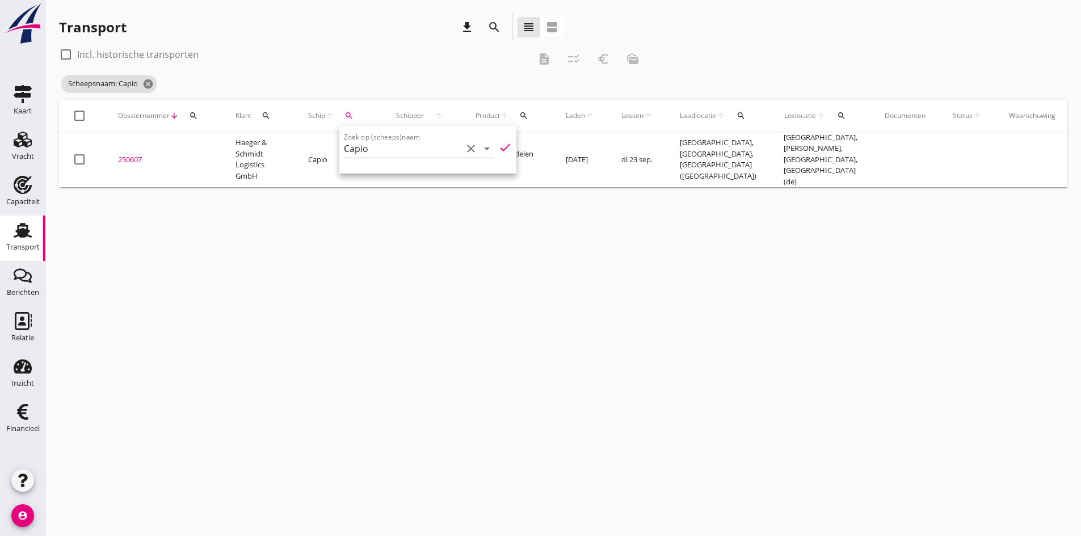
click at [198, 396] on div "cancel You are impersonating another user. Transport download search view_headl…" at bounding box center [563, 268] width 1036 height 536
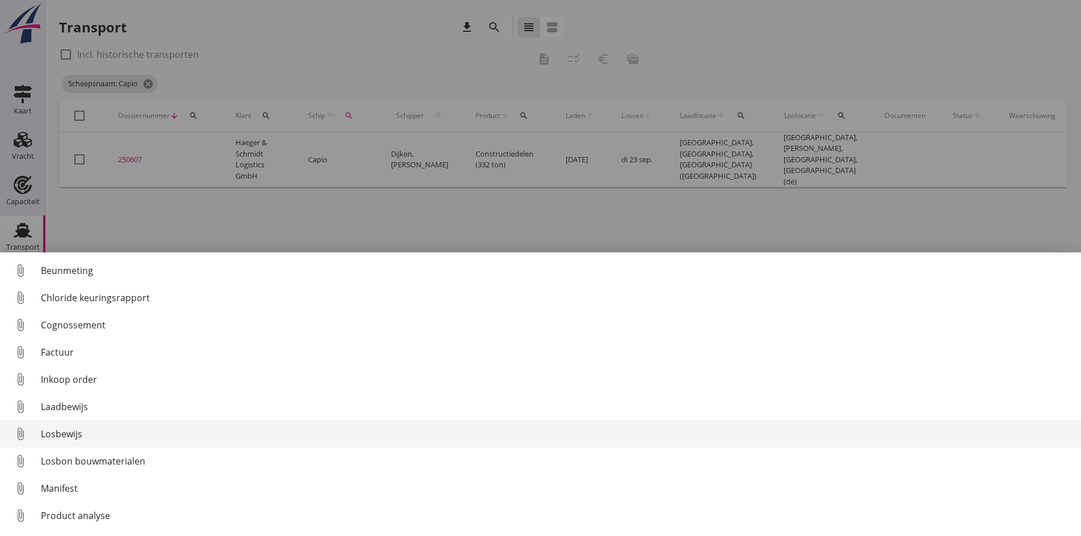
click at [67, 433] on div "Losbewijs" at bounding box center [556, 434] width 1031 height 14
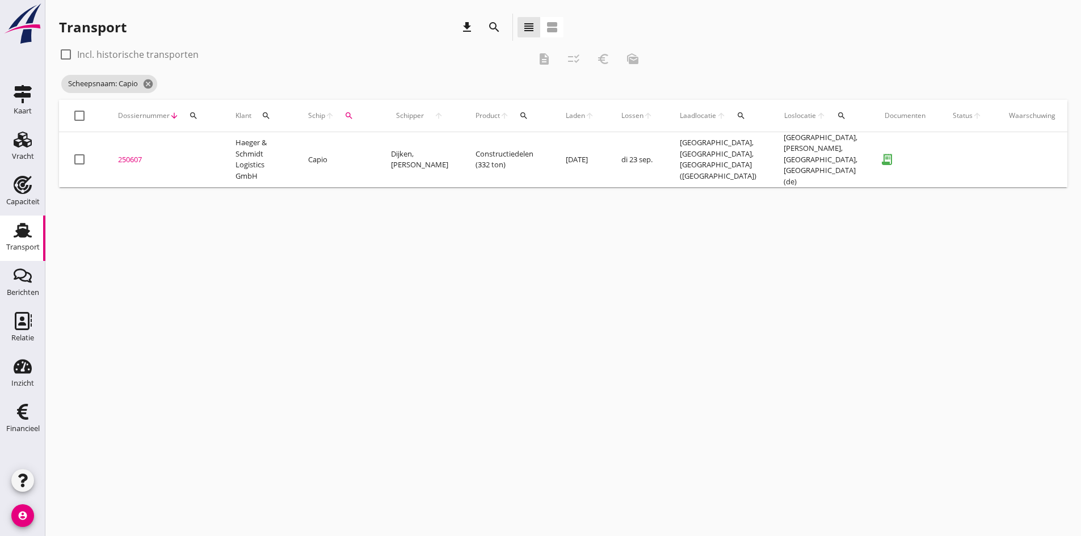
drag, startPoint x: 128, startPoint y: 153, endPoint x: 112, endPoint y: 155, distance: 16.0
click at [128, 154] on div "250607" at bounding box center [163, 159] width 90 height 11
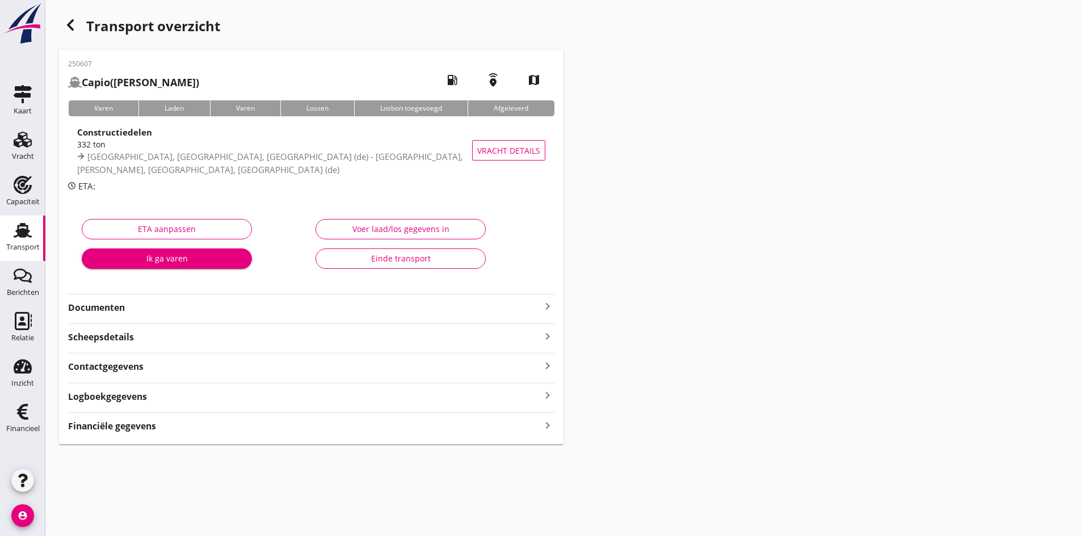
click at [96, 308] on strong "Documenten" at bounding box center [304, 307] width 473 height 13
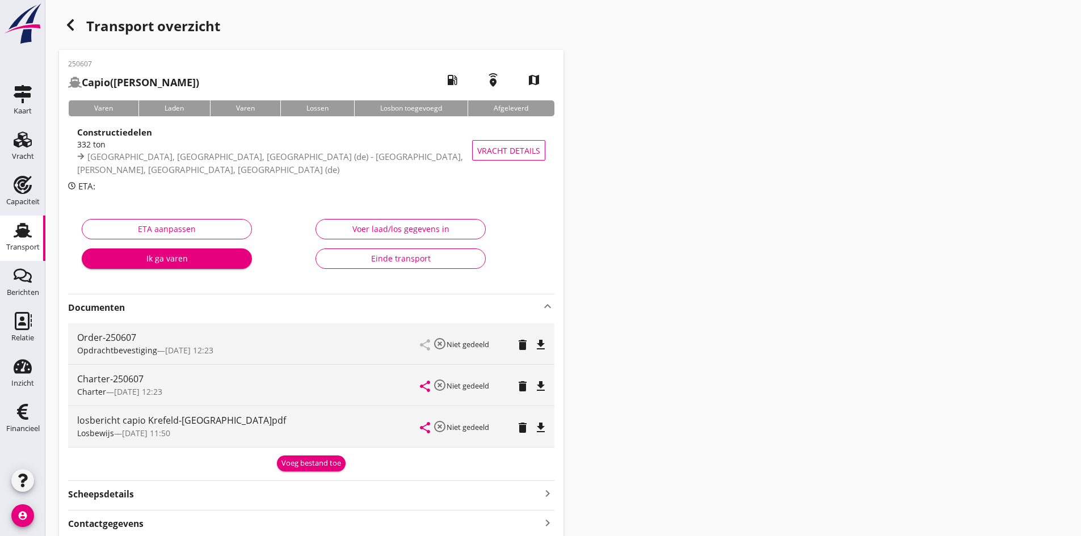
drag, startPoint x: 21, startPoint y: 233, endPoint x: 3, endPoint y: 240, distance: 18.7
click at [21, 233] on use at bounding box center [23, 230] width 18 height 15
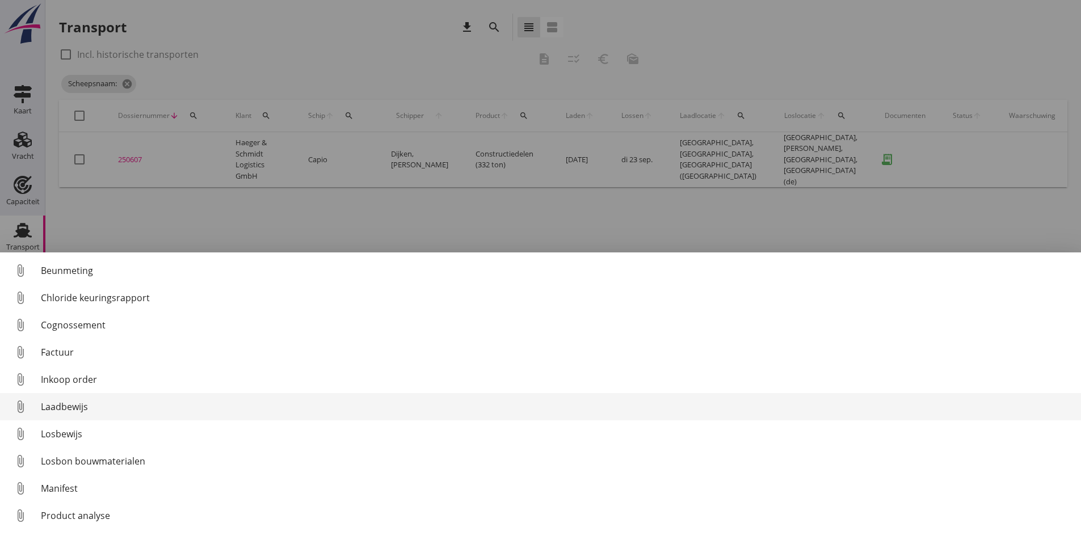
click at [54, 406] on div "Laadbewijs" at bounding box center [556, 407] width 1031 height 14
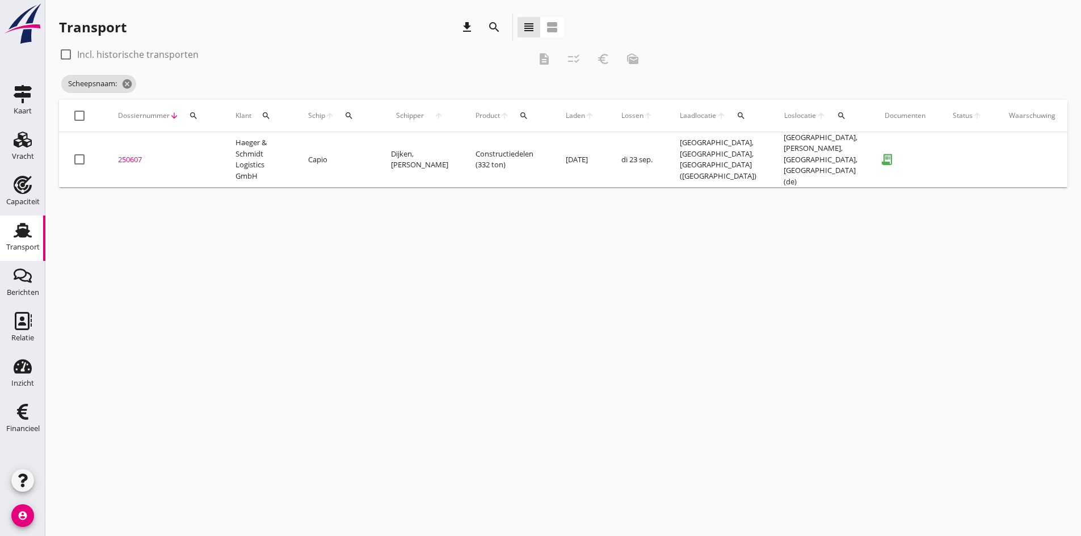
drag, startPoint x: 135, startPoint y: 154, endPoint x: 126, endPoint y: 152, distance: 9.5
click at [135, 154] on div "250607" at bounding box center [163, 159] width 90 height 11
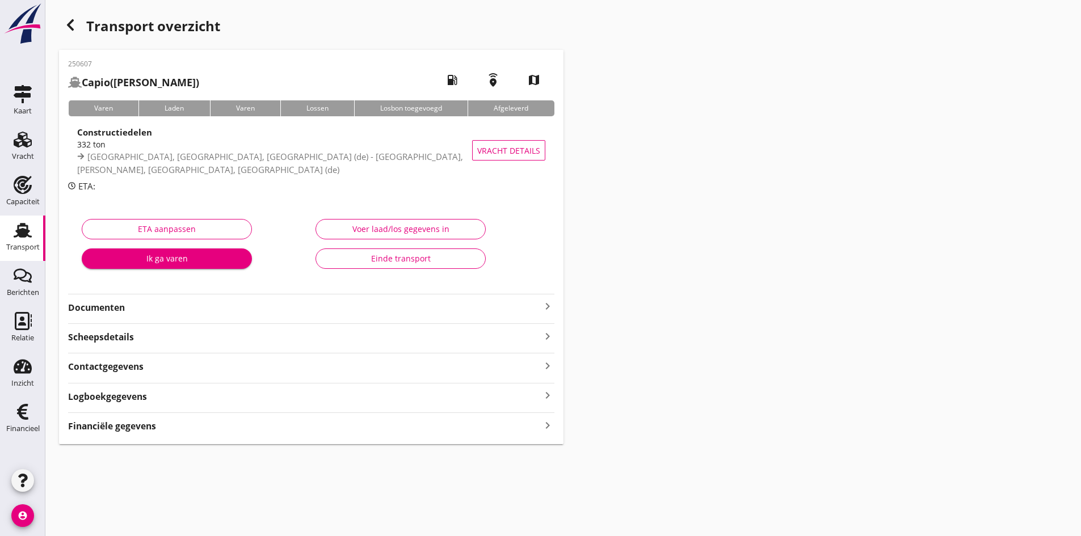
click at [544, 427] on icon "keyboard_arrow_right" at bounding box center [548, 425] width 14 height 15
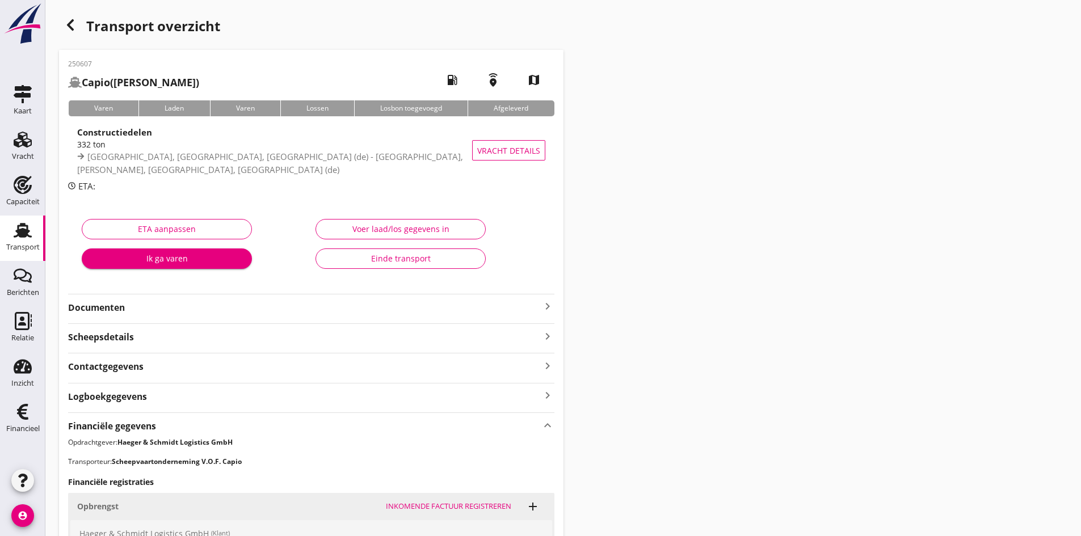
scroll to position [227, 0]
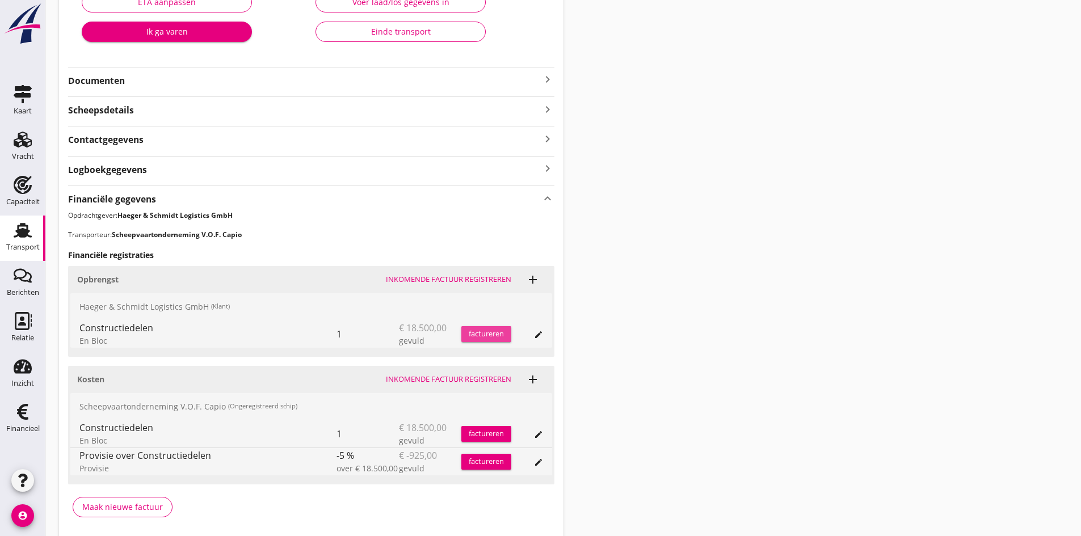
click at [483, 333] on div "factureren" at bounding box center [486, 334] width 50 height 11
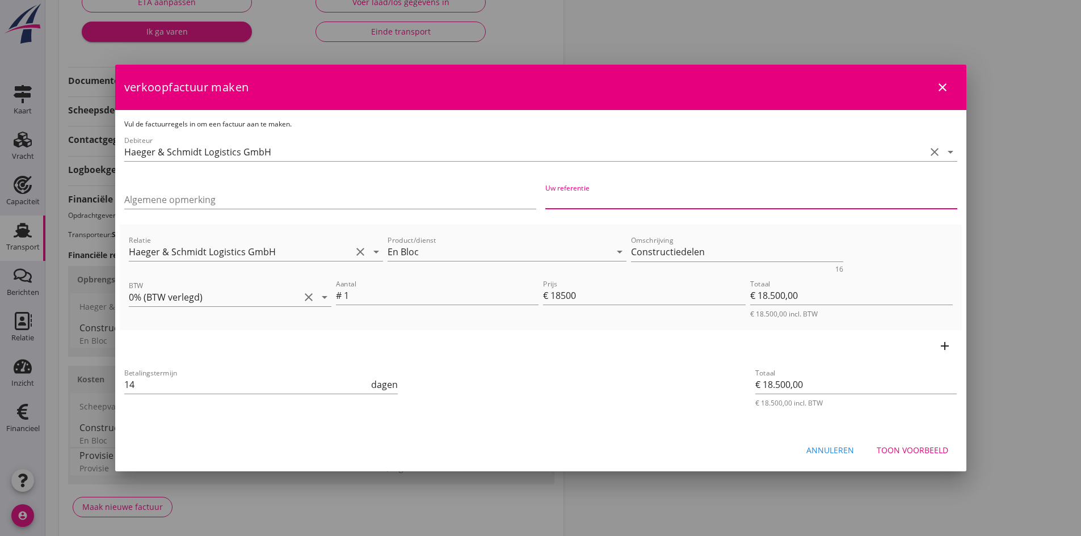
click at [575, 197] on input "Uw referentie" at bounding box center [751, 200] width 412 height 18
type input "25-600325"
click at [907, 451] on div "Toon voorbeeld" at bounding box center [913, 450] width 72 height 12
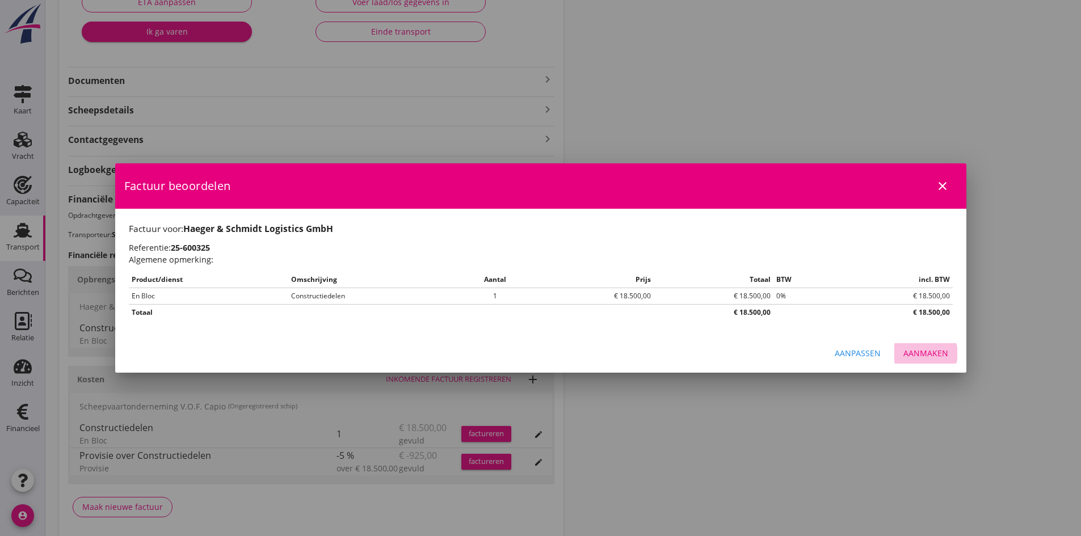
click at [921, 354] on div "Aanmaken" at bounding box center [926, 353] width 45 height 12
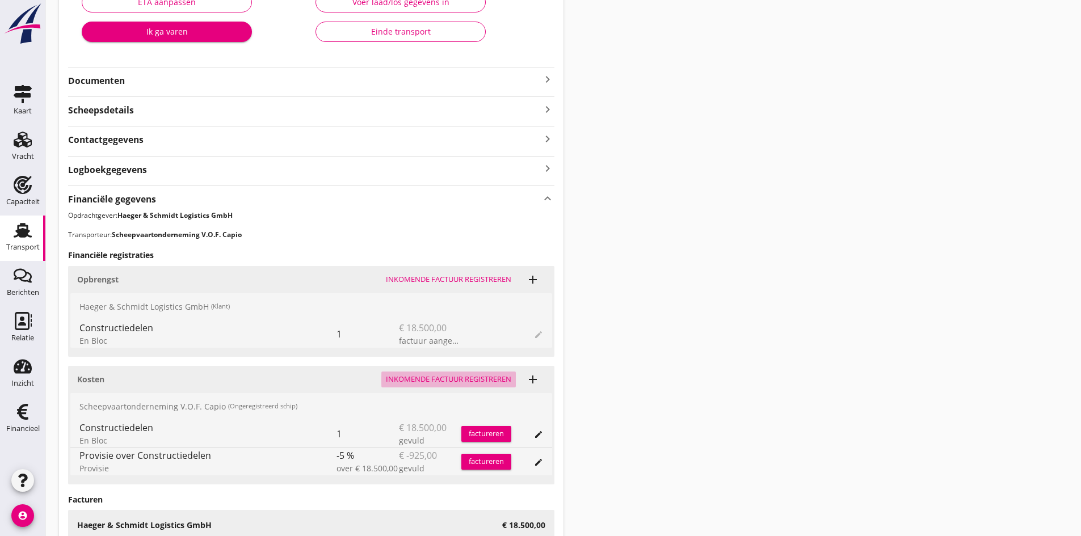
click at [450, 378] on div "Inkomende factuur registreren" at bounding box center [448, 379] width 125 height 11
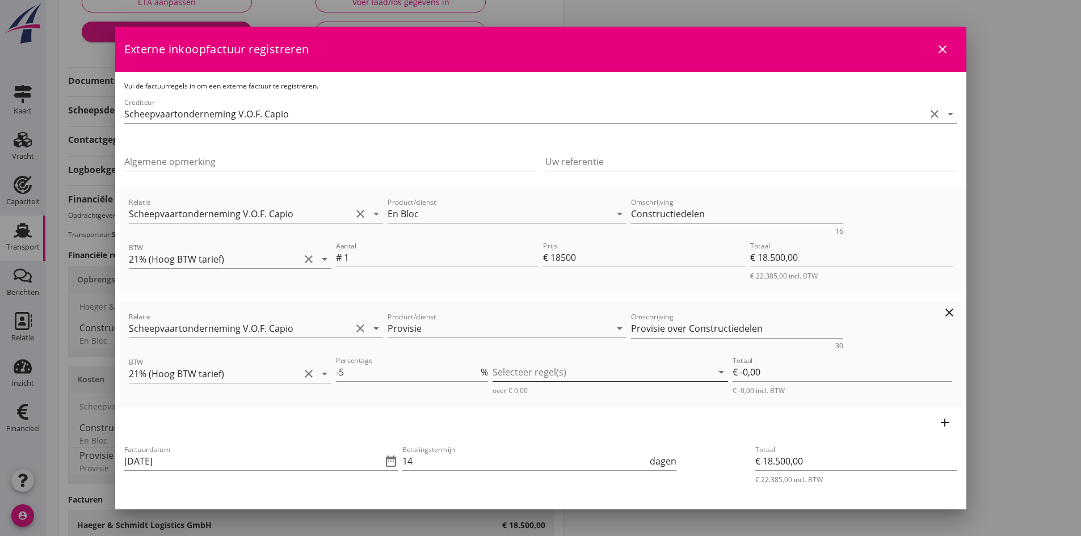
click at [508, 373] on div at bounding box center [603, 372] width 220 height 18
click at [512, 379] on icon "check_box_outline_blank" at bounding box center [515, 381] width 23 height 23
type input "€ -925,00"
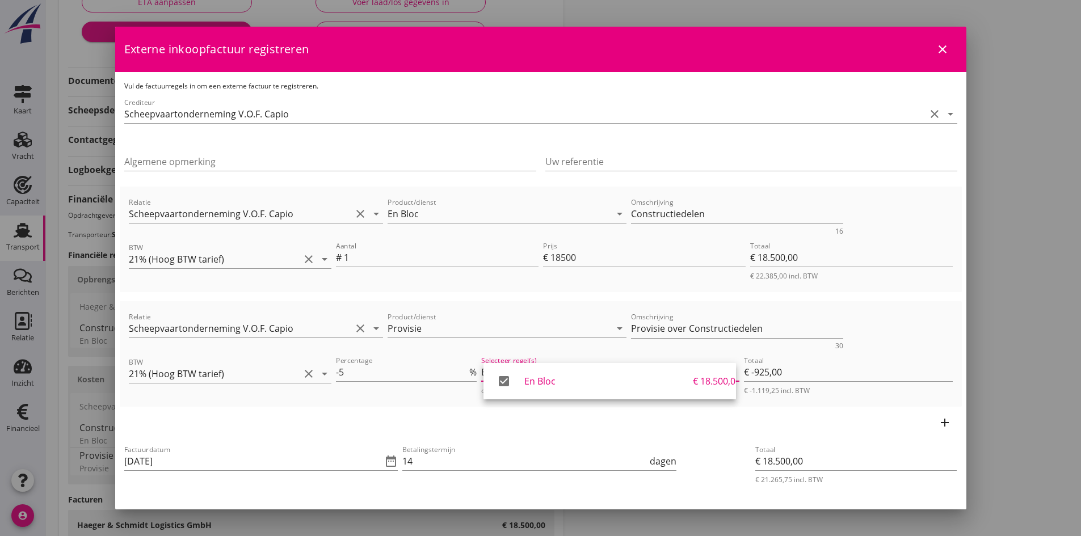
click at [936, 49] on icon "close" at bounding box center [943, 50] width 14 height 14
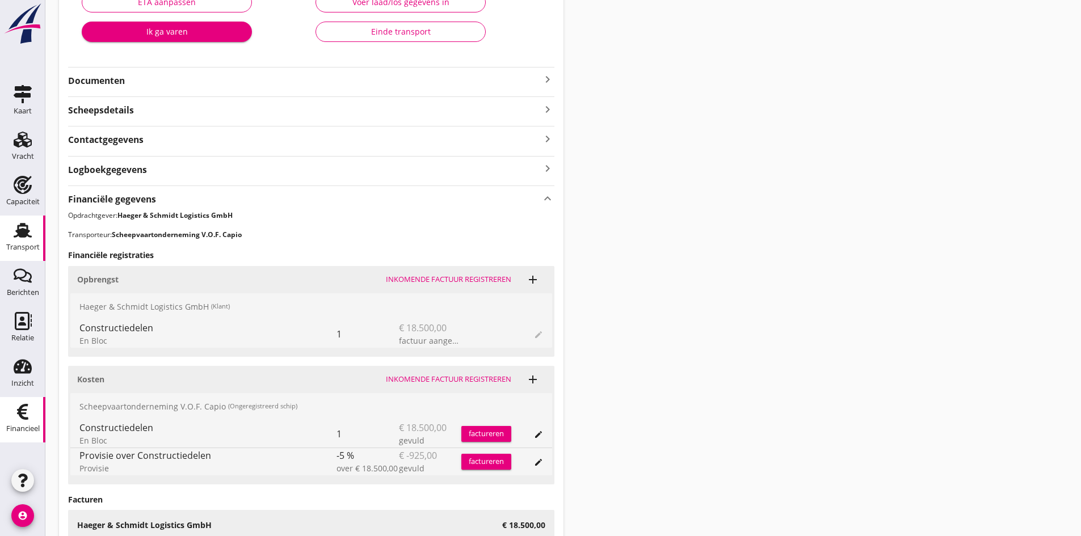
click at [25, 414] on use at bounding box center [22, 412] width 11 height 16
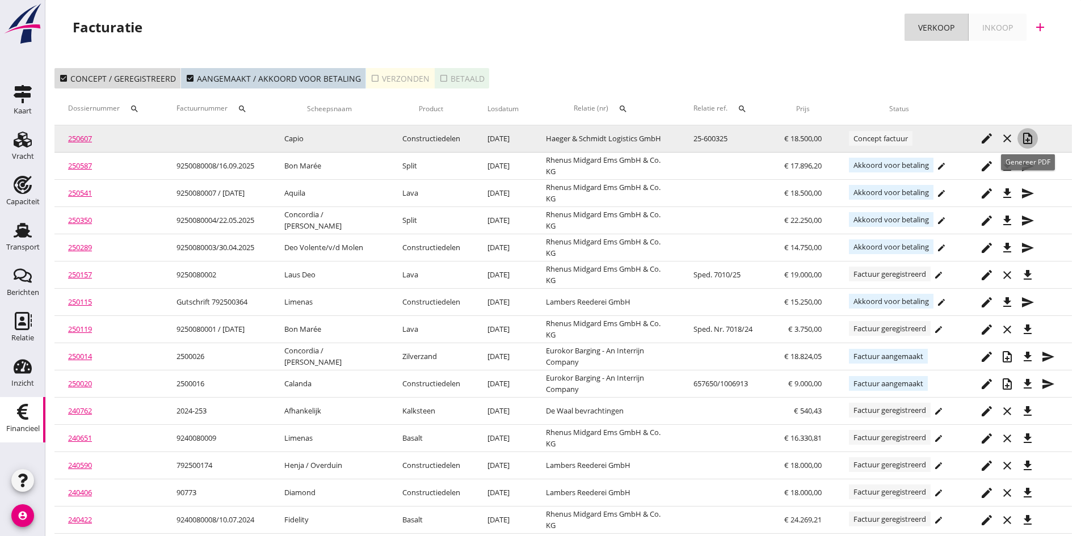
click at [1028, 138] on icon "note_add" at bounding box center [1028, 139] width 14 height 14
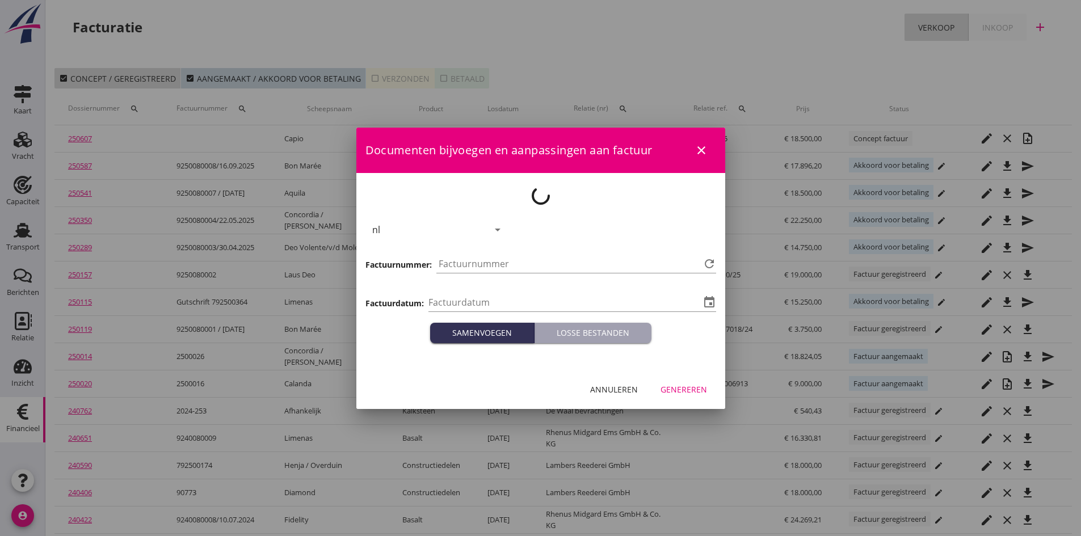
type input "2025-09-25"
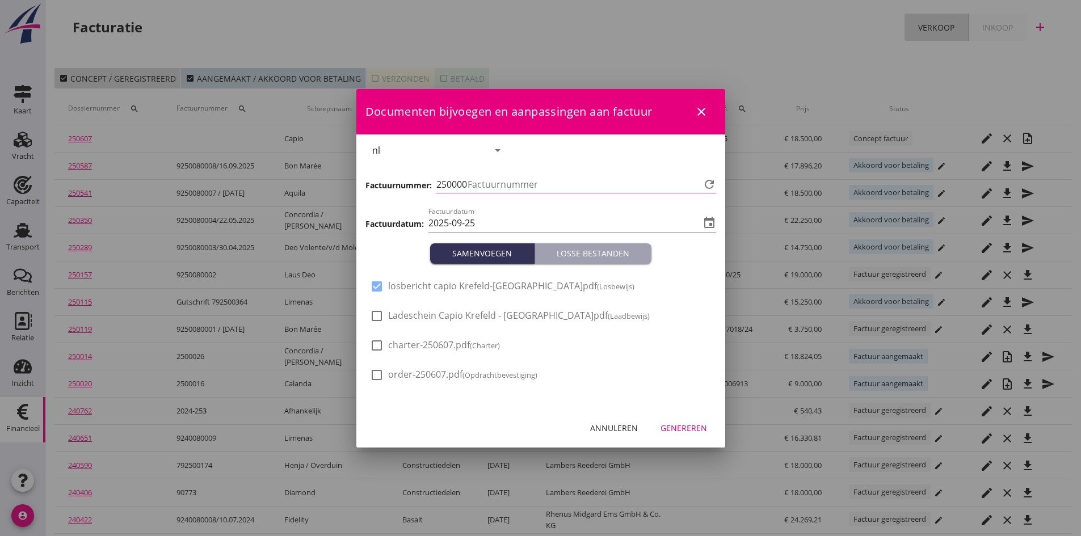
type input "805"
click at [373, 316] on div at bounding box center [376, 315] width 19 height 19
checkbox input "true"
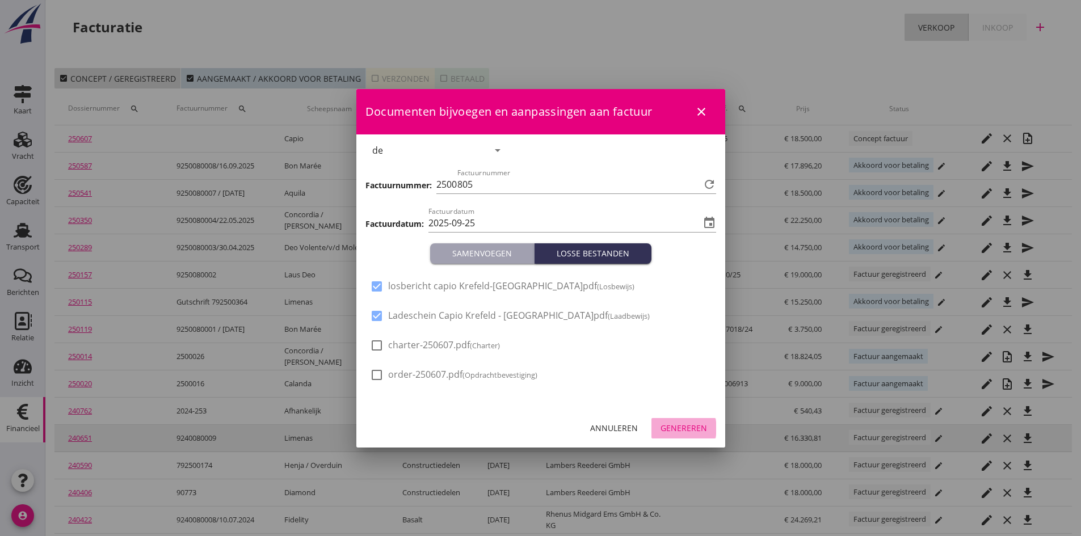
click at [683, 430] on div "Genereren" at bounding box center [684, 428] width 47 height 12
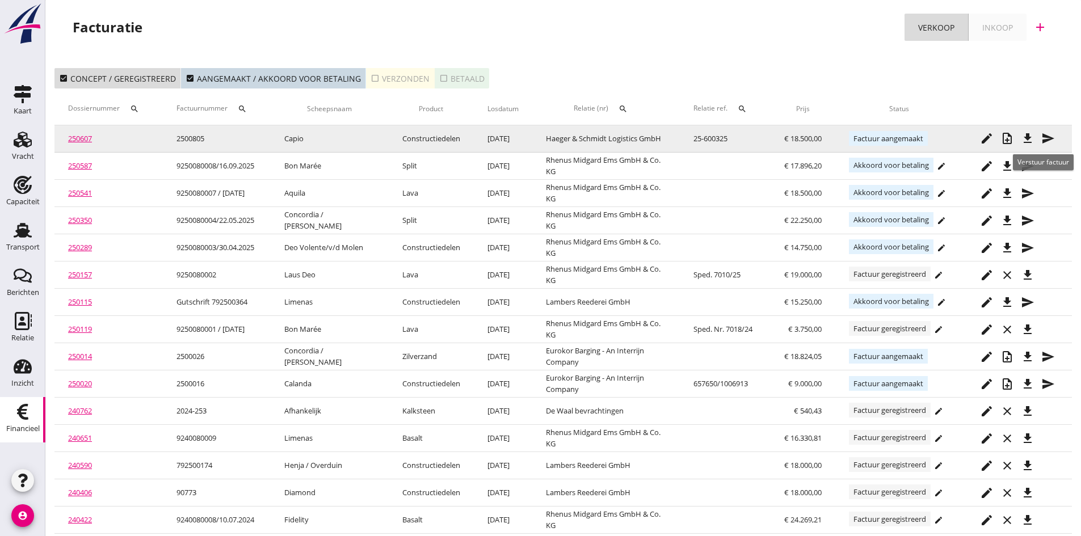
click at [1049, 138] on icon "send" at bounding box center [1048, 139] width 14 height 14
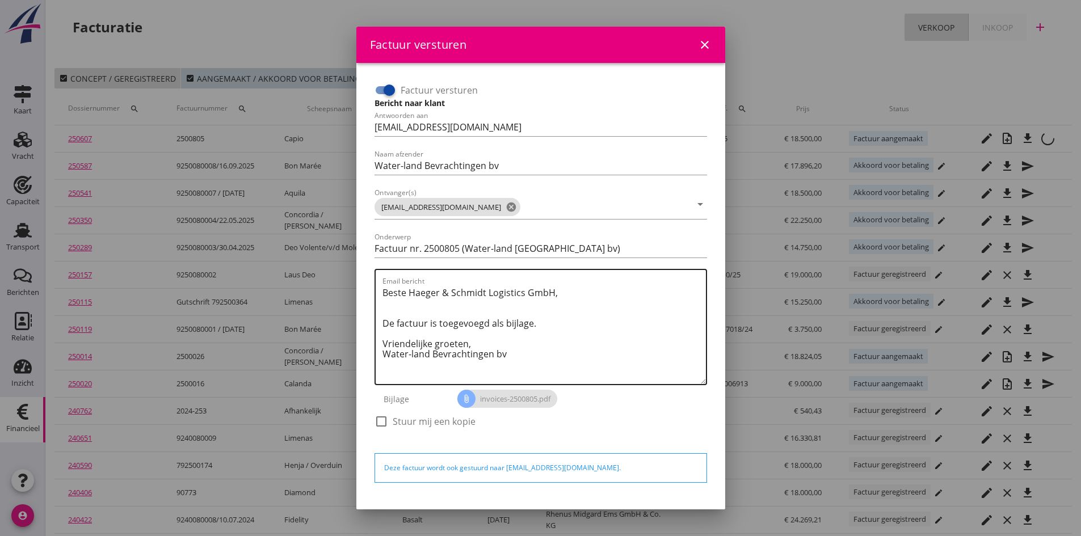
scroll to position [32, 0]
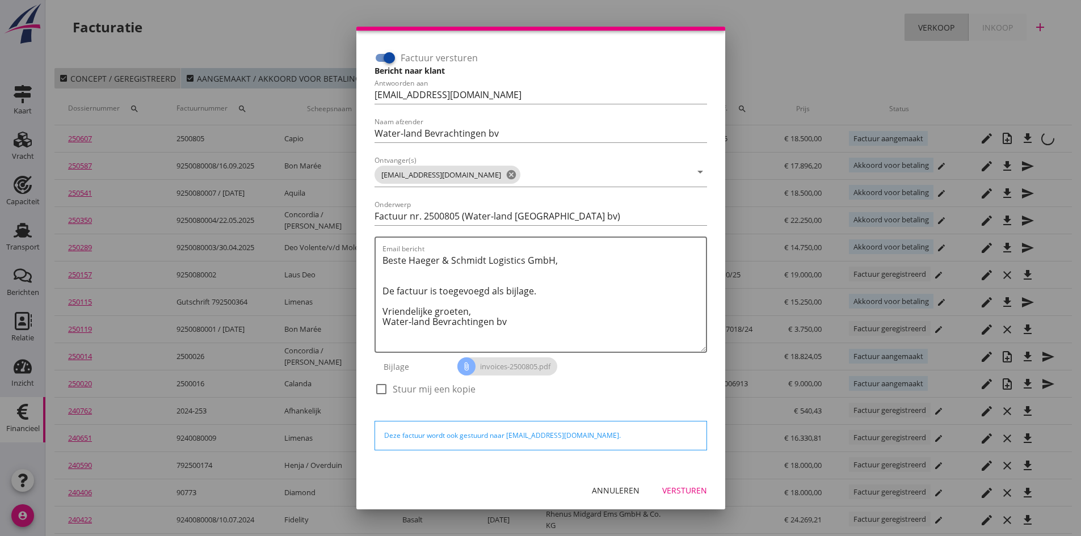
click at [667, 490] on div "Versturen" at bounding box center [684, 491] width 45 height 12
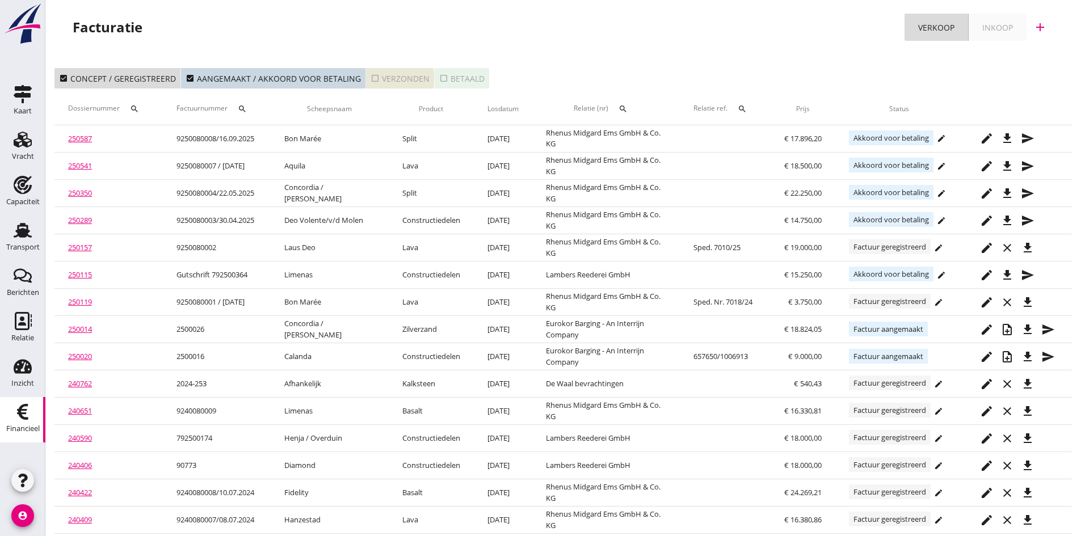
click at [388, 77] on div "check_box_outline_blank Verzonden" at bounding box center [400, 79] width 59 height 12
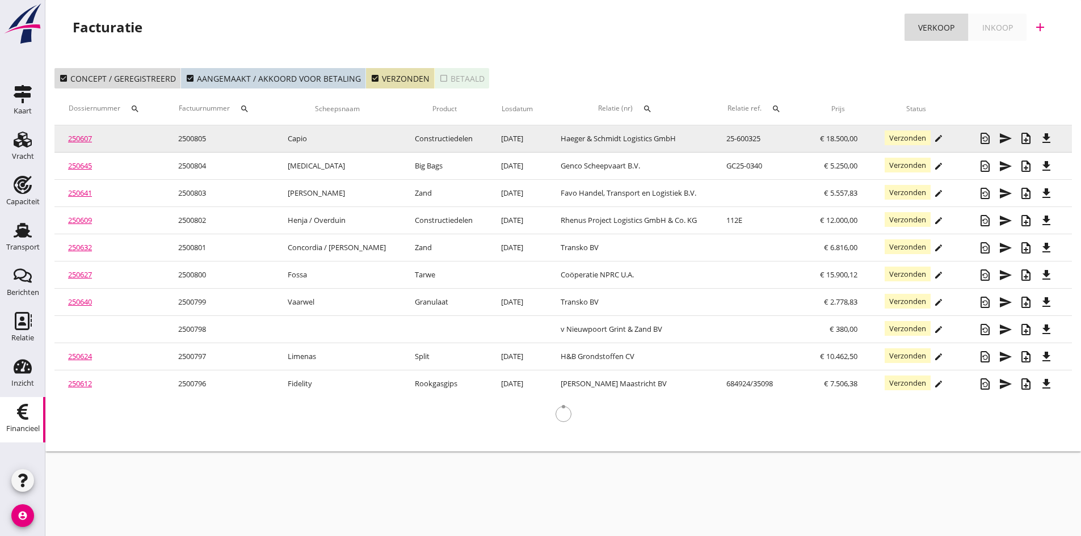
click at [82, 137] on link "250607" at bounding box center [80, 138] width 24 height 10
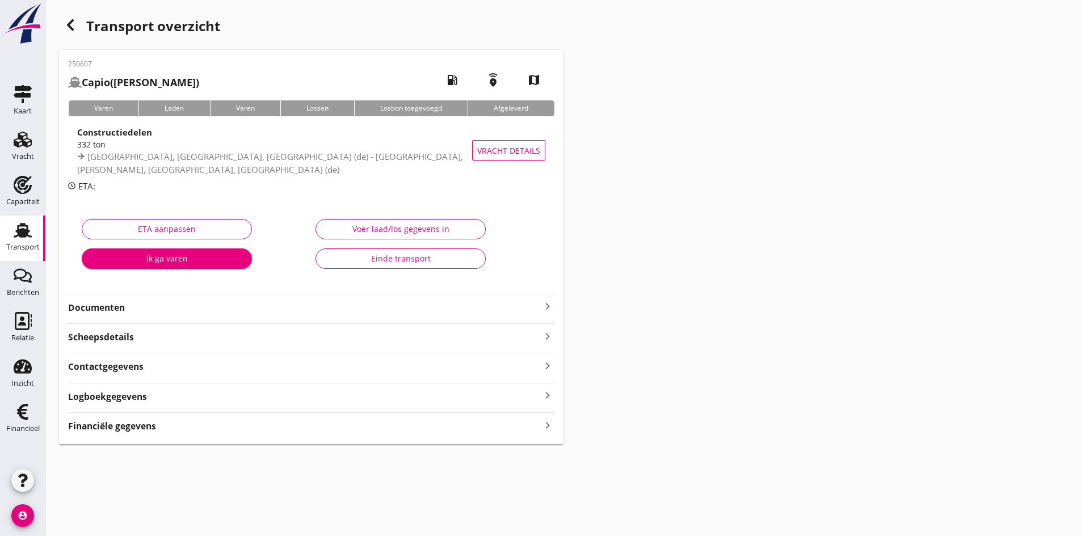
click at [114, 311] on strong "Documenten" at bounding box center [304, 307] width 473 height 13
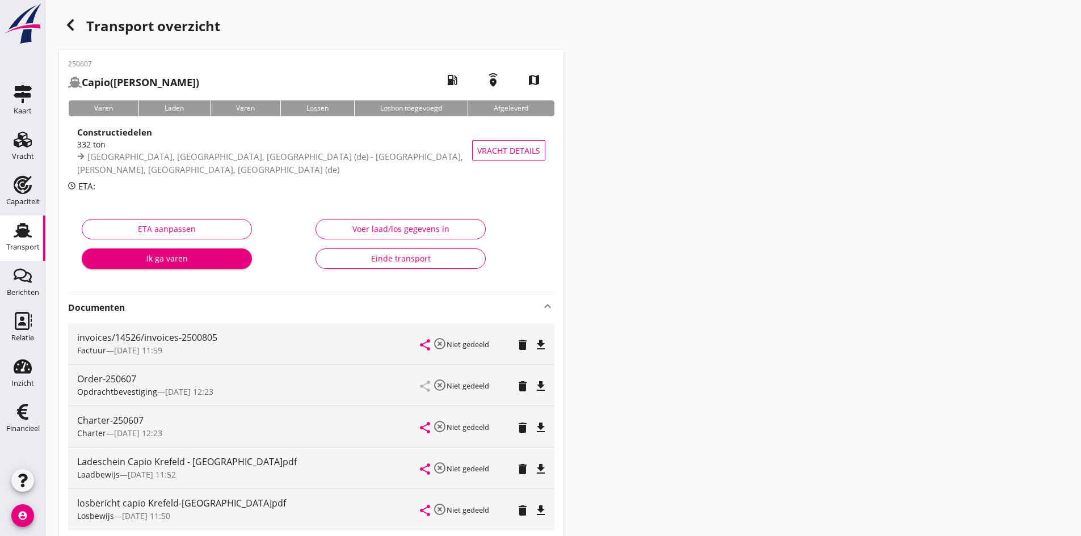
click at [25, 232] on use at bounding box center [23, 230] width 18 height 15
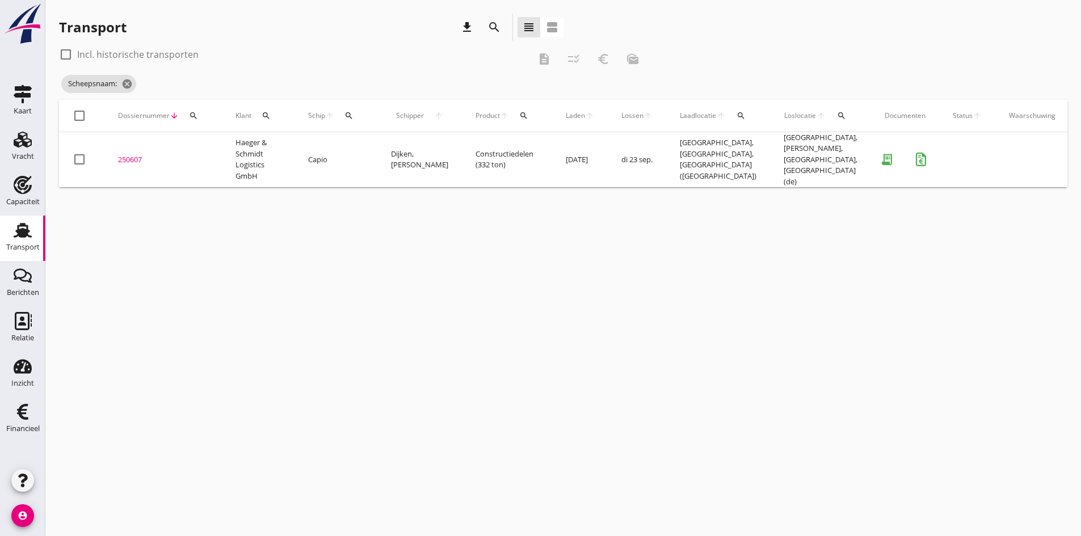
click at [348, 114] on icon "search" at bounding box center [348, 115] width 9 height 9
click at [354, 148] on input "Zoek op (scheeps)naam" at bounding box center [403, 149] width 118 height 18
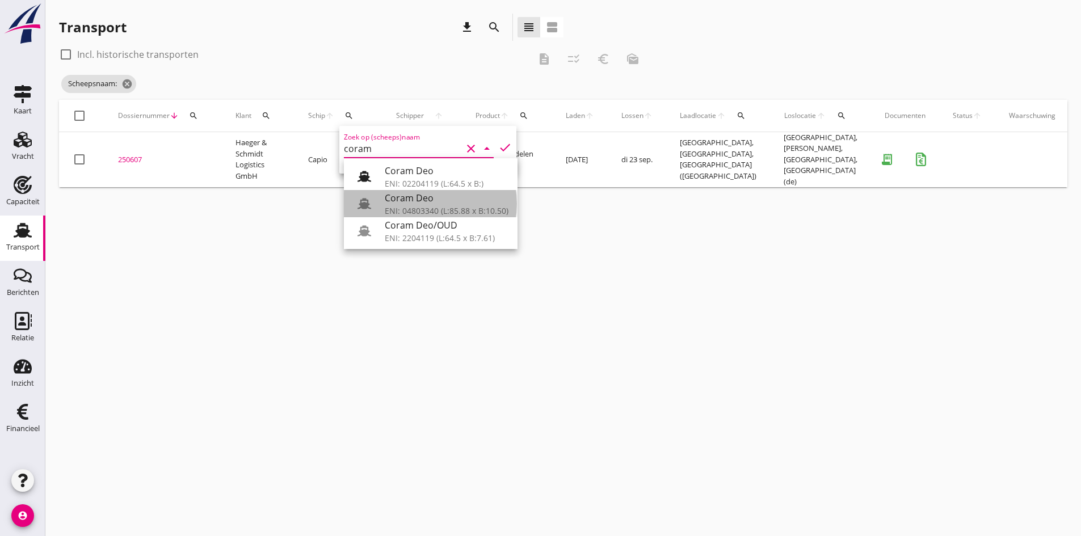
click at [401, 198] on div "Coram Deo" at bounding box center [447, 198] width 124 height 14
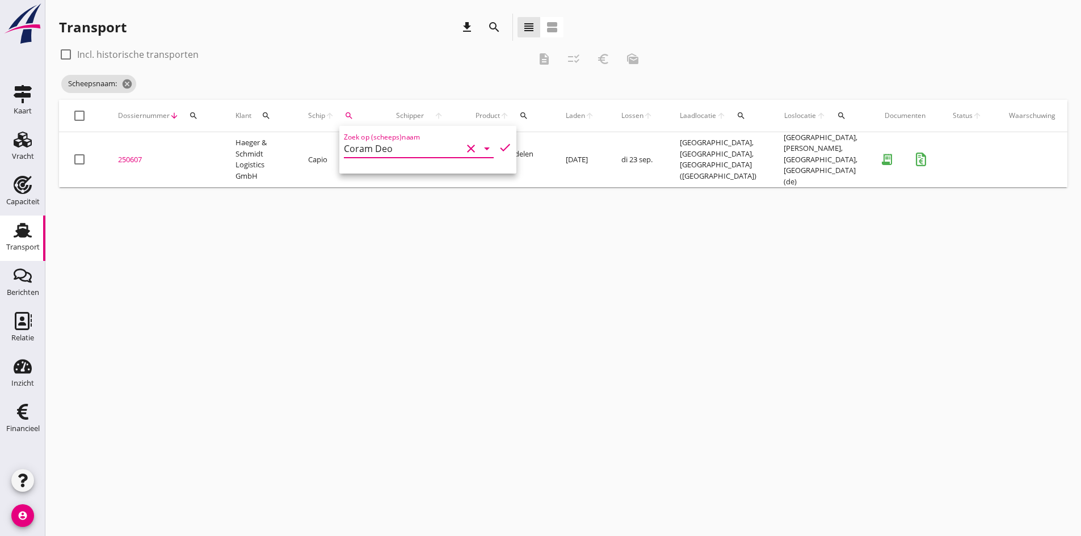
click at [498, 144] on icon "check" at bounding box center [505, 148] width 14 height 14
type input "Coram Deo"
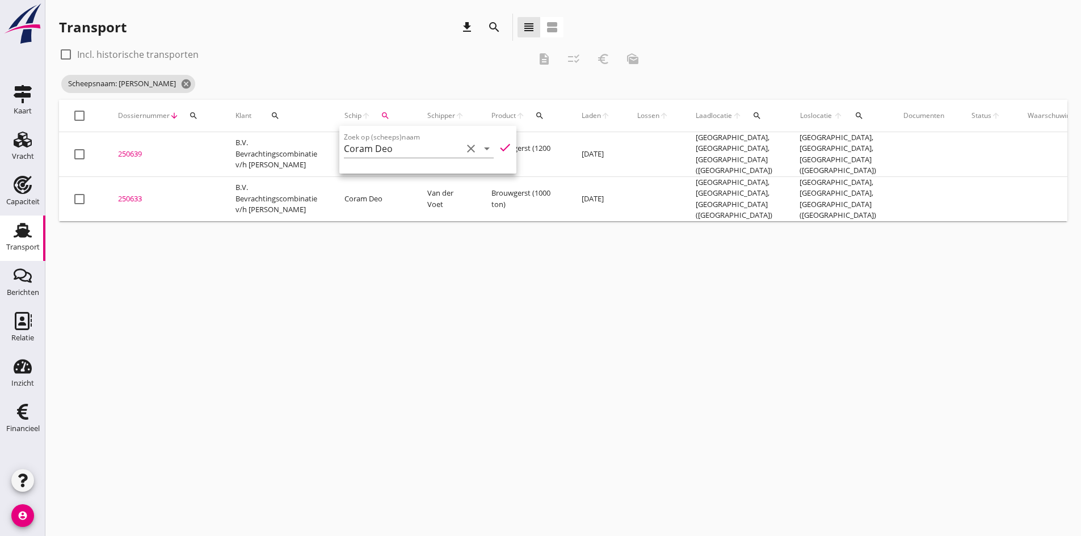
click at [312, 384] on div "cancel You are impersonating another user. Transport download search view_headl…" at bounding box center [563, 268] width 1036 height 536
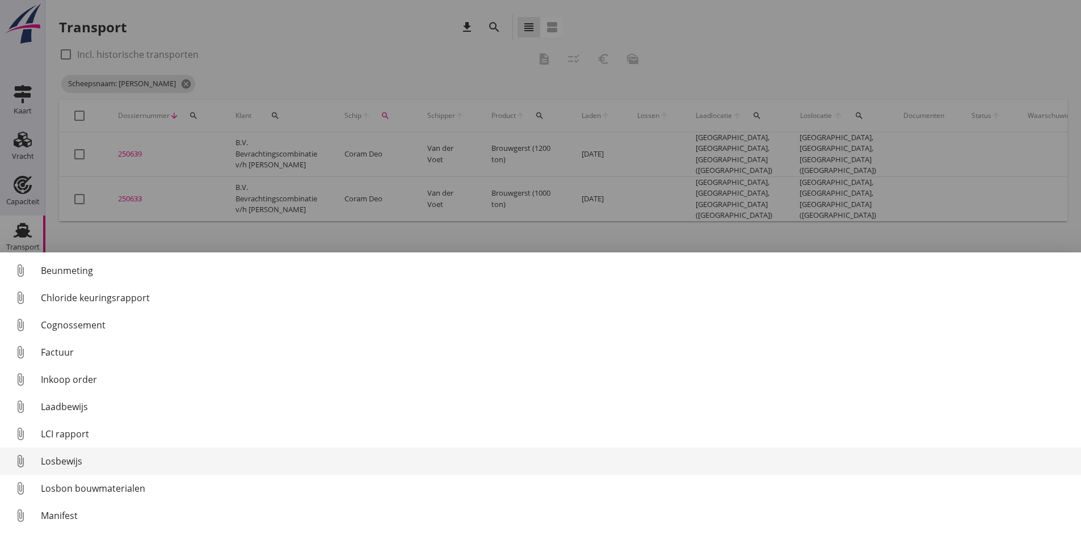
click at [64, 457] on div "Losbewijs" at bounding box center [556, 462] width 1031 height 14
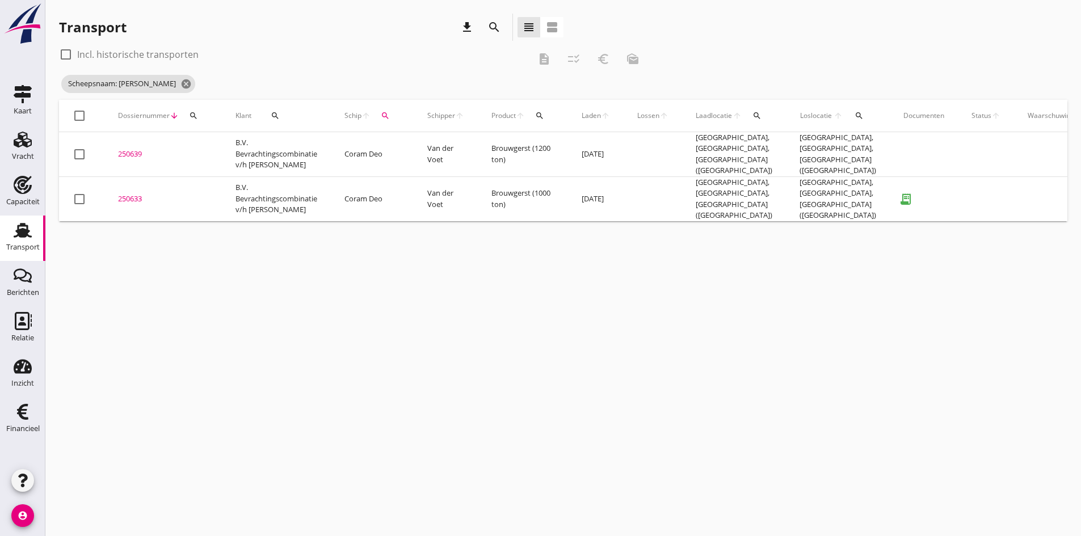
click at [138, 194] on div "250633" at bounding box center [163, 199] width 90 height 11
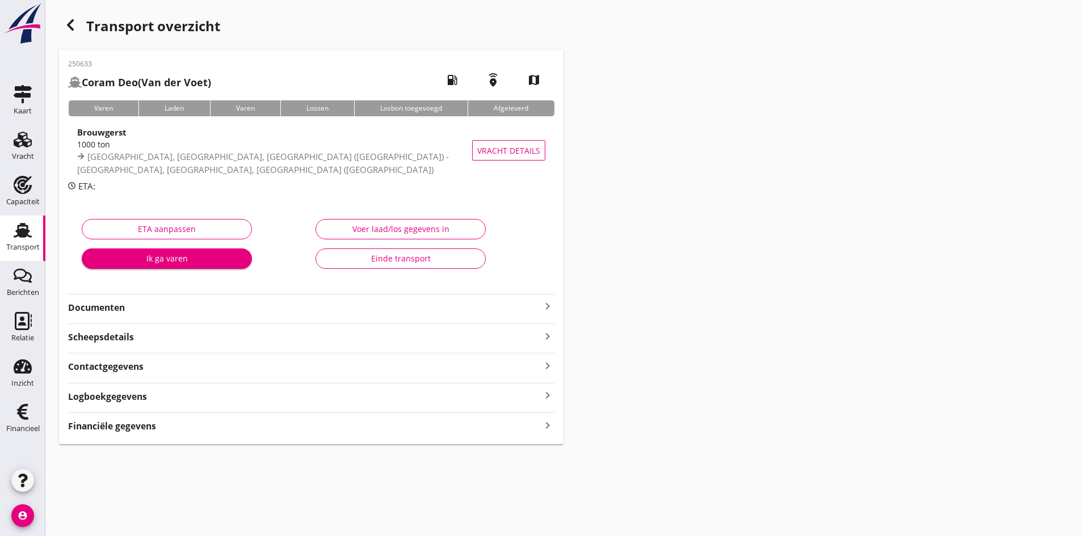
click at [352, 229] on div "Voer laad/los gegevens in" at bounding box center [400, 229] width 151 height 12
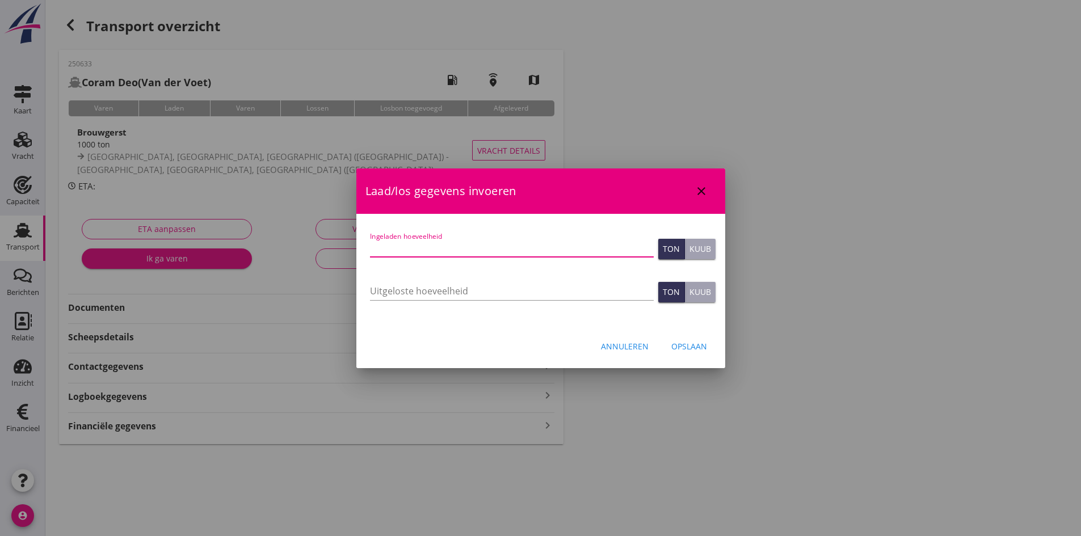
click at [397, 250] on input "Ingeladen hoeveelheid" at bounding box center [512, 248] width 284 height 18
type input "1041"
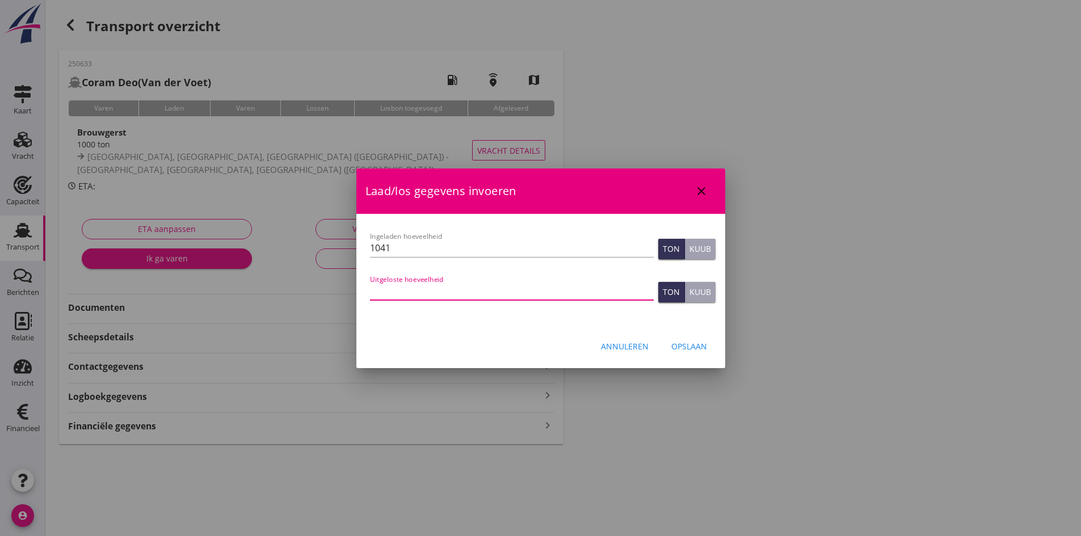
drag, startPoint x: 393, startPoint y: 291, endPoint x: 402, endPoint y: 311, distance: 22.1
click at [393, 292] on input "Uitgeloste hoeveelheid" at bounding box center [512, 291] width 284 height 18
click at [406, 292] on input "1100" at bounding box center [512, 291] width 284 height 18
type input "1042"
type input "1042.726"
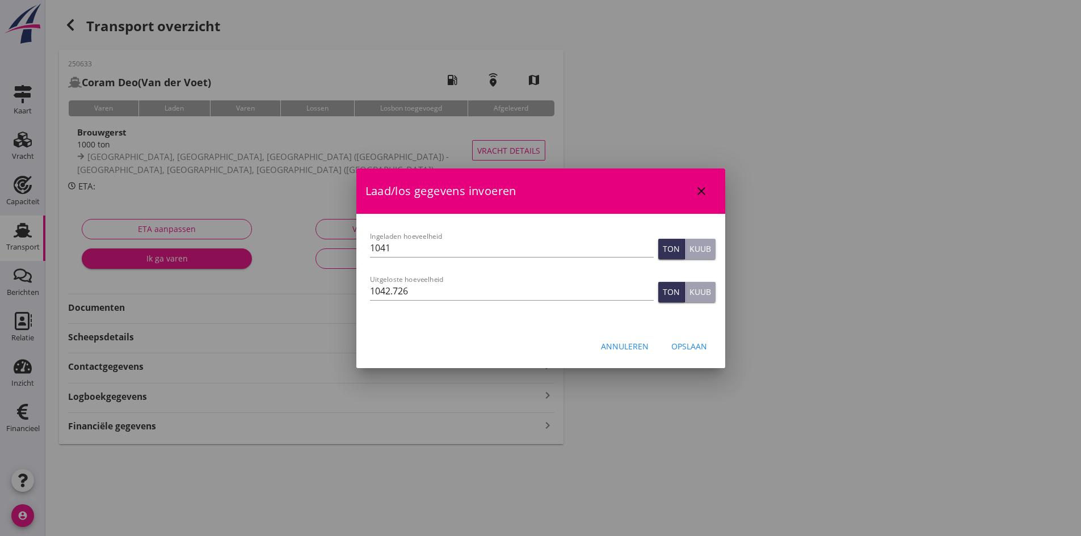
click at [692, 346] on div "Opslaan" at bounding box center [689, 347] width 36 height 12
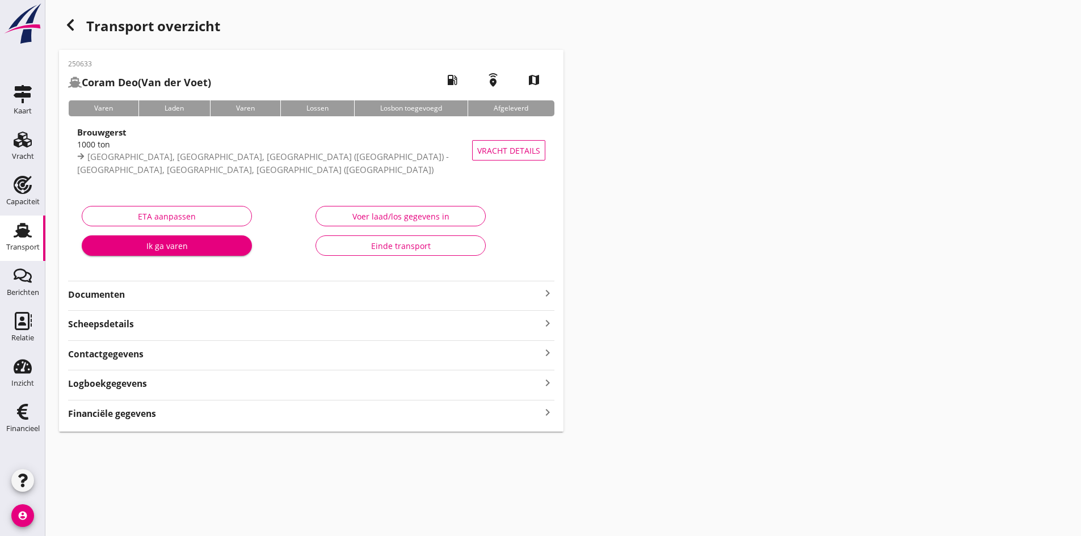
click at [136, 414] on strong "Financiële gegevens" at bounding box center [112, 413] width 88 height 13
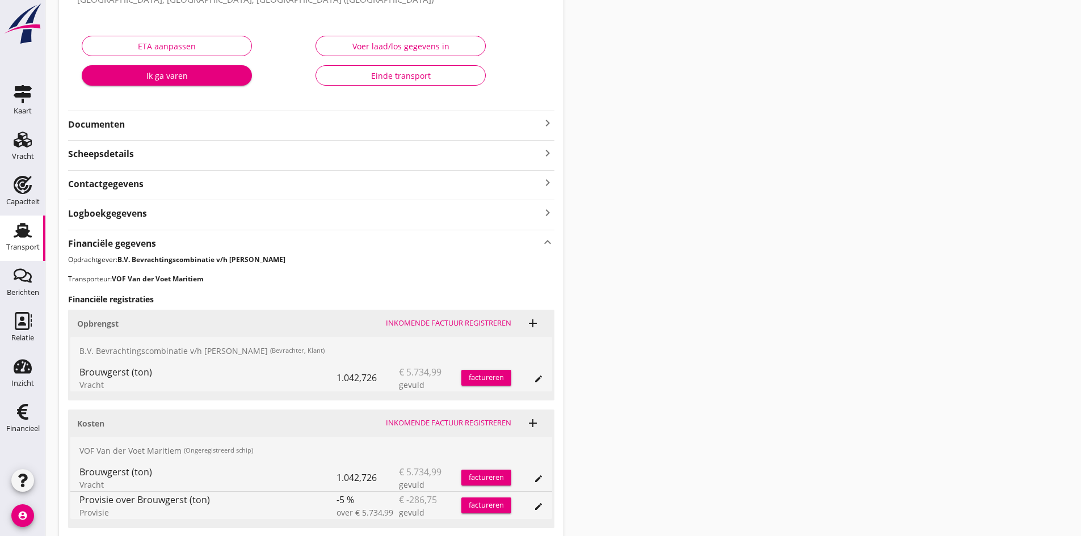
scroll to position [227, 0]
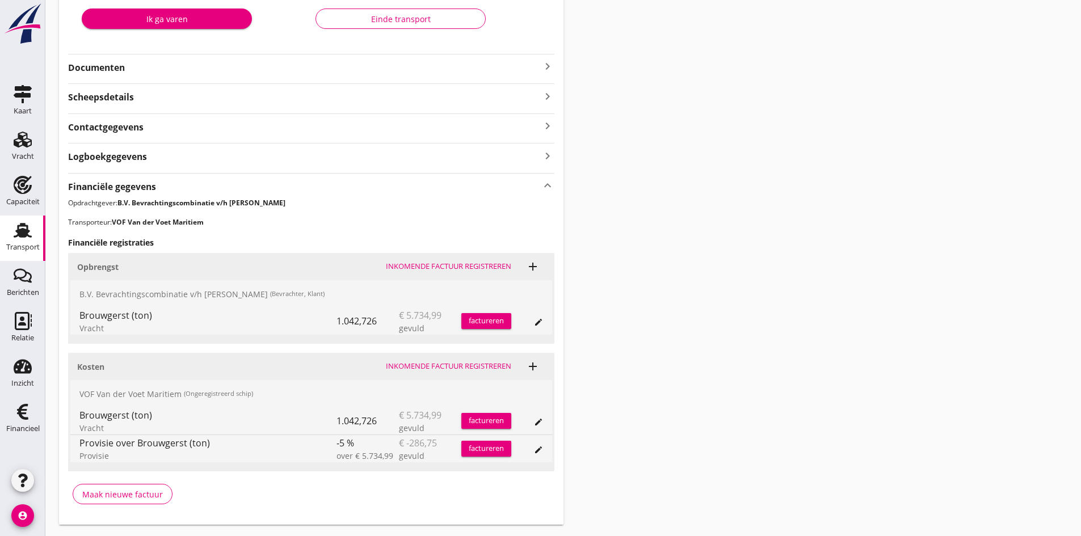
click at [408, 367] on div "Inkomende factuur registreren" at bounding box center [448, 366] width 125 height 11
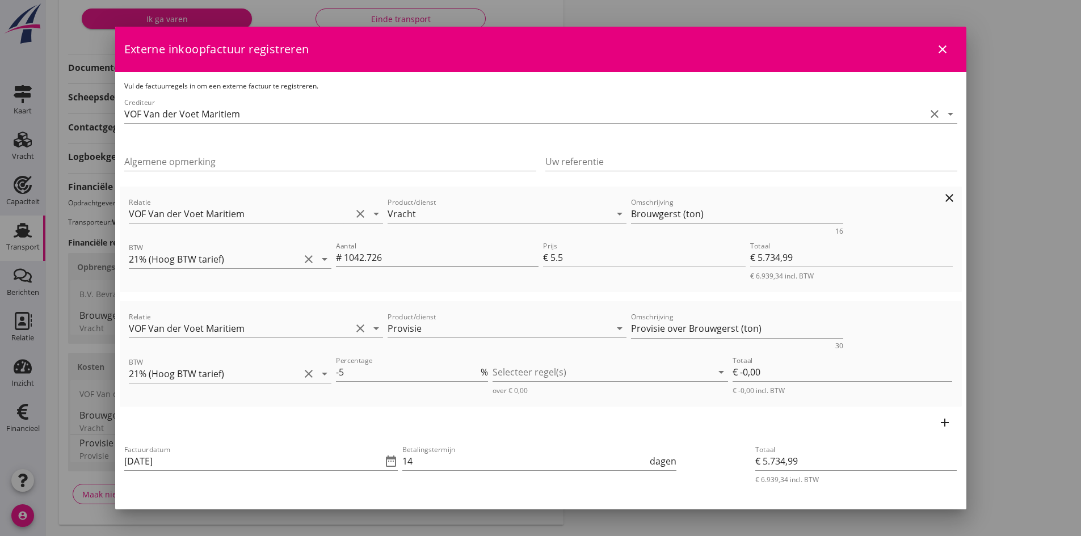
click at [386, 259] on input "1042.726" at bounding box center [441, 258] width 195 height 18
type input "1042.72"
type input "€ 5.734,96"
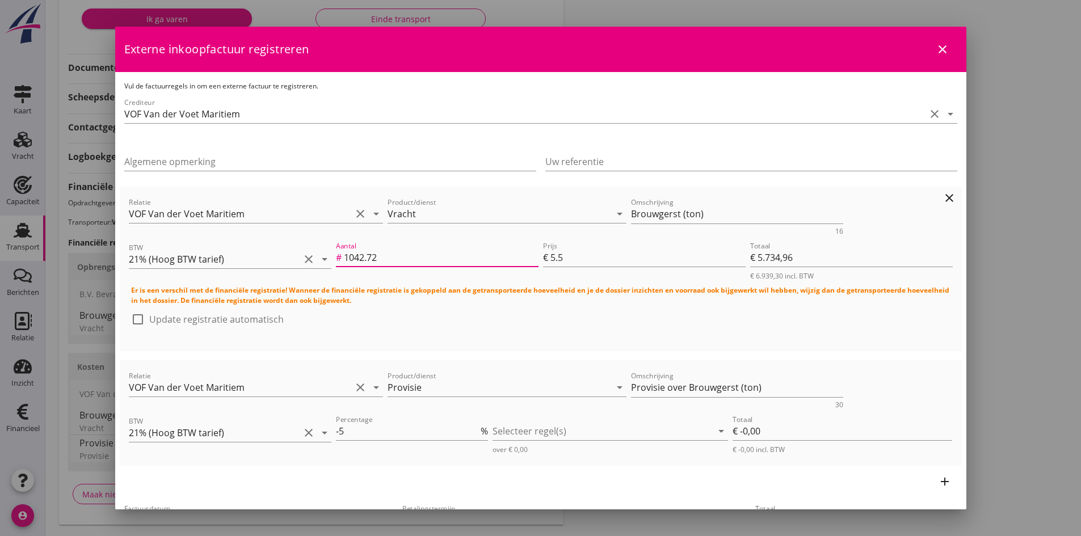
type input "1042.7"
type input "€ 5.734,85"
type input "1042.73"
type input "€ 5.735,02"
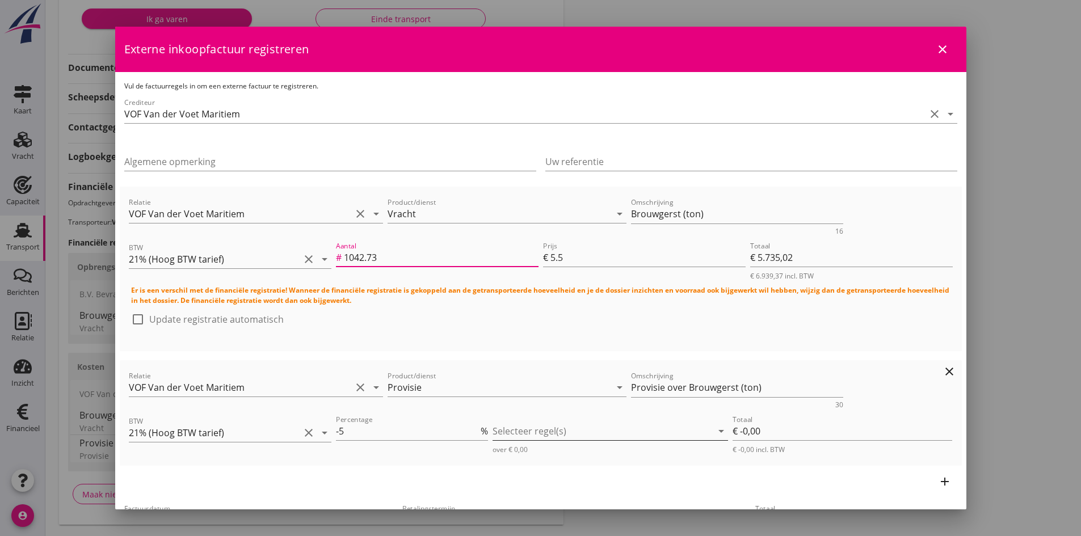
click at [512, 433] on div at bounding box center [603, 431] width 220 height 18
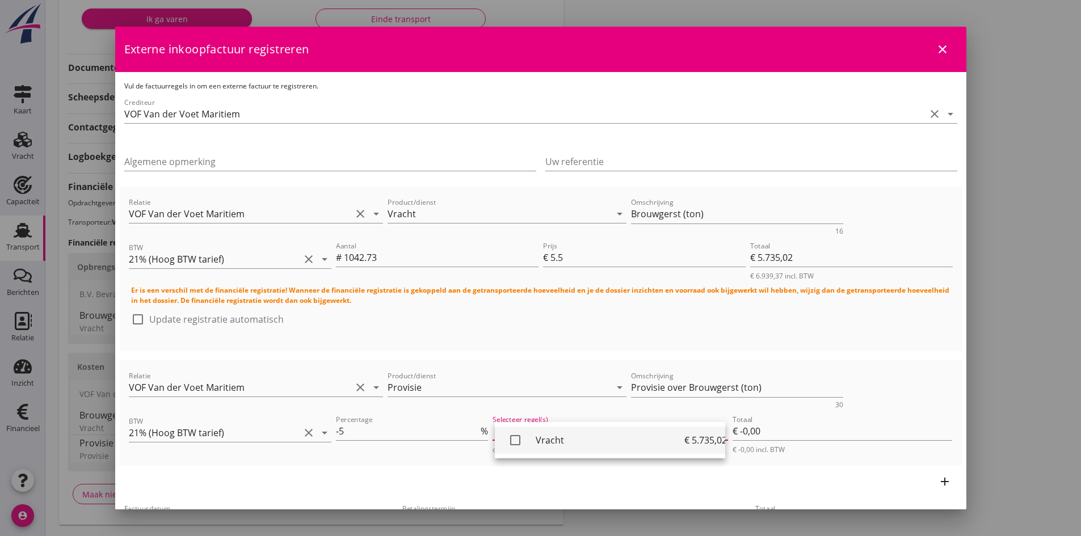
click at [514, 439] on icon "check_box_outline_blank" at bounding box center [515, 440] width 23 height 23
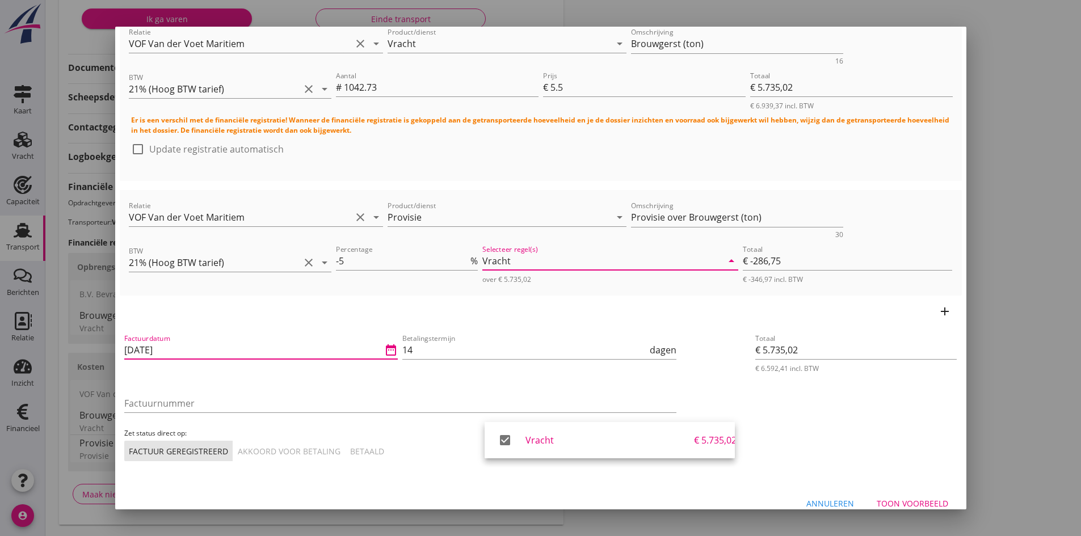
click at [199, 351] on input "[DATE]" at bounding box center [253, 350] width 258 height 18
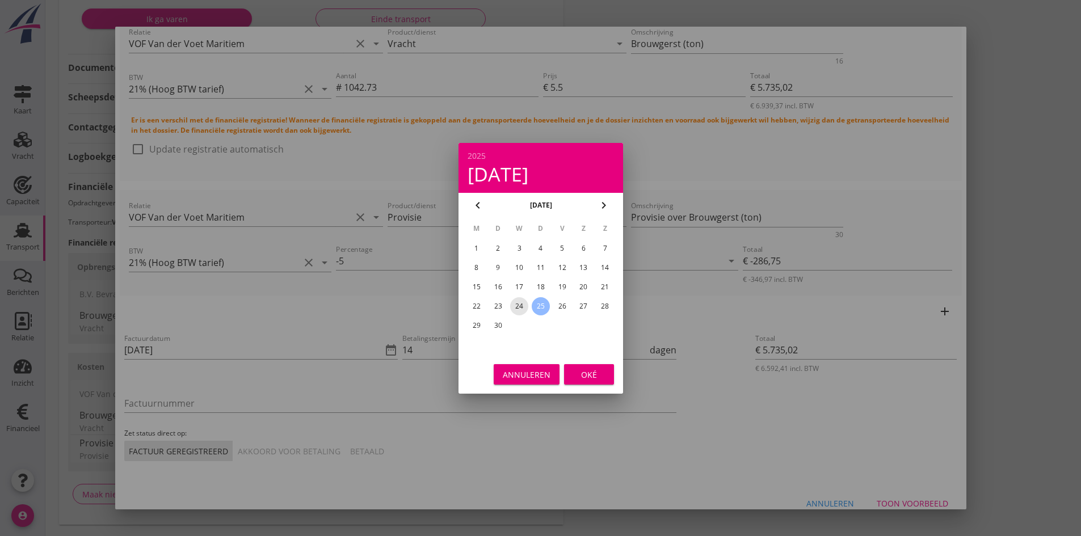
drag, startPoint x: 520, startPoint y: 305, endPoint x: 533, endPoint y: 318, distance: 18.1
click at [520, 305] on div "24" at bounding box center [519, 306] width 18 height 18
click at [581, 377] on div "Oké" at bounding box center [589, 374] width 32 height 12
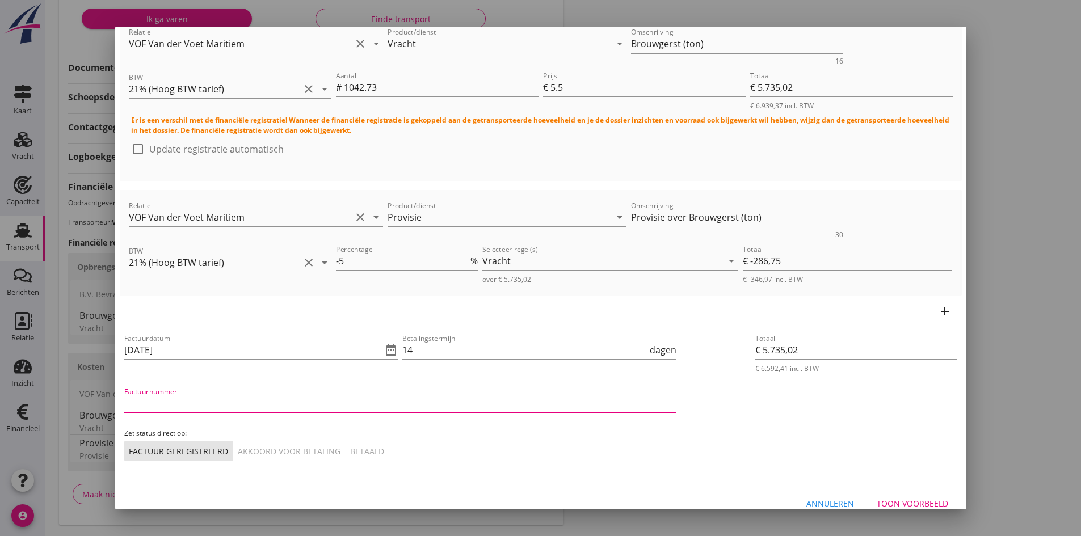
click at [215, 405] on input "Factuurnummer" at bounding box center [400, 403] width 552 height 18
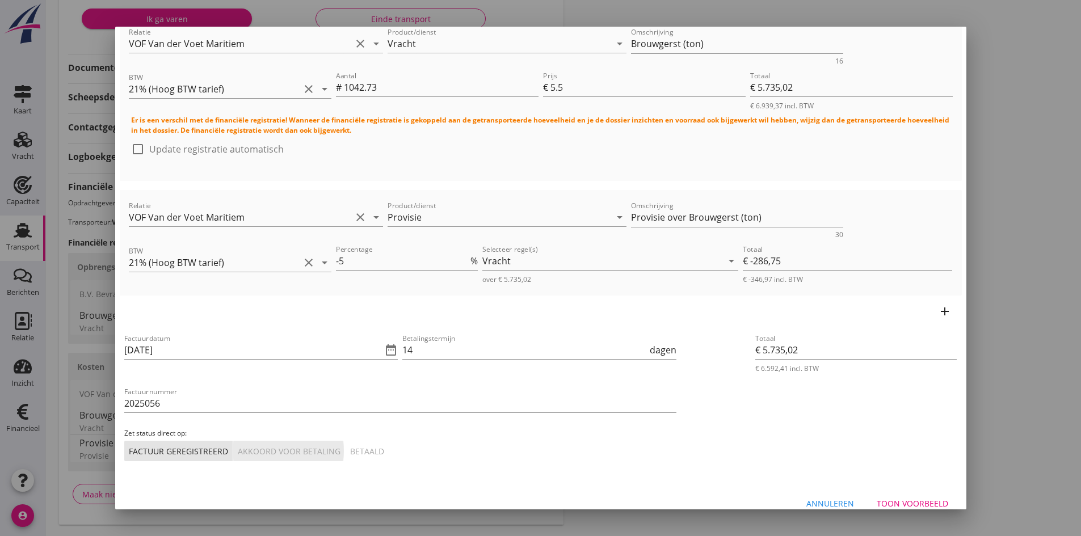
click at [253, 446] on div "Akkoord voor betaling" at bounding box center [289, 452] width 103 height 12
drag, startPoint x: 884, startPoint y: 501, endPoint x: 663, endPoint y: 485, distance: 221.3
click at [884, 501] on div "Toon voorbeeld" at bounding box center [913, 504] width 72 height 12
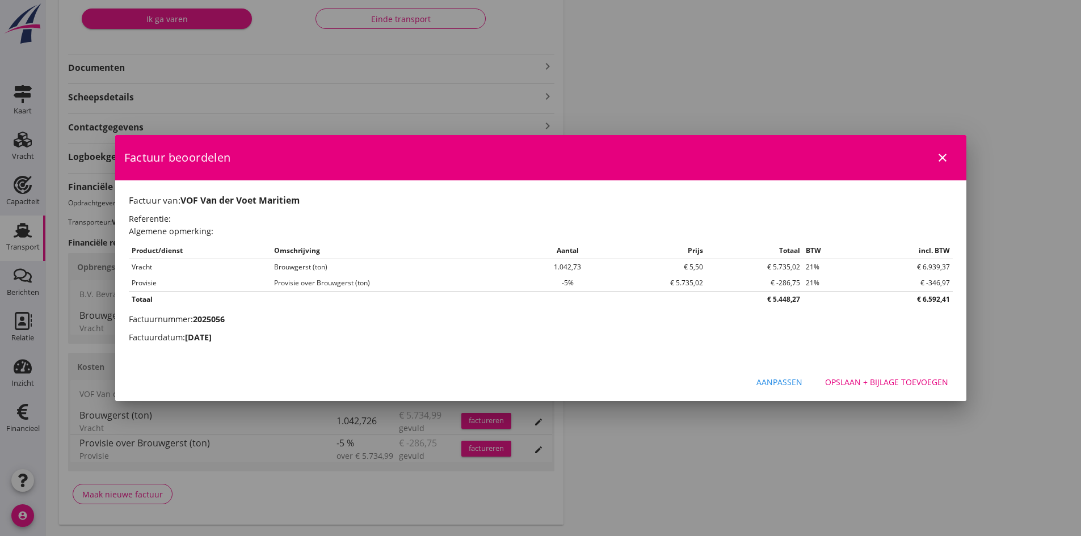
scroll to position [0, 0]
click at [862, 381] on div "Opslaan + bijlage toevoegen" at bounding box center [886, 382] width 123 height 12
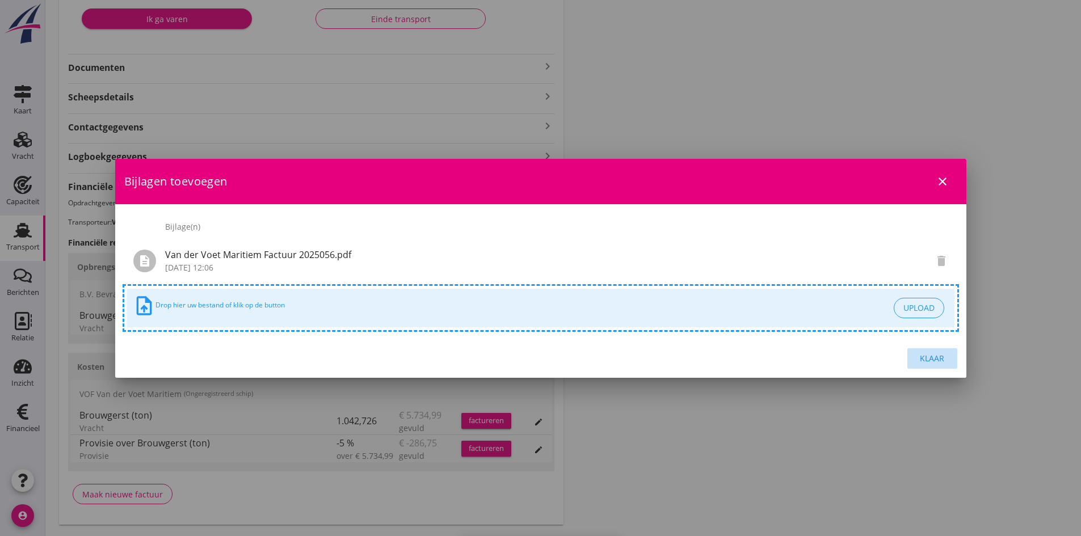
click at [924, 357] on div "Klaar" at bounding box center [933, 358] width 32 height 12
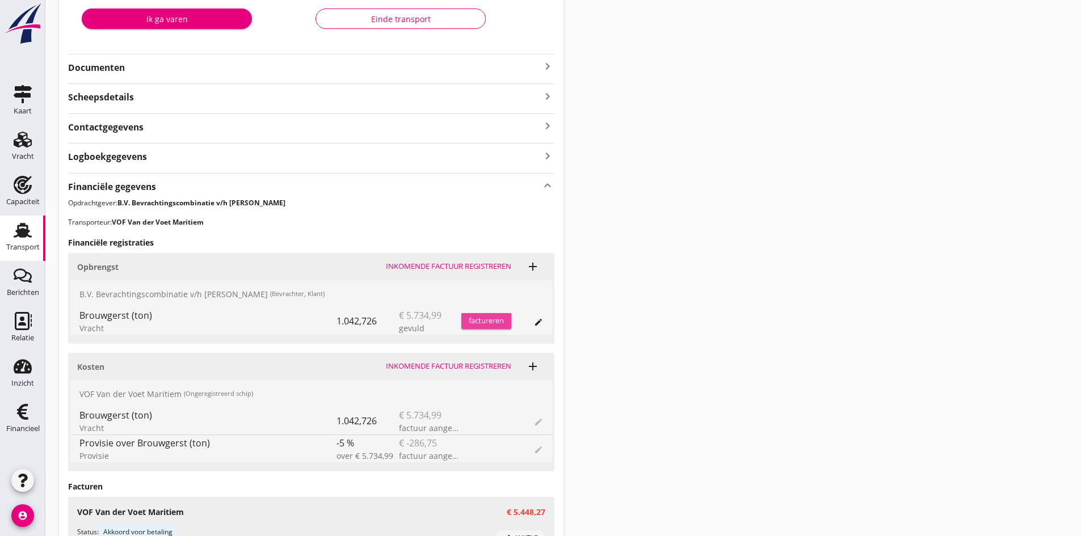
click at [472, 320] on div "factureren" at bounding box center [486, 321] width 50 height 11
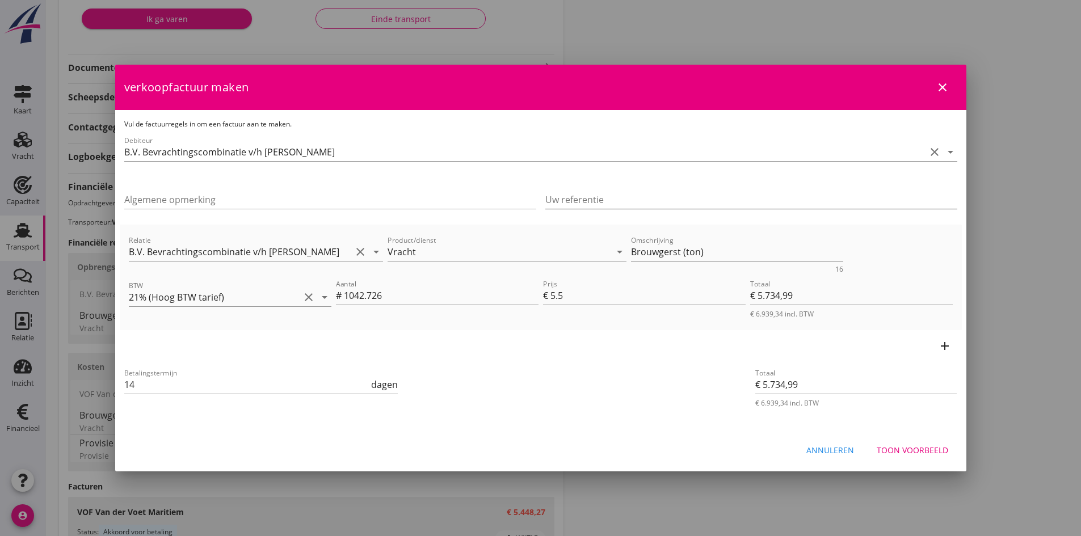
click at [564, 200] on input "Uw referentie" at bounding box center [751, 200] width 412 height 18
click at [894, 447] on div "Toon voorbeeld" at bounding box center [913, 450] width 72 height 12
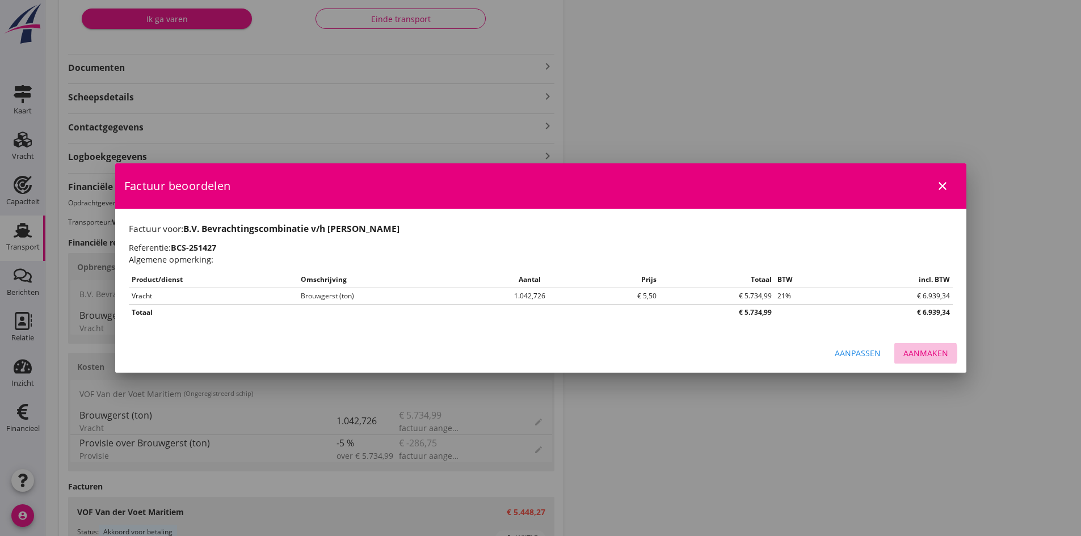
click at [925, 354] on div "Aanmaken" at bounding box center [926, 353] width 45 height 12
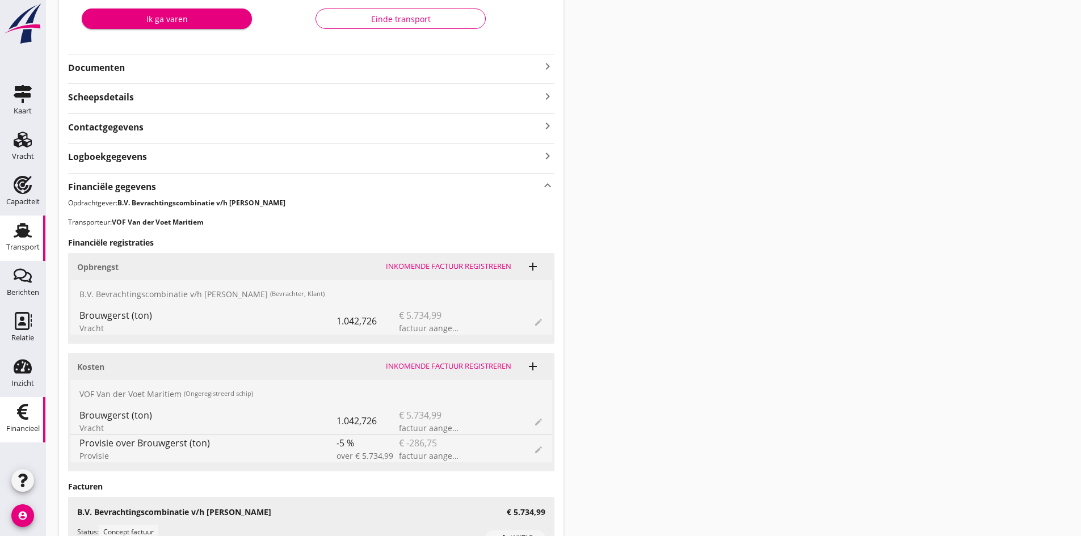
click at [22, 411] on use at bounding box center [22, 412] width 11 height 16
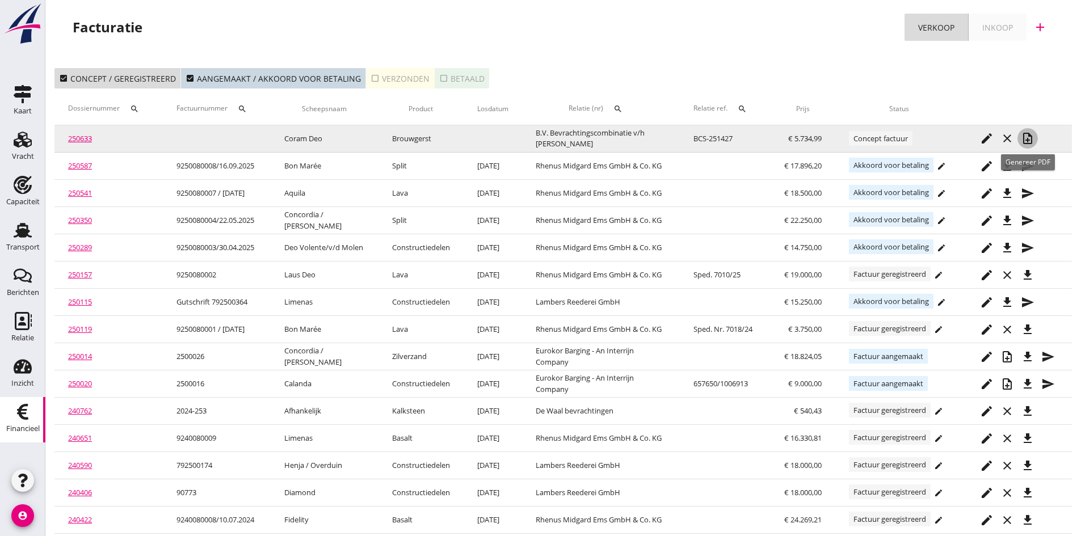
click at [1027, 137] on icon "note_add" at bounding box center [1028, 139] width 14 height 14
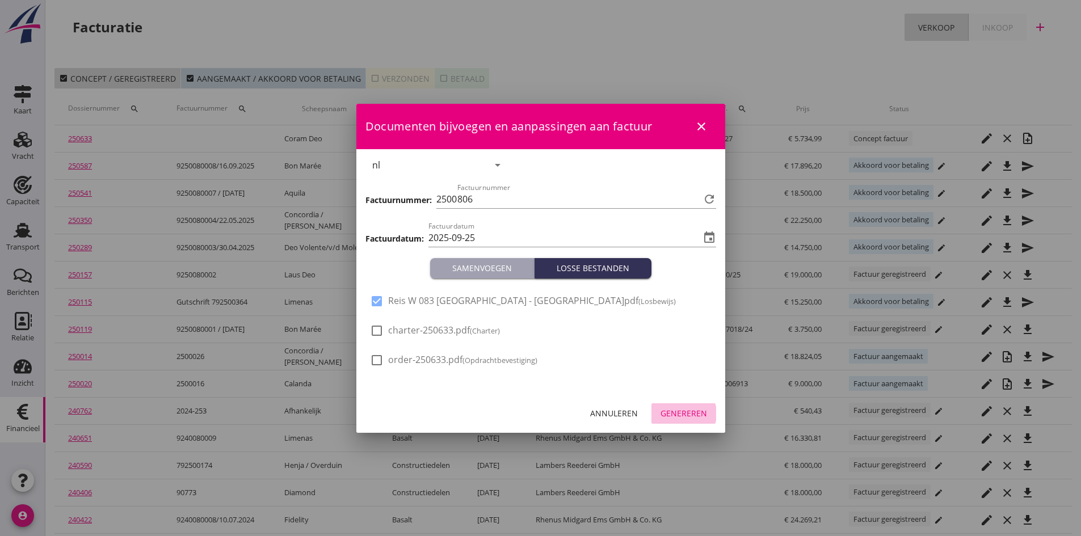
click at [672, 411] on div "Genereren" at bounding box center [684, 413] width 47 height 12
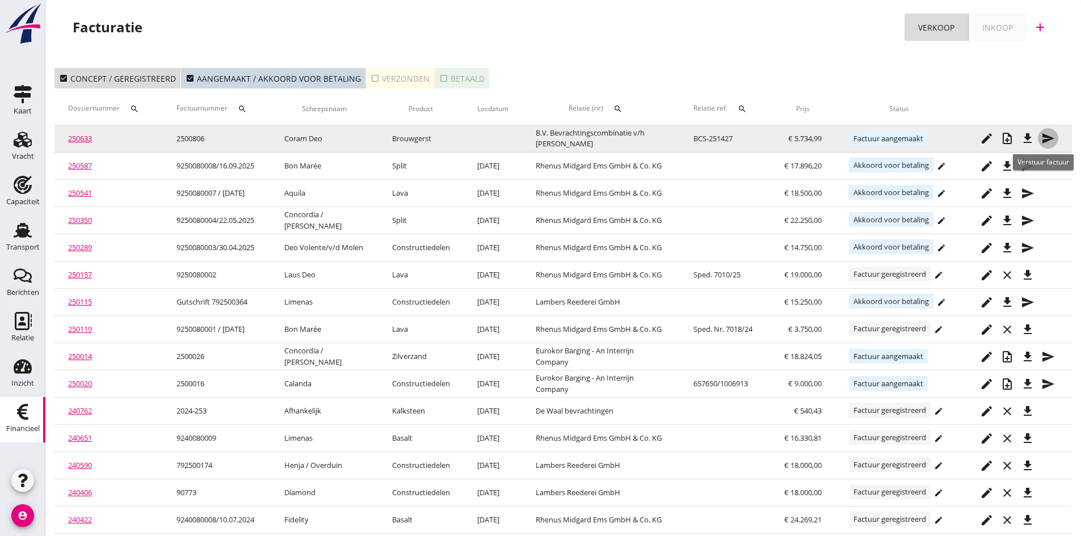
click at [1046, 137] on icon "send" at bounding box center [1048, 139] width 14 height 14
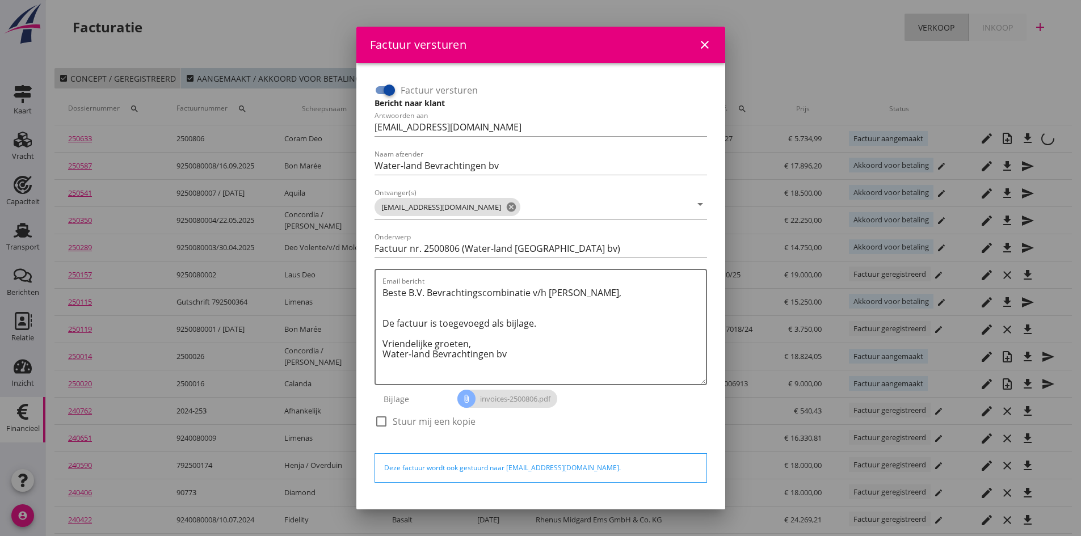
scroll to position [32, 0]
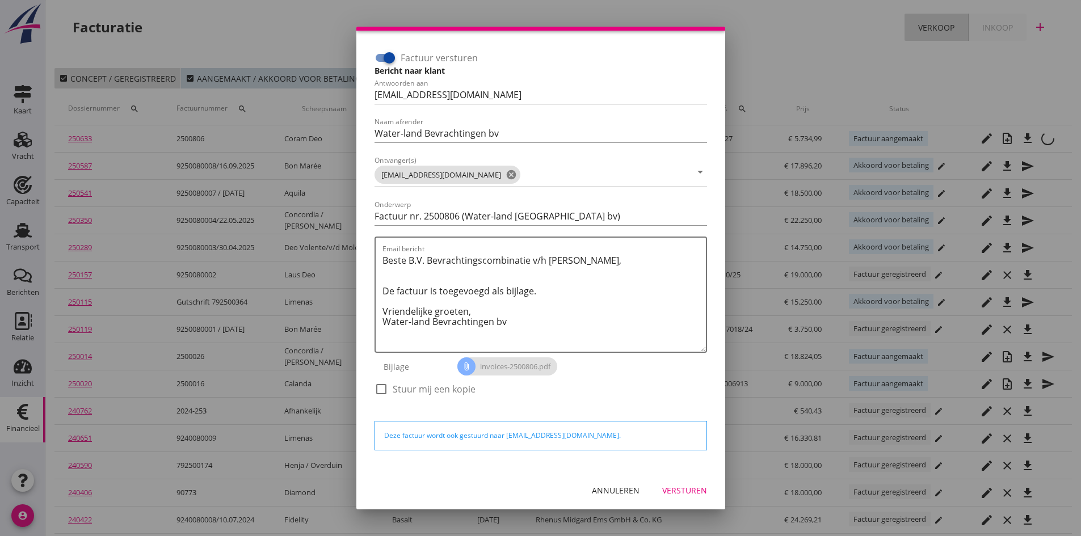
click at [674, 491] on div "Versturen" at bounding box center [684, 491] width 45 height 12
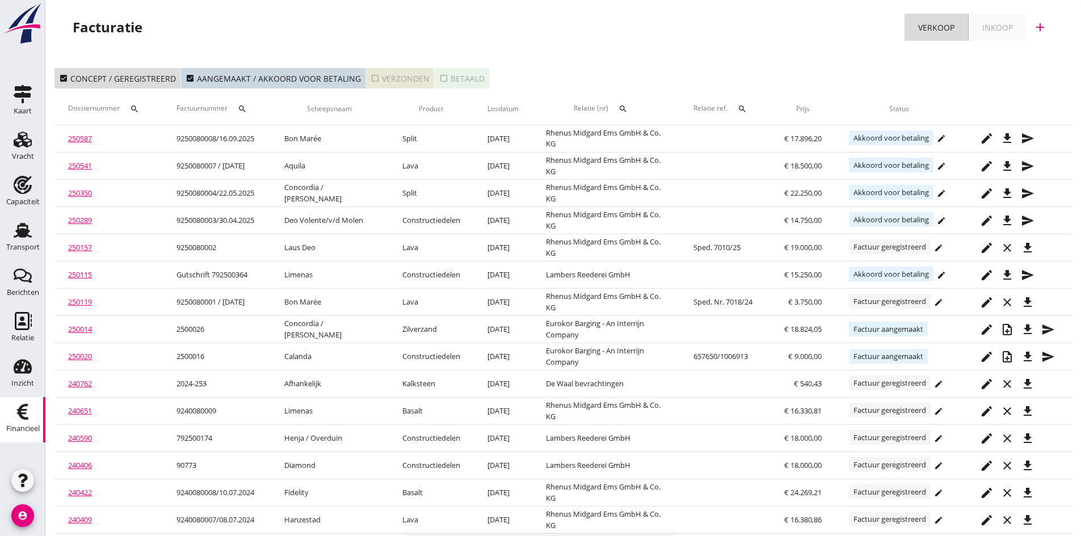
click at [385, 75] on div "check_box_outline_blank Verzonden" at bounding box center [400, 79] width 59 height 12
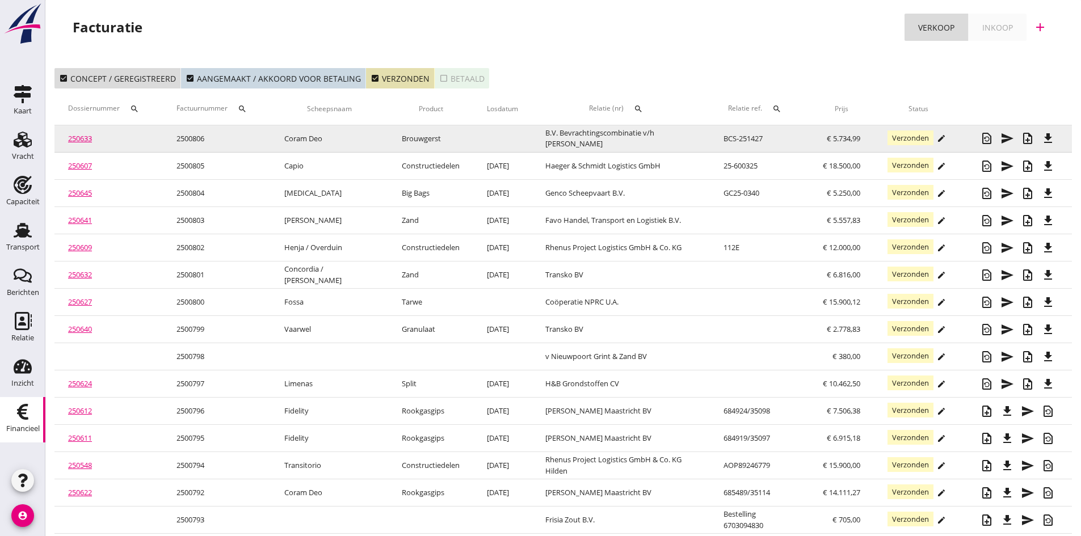
click at [82, 140] on link "250633" at bounding box center [80, 138] width 24 height 10
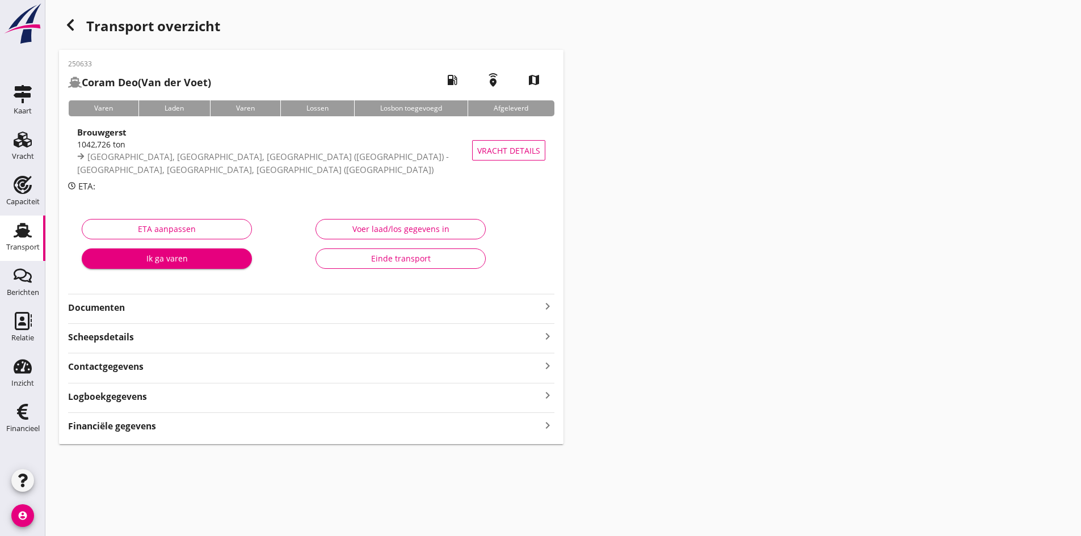
click at [107, 313] on strong "Documenten" at bounding box center [304, 307] width 473 height 13
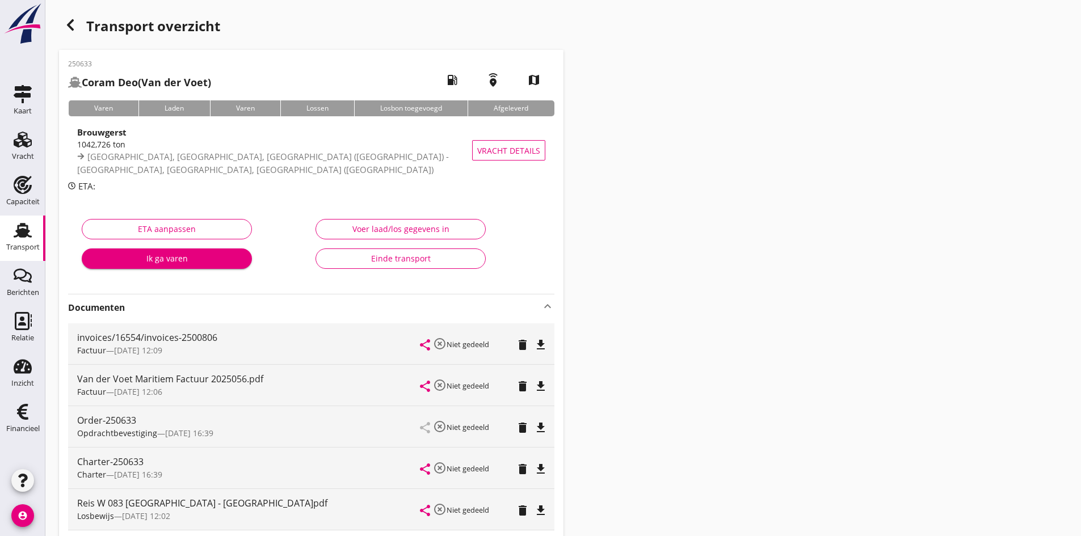
scroll to position [114, 0]
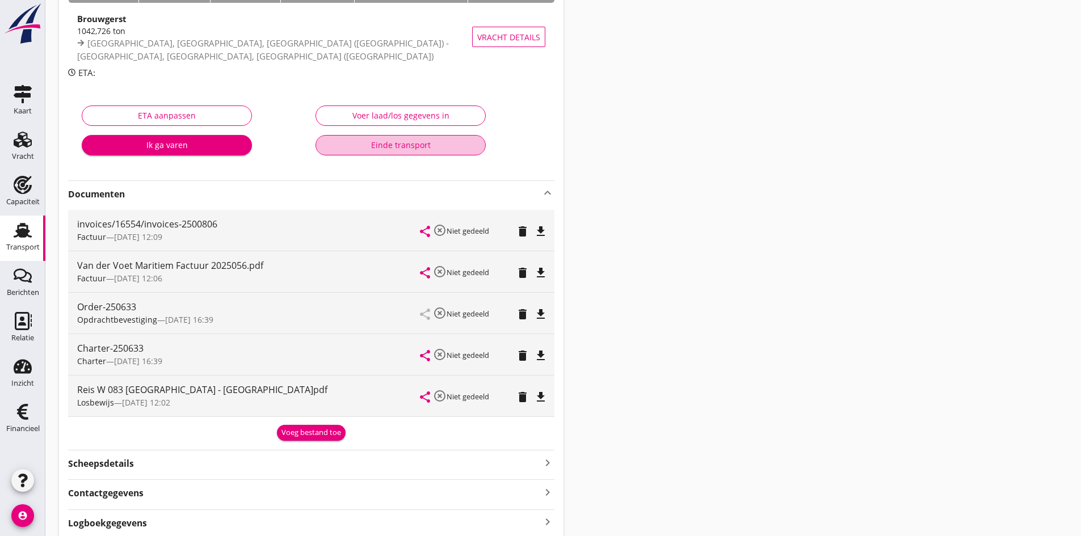
click at [394, 141] on div "Einde transport" at bounding box center [400, 145] width 151 height 12
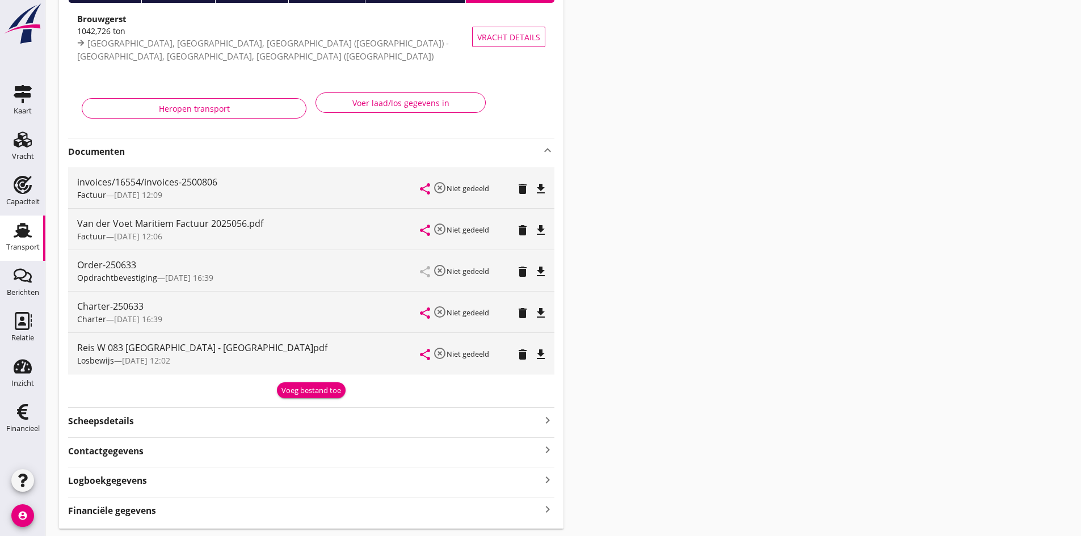
click at [105, 419] on strong "Scheepsdetails" at bounding box center [101, 421] width 66 height 13
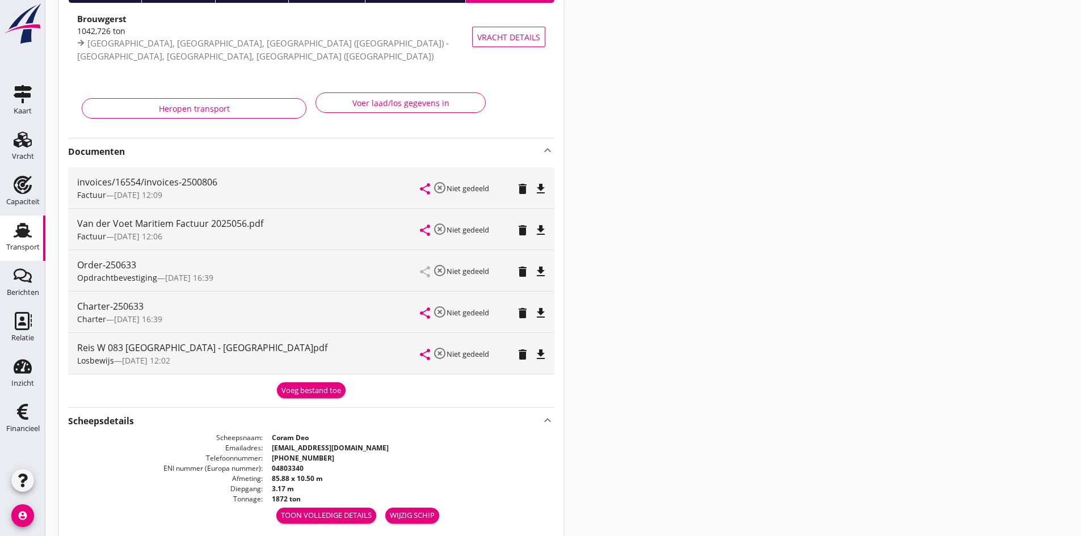
scroll to position [227, 0]
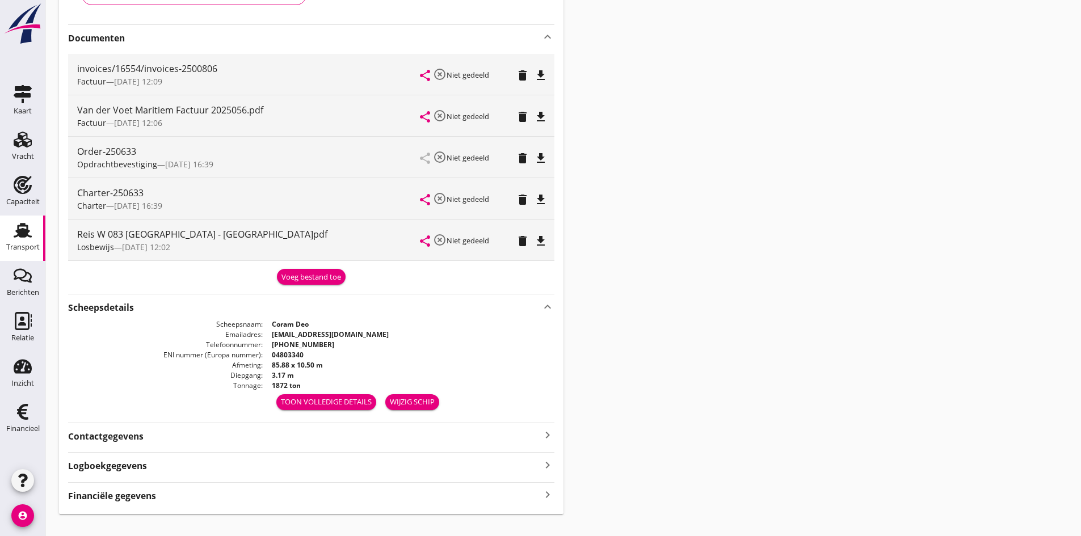
click at [337, 401] on div "Toon volledige details" at bounding box center [326, 402] width 91 height 11
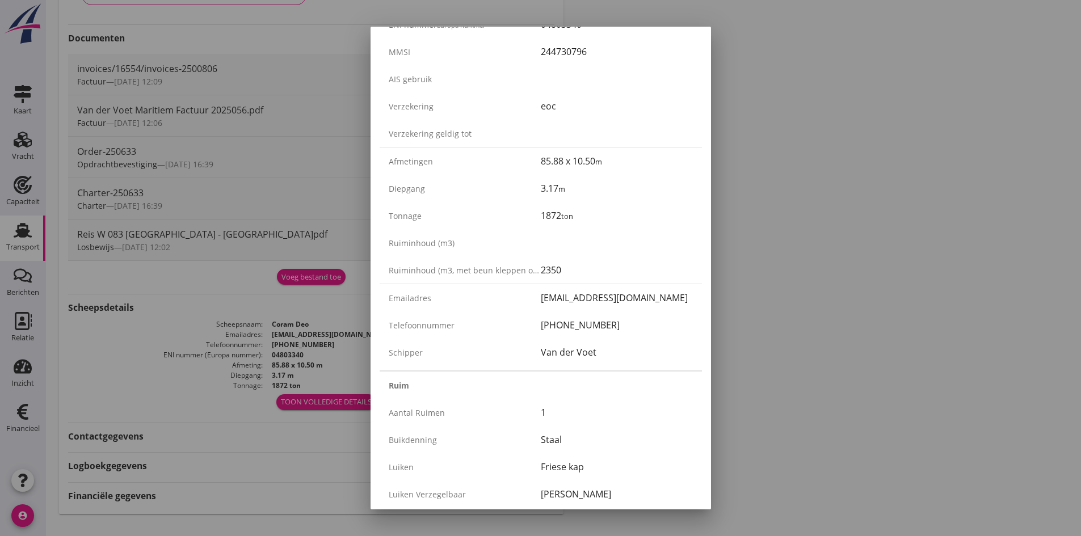
scroll to position [0, 0]
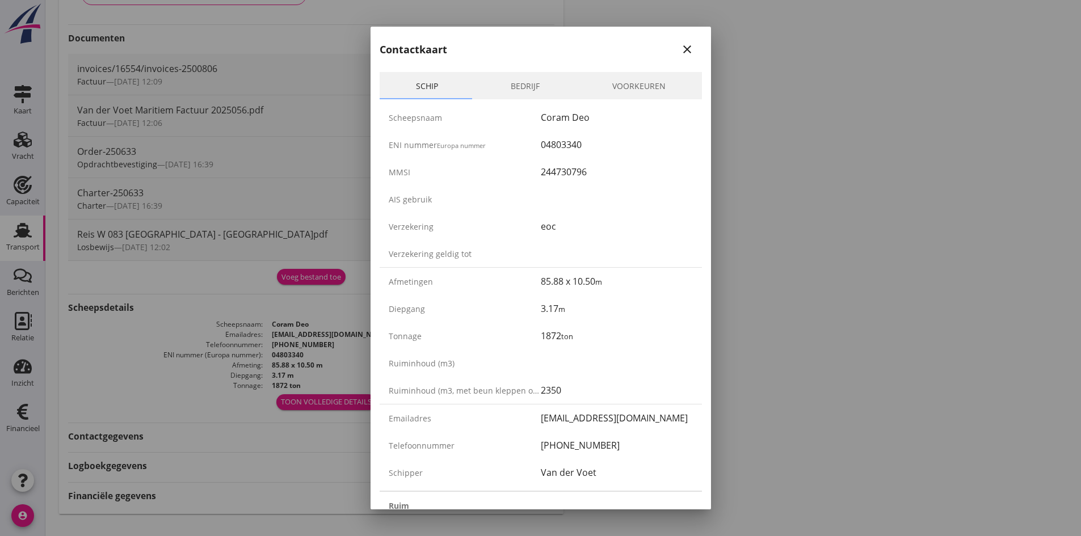
click at [520, 89] on link "Bedrijf" at bounding box center [525, 85] width 102 height 27
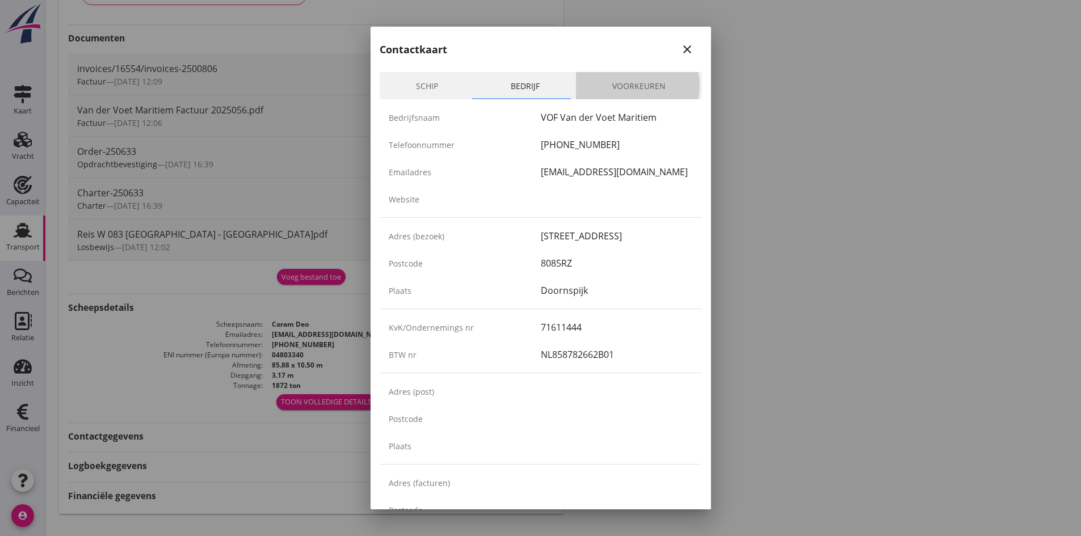
click at [629, 86] on link "Voorkeuren" at bounding box center [639, 85] width 126 height 27
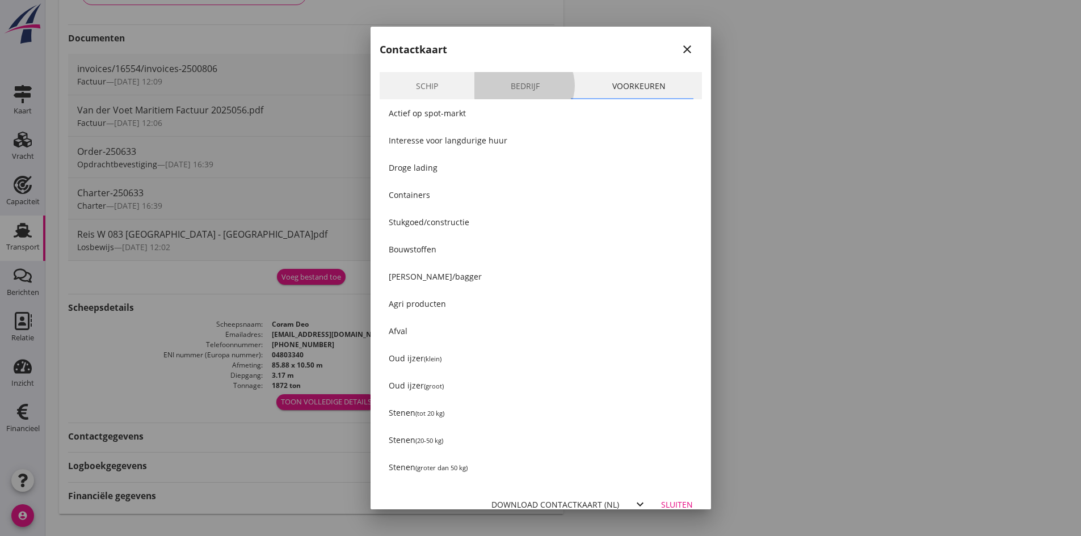
click at [512, 85] on link "Bedrijf" at bounding box center [525, 85] width 102 height 27
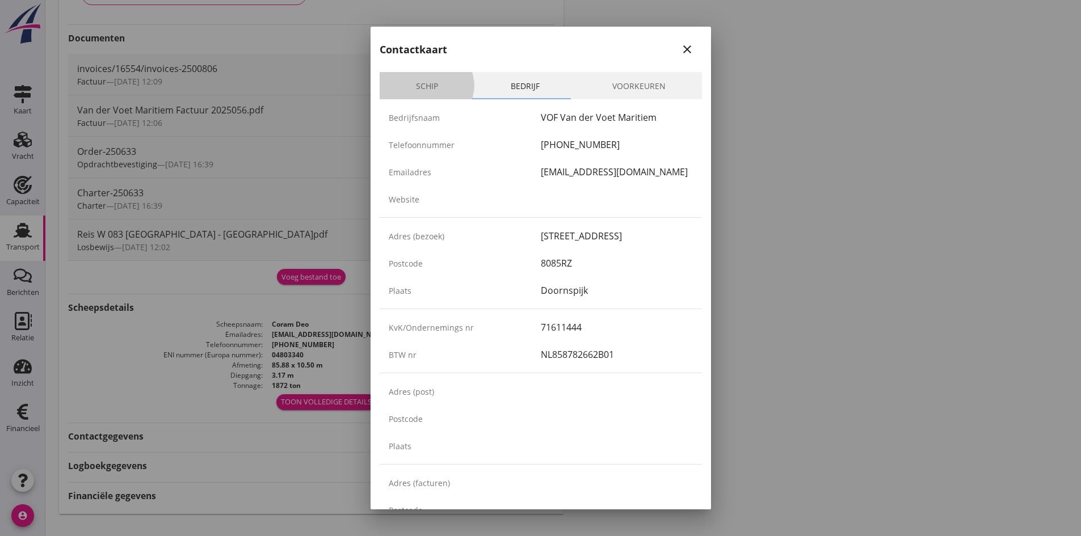
click at [431, 86] on link "Schip" at bounding box center [427, 85] width 95 height 27
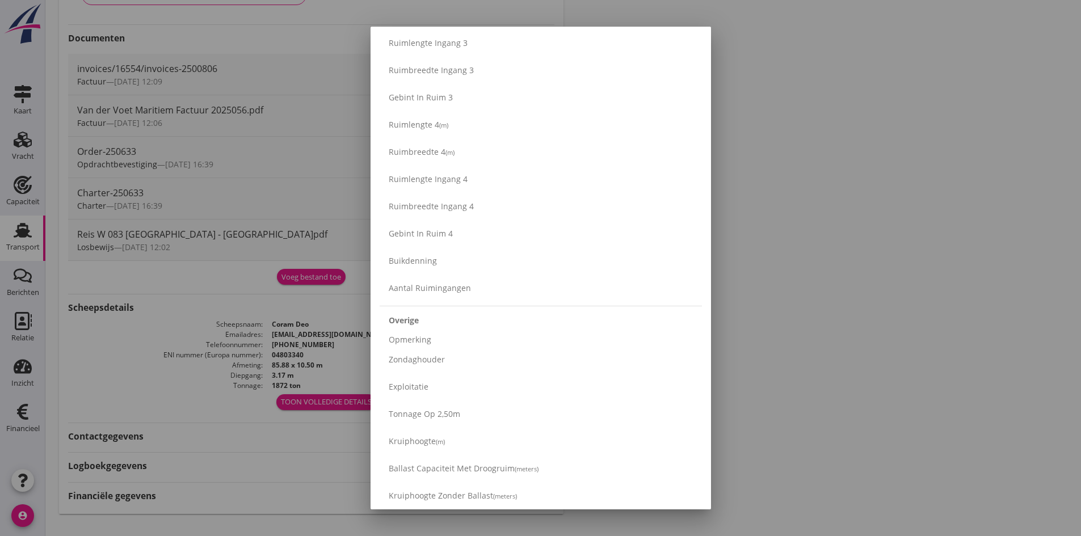
scroll to position [915, 0]
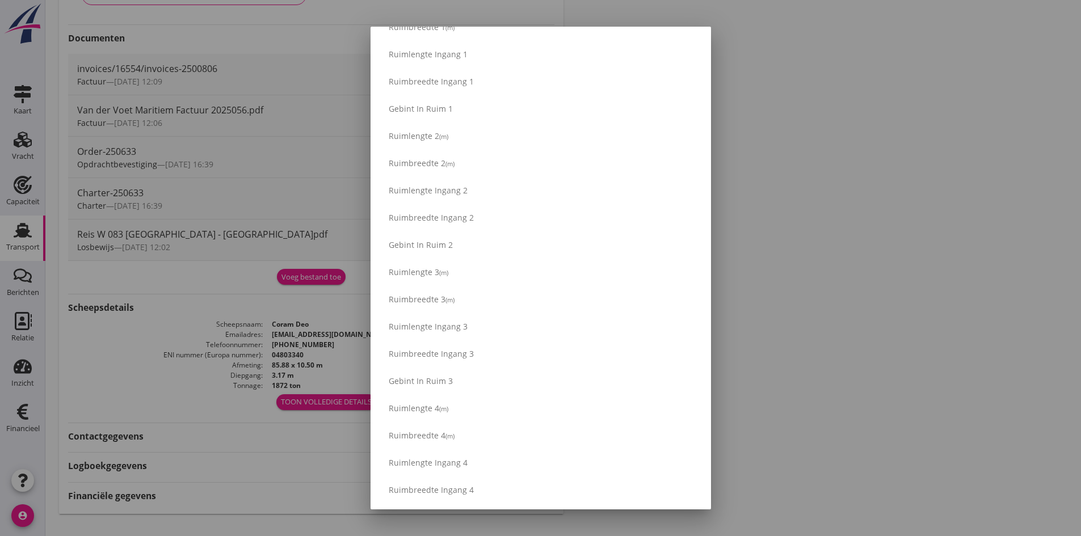
click at [879, 200] on div at bounding box center [540, 268] width 1081 height 536
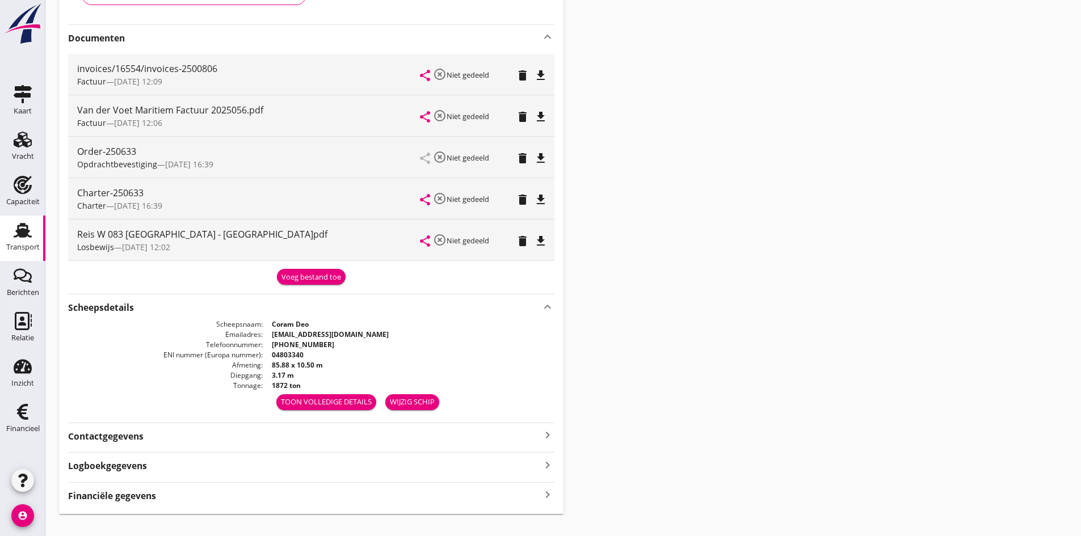
scroll to position [246, 0]
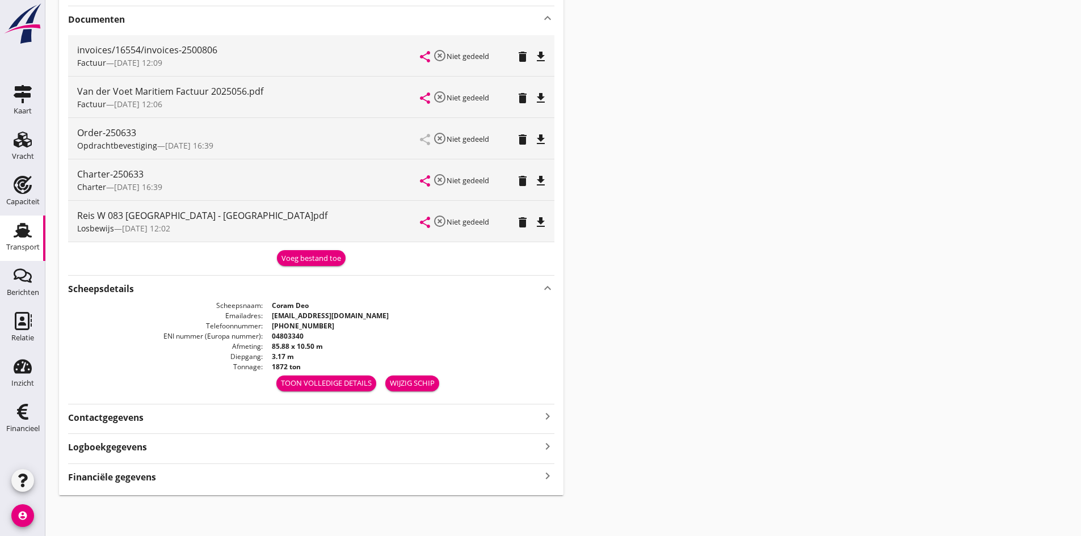
click at [548, 418] on icon "keyboard_arrow_right" at bounding box center [548, 416] width 14 height 15
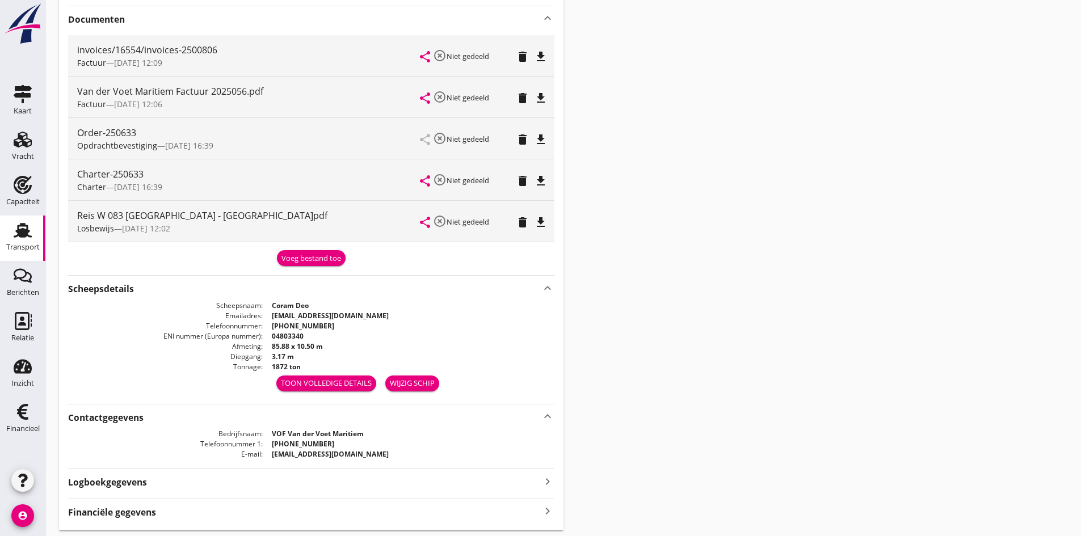
scroll to position [281, 0]
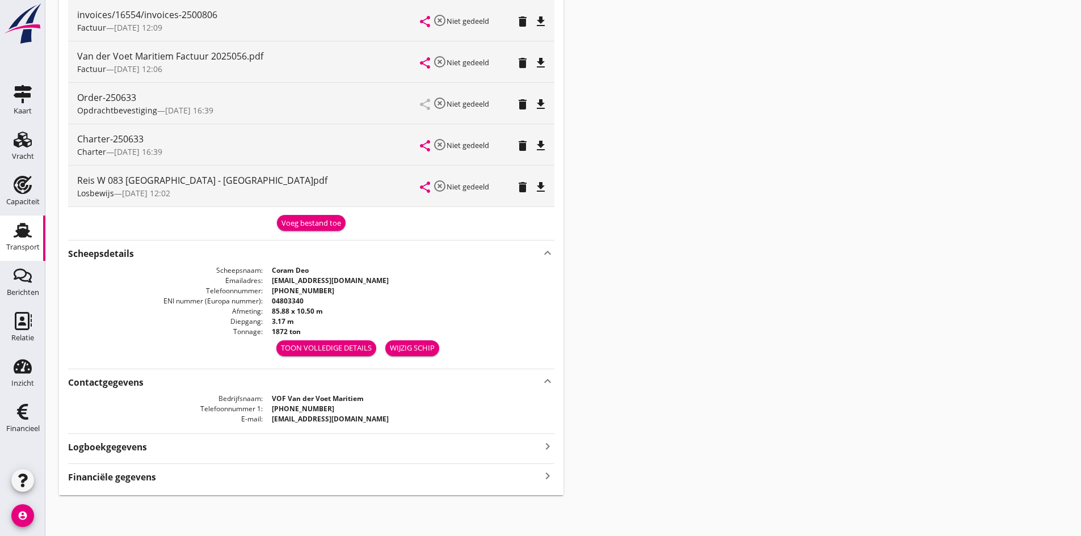
click at [546, 446] on icon "keyboard_arrow_right" at bounding box center [548, 446] width 14 height 15
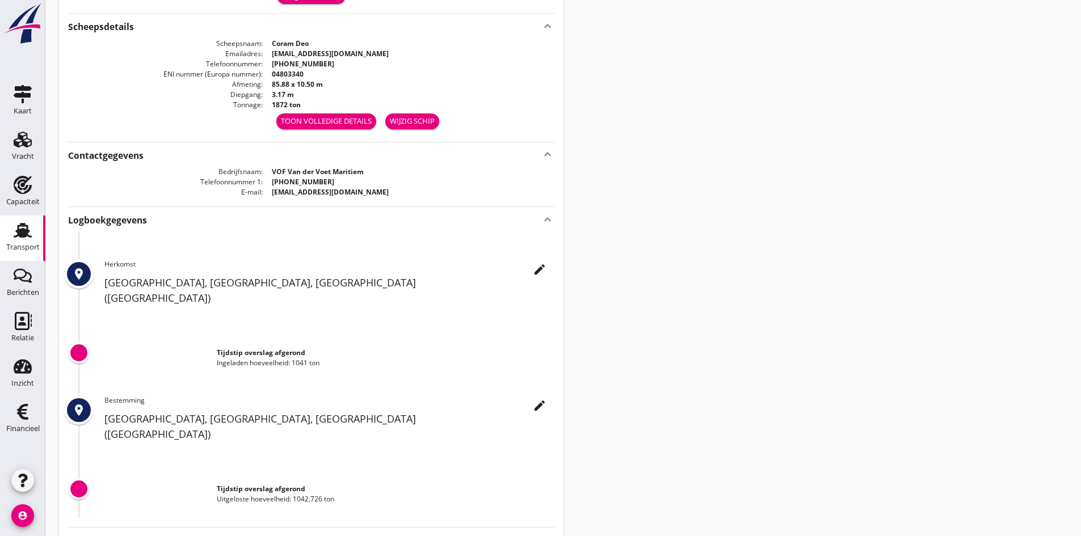
scroll to position [541, 0]
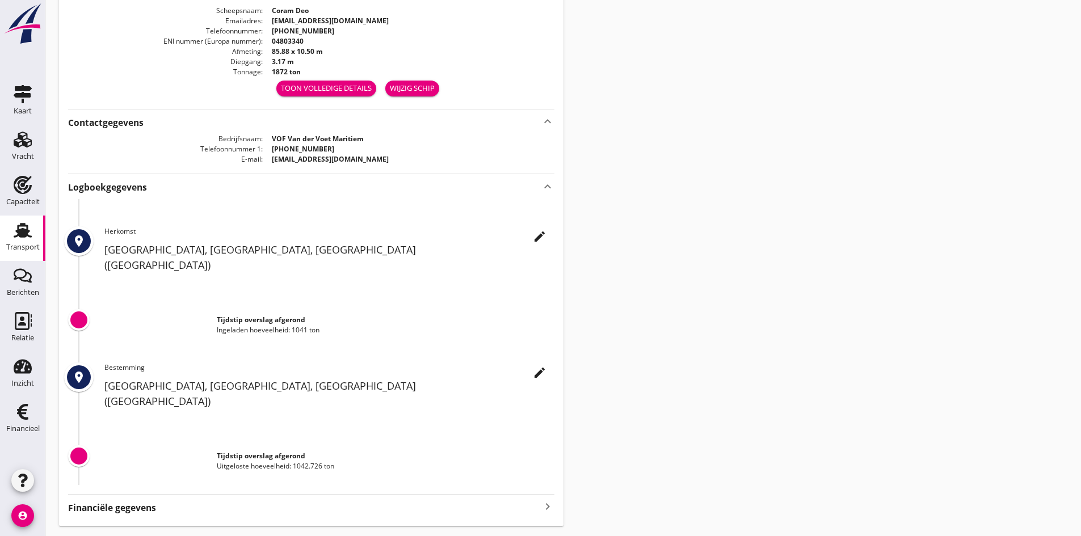
drag, startPoint x: 548, startPoint y: 473, endPoint x: 565, endPoint y: 460, distance: 21.9
click at [549, 499] on icon "keyboard_arrow_right" at bounding box center [548, 506] width 14 height 15
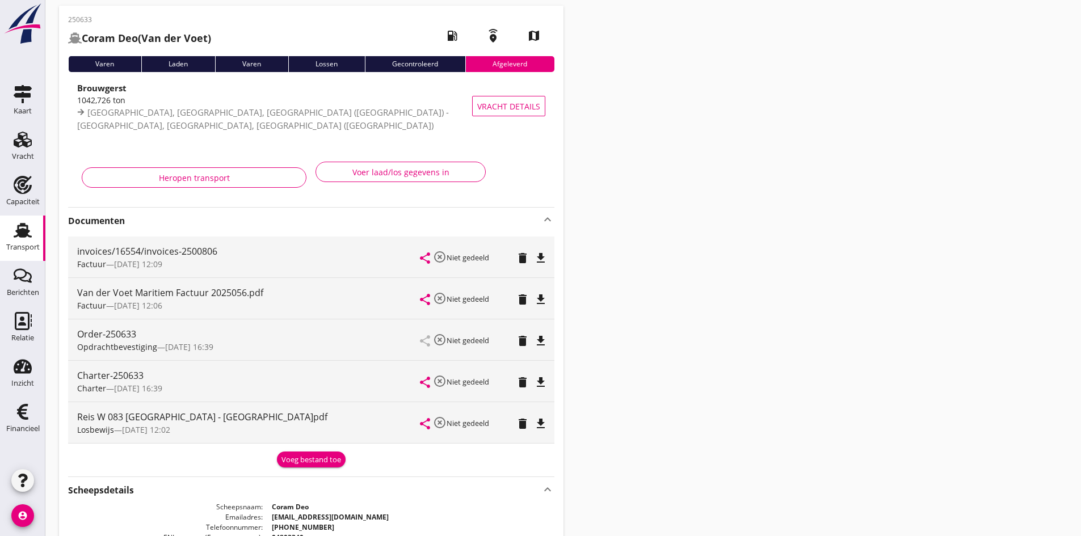
scroll to position [0, 0]
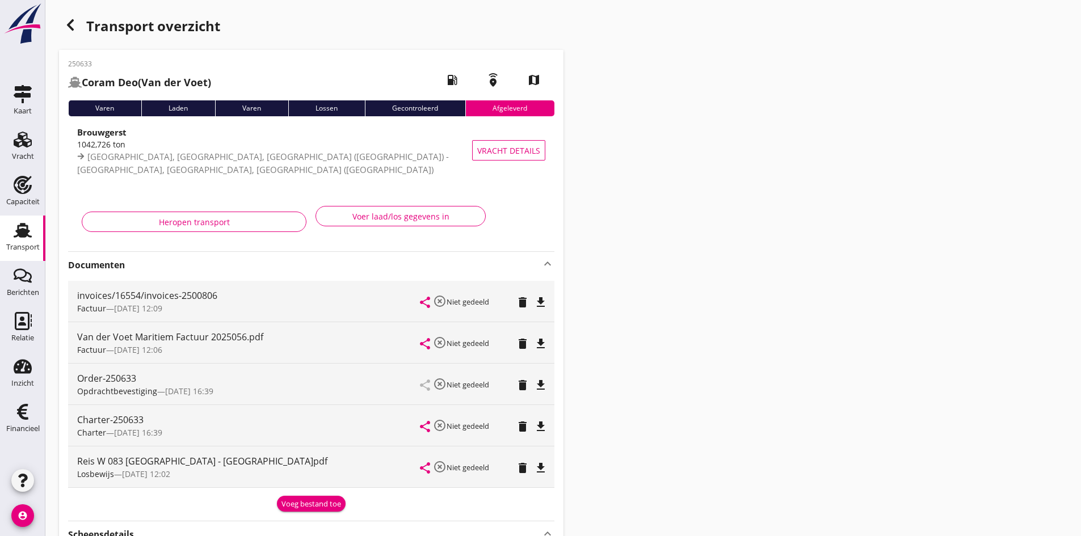
click at [21, 233] on use at bounding box center [23, 230] width 18 height 15
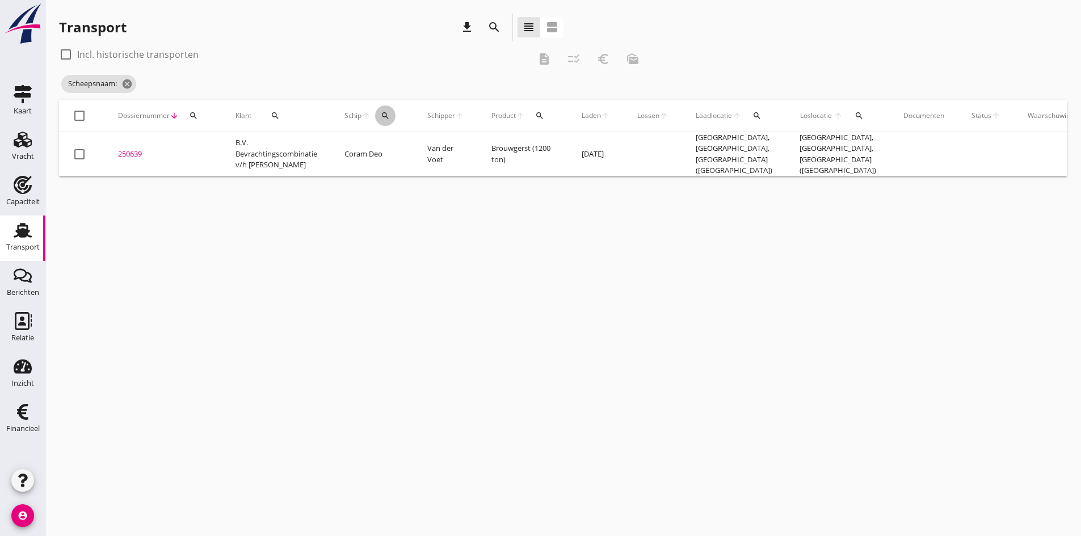
click at [385, 119] on icon "search" at bounding box center [385, 115] width 9 height 9
click at [389, 145] on input "Zoek op (scheeps)naam" at bounding box center [440, 149] width 118 height 18
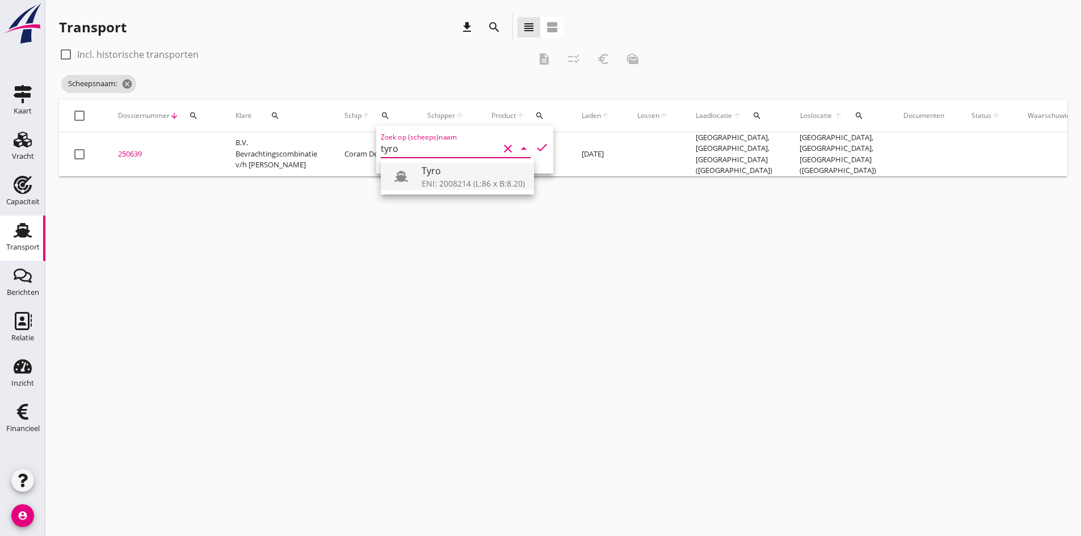
click at [425, 168] on div "Tyro" at bounding box center [473, 171] width 103 height 14
click at [535, 143] on icon "check" at bounding box center [542, 148] width 14 height 14
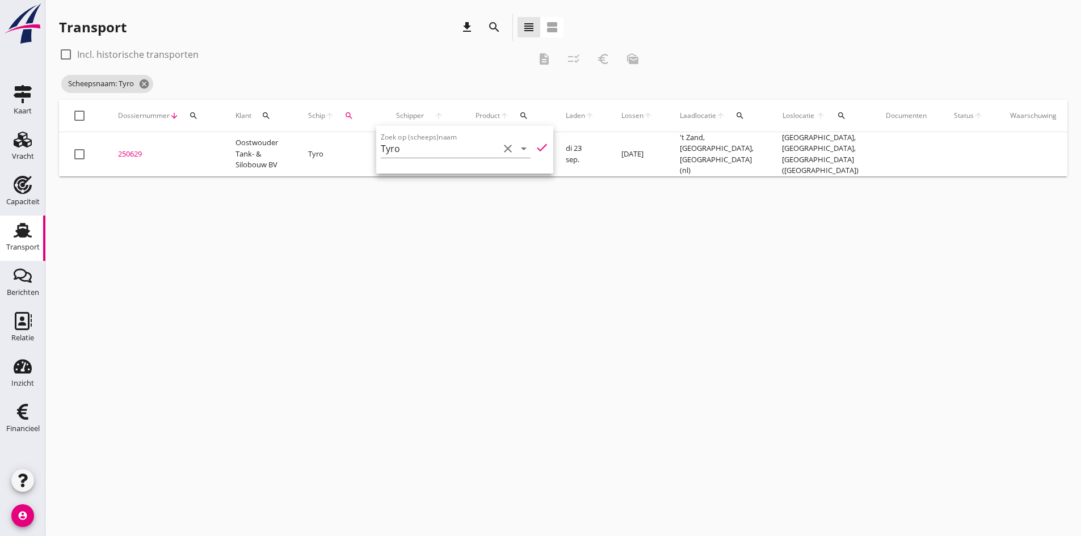
click at [244, 386] on div "cancel You are impersonating another user. Transport download search view_headl…" at bounding box center [563, 268] width 1036 height 536
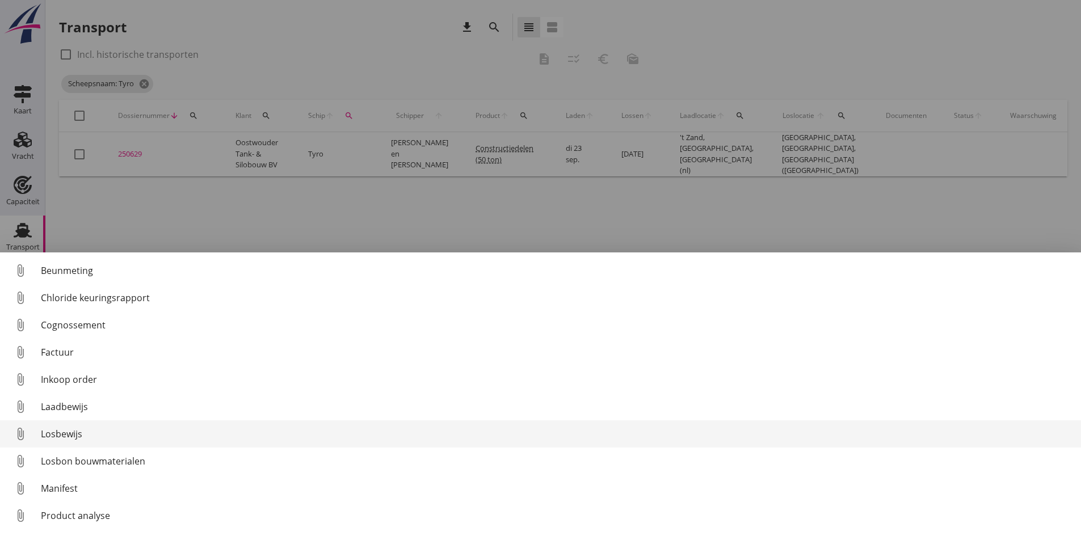
click at [65, 435] on div "Losbewijs" at bounding box center [556, 434] width 1031 height 14
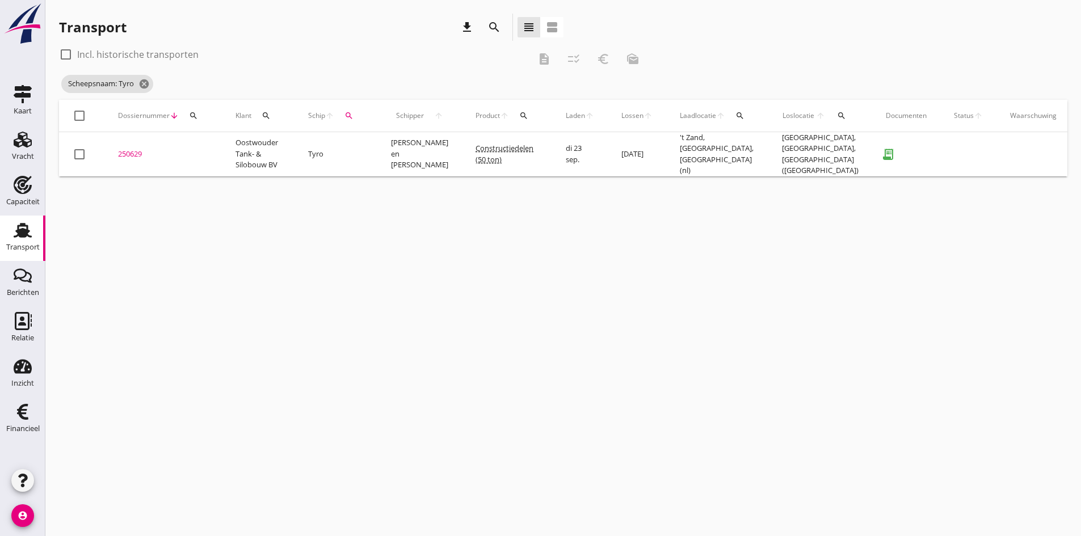
click at [131, 149] on div "250629" at bounding box center [163, 154] width 90 height 11
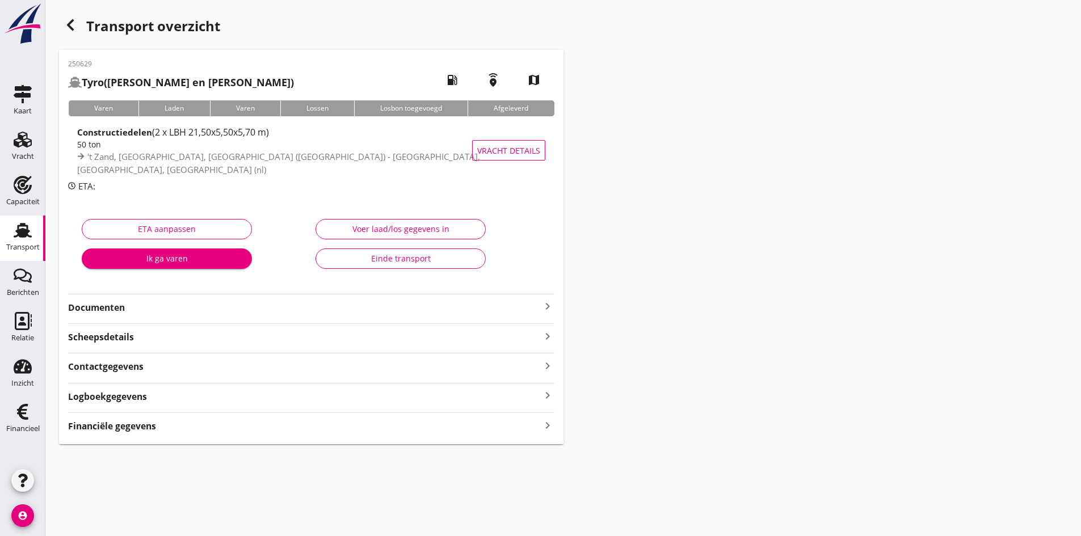
click at [535, 428] on div "Financiële gegevens keyboard_arrow_right" at bounding box center [311, 425] width 486 height 15
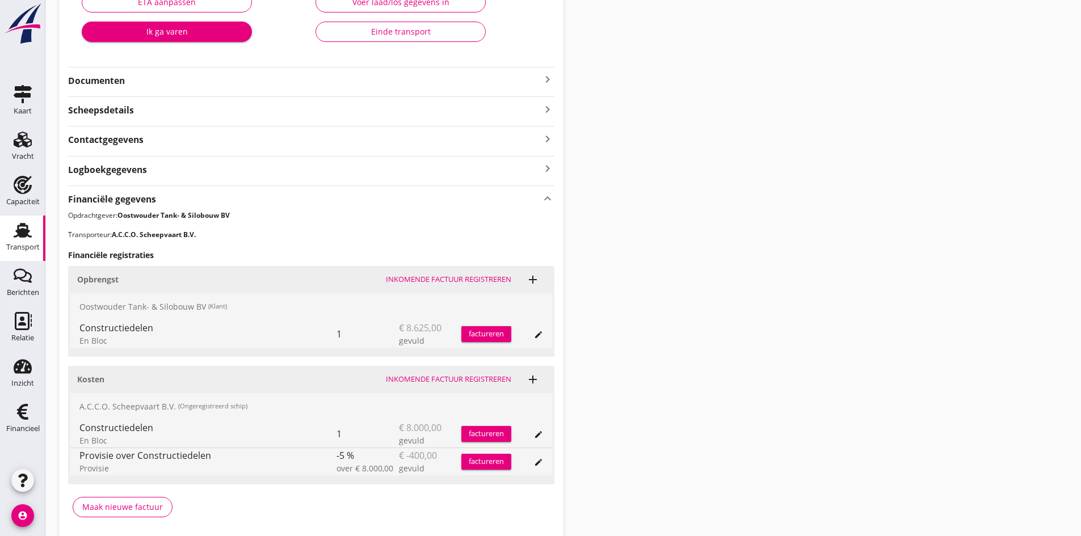
scroll to position [270, 0]
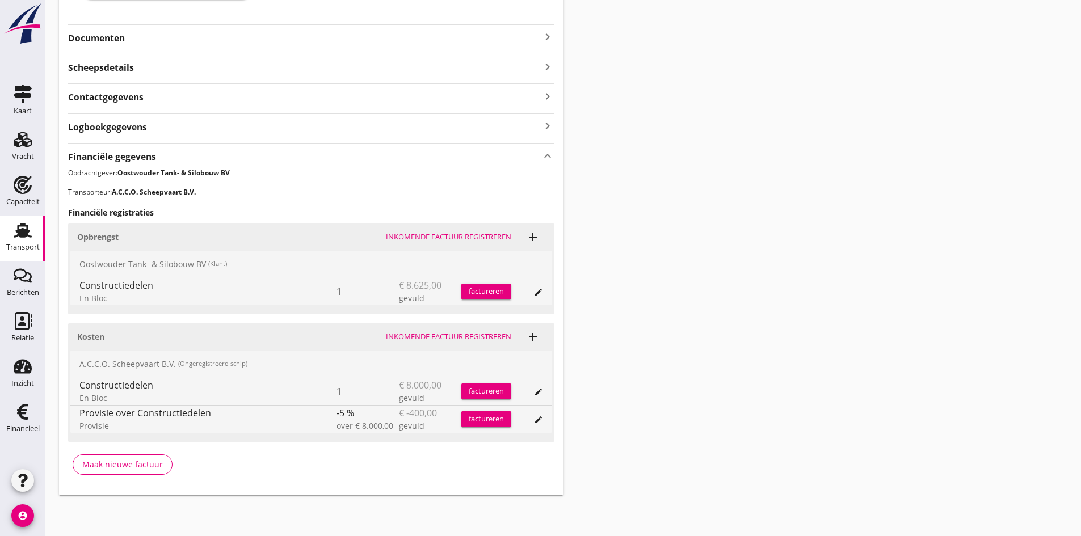
click at [422, 335] on div "Inkomende factuur registreren" at bounding box center [448, 336] width 125 height 11
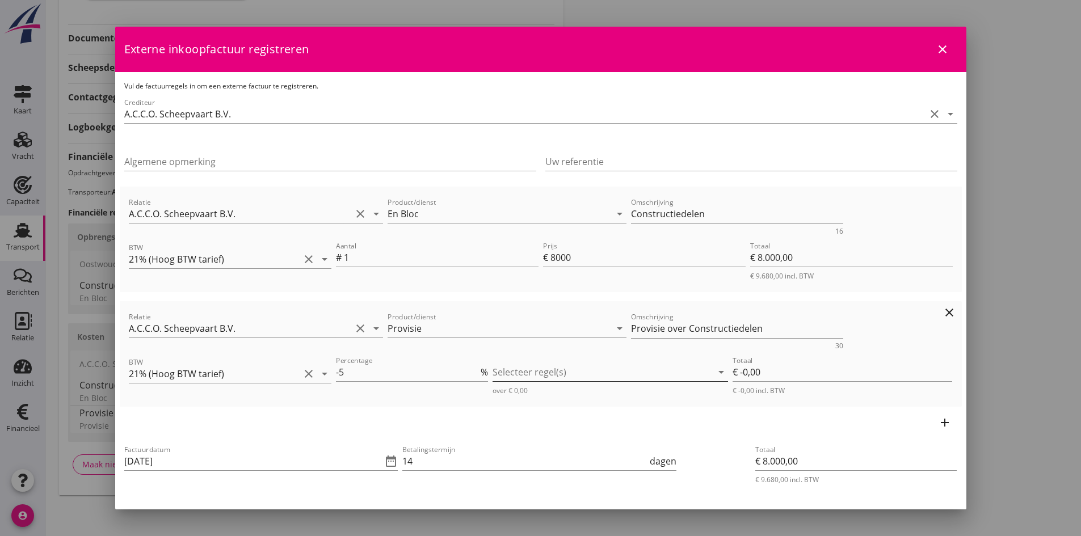
click at [528, 374] on div at bounding box center [603, 372] width 220 height 18
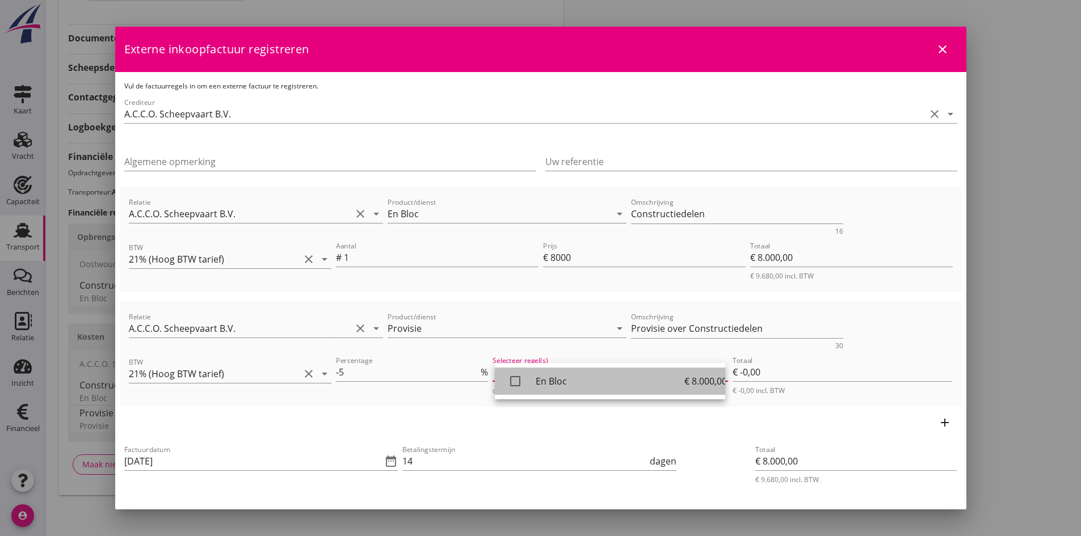
click at [516, 379] on icon "check_box_outline_blank" at bounding box center [515, 381] width 23 height 23
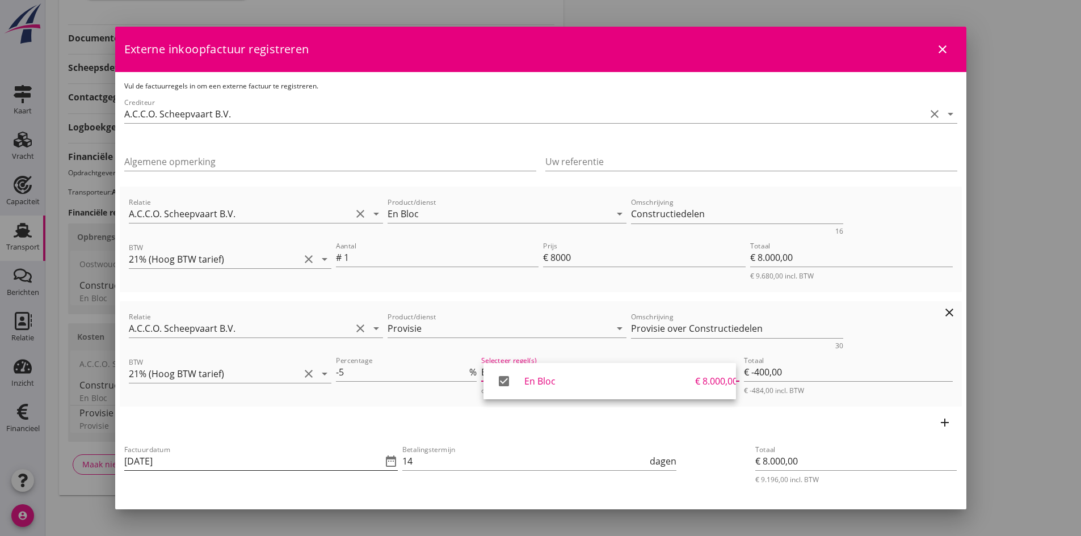
scroll to position [57, 0]
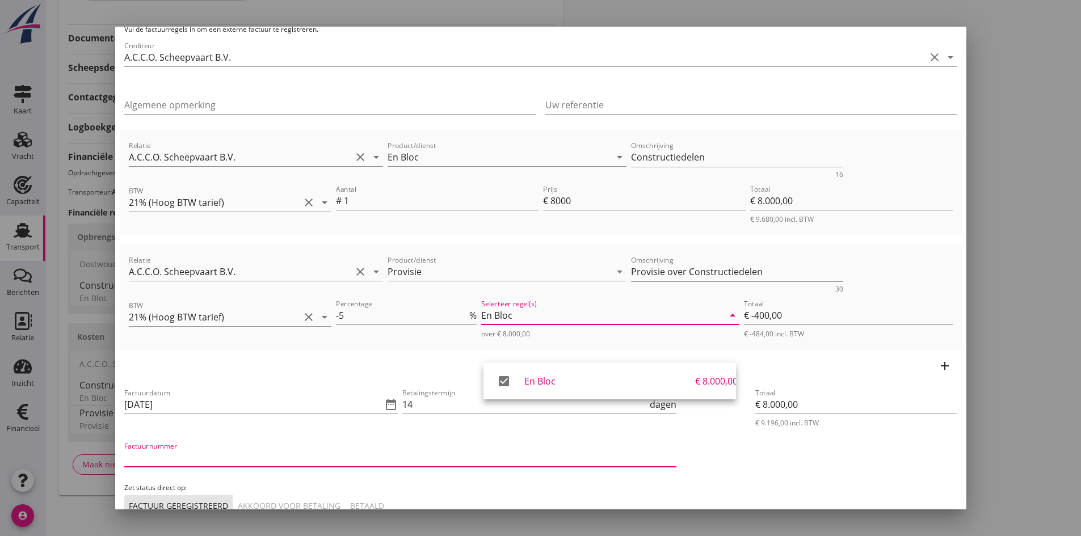
click at [201, 455] on input "Factuurnummer" at bounding box center [400, 458] width 552 height 18
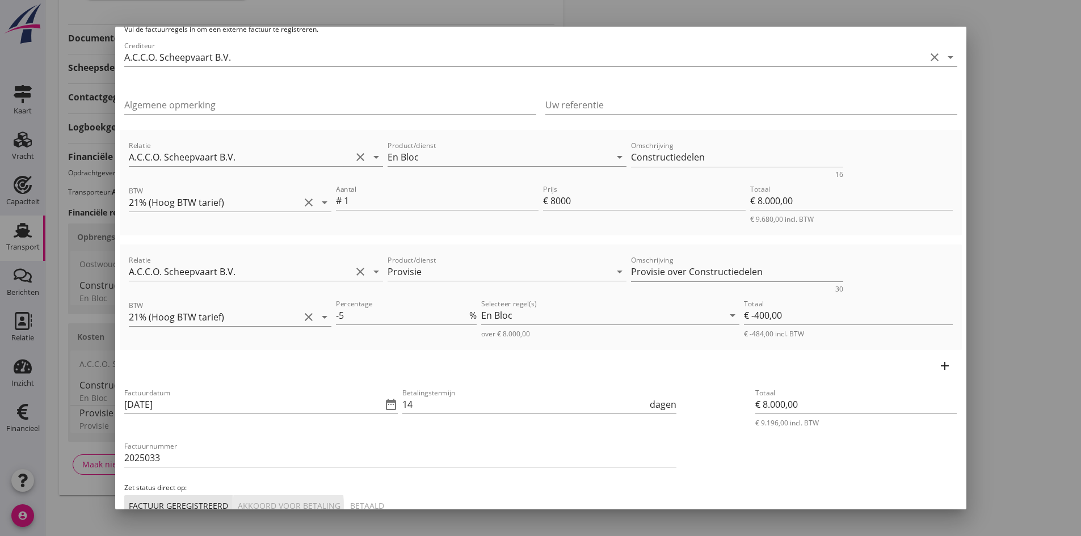
click at [295, 506] on div "Akkoord voor betaling" at bounding box center [289, 506] width 103 height 12
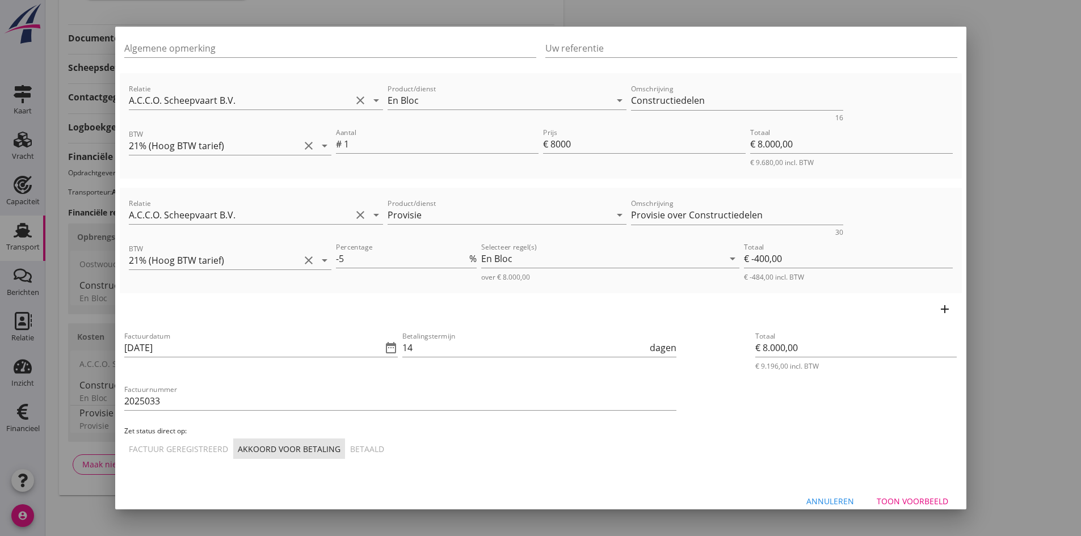
click at [895, 497] on div "Toon voorbeeld" at bounding box center [913, 501] width 72 height 12
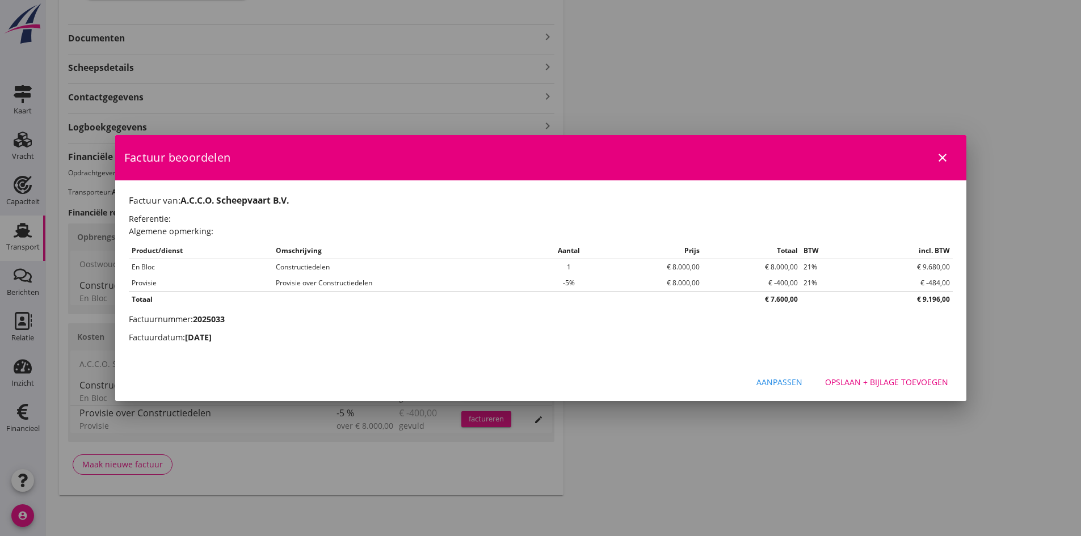
scroll to position [0, 0]
click at [907, 381] on div "Opslaan + bijlage toevoegen" at bounding box center [886, 382] width 123 height 12
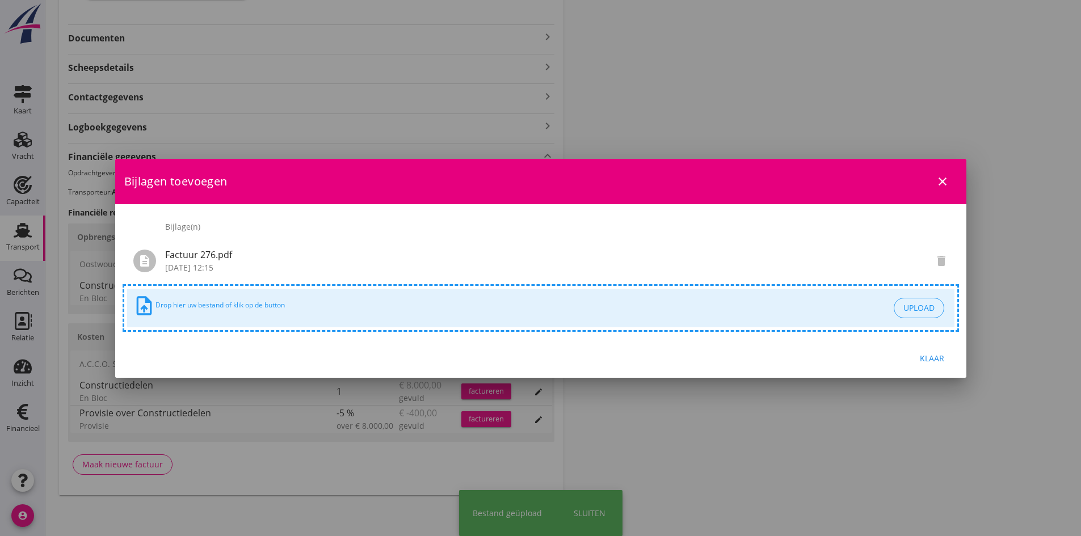
click at [923, 358] on div "Klaar" at bounding box center [933, 358] width 32 height 12
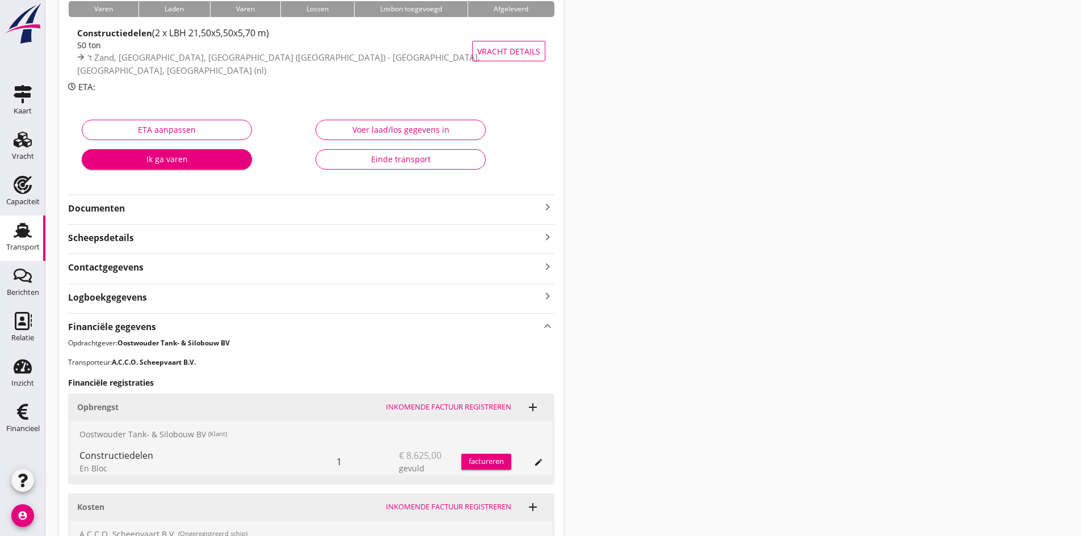
scroll to position [213, 0]
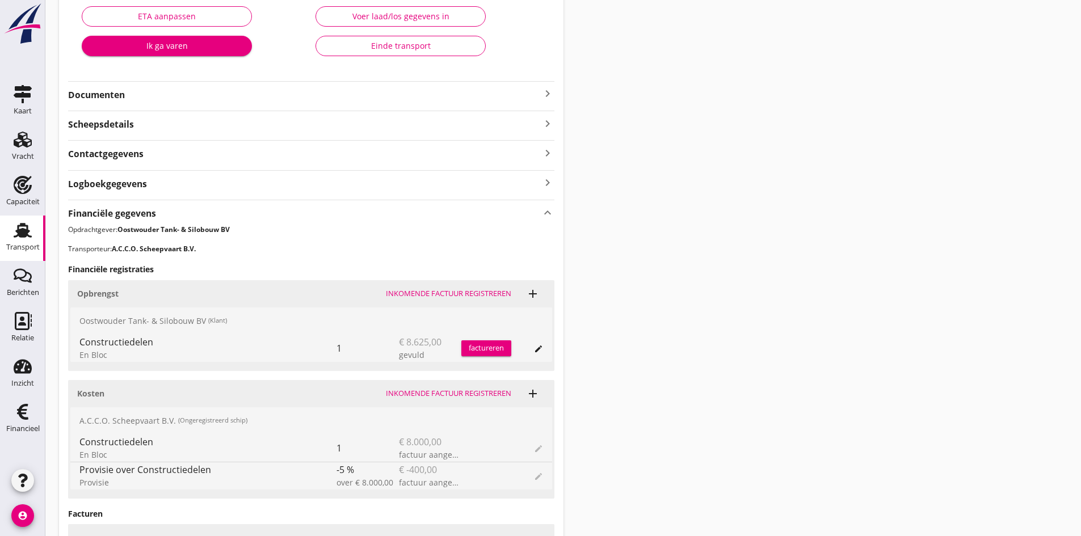
click at [471, 348] on div "factureren" at bounding box center [486, 348] width 50 height 11
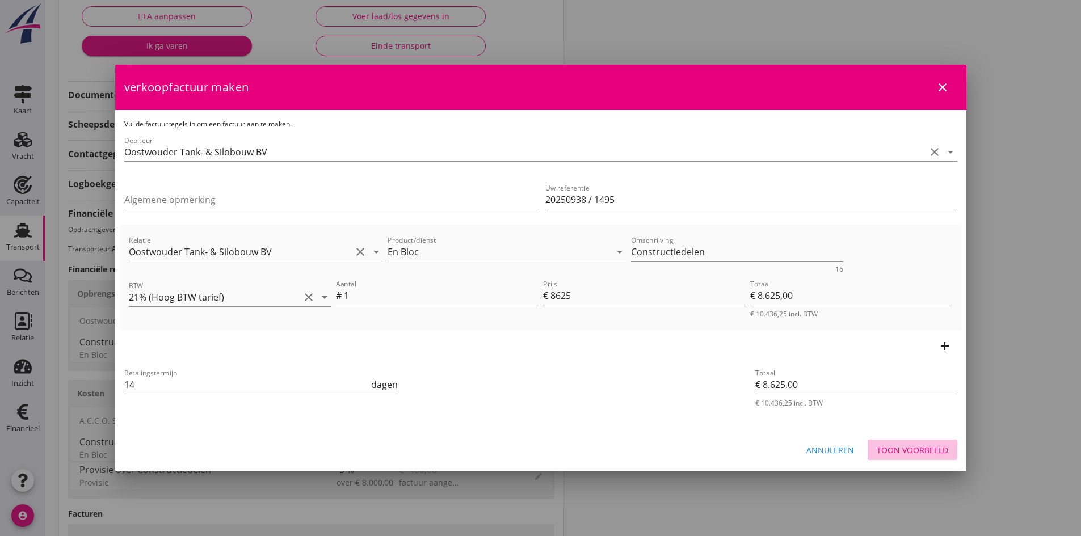
click at [906, 448] on div "Toon voorbeeld" at bounding box center [913, 450] width 72 height 12
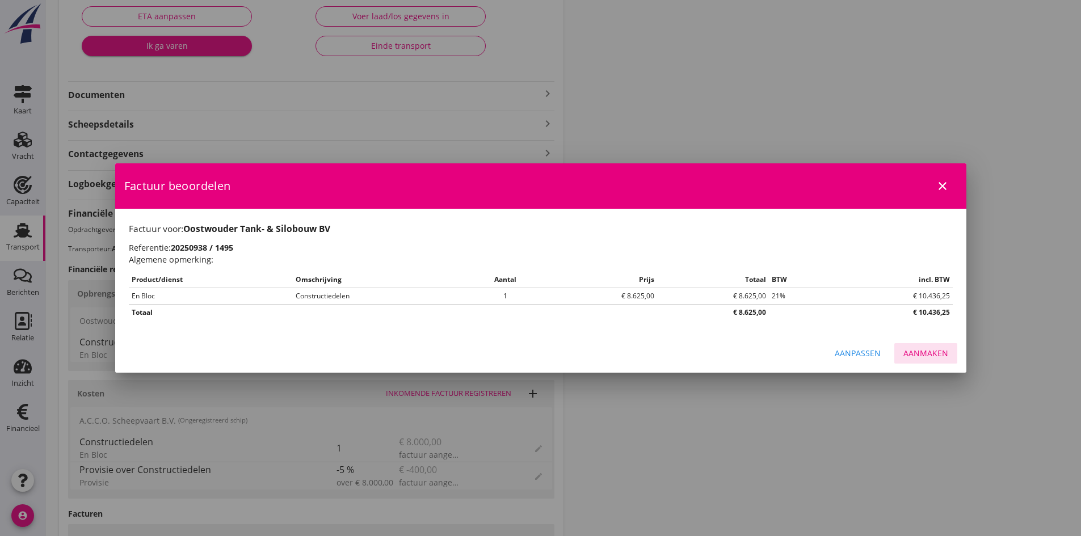
click at [919, 352] on div "Aanmaken" at bounding box center [926, 353] width 45 height 12
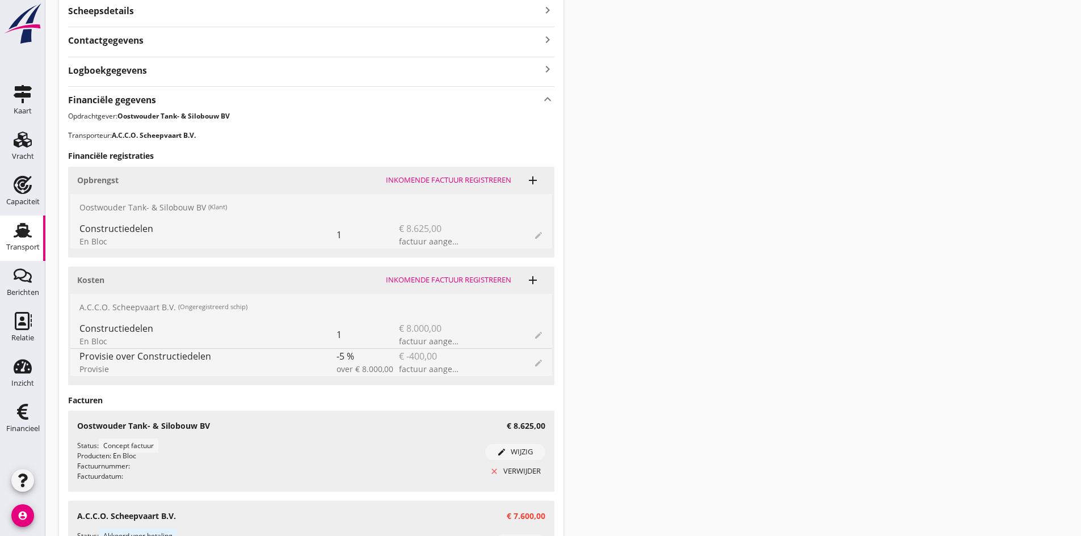
scroll to position [440, 0]
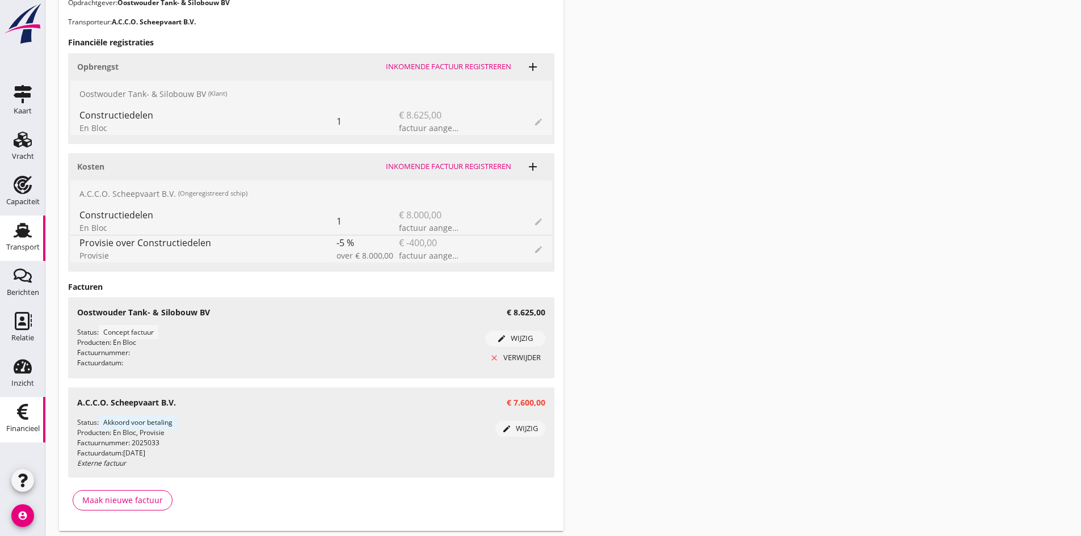
click at [21, 415] on use at bounding box center [22, 412] width 11 height 16
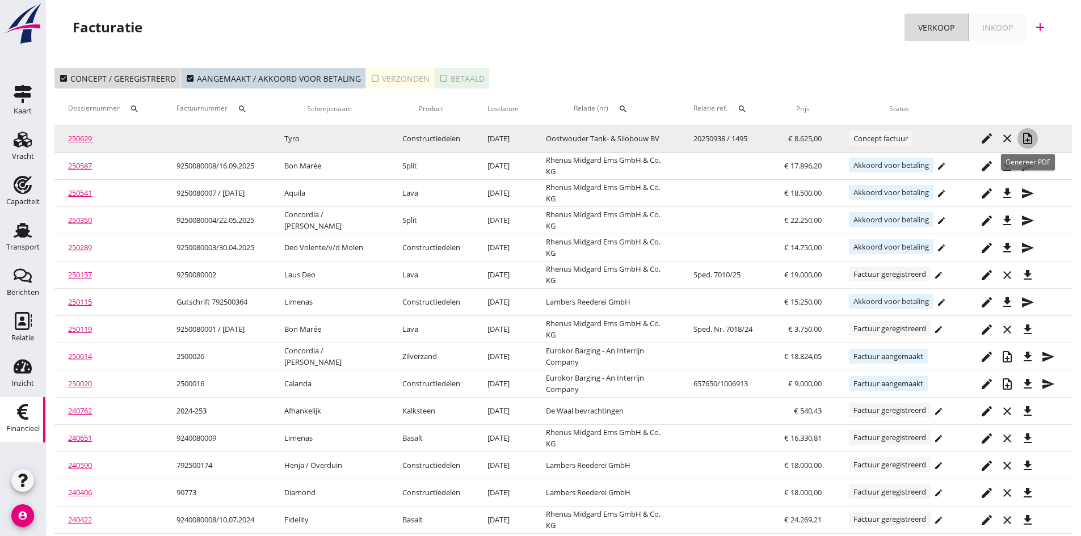
click at [1028, 136] on icon "note_add" at bounding box center [1028, 139] width 14 height 14
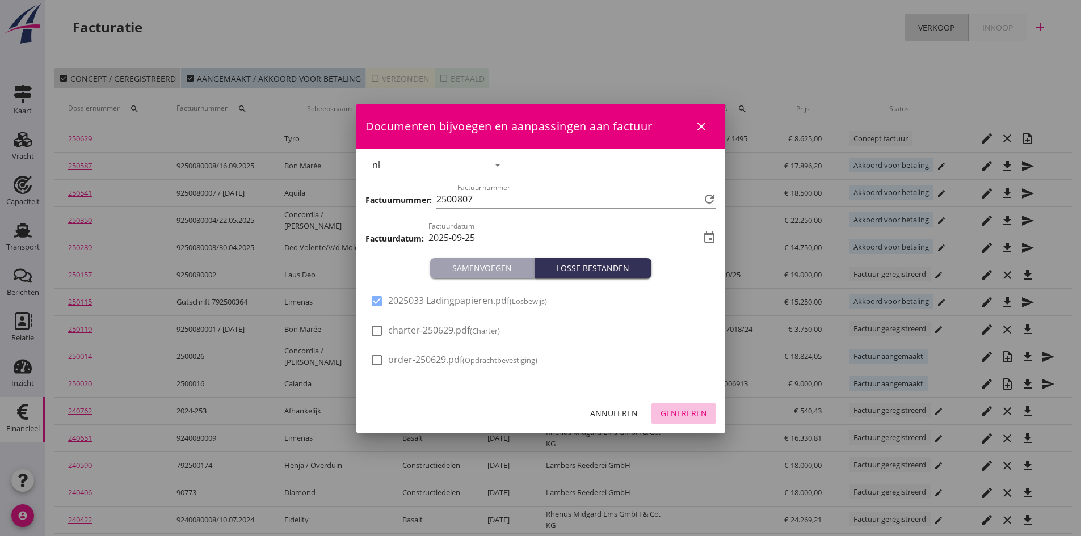
click at [671, 411] on div "Genereren" at bounding box center [684, 413] width 47 height 12
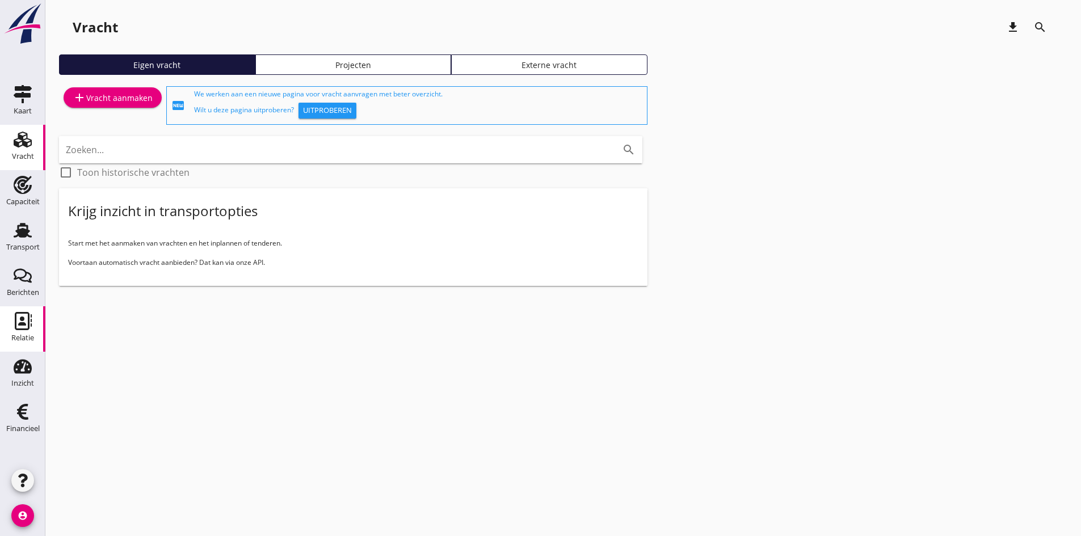
click at [22, 321] on use at bounding box center [23, 321] width 17 height 18
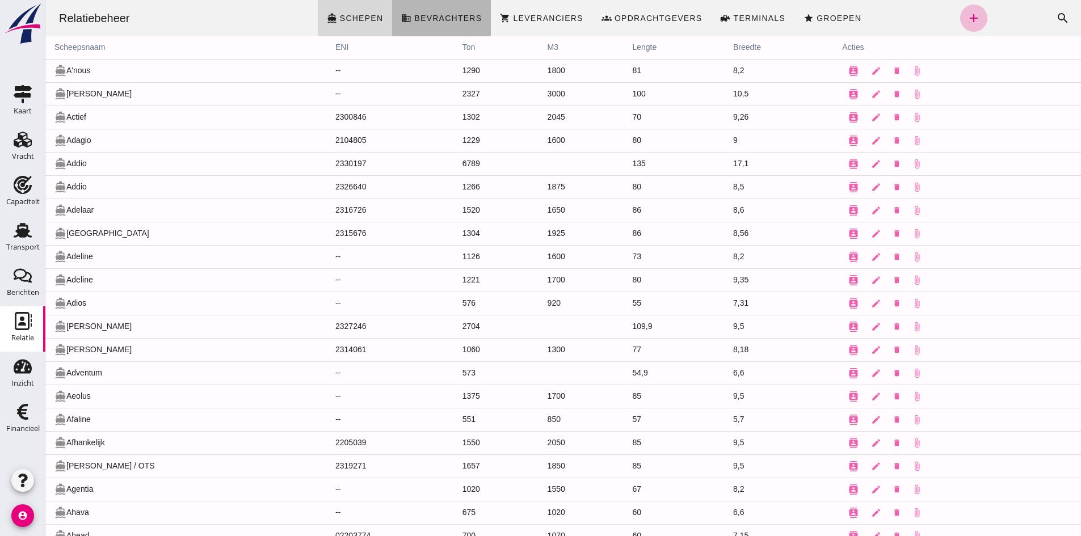
click at [447, 19] on span "Bevrachters" at bounding box center [448, 18] width 68 height 9
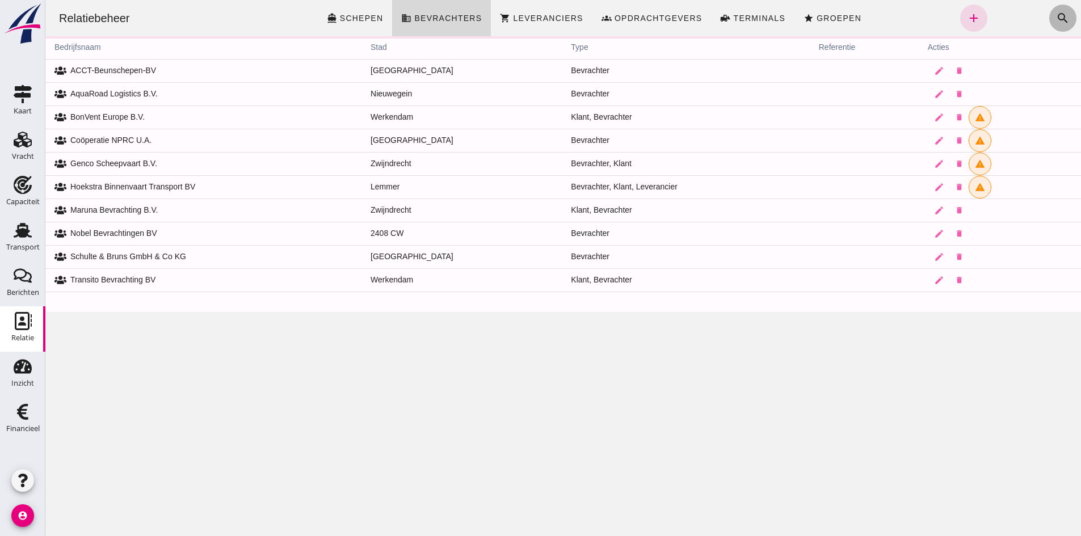
click at [1056, 16] on icon "search" at bounding box center [1063, 18] width 14 height 14
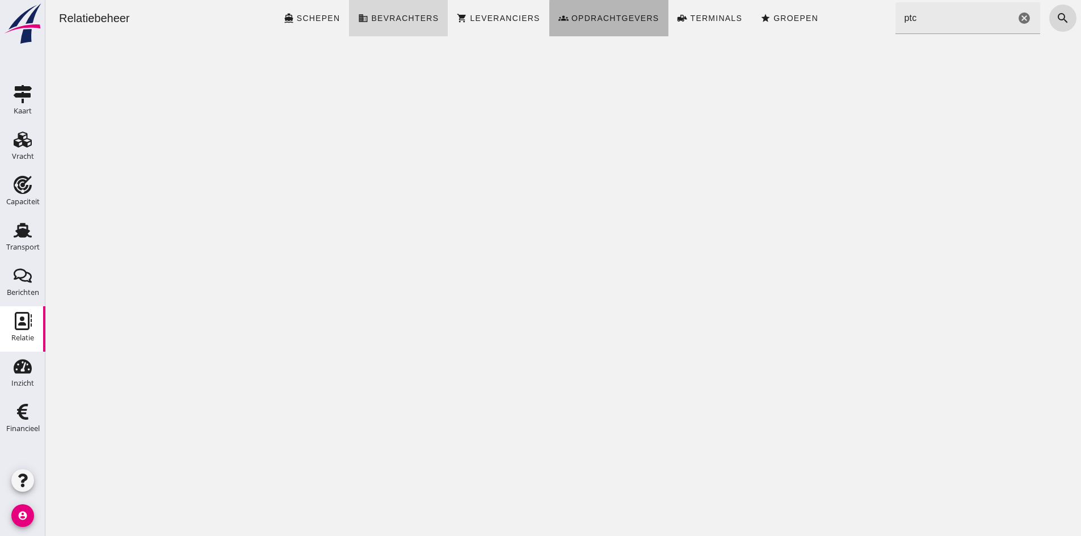
click at [577, 15] on span "Opdrachtgevers" at bounding box center [615, 18] width 89 height 9
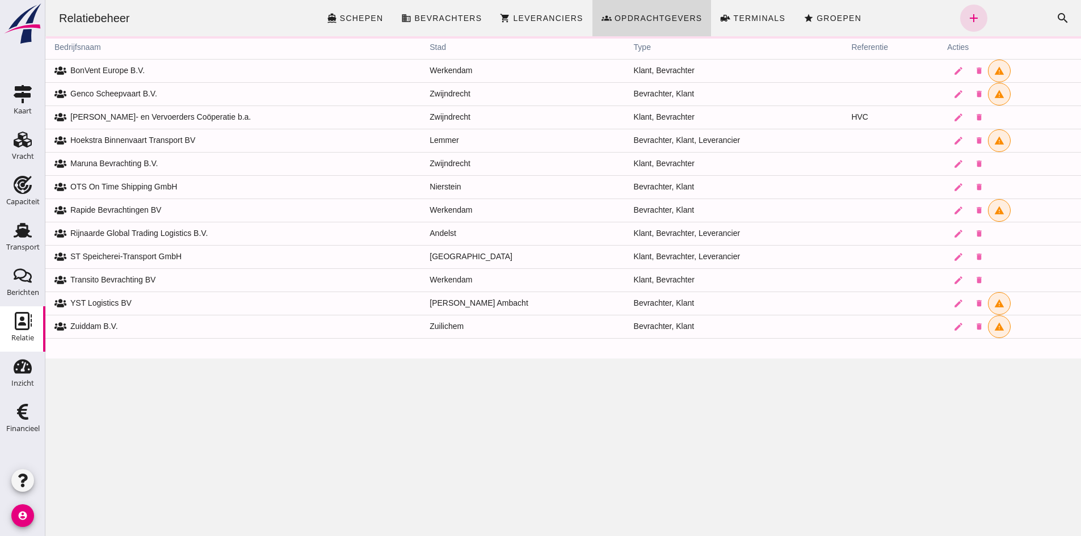
click at [1056, 16] on icon "search" at bounding box center [1063, 18] width 14 height 14
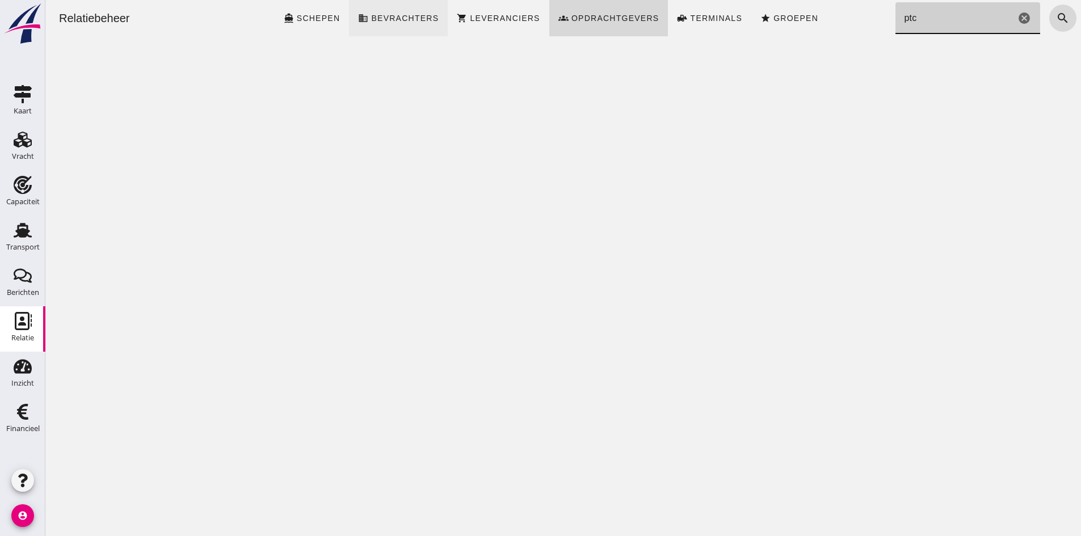
click at [397, 17] on span "Bevrachters" at bounding box center [405, 18] width 68 height 9
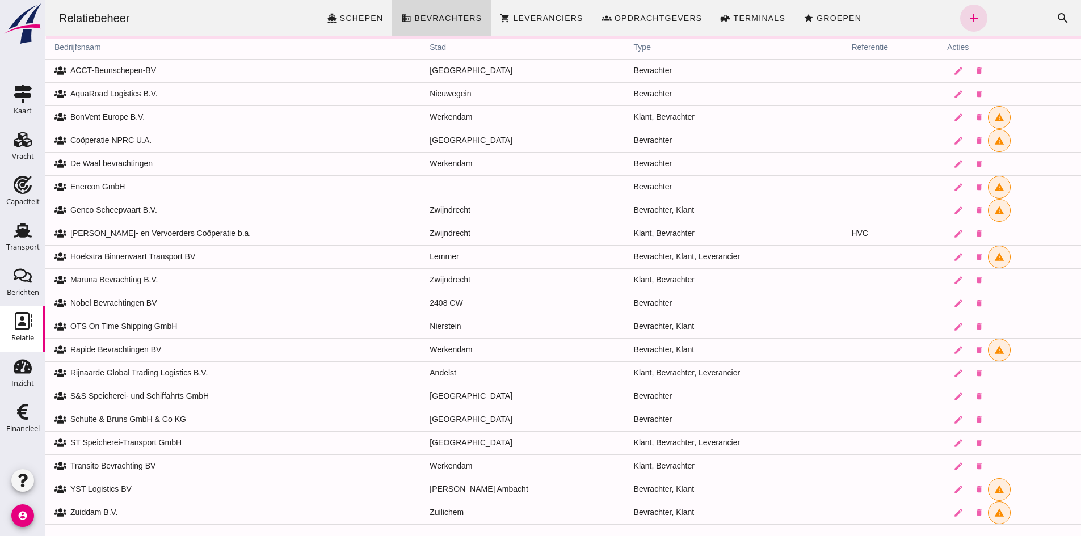
click at [77, 47] on th "bedrijfsnaam" at bounding box center [232, 47] width 375 height 23
click at [95, 47] on th "bedrijfsnaam" at bounding box center [232, 47] width 375 height 23
click at [526, 17] on span "Leveranciers" at bounding box center [547, 18] width 70 height 9
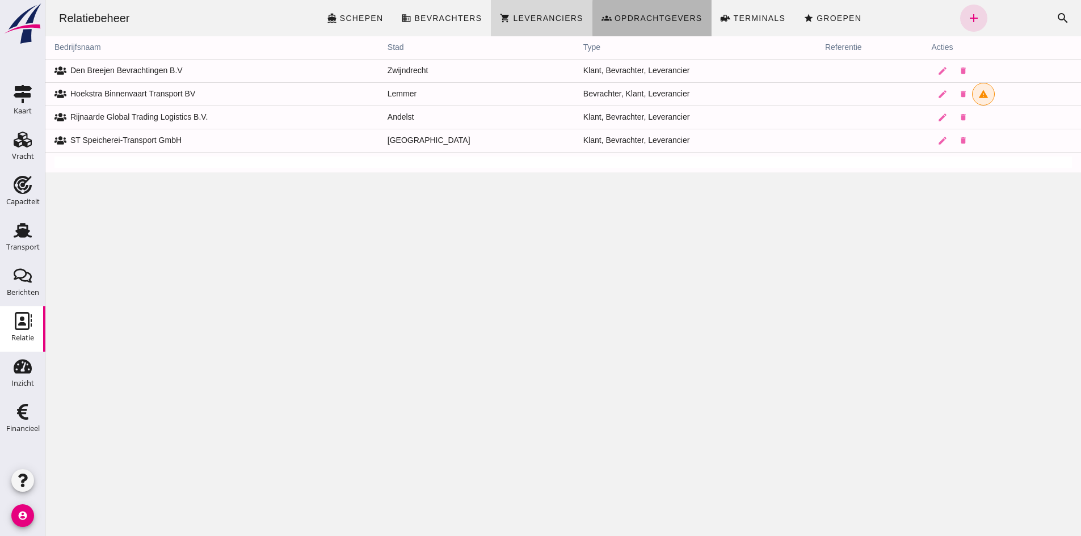
click at [655, 21] on span "Opdrachtgevers" at bounding box center [658, 18] width 89 height 9
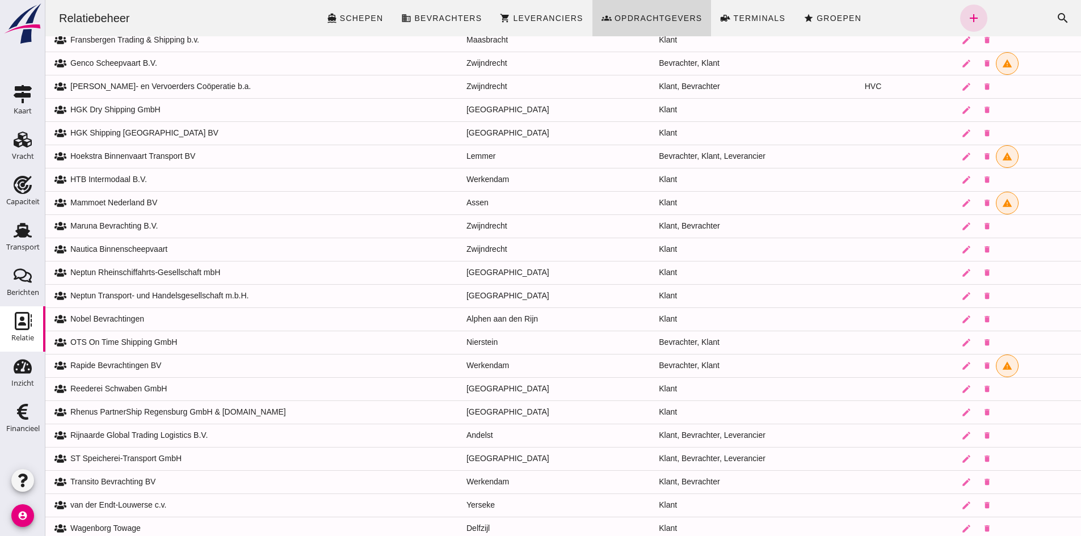
scroll to position [241, 0]
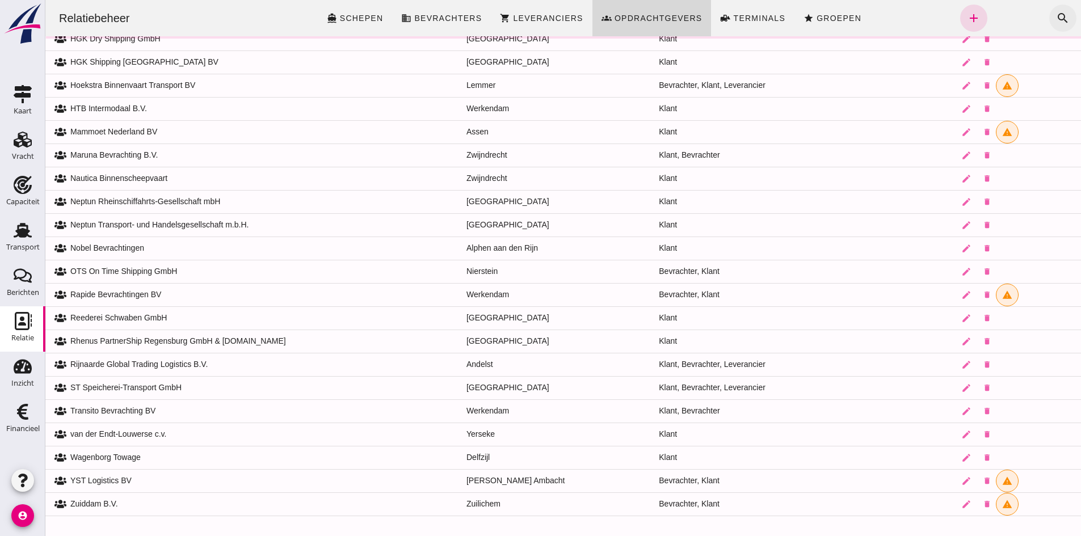
click at [1056, 18] on icon "search" at bounding box center [1063, 18] width 14 height 14
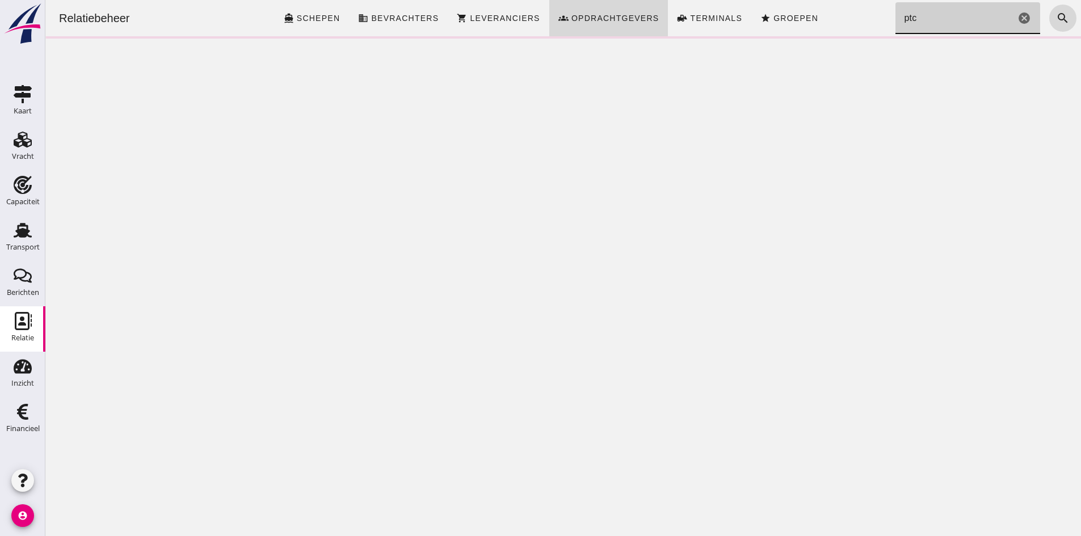
scroll to position [0, 0]
type input "p"
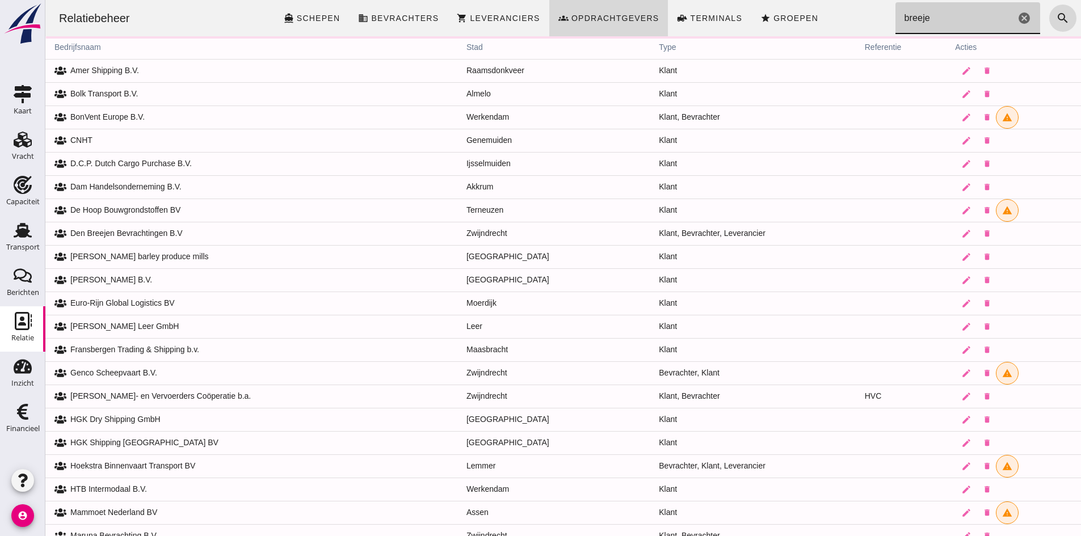
type input "breejen"
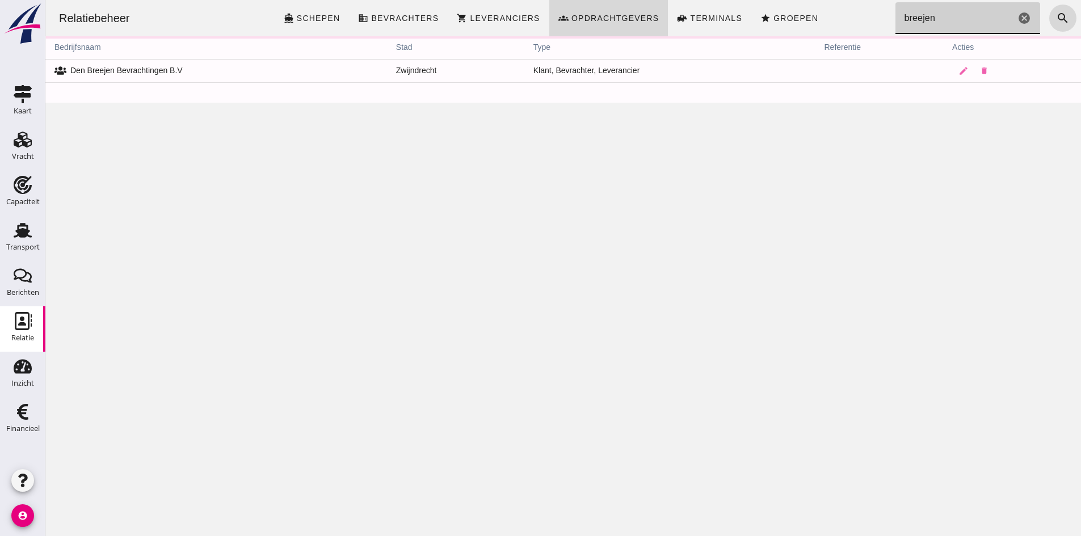
click at [1056, 18] on icon "search" at bounding box center [1063, 18] width 14 height 14
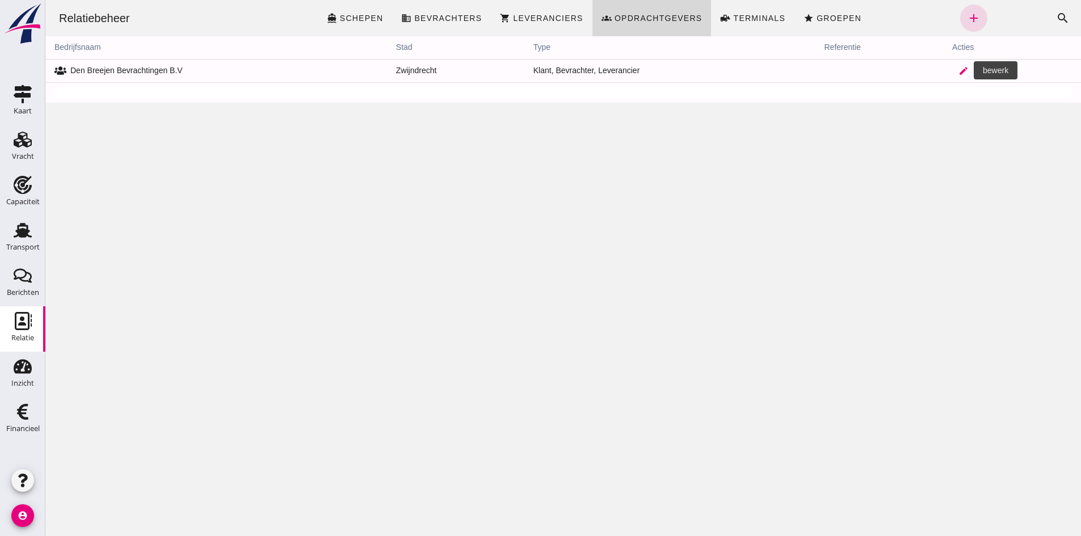
click at [959, 69] on icon "edit" at bounding box center [964, 71] width 10 height 10
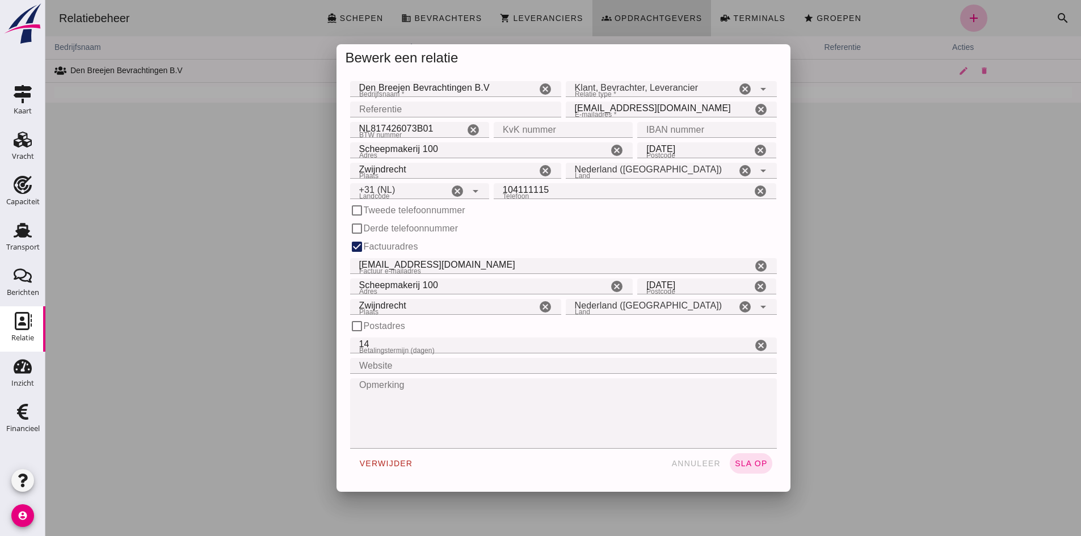
type input "+31 (NL)"
click at [590, 190] on input "104111115" at bounding box center [623, 191] width 258 height 16
click at [351, 208] on input "Tweede telefoonnummer" at bounding box center [357, 211] width 14 height 14
checkbox input "true"
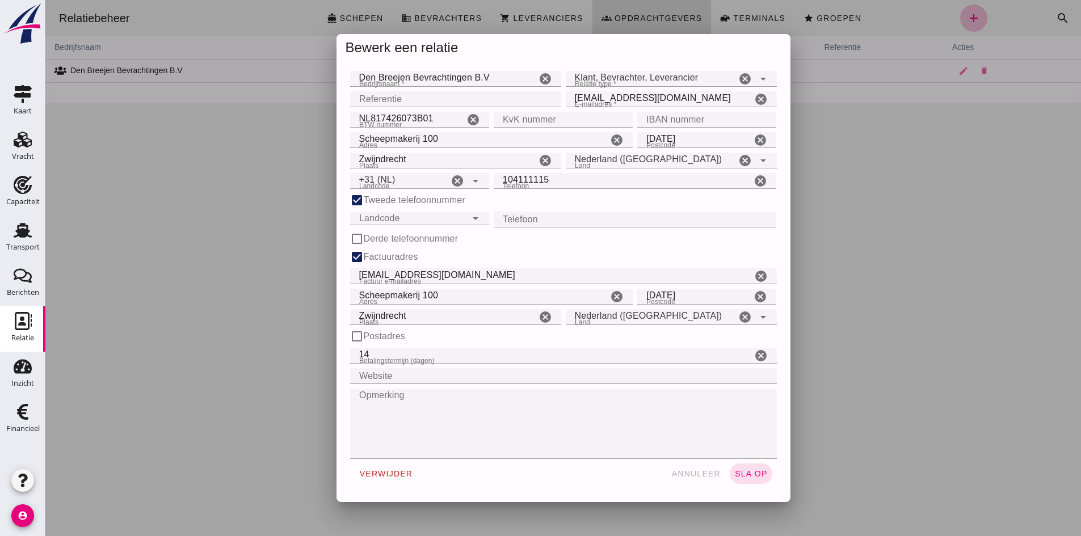
click at [470, 218] on icon "arrow_drop_down" at bounding box center [476, 219] width 14 height 14
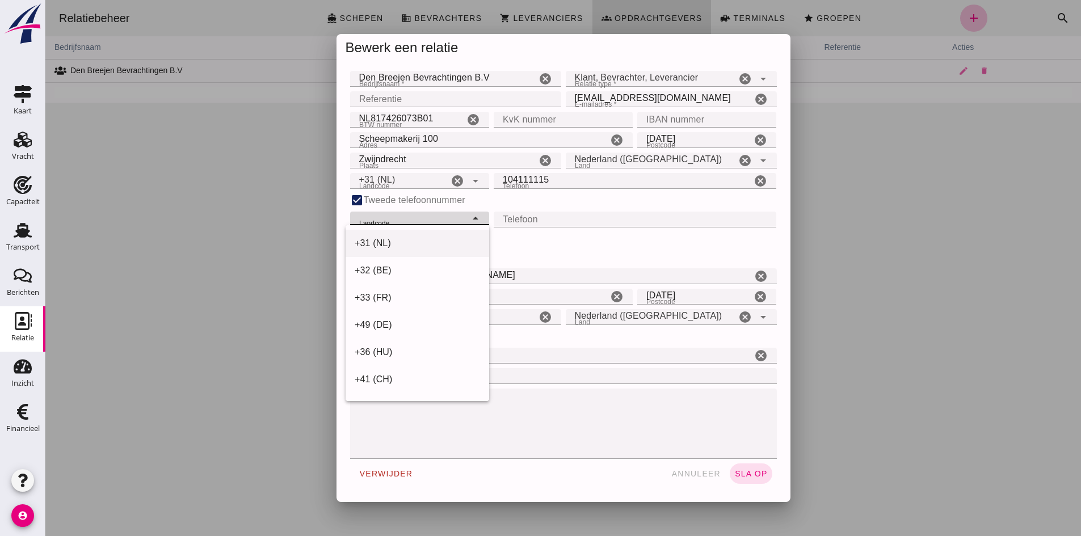
click at [459, 240] on div "+31 (NL)" at bounding box center [417, 244] width 125 height 14
type input "+31 (NL)"
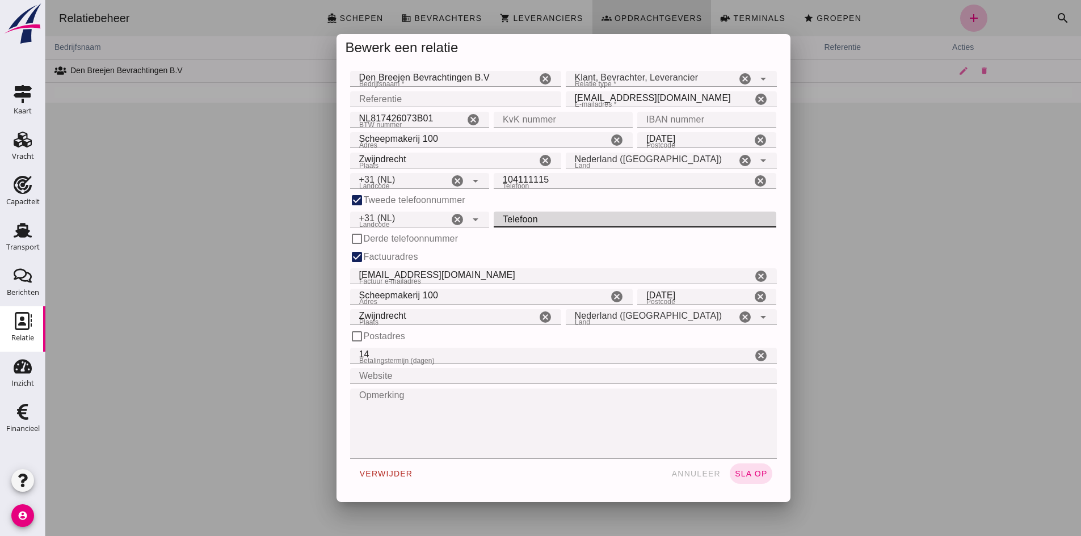
click at [514, 216] on input "Telefoon" at bounding box center [632, 220] width 276 height 16
type input "782003840"
click at [376, 375] on input "Website" at bounding box center [560, 376] width 420 height 16
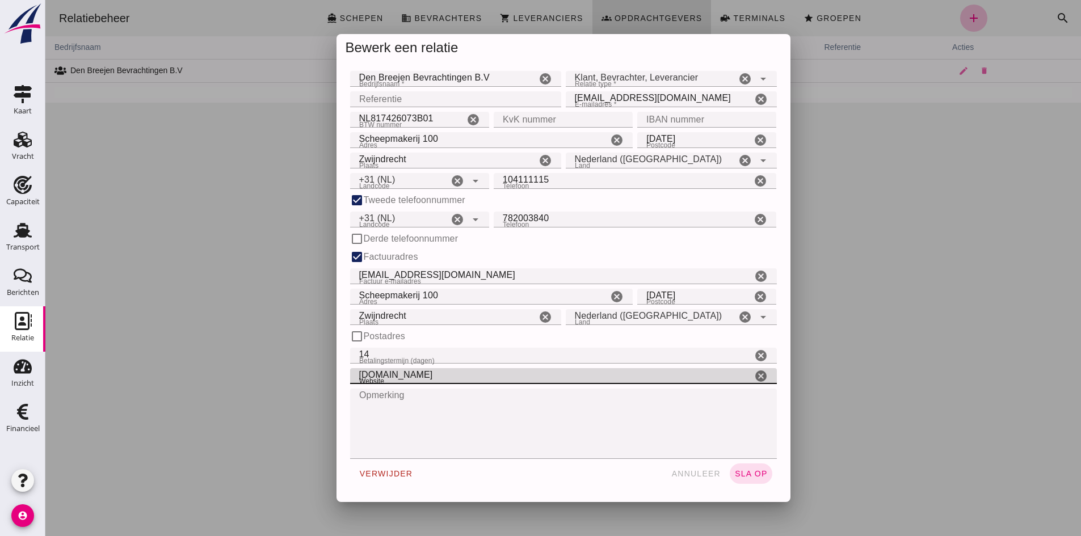
type input "[DOMAIN_NAME]"
click at [430, 415] on textarea "Opmerking" at bounding box center [560, 424] width 420 height 70
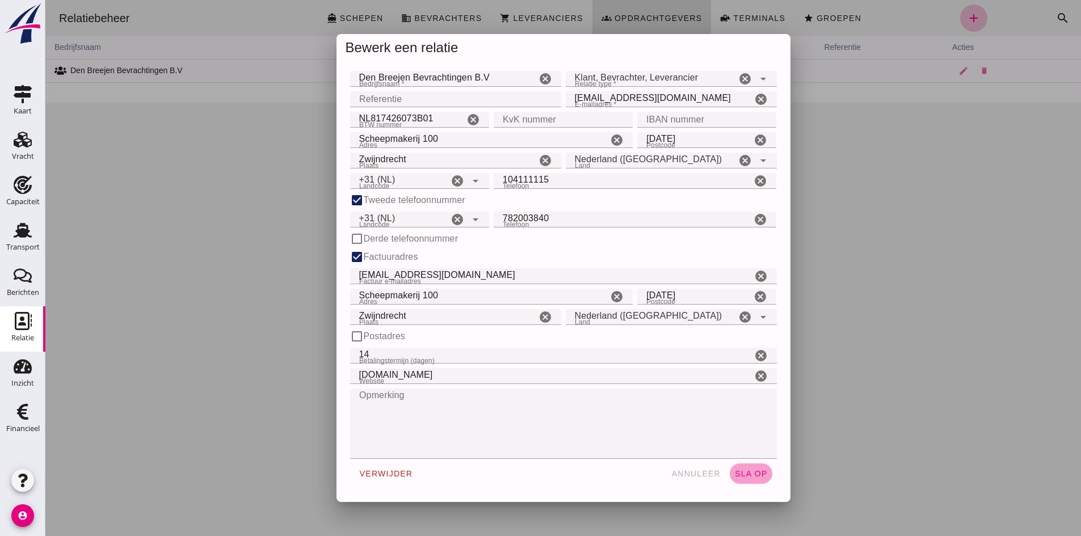
click at [738, 474] on span "sla op" at bounding box center [750, 473] width 33 height 9
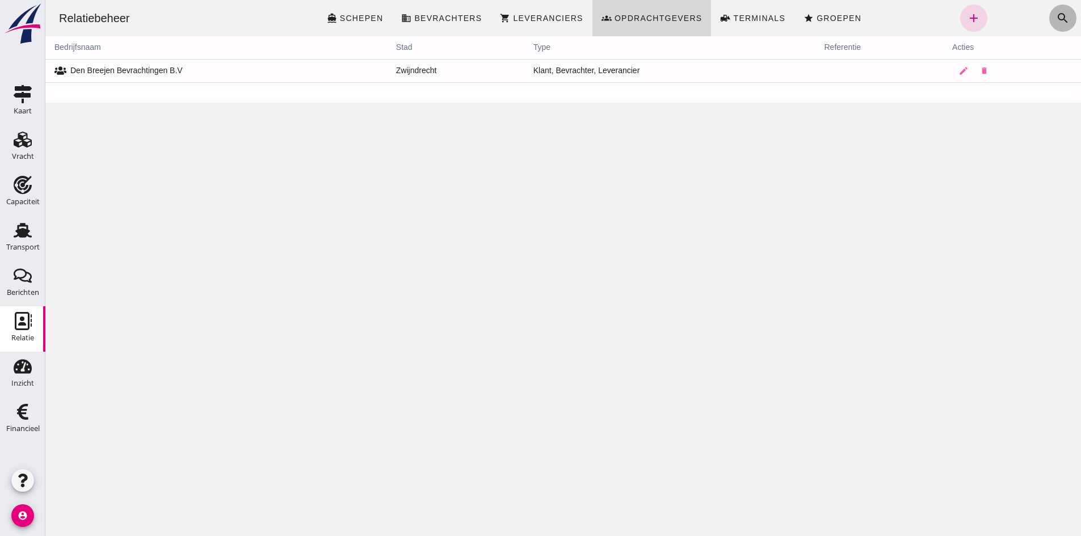
click at [1056, 12] on icon "search" at bounding box center [1063, 18] width 14 height 14
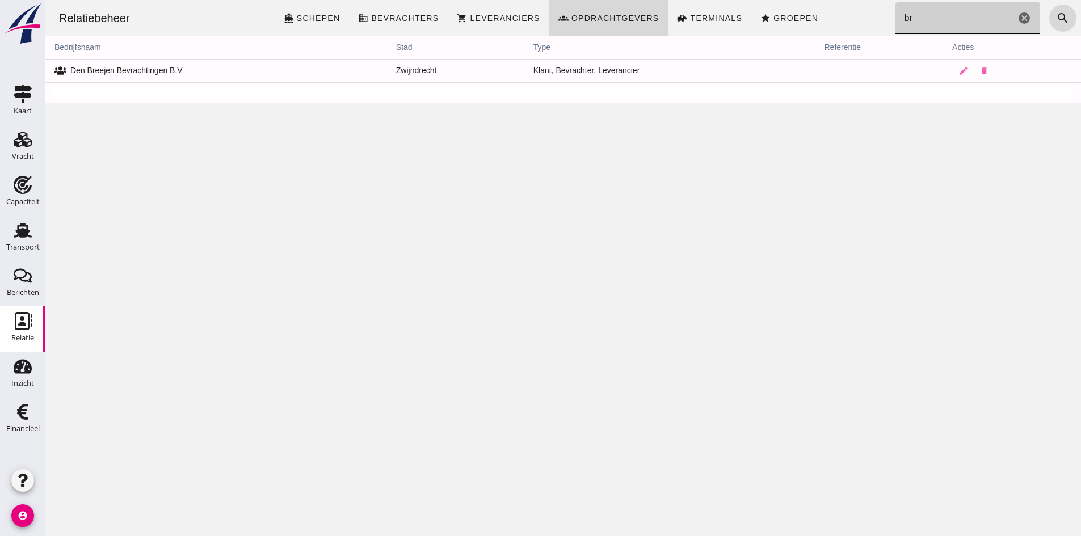
type input "b"
click at [882, 70] on icon "edit" at bounding box center [887, 71] width 10 height 10
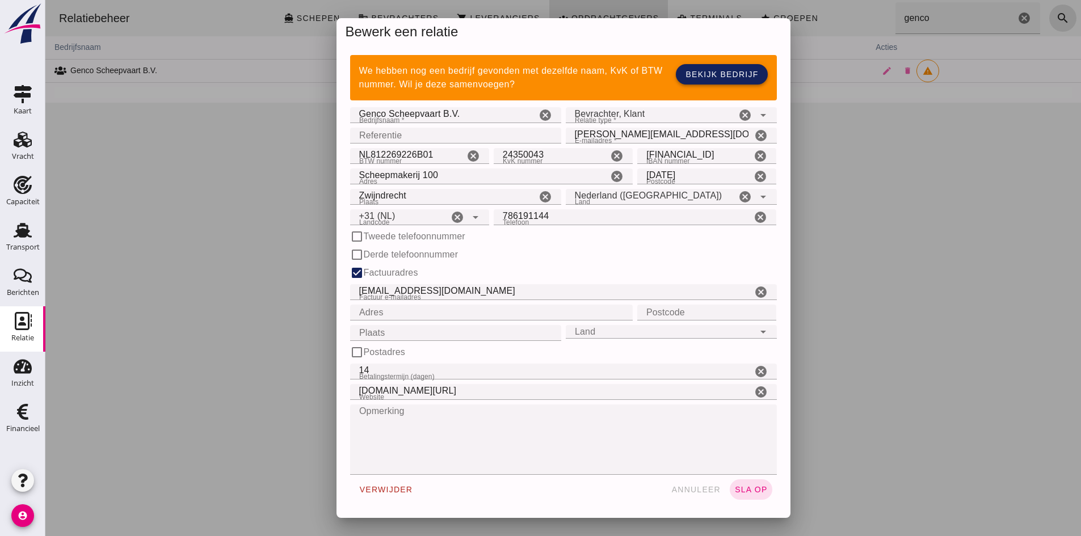
drag, startPoint x: 704, startPoint y: 72, endPoint x: 822, endPoint y: 163, distance: 149.2
click at [704, 72] on span "Bekijk bedrijf" at bounding box center [721, 74] width 73 height 9
click at [700, 488] on span "annuleer" at bounding box center [696, 489] width 50 height 9
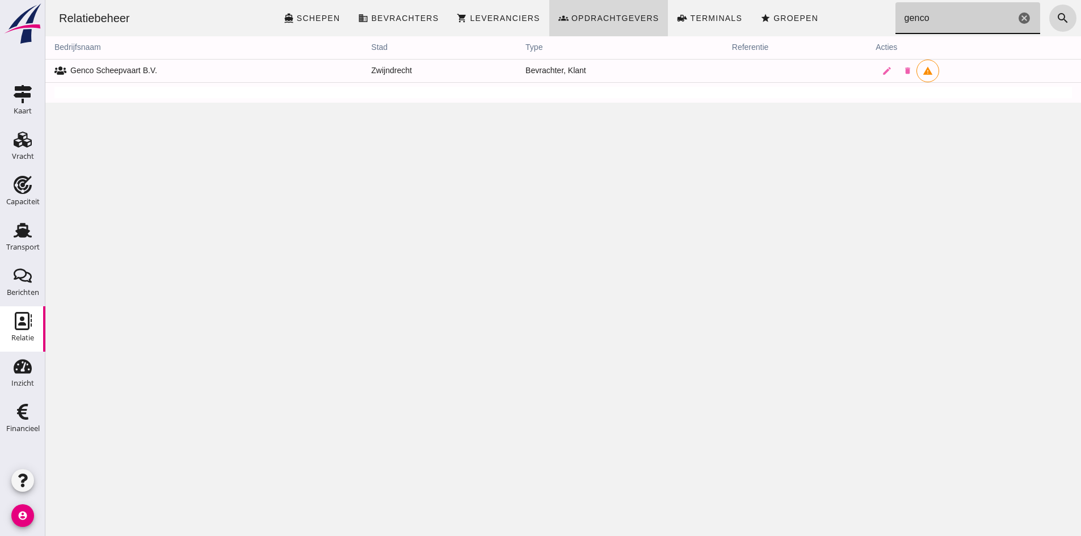
click at [942, 20] on input "genco" at bounding box center [956, 18] width 120 height 32
type input "g"
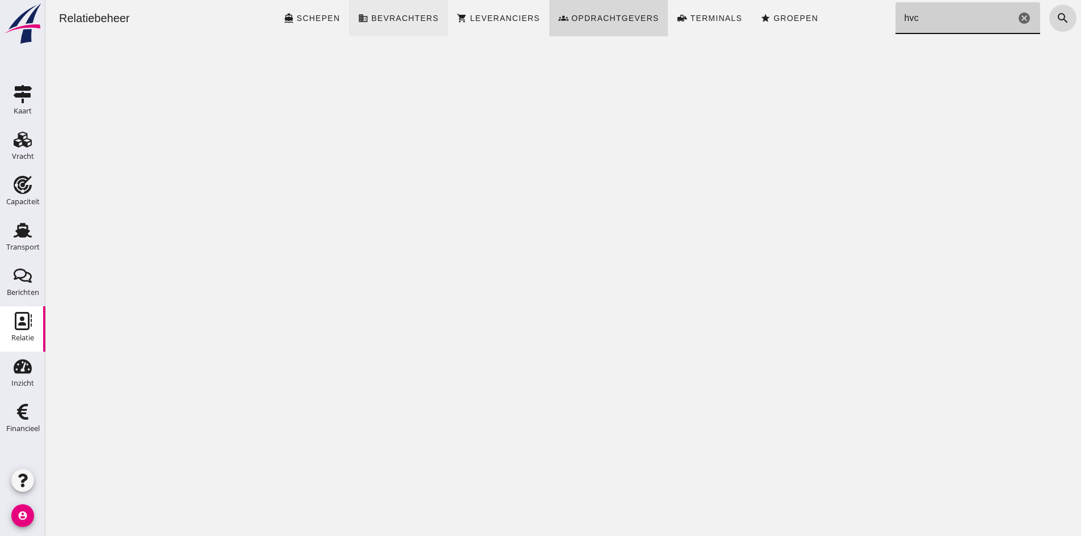
click at [391, 18] on span "Bevrachters" at bounding box center [405, 18] width 68 height 9
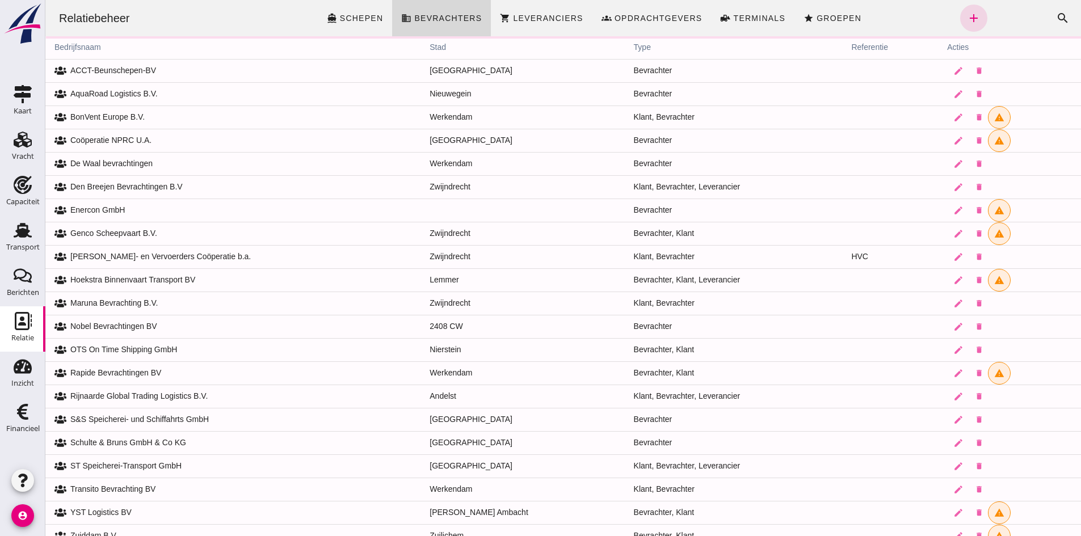
click at [1056, 15] on icon "search" at bounding box center [1063, 18] width 14 height 14
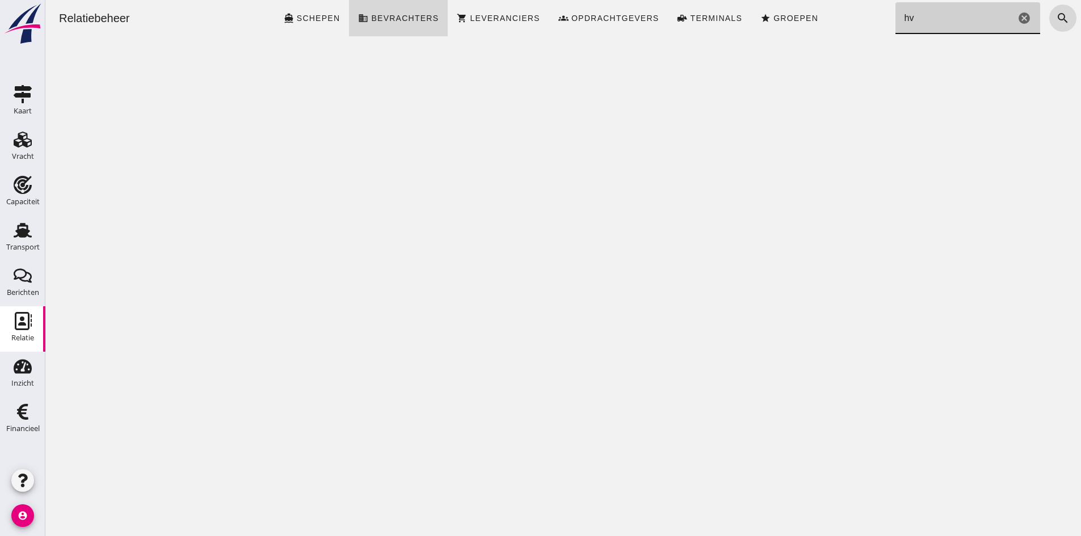
type input "h"
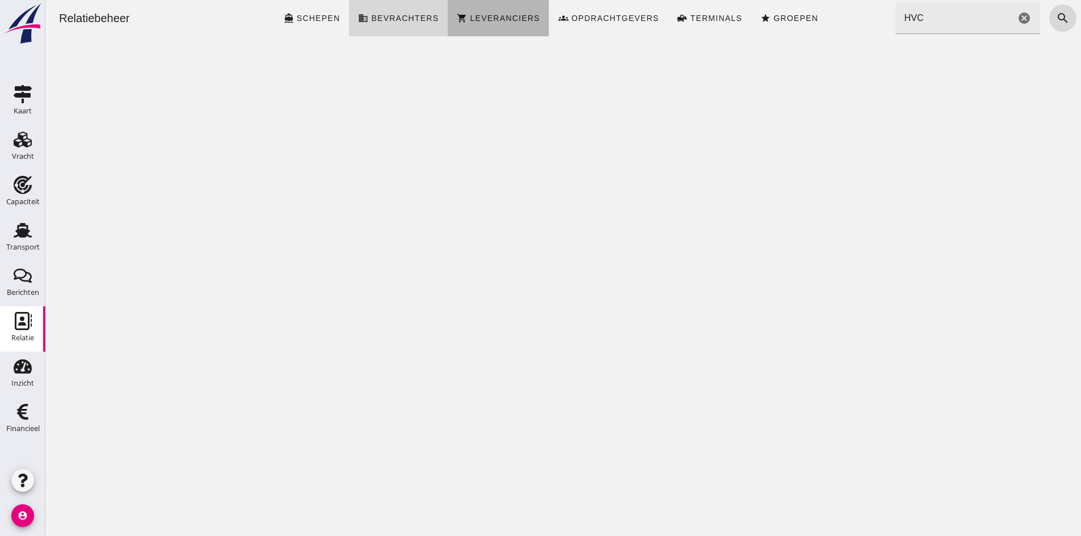
click at [474, 19] on span "Leveranciers" at bounding box center [504, 18] width 70 height 9
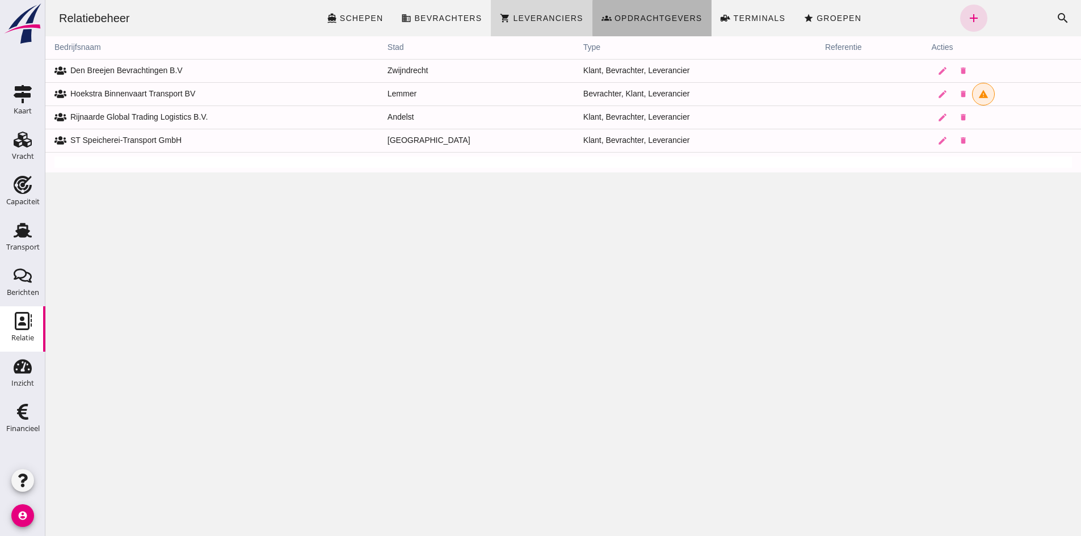
click at [655, 15] on span "Opdrachtgevers" at bounding box center [658, 18] width 89 height 9
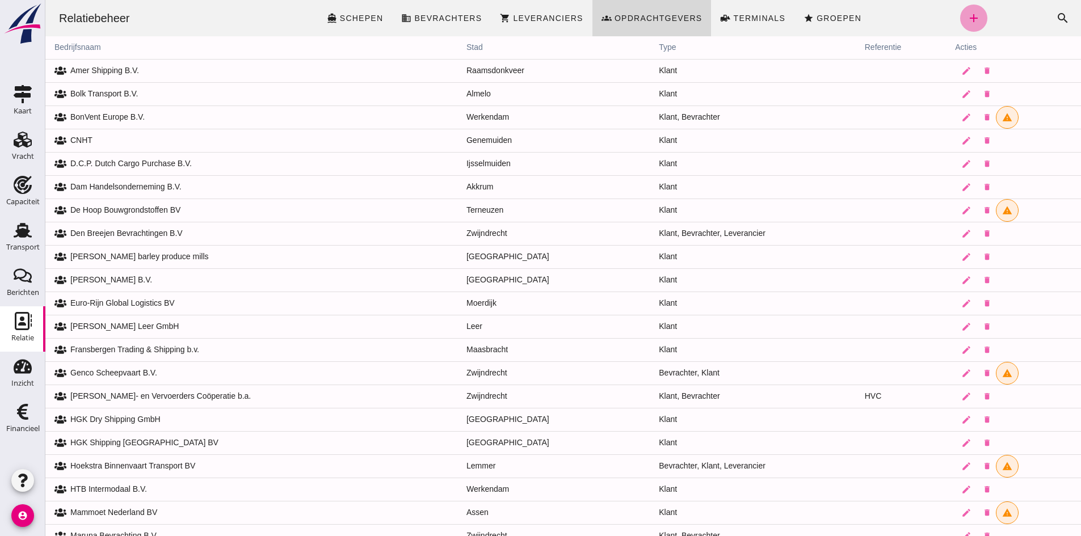
click at [972, 16] on icon "add" at bounding box center [974, 18] width 14 height 14
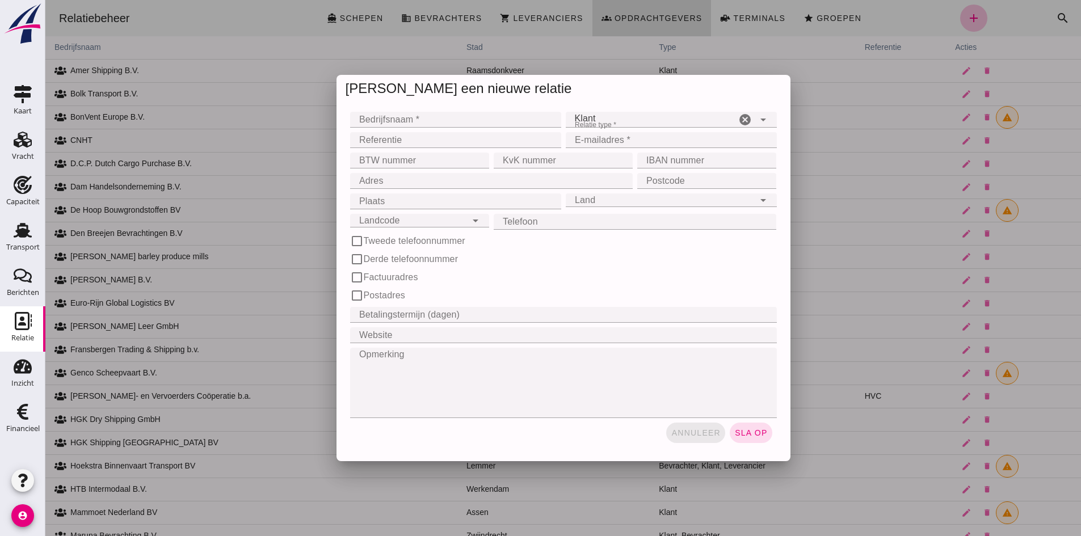
click at [694, 433] on span "annuleer" at bounding box center [696, 432] width 50 height 9
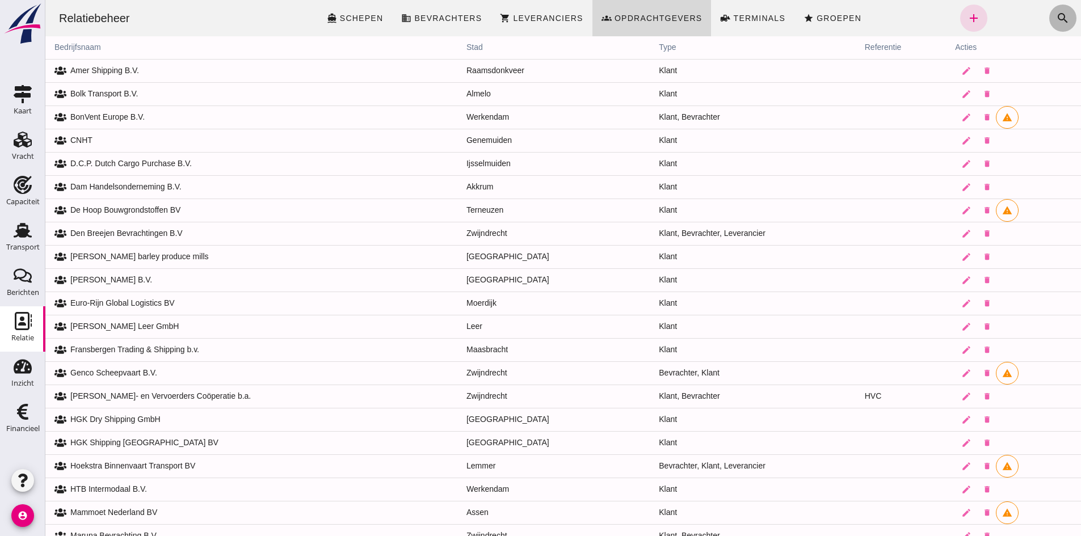
click at [1056, 17] on icon "search" at bounding box center [1063, 18] width 14 height 14
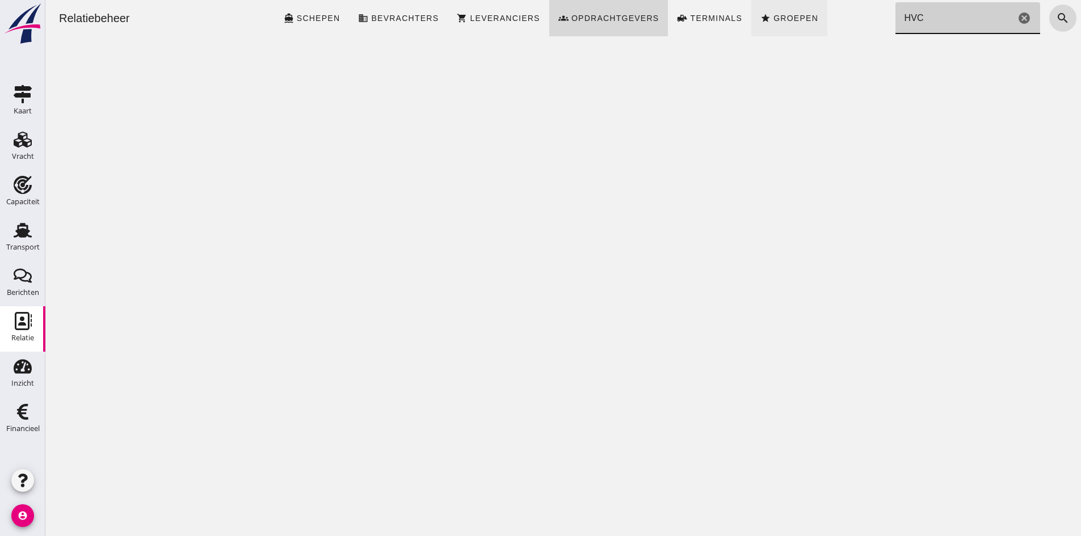
type input "HVC"
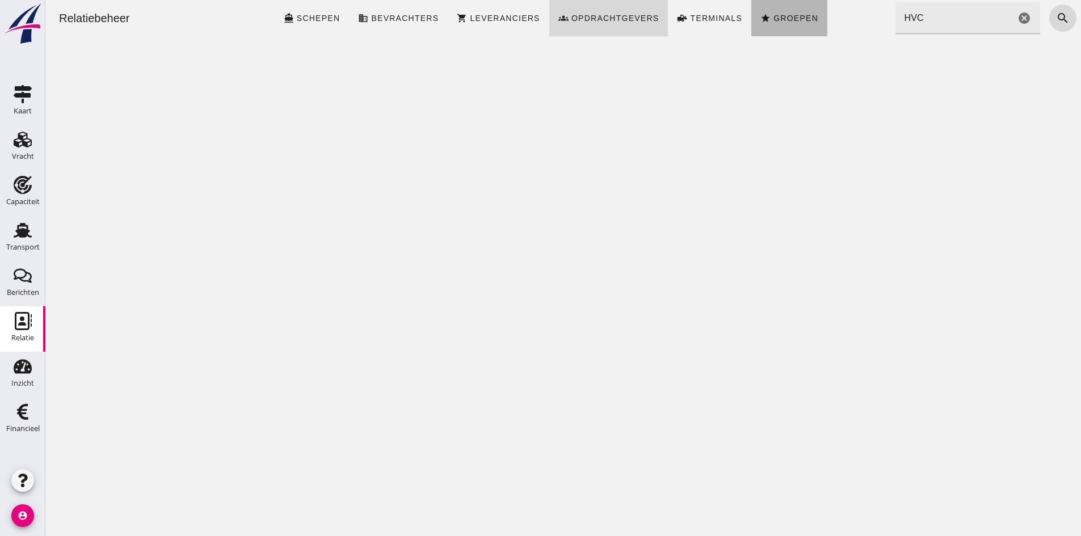
click at [776, 18] on span "Groepen" at bounding box center [795, 18] width 45 height 9
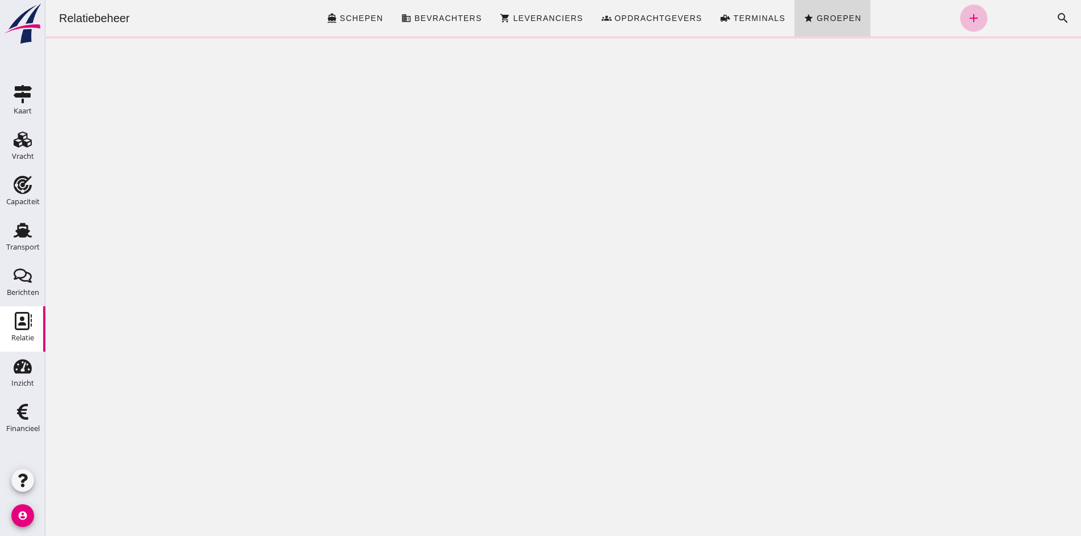
click at [422, 20] on span "Bevrachters" at bounding box center [448, 18] width 68 height 9
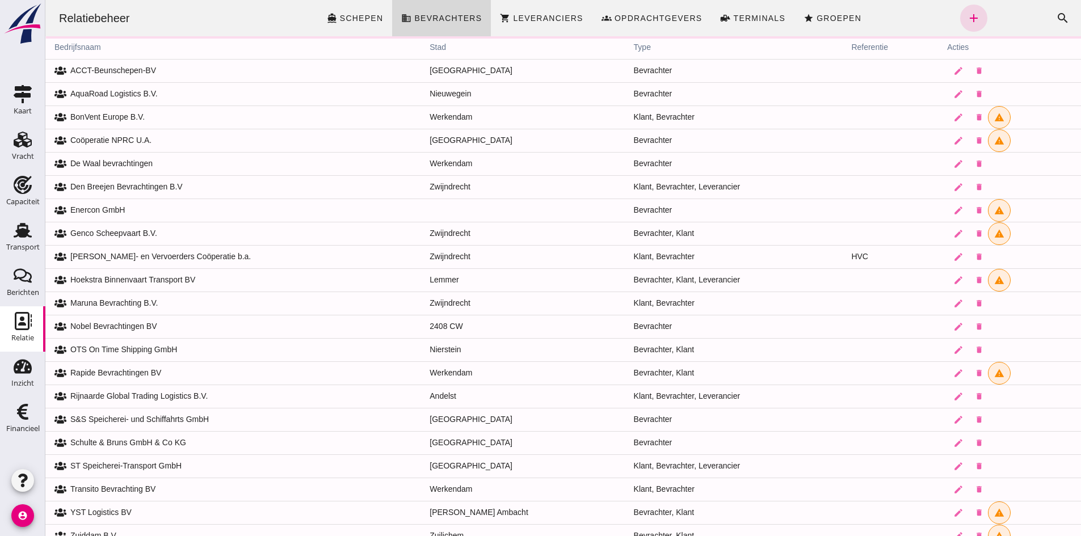
scroll to position [32, 0]
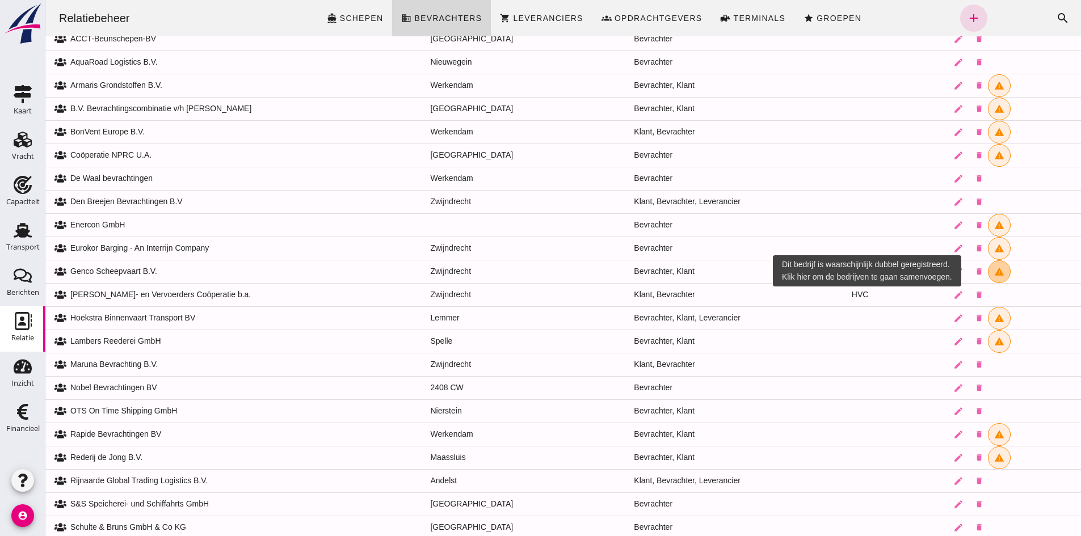
click at [994, 271] on icon "warning" at bounding box center [999, 272] width 10 height 10
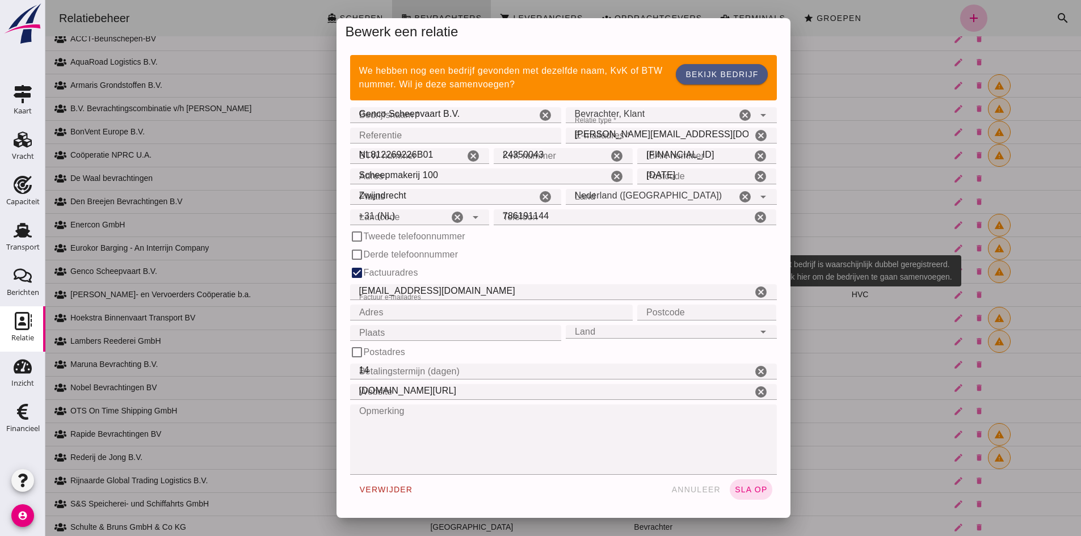
scroll to position [0, 0]
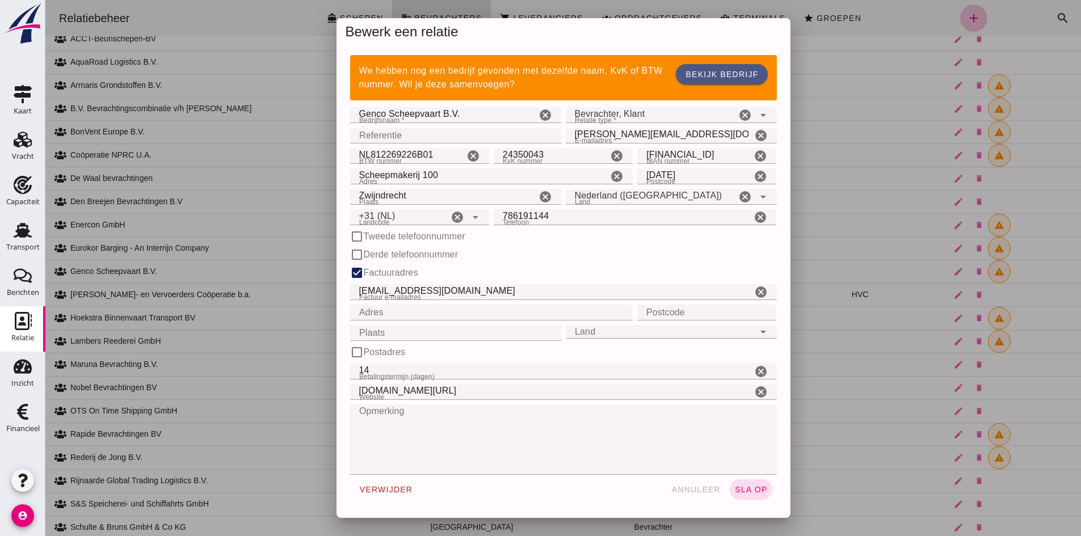
drag, startPoint x: 1022, startPoint y: 311, endPoint x: 698, endPoint y: 491, distance: 370.7
click at [1023, 312] on div at bounding box center [563, 268] width 1036 height 536
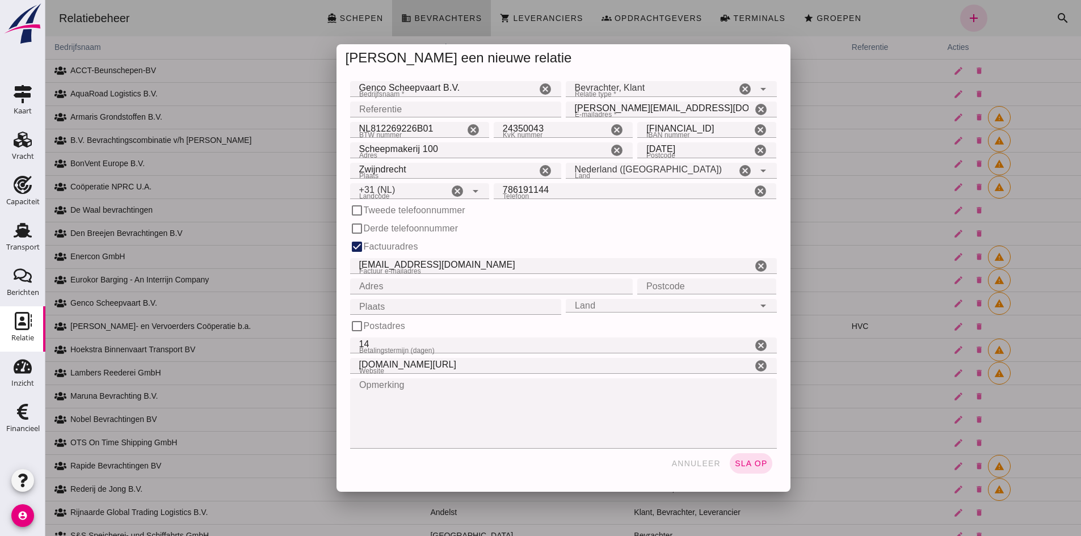
scroll to position [32, 0]
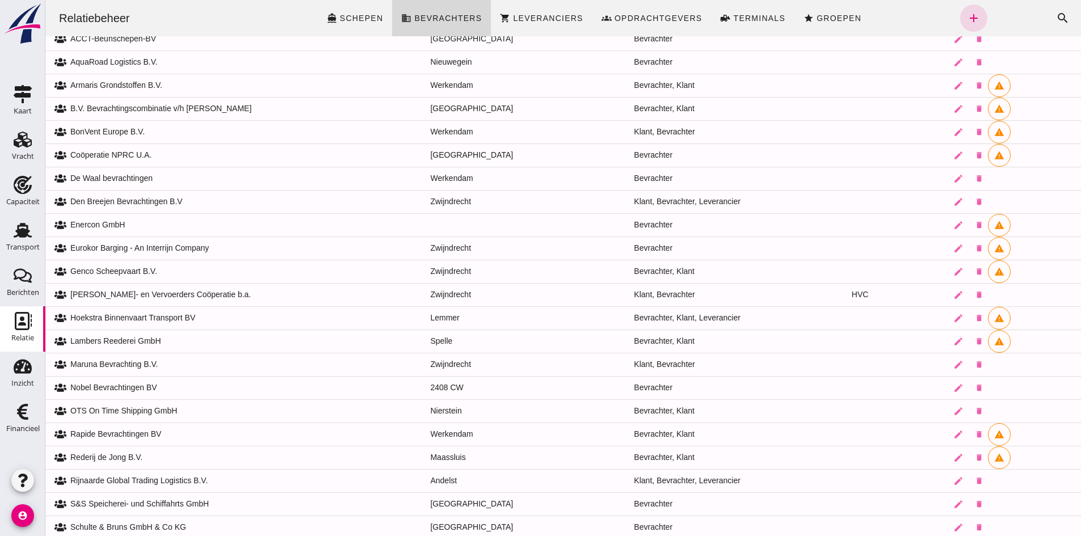
click at [694, 490] on td "Klant, Bevrachter, Leverancier" at bounding box center [733, 480] width 217 height 23
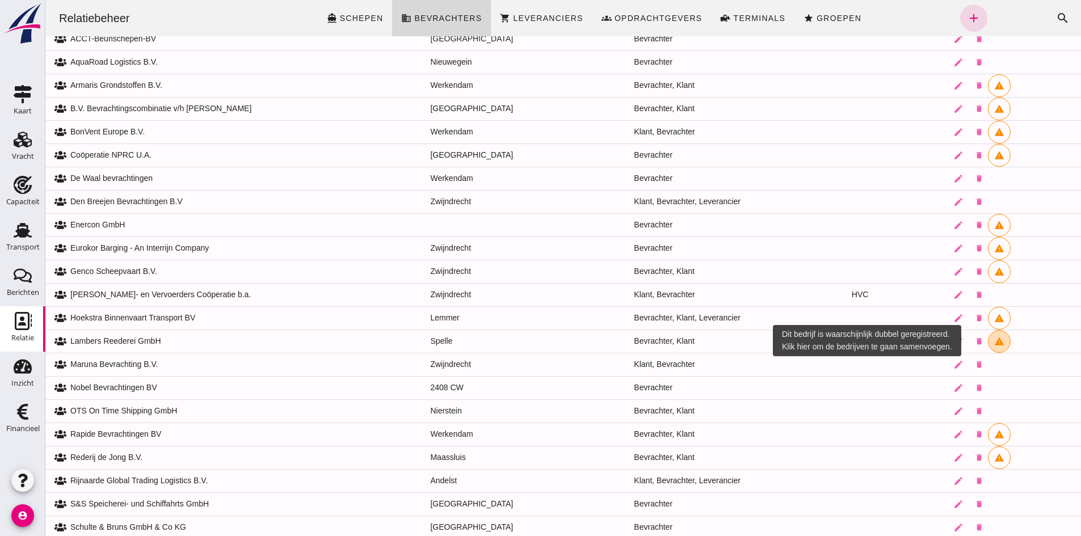
click at [994, 342] on icon "warning" at bounding box center [999, 342] width 10 height 10
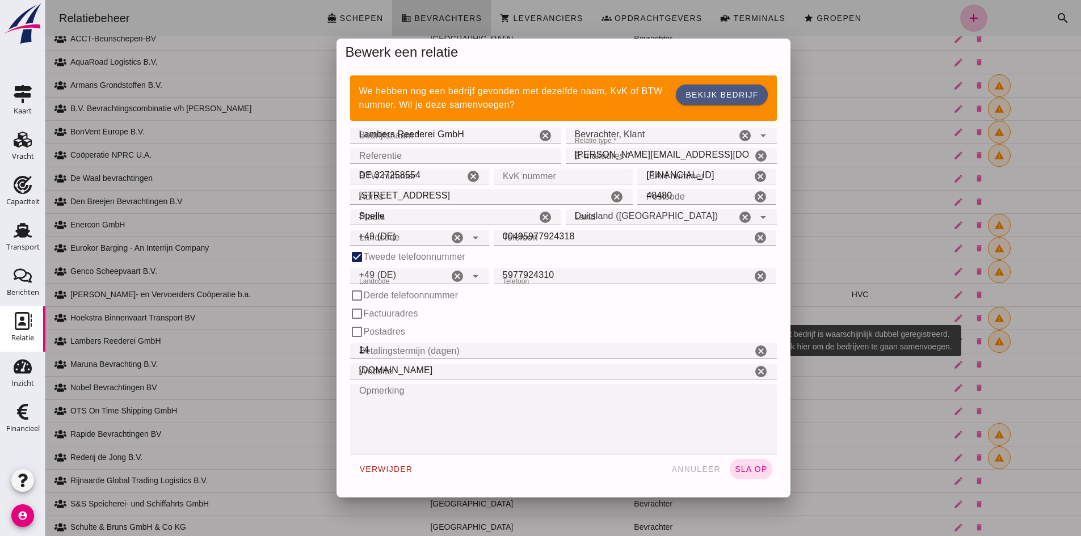
scroll to position [0, 0]
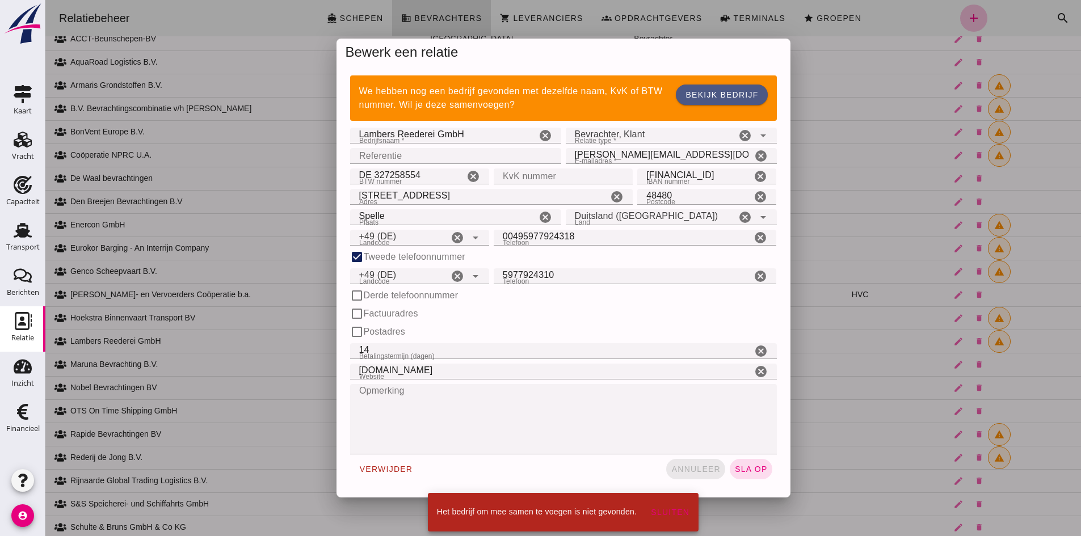
click at [687, 472] on span "annuleer" at bounding box center [696, 469] width 50 height 9
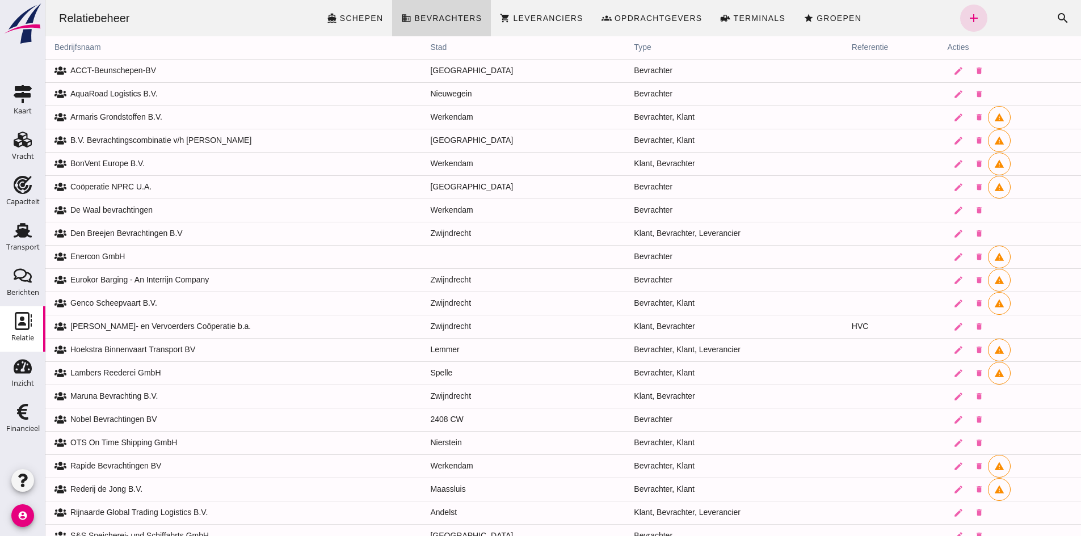
scroll to position [32, 0]
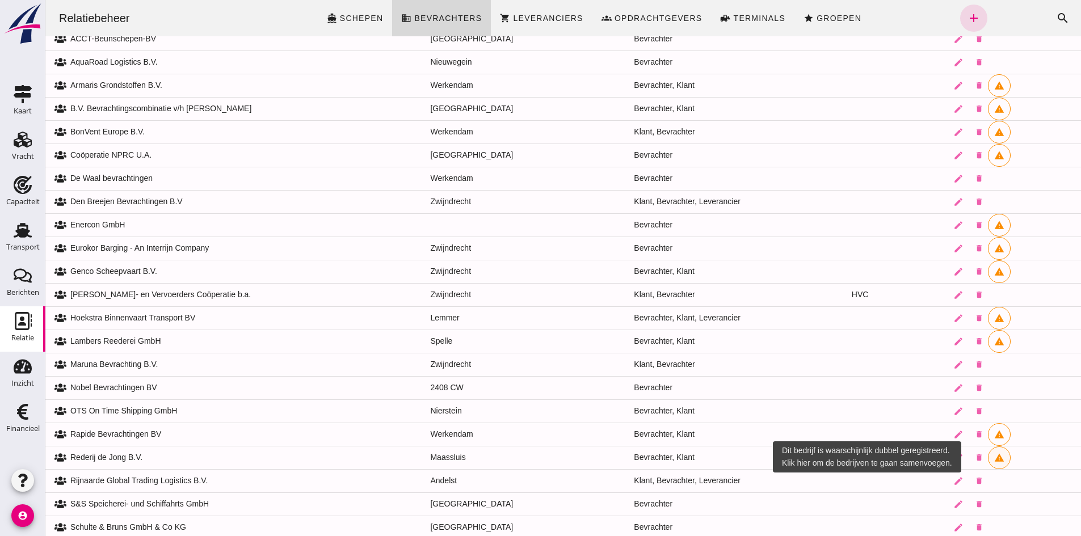
click at [994, 459] on icon "warning" at bounding box center [999, 458] width 10 height 10
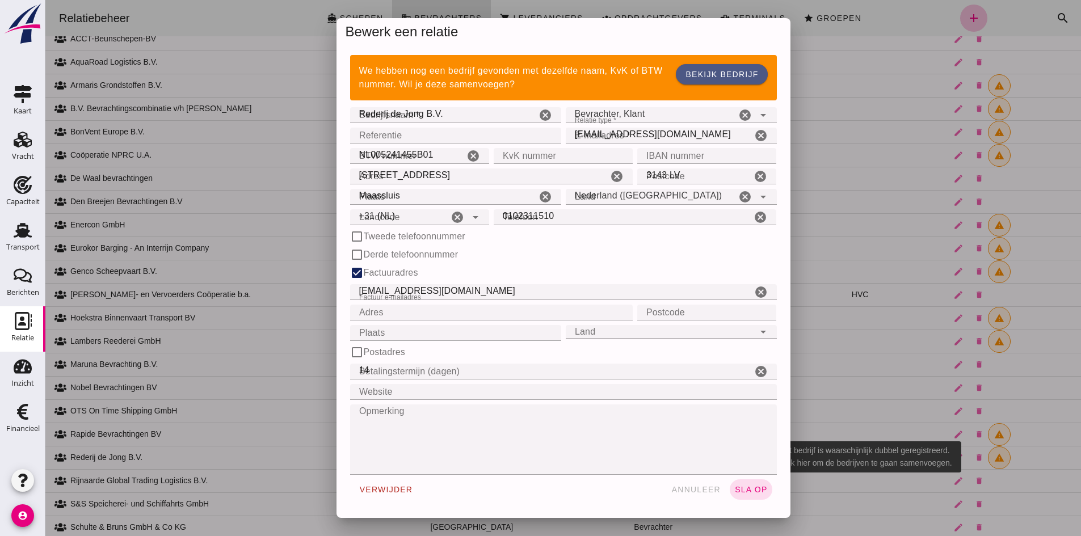
scroll to position [0, 0]
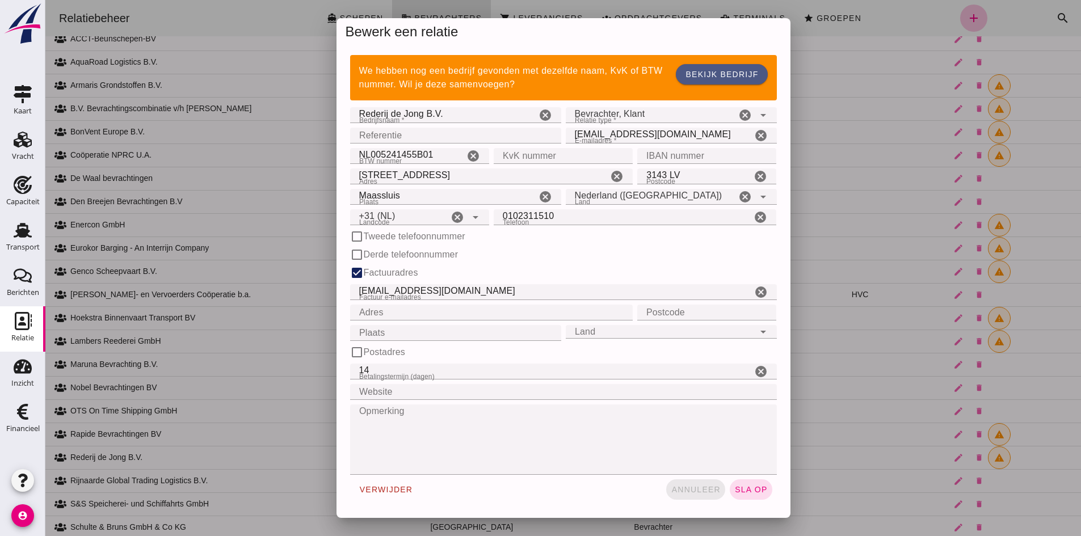
click at [695, 488] on span "annuleer" at bounding box center [696, 489] width 50 height 9
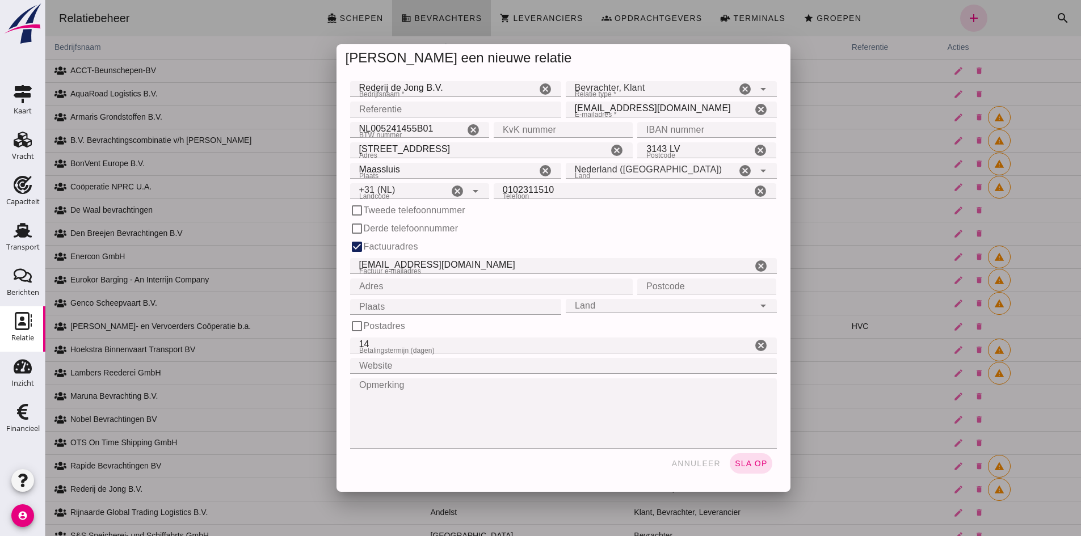
scroll to position [32, 0]
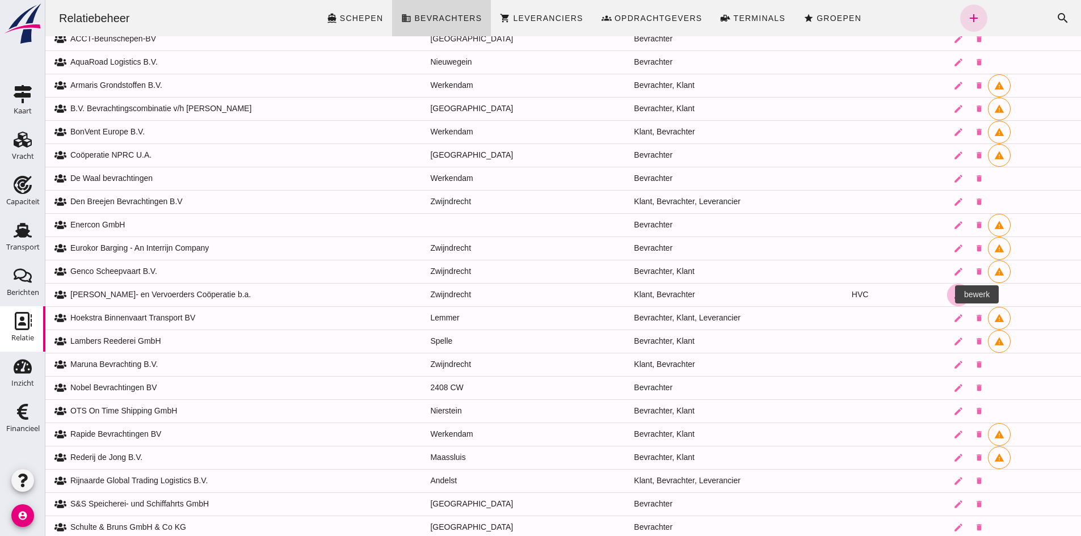
click at [953, 295] on icon "edit" at bounding box center [958, 295] width 10 height 10
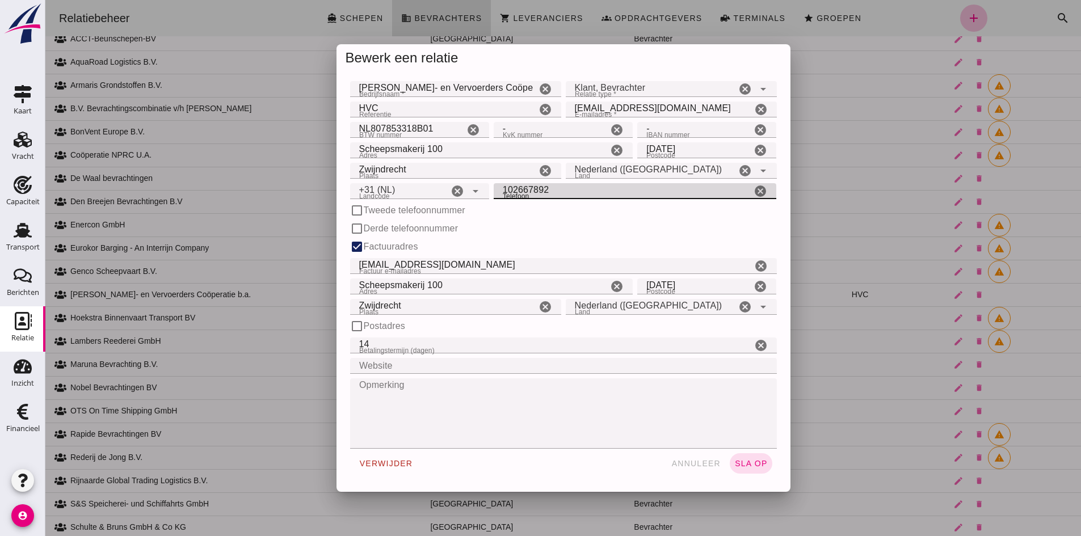
click at [553, 192] on input "102667892" at bounding box center [623, 191] width 258 height 16
type input "1"
type input "782003820"
click at [738, 465] on span "sla op" at bounding box center [750, 463] width 33 height 9
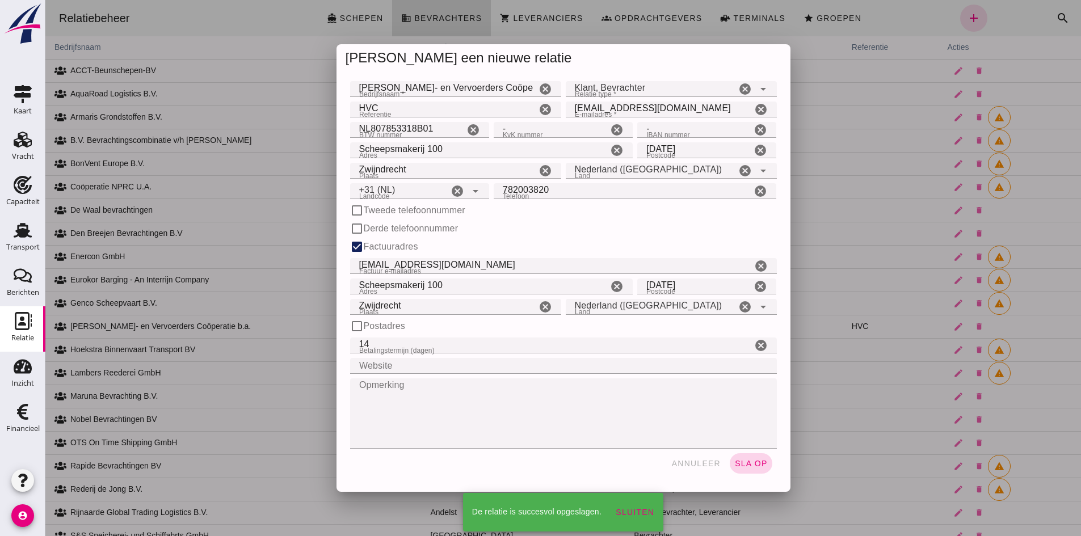
scroll to position [32, 0]
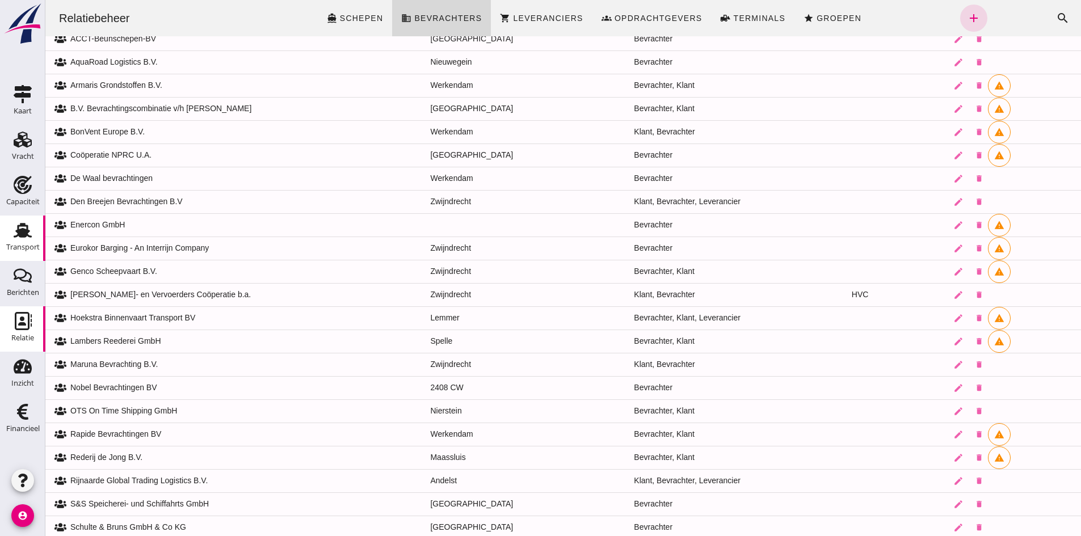
click at [26, 233] on use at bounding box center [23, 230] width 18 height 15
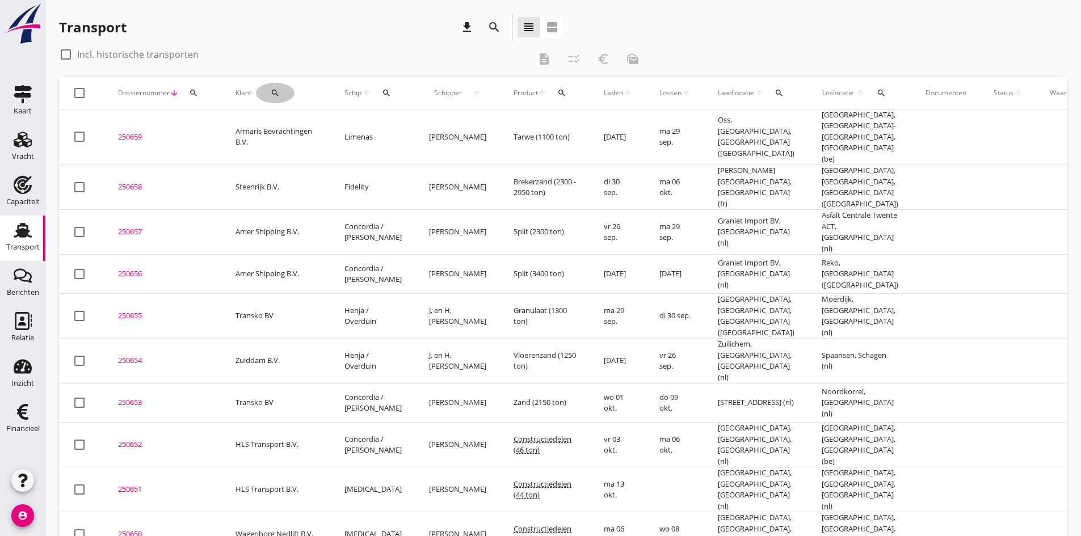
click at [276, 92] on icon "search" at bounding box center [275, 93] width 9 height 9
click at [287, 123] on input "Zoeken op opdrachtgever..." at bounding box center [320, 126] width 118 height 18
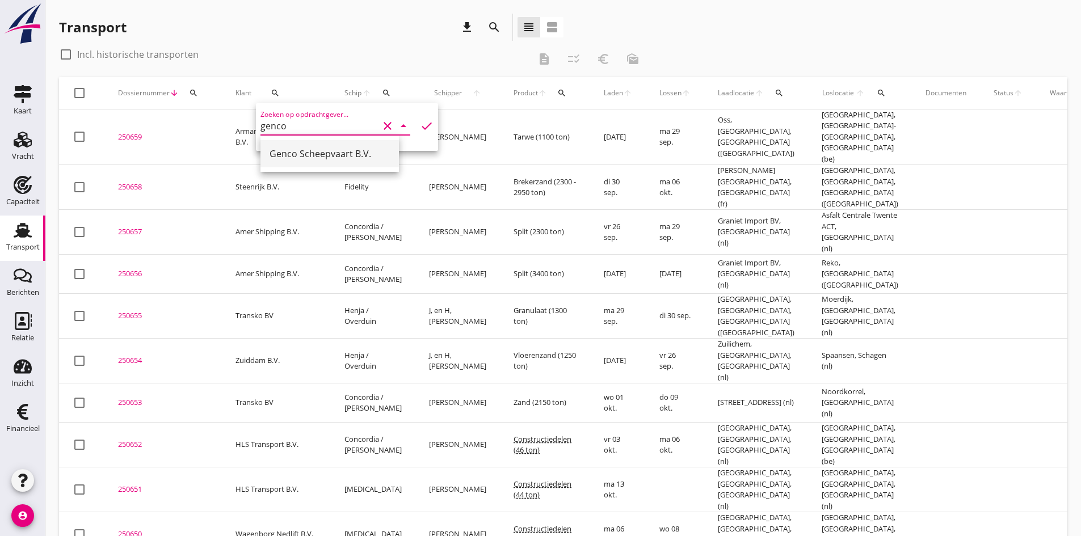
click at [297, 152] on div "Genco Scheepvaart B.V." at bounding box center [330, 154] width 120 height 14
type input "Genco Scheepvaart B.V."
drag, startPoint x: 66, startPoint y: 56, endPoint x: 93, endPoint y: 55, distance: 26.7
click at [65, 56] on div at bounding box center [65, 54] width 19 height 19
checkbox input "true"
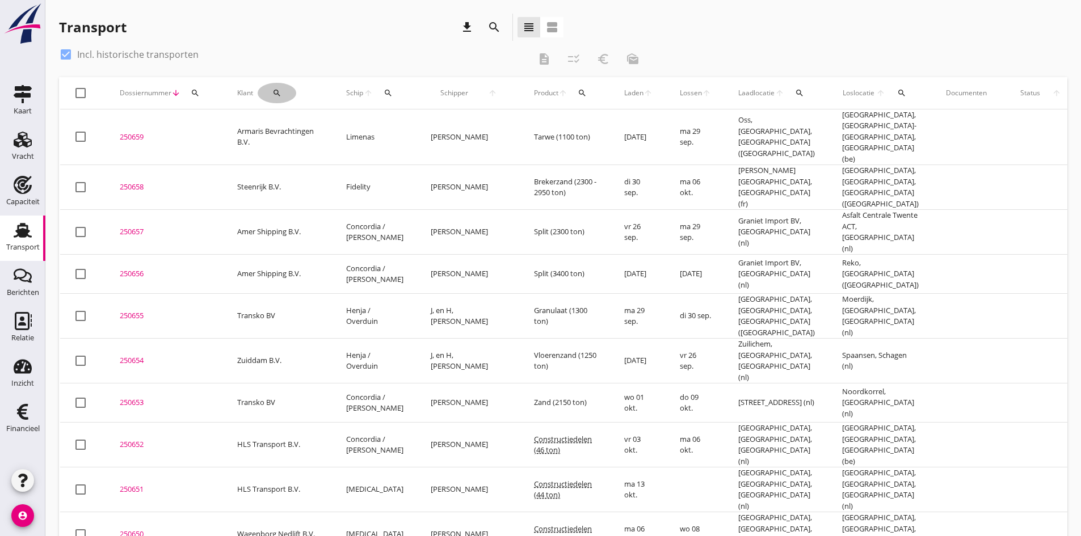
click at [270, 93] on div "search" at bounding box center [277, 93] width 39 height 9
click at [279, 122] on input "Zoeken op opdrachtgever..." at bounding box center [321, 126] width 118 height 18
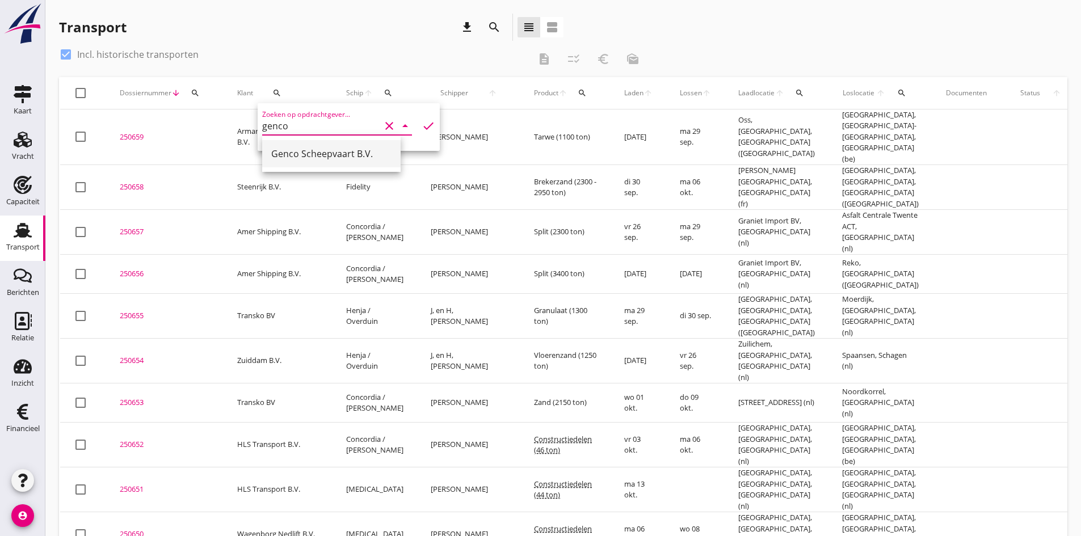
click at [285, 157] on div "Genco Scheepvaart B.V." at bounding box center [331, 154] width 120 height 14
type input "Genco Scheepvaart B.V."
click at [422, 127] on icon "check" at bounding box center [429, 126] width 14 height 14
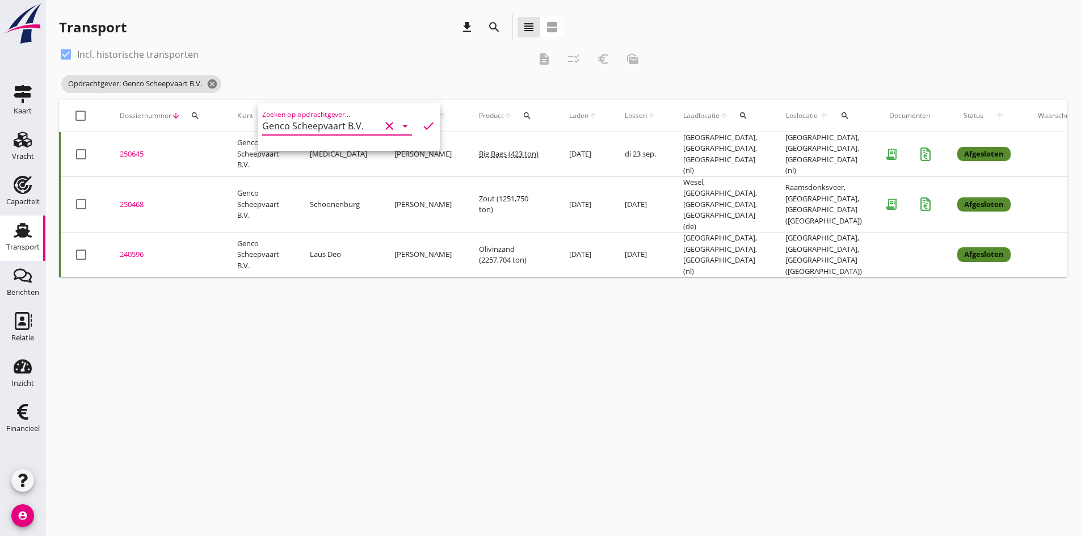
click at [221, 373] on div "cancel You are impersonating another user. Transport download search view_headl…" at bounding box center [563, 268] width 1036 height 536
click at [135, 199] on div "250468" at bounding box center [165, 204] width 90 height 11
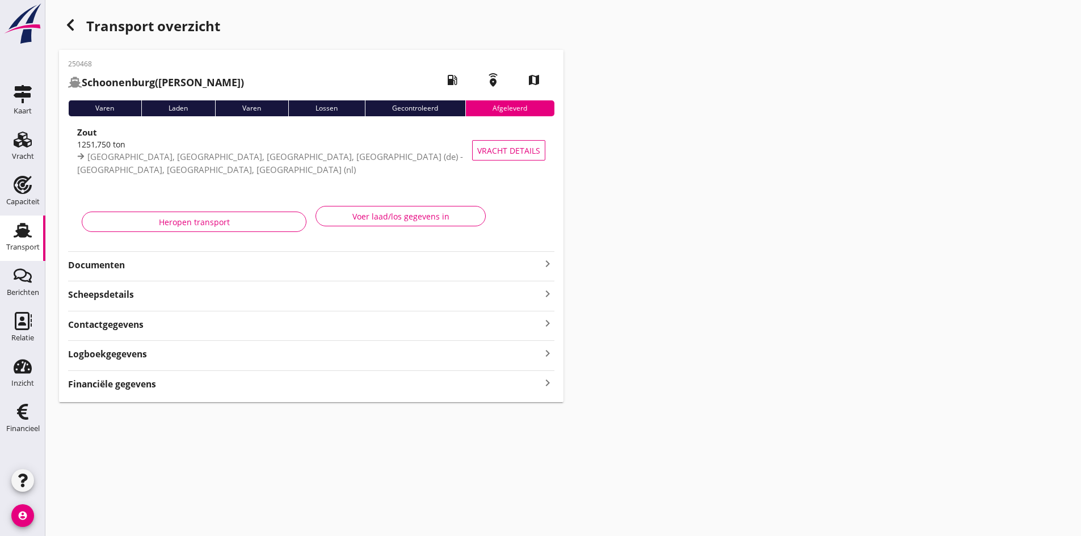
click at [112, 270] on strong "Documenten" at bounding box center [304, 265] width 473 height 13
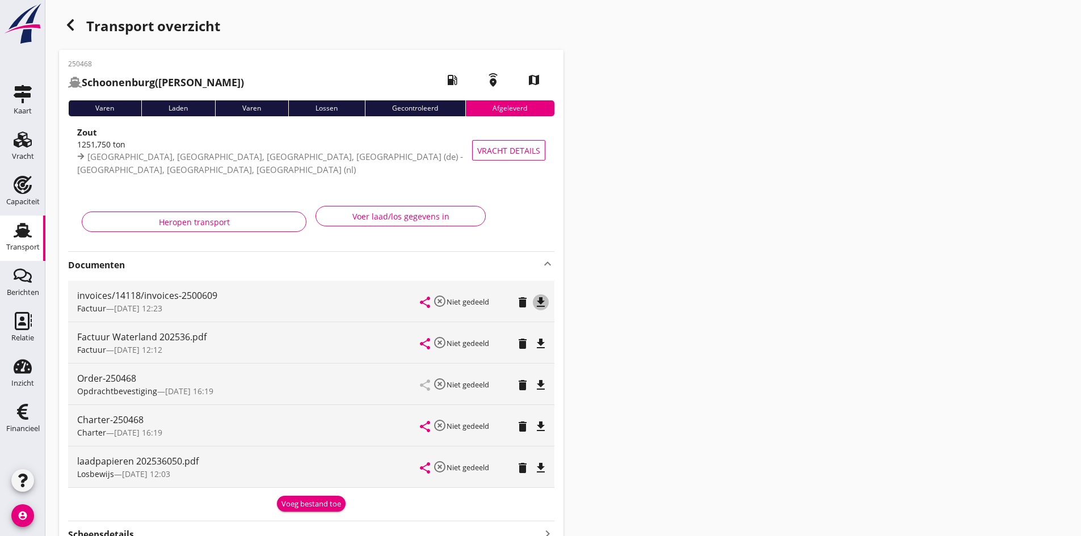
click at [544, 302] on icon "file_download" at bounding box center [541, 303] width 14 height 14
click at [18, 234] on use at bounding box center [23, 230] width 18 height 15
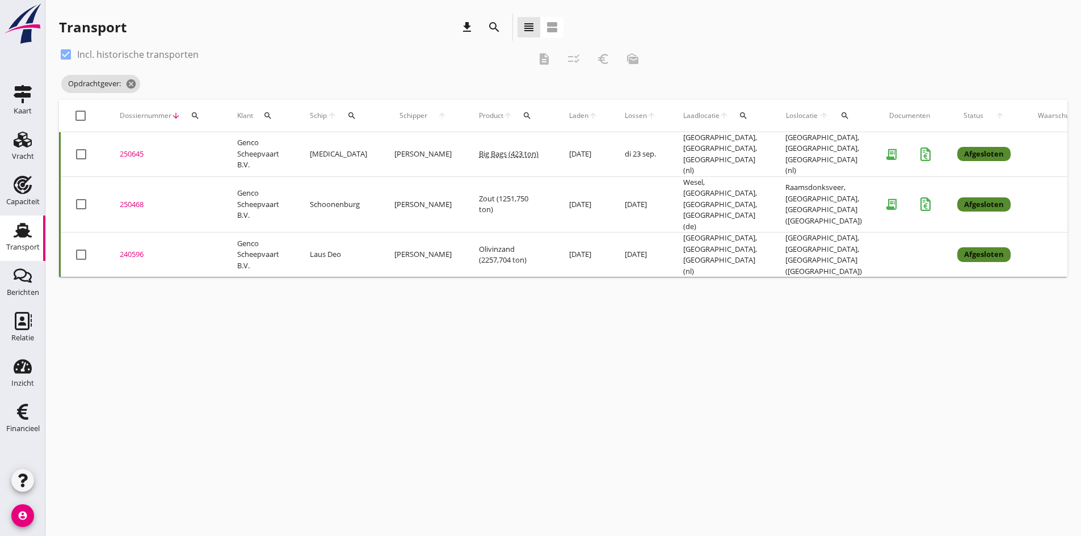
click at [127, 149] on div "250645" at bounding box center [165, 154] width 90 height 11
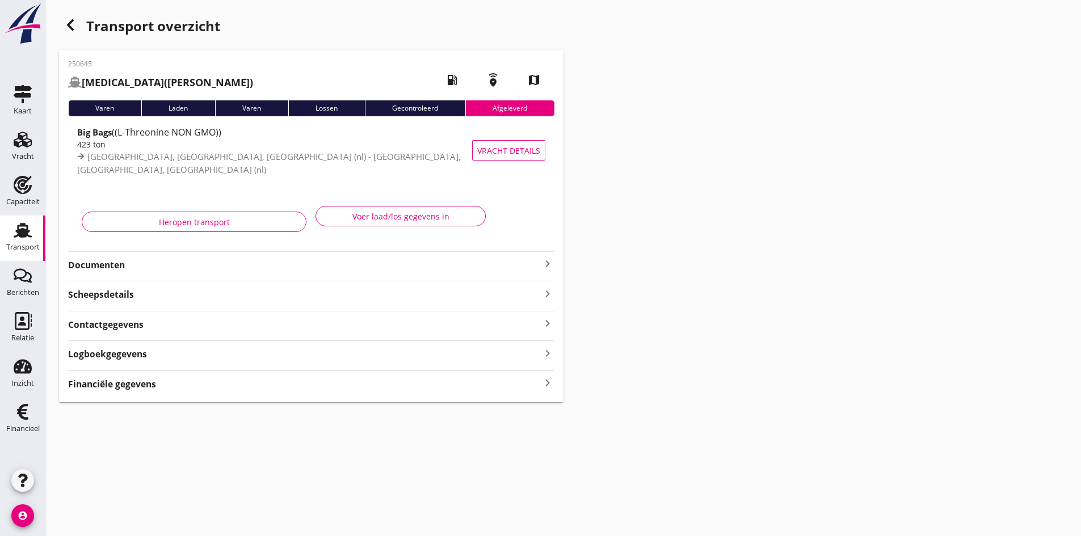
click at [24, 234] on use at bounding box center [23, 230] width 18 height 15
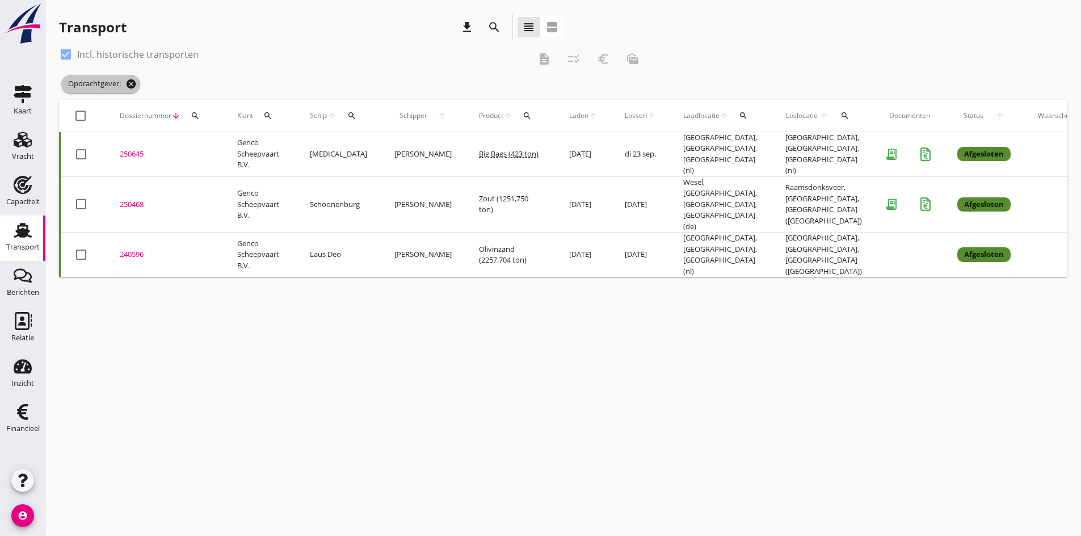
click at [132, 83] on icon "cancel" at bounding box center [130, 83] width 11 height 11
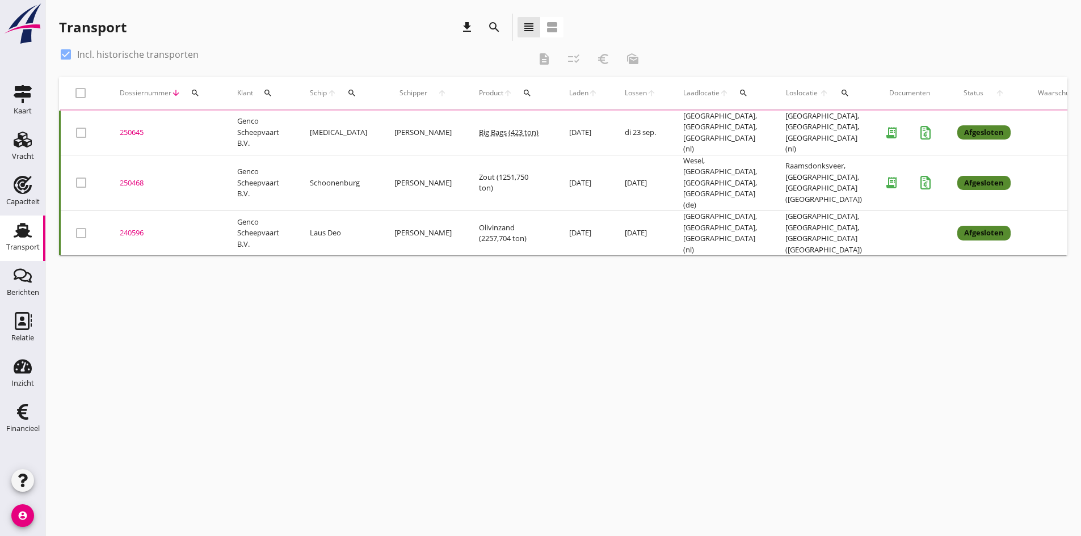
click at [70, 54] on div at bounding box center [65, 54] width 19 height 19
checkbox input "false"
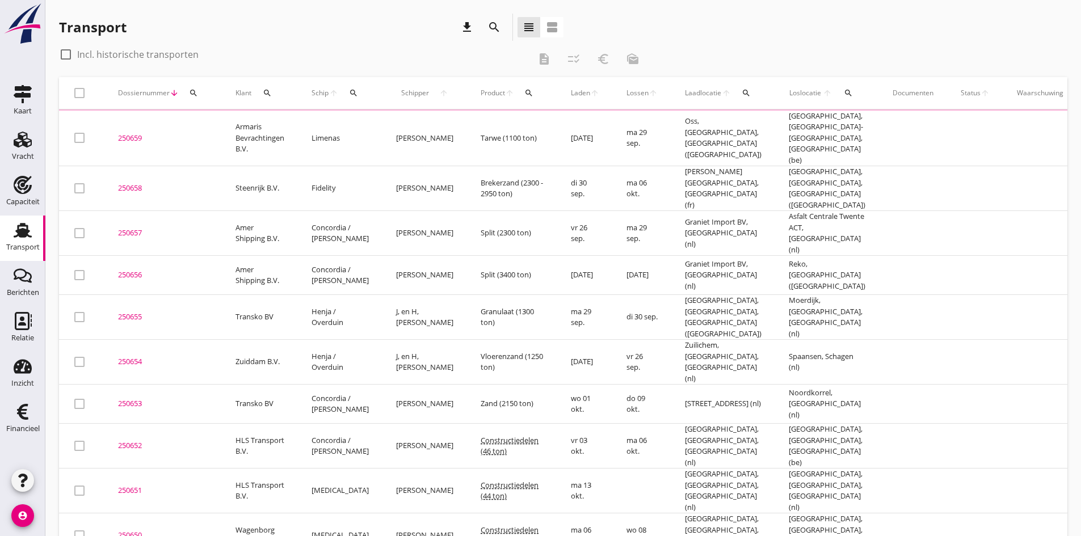
click at [351, 91] on icon "search" at bounding box center [353, 93] width 9 height 9
click at [358, 121] on input "Zoek op (scheeps)naam" at bounding box center [406, 126] width 118 height 18
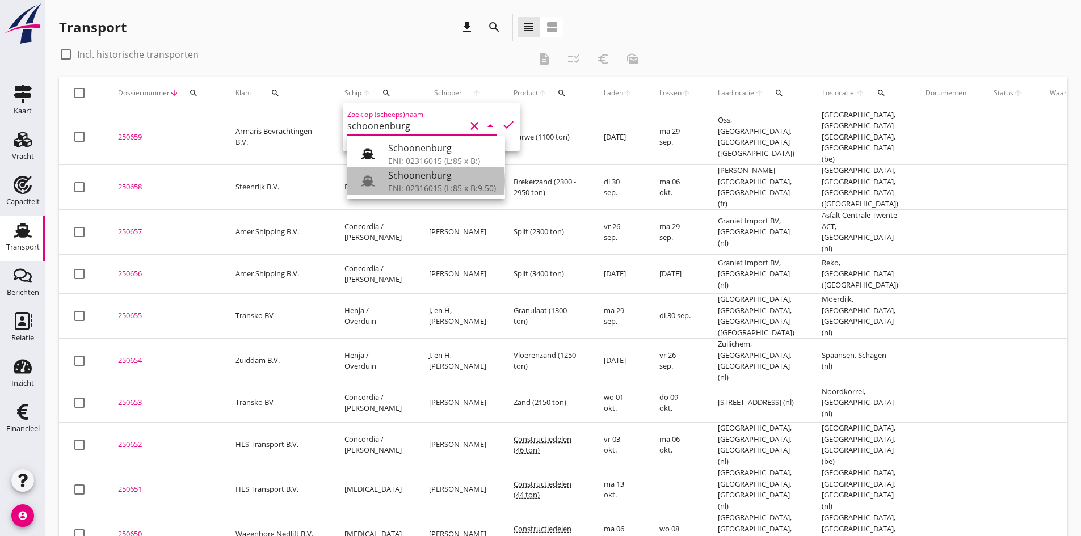
click at [410, 184] on div "ENI: 02316015 (L:85 x B:9.50)" at bounding box center [442, 188] width 108 height 12
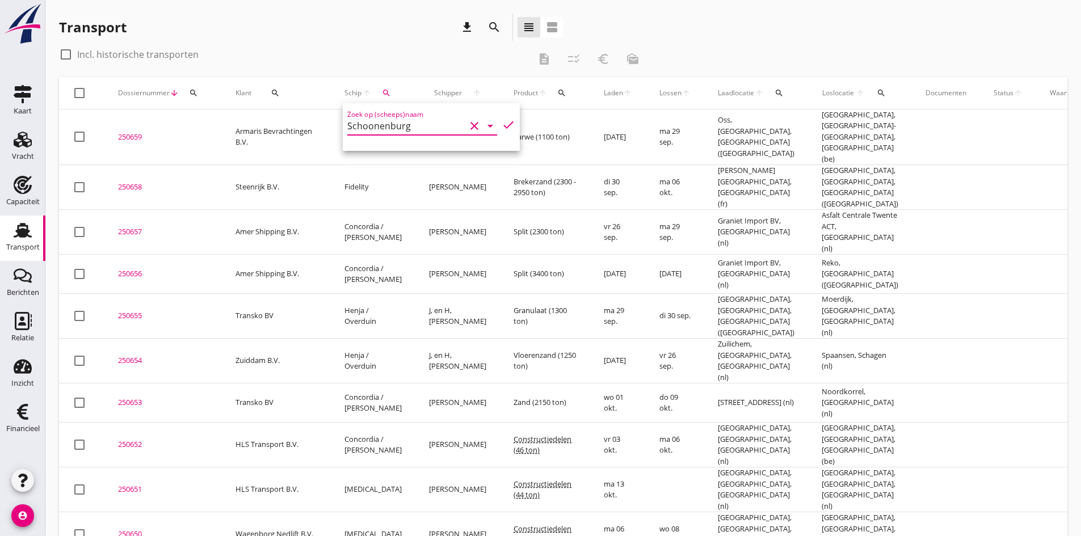
click at [502, 123] on icon "check" at bounding box center [509, 125] width 14 height 14
type input "Schoonenburg"
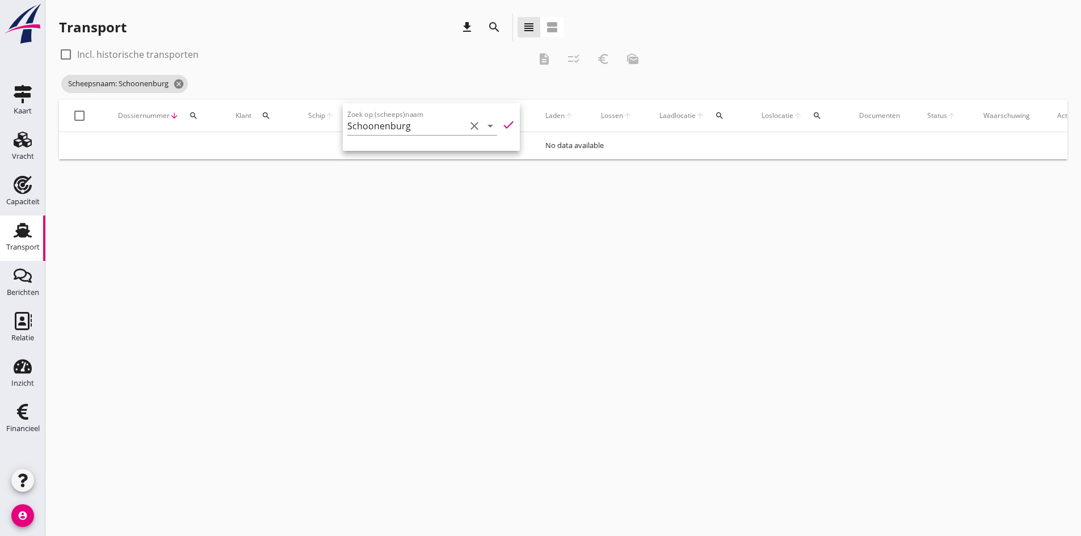
click at [65, 53] on div at bounding box center [65, 54] width 19 height 19
checkbox input "true"
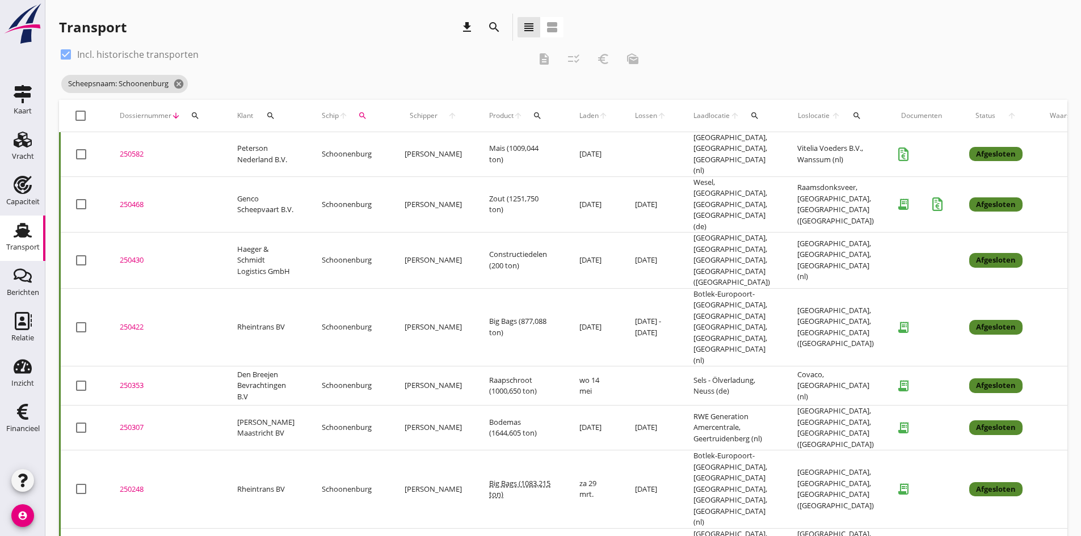
click at [134, 199] on div "250468" at bounding box center [165, 204] width 90 height 11
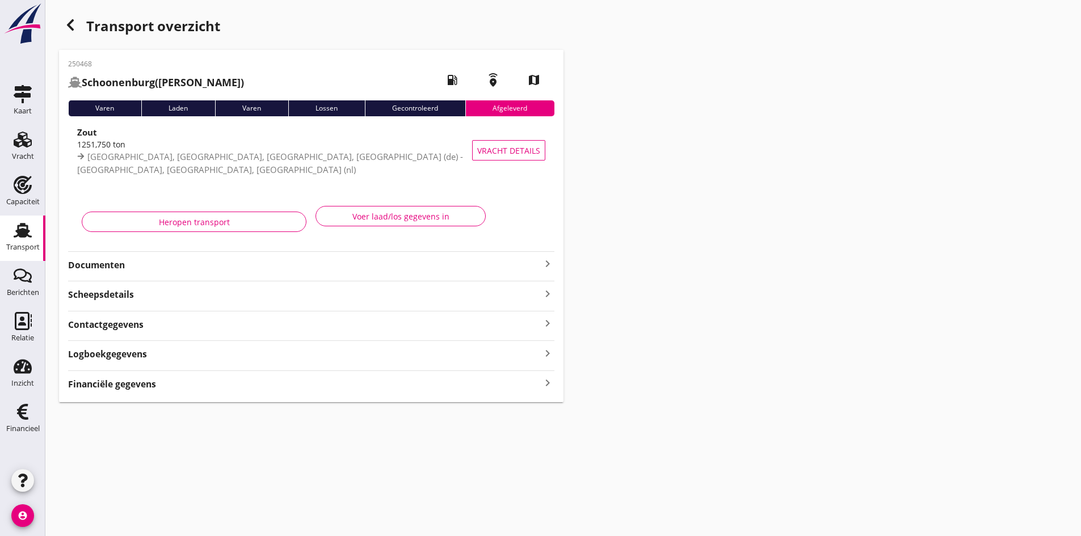
click at [117, 267] on strong "Documenten" at bounding box center [304, 265] width 473 height 13
